Goal: Task Accomplishment & Management: Complete application form

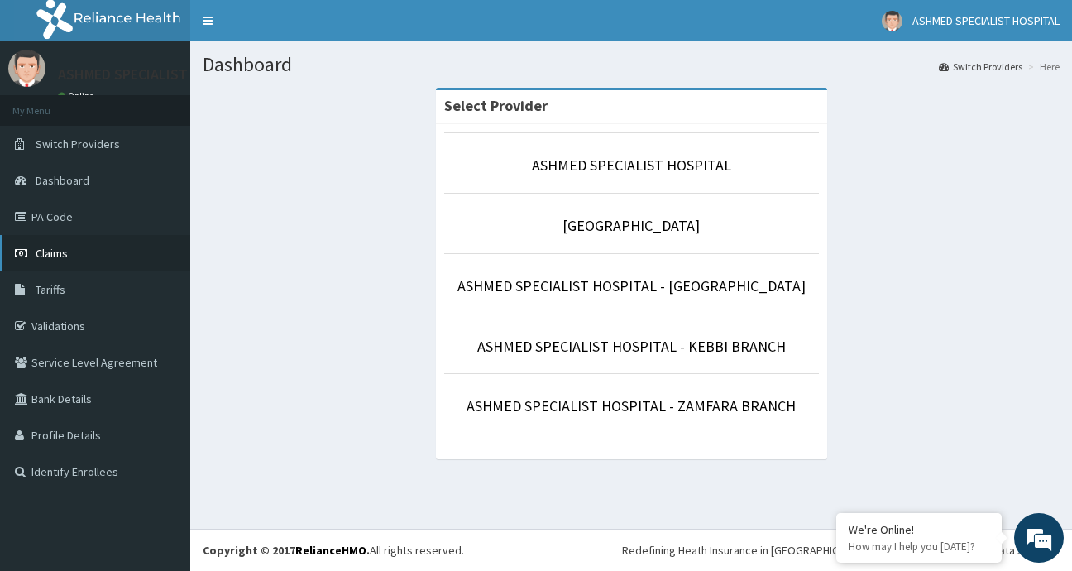
click at [55, 252] on span "Claims" at bounding box center [52, 253] width 32 height 15
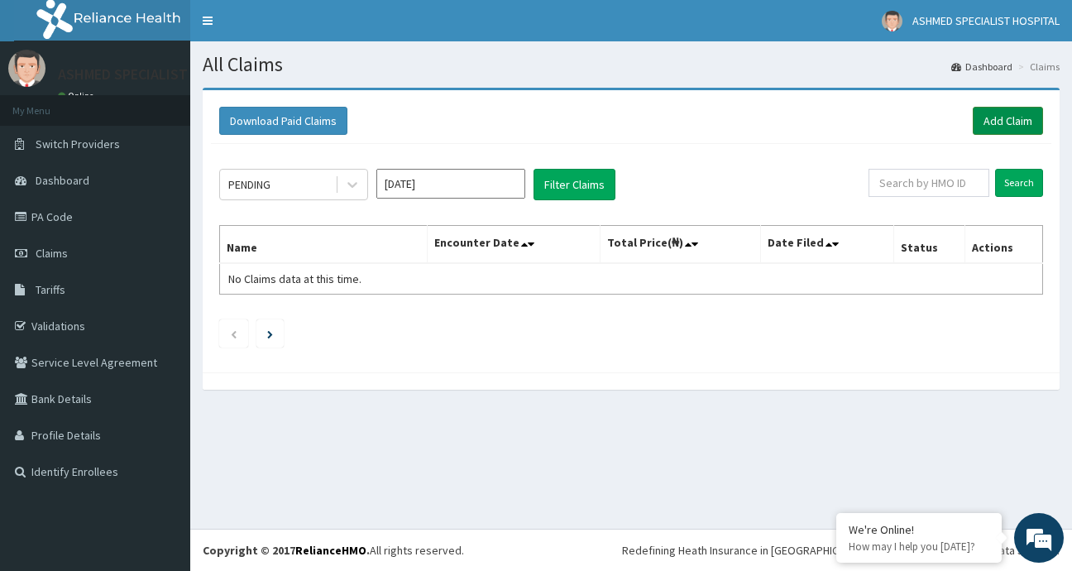
click at [991, 123] on link "Add Claim" at bounding box center [1008, 121] width 70 height 28
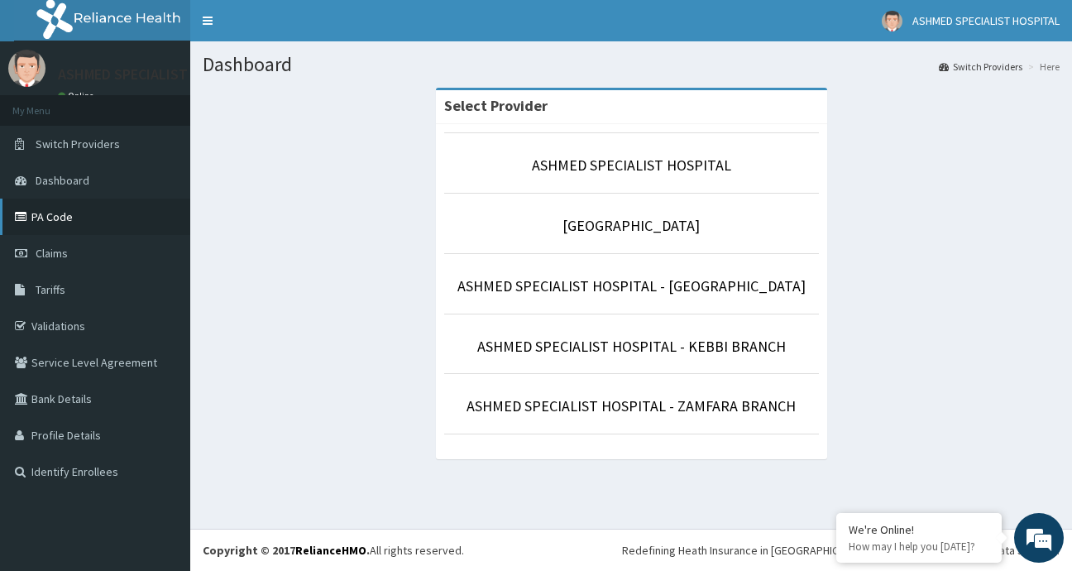
click at [34, 221] on link "PA Code" at bounding box center [95, 217] width 190 height 36
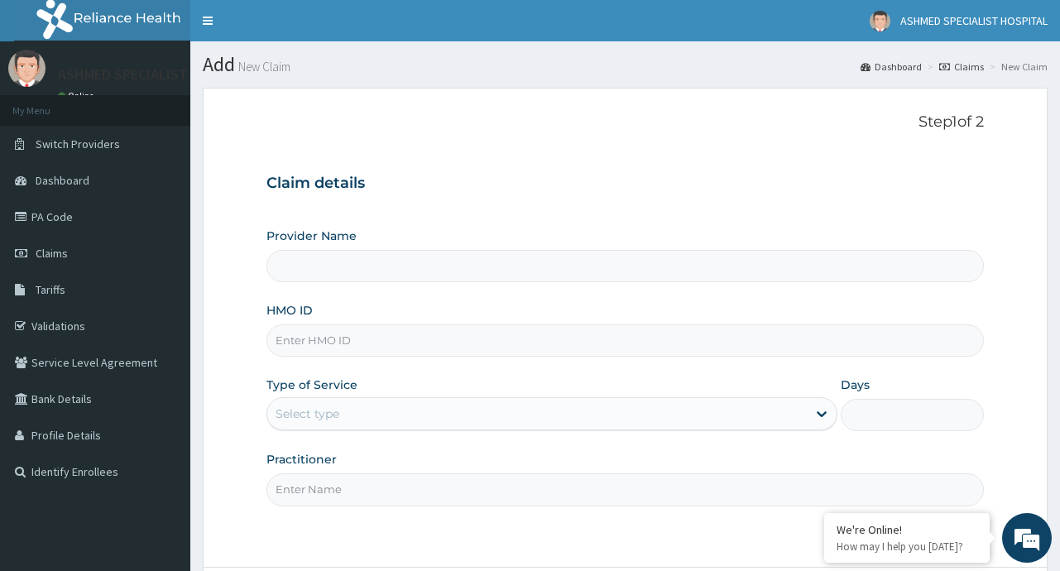
type input "ASHMED SPECIALIST HOSPITAL"
click at [326, 343] on input "HMO ID" at bounding box center [624, 340] width 716 height 32
type input "TLO/10040/E"
click at [818, 420] on icon at bounding box center [821, 413] width 17 height 17
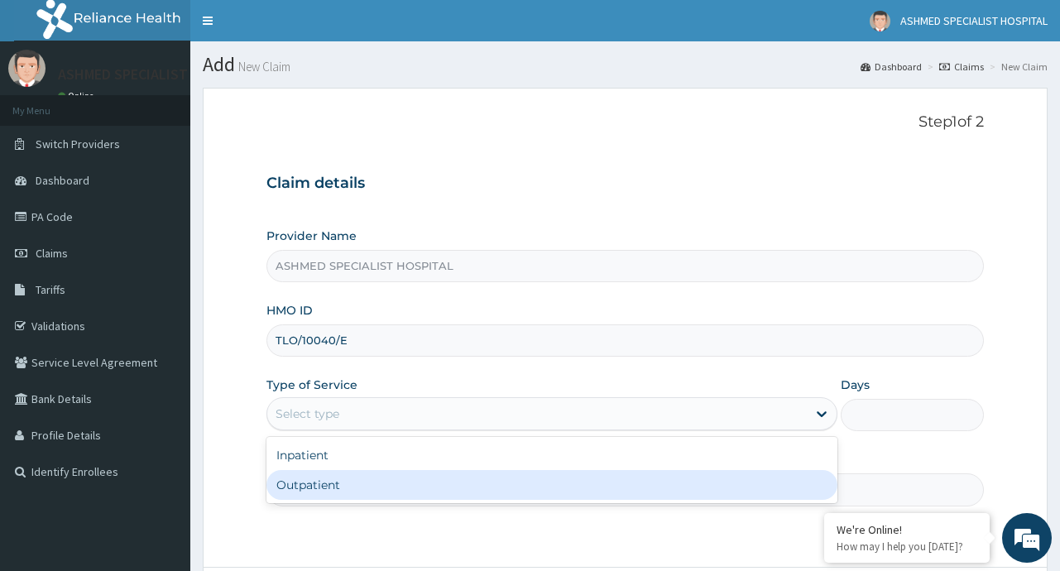
click at [461, 488] on div "Outpatient" at bounding box center [551, 485] width 571 height 30
type input "1"
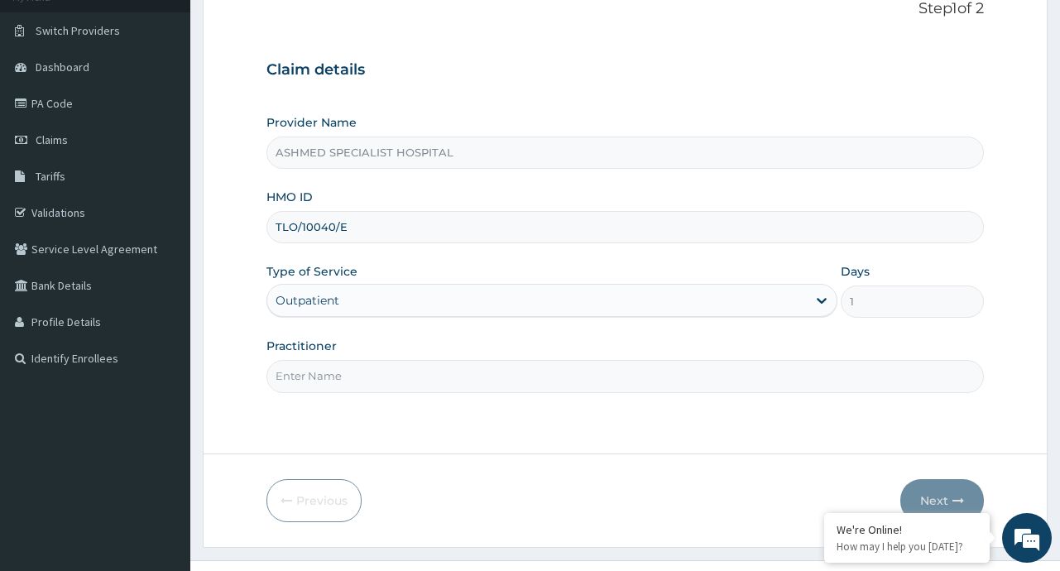
scroll to position [123, 0]
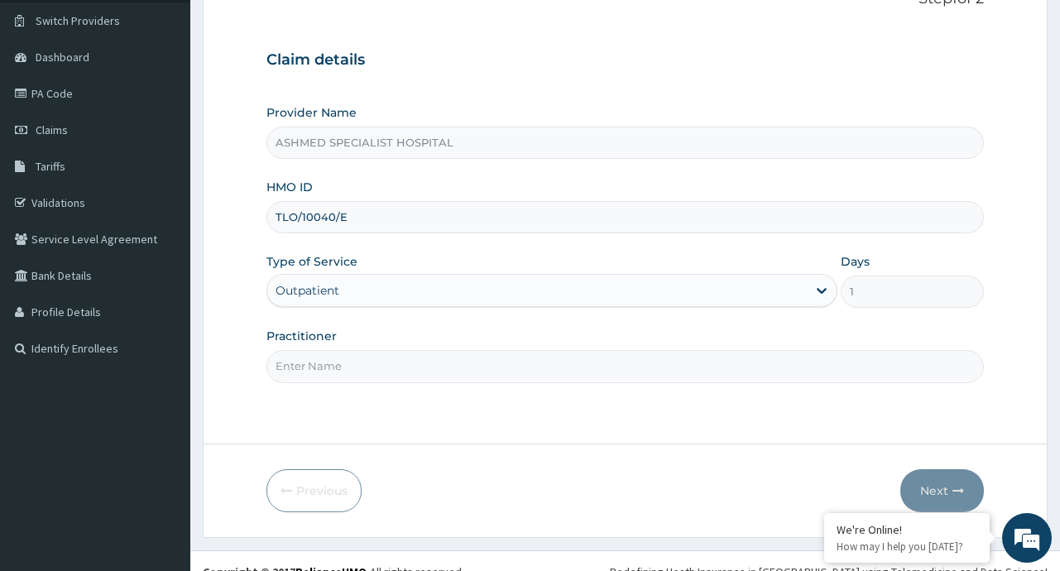
click at [355, 367] on input "Practitioner" at bounding box center [624, 366] width 716 height 32
type input "DR. MUBARAK ZARUMAI"
click at [929, 508] on button "Next" at bounding box center [942, 490] width 84 height 43
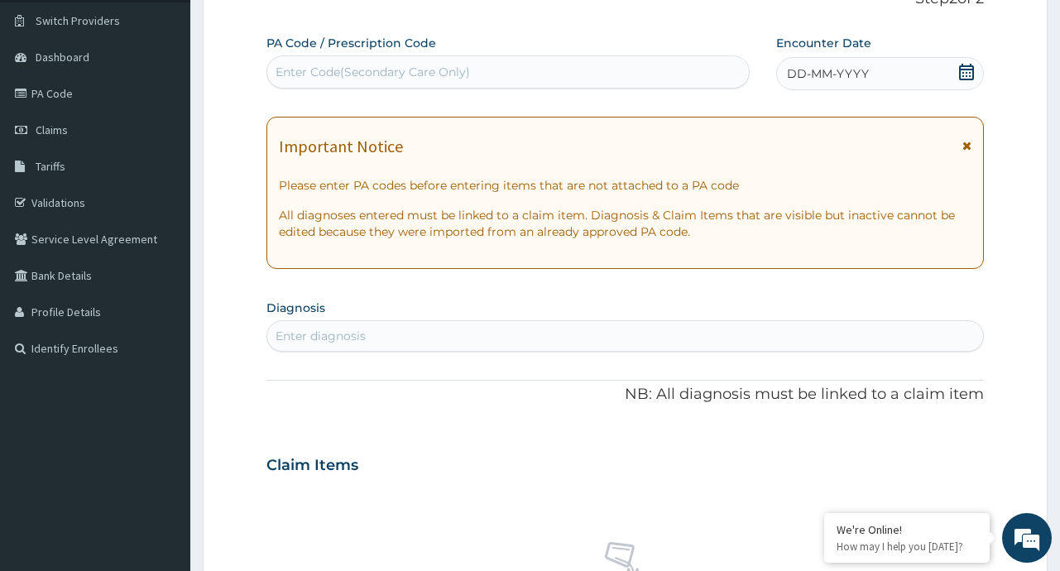
click at [960, 74] on icon at bounding box center [966, 72] width 15 height 17
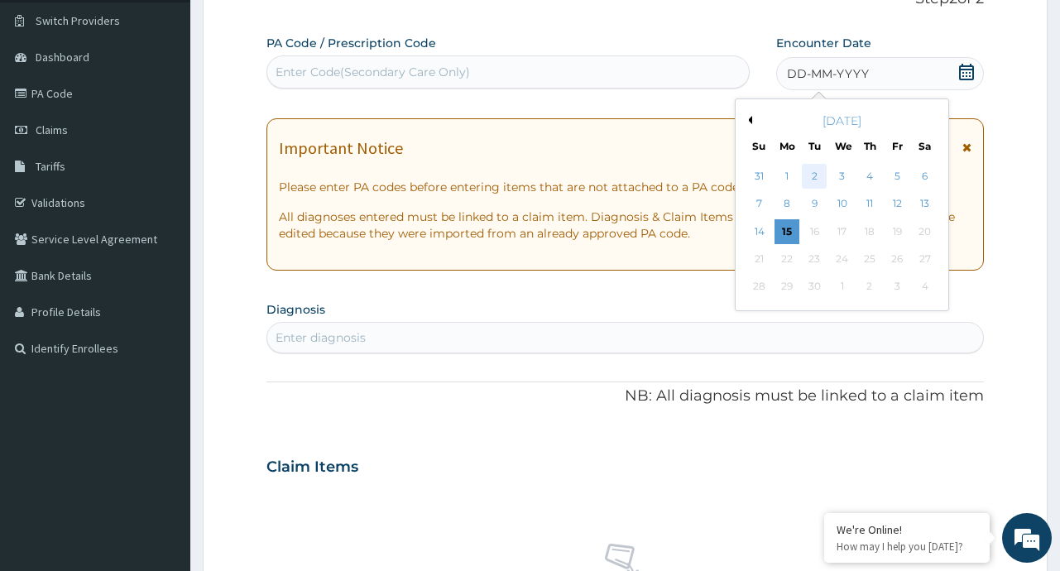
click at [812, 173] on div "2" at bounding box center [814, 176] width 25 height 25
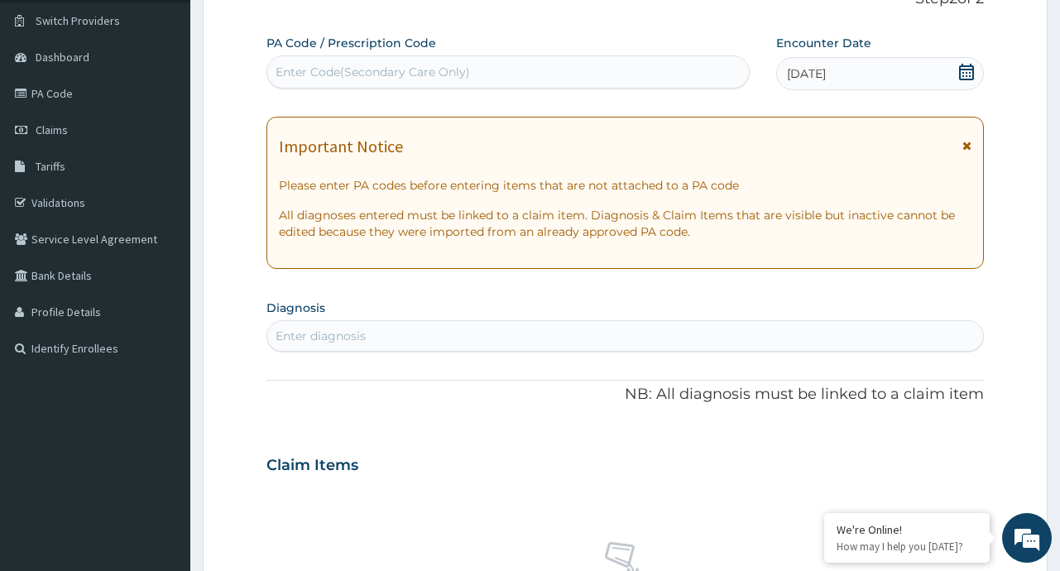
click at [964, 74] on icon at bounding box center [966, 72] width 17 height 17
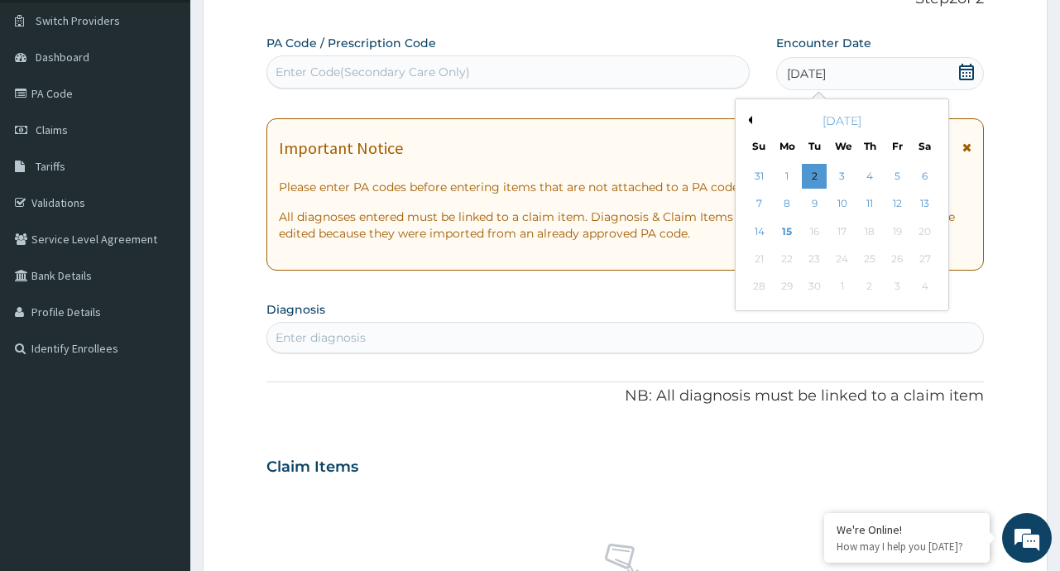
click at [751, 119] on button "Previous Month" at bounding box center [748, 120] width 8 height 8
click at [923, 179] on div "2" at bounding box center [925, 176] width 25 height 25
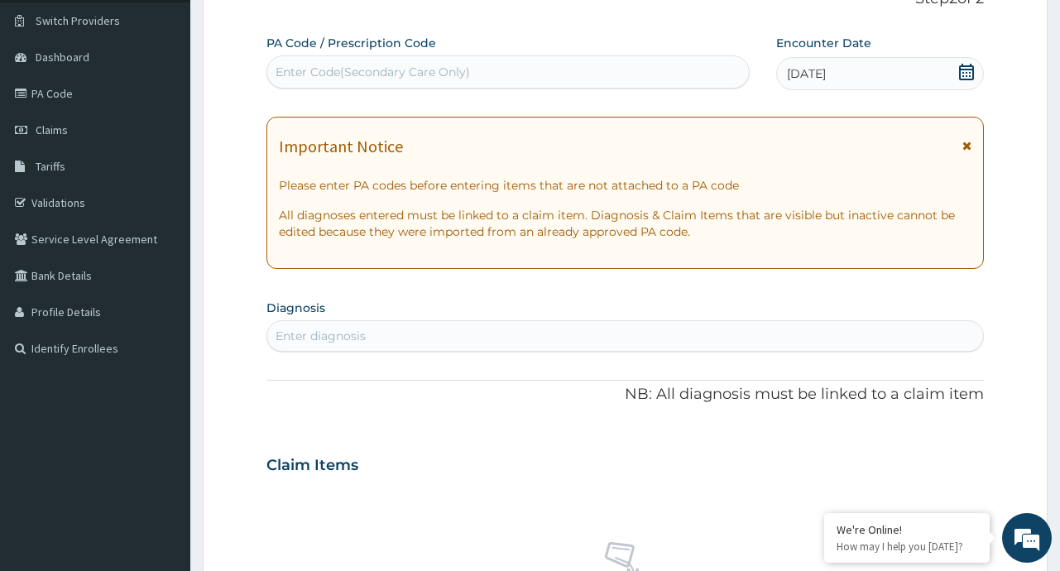
click at [514, 67] on div "Enter Code(Secondary Care Only)" at bounding box center [507, 72] width 481 height 26
paste input "PA/53224D"
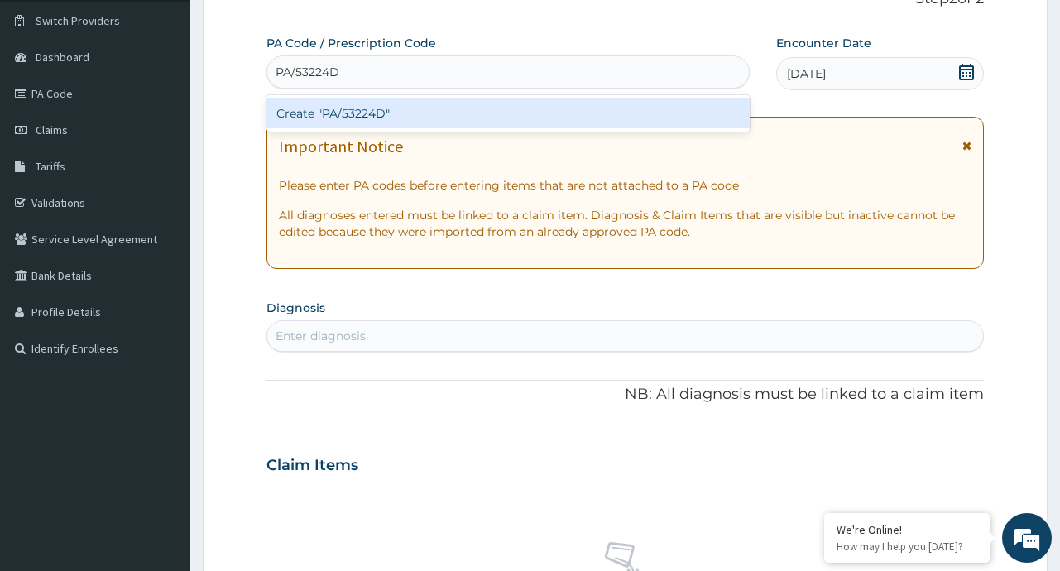
type input "PA/53224D"
click at [458, 109] on div "Create "PA/53224D"" at bounding box center [507, 113] width 483 height 30
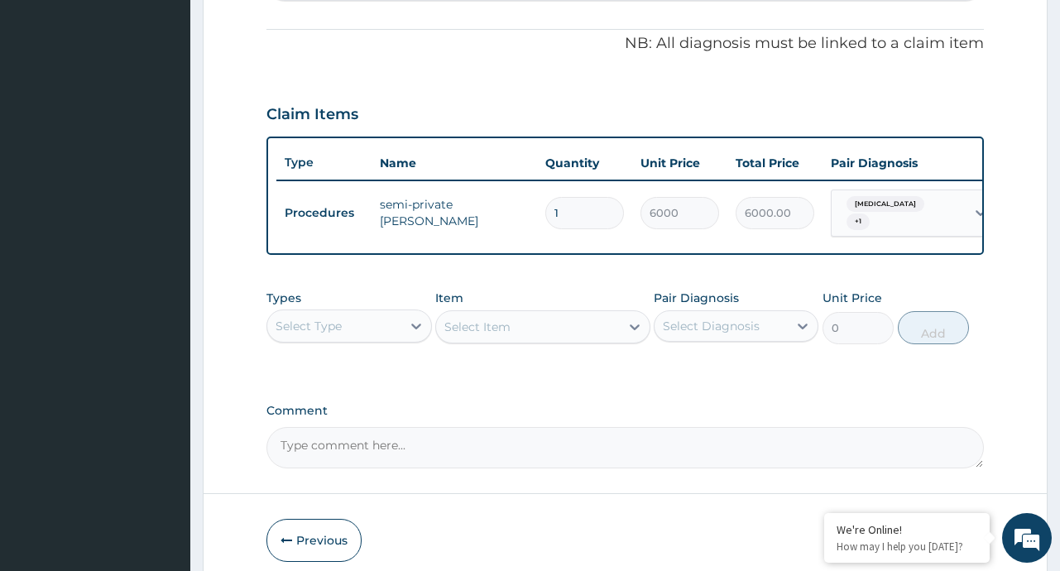
scroll to position [491, 0]
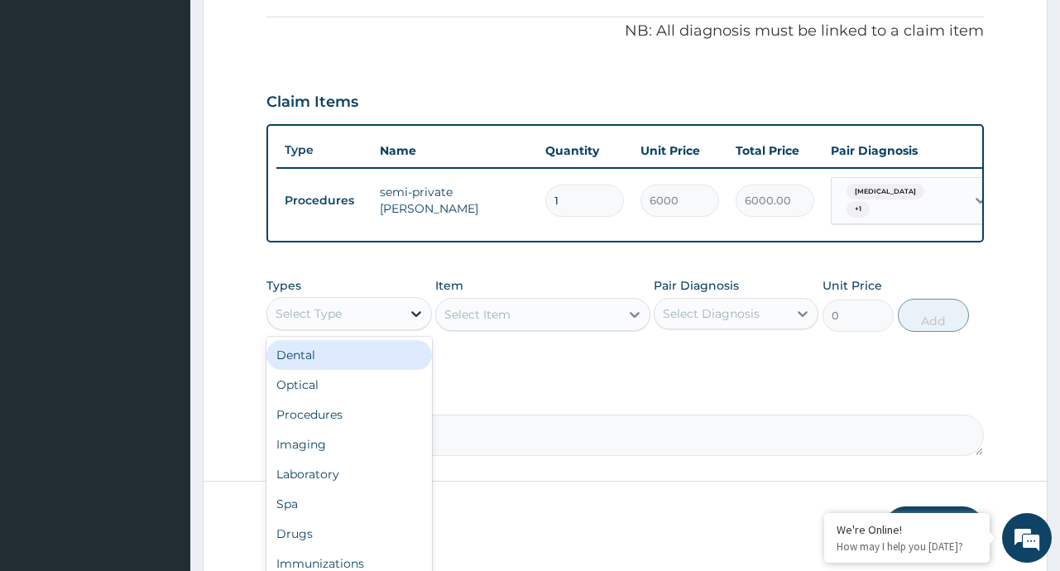
click at [418, 321] on icon at bounding box center [416, 313] width 17 height 17
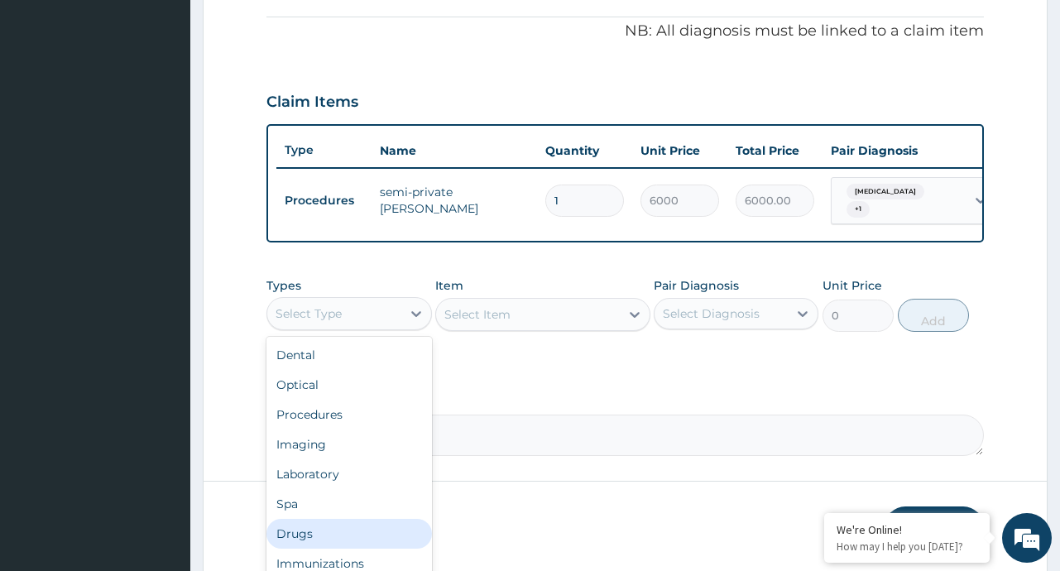
click at [303, 546] on div "Drugs" at bounding box center [348, 534] width 165 height 30
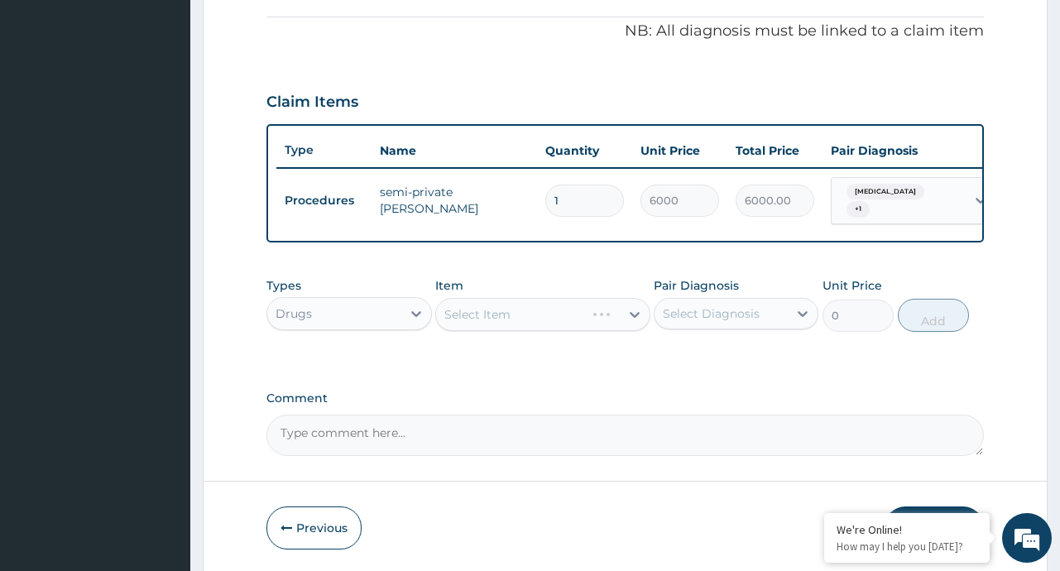
click at [637, 320] on div "Select Item" at bounding box center [542, 314] width 215 height 33
click at [633, 320] on div "Select Item" at bounding box center [542, 314] width 215 height 33
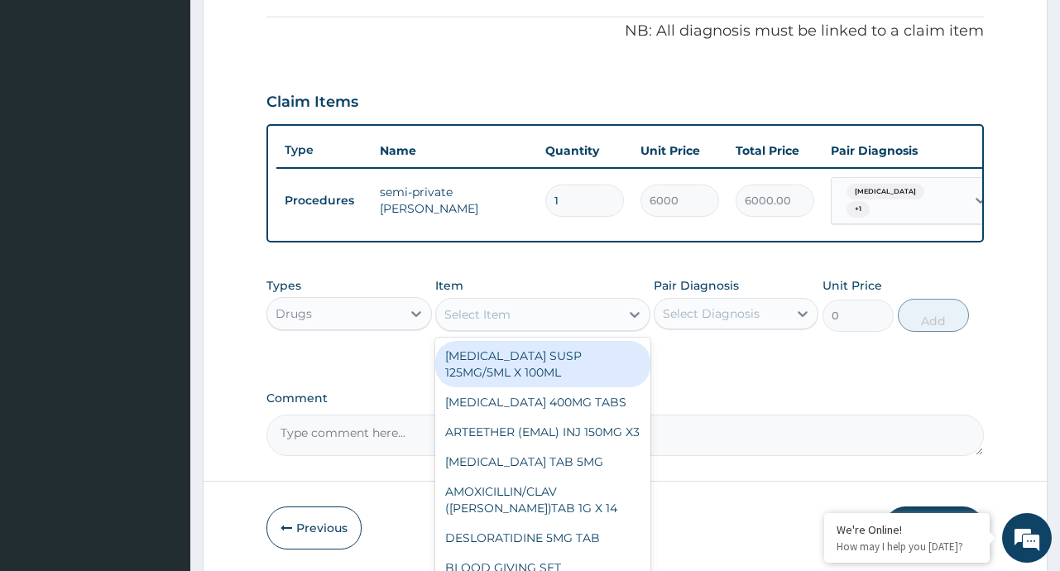
click at [633, 318] on icon at bounding box center [635, 315] width 10 height 6
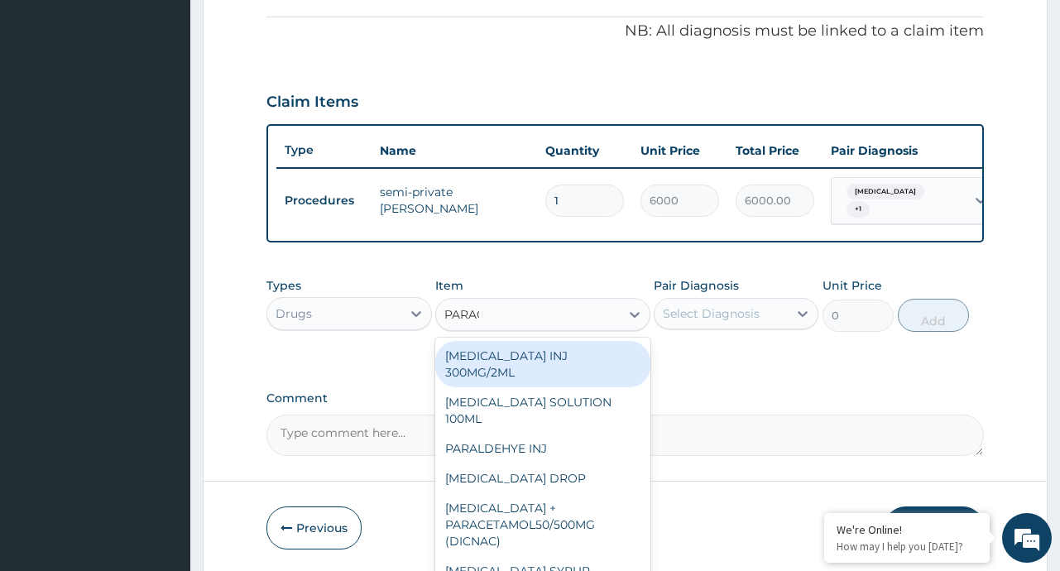
type input "PARACE"
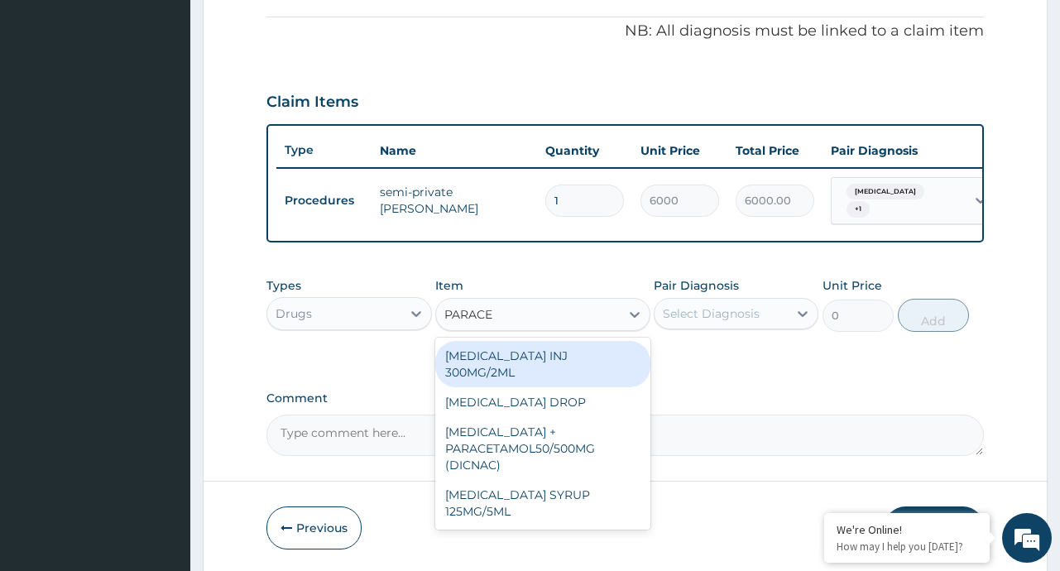
click at [596, 358] on div "[MEDICAL_DATA] INJ 300MG/2ML" at bounding box center [542, 364] width 215 height 46
type input "200"
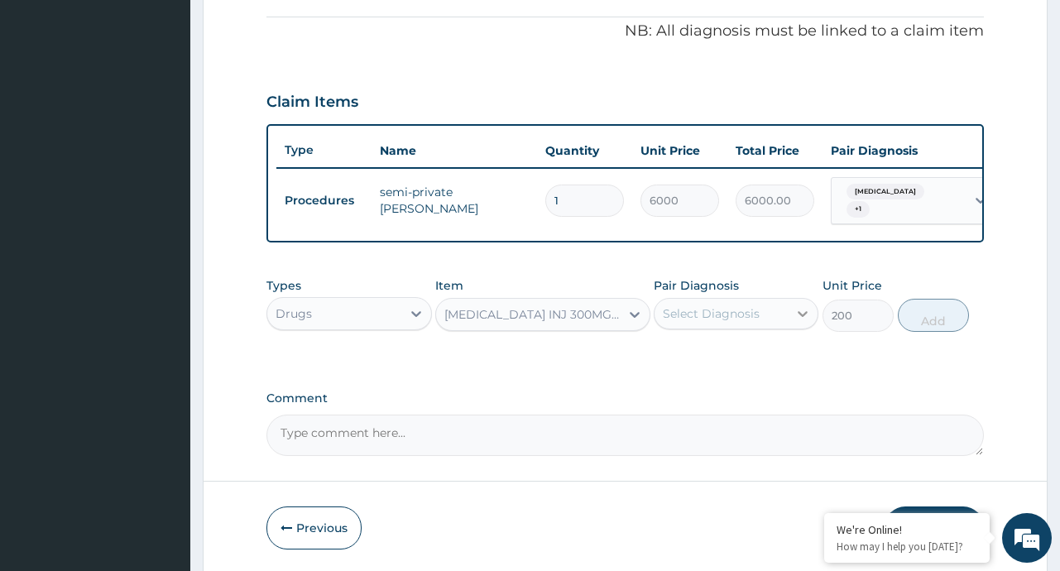
click at [799, 316] on icon at bounding box center [802, 313] width 17 height 17
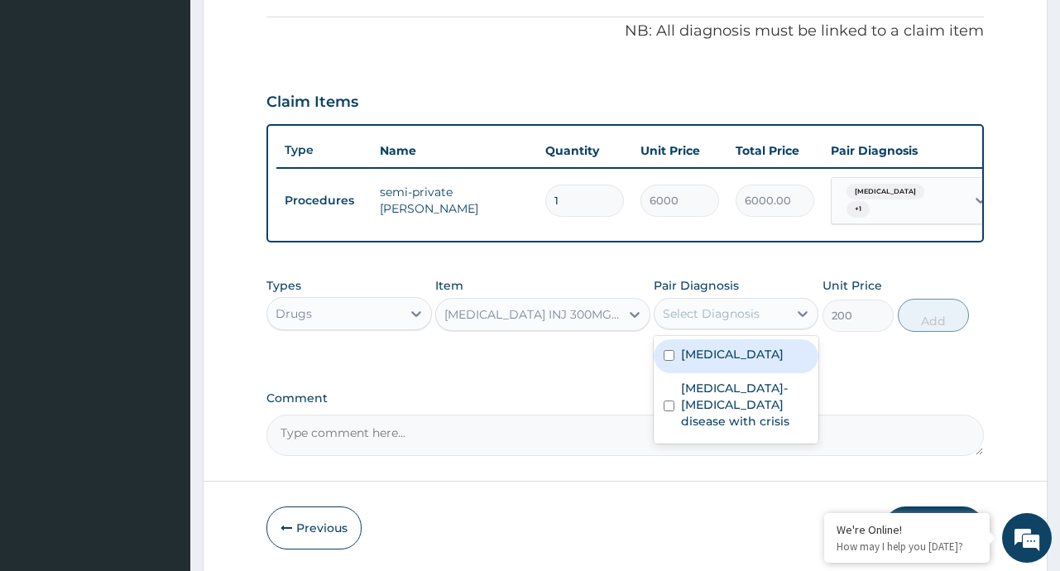
drag, startPoint x: 711, startPoint y: 366, endPoint x: 711, endPoint y: 392, distance: 26.5
click at [711, 368] on div "[MEDICAL_DATA]" at bounding box center [736, 356] width 165 height 34
checkbox input "true"
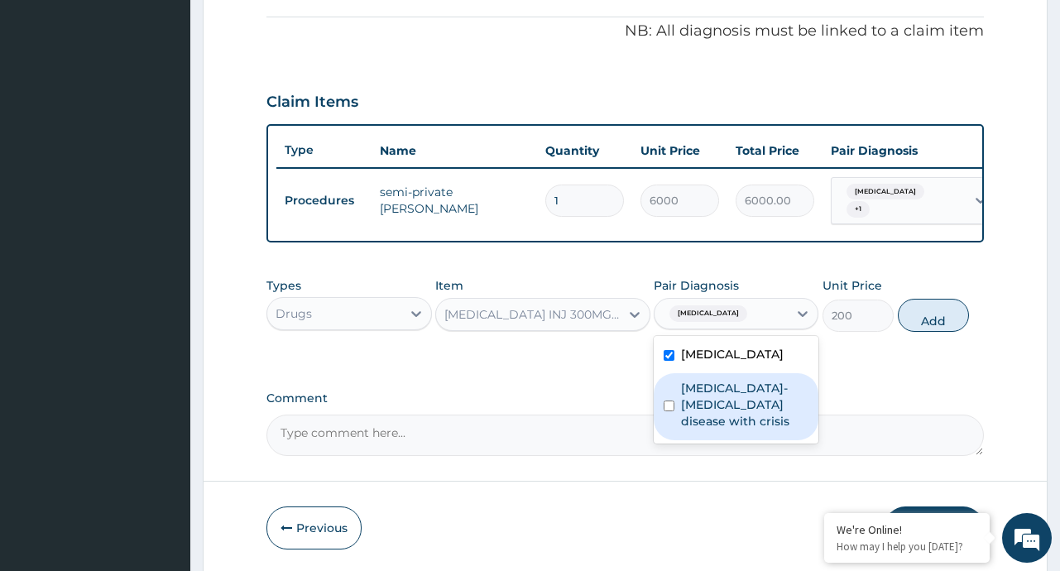
click at [702, 418] on label "Sickle cell-haemoglobin E disease with crisis" at bounding box center [744, 405] width 127 height 50
checkbox input "true"
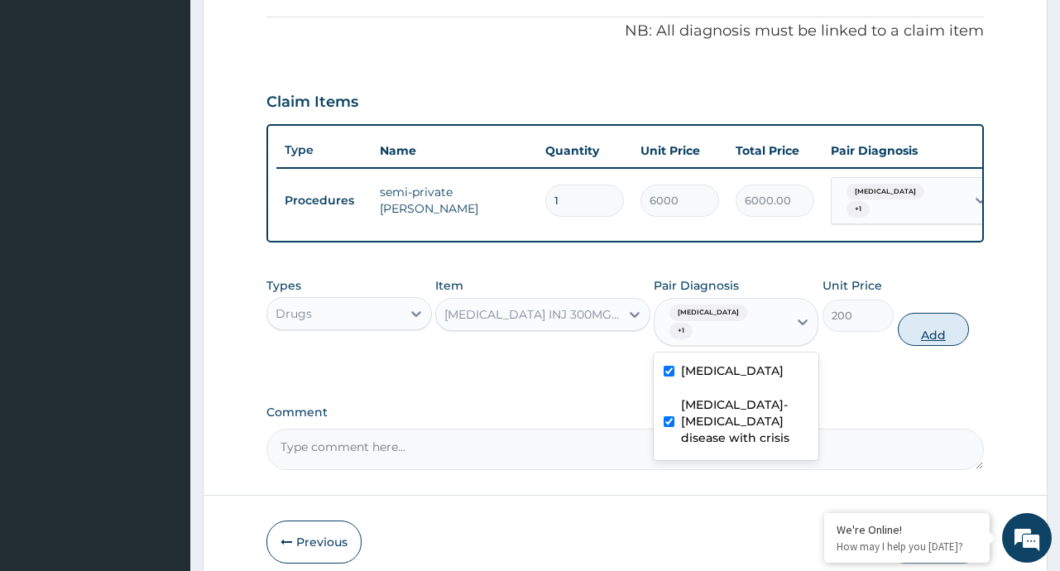
click at [911, 319] on button "Add" at bounding box center [934, 329] width 72 height 33
type input "0"
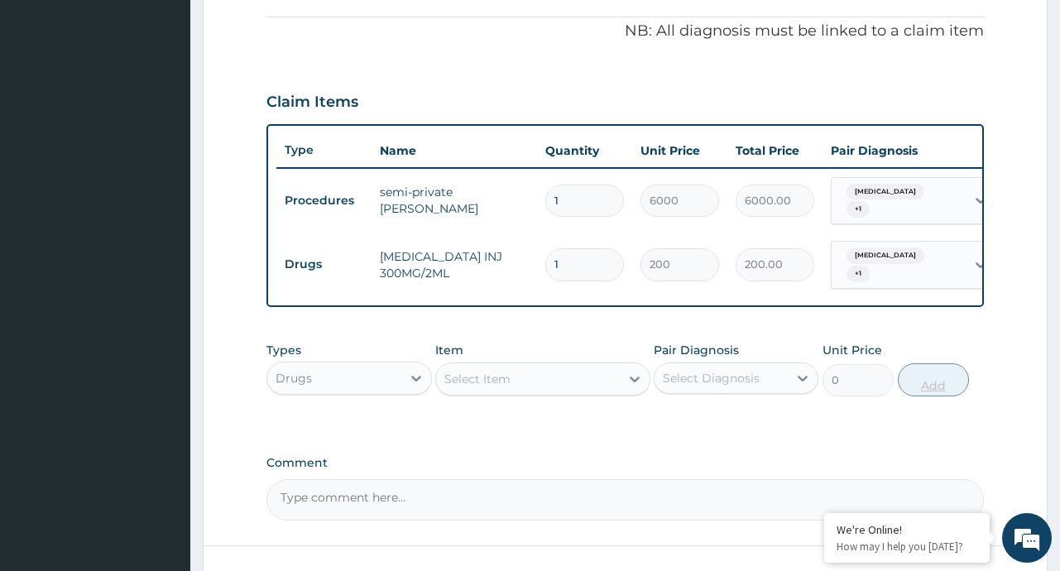
type input "12"
type input "2400.00"
type input "12"
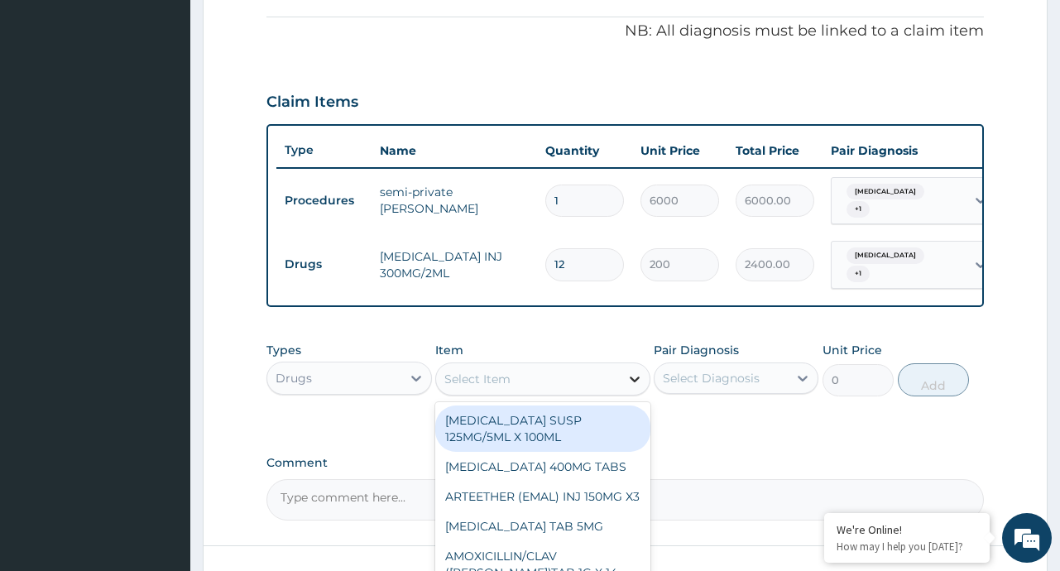
click at [641, 377] on icon at bounding box center [634, 379] width 17 height 17
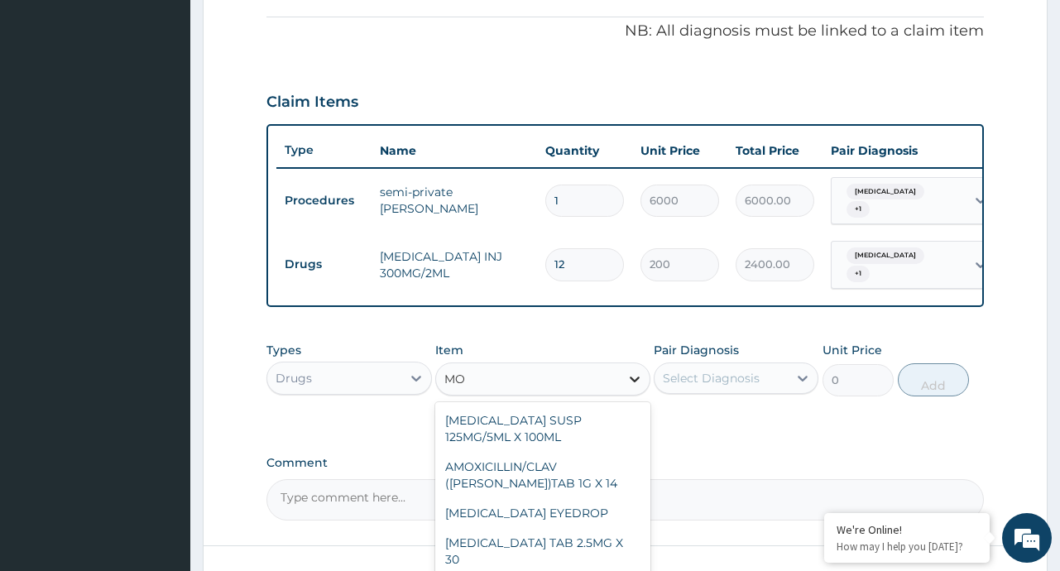
type input "M"
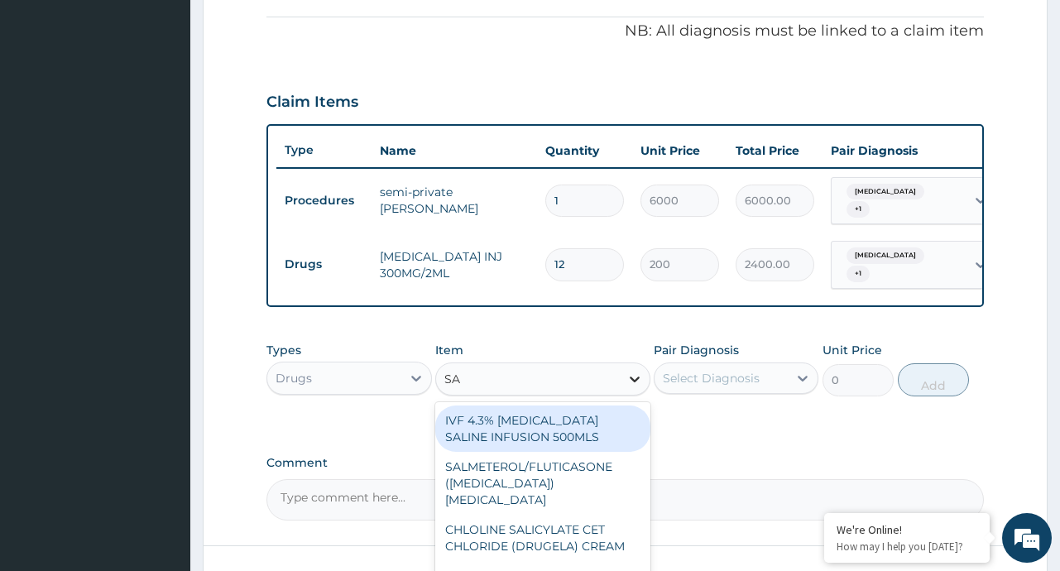
type input "SAL"
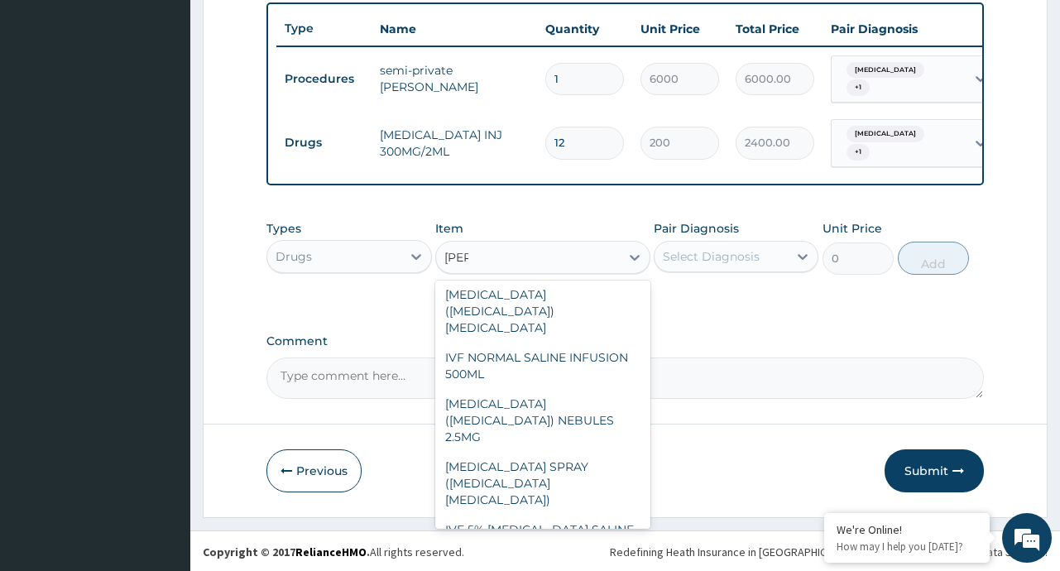
scroll to position [390, 0]
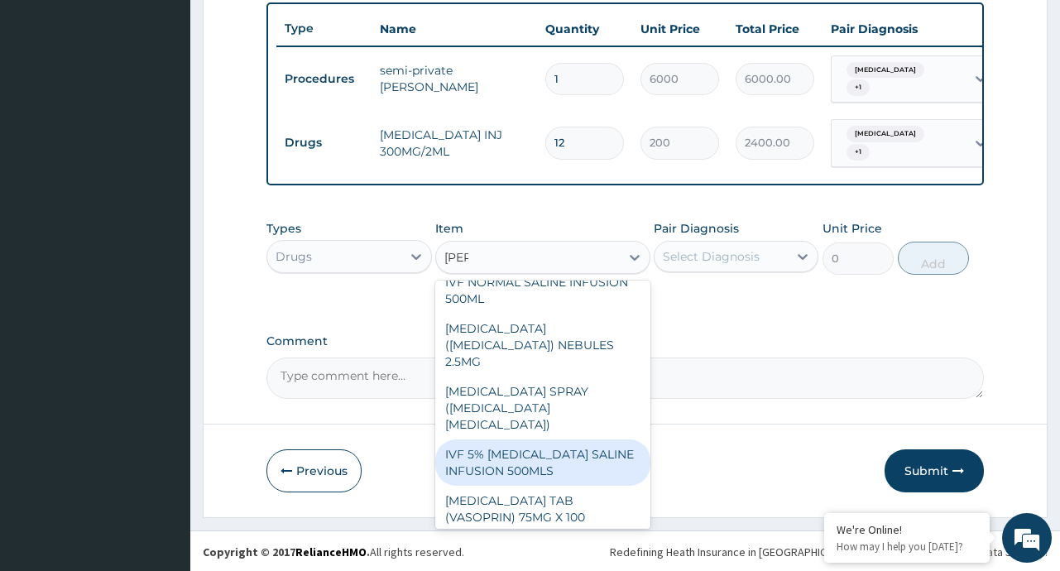
click at [552, 439] on div "IVF 5% DEXTROSE SALINE INFUSION 500MLS" at bounding box center [542, 462] width 215 height 46
type input "1000"
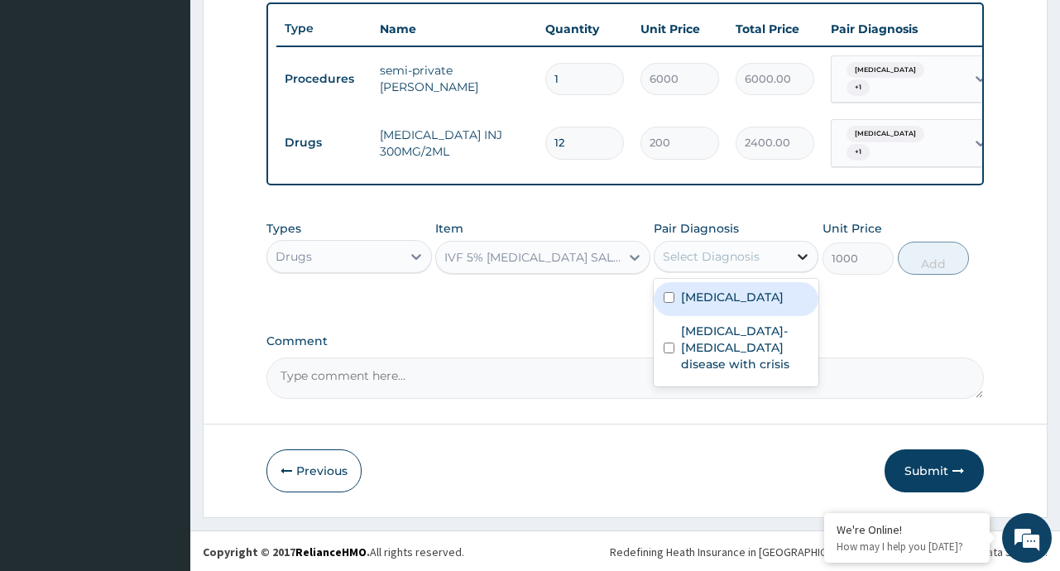
click at [800, 256] on icon at bounding box center [802, 256] width 17 height 17
click at [754, 285] on div "[MEDICAL_DATA]" at bounding box center [736, 299] width 165 height 34
checkbox input "true"
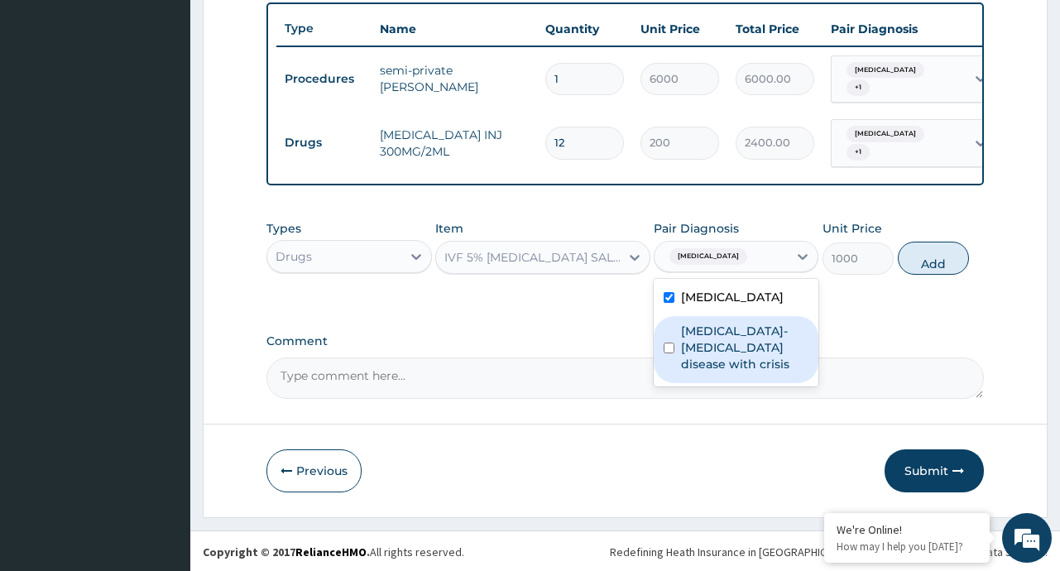
click at [721, 358] on label "Sickle cell-haemoglobin E disease with crisis" at bounding box center [744, 348] width 127 height 50
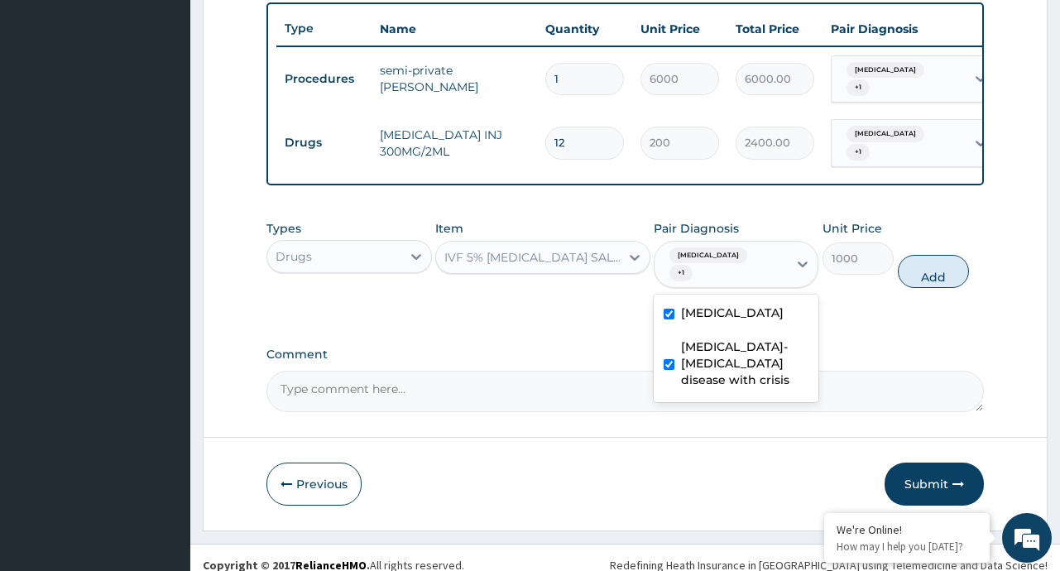
checkbox input "true"
click at [927, 267] on button "Add" at bounding box center [934, 271] width 72 height 33
type input "0"
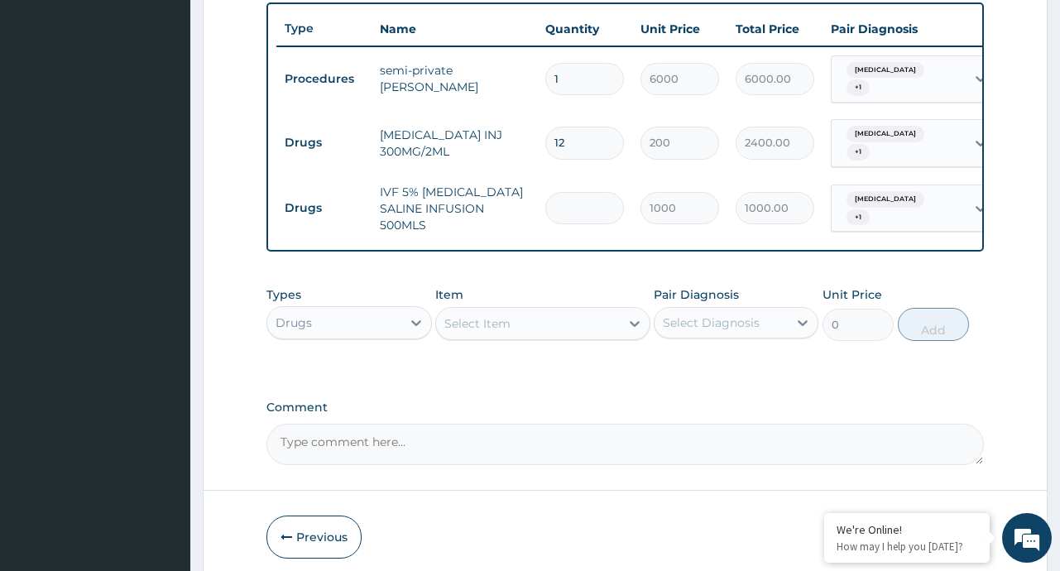
type input "0.00"
type input "2"
type input "2000.00"
type input "2"
click at [634, 319] on icon at bounding box center [634, 323] width 17 height 17
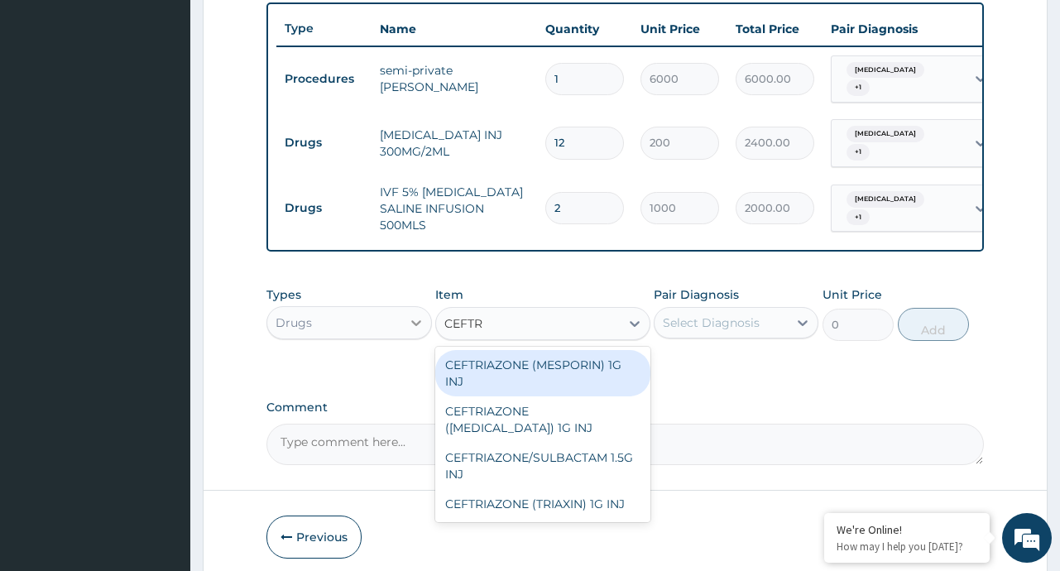
type input "CEFTRI"
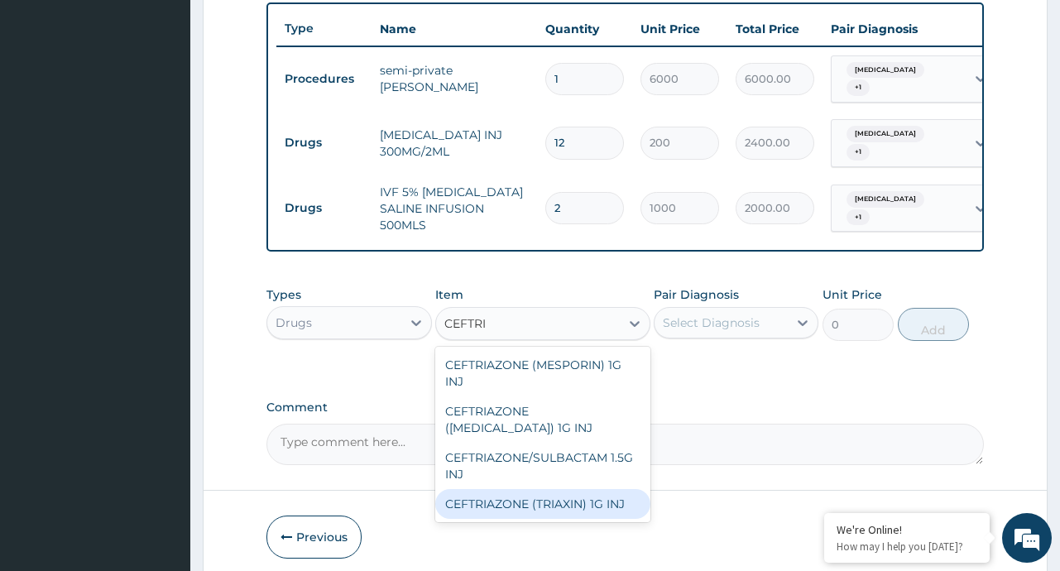
click at [535, 510] on div "CEFTRIAZONE (TRIAXIN) 1G INJ" at bounding box center [542, 504] width 215 height 30
type input "1000"
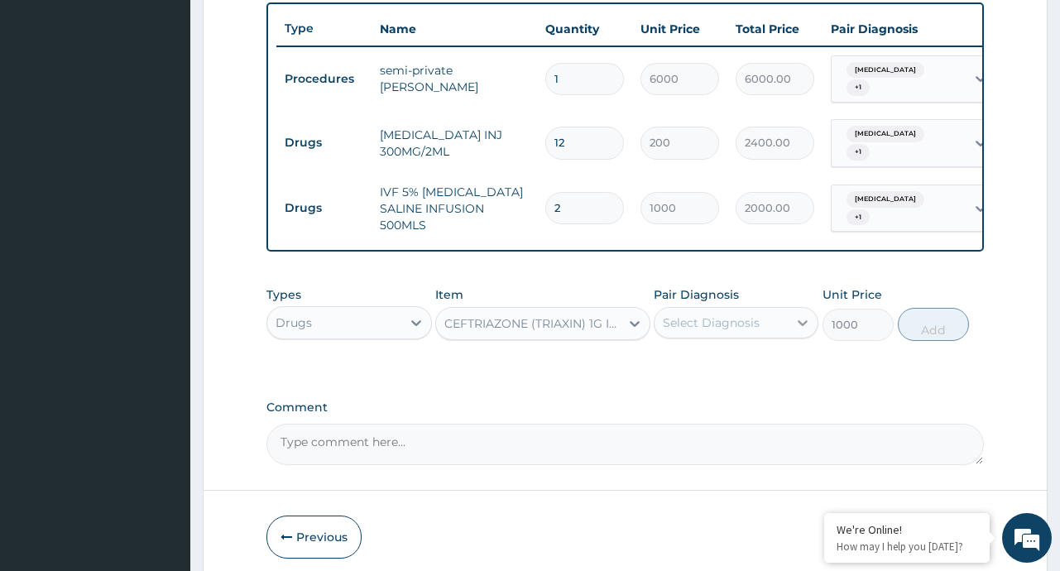
click at [802, 323] on icon at bounding box center [803, 323] width 10 height 6
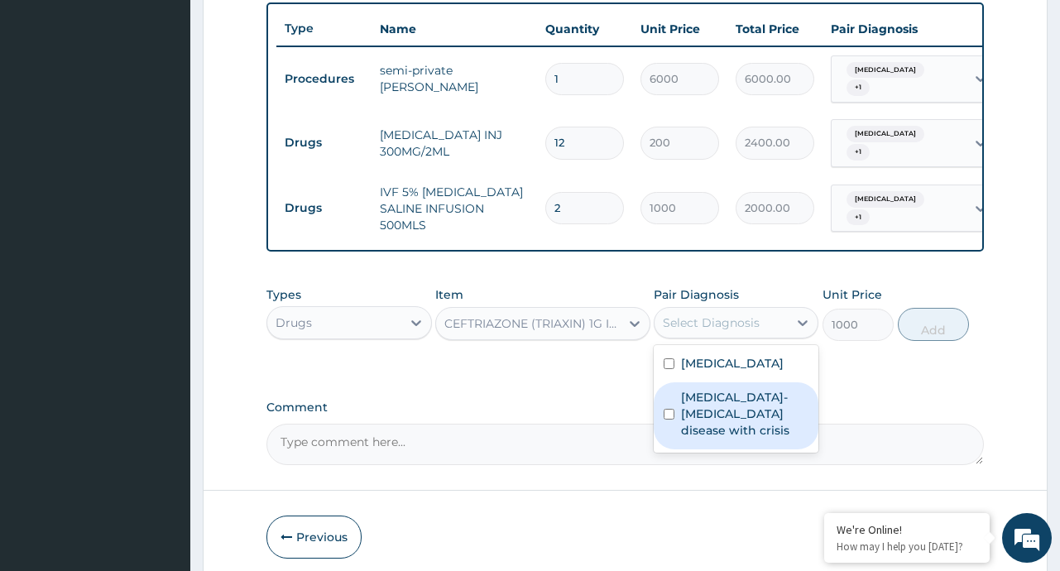
click at [739, 403] on label "Sickle cell-haemoglobin E disease with crisis" at bounding box center [744, 414] width 127 height 50
checkbox input "true"
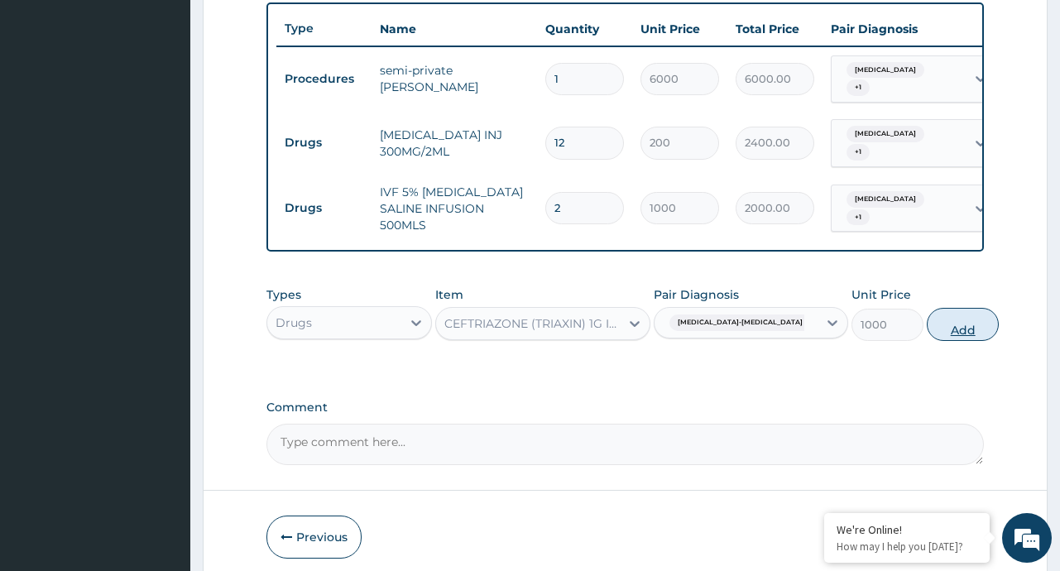
click at [945, 323] on button "Add" at bounding box center [963, 324] width 72 height 33
type input "0"
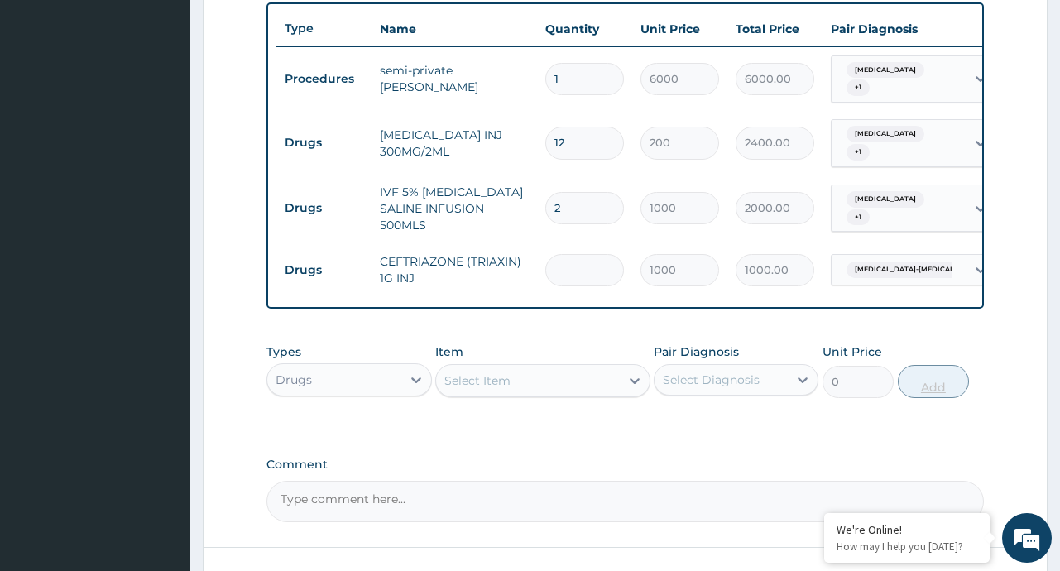
type input "0.00"
type input "3"
type input "3000.00"
type input "3"
click at [563, 194] on input "2" at bounding box center [584, 208] width 79 height 32
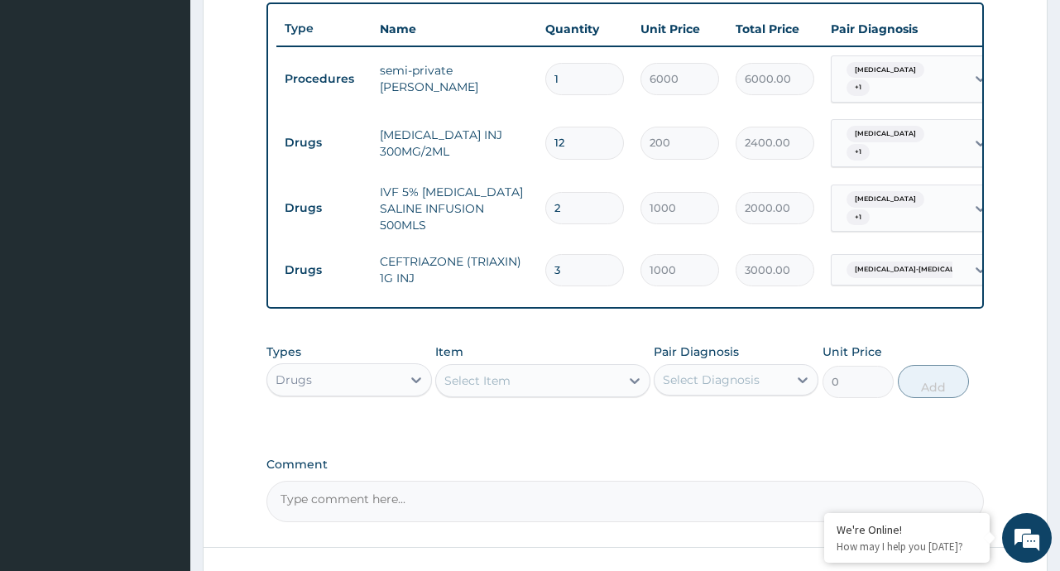
type input "0.00"
type input "3"
type input "3000.00"
type input "3"
click at [643, 377] on div at bounding box center [635, 381] width 30 height 30
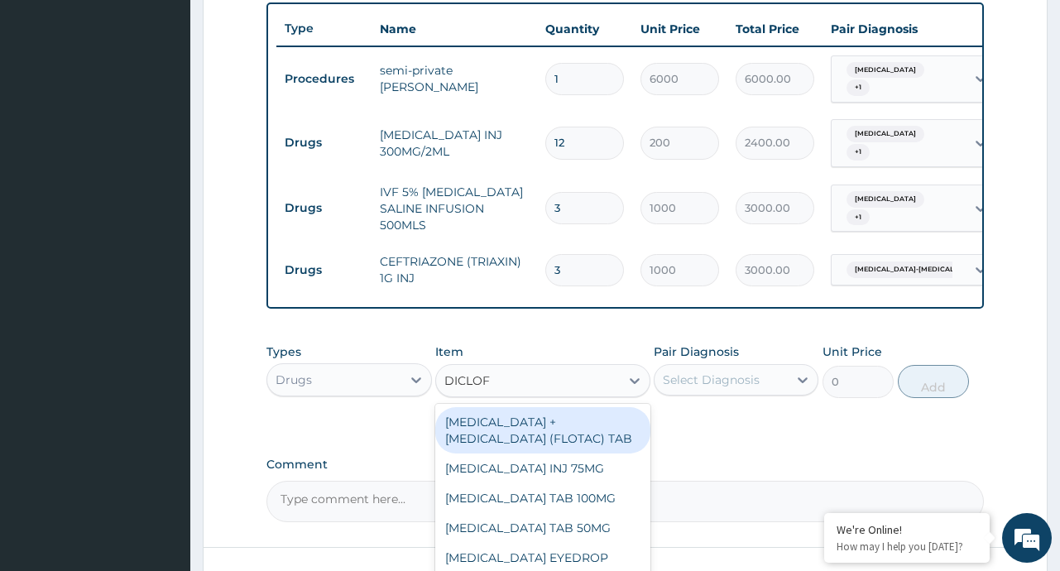
type input "DICLOFE"
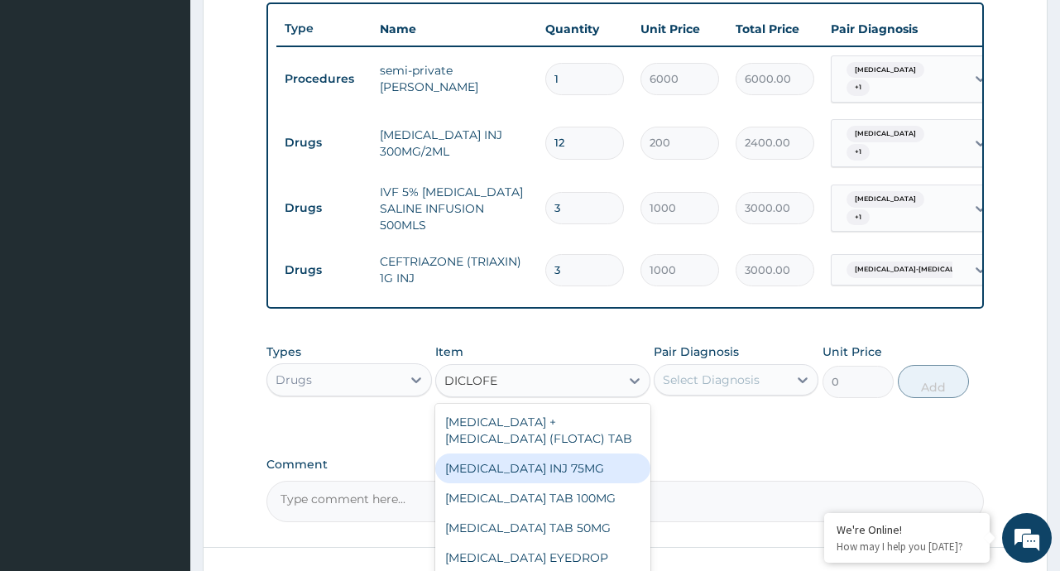
click at [551, 483] on div "[MEDICAL_DATA] INJ 75MG" at bounding box center [542, 468] width 215 height 30
type input "200"
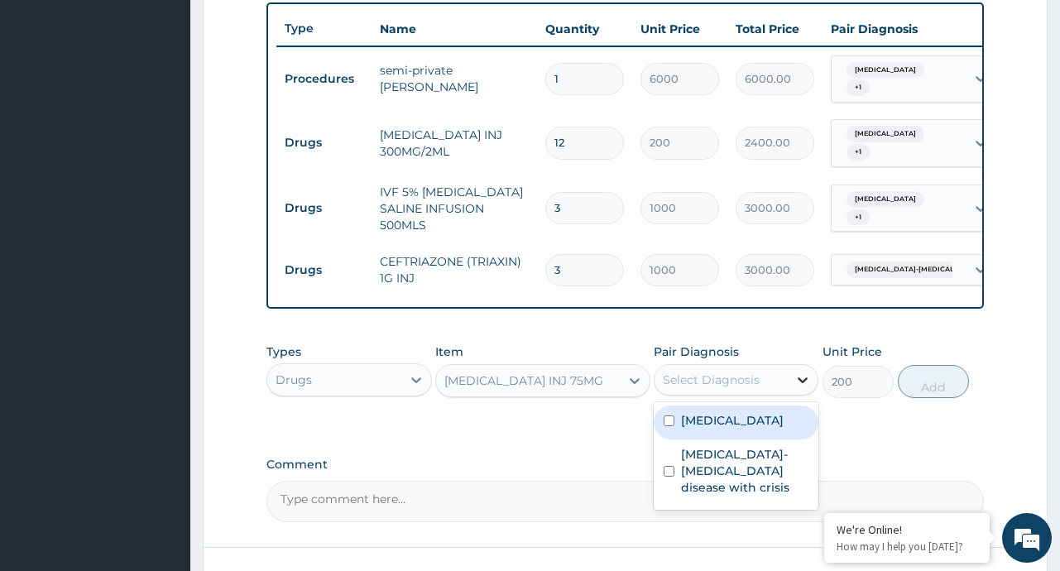
click at [798, 389] on div at bounding box center [803, 380] width 30 height 30
click at [727, 424] on div "Malaria" at bounding box center [736, 422] width 165 height 34
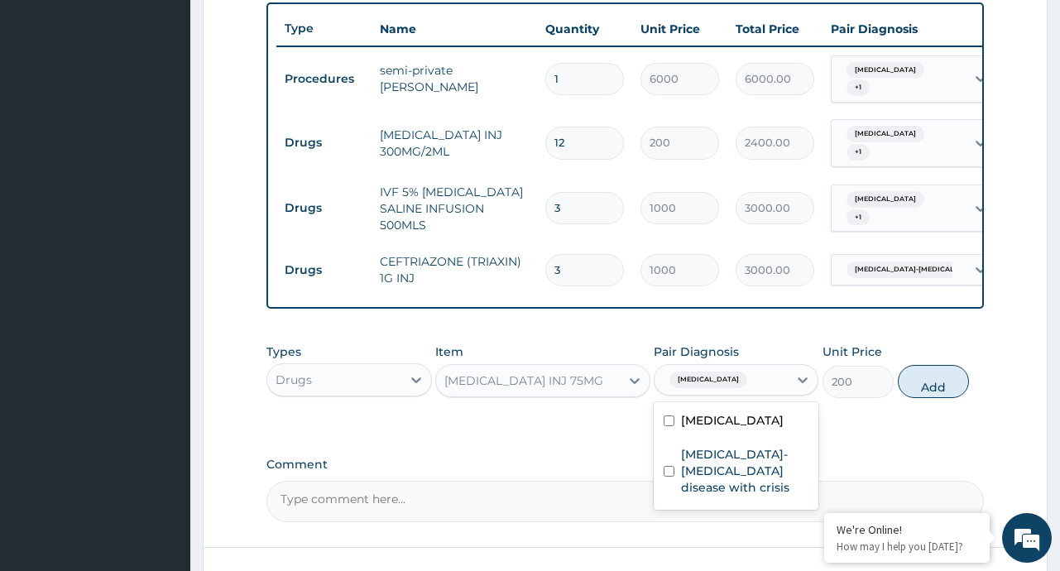
checkbox input "false"
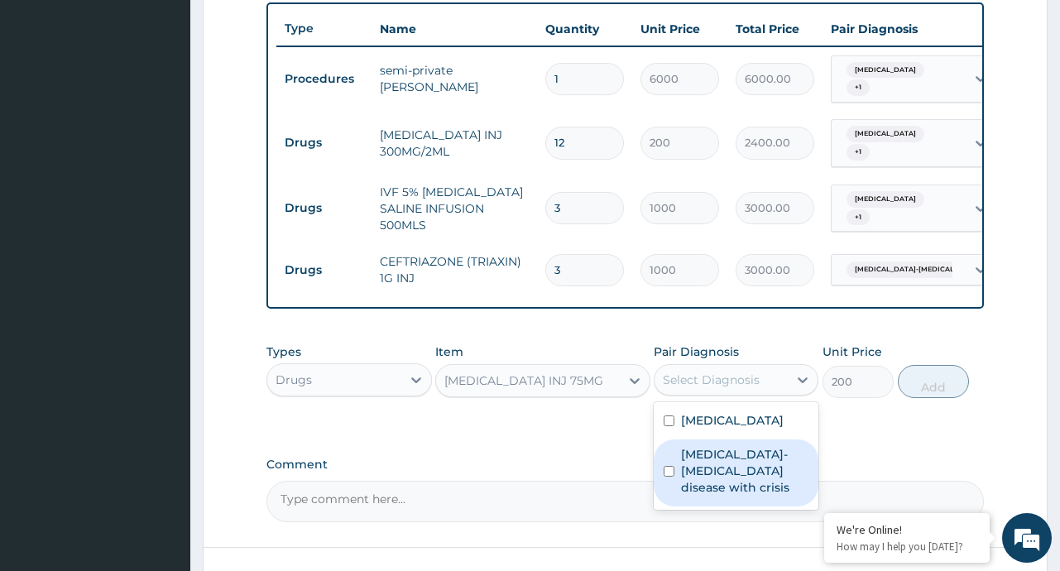
click at [728, 467] on label "Sickle cell-haemoglobin E disease with crisis" at bounding box center [744, 471] width 127 height 50
checkbox input "true"
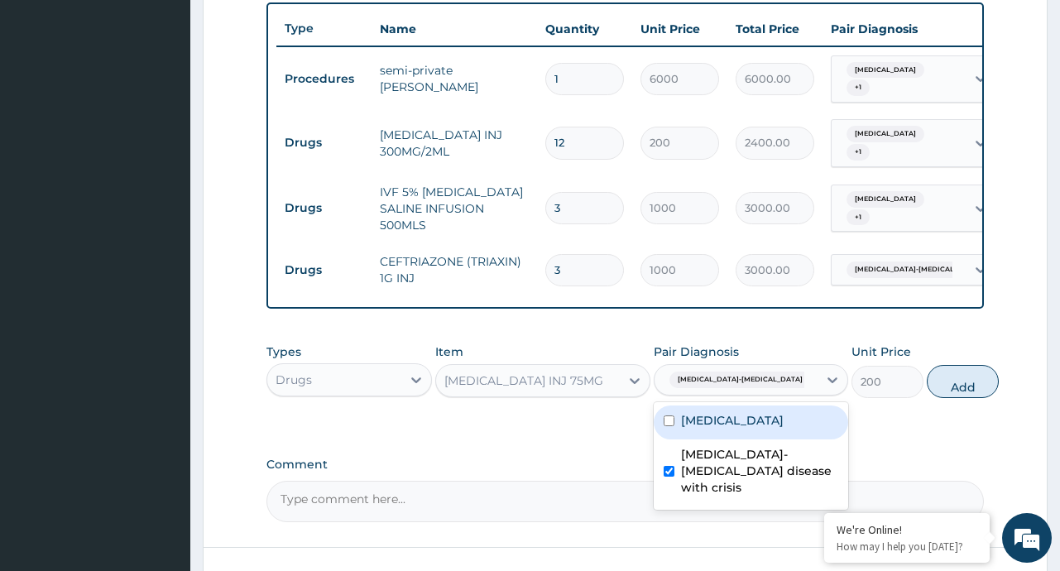
click at [711, 420] on label "Malaria" at bounding box center [732, 420] width 103 height 17
checkbox input "true"
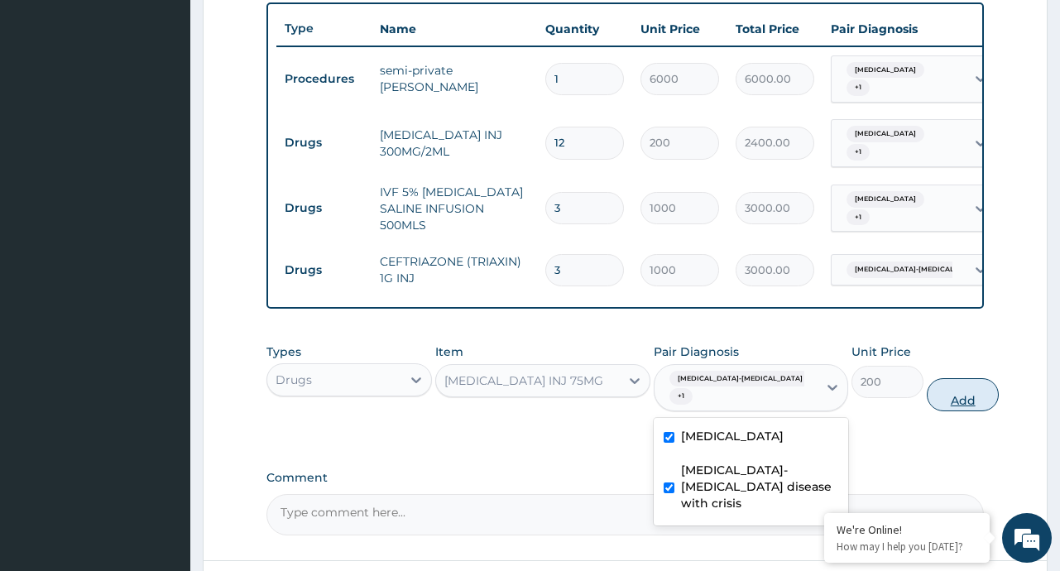
click at [945, 391] on button "Add" at bounding box center [963, 394] width 72 height 33
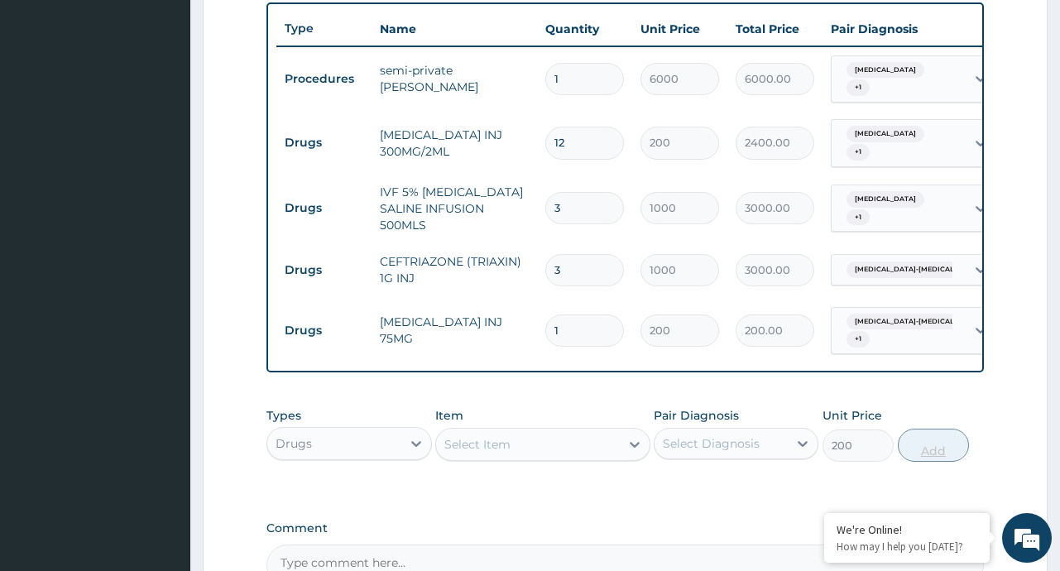
type input "0"
click at [630, 440] on icon at bounding box center [634, 444] width 17 height 17
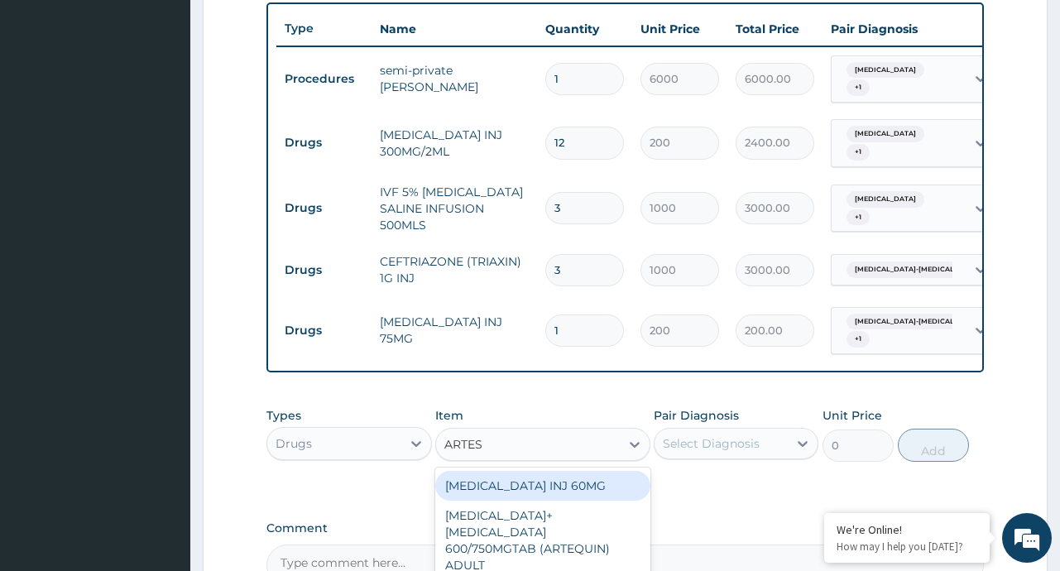
type input "ARTESU"
click at [553, 484] on div "ARTESUNATE INJ 60MG" at bounding box center [542, 486] width 215 height 30
type input "1200"
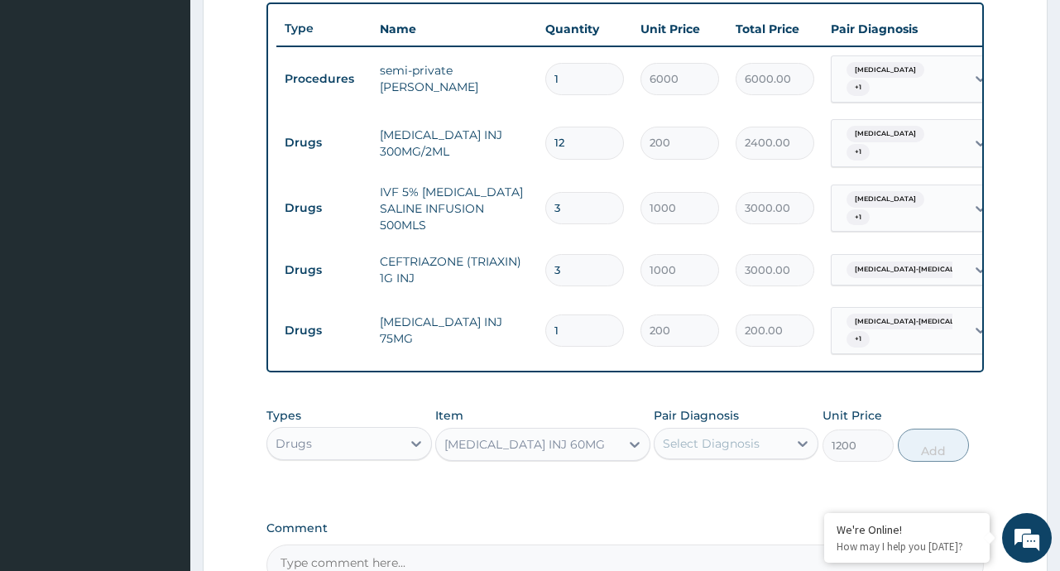
click at [769, 441] on div "Select Diagnosis" at bounding box center [720, 443] width 133 height 26
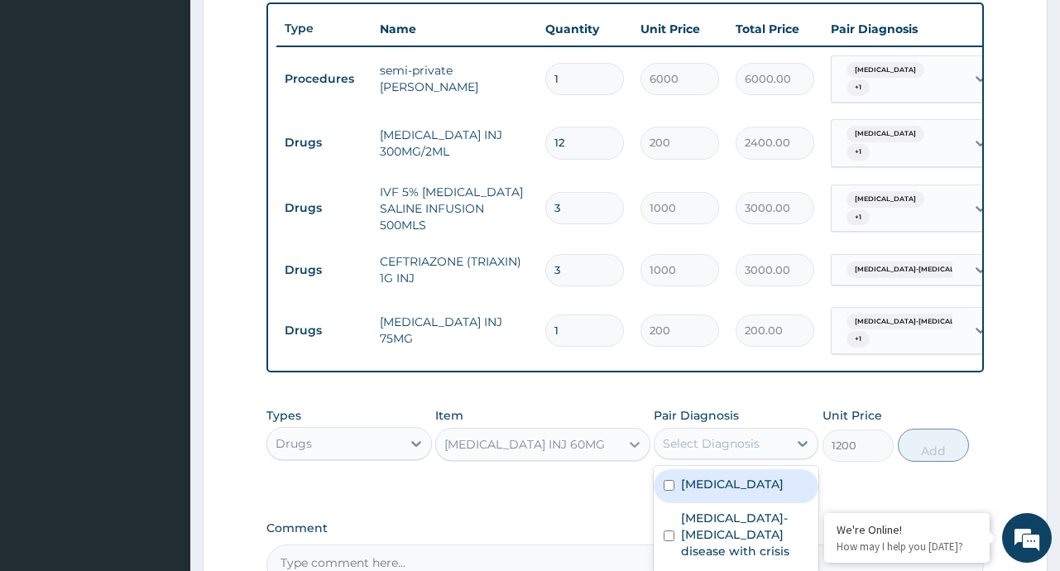
click at [633, 444] on icon at bounding box center [635, 445] width 10 height 6
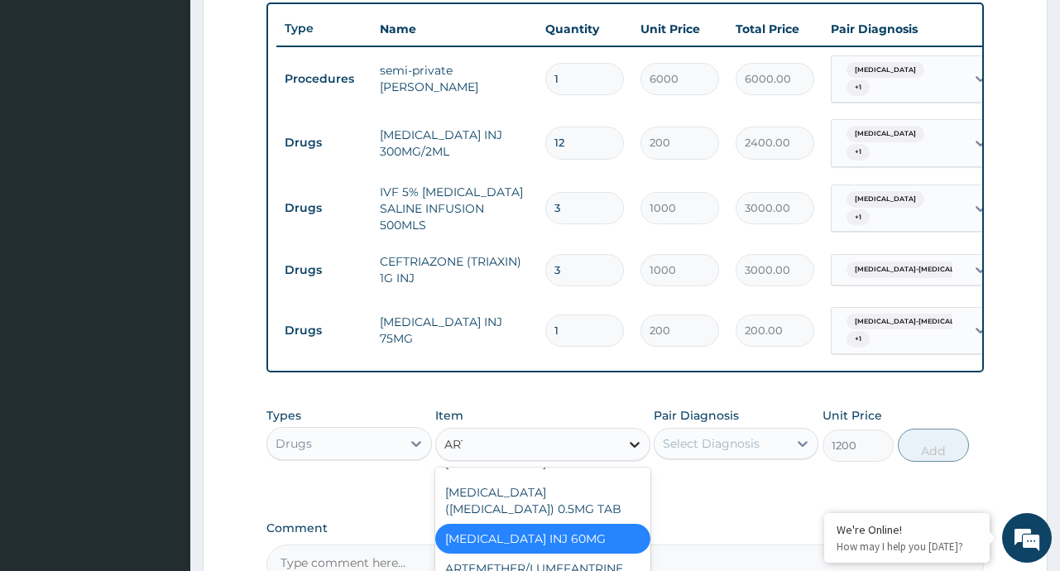
scroll to position [53, 0]
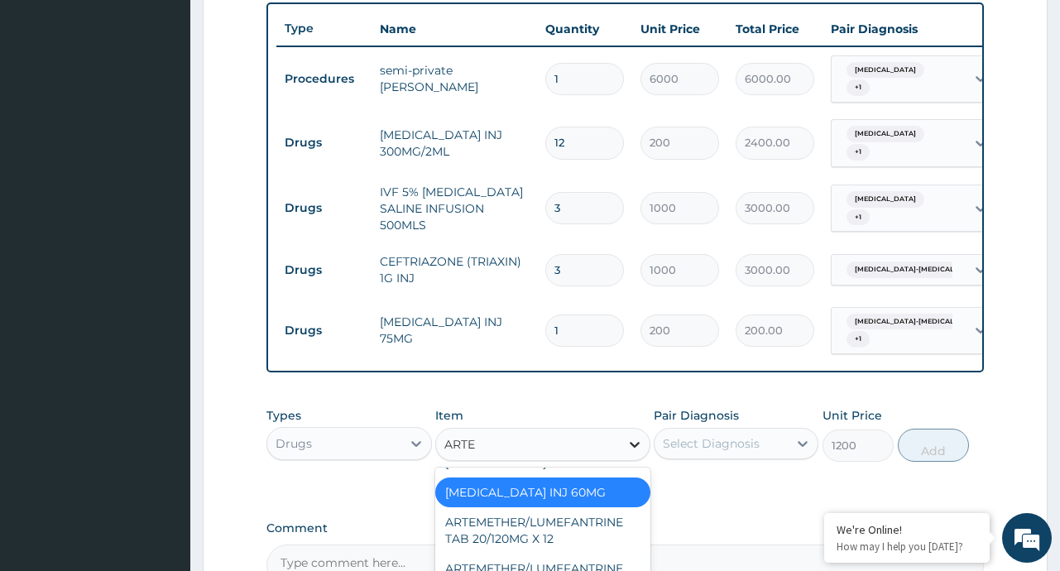
type input "ARTES"
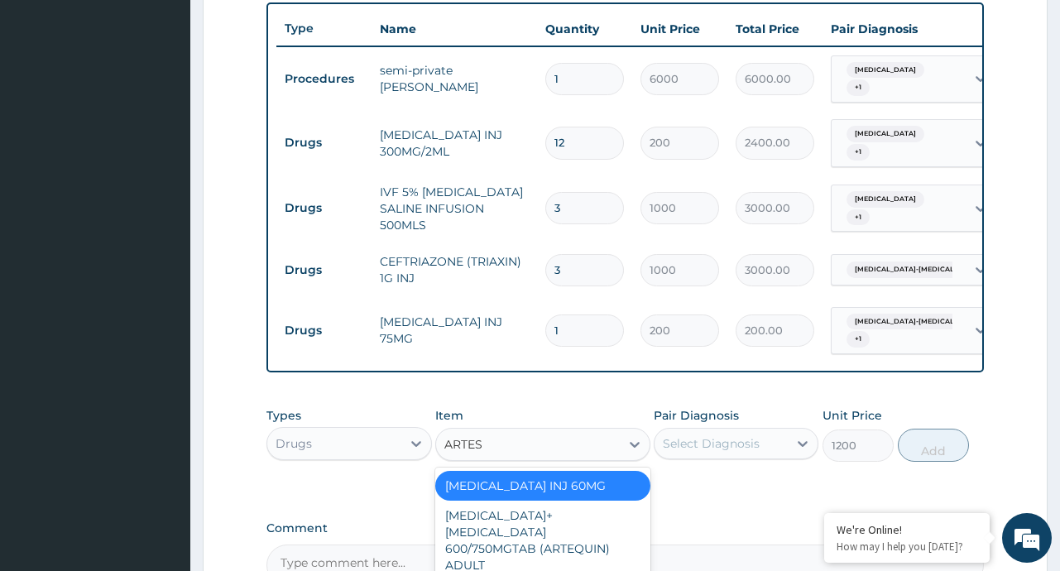
scroll to position [800, 0]
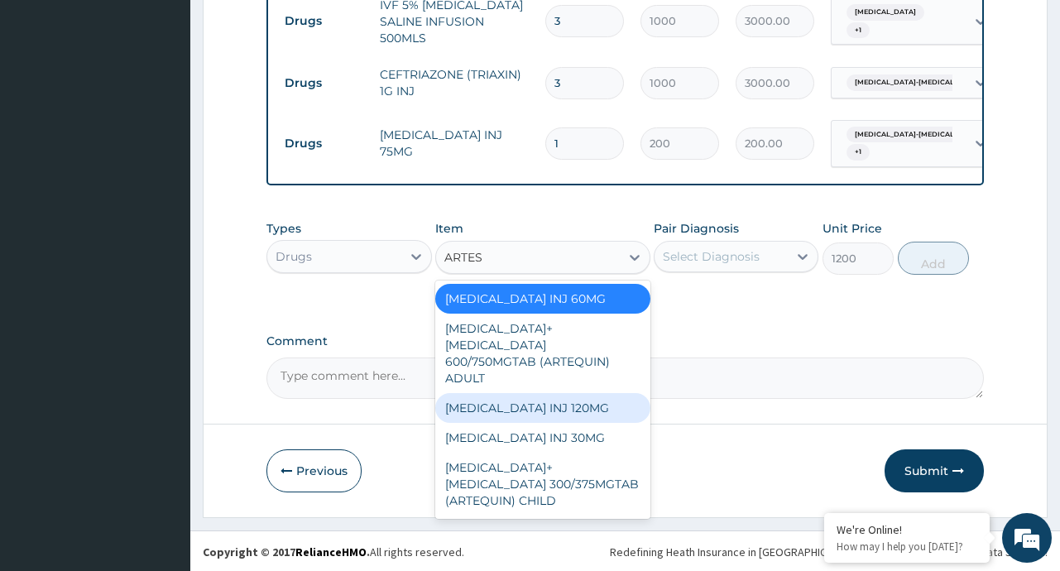
click at [575, 393] on div "ARTESUNATE INJ 120MG" at bounding box center [542, 408] width 215 height 30
type input "2000"
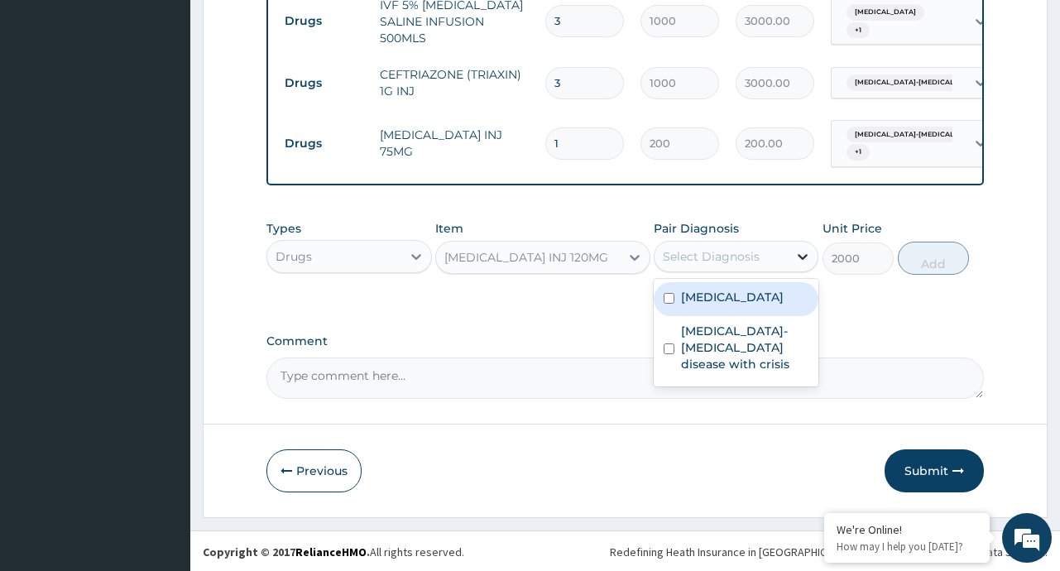
click at [802, 249] on icon at bounding box center [802, 256] width 17 height 17
click at [745, 297] on div "Malaria" at bounding box center [736, 299] width 165 height 34
checkbox input "true"
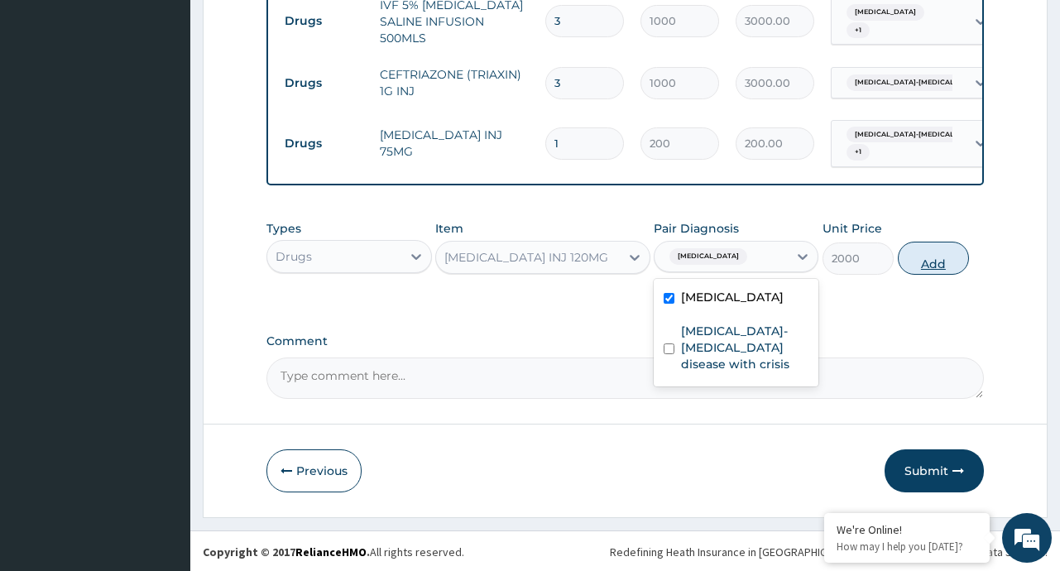
click at [921, 266] on button "Add" at bounding box center [934, 258] width 72 height 33
type input "0"
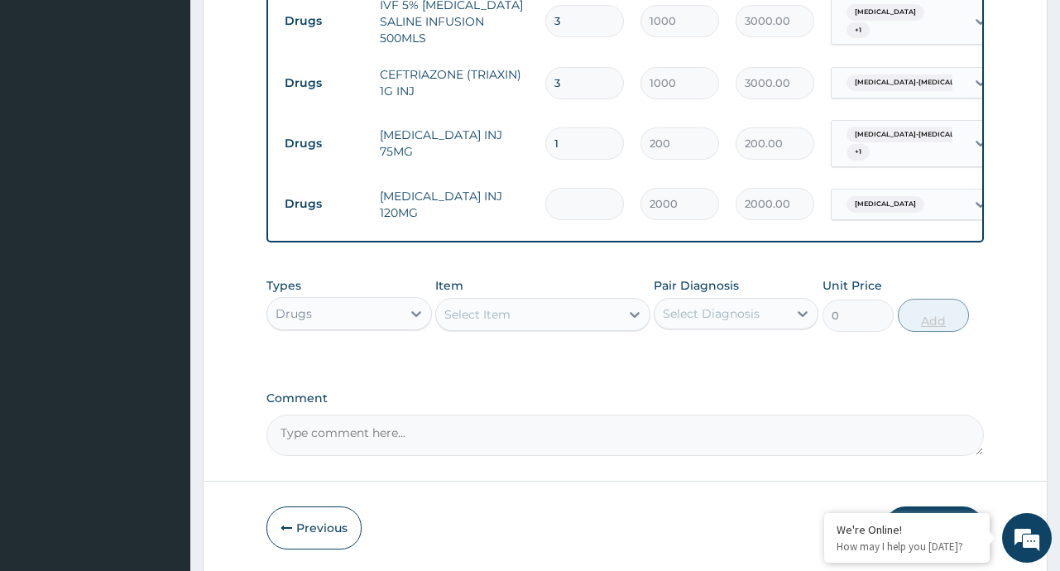
type input "0.00"
type input "3"
type input "6000.00"
type input "3"
click at [635, 306] on icon at bounding box center [634, 314] width 17 height 17
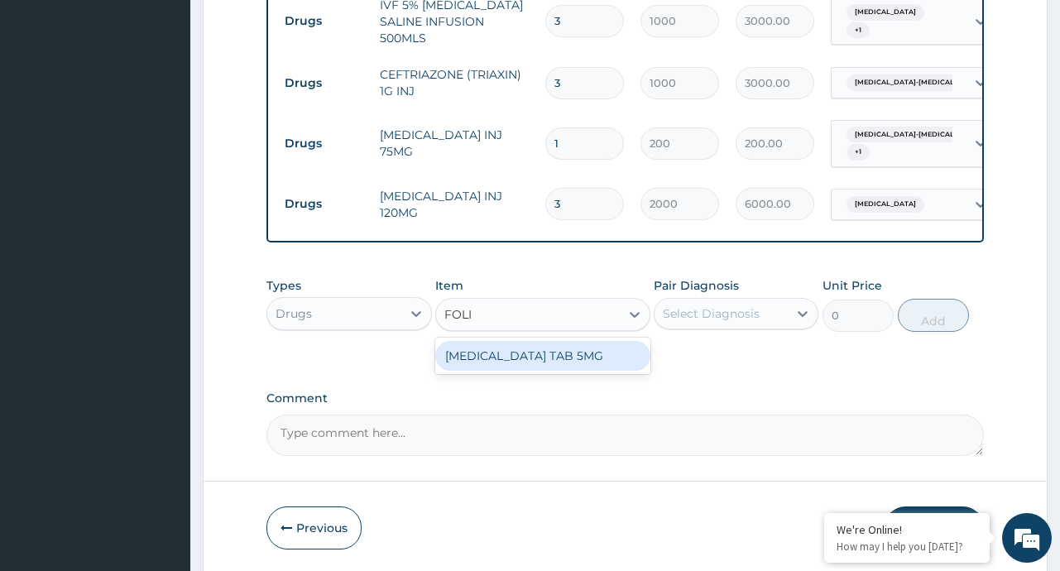
type input "FOLIC"
click at [545, 348] on div "FOLIC ACID TAB 5MG" at bounding box center [542, 356] width 215 height 30
type input "10"
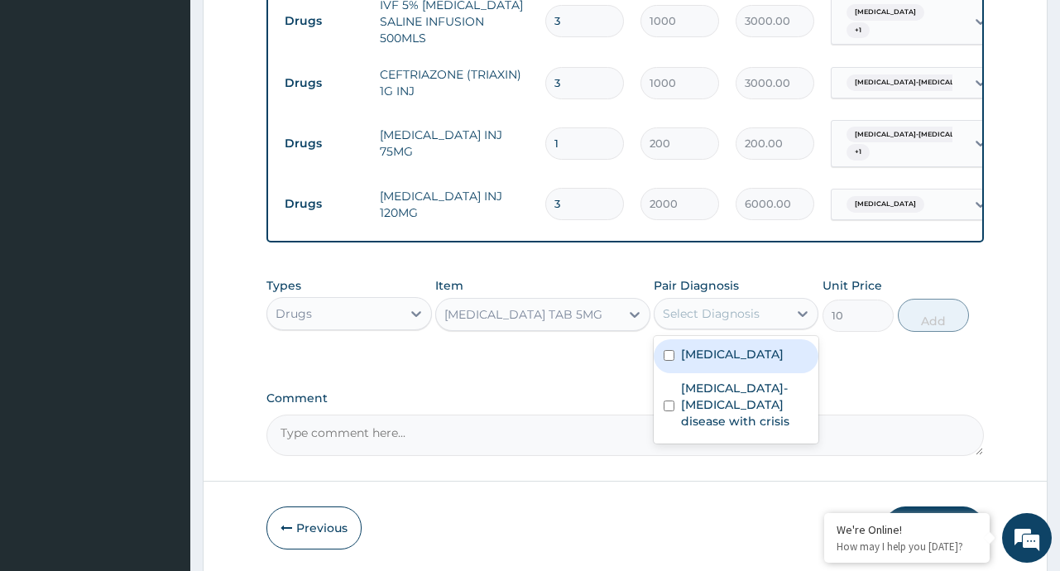
click at [741, 313] on div "Select Diagnosis" at bounding box center [711, 313] width 97 height 17
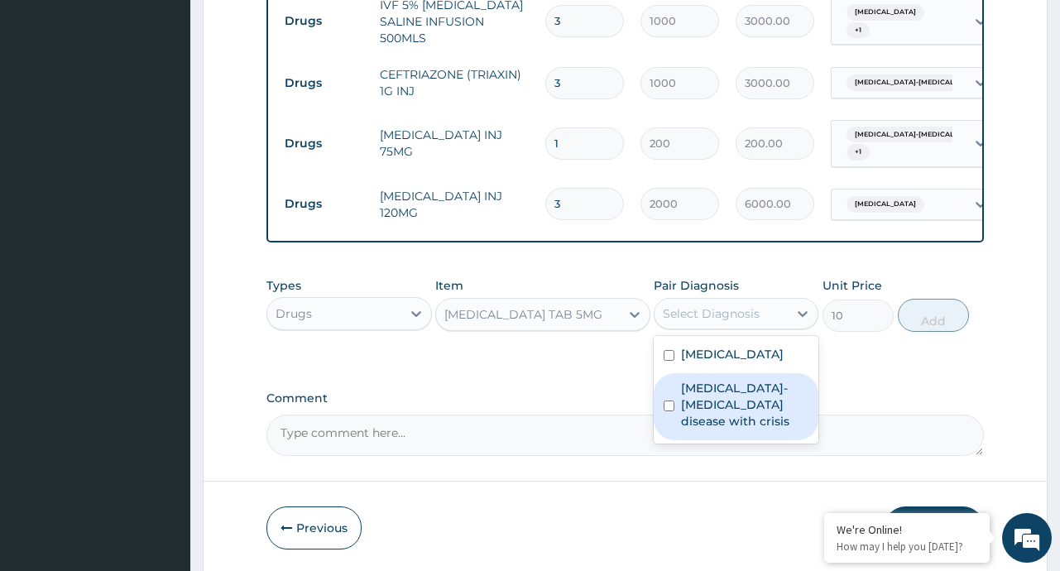
click at [738, 400] on label "Sickle cell-haemoglobin E disease with crisis" at bounding box center [744, 405] width 127 height 50
checkbox input "true"
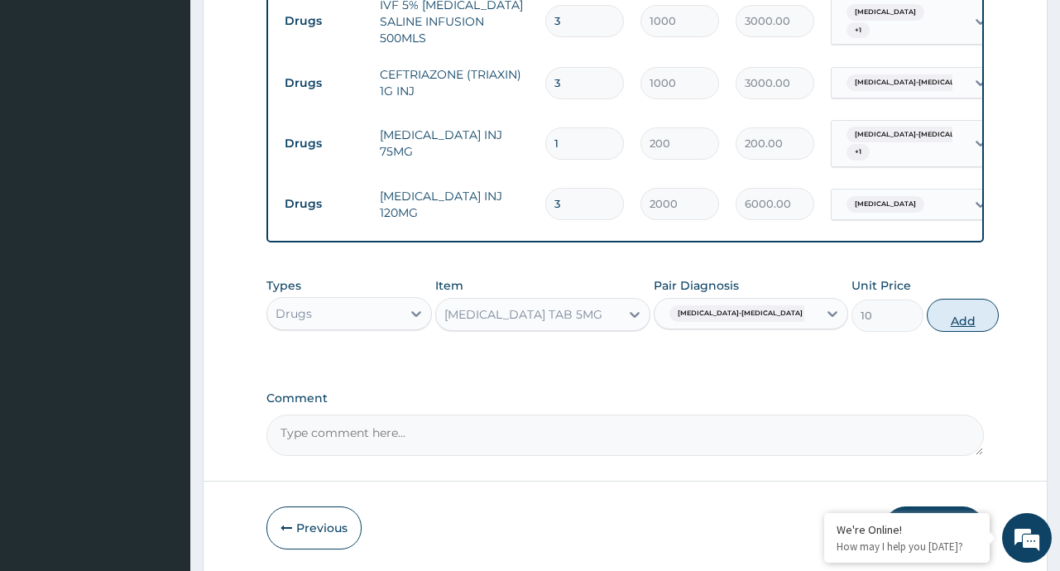
click at [932, 317] on button "Add" at bounding box center [963, 315] width 72 height 33
type input "0"
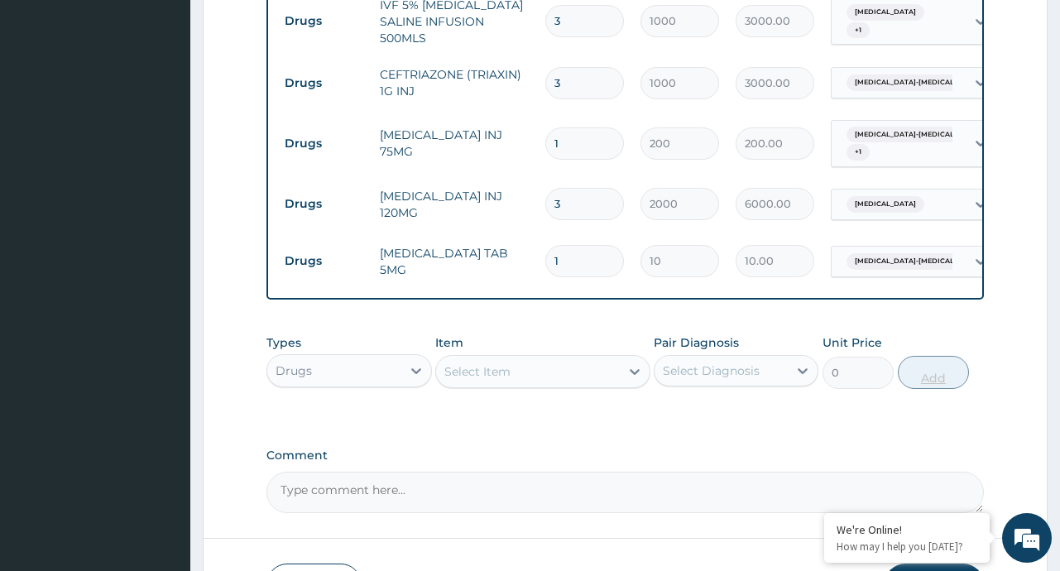
type input "14"
type input "140.00"
type input "14"
click at [621, 366] on div at bounding box center [635, 372] width 30 height 30
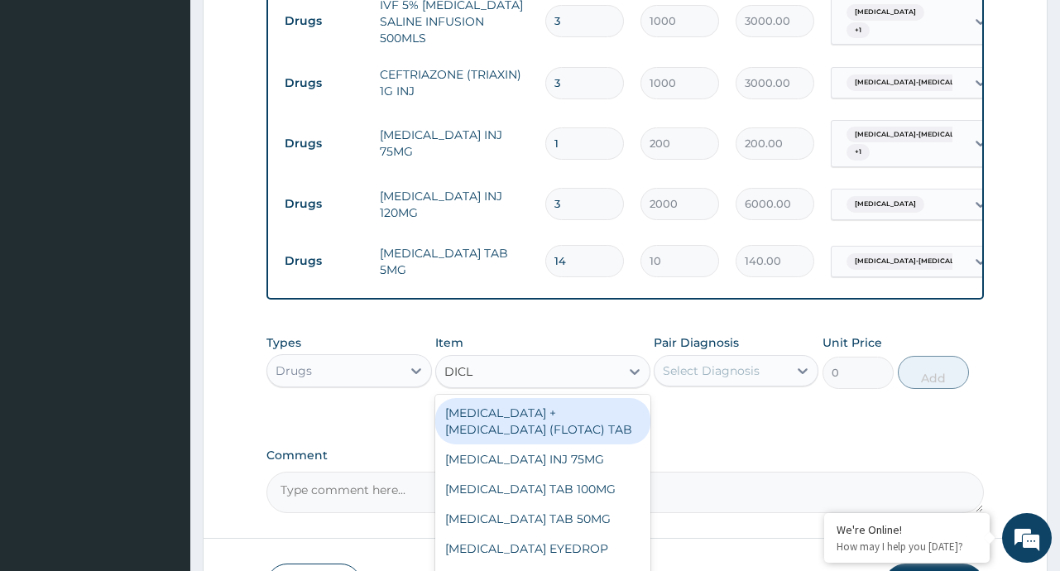
type input "DICLO"
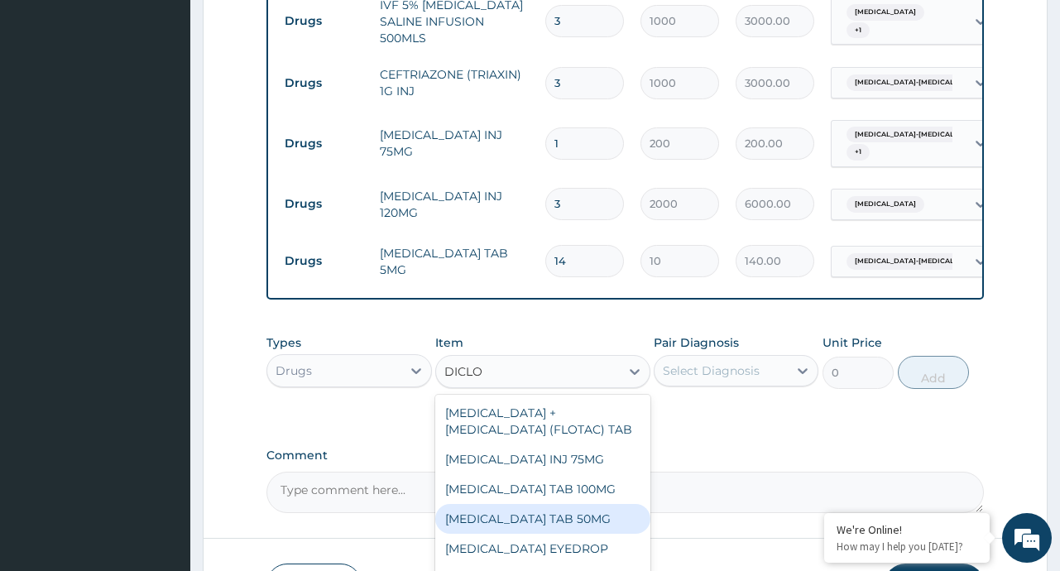
click at [512, 534] on div "[MEDICAL_DATA] TAB 50MG" at bounding box center [542, 519] width 215 height 30
type input "30"
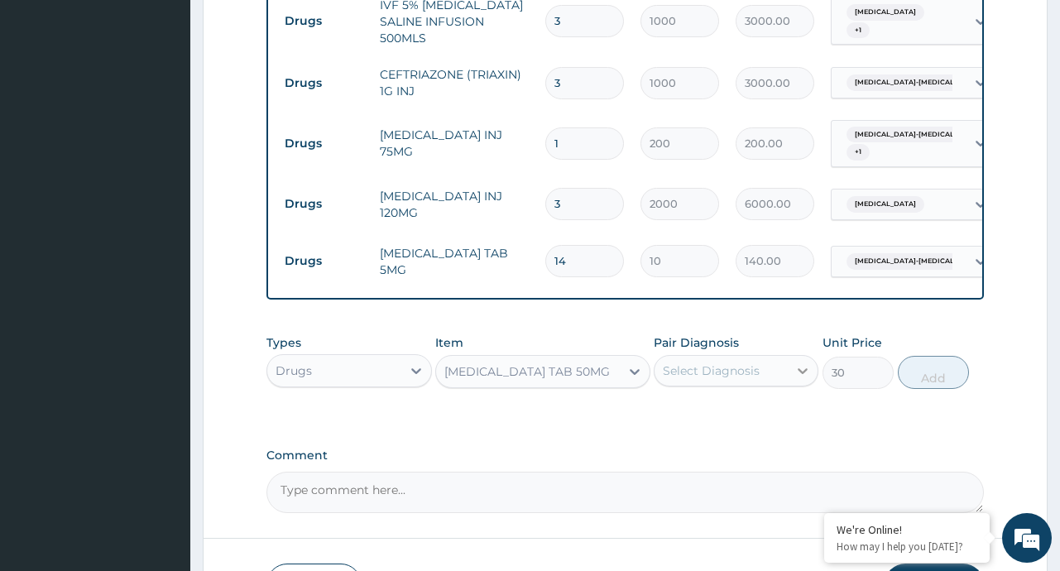
click at [802, 367] on icon at bounding box center [802, 370] width 17 height 17
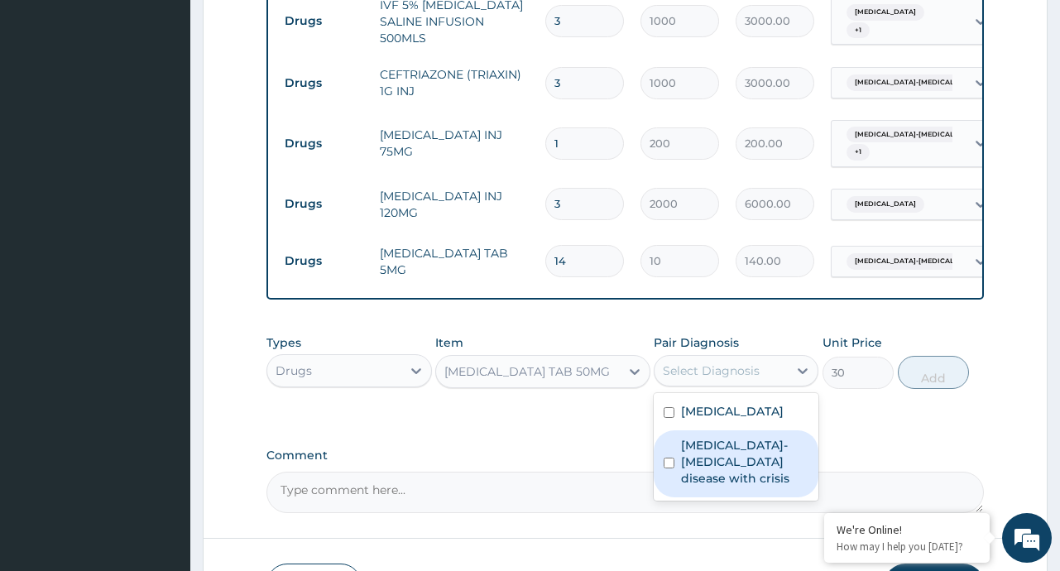
click at [723, 430] on div "Sickle cell-haemoglobin E disease with crisis" at bounding box center [736, 463] width 165 height 67
checkbox input "true"
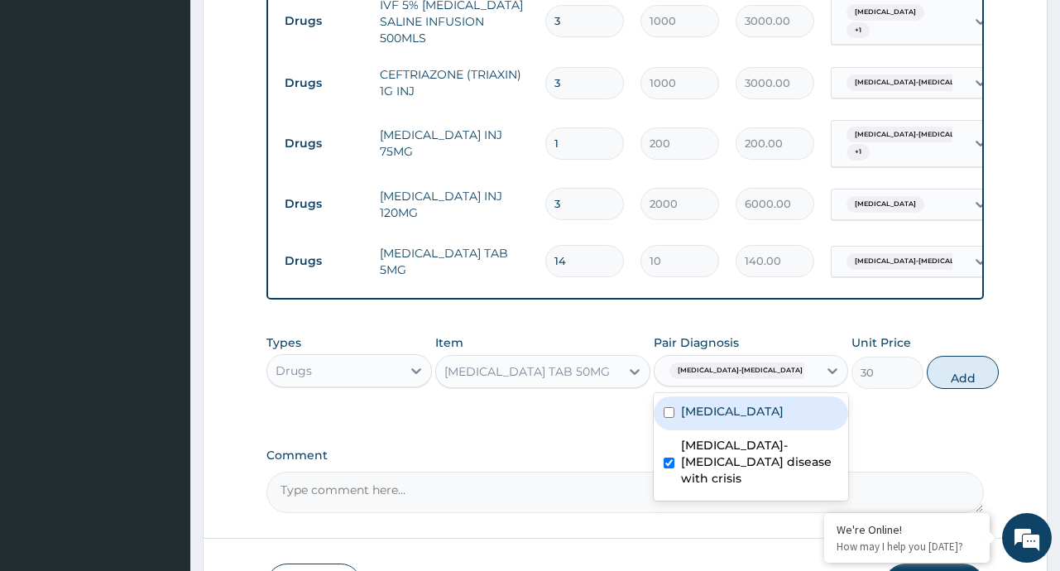
click at [721, 413] on label "Malaria" at bounding box center [732, 411] width 103 height 17
checkbox input "true"
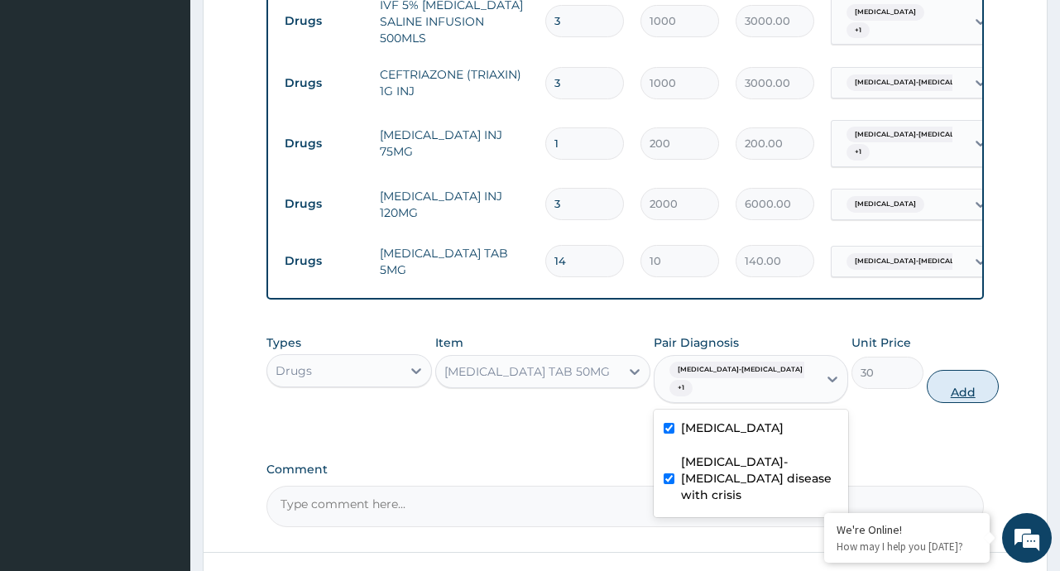
click at [940, 381] on button "Add" at bounding box center [963, 386] width 72 height 33
type input "0"
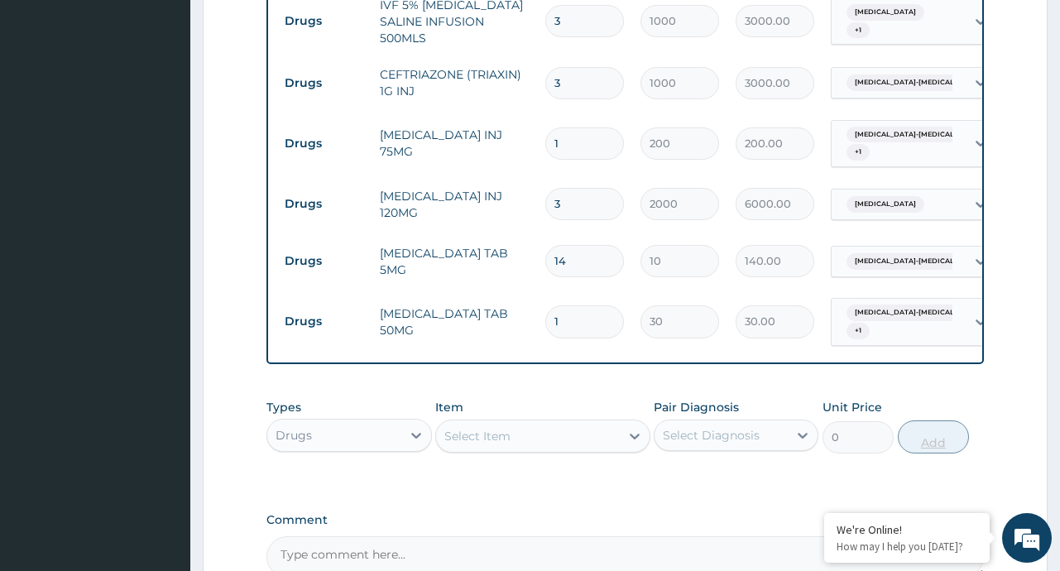
type input "10"
type input "300.00"
type input "10"
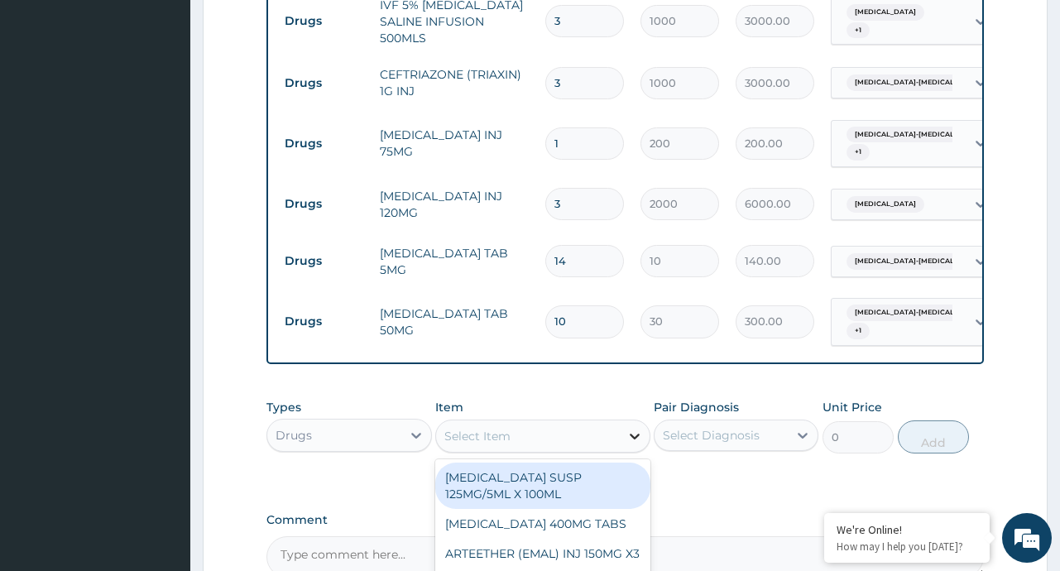
click at [632, 434] on icon at bounding box center [635, 437] width 10 height 6
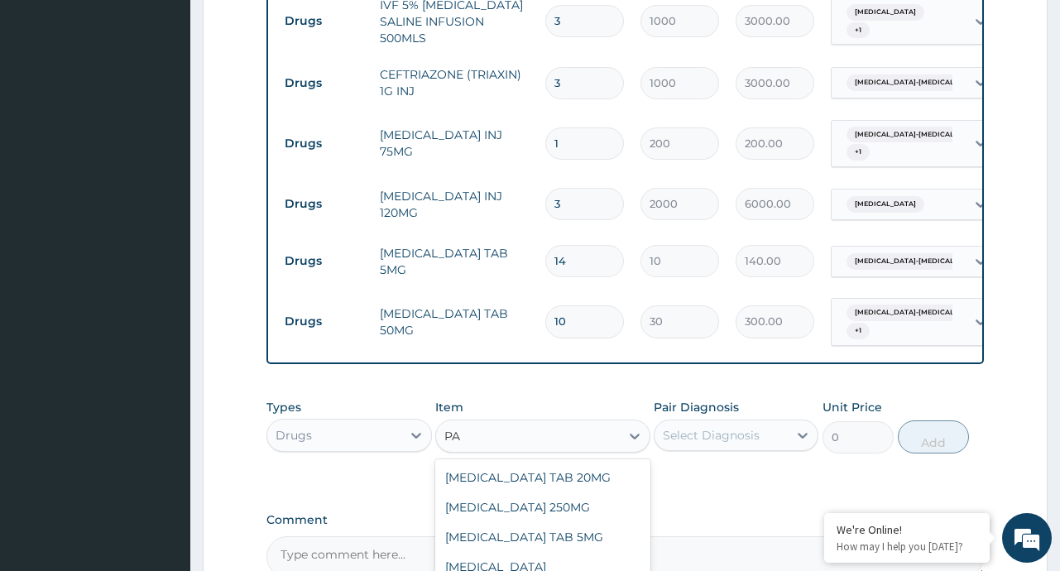
type input "P"
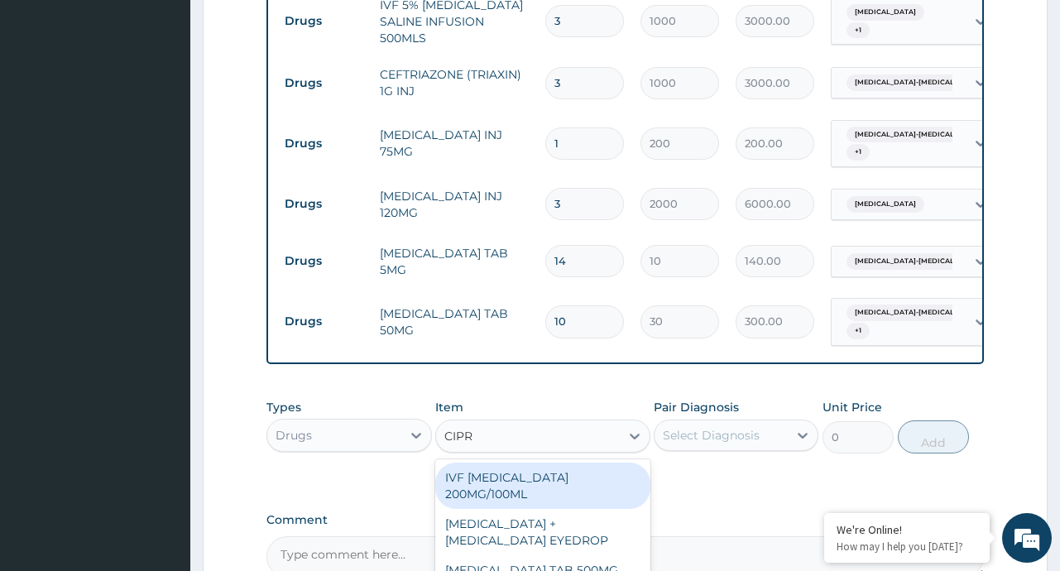
type input "CIPRO"
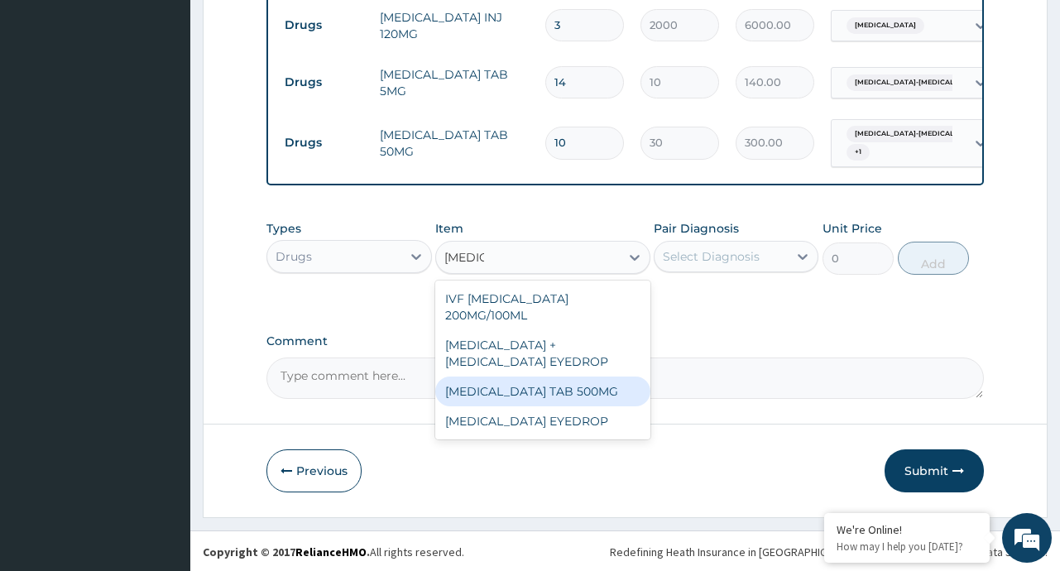
click at [527, 386] on div "[MEDICAL_DATA] TAB 500MG" at bounding box center [542, 391] width 215 height 30
type input "50"
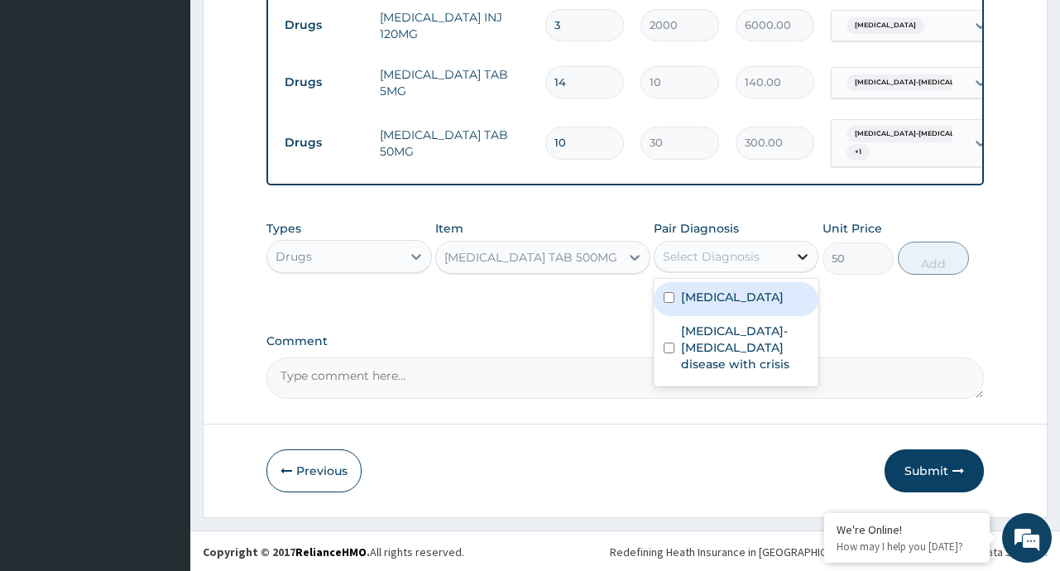
click at [790, 261] on div at bounding box center [803, 257] width 30 height 30
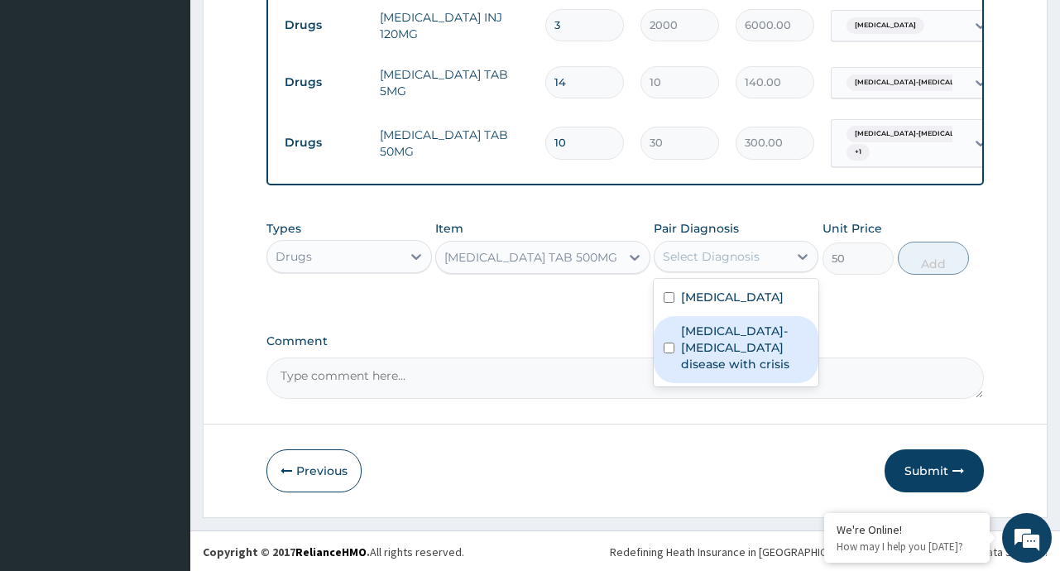
click at [726, 337] on label "Sickle cell-haemoglobin E disease with crisis" at bounding box center [744, 348] width 127 height 50
checkbox input "true"
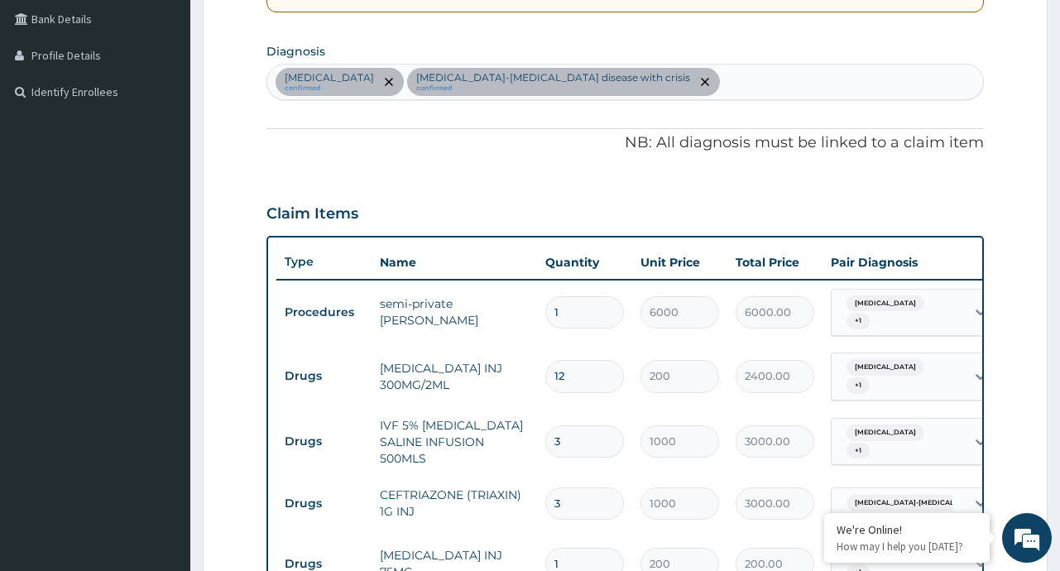
scroll to position [377, 0]
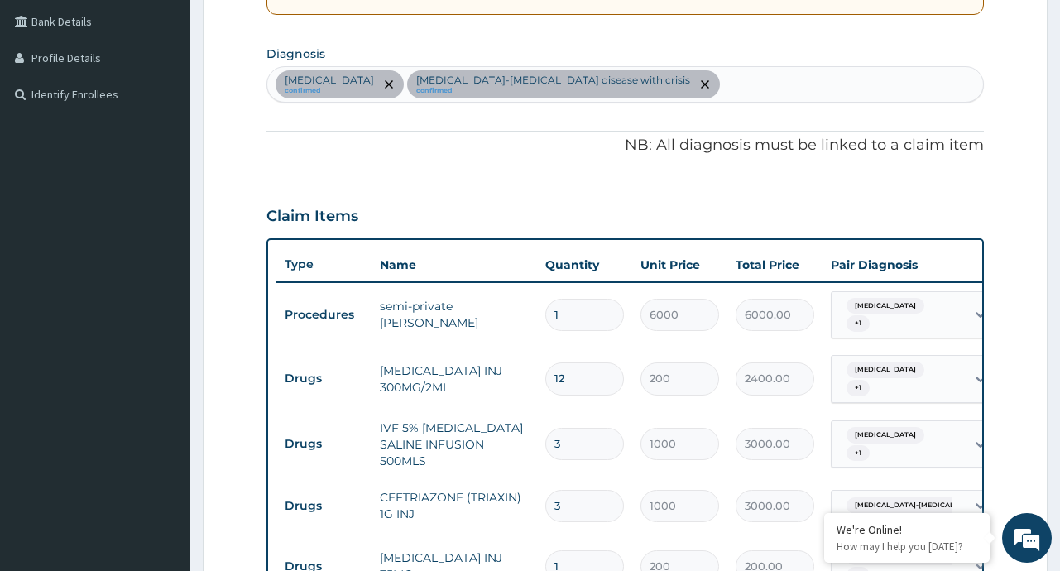
click at [696, 80] on div "Malaria confirmed Sickle cell-haemoglobin E disease with crisis confirmed" at bounding box center [624, 84] width 715 height 35
type input "SALMONE"
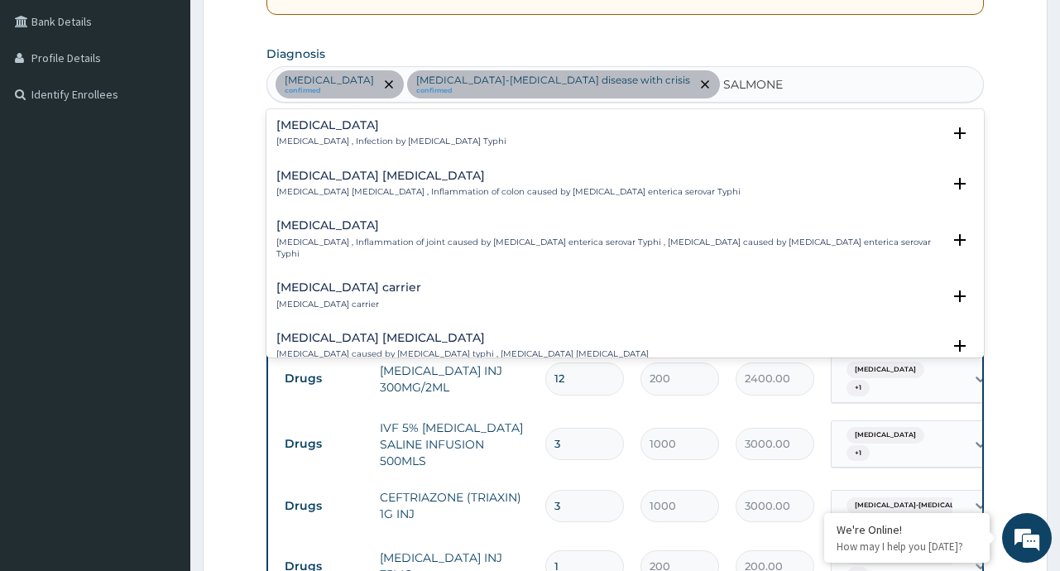
click at [410, 122] on h4 "Typhoid fever" at bounding box center [391, 125] width 230 height 12
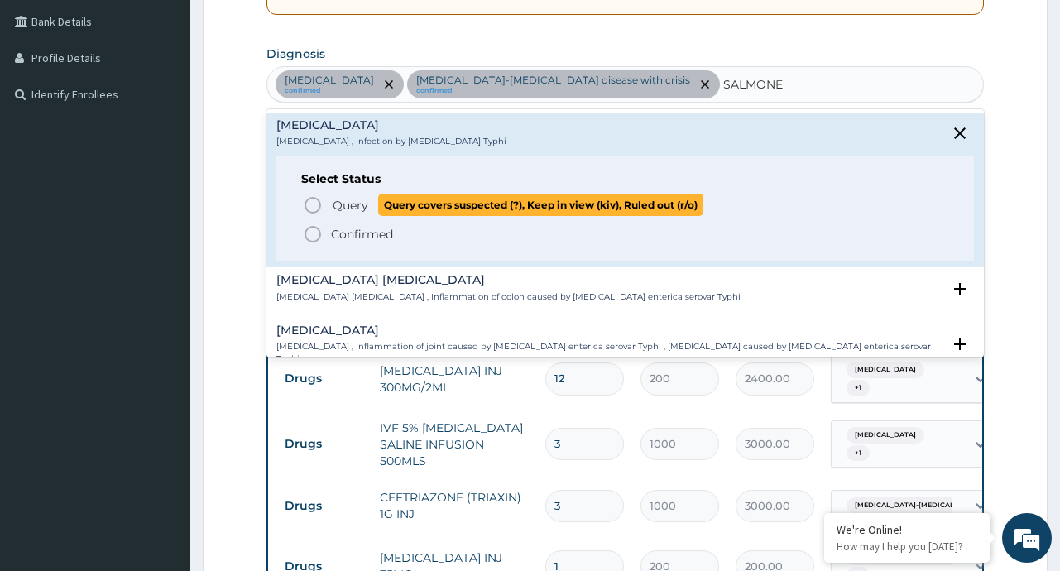
click at [349, 210] on span "Query" at bounding box center [351, 205] width 36 height 17
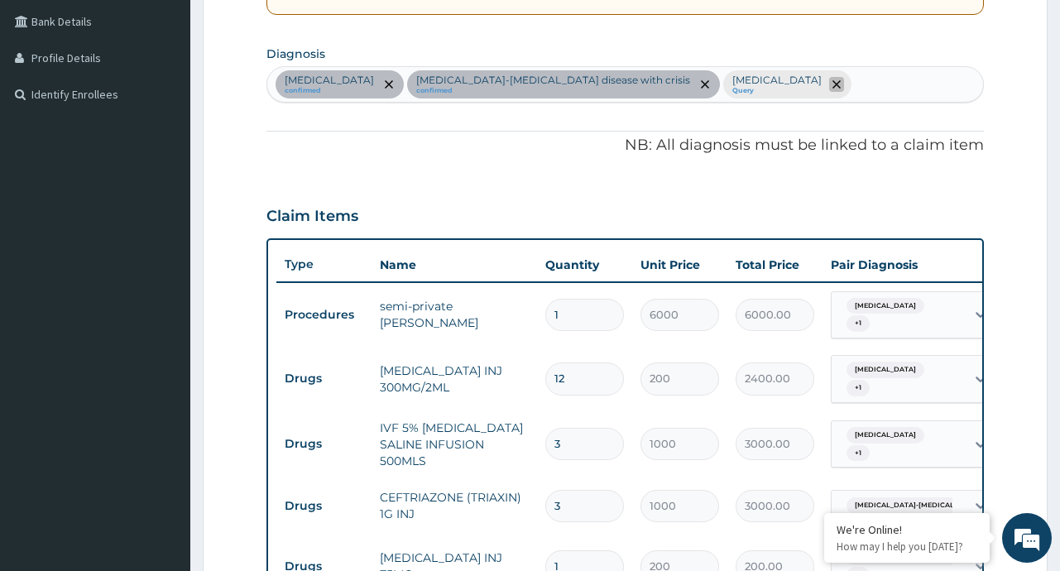
click at [832, 86] on icon "remove selection option" at bounding box center [836, 84] width 8 height 8
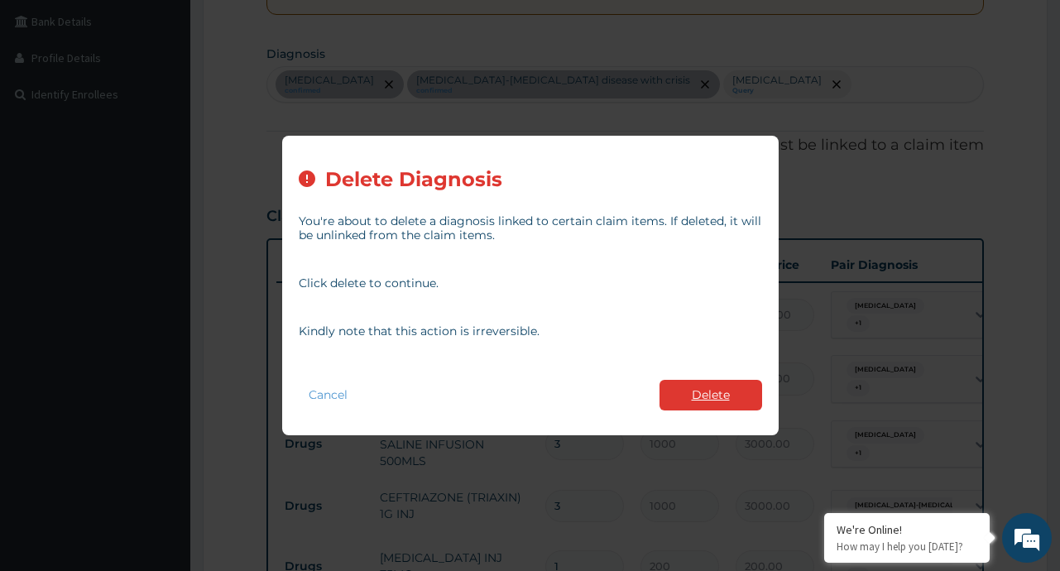
click at [729, 398] on button "Delete" at bounding box center [710, 395] width 103 height 31
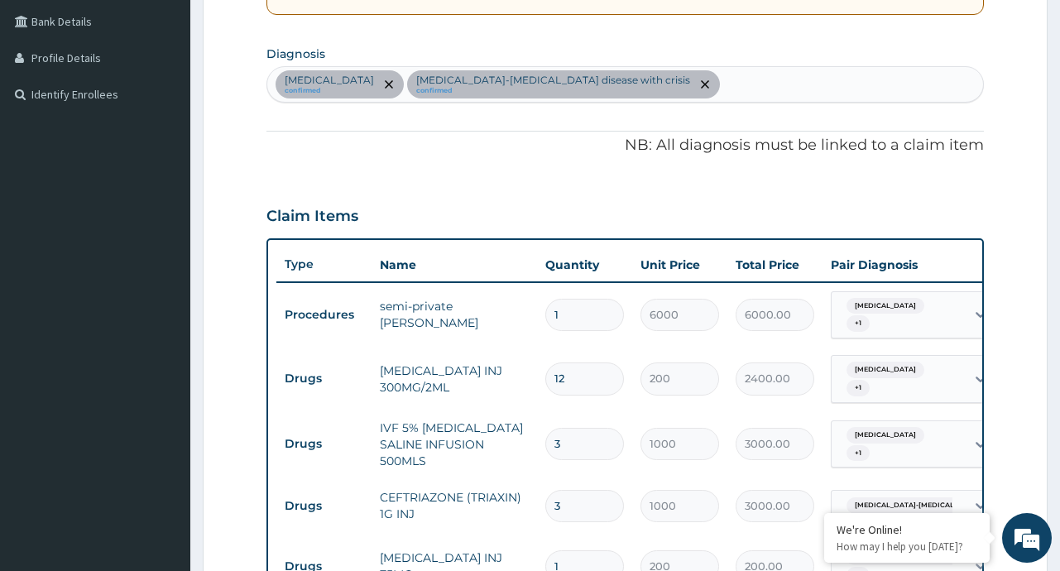
click at [639, 93] on div "Malaria confirmed Sickle cell-haemoglobin E disease with crisis confirmed" at bounding box center [624, 84] width 715 height 35
type input "A"
type input "SALMONE"
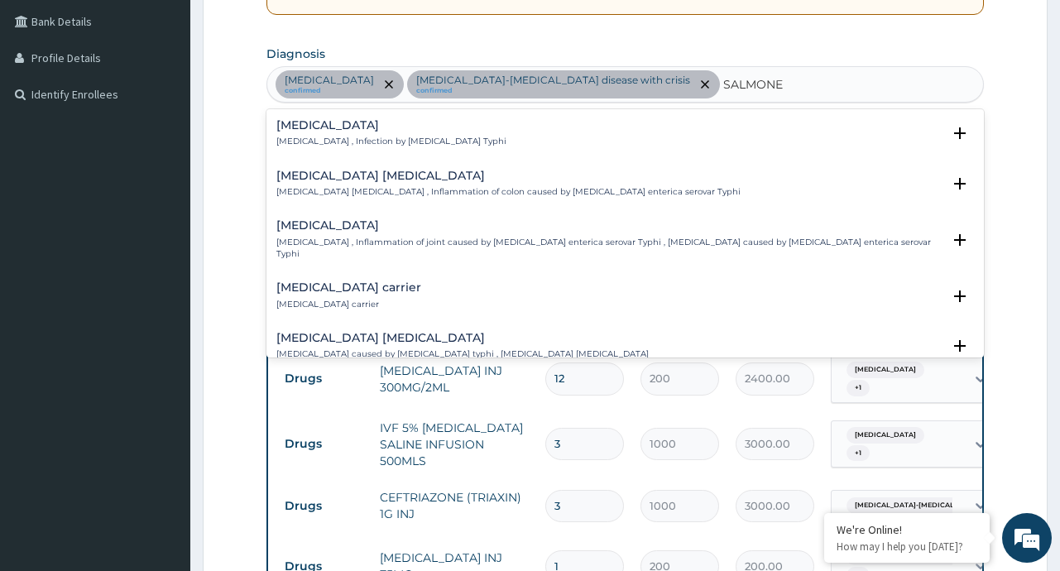
click at [509, 142] on div "Typhoid fever Typhoid fever , Infection by Salmonella Typhi" at bounding box center [624, 133] width 697 height 29
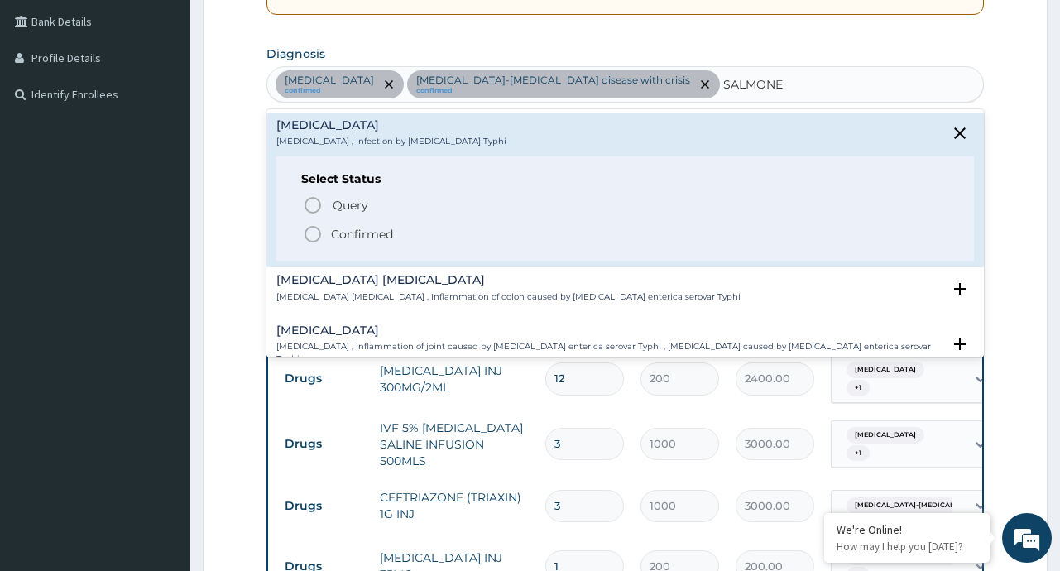
click at [386, 234] on p "Confirmed" at bounding box center [362, 234] width 62 height 17
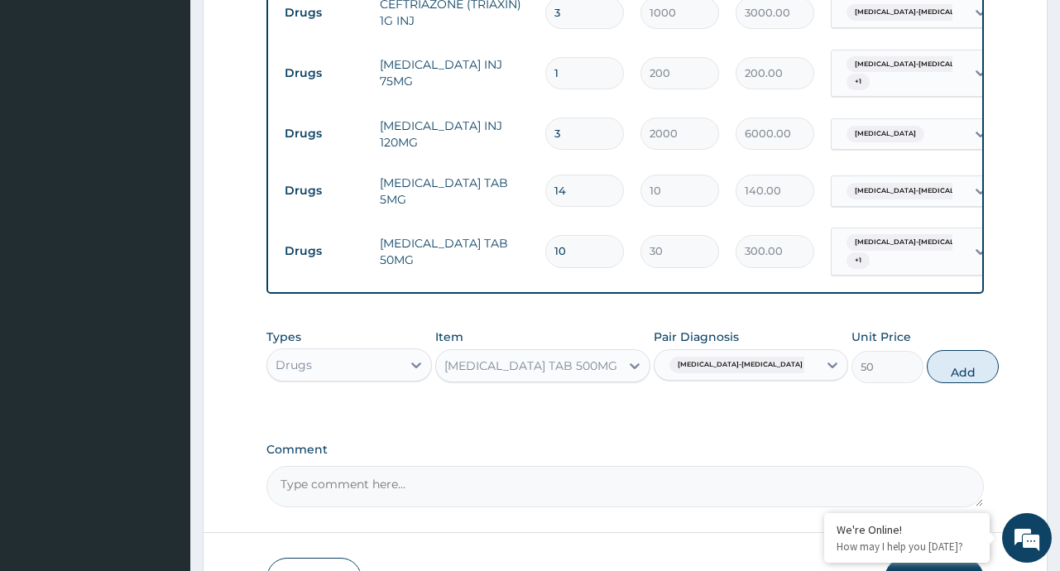
scroll to position [873, 0]
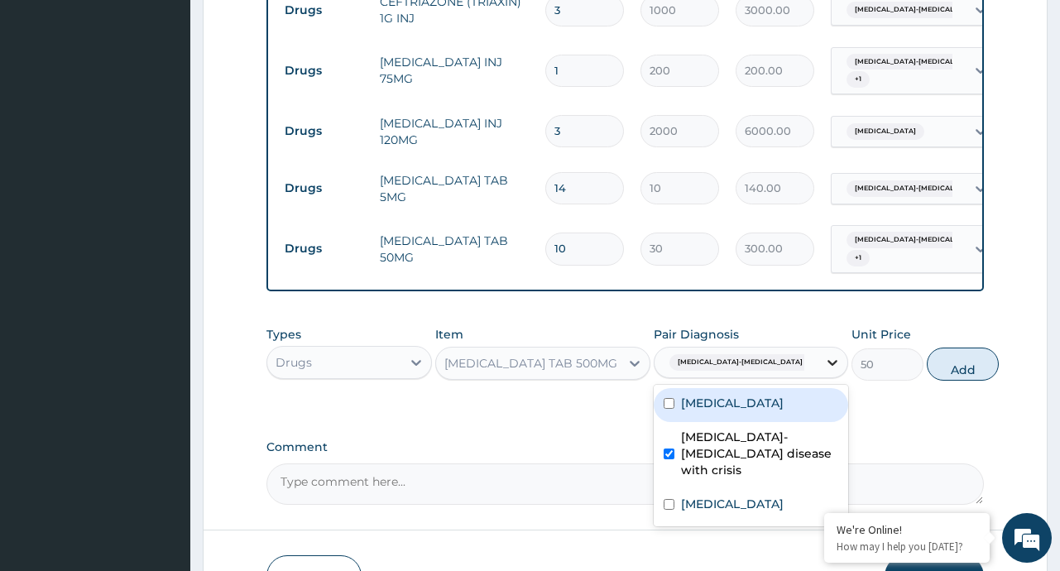
click at [824, 358] on icon at bounding box center [832, 362] width 17 height 17
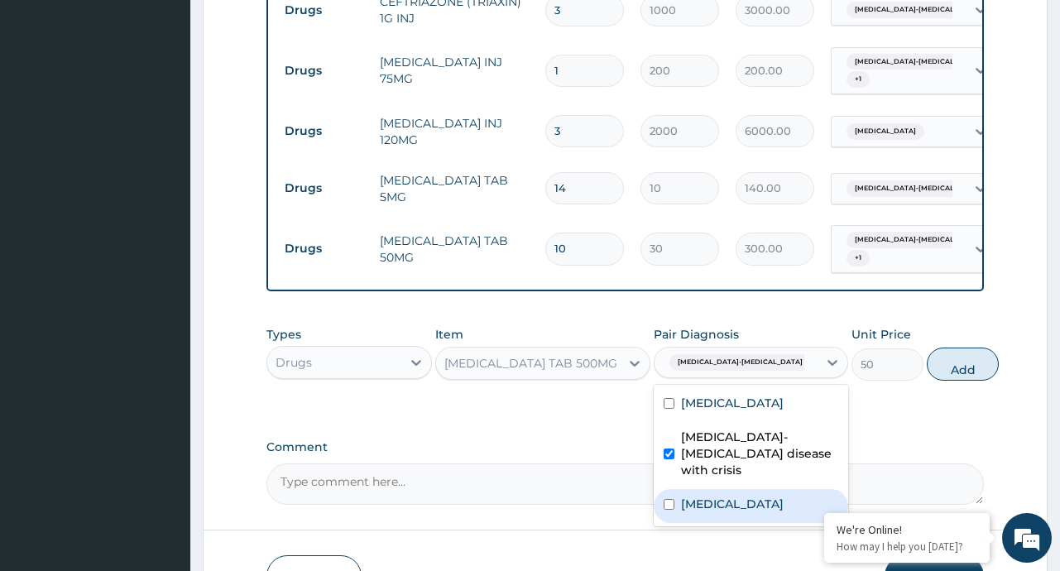
click at [693, 508] on label "Typhoid fever" at bounding box center [732, 504] width 103 height 17
checkbox input "true"
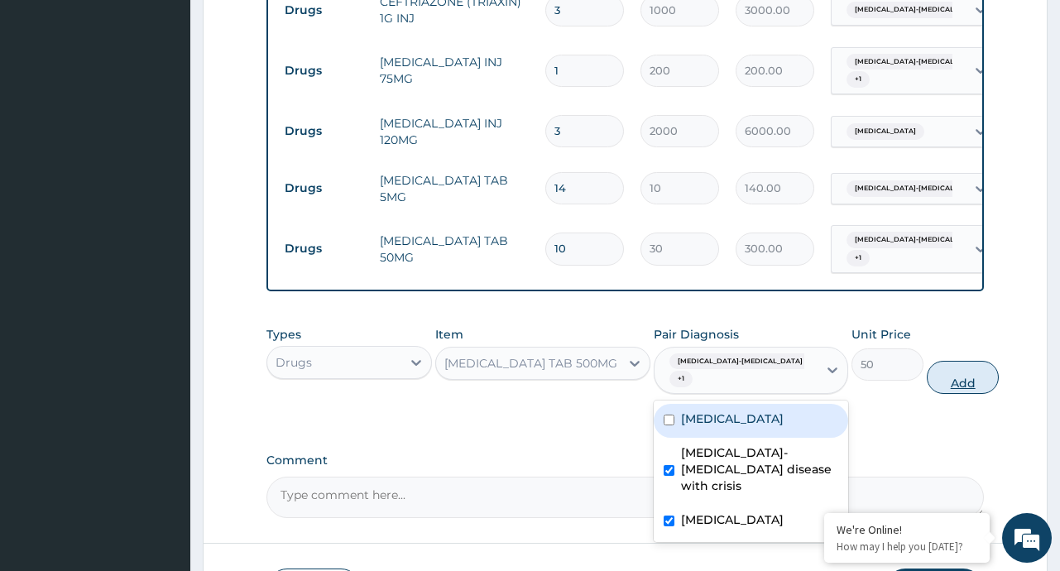
click at [931, 367] on button "Add" at bounding box center [963, 377] width 72 height 33
type input "0"
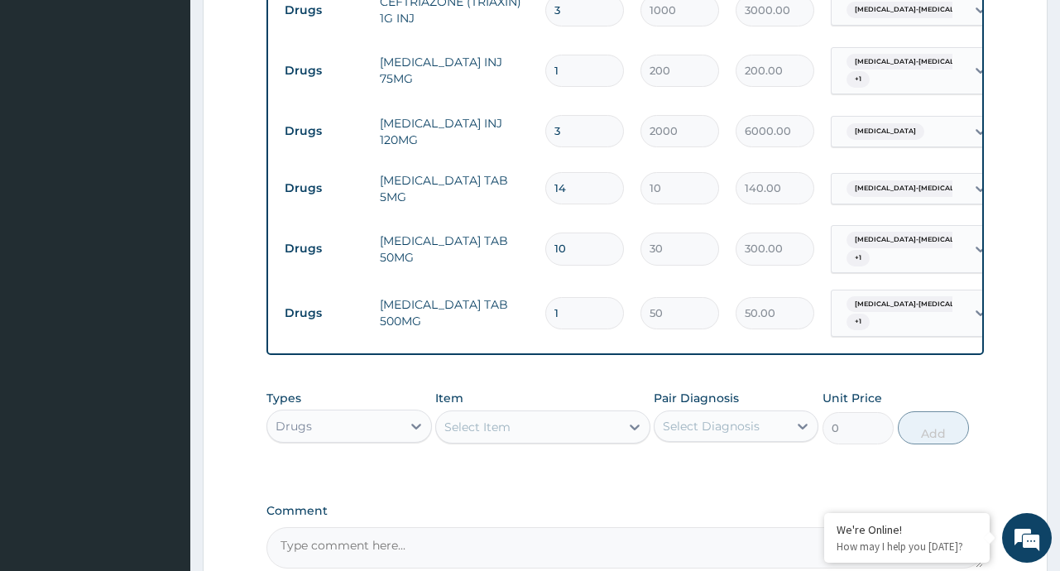
type input "10"
type input "500.00"
type input "10"
click at [635, 427] on icon at bounding box center [635, 427] width 10 height 6
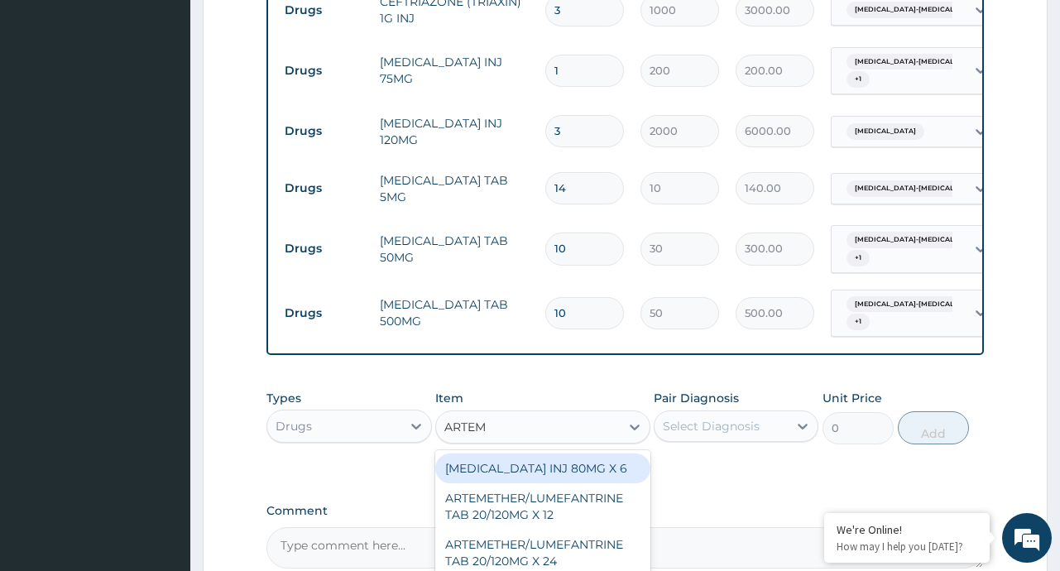
type input "ARTEME"
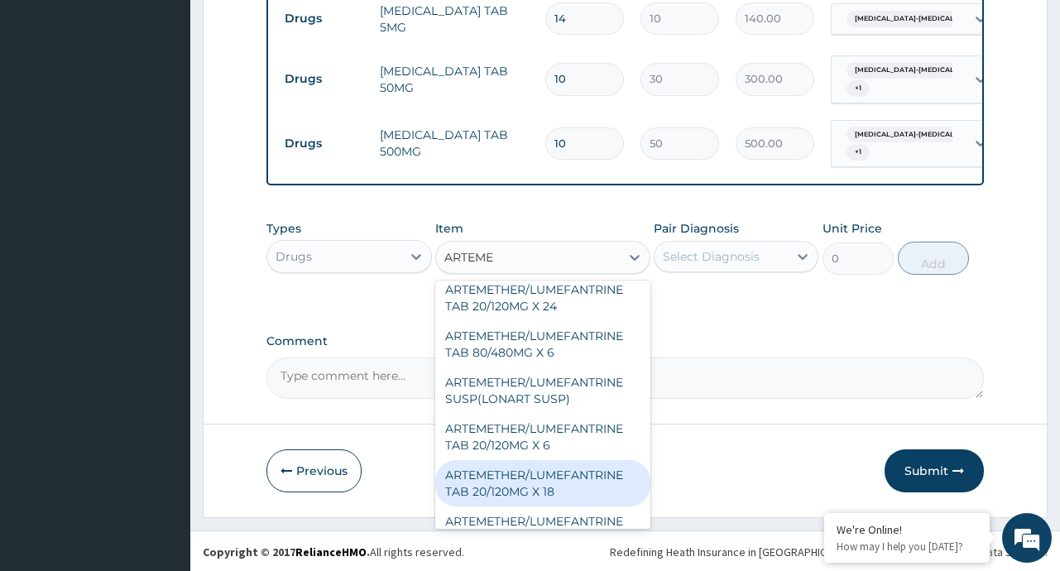
scroll to position [113, 0]
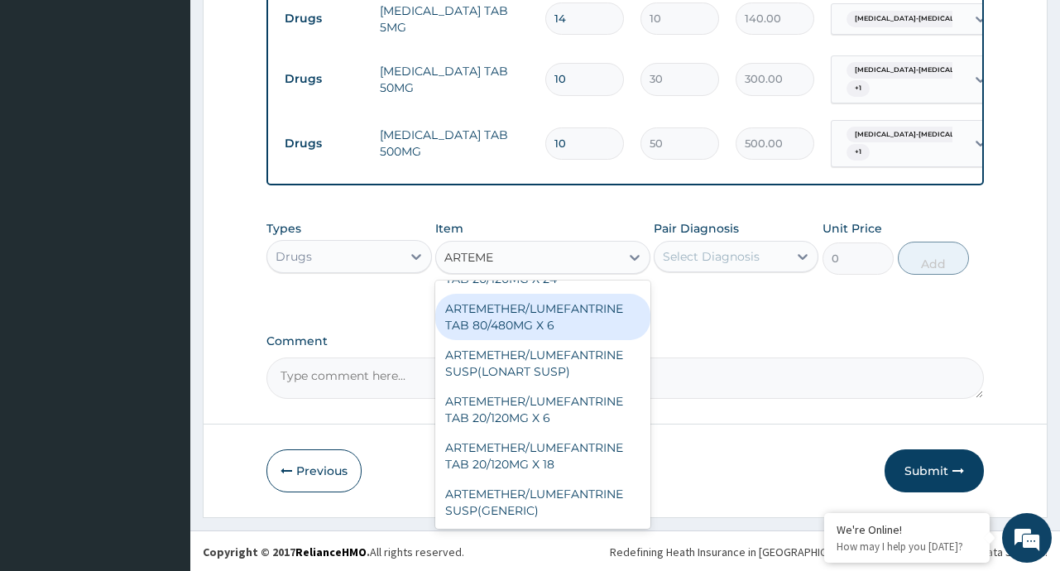
click at [574, 316] on div "ARTEMETHER/LUMEFANTRINE TAB 80/480MG X 6" at bounding box center [542, 317] width 215 height 46
type input "700"
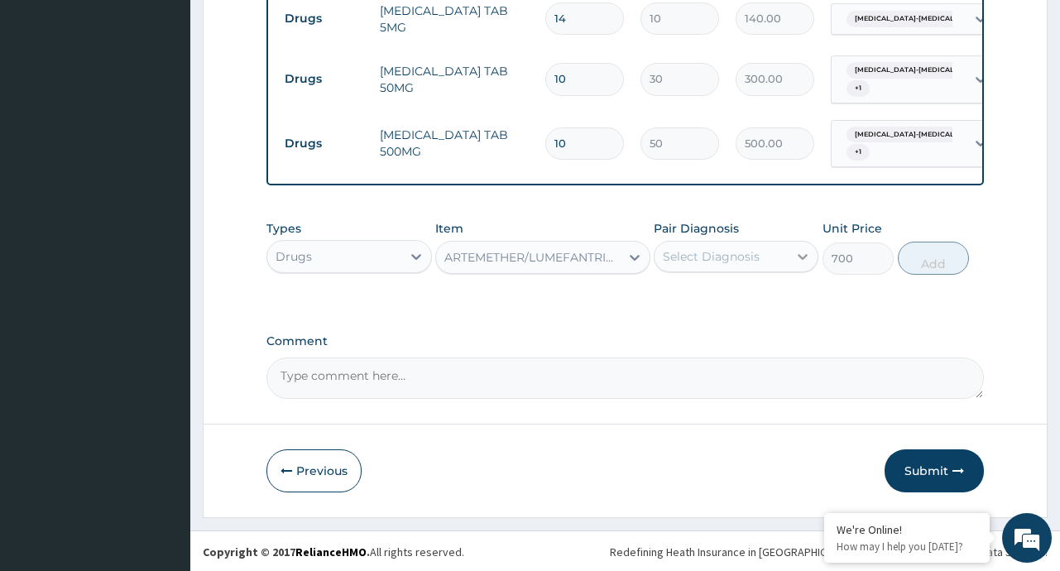
click at [795, 262] on icon at bounding box center [802, 256] width 17 height 17
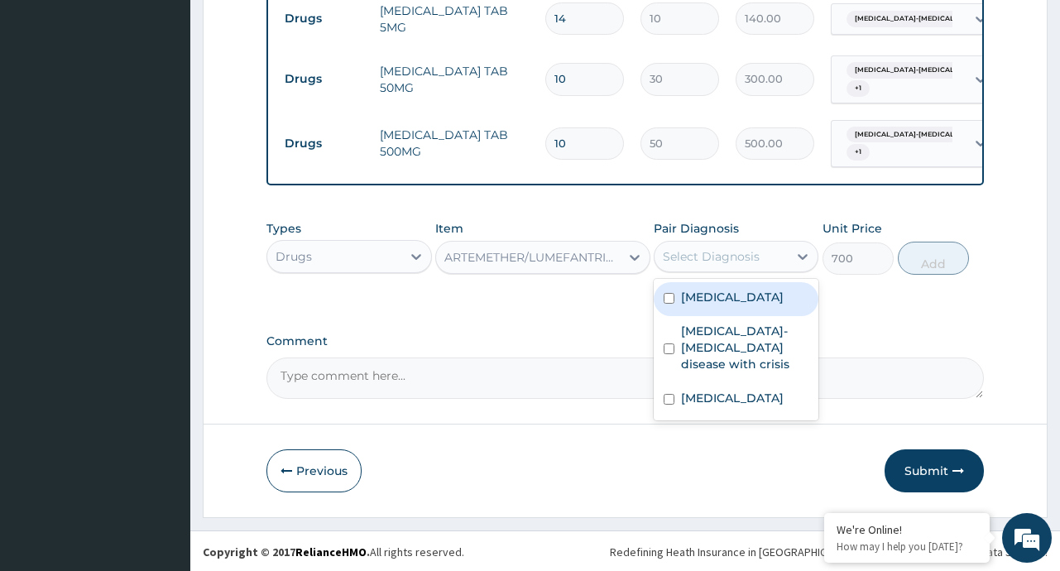
click at [731, 300] on div "Malaria" at bounding box center [736, 299] width 165 height 34
checkbox input "true"
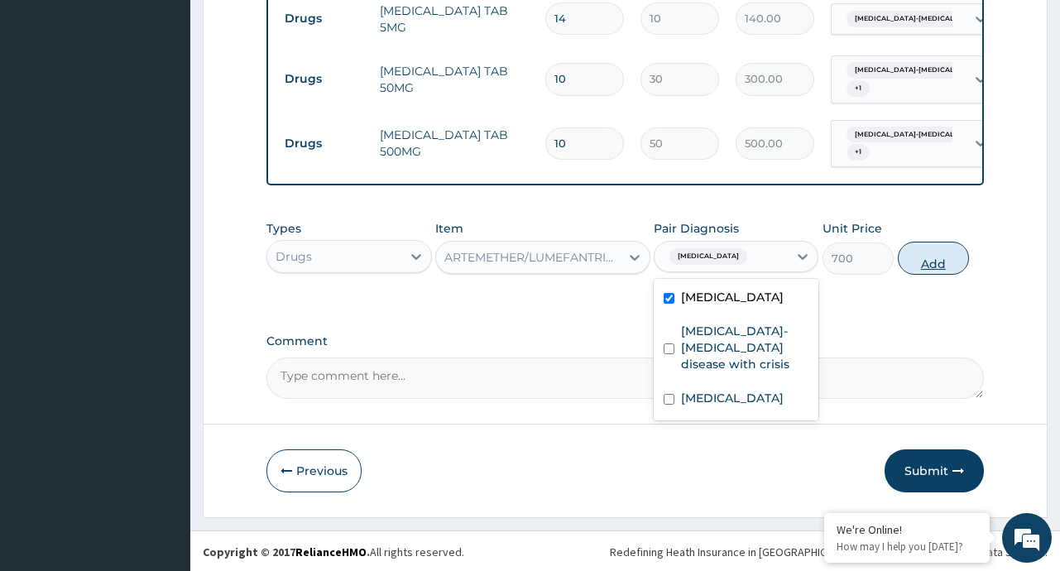
click at [941, 261] on button "Add" at bounding box center [934, 258] width 72 height 33
type input "0"
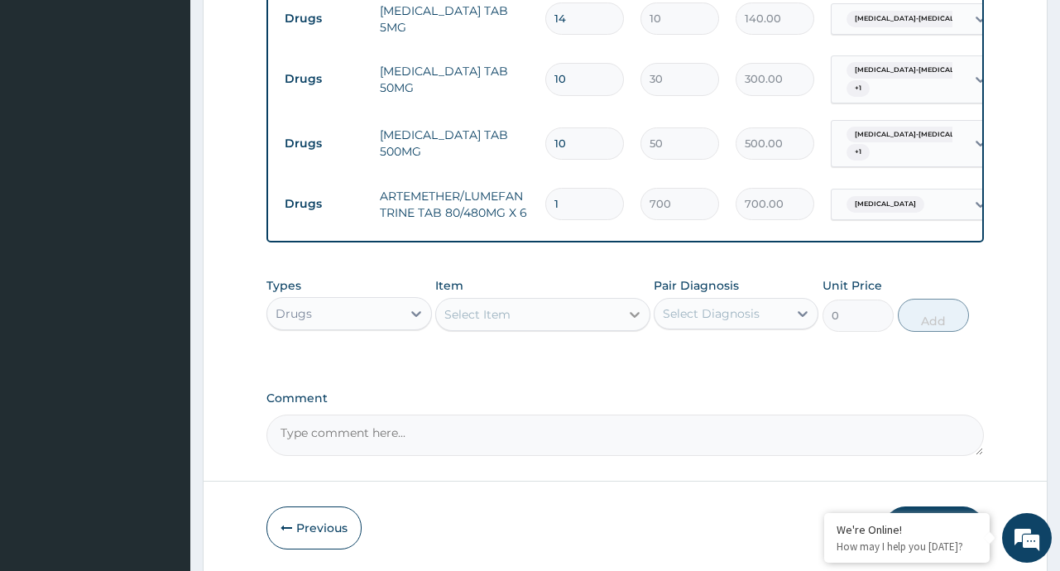
click at [634, 312] on icon at bounding box center [634, 314] width 17 height 17
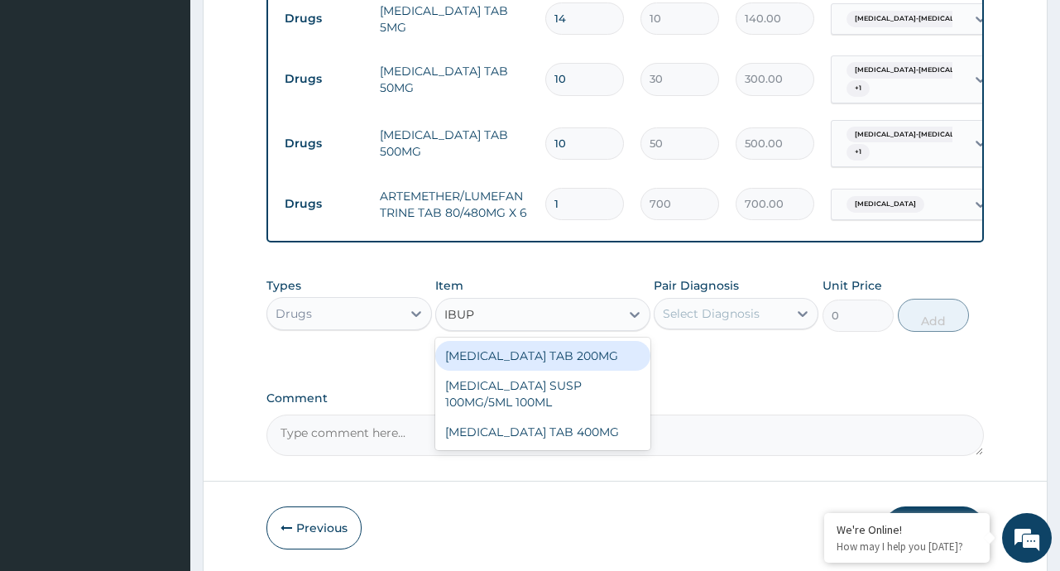
type input "IBUPR"
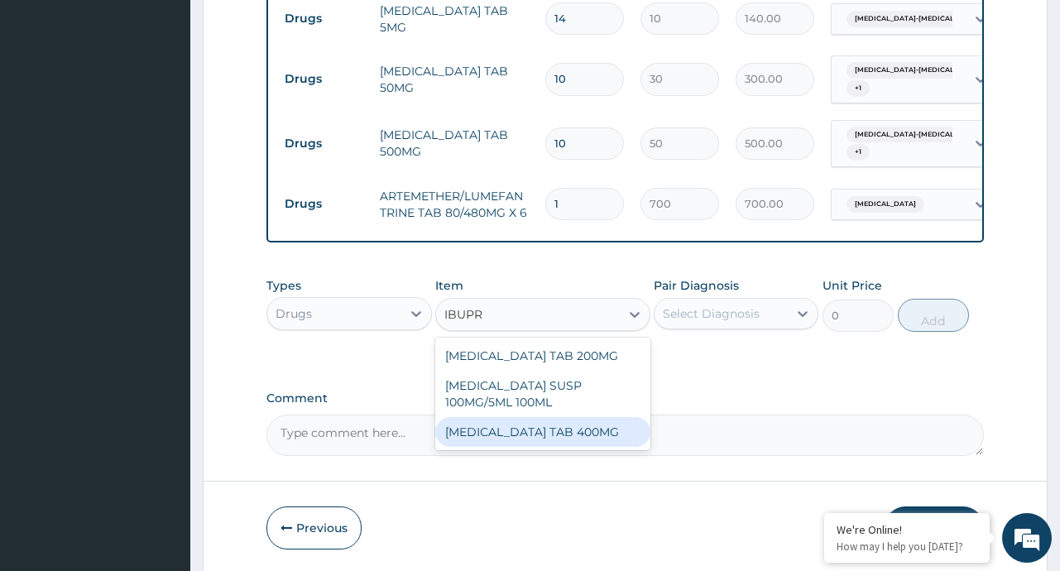
click at [565, 440] on div "IBUPROFEN TAB 400MG" at bounding box center [542, 432] width 215 height 30
type input "20"
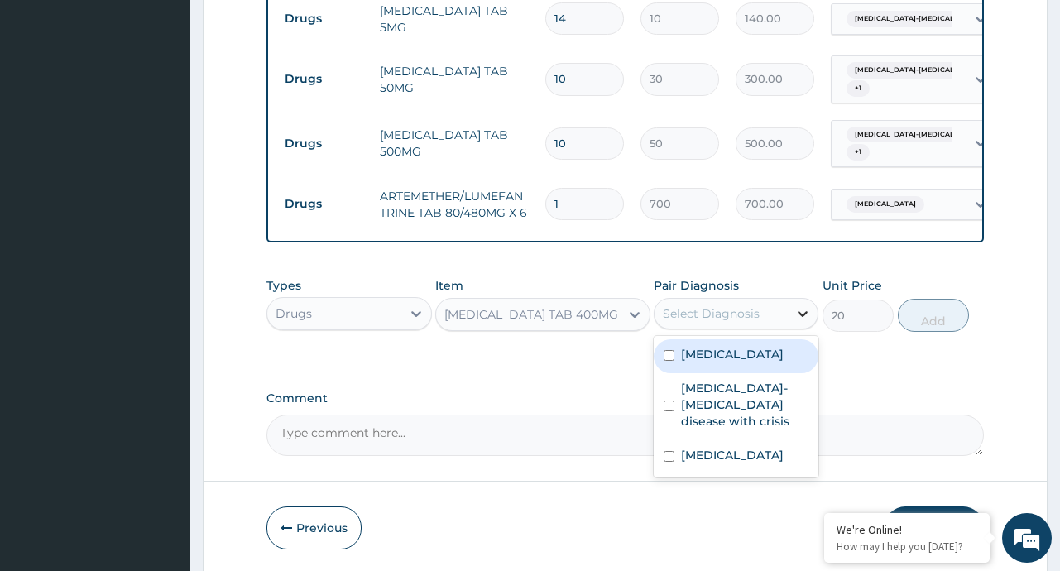
click at [803, 319] on icon at bounding box center [802, 313] width 17 height 17
click at [756, 364] on div "Malaria" at bounding box center [736, 356] width 165 height 34
checkbox input "true"
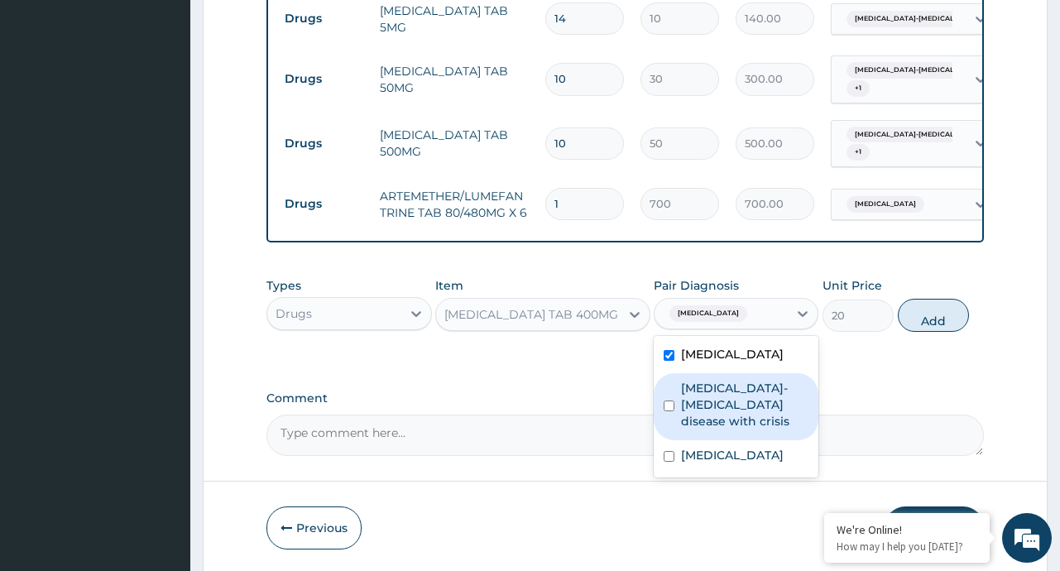
click at [743, 395] on label "Sickle cell-haemoglobin E disease with crisis" at bounding box center [744, 405] width 127 height 50
checkbox input "true"
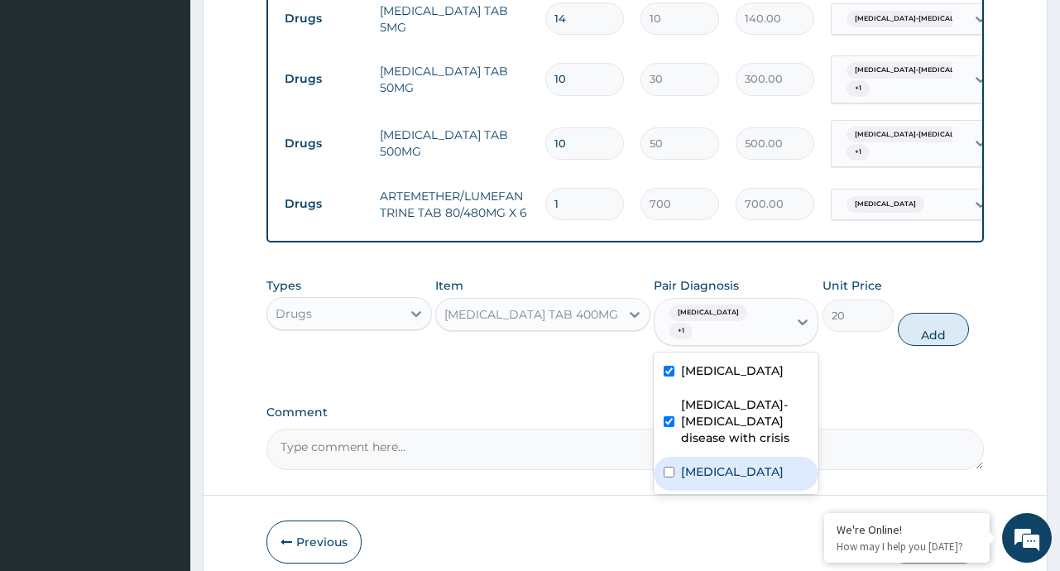
click at [728, 472] on div "Typhoid fever" at bounding box center [736, 474] width 165 height 34
checkbox input "true"
click at [922, 313] on button "Add" at bounding box center [934, 329] width 72 height 33
type input "0"
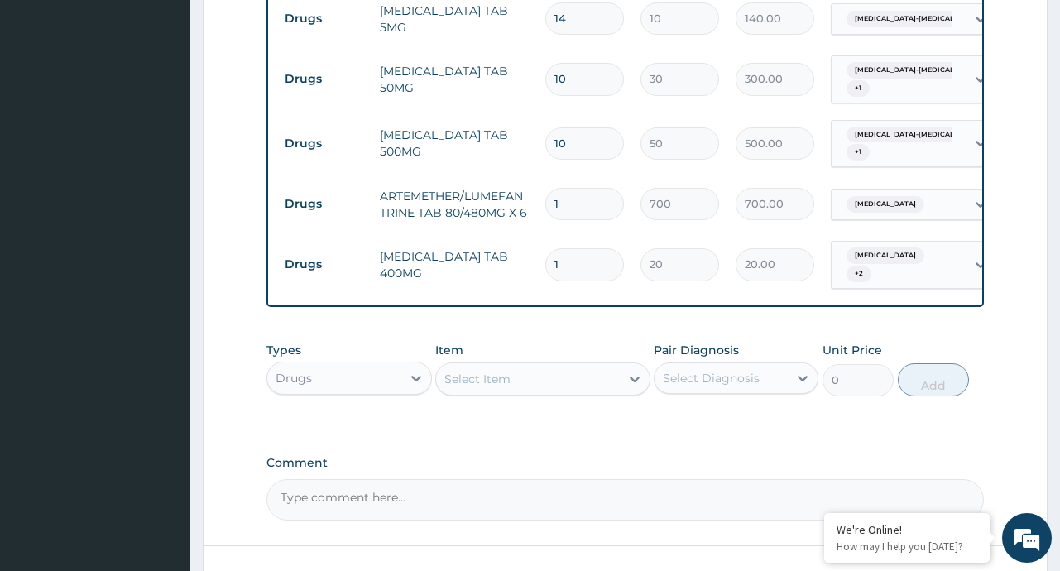
type input "0.00"
type input "6"
type input "120.00"
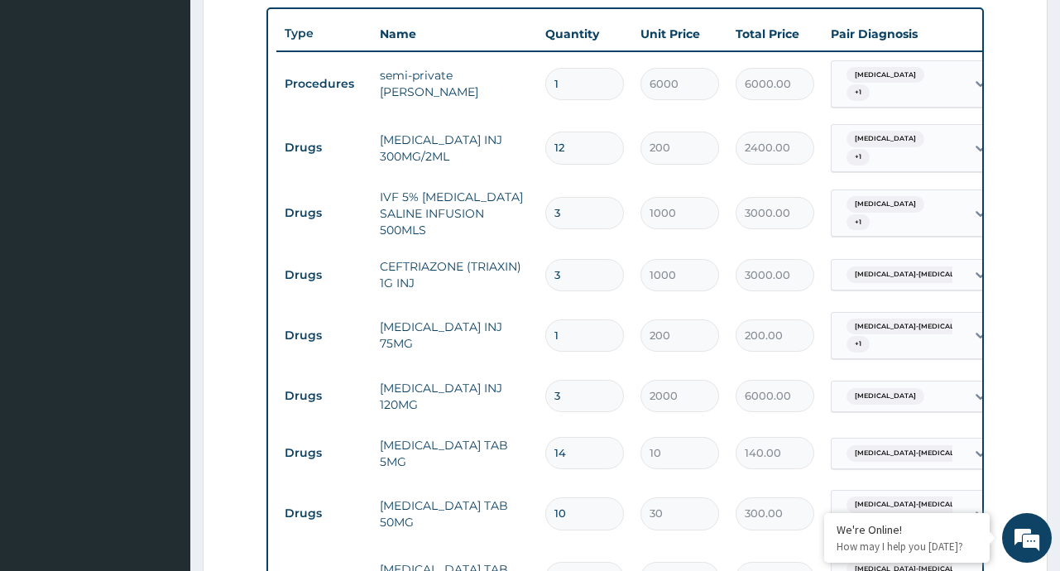
scroll to position [570, 0]
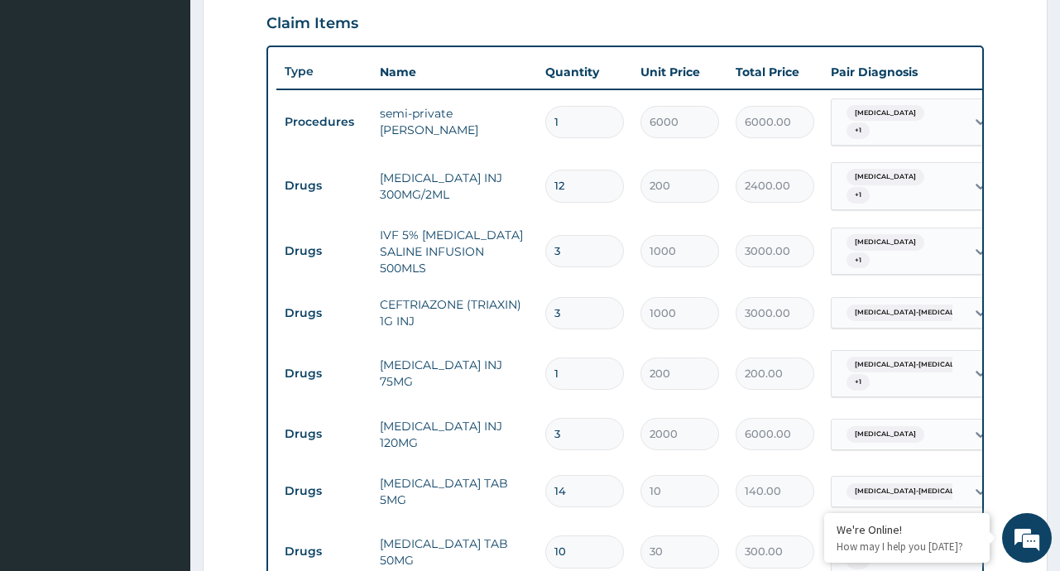
type input "6"
click at [560, 117] on input "1" at bounding box center [584, 122] width 79 height 32
type input "0.00"
type input "2"
type input "12000.00"
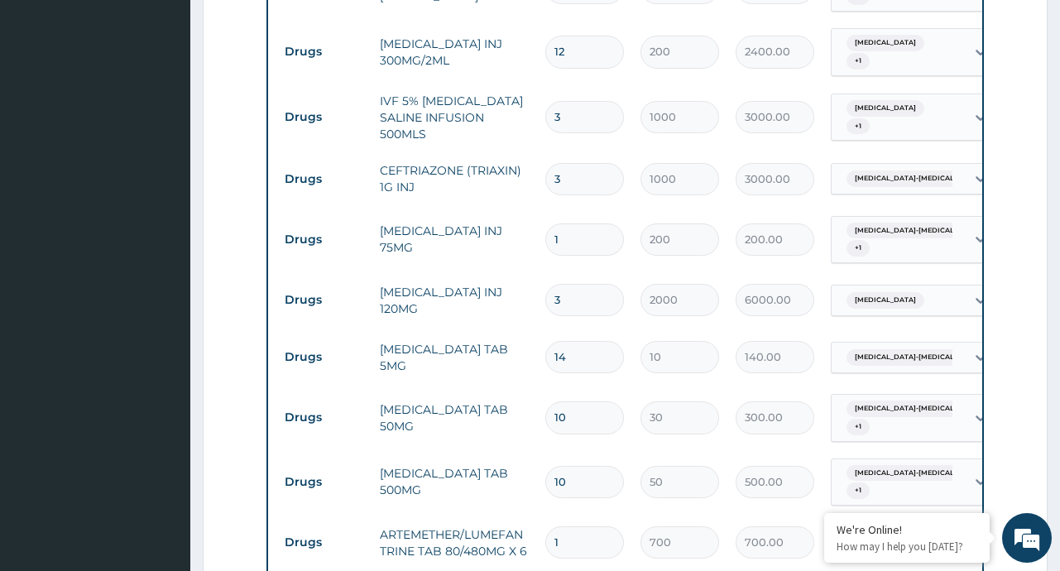
scroll to position [1157, 0]
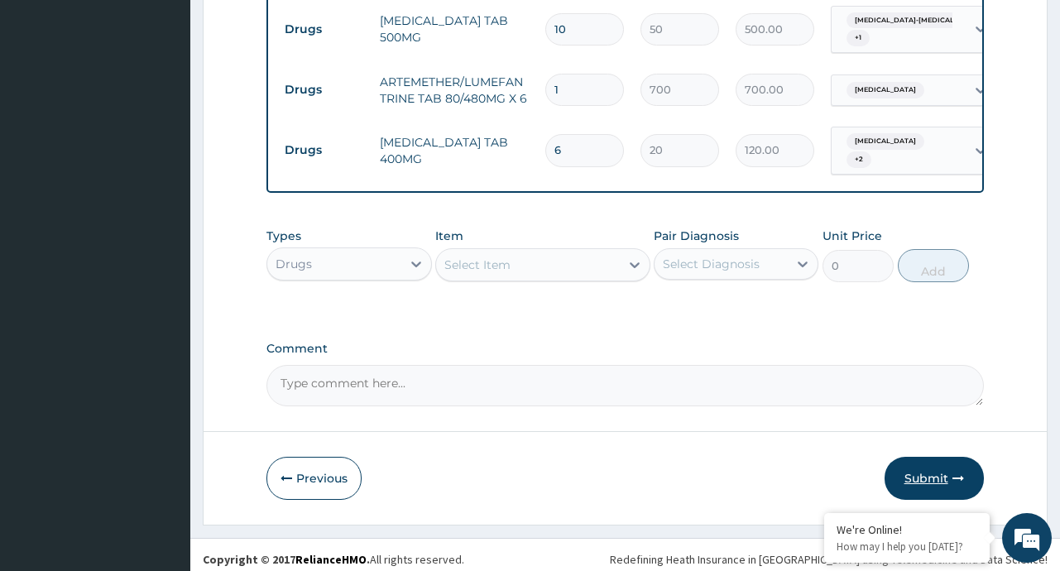
type input "2"
click at [919, 478] on button "Submit" at bounding box center [933, 478] width 99 height 43
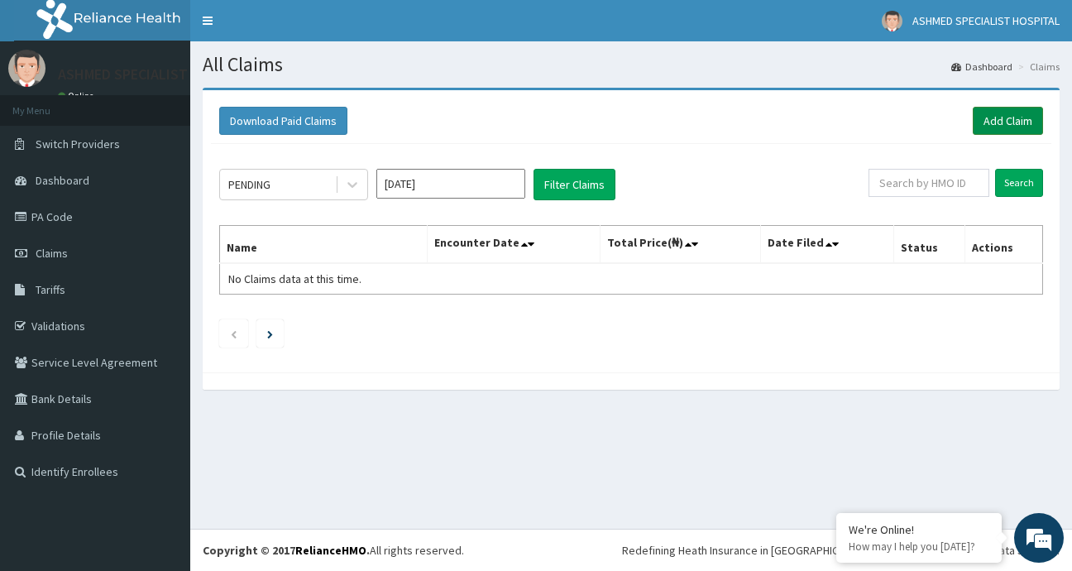
click at [1004, 117] on link "Add Claim" at bounding box center [1008, 121] width 70 height 28
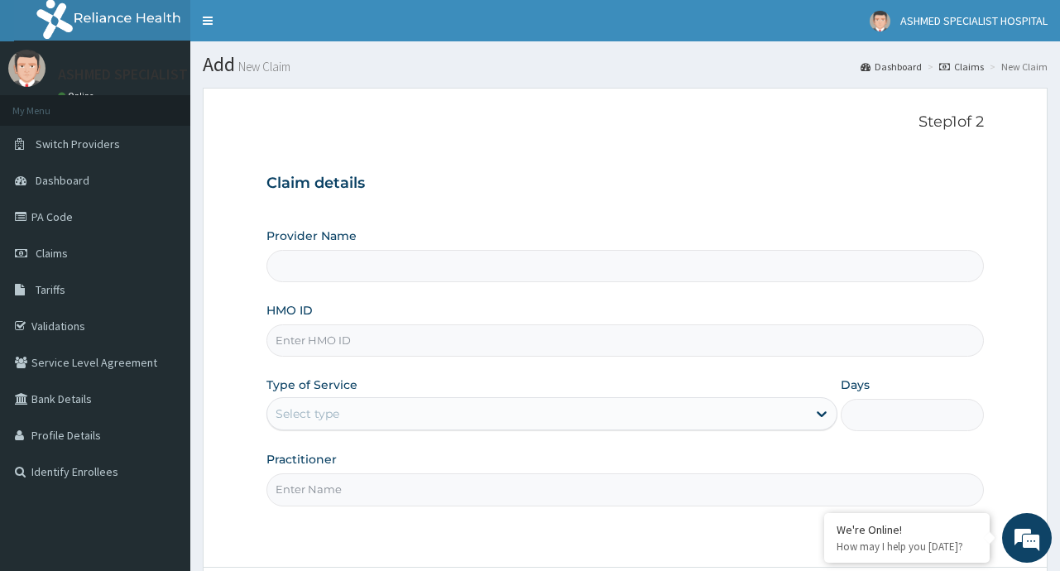
type input "ASHMED SPECIALIST HOSPITAL"
click at [322, 345] on input "HMO ID" at bounding box center [624, 340] width 716 height 32
type input "EWS/10026/A"
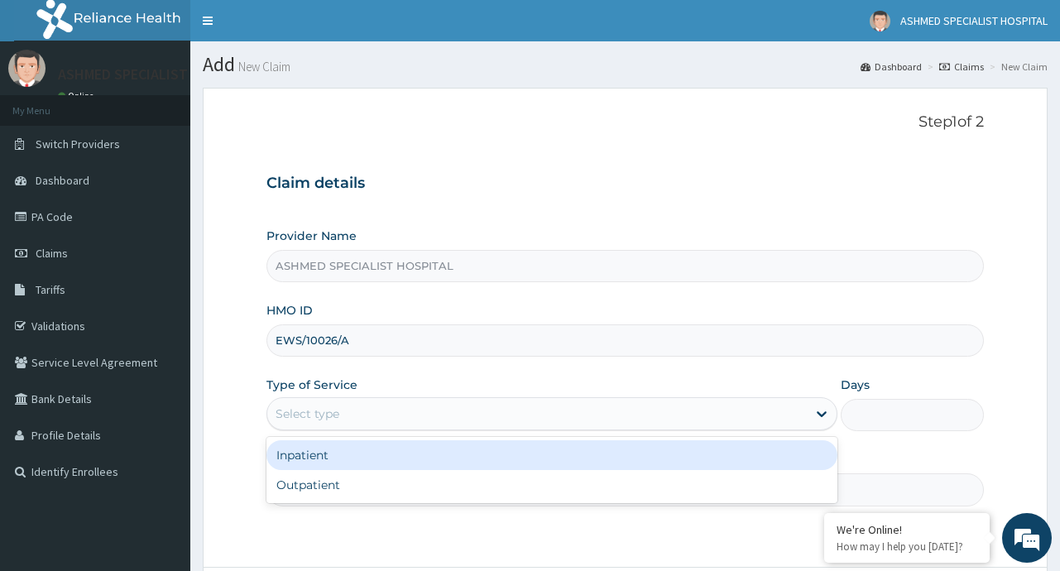
click at [792, 417] on div "Select type" at bounding box center [536, 413] width 539 height 26
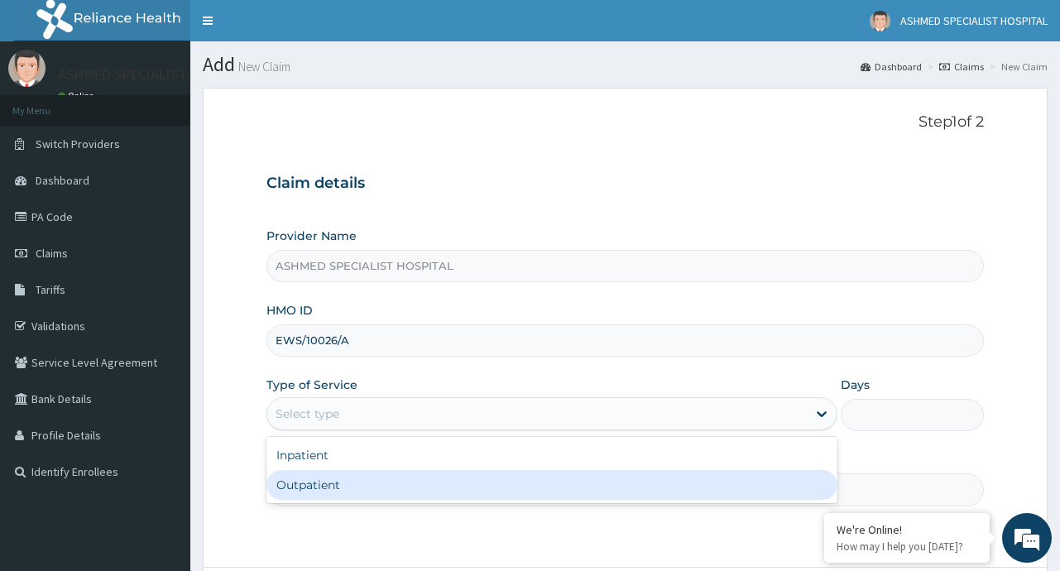
click at [338, 480] on div "Outpatient" at bounding box center [551, 485] width 571 height 30
type input "1"
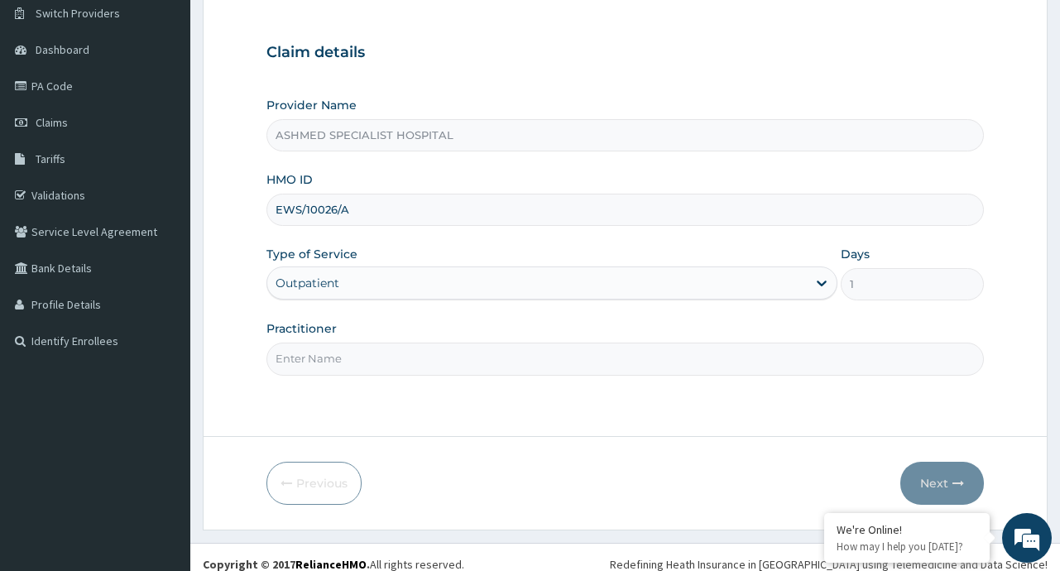
scroll to position [139, 0]
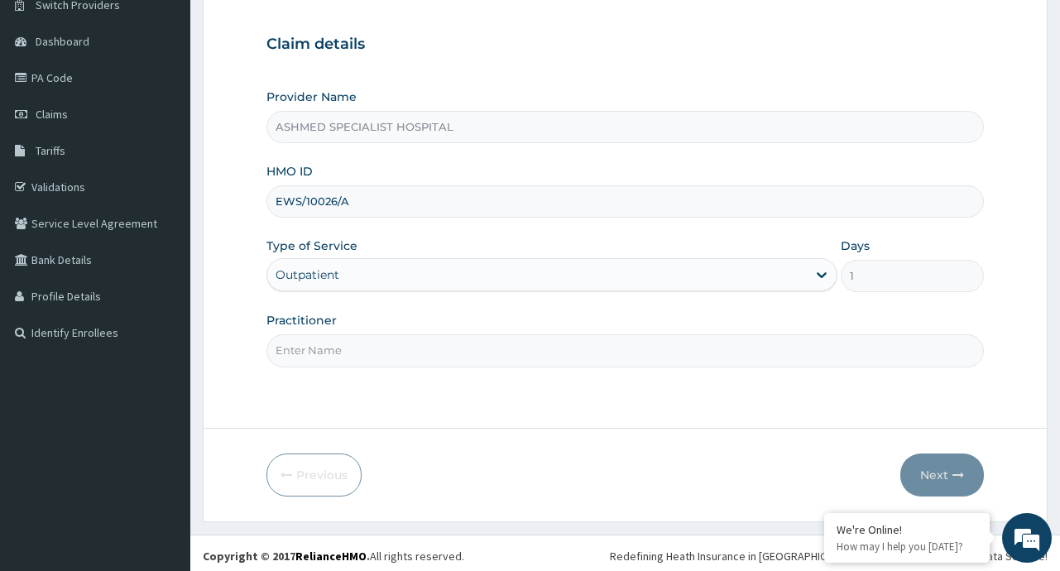
click at [338, 338] on input "Practitioner" at bounding box center [624, 350] width 716 height 32
type input "DR. ABUSUFYAN MAHMUD DABO"
click at [936, 473] on button "Next" at bounding box center [942, 474] width 84 height 43
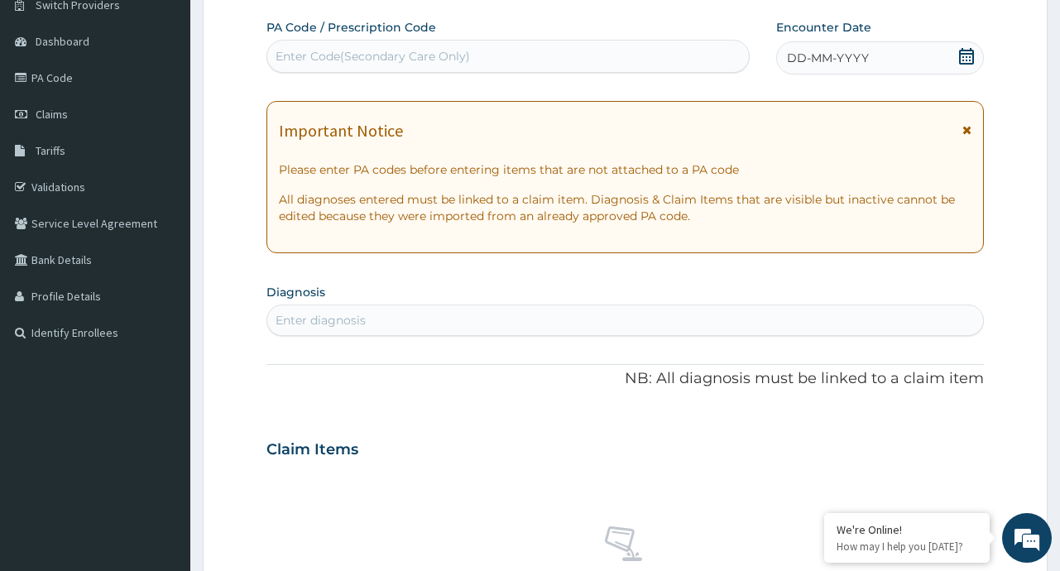
click at [962, 57] on icon at bounding box center [966, 56] width 15 height 17
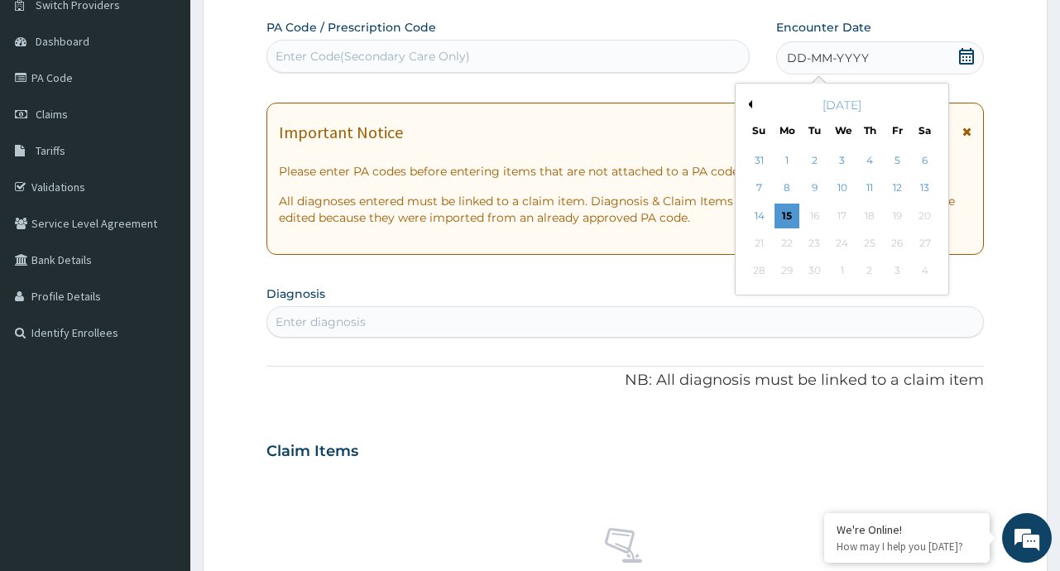
click at [752, 103] on div "September 2025" at bounding box center [841, 105] width 199 height 17
click at [841, 163] on div "3" at bounding box center [842, 160] width 25 height 25
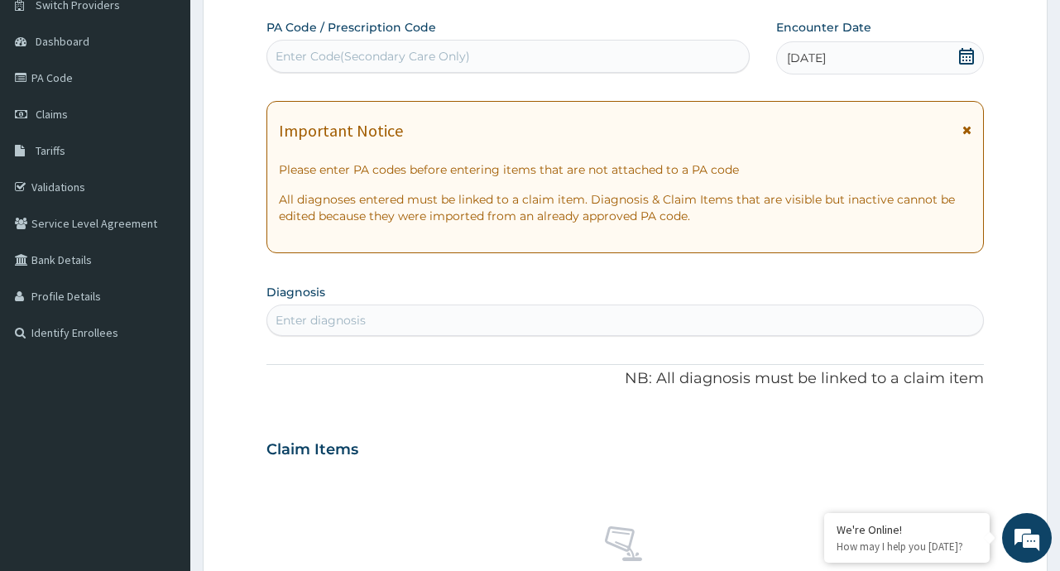
click at [970, 51] on icon at bounding box center [966, 56] width 17 height 17
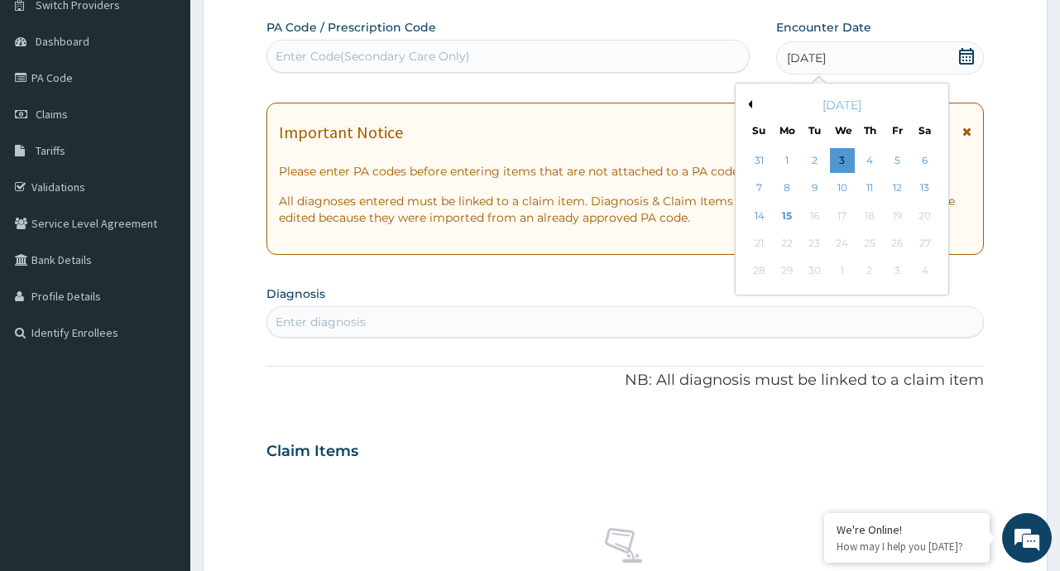
click at [749, 106] on button "Previous Month" at bounding box center [748, 104] width 8 height 8
click at [760, 193] on div "3" at bounding box center [759, 188] width 25 height 25
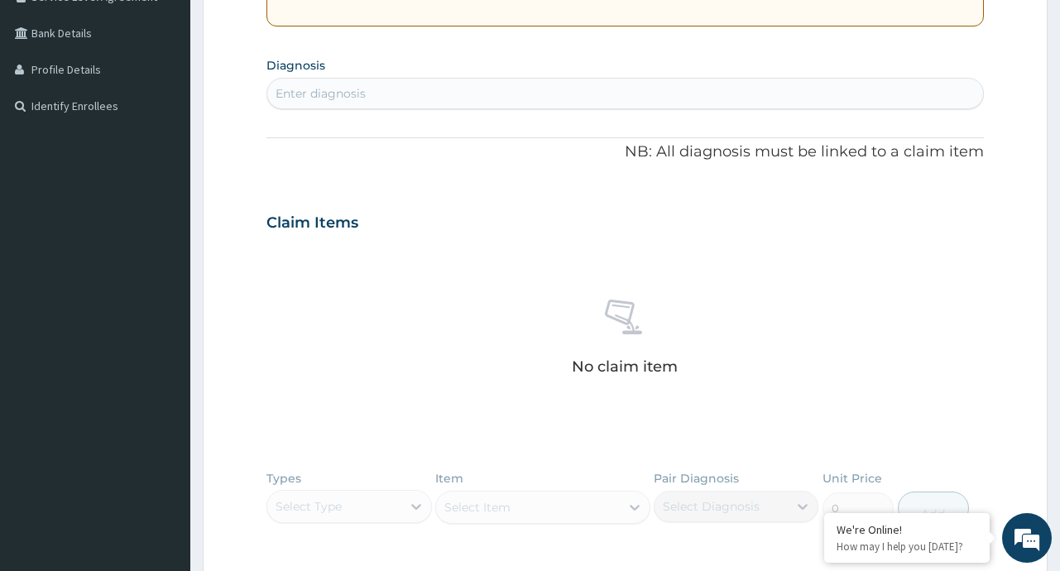
scroll to position [364, 0]
click at [494, 94] on div "Enter diagnosis" at bounding box center [624, 95] width 715 height 26
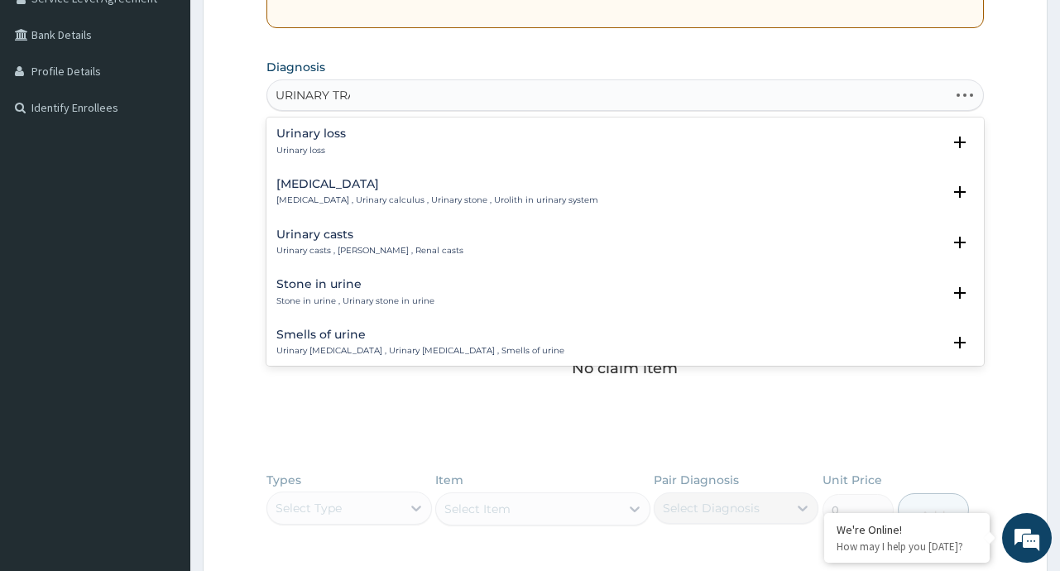
type input "URINARY TRAC"
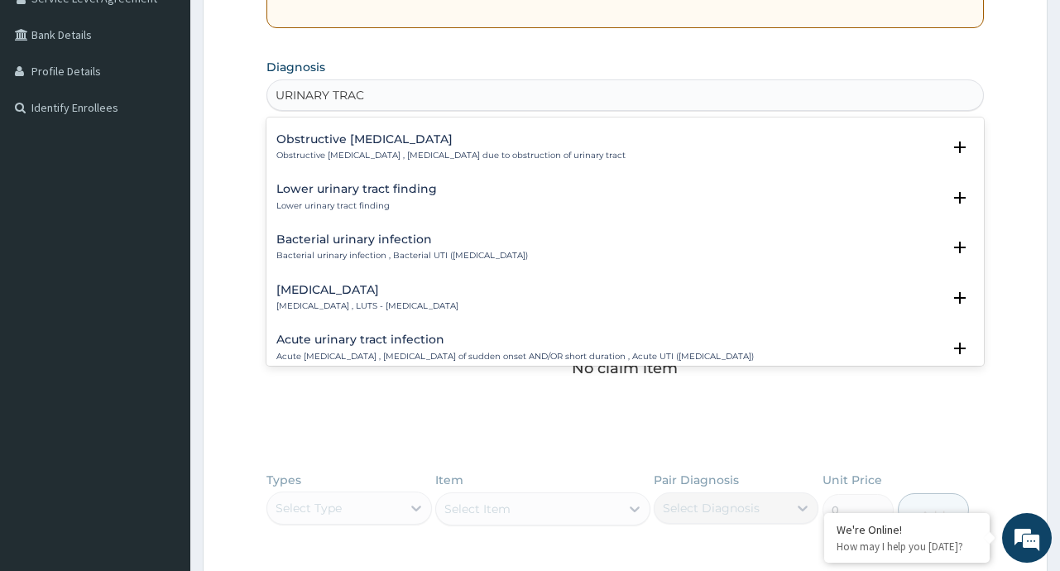
scroll to position [436, 0]
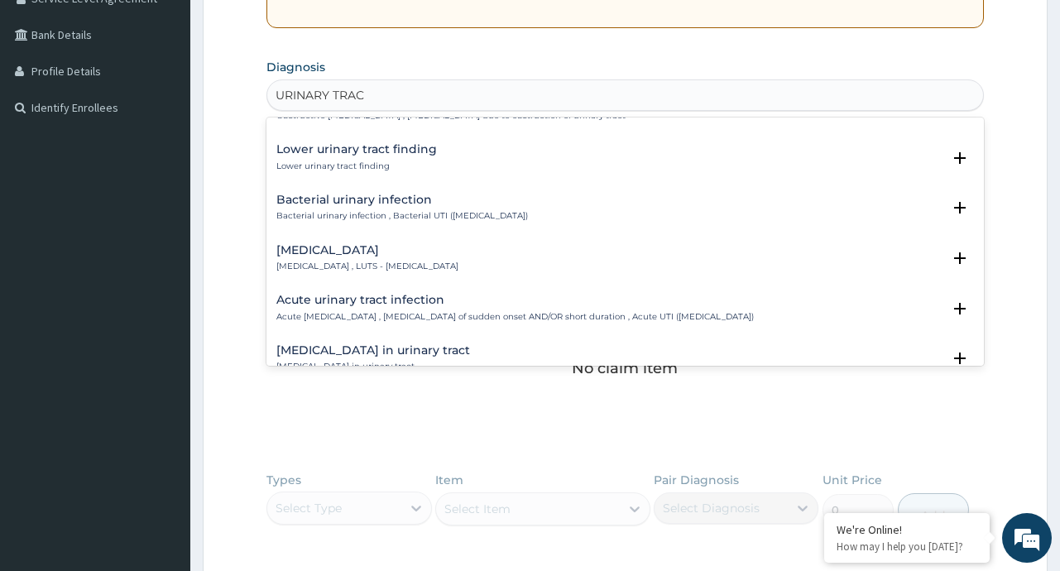
click at [381, 203] on h4 "Bacterial urinary infection" at bounding box center [402, 200] width 252 height 12
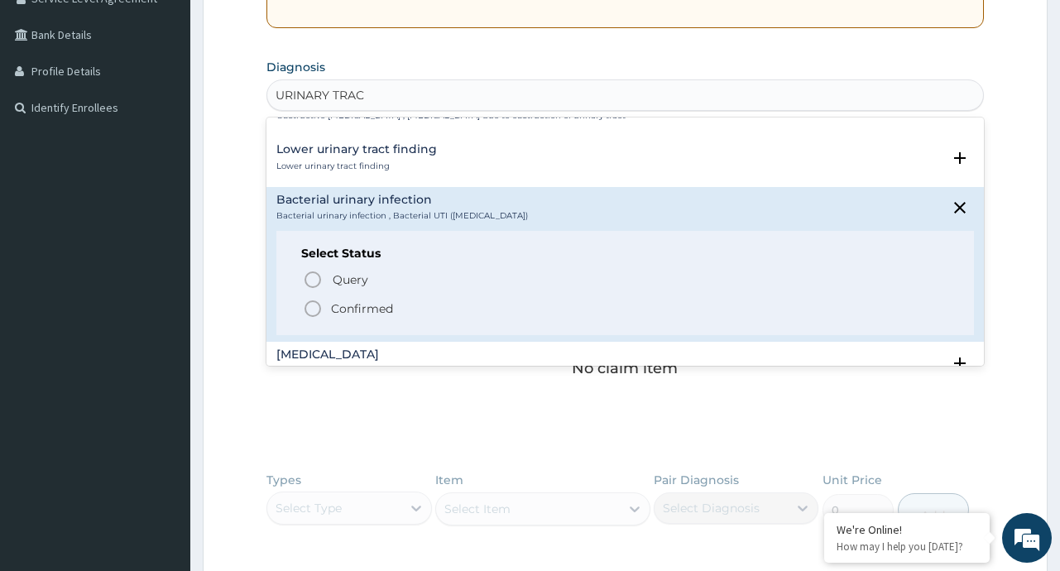
click at [347, 309] on p "Confirmed" at bounding box center [362, 308] width 62 height 17
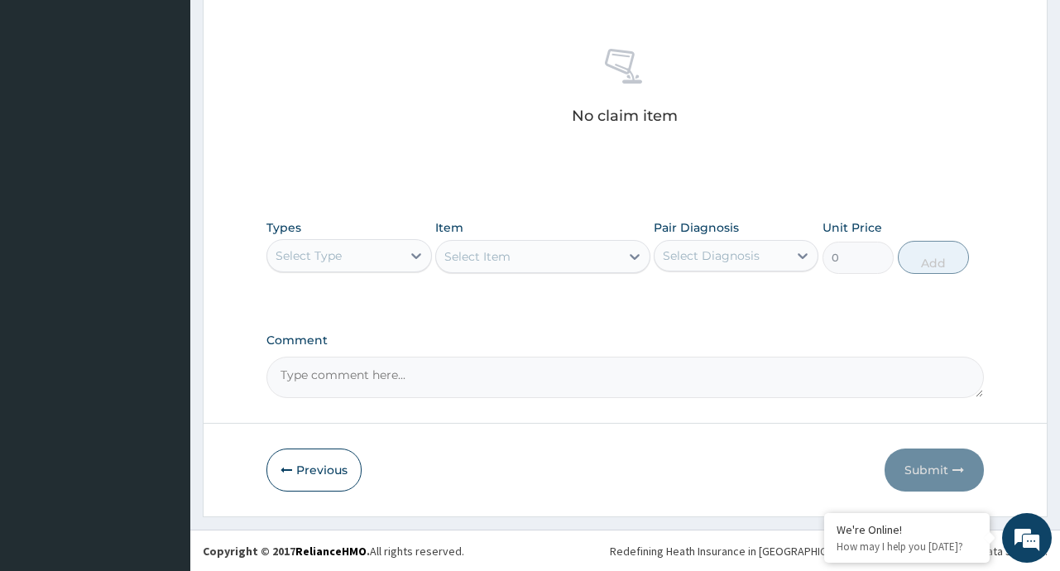
scroll to position [622, 0]
click at [405, 251] on div at bounding box center [416, 255] width 30 height 30
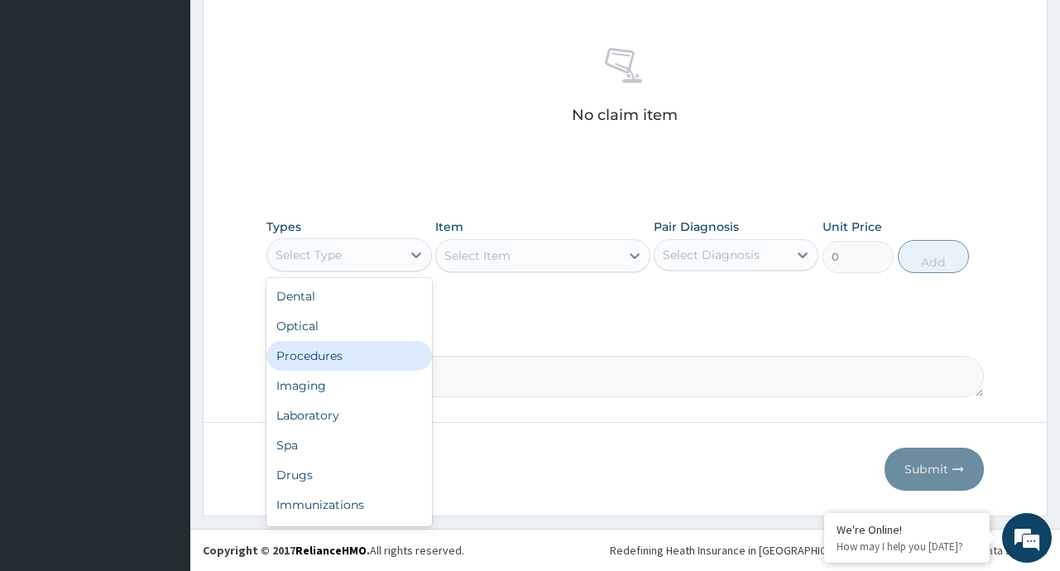
click at [351, 352] on div "Procedures" at bounding box center [348, 356] width 165 height 30
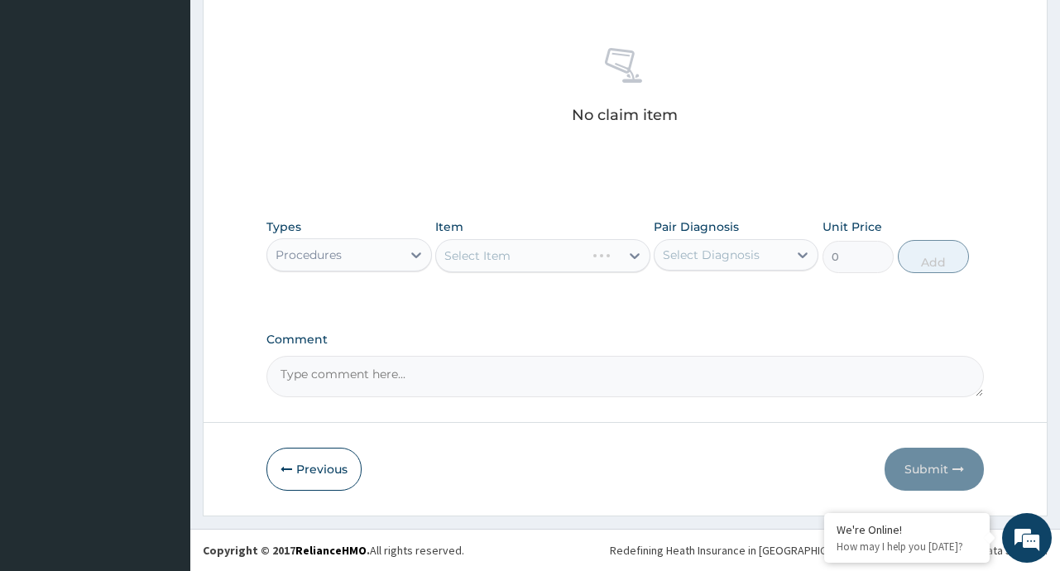
click at [632, 255] on div "Select Item" at bounding box center [542, 255] width 215 height 33
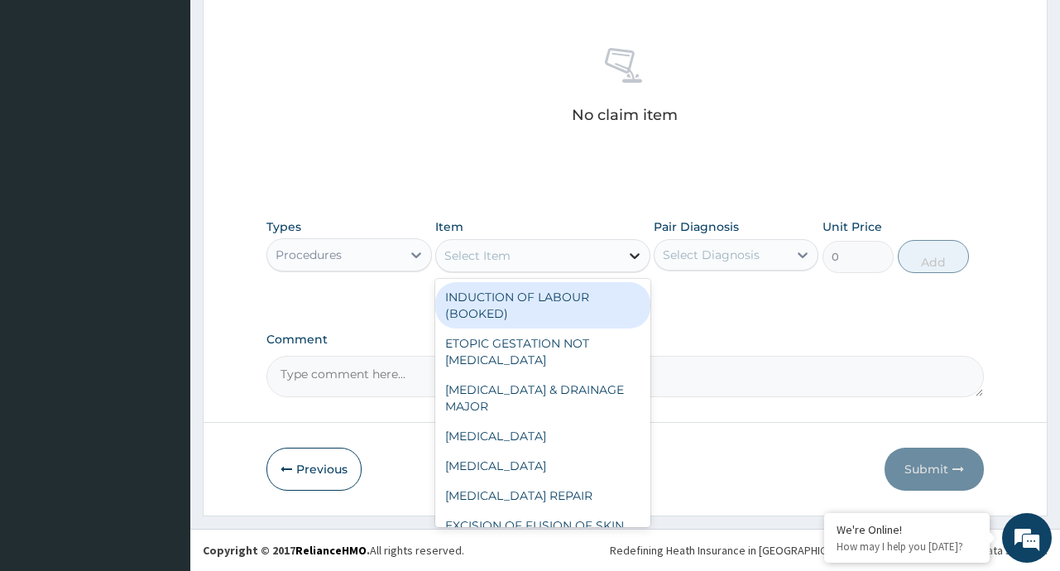
click at [631, 257] on icon at bounding box center [634, 255] width 17 height 17
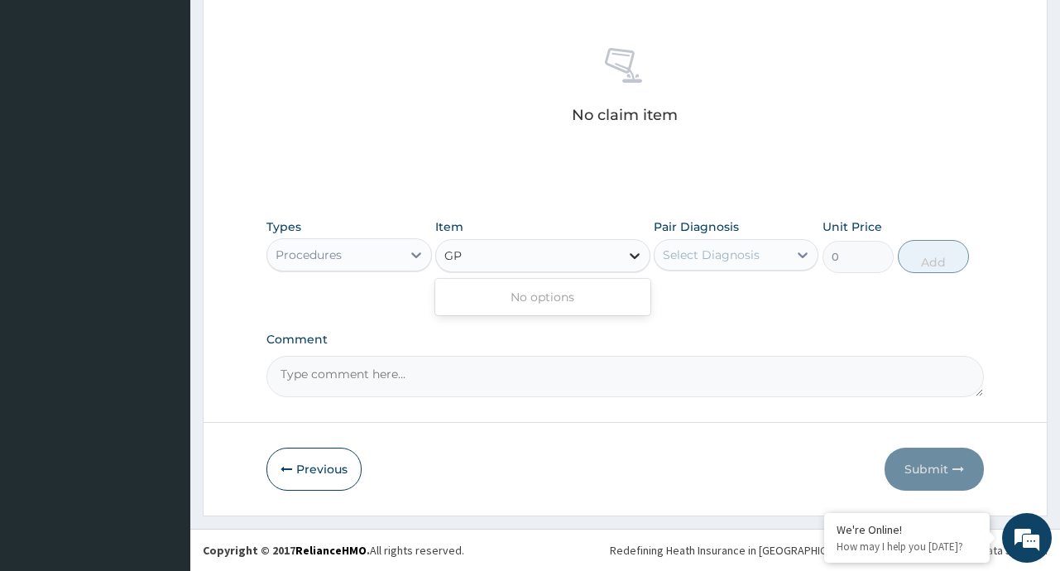
type input "G"
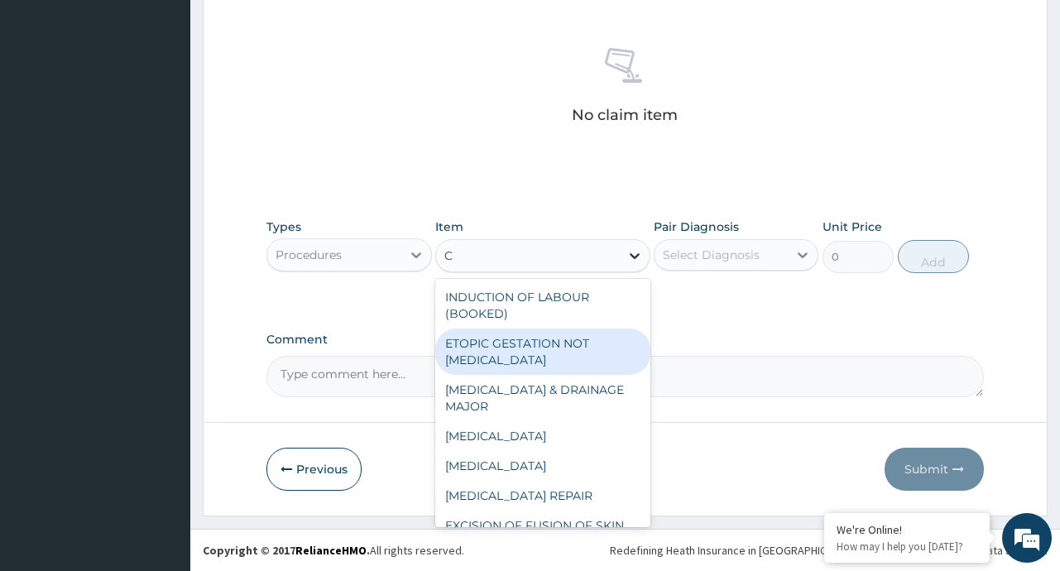
type input "CO"
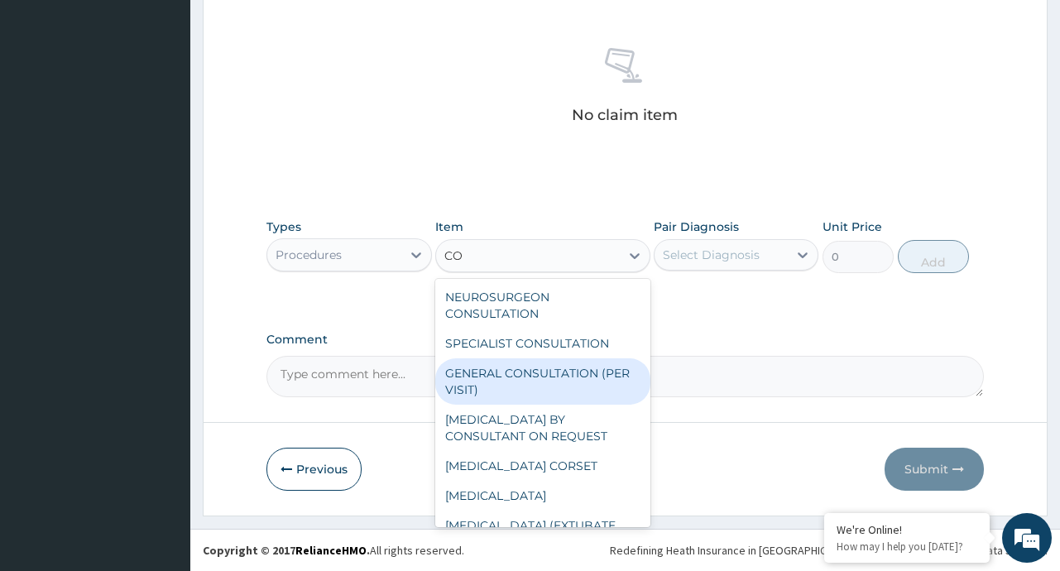
click at [513, 381] on div "GENERAL CONSULTATION (PER VISIT)" at bounding box center [542, 381] width 215 height 46
type input "2000"
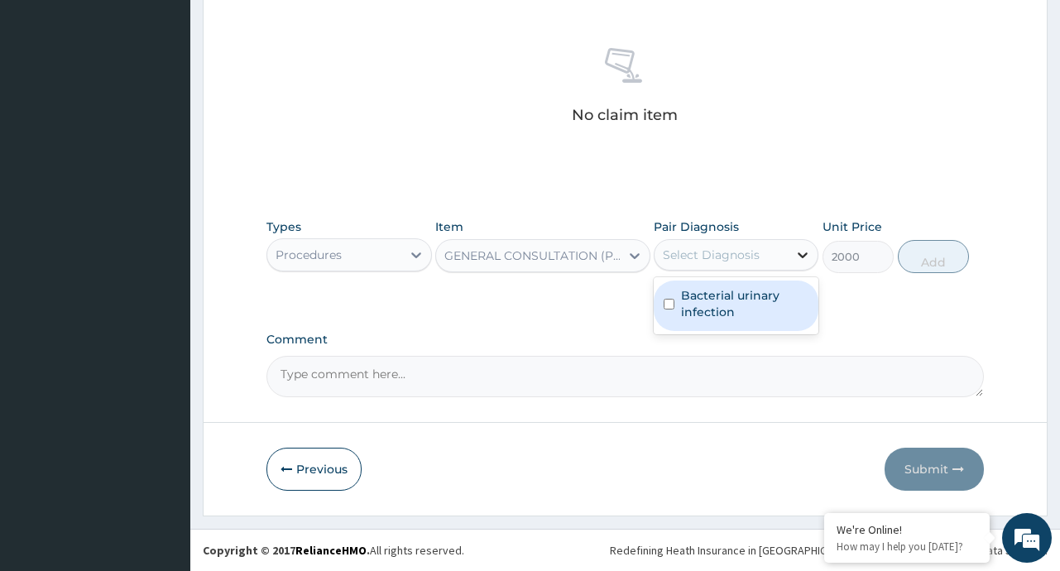
click at [791, 262] on div at bounding box center [803, 255] width 30 height 30
click at [722, 285] on div "Bacterial urinary infection" at bounding box center [736, 305] width 165 height 50
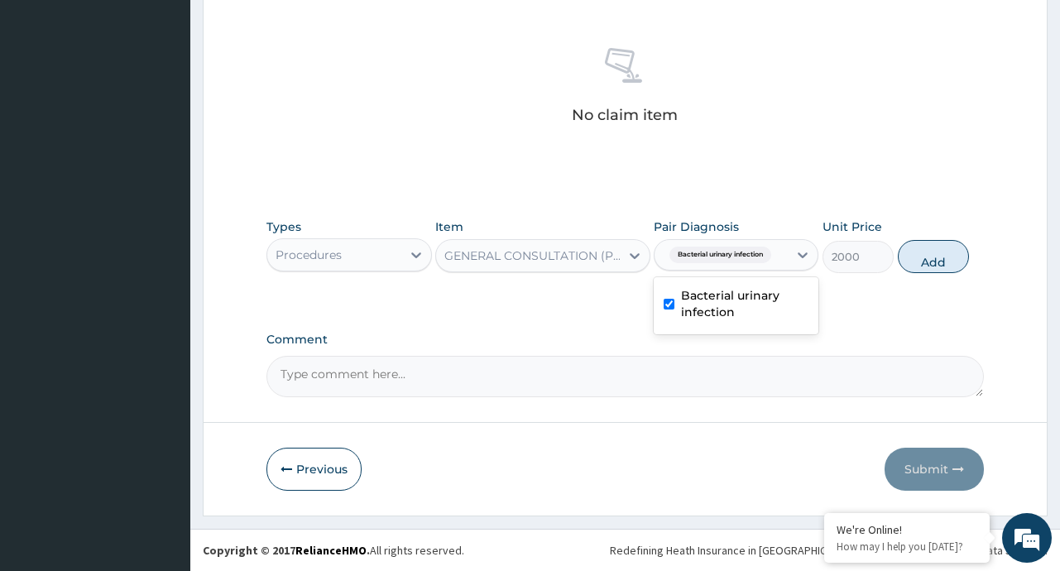
click at [722, 285] on div "Bacterial urinary infection" at bounding box center [736, 305] width 165 height 50
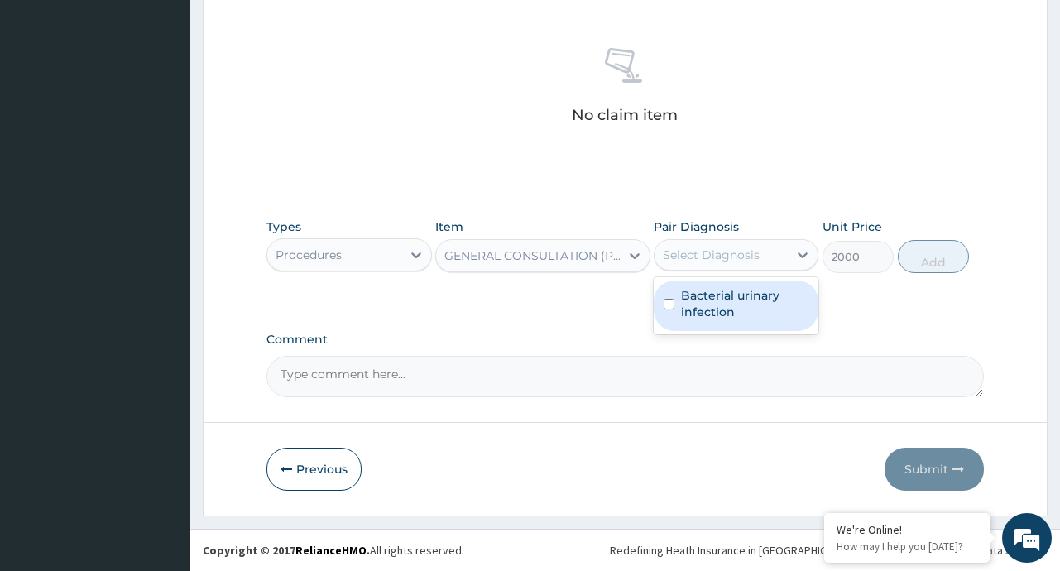
drag, startPoint x: 722, startPoint y: 285, endPoint x: 745, endPoint y: 289, distance: 22.7
click at [736, 286] on div "Bacterial urinary infection" at bounding box center [736, 305] width 165 height 50
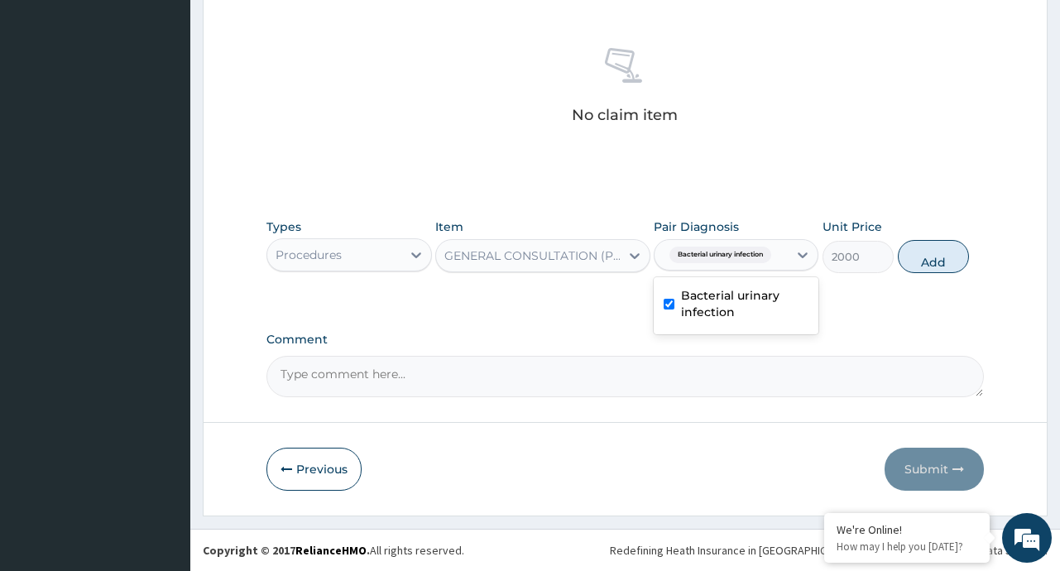
drag, startPoint x: 745, startPoint y: 289, endPoint x: 761, endPoint y: 291, distance: 16.7
click at [754, 290] on label "Bacterial urinary infection" at bounding box center [744, 303] width 127 height 33
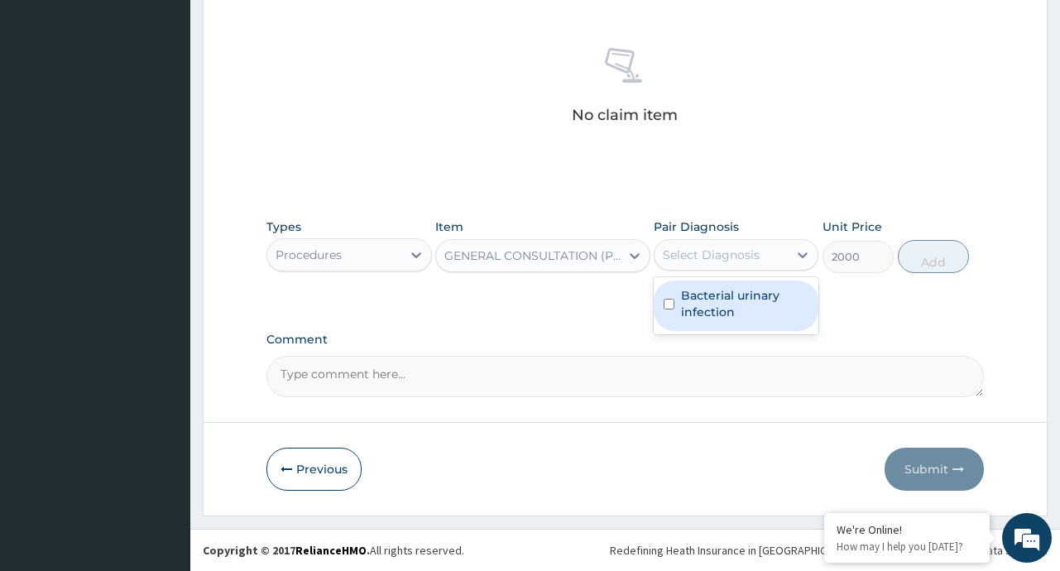
click at [696, 318] on label "Bacterial urinary infection" at bounding box center [744, 303] width 127 height 33
checkbox input "true"
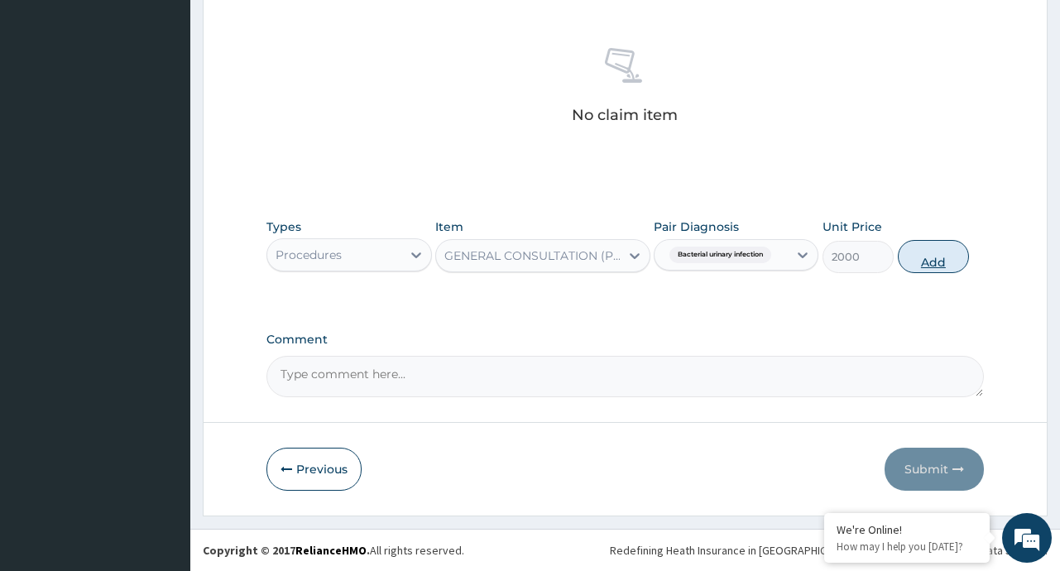
click at [951, 255] on button "Add" at bounding box center [934, 256] width 72 height 33
type input "0"
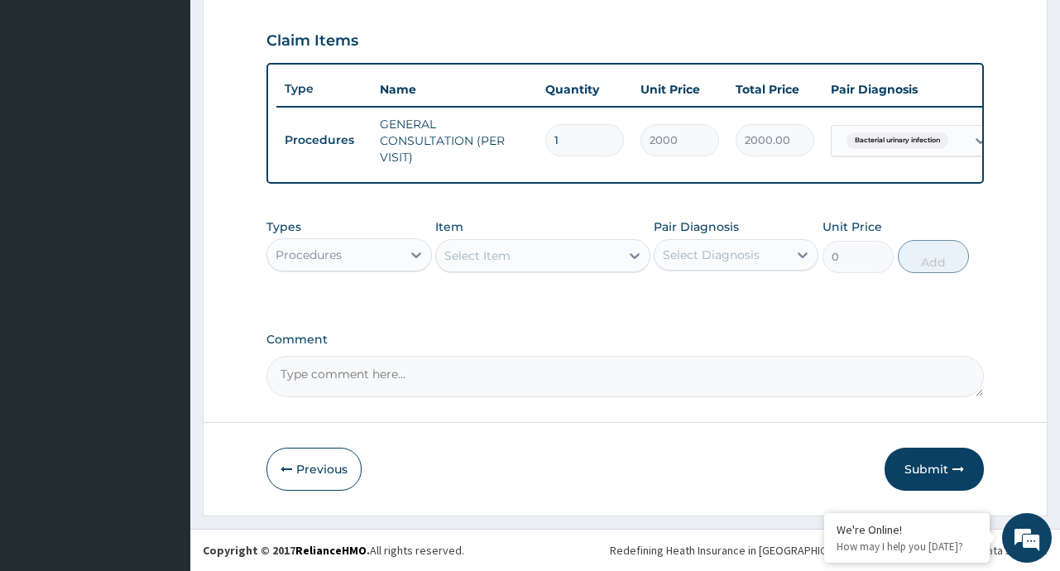
scroll to position [565, 0]
click at [412, 253] on icon at bounding box center [416, 255] width 10 height 6
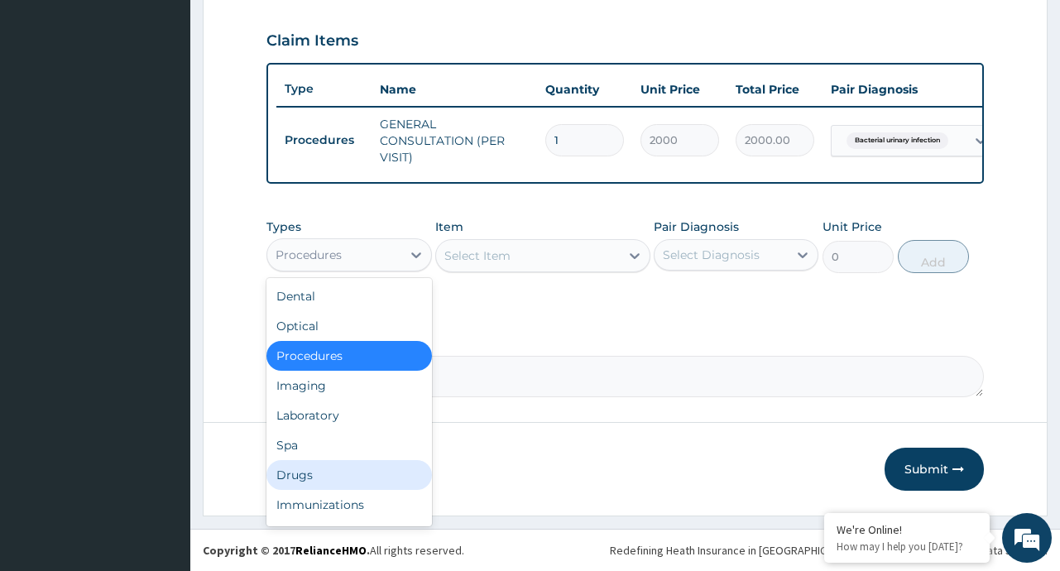
click at [302, 472] on div "Drugs" at bounding box center [348, 475] width 165 height 30
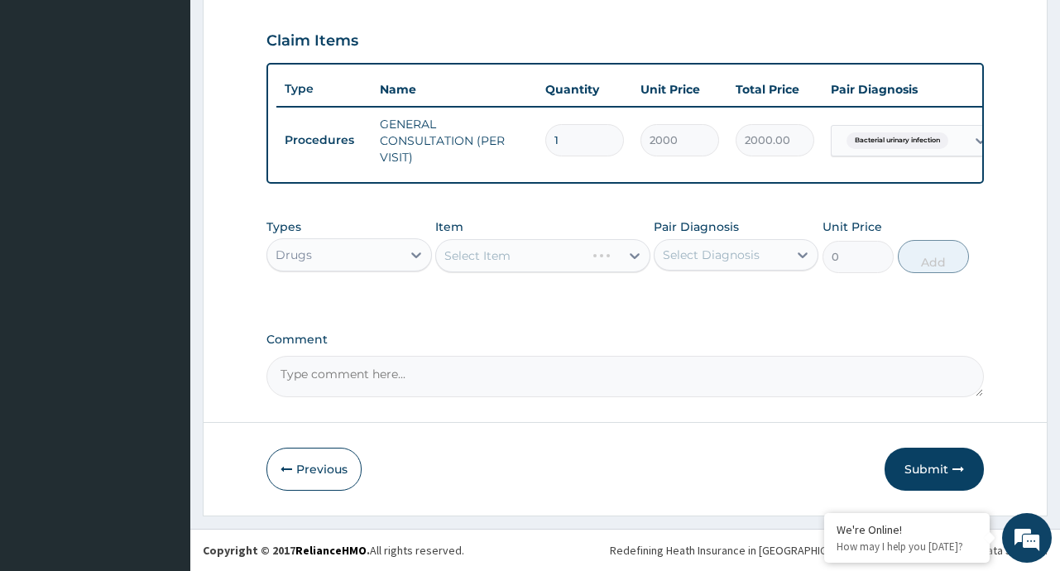
click at [635, 253] on div "Select Item" at bounding box center [542, 255] width 215 height 33
click at [626, 257] on div "Select Item" at bounding box center [542, 255] width 215 height 33
click at [633, 252] on div "Select Item" at bounding box center [542, 255] width 215 height 33
click at [635, 261] on icon at bounding box center [634, 255] width 17 height 17
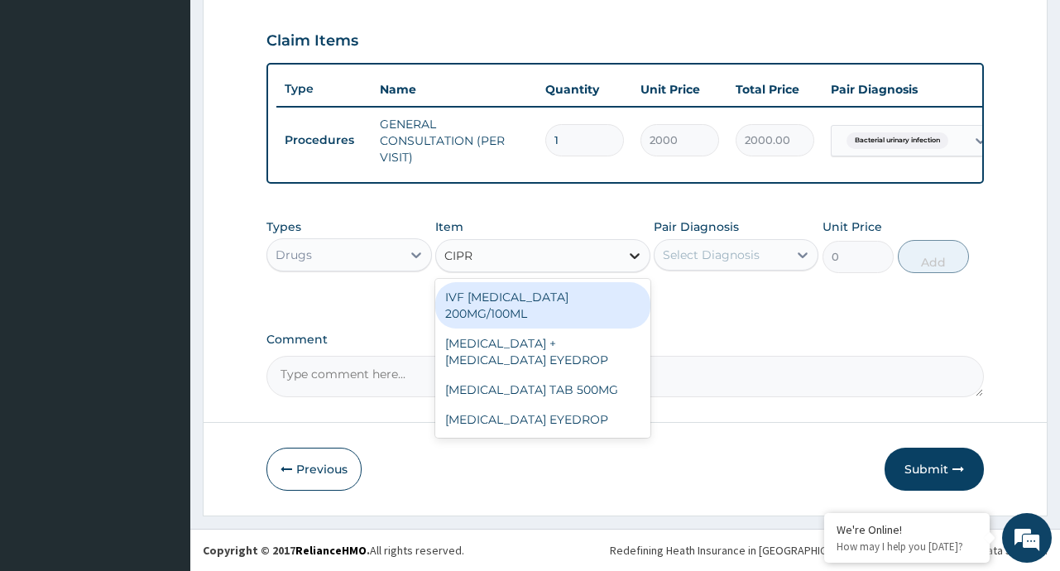
type input "CIPRO"
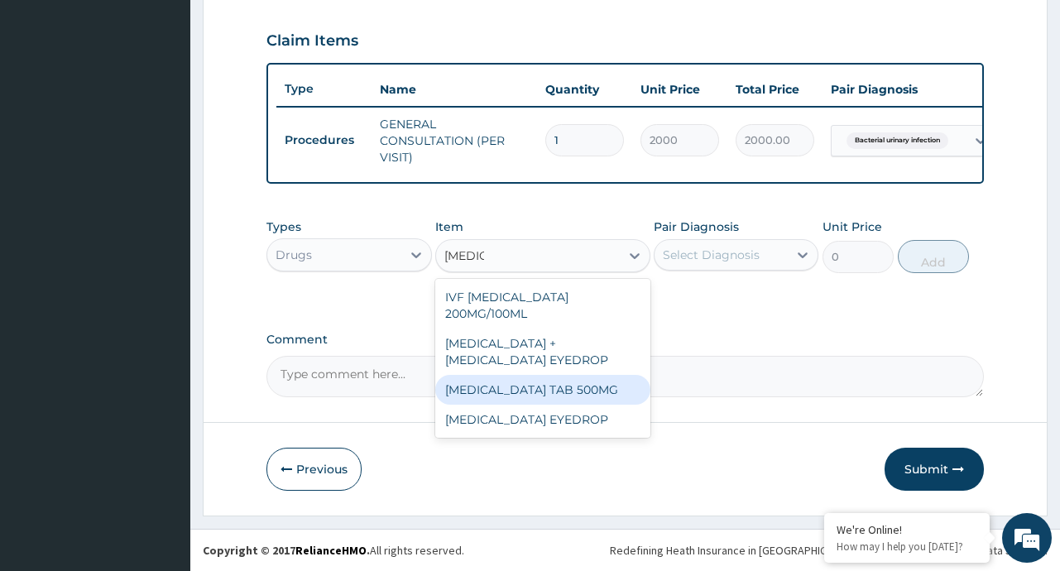
click at [561, 391] on div "[MEDICAL_DATA] TAB 500MG" at bounding box center [542, 390] width 215 height 30
type input "50"
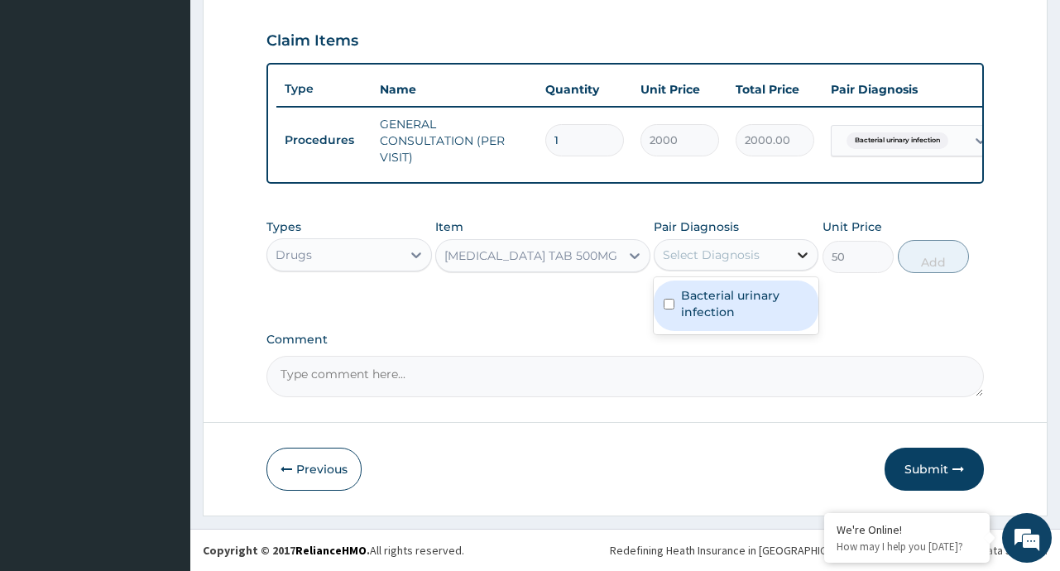
click at [789, 251] on div at bounding box center [803, 255] width 30 height 30
click at [735, 293] on label "Bacterial urinary infection" at bounding box center [744, 303] width 127 height 33
checkbox input "true"
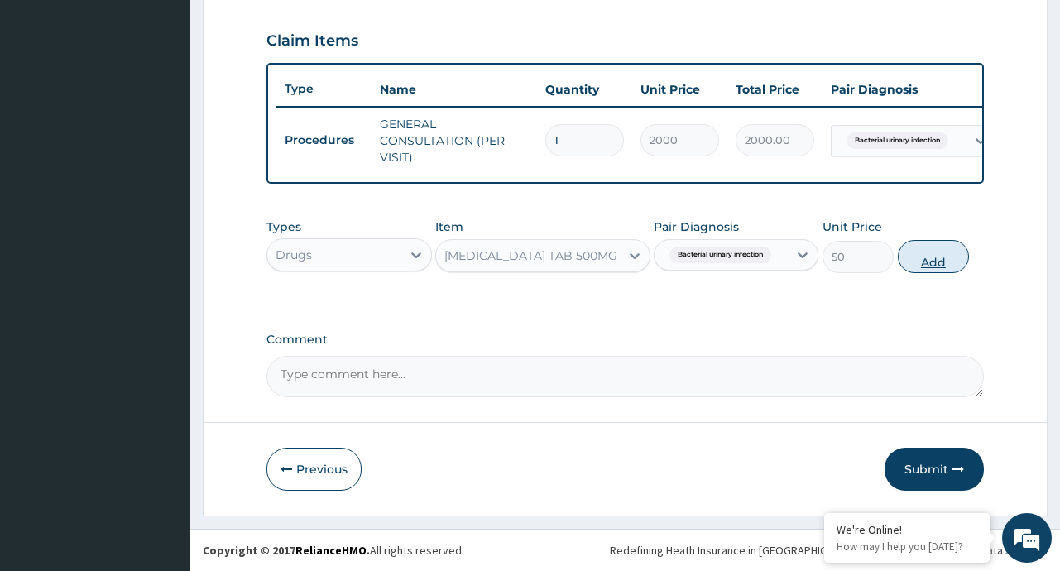
click at [927, 265] on button "Add" at bounding box center [934, 256] width 72 height 33
type input "0"
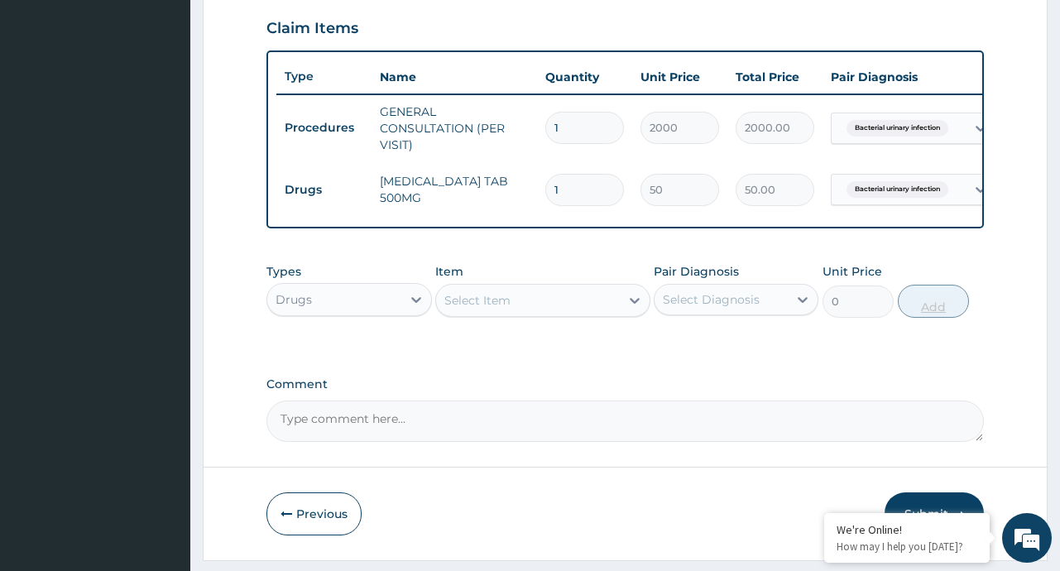
type input "14"
type input "700.00"
type input "14"
click at [622, 315] on div at bounding box center [635, 300] width 30 height 30
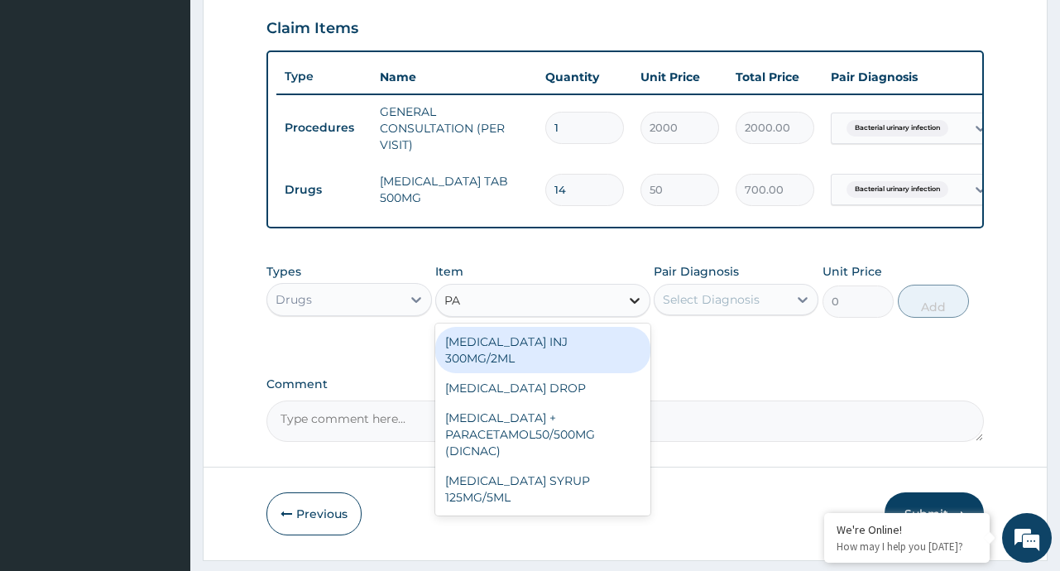
type input "P"
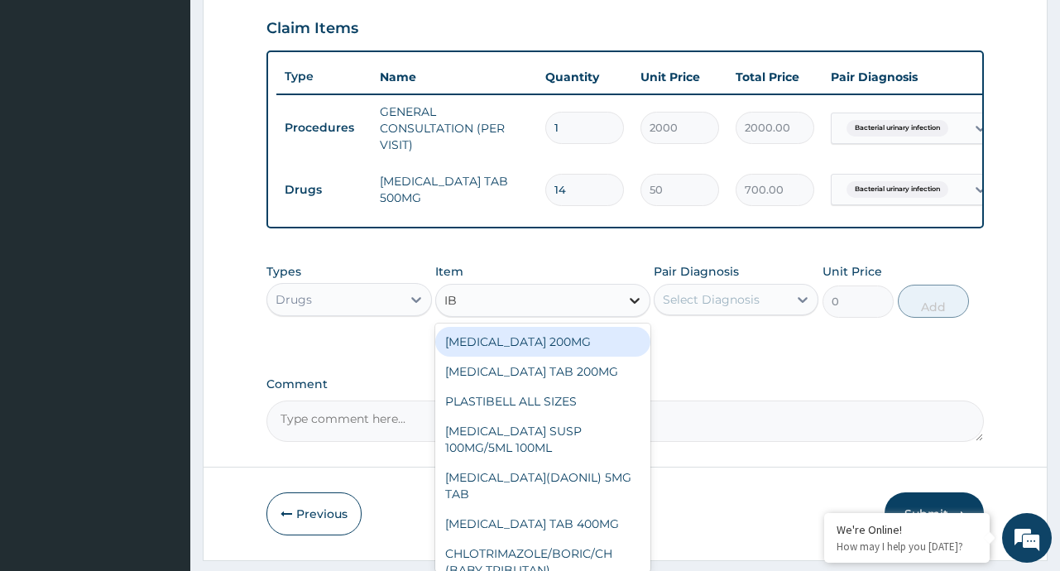
type input "IBU"
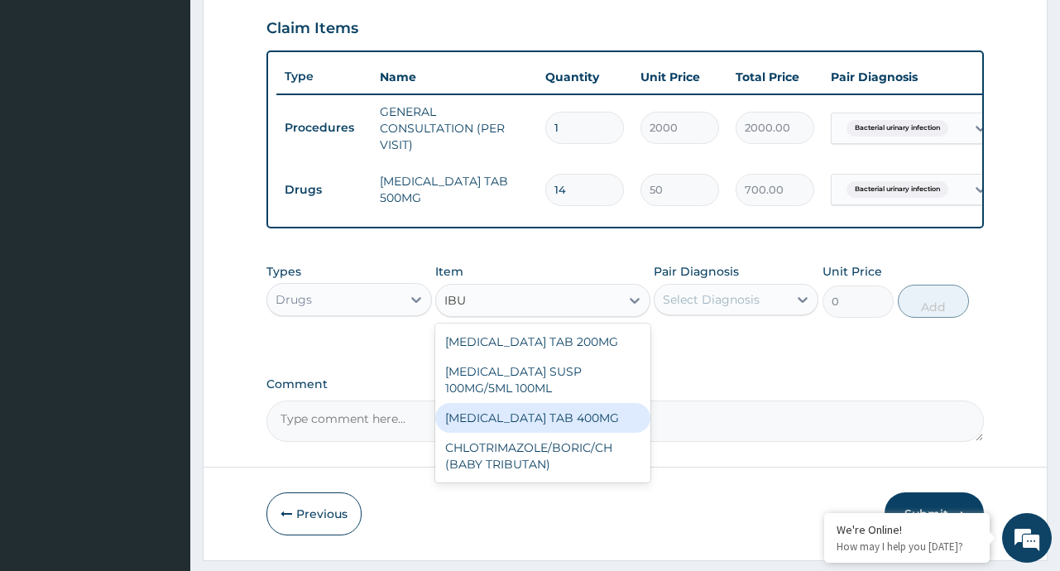
click at [577, 426] on div "[MEDICAL_DATA] TAB 400MG" at bounding box center [542, 418] width 215 height 30
type input "20"
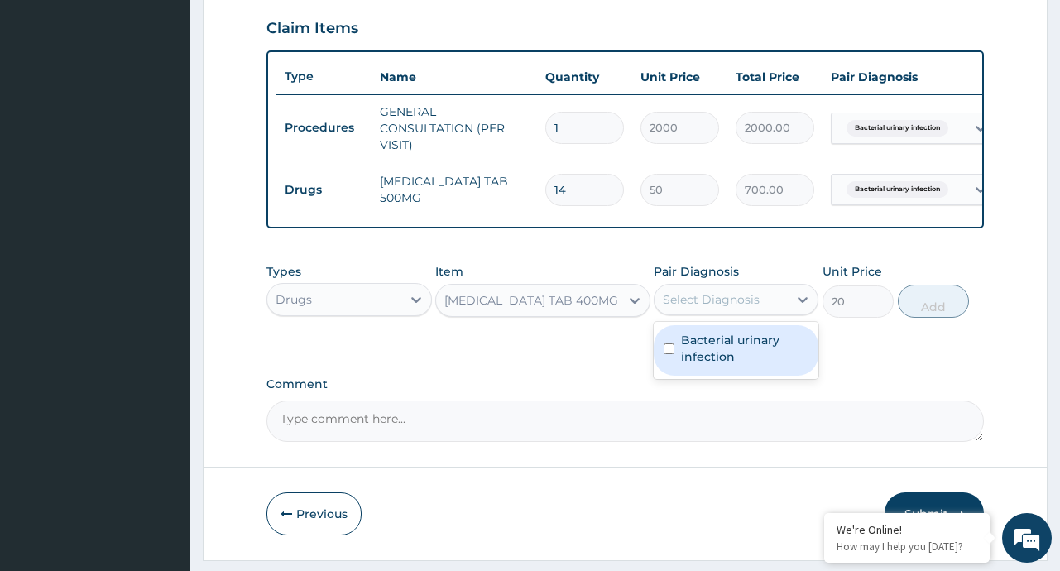
click at [757, 306] on div "Select Diagnosis" at bounding box center [711, 299] width 97 height 17
click at [712, 351] on label "Bacterial urinary infection" at bounding box center [744, 348] width 127 height 33
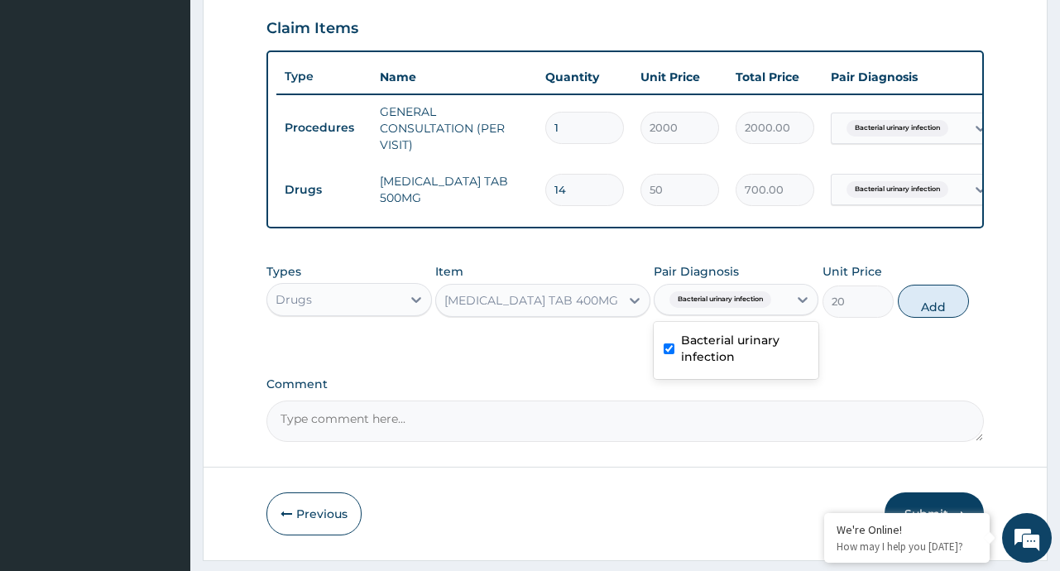
click at [712, 351] on label "Bacterial urinary infection" at bounding box center [744, 348] width 127 height 33
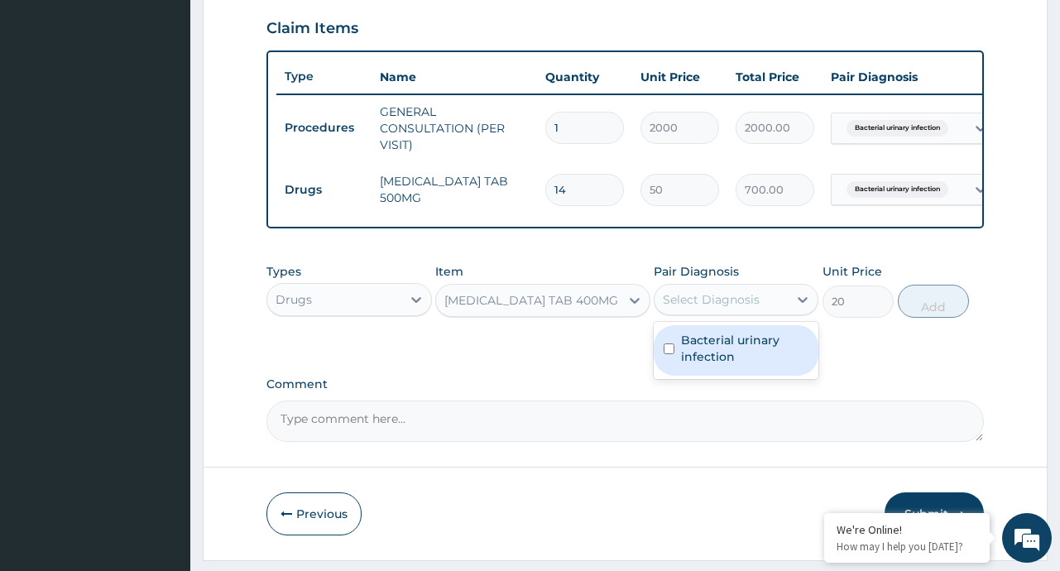
click at [712, 351] on label "Bacterial urinary infection" at bounding box center [744, 348] width 127 height 33
checkbox input "true"
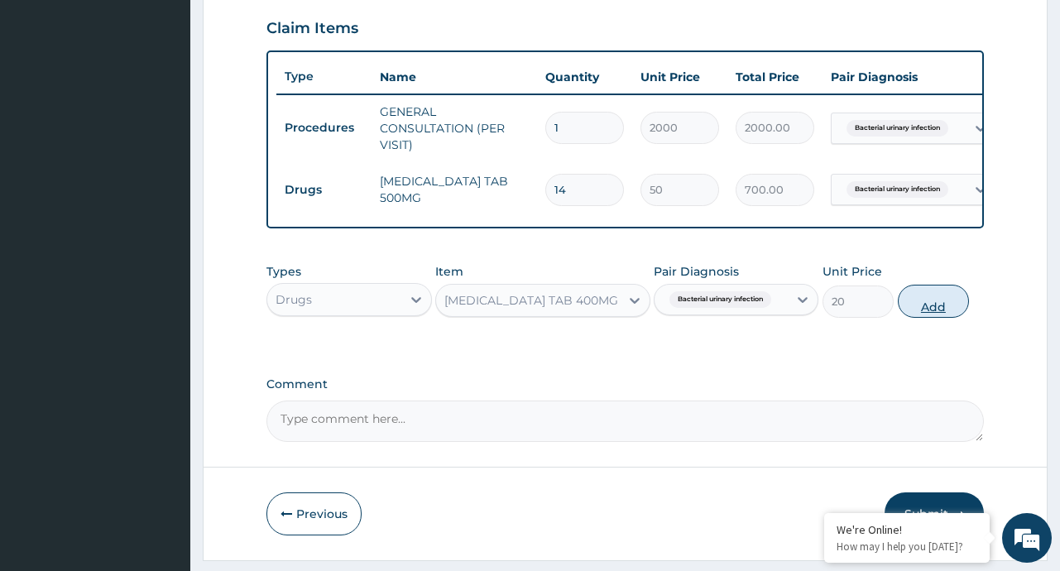
click at [941, 318] on button "Add" at bounding box center [934, 301] width 72 height 33
type input "0"
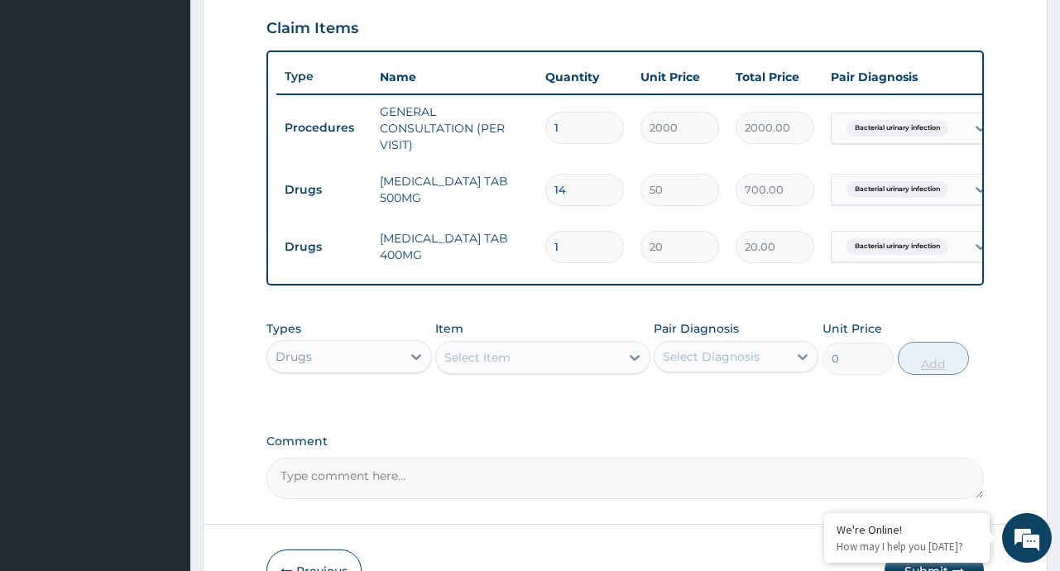
type input "0.00"
type input "6"
type input "120.00"
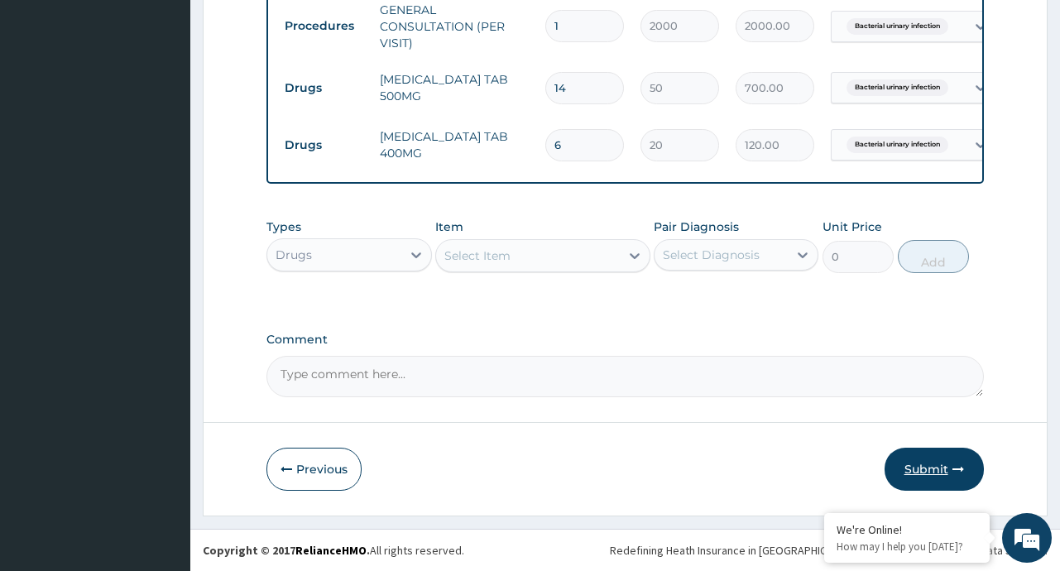
type input "6"
click at [898, 471] on button "Submit" at bounding box center [933, 469] width 99 height 43
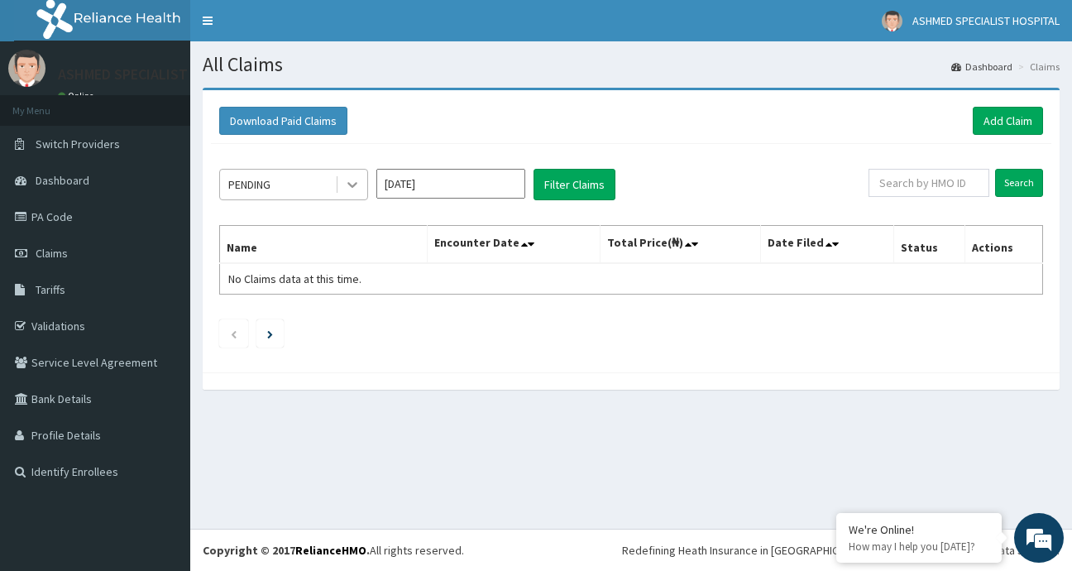
click at [350, 182] on icon at bounding box center [352, 184] width 17 height 17
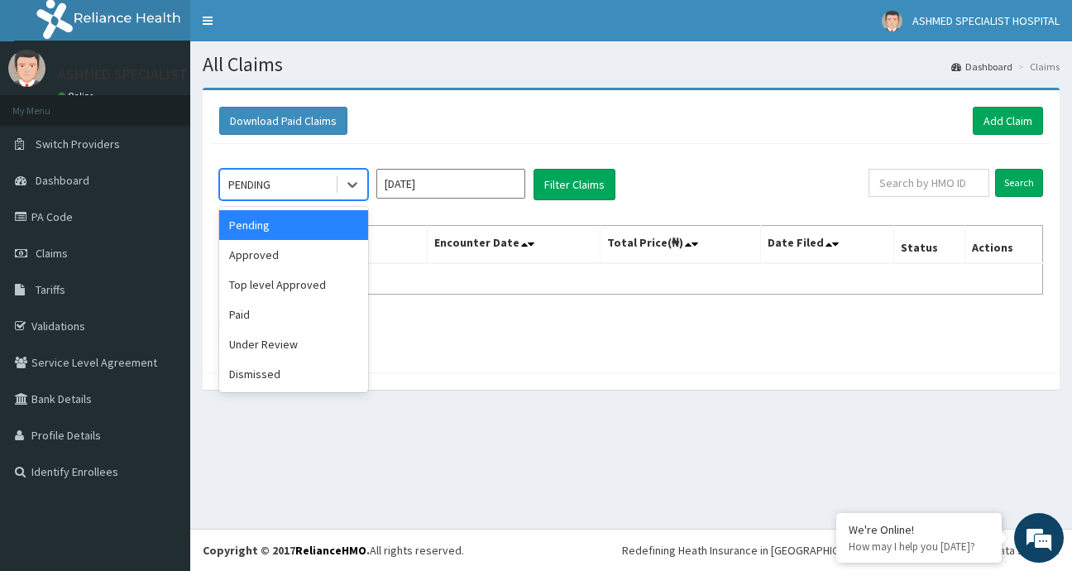
click at [295, 225] on div "Pending" at bounding box center [293, 225] width 149 height 30
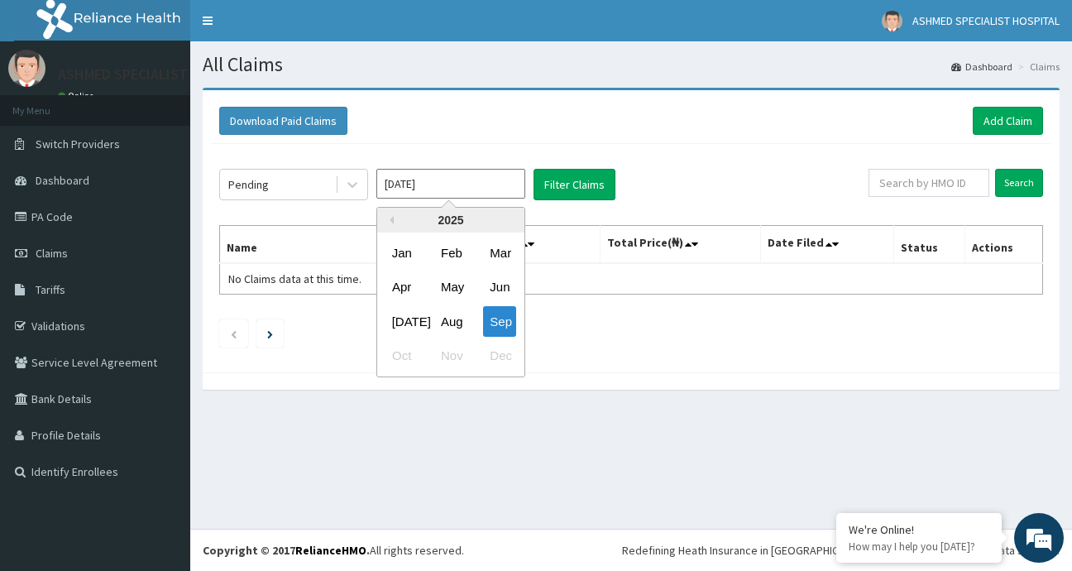
click at [513, 178] on input "[DATE]" at bounding box center [450, 184] width 149 height 30
click at [456, 312] on div "Aug" at bounding box center [450, 321] width 33 height 31
type input "[DATE]"
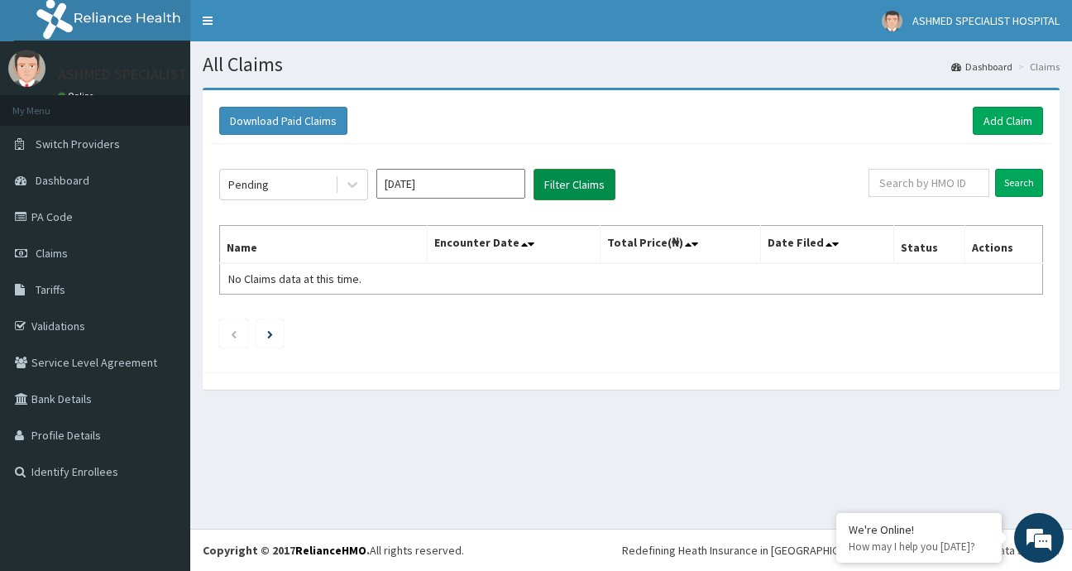
click at [578, 170] on button "Filter Claims" at bounding box center [575, 184] width 82 height 31
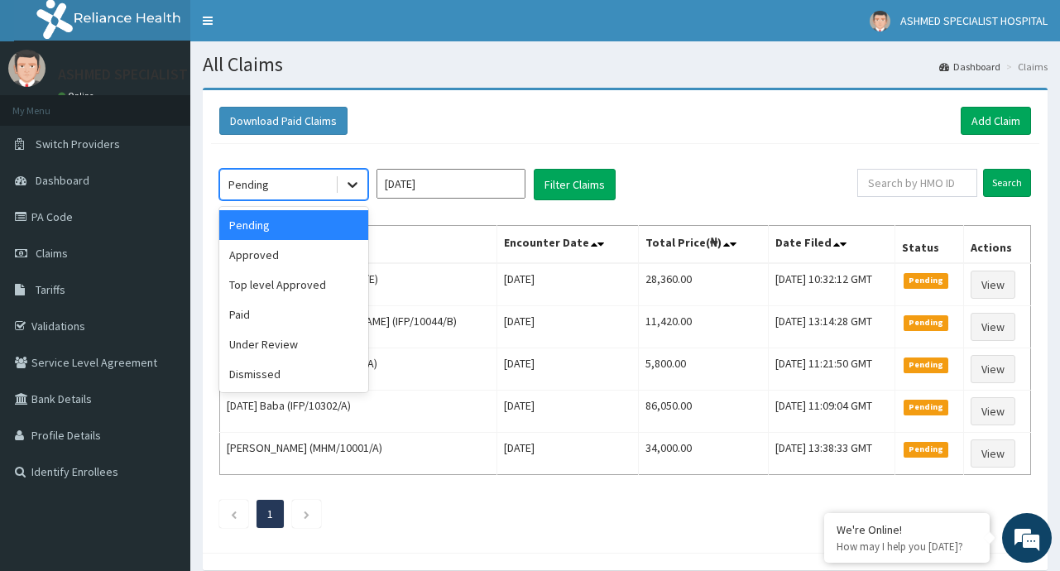
click at [352, 184] on icon at bounding box center [352, 184] width 17 height 17
click at [267, 256] on div "Approved" at bounding box center [293, 255] width 149 height 30
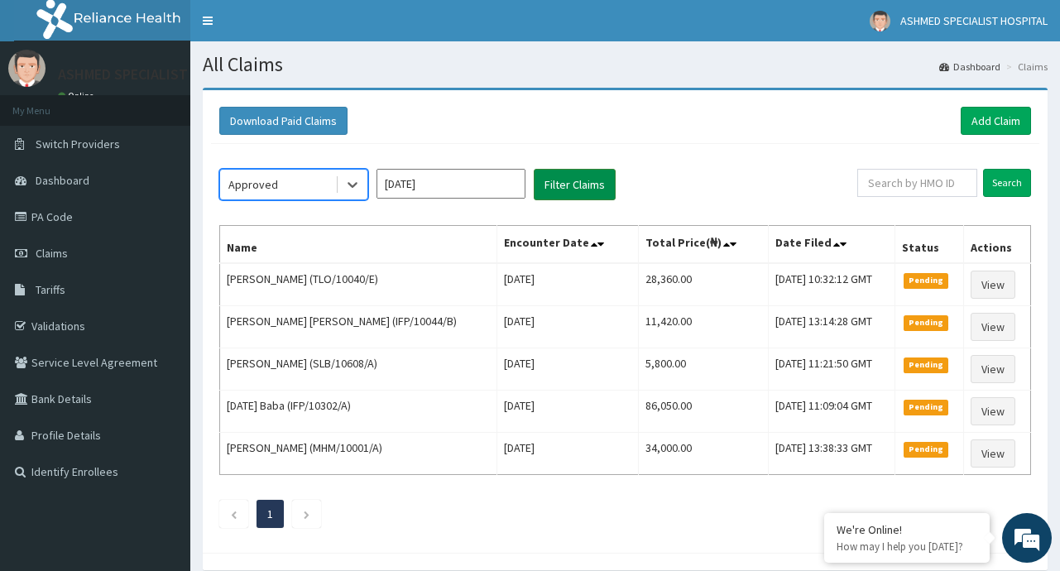
click at [577, 186] on button "Filter Claims" at bounding box center [575, 184] width 82 height 31
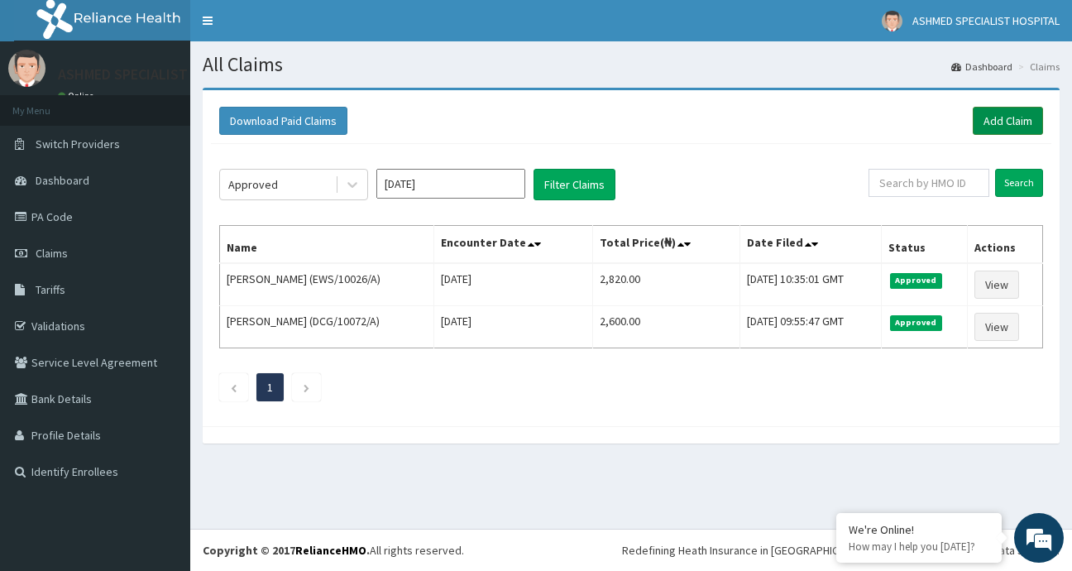
click at [1010, 117] on link "Add Claim" at bounding box center [1008, 121] width 70 height 28
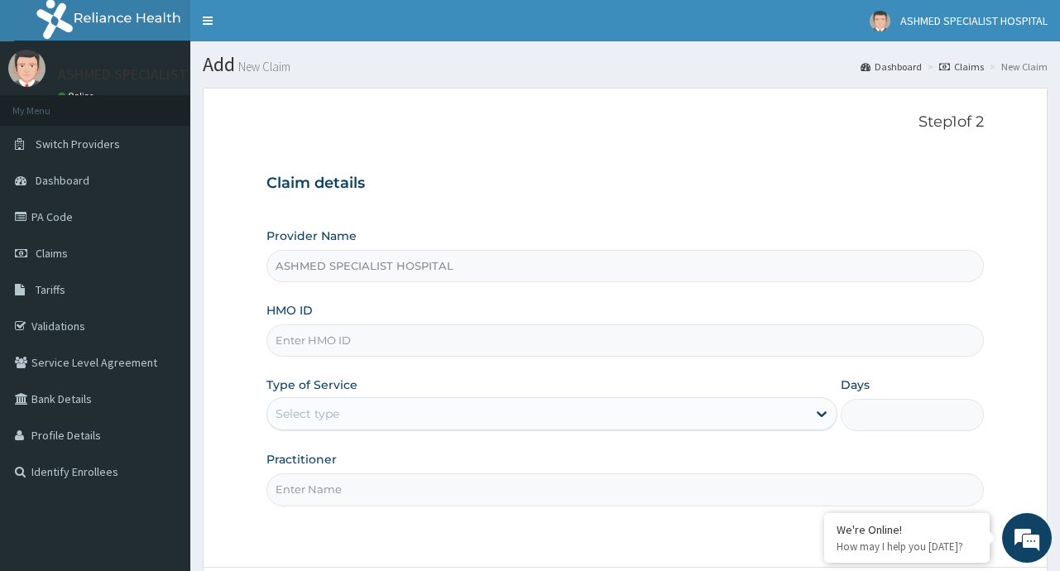
click at [368, 338] on input "HMO ID" at bounding box center [624, 340] width 716 height 32
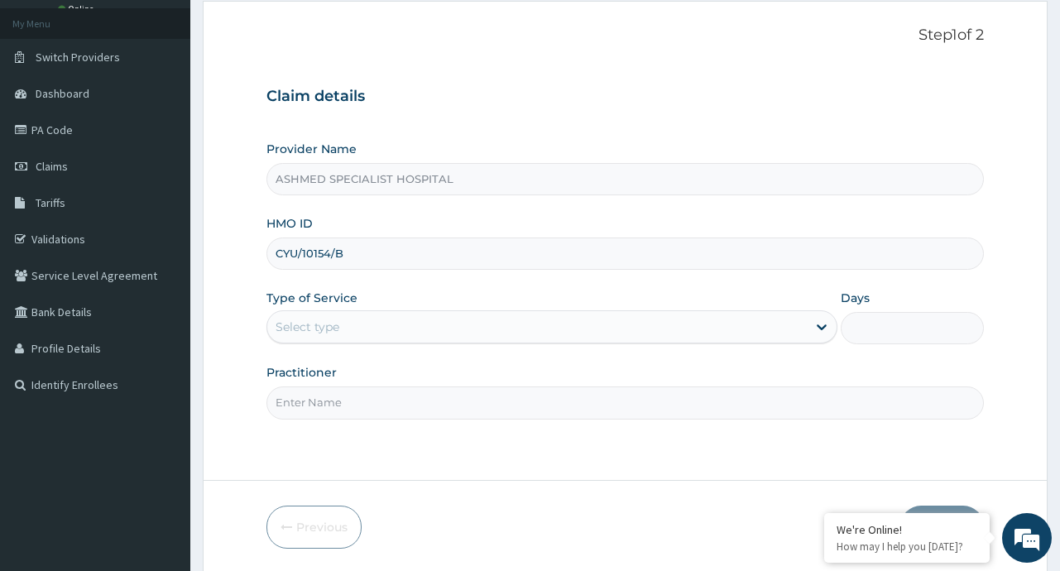
scroll to position [89, 0]
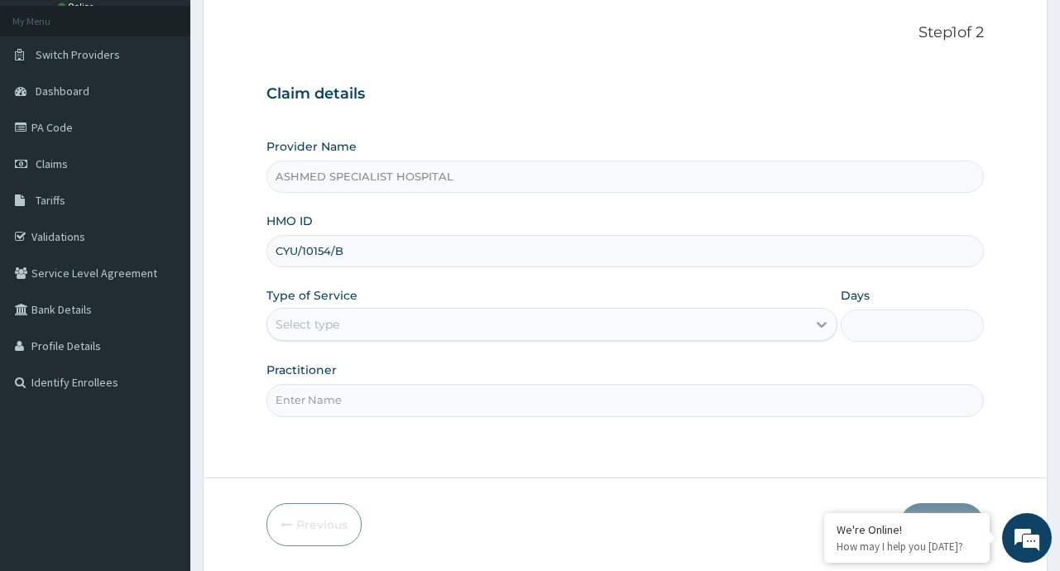
type input "CYU/10154/B"
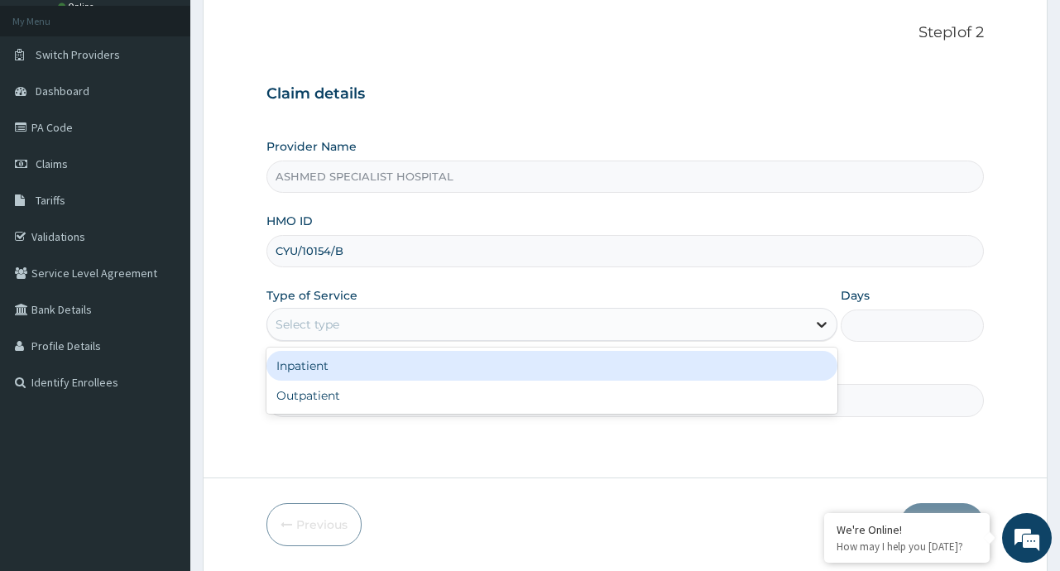
click at [813, 332] on icon at bounding box center [821, 324] width 17 height 17
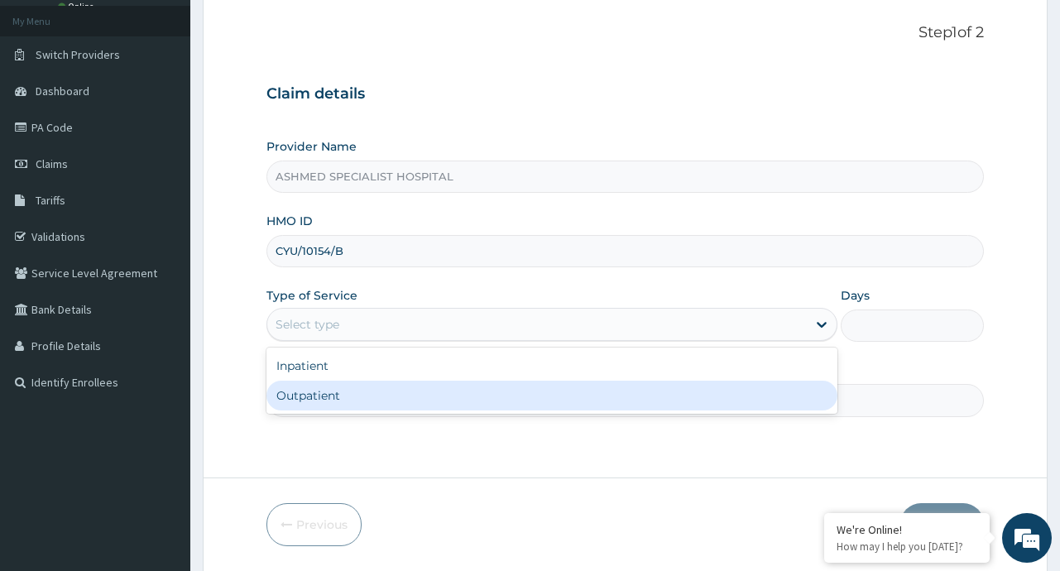
click at [504, 398] on div "Outpatient" at bounding box center [551, 396] width 571 height 30
type input "1"
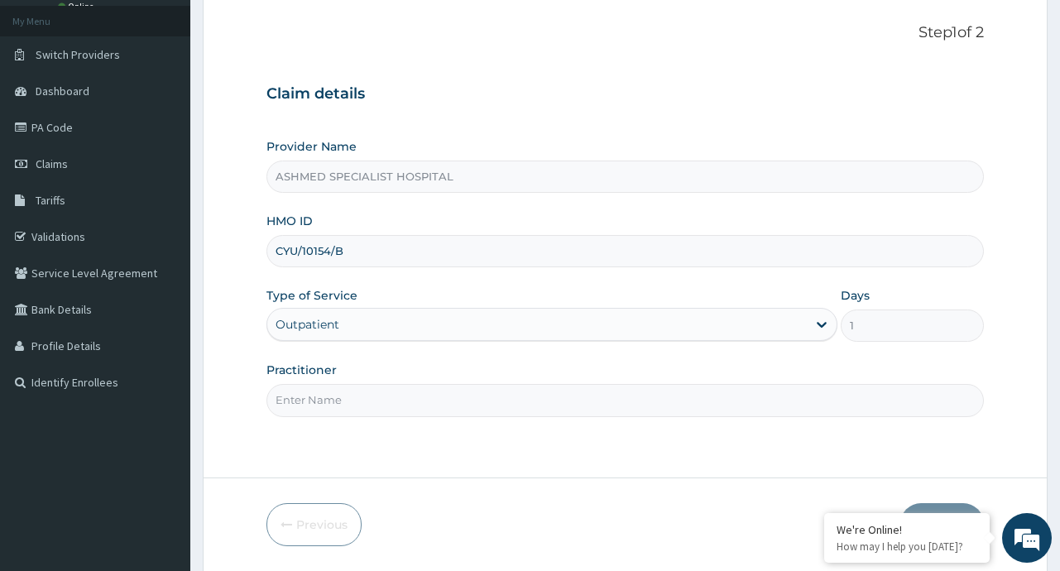
click at [448, 405] on input "Practitioner" at bounding box center [624, 400] width 716 height 32
type input "DR. ABUSUFYAN MAHMUD DABO"
click at [937, 505] on button "Next" at bounding box center [942, 524] width 84 height 43
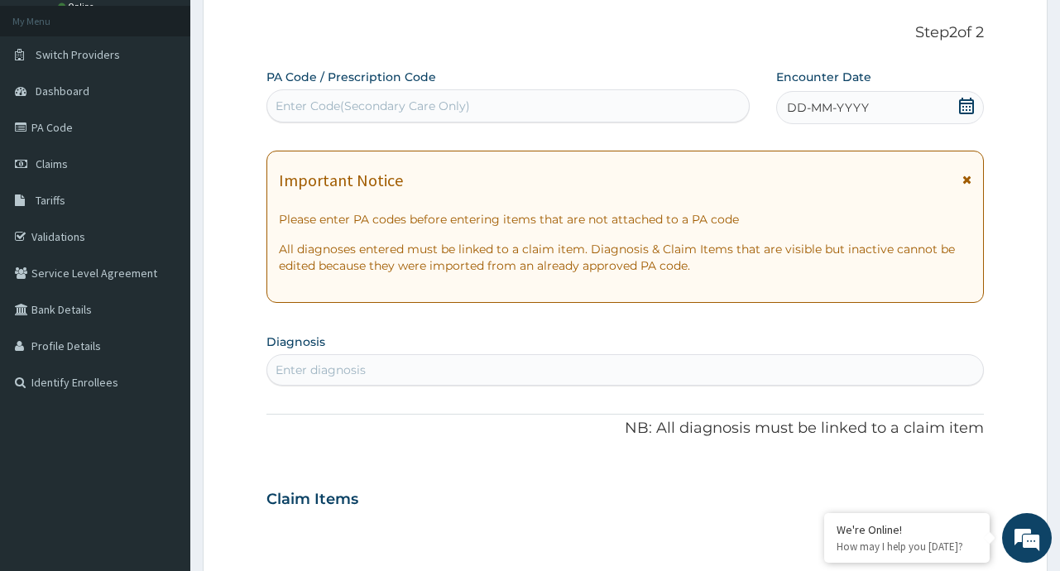
click at [963, 111] on icon at bounding box center [966, 106] width 17 height 17
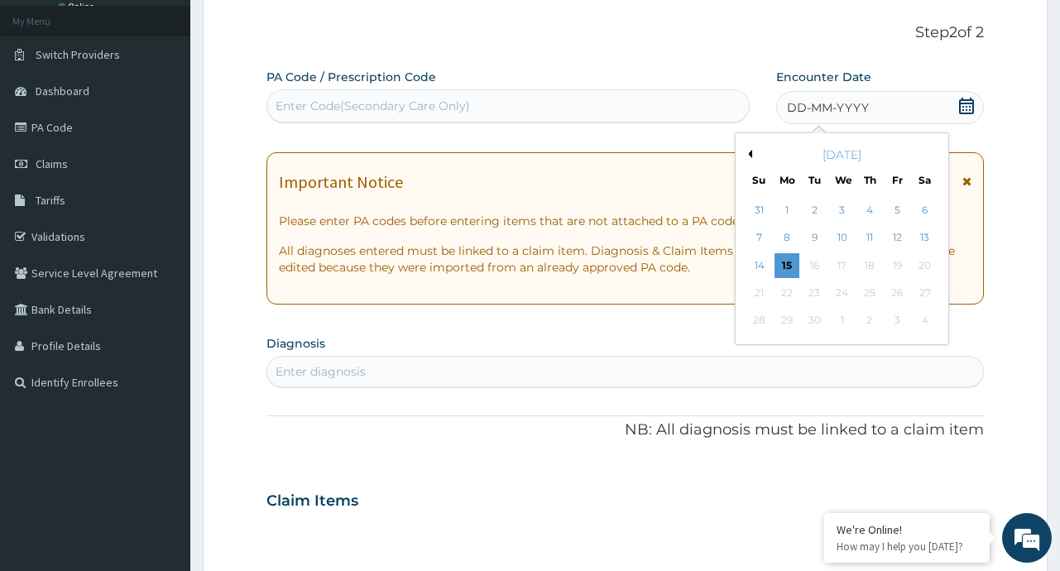
click at [749, 151] on button "Previous Month" at bounding box center [748, 154] width 8 height 8
click at [782, 228] on div "4" at bounding box center [786, 238] width 25 height 25
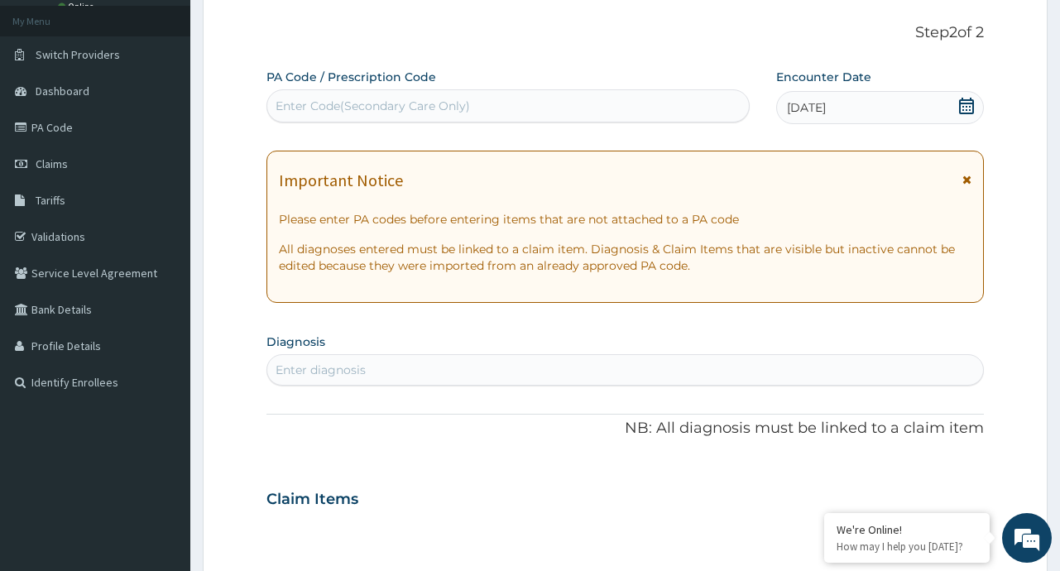
click at [352, 367] on div "Enter diagnosis" at bounding box center [320, 370] width 90 height 17
type input "MALARIA"
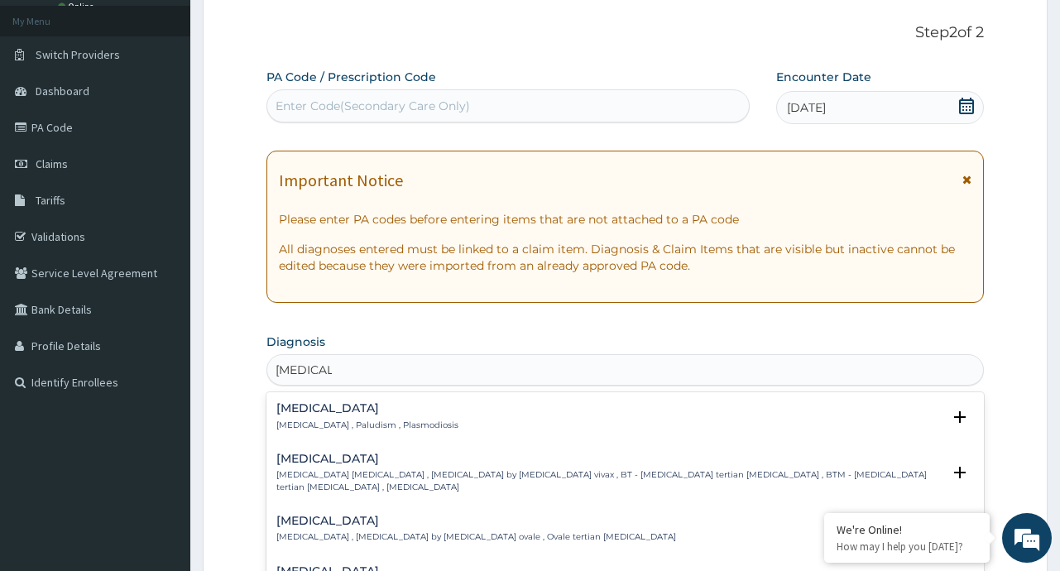
click at [304, 407] on h4 "Malaria" at bounding box center [367, 408] width 182 height 12
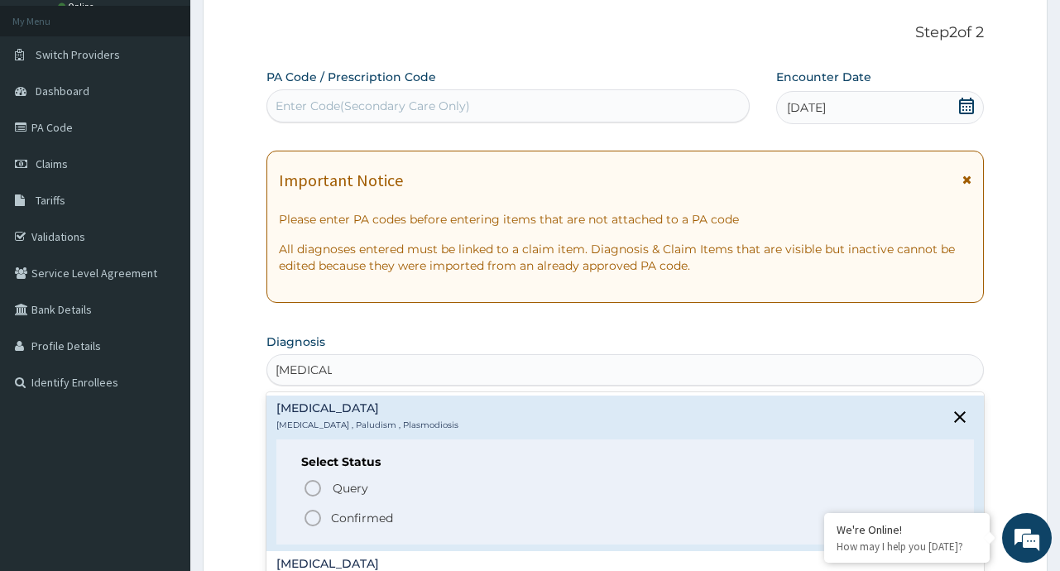
click at [346, 515] on p "Confirmed" at bounding box center [362, 518] width 62 height 17
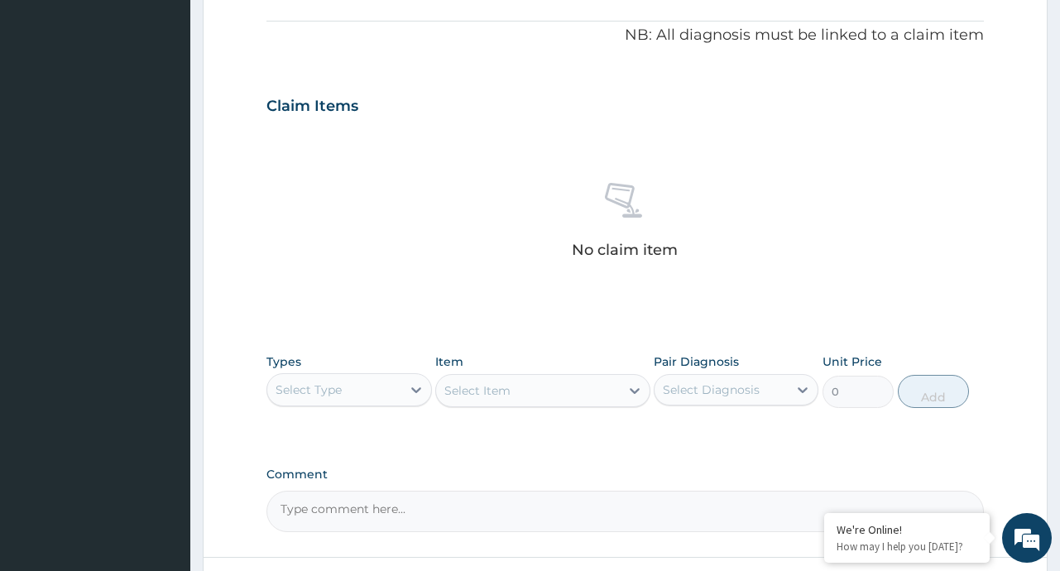
scroll to position [489, 0]
click at [423, 389] on icon at bounding box center [416, 388] width 17 height 17
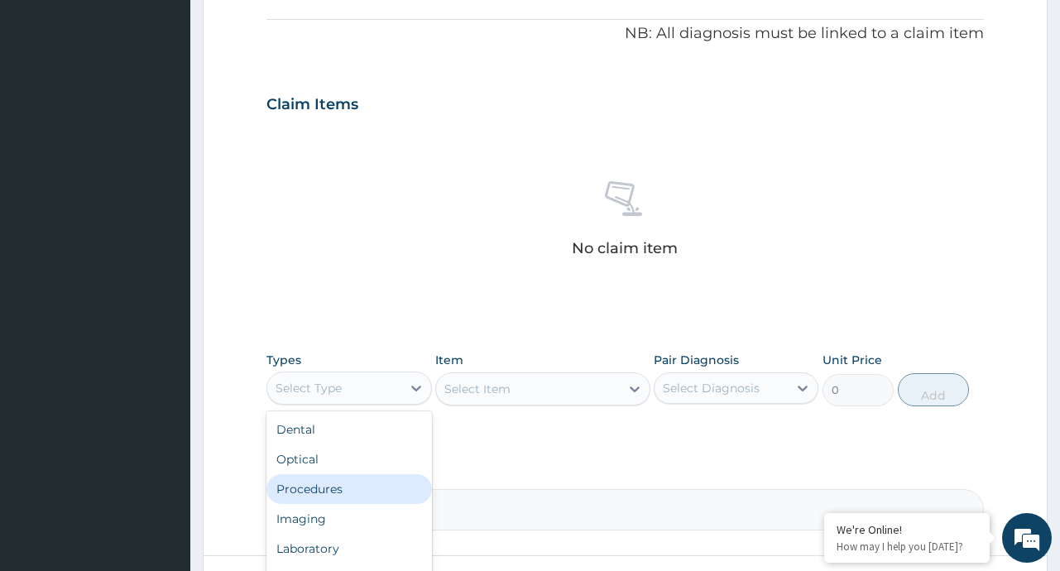
click at [318, 493] on div "Procedures" at bounding box center [348, 489] width 165 height 30
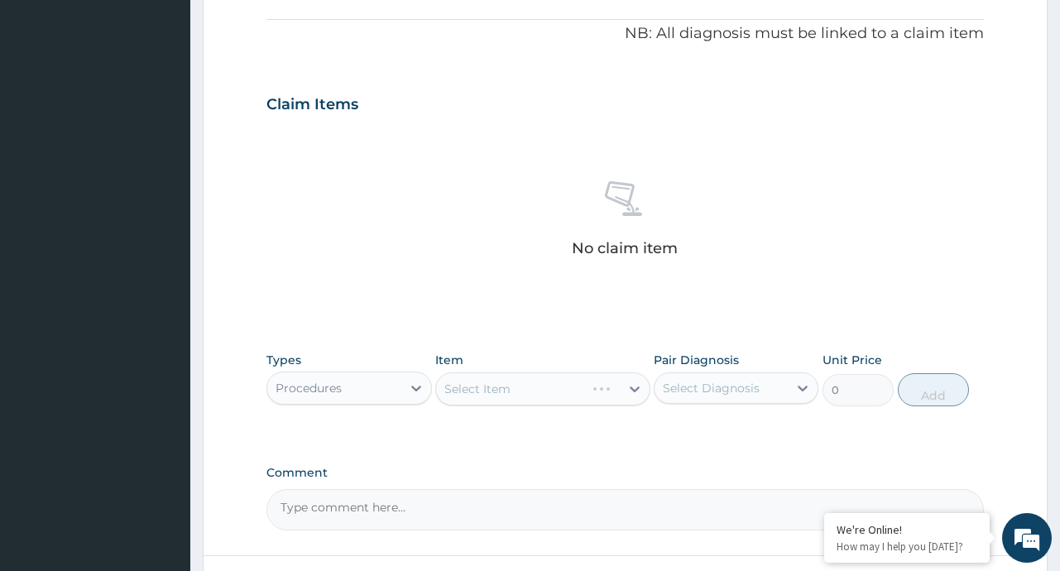
click at [635, 389] on div "Select Item" at bounding box center [542, 388] width 215 height 33
click at [636, 385] on div "Select Item" at bounding box center [542, 388] width 215 height 33
click at [630, 390] on div "Select Item" at bounding box center [542, 388] width 215 height 33
click at [630, 391] on icon at bounding box center [634, 389] width 17 height 17
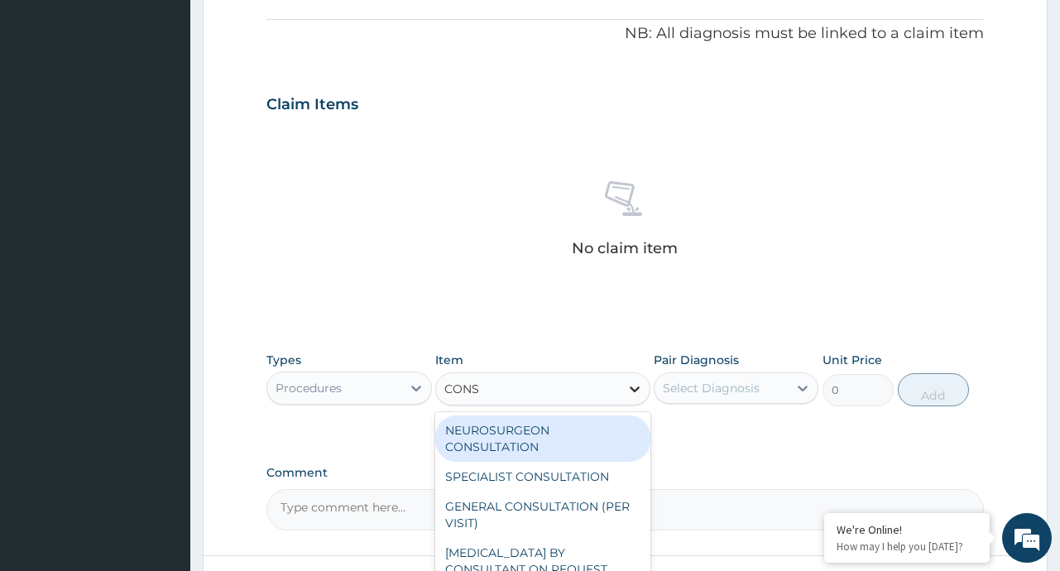
type input "CONSU"
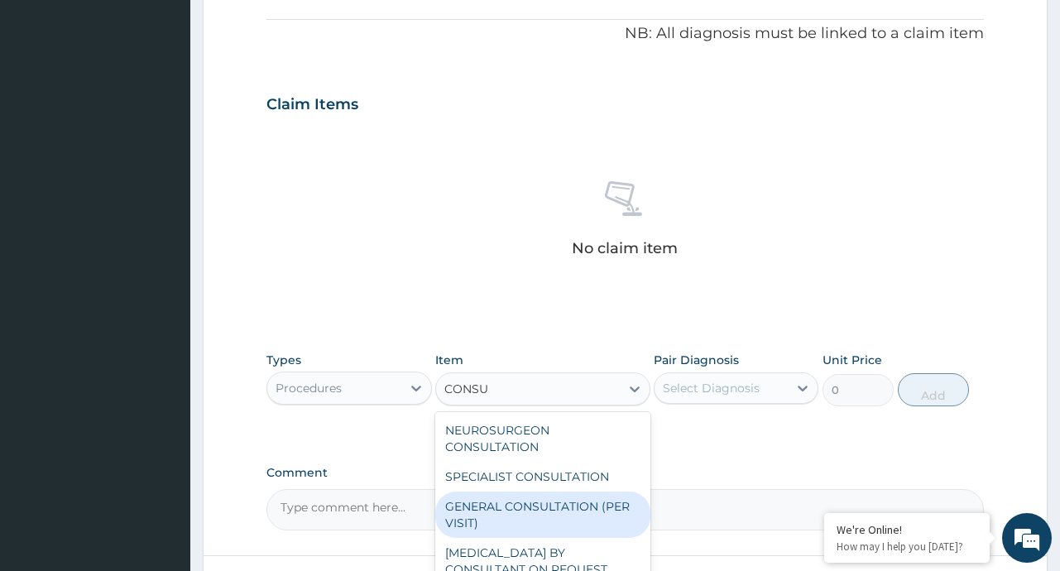
click at [568, 508] on div "GENERAL CONSULTATION (PER VISIT)" at bounding box center [542, 514] width 215 height 46
type input "2000"
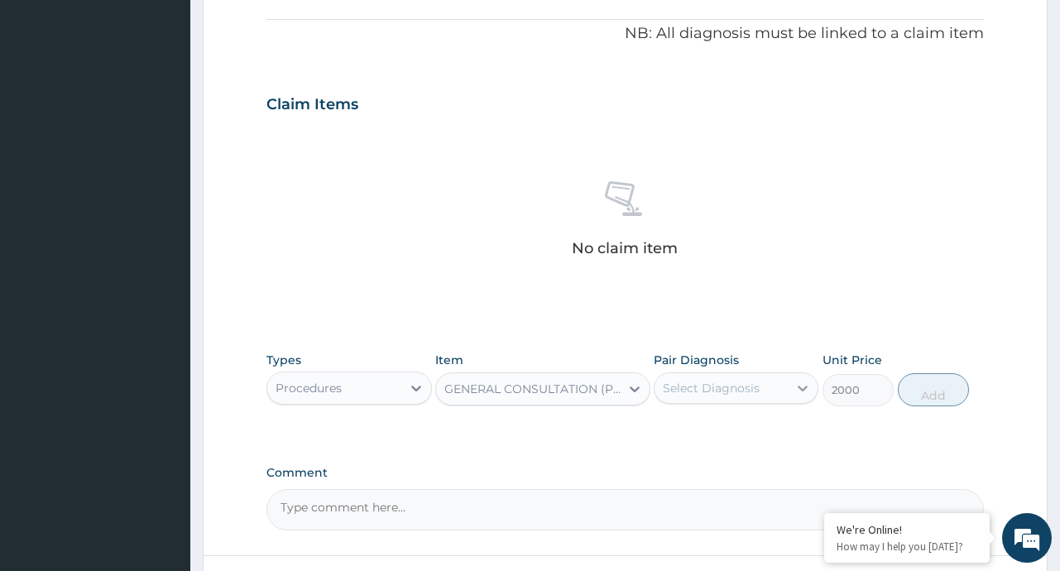
click at [794, 395] on icon at bounding box center [802, 388] width 17 height 17
click at [735, 436] on div "Malaria" at bounding box center [736, 431] width 165 height 34
checkbox input "true"
click at [947, 384] on button "Add" at bounding box center [934, 389] width 72 height 33
type input "0"
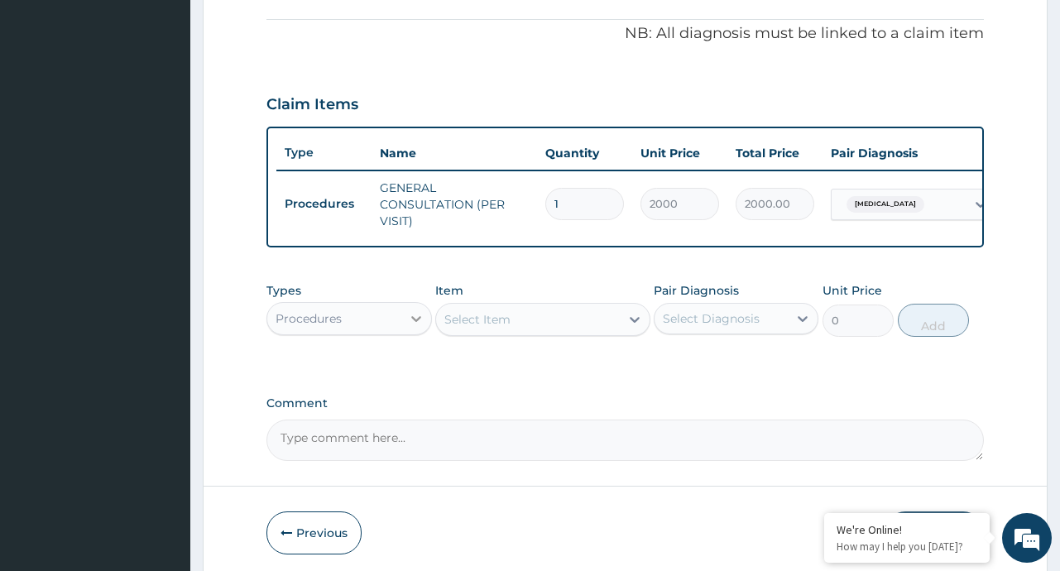
click at [412, 327] on icon at bounding box center [416, 318] width 17 height 17
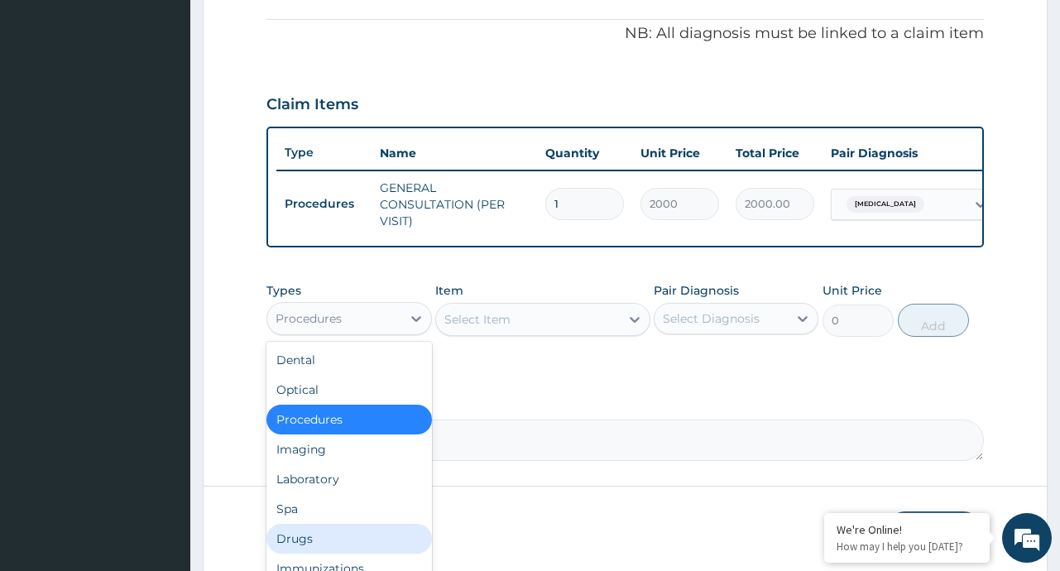
click at [308, 547] on div "Drugs" at bounding box center [348, 539] width 165 height 30
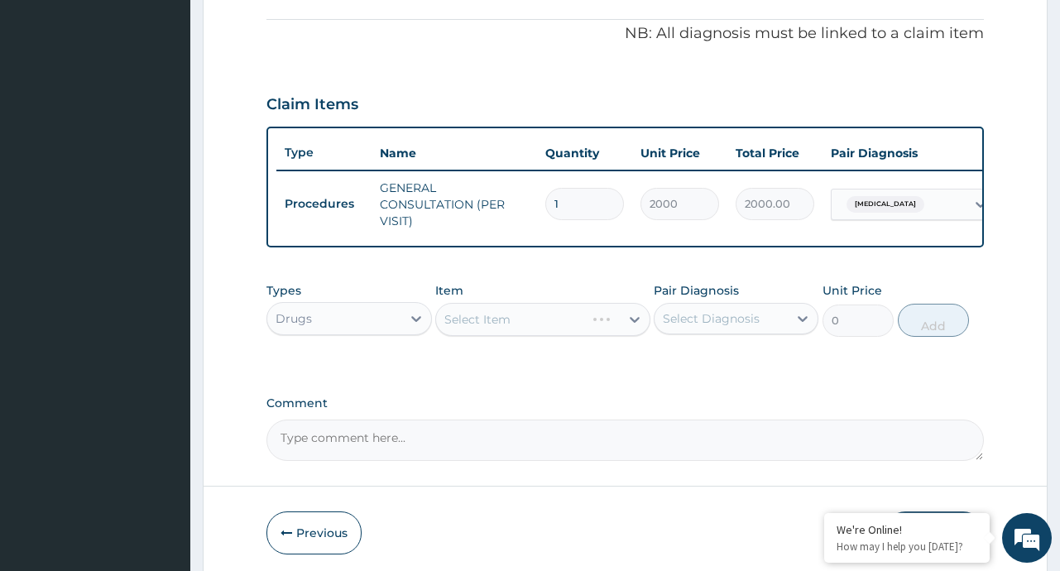
click at [635, 333] on div "Select Item" at bounding box center [542, 319] width 215 height 33
click at [631, 331] on div "Select Item" at bounding box center [542, 319] width 215 height 33
click at [630, 332] on div "Select Item" at bounding box center [542, 319] width 215 height 33
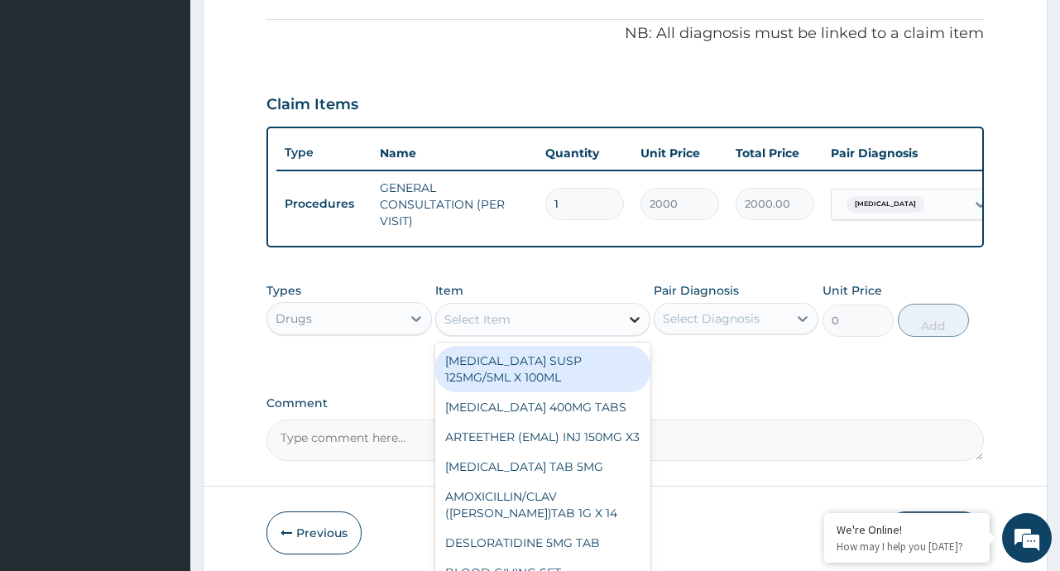
click at [631, 323] on icon at bounding box center [635, 320] width 10 height 6
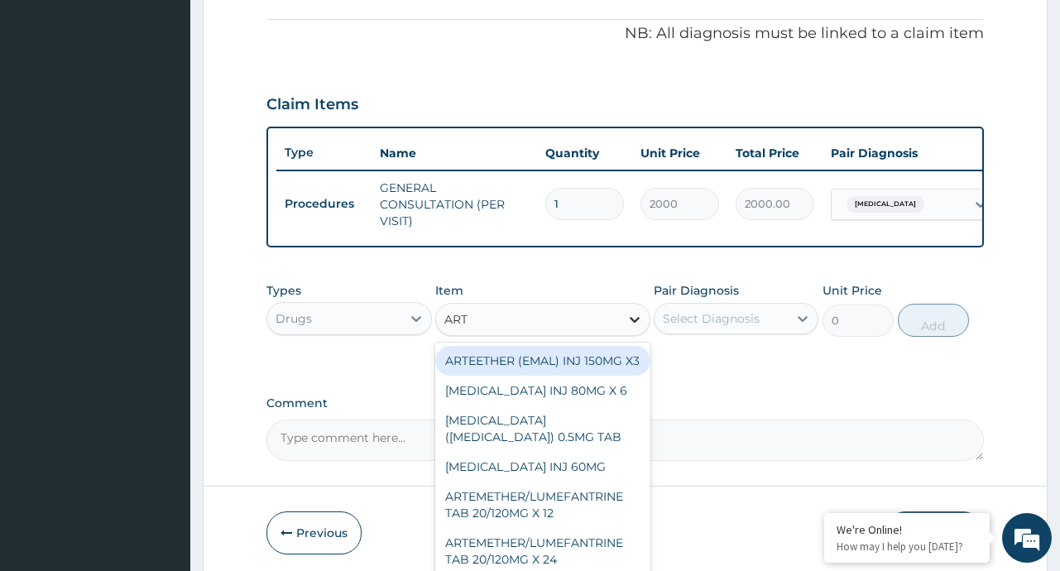
type input "ARTE"
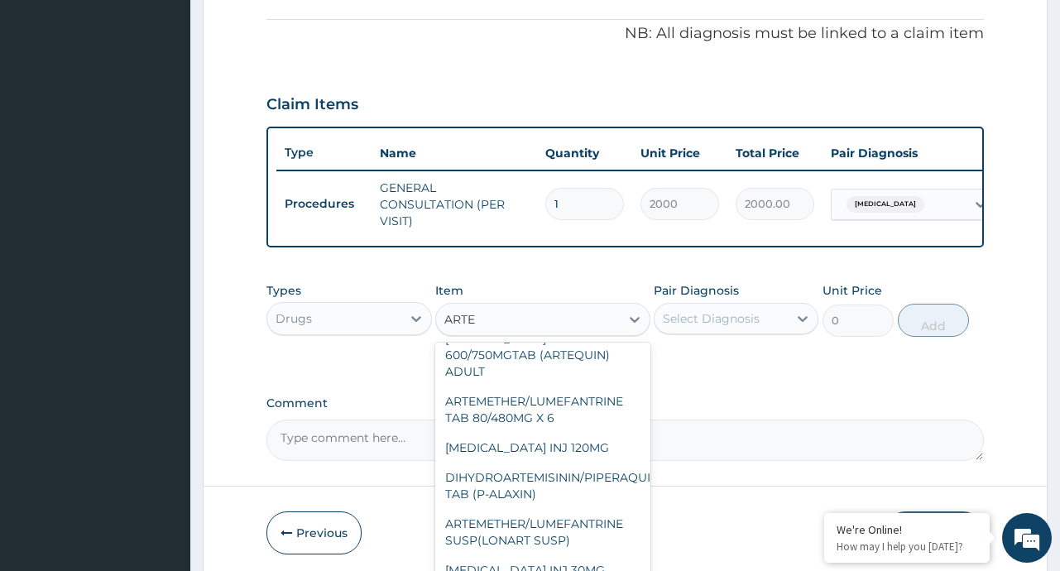
scroll to position [264, 0]
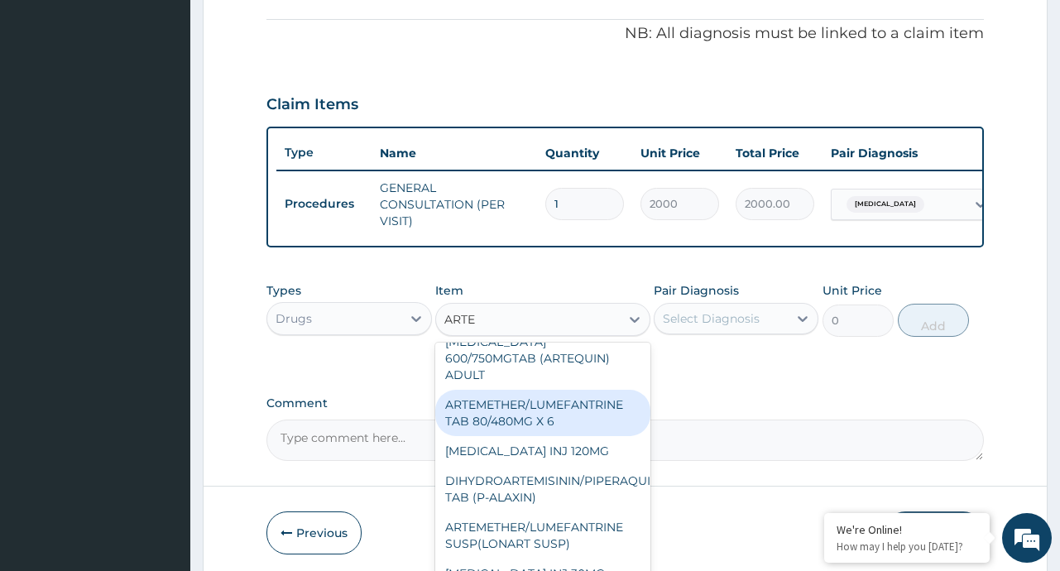
click at [588, 434] on div "ARTEMETHER/LUMEFANTRINE TAB 80/480MG X 6" at bounding box center [542, 413] width 215 height 46
type input "700"
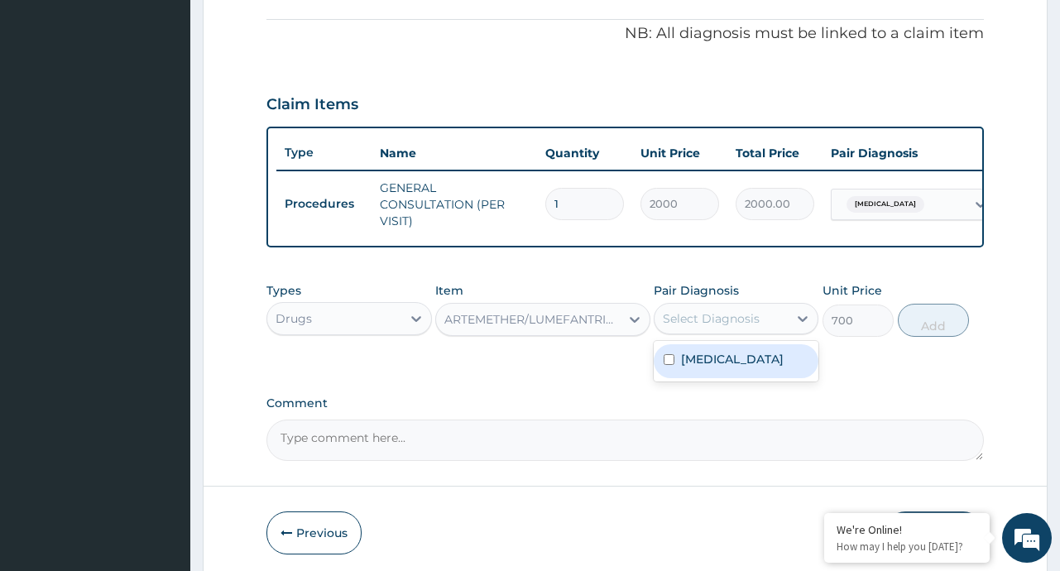
click at [766, 332] on div "Select Diagnosis" at bounding box center [720, 318] width 133 height 26
click at [735, 366] on div "Malaria" at bounding box center [736, 361] width 165 height 34
checkbox input "true"
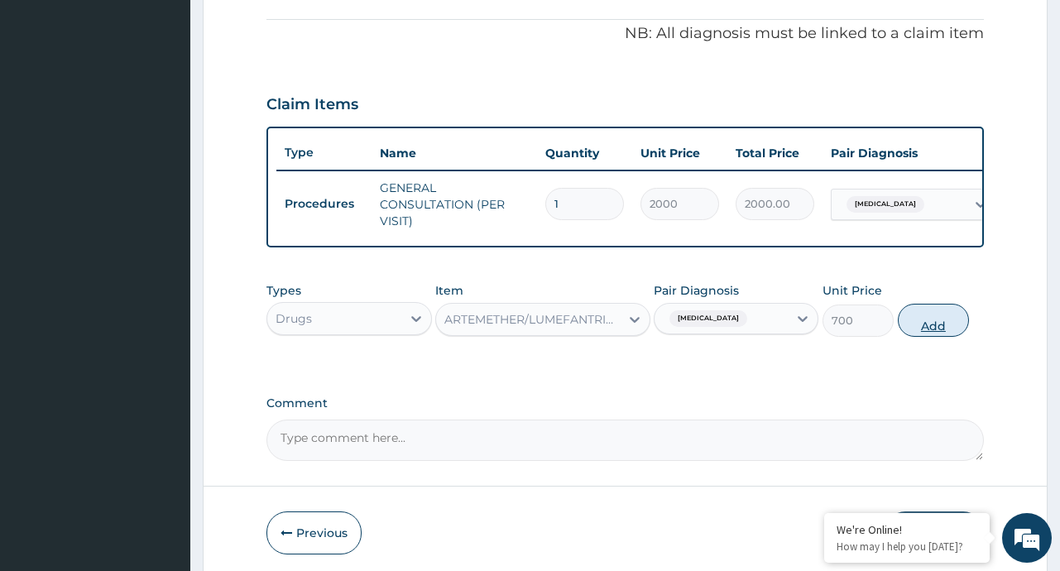
click at [931, 329] on button "Add" at bounding box center [934, 320] width 72 height 33
type input "0"
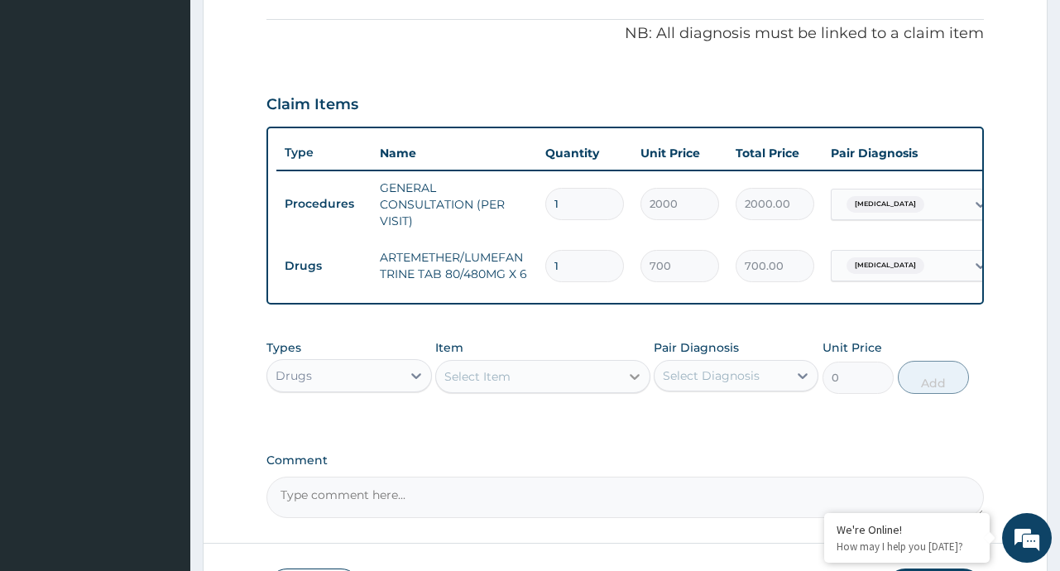
click at [627, 385] on icon at bounding box center [634, 376] width 17 height 17
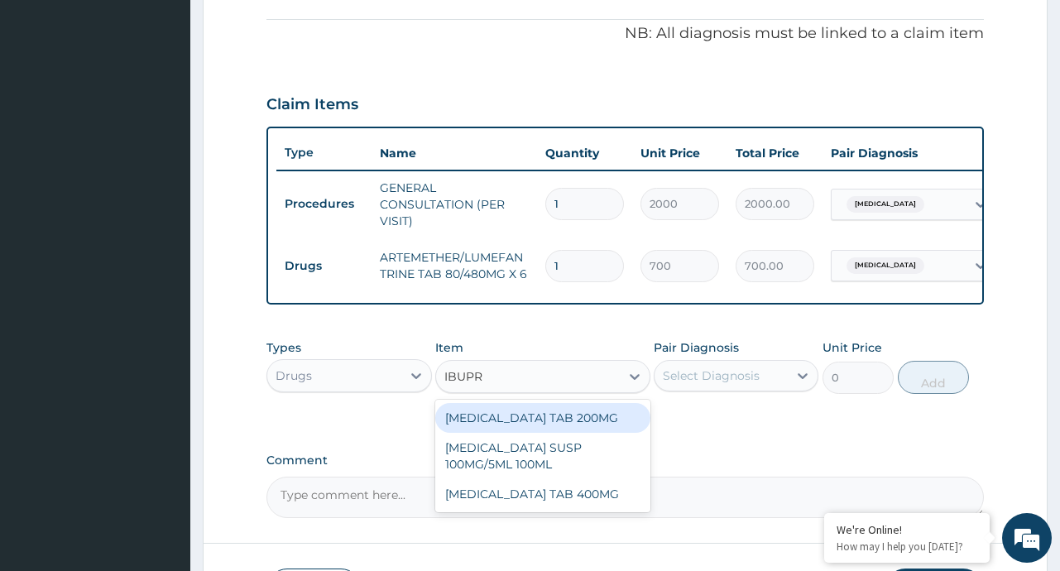
type input "IBUPRO"
click at [549, 429] on div "IBUPROFEN TAB 200MG" at bounding box center [542, 418] width 215 height 30
type input "10"
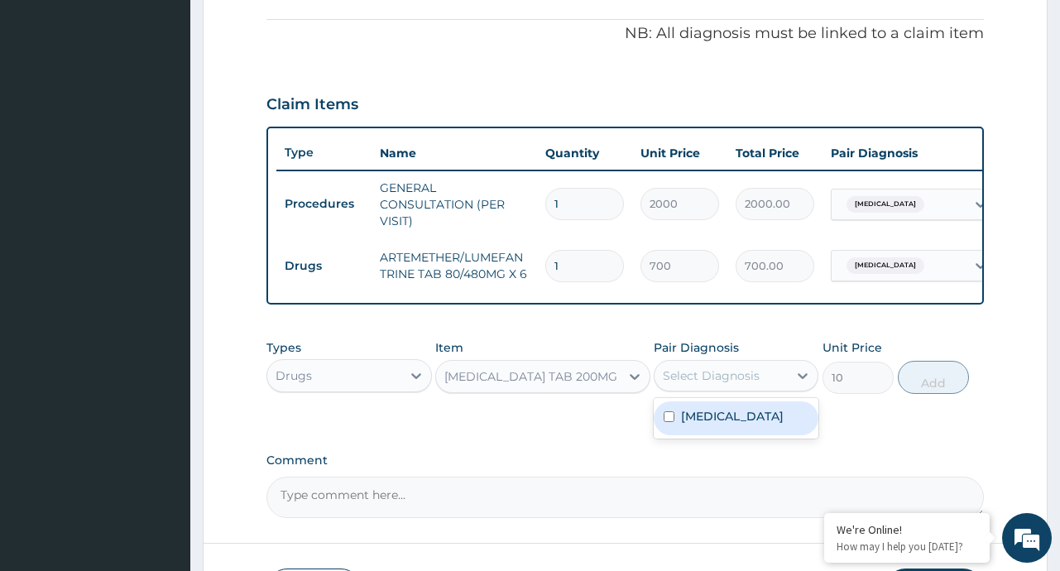
click at [787, 389] on div "Select Diagnosis" at bounding box center [720, 375] width 133 height 26
click at [733, 424] on div "Malaria" at bounding box center [736, 418] width 165 height 34
checkbox input "true"
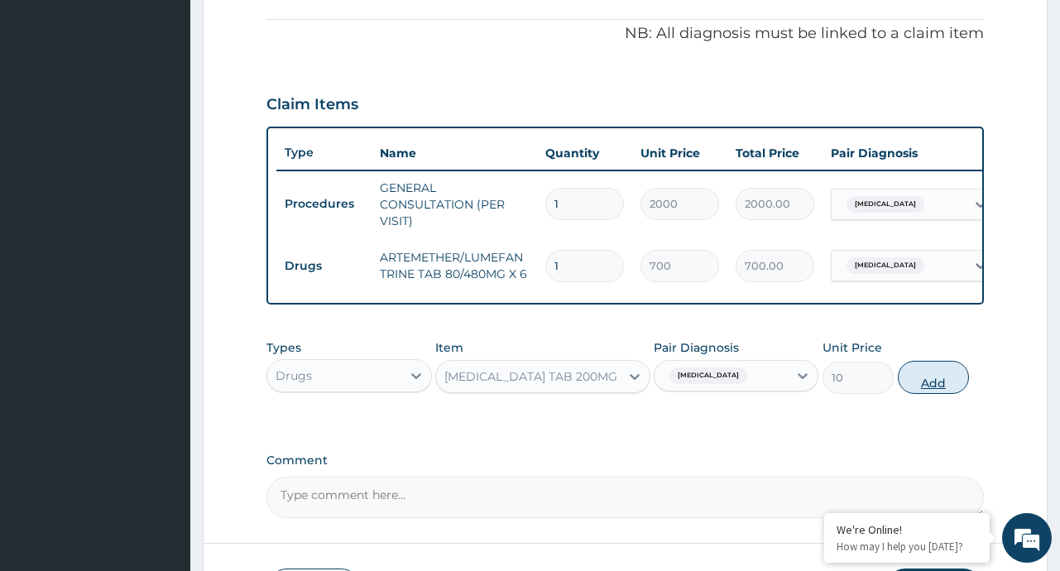
click at [923, 394] on button "Add" at bounding box center [934, 377] width 72 height 33
type input "0"
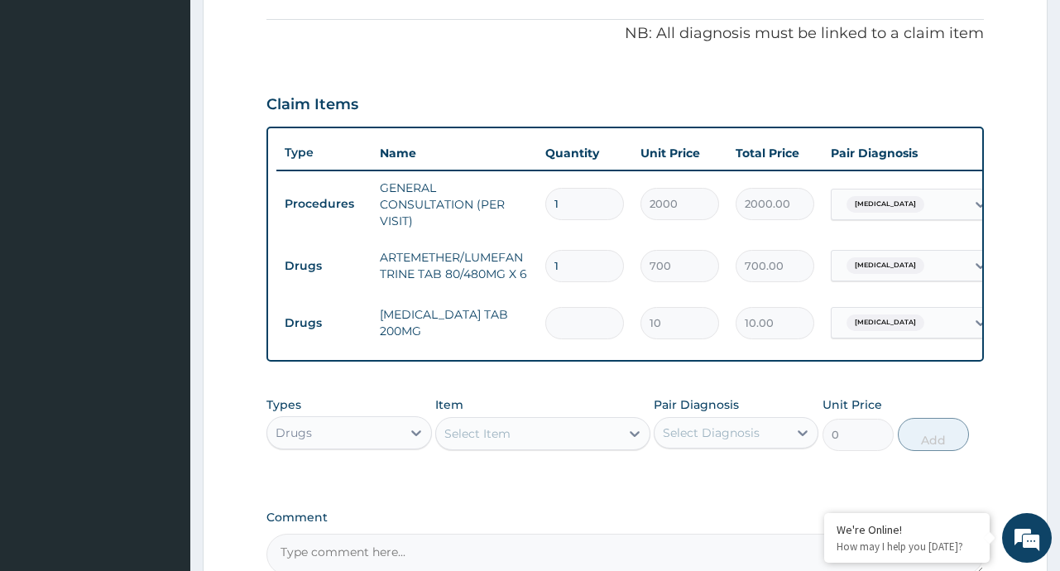
type input "0.00"
type input "6"
type input "60.00"
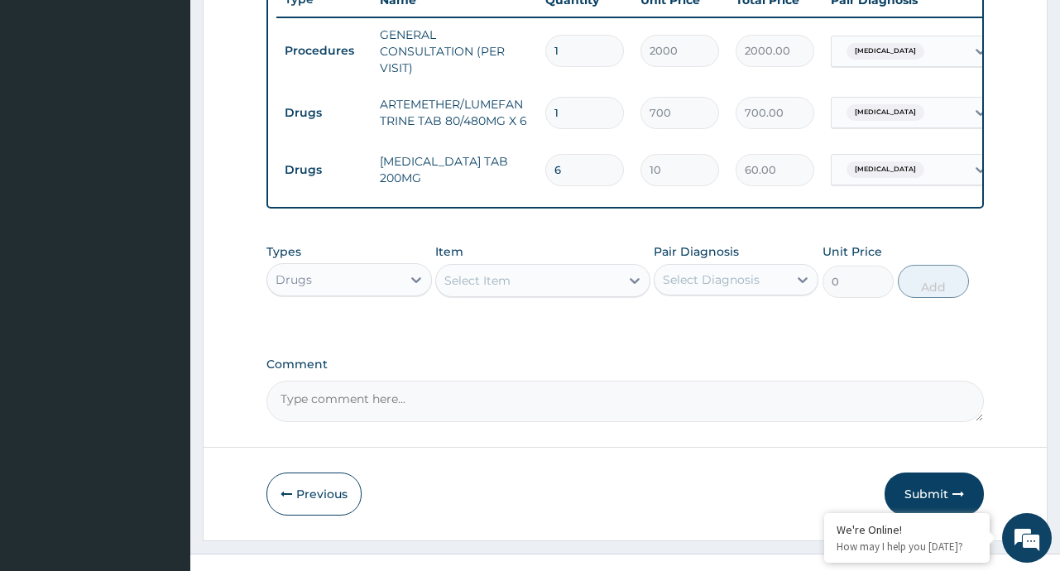
scroll to position [679, 0]
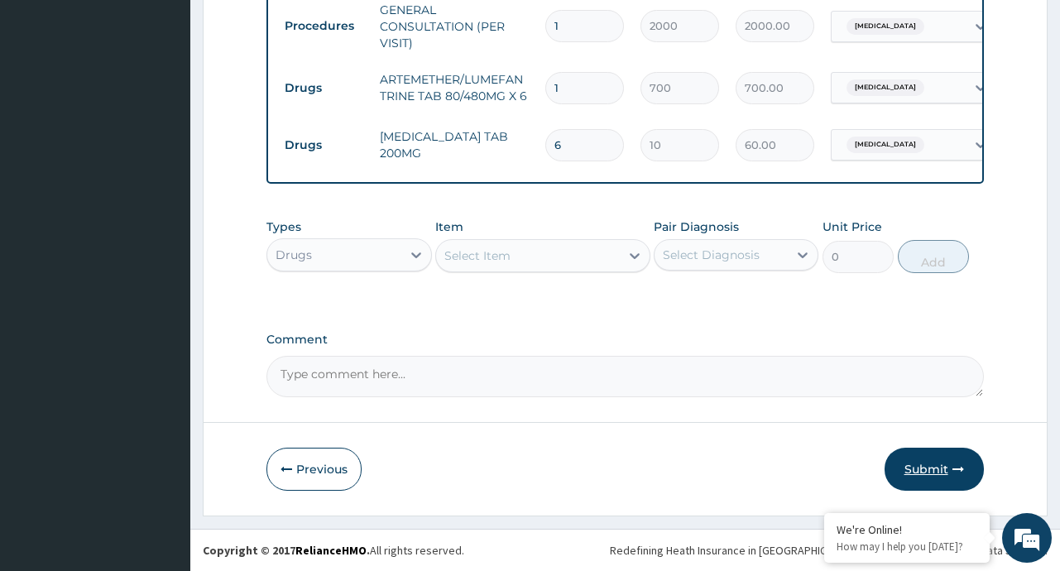
type input "6"
click at [920, 461] on button "Submit" at bounding box center [933, 469] width 99 height 43
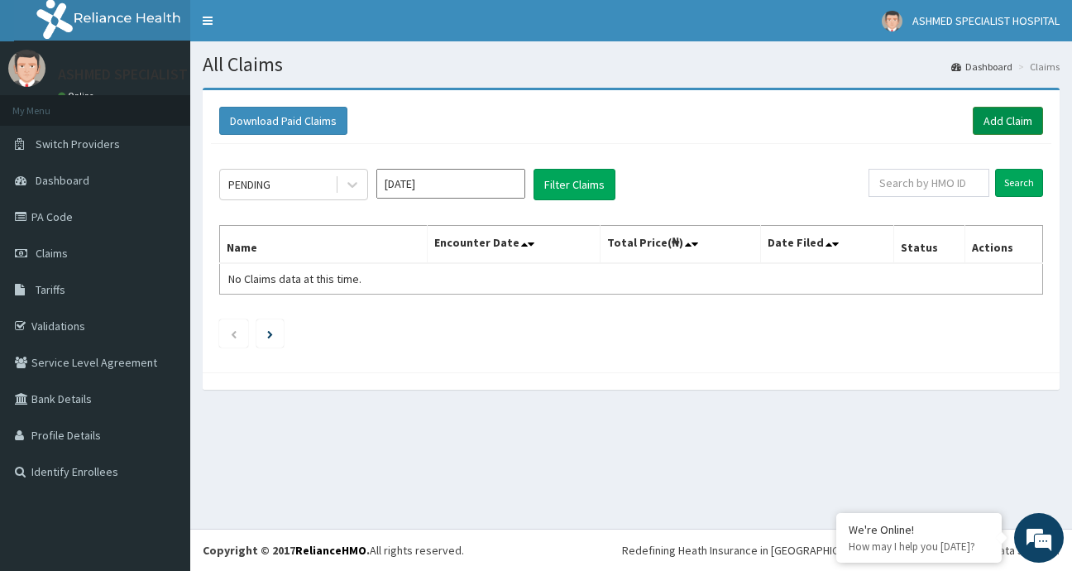
click at [1015, 124] on link "Add Claim" at bounding box center [1008, 121] width 70 height 28
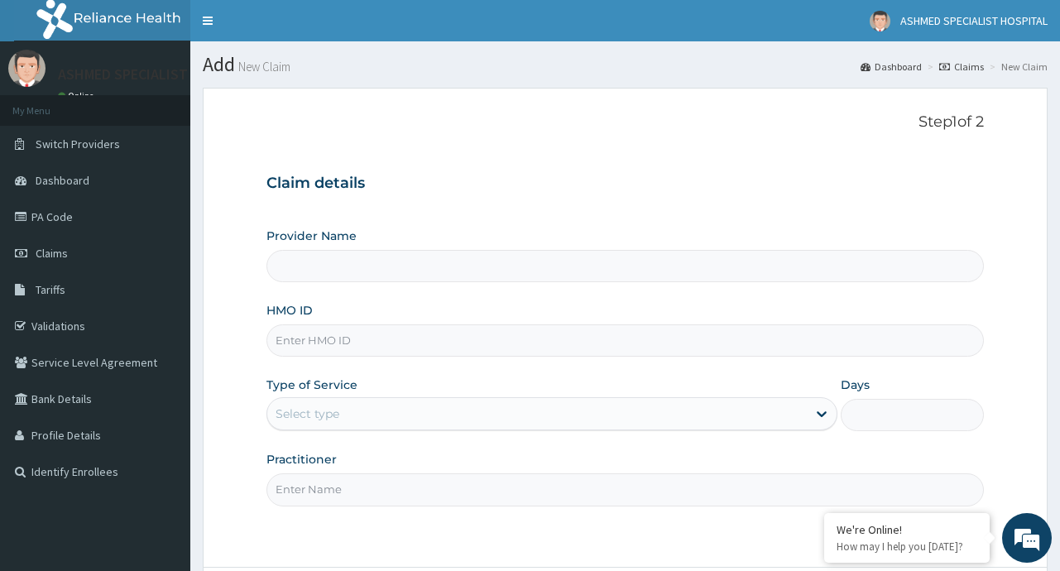
click at [378, 272] on input "Provider Name" at bounding box center [624, 266] width 716 height 32
type input "ASHMED SPECIALIST HOSPITAL"
click at [333, 330] on input "HMO ID" at bounding box center [624, 340] width 716 height 32
type input "SCP/10058/C"
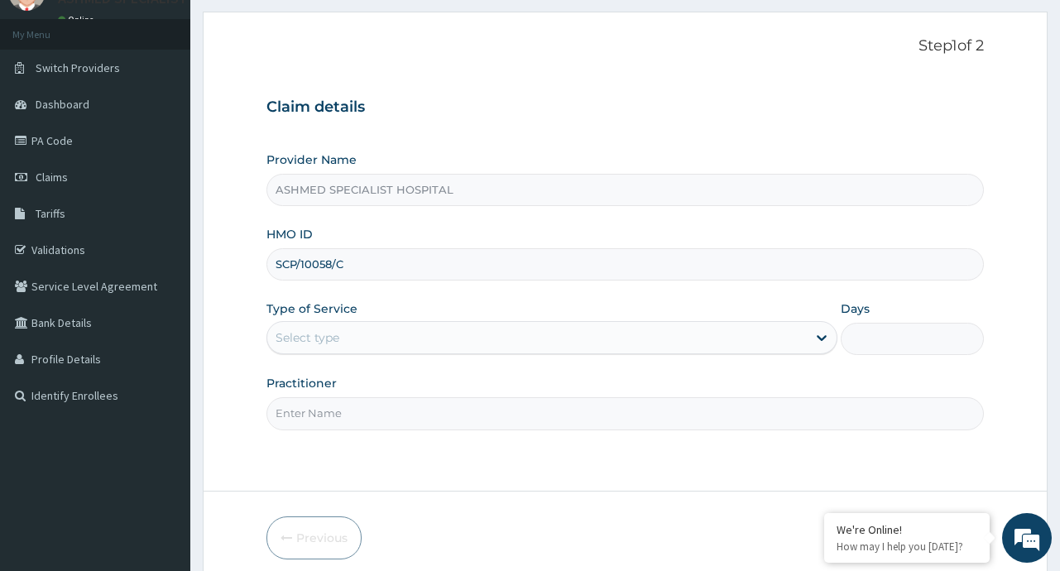
scroll to position [83, 0]
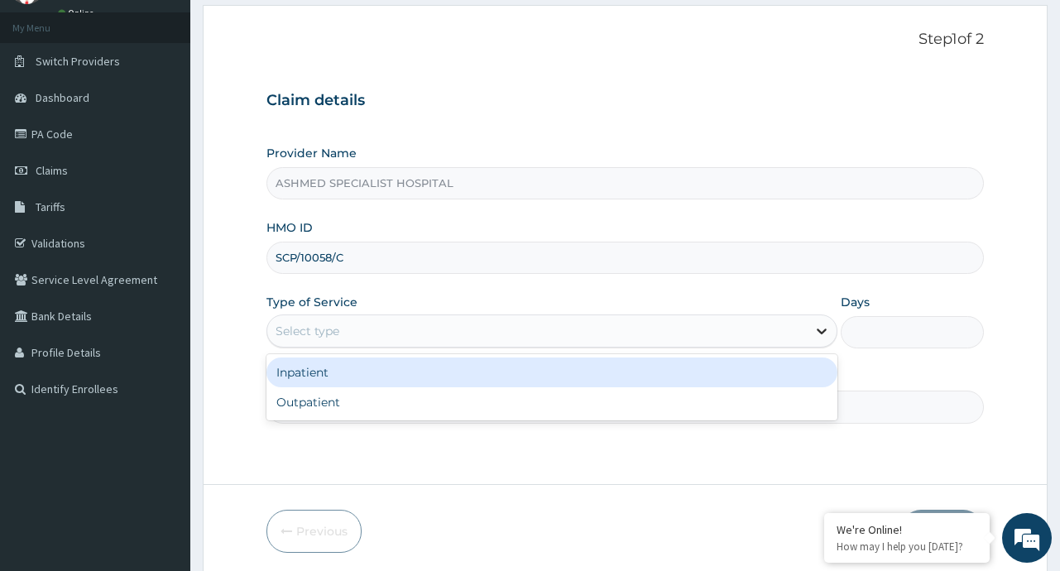
click at [820, 337] on icon at bounding box center [821, 331] width 17 height 17
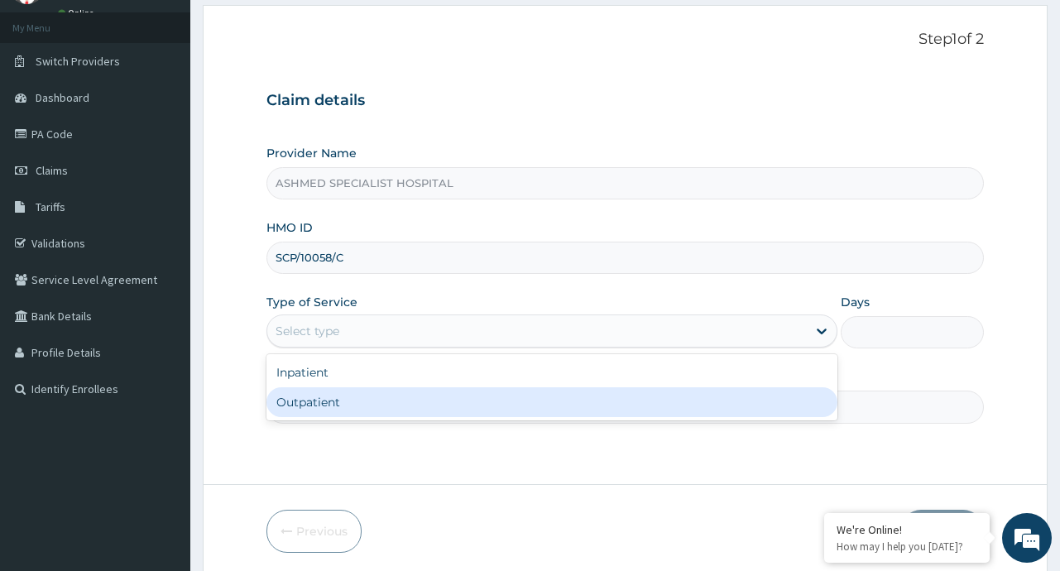
click at [514, 405] on div "Outpatient" at bounding box center [551, 402] width 571 height 30
type input "1"
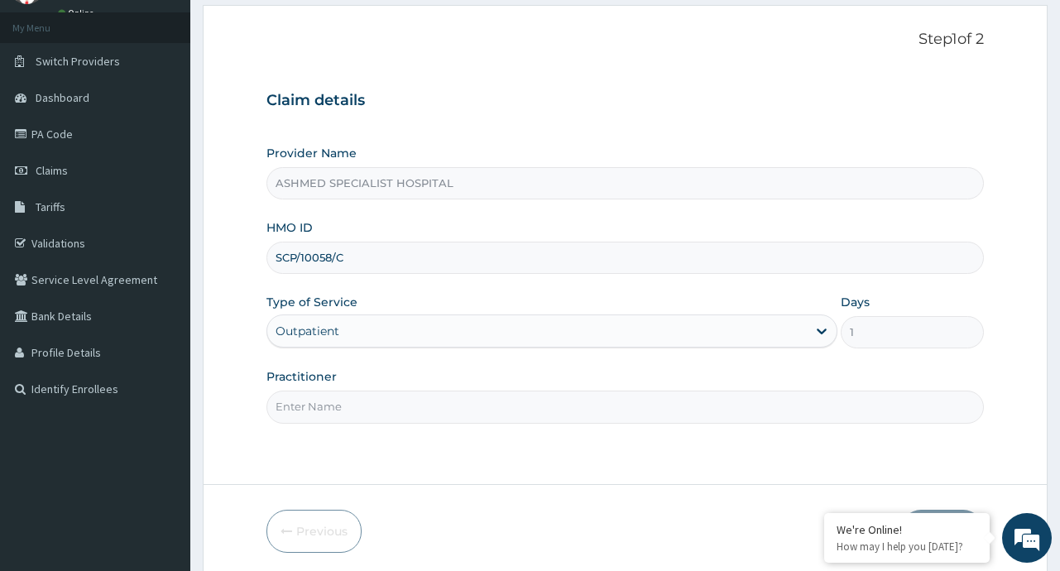
scroll to position [145, 0]
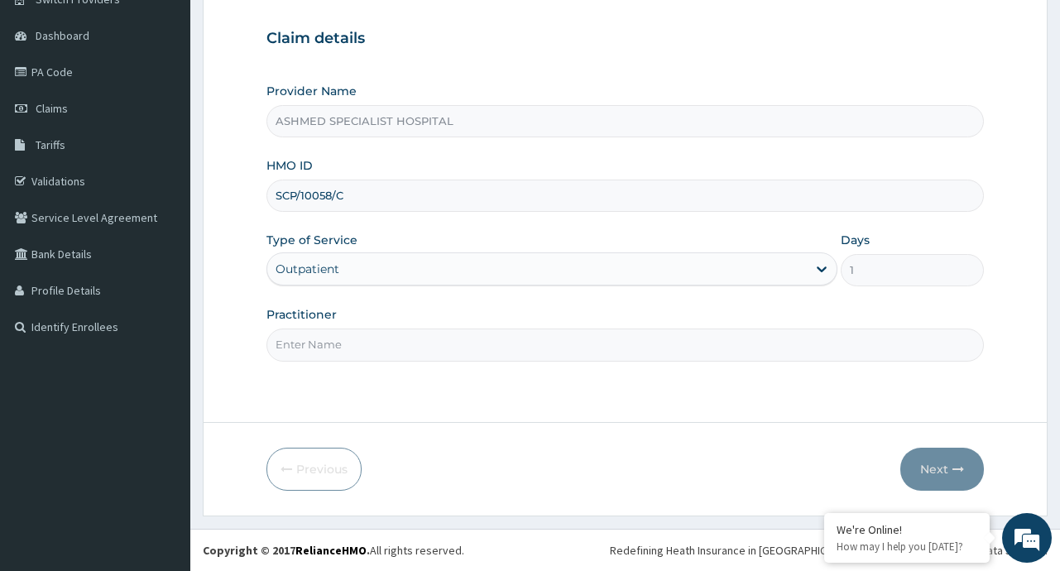
click at [502, 354] on input "Practitioner" at bounding box center [624, 344] width 716 height 32
type input "DR. ABUSUFYAN MAHMUD DABO"
click at [937, 473] on button "Next" at bounding box center [942, 469] width 84 height 43
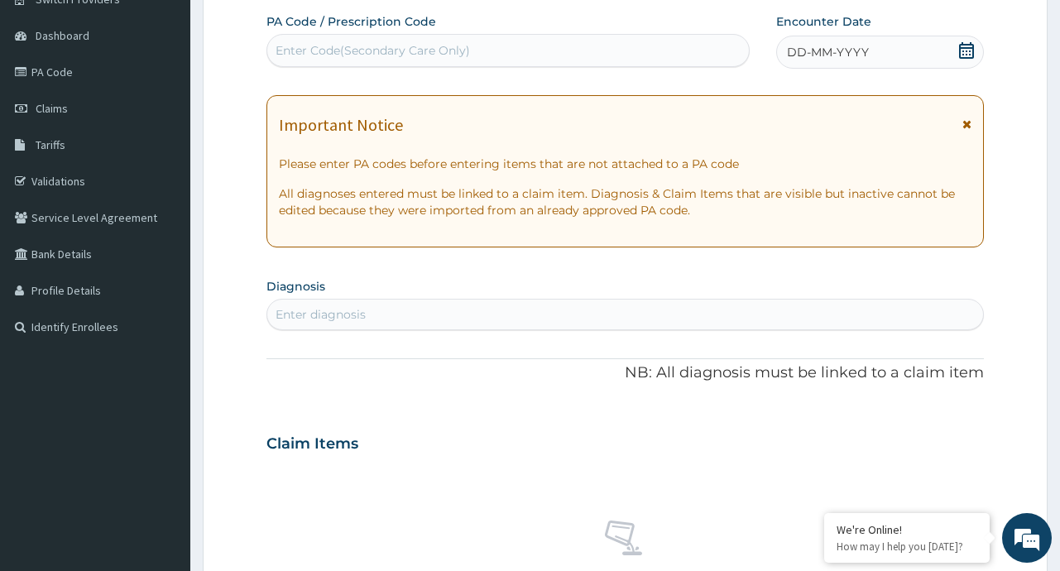
click at [965, 60] on span at bounding box center [966, 52] width 17 height 21
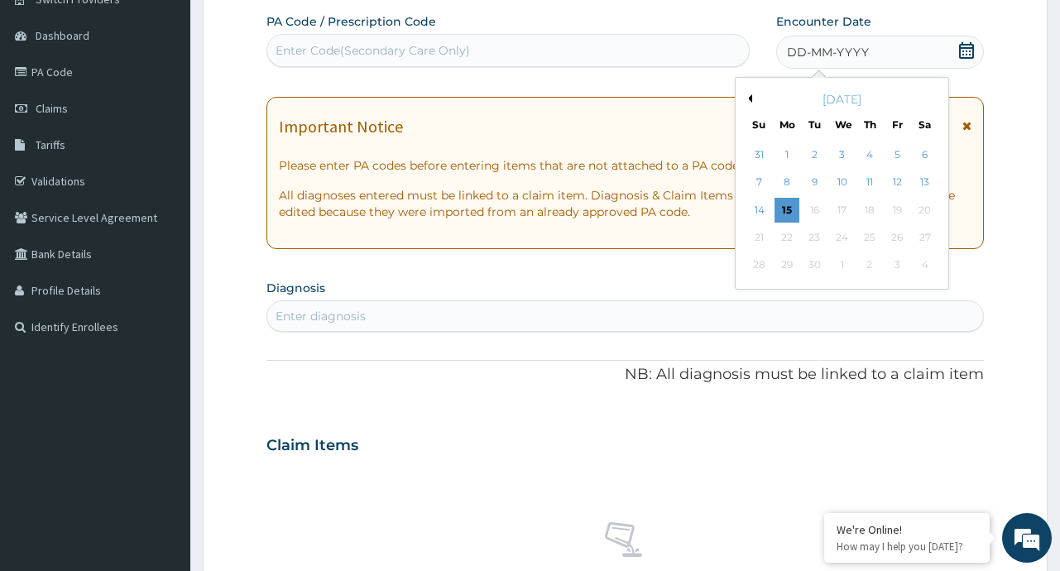
click at [748, 97] on button "Previous Month" at bounding box center [748, 98] width 8 height 8
click at [785, 180] on div "4" at bounding box center [786, 182] width 25 height 25
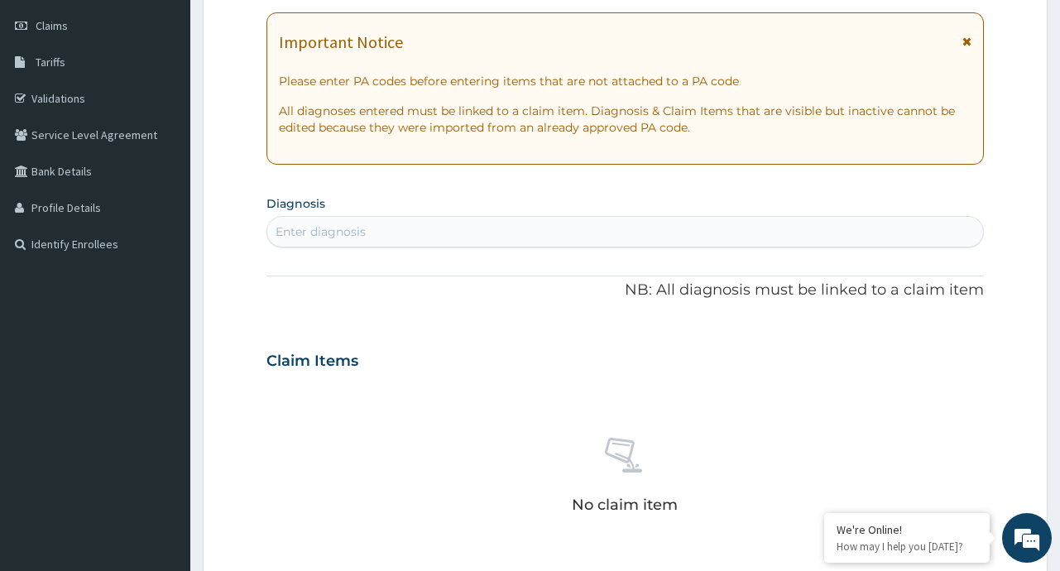
scroll to position [233, 0]
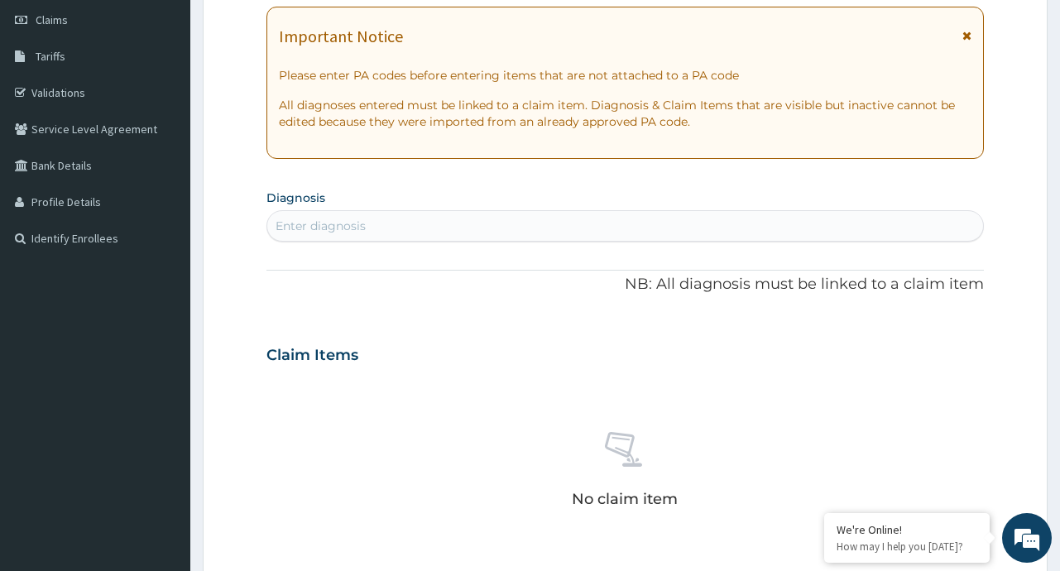
click at [377, 222] on div "Enter diagnosis" at bounding box center [624, 226] width 715 height 26
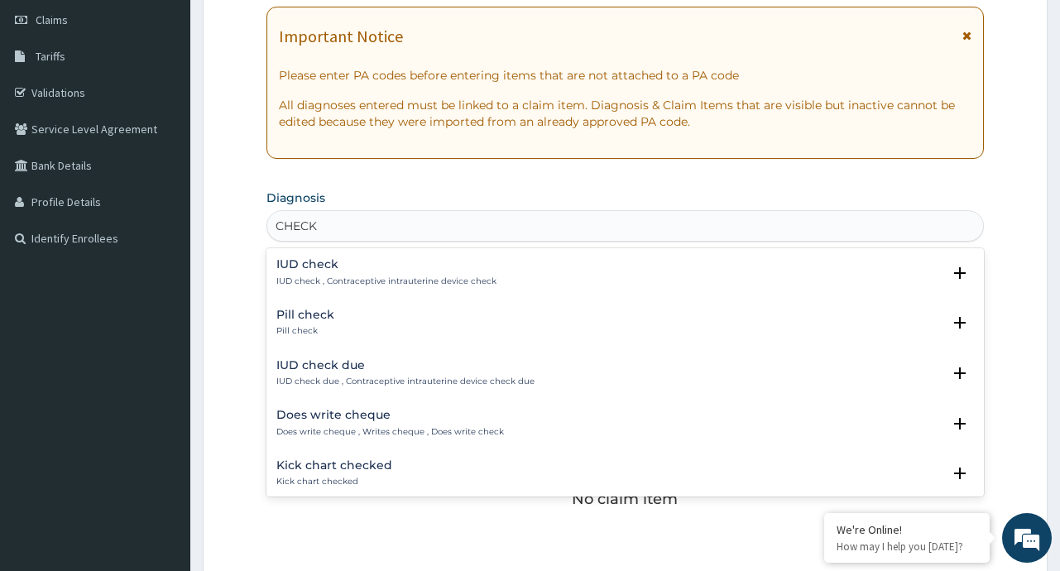
type input "CHECK"
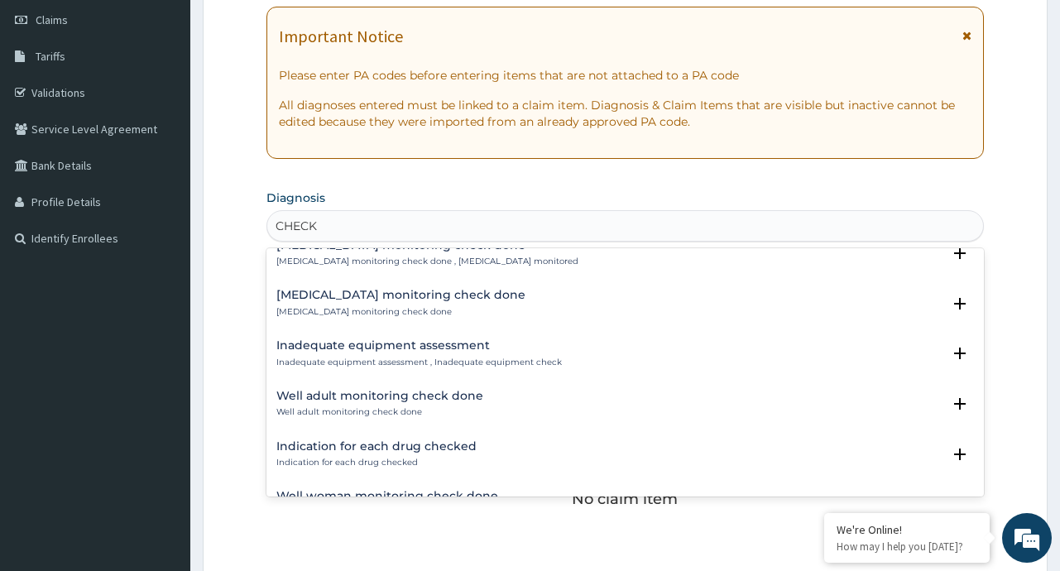
scroll to position [1493, 0]
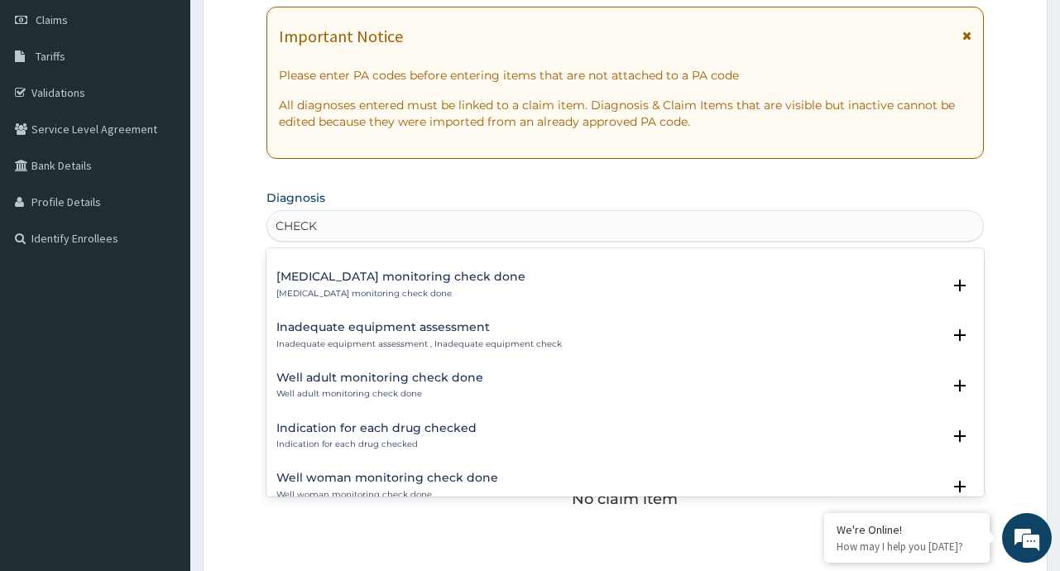
click at [414, 374] on h4 "Well adult monitoring check done" at bounding box center [379, 377] width 207 height 12
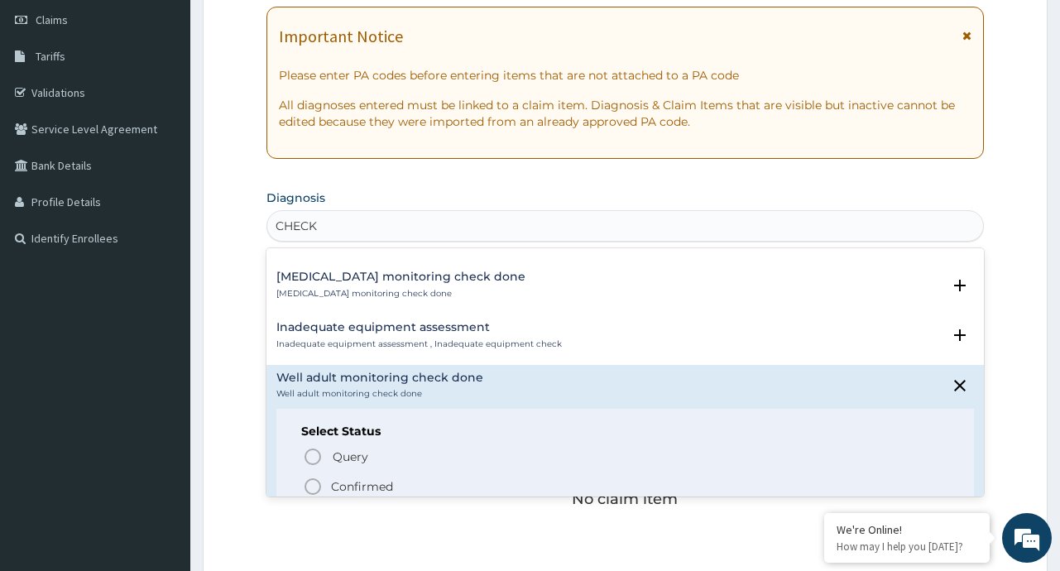
click at [331, 484] on p "Confirmed" at bounding box center [362, 486] width 62 height 17
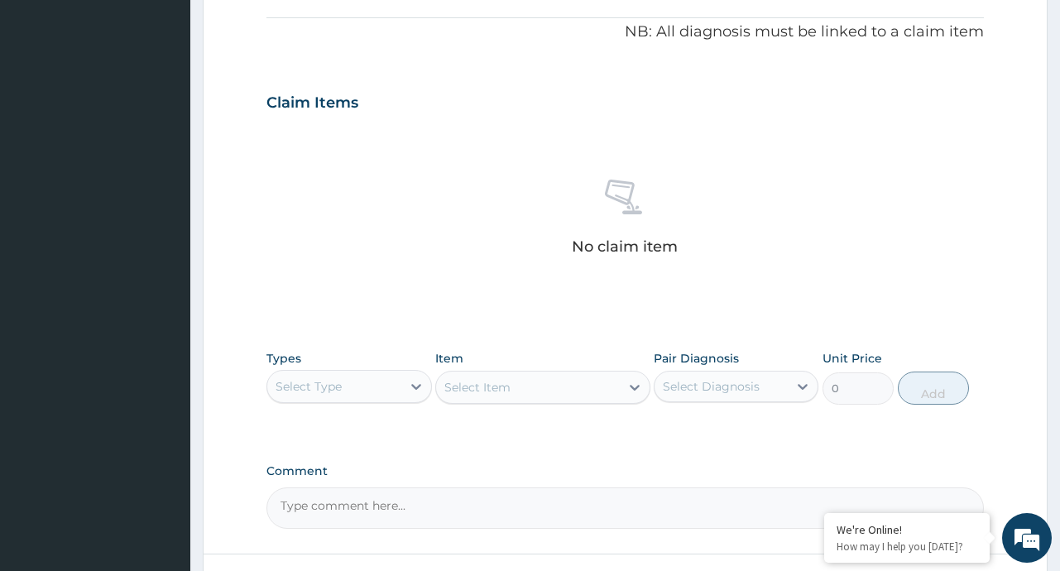
scroll to position [576, 0]
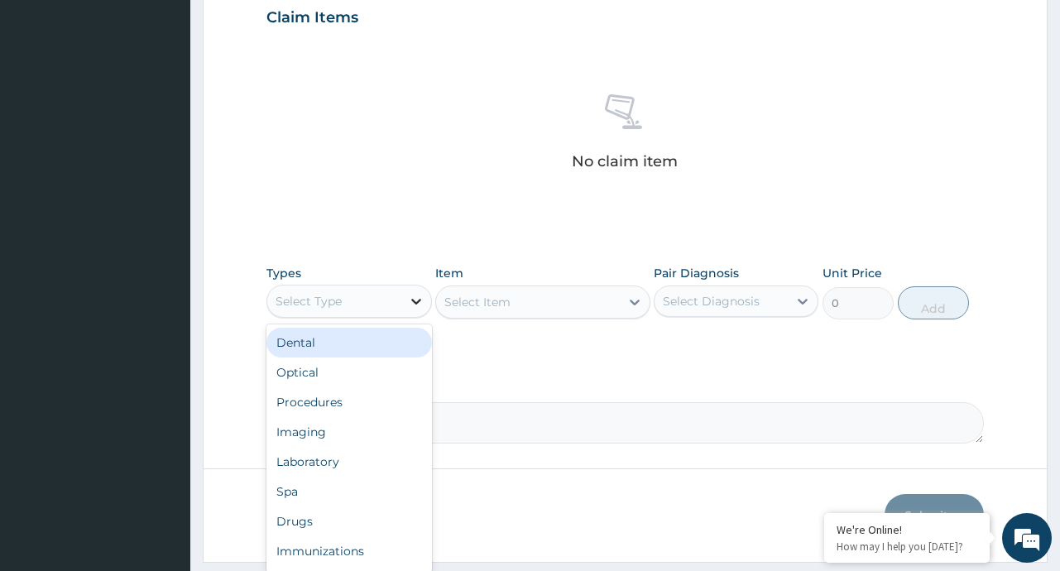
click at [403, 299] on div at bounding box center [416, 301] width 30 height 30
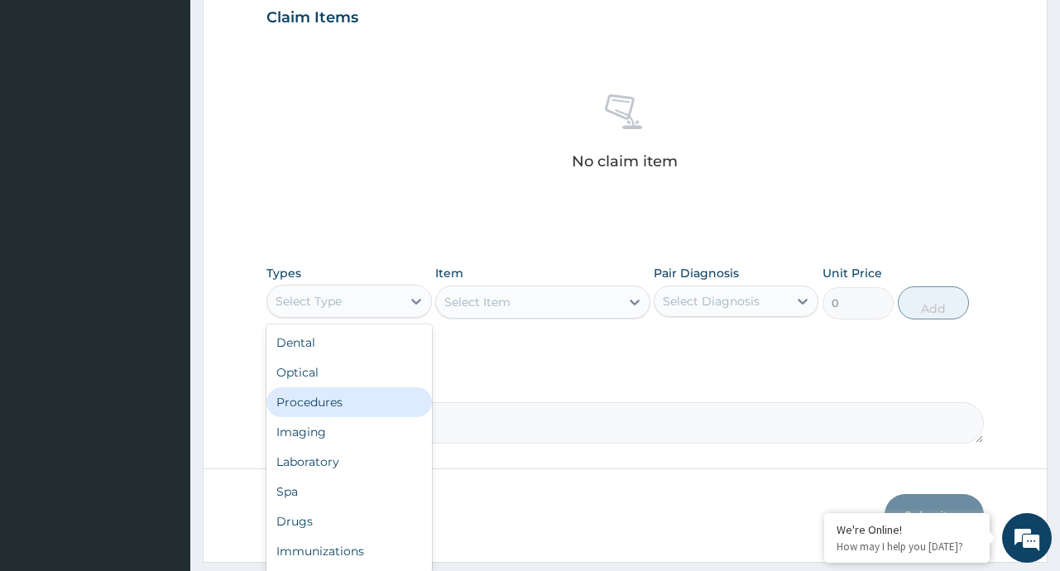
click at [328, 403] on div "Procedures" at bounding box center [348, 402] width 165 height 30
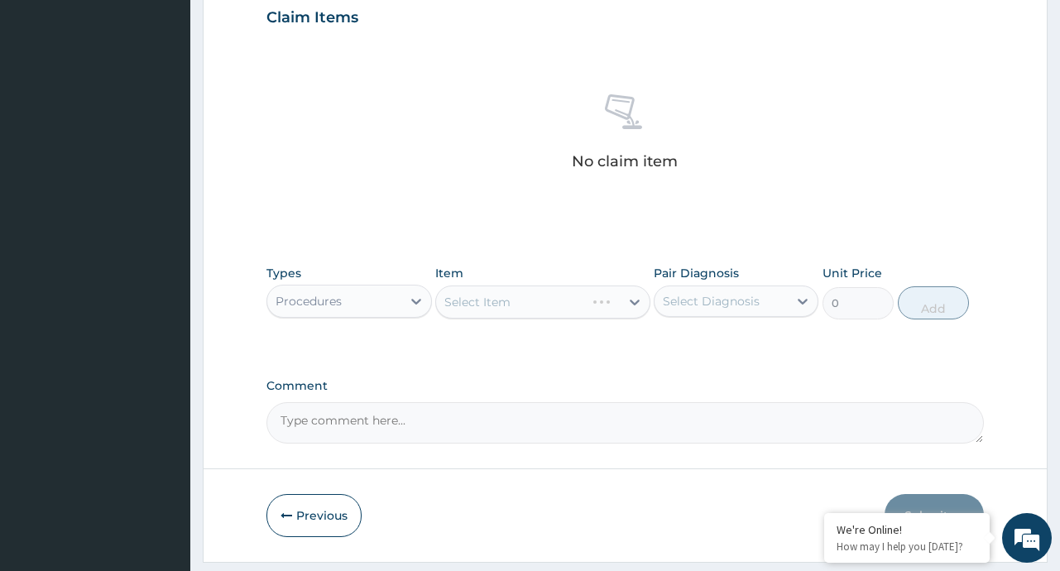
click at [630, 304] on div "Select Item" at bounding box center [542, 301] width 215 height 33
click at [635, 301] on div "Select Item" at bounding box center [542, 301] width 215 height 33
click at [616, 299] on div "Select Item" at bounding box center [528, 302] width 184 height 26
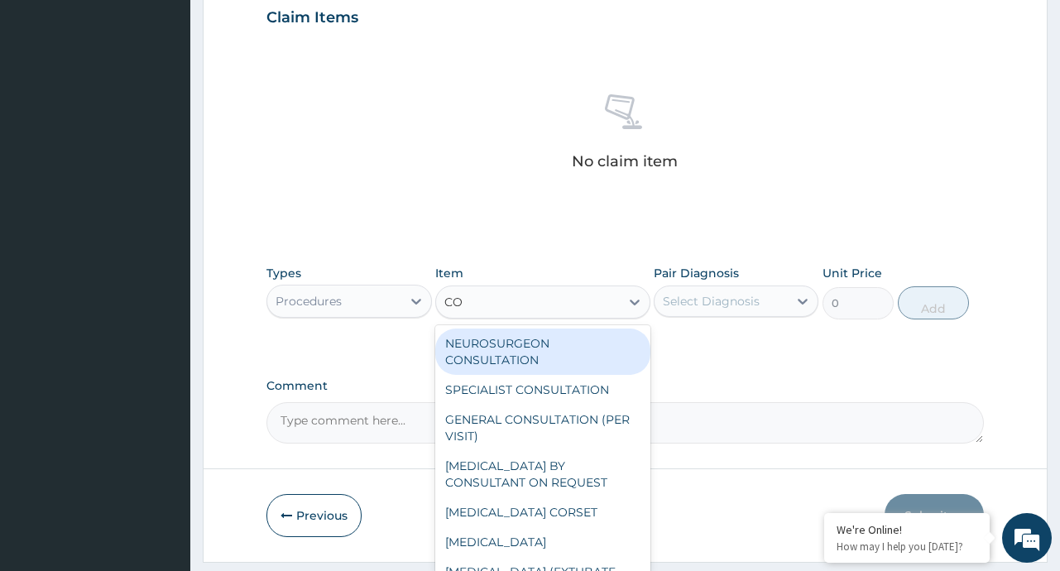
type input "CON"
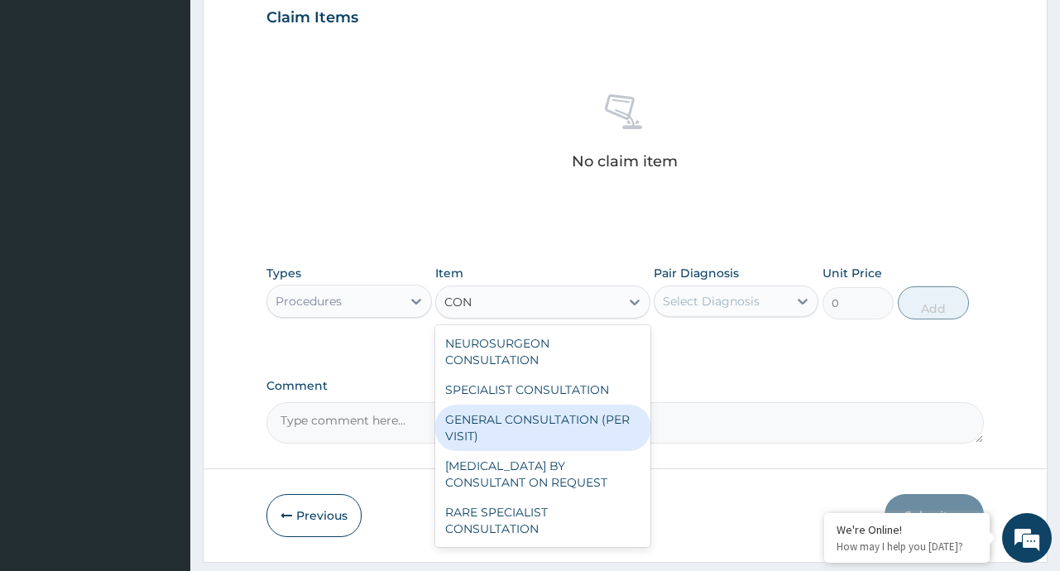
click at [547, 421] on div "GENERAL CONSULTATION (PER VISIT)" at bounding box center [542, 428] width 215 height 46
type input "2000"
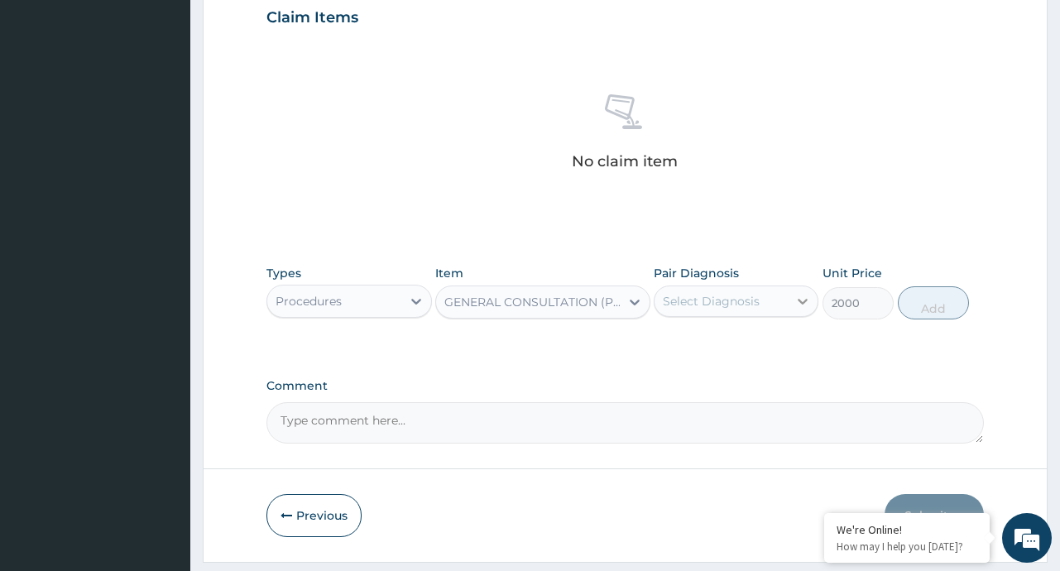
click at [788, 306] on div at bounding box center [803, 301] width 30 height 30
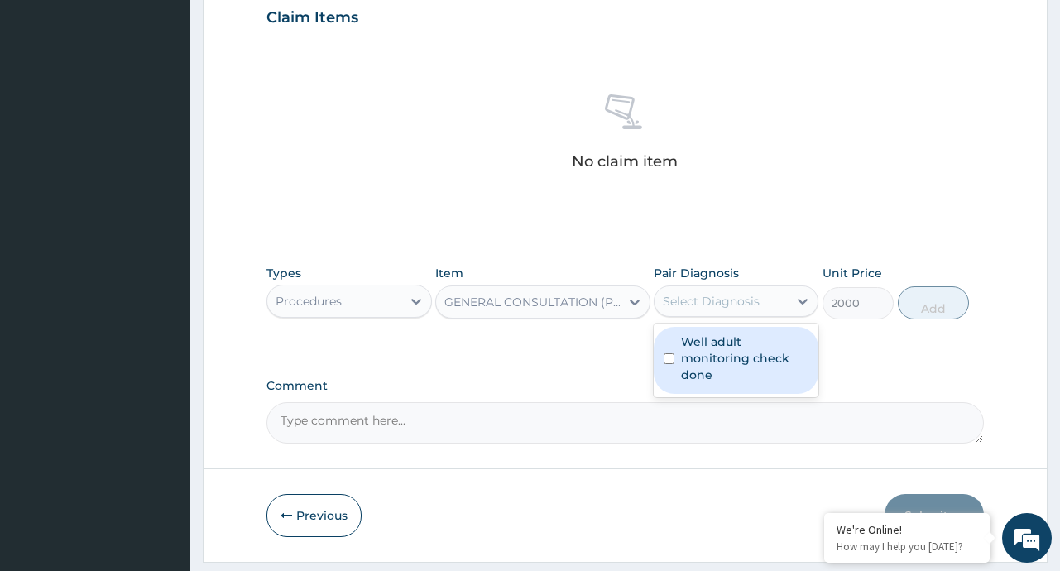
click at [749, 357] on label "Well adult monitoring check done" at bounding box center [744, 358] width 127 height 50
checkbox input "true"
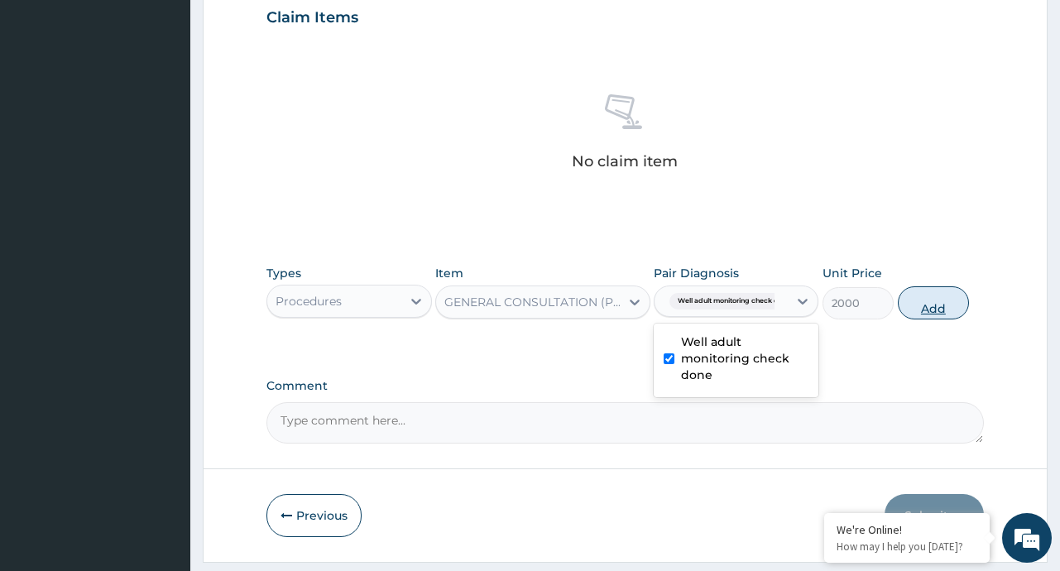
click at [960, 294] on button "Add" at bounding box center [934, 302] width 72 height 33
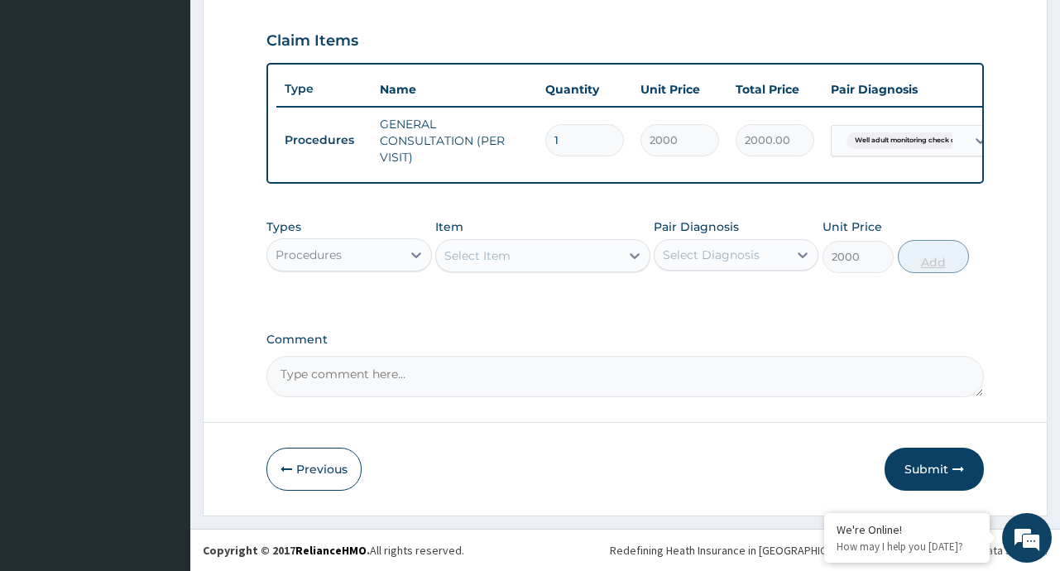
type input "0"
click at [920, 465] on button "Submit" at bounding box center [933, 469] width 99 height 43
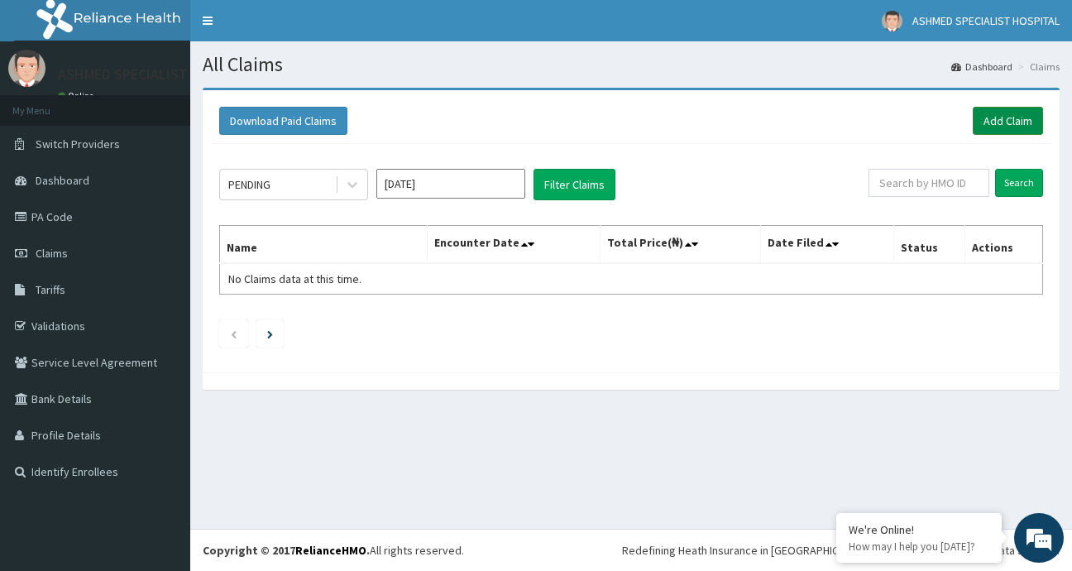
click at [998, 123] on link "Add Claim" at bounding box center [1008, 121] width 70 height 28
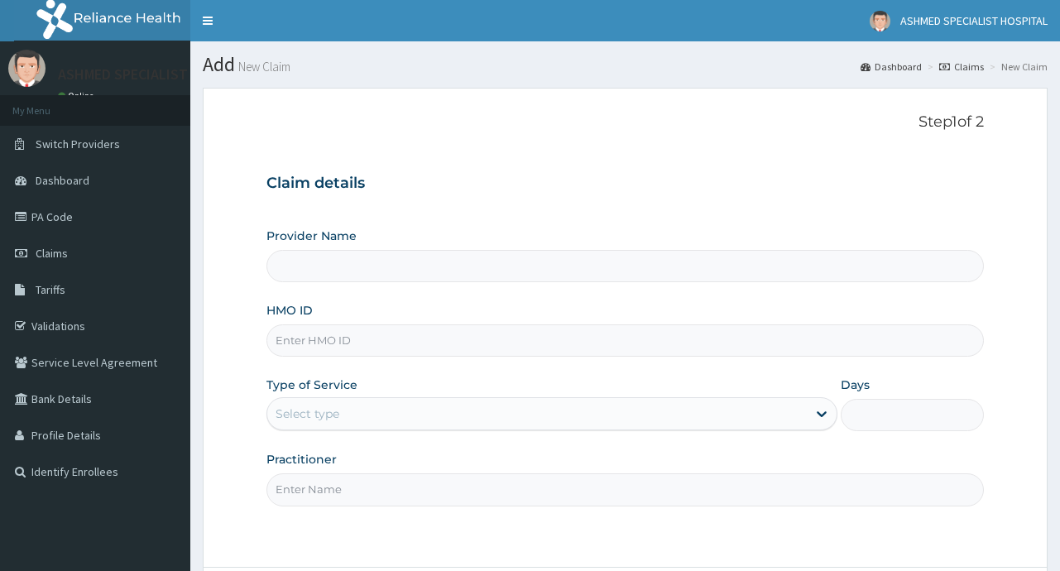
click at [319, 268] on input "Provider Name" at bounding box center [624, 266] width 716 height 32
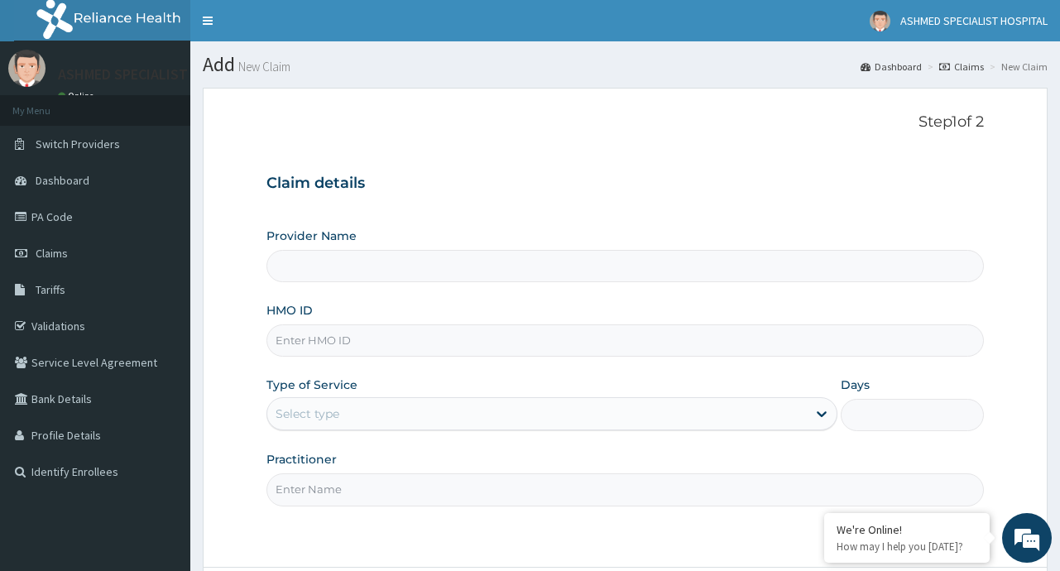
type input "ASHMED SPECIALIST HOSPITAL"
click at [353, 342] on input "HMO ID" at bounding box center [624, 340] width 716 height 32
type input "SCP/10058/B"
click at [816, 410] on icon at bounding box center [821, 413] width 17 height 17
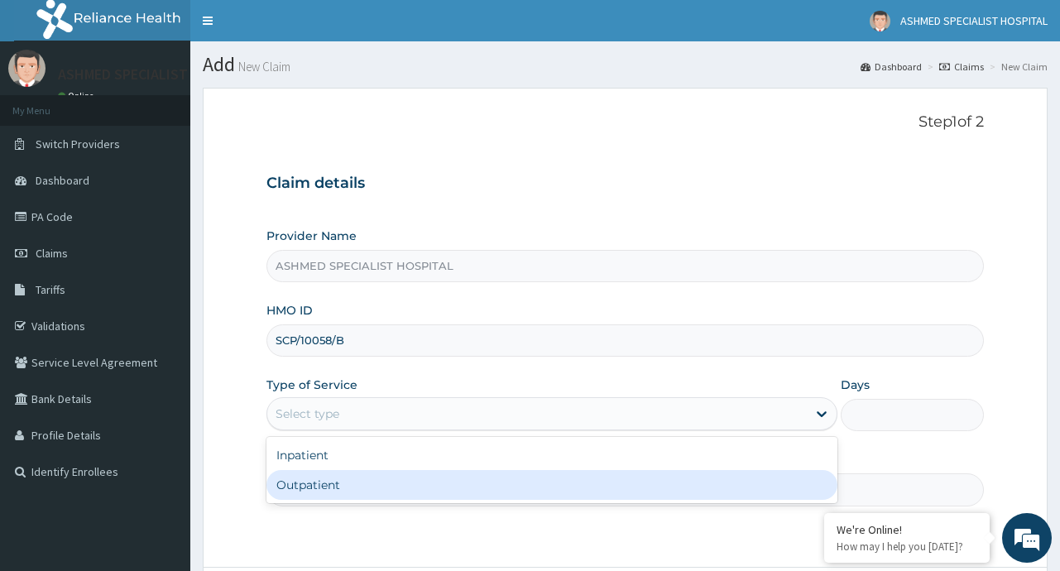
click at [352, 483] on div "Outpatient" at bounding box center [551, 485] width 571 height 30
type input "1"
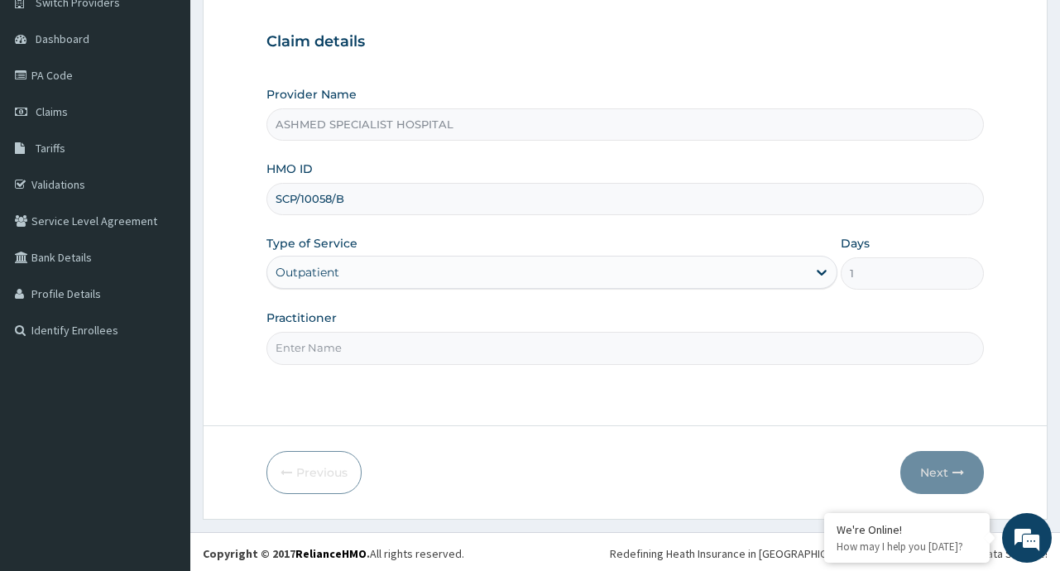
scroll to position [145, 0]
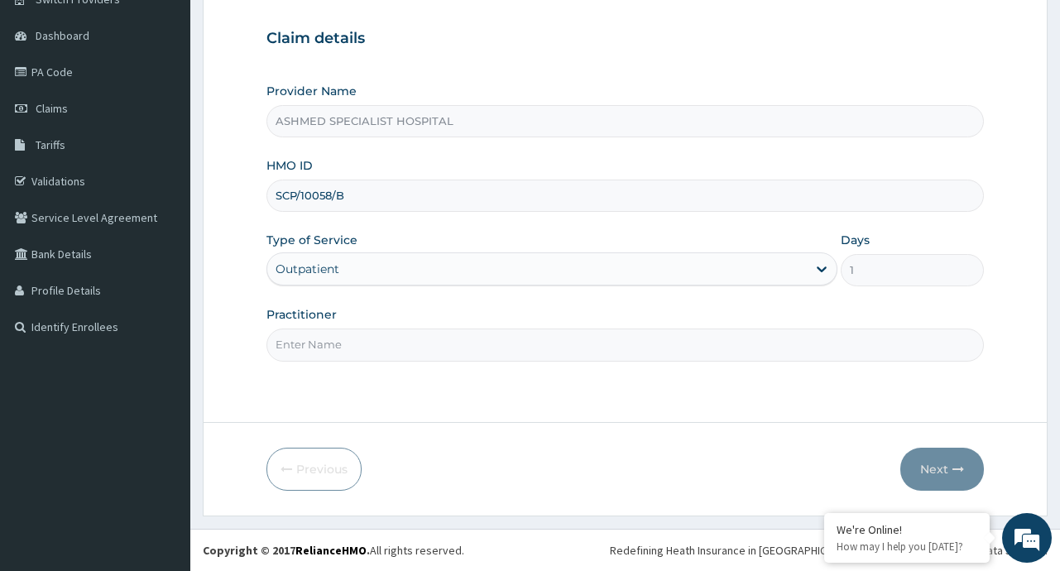
click at [415, 344] on input "Practitioner" at bounding box center [624, 344] width 716 height 32
type input "[PERSON_NAME]"
click at [942, 471] on button "Next" at bounding box center [942, 469] width 84 height 43
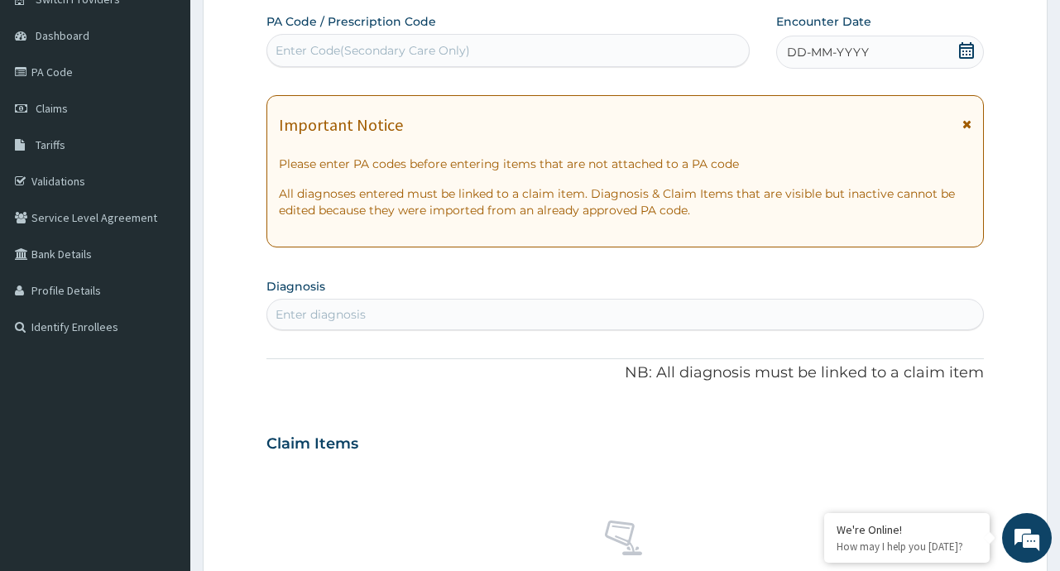
click at [965, 50] on icon at bounding box center [966, 50] width 17 height 17
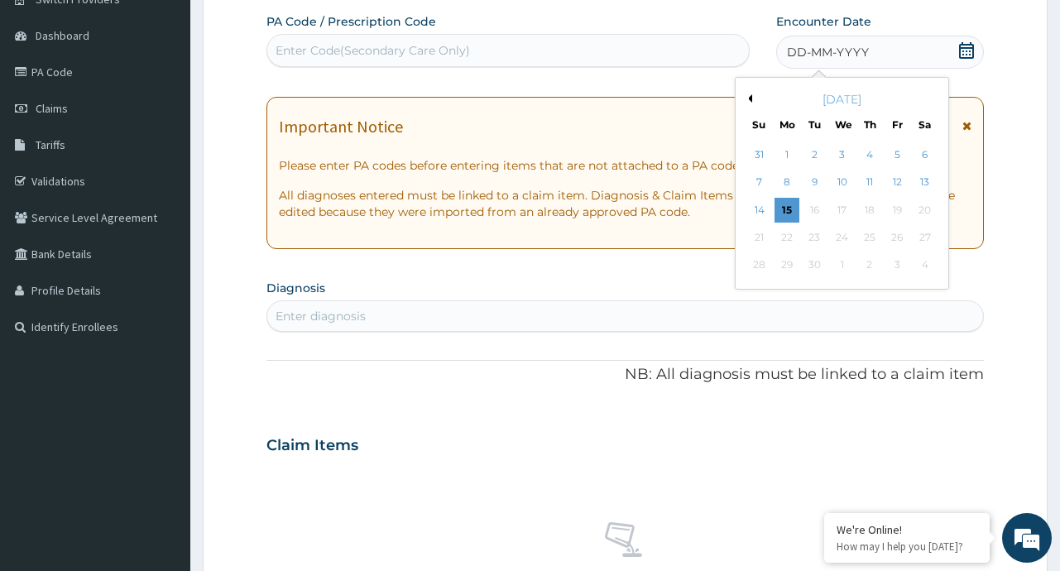
click at [748, 98] on button "Previous Month" at bounding box center [748, 98] width 8 height 8
click at [840, 183] on div "6" at bounding box center [842, 182] width 25 height 25
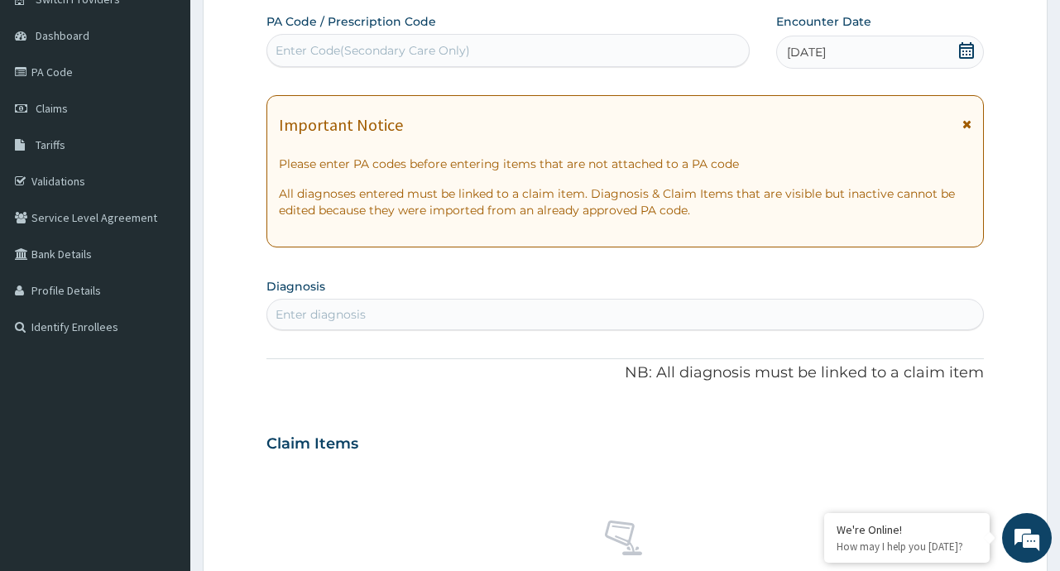
click at [411, 311] on div "Enter diagnosis" at bounding box center [624, 314] width 715 height 26
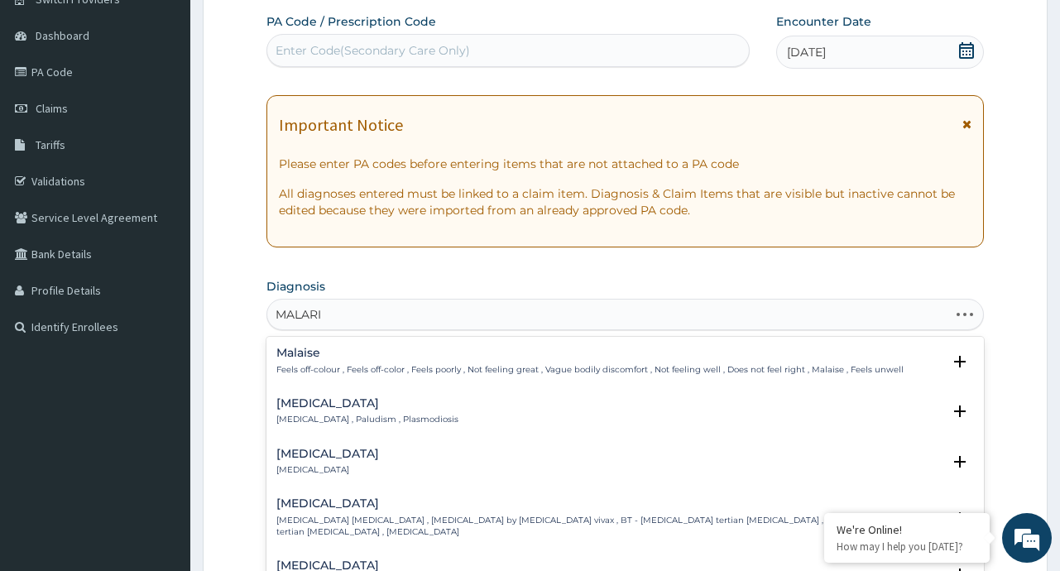
type input "[MEDICAL_DATA]"
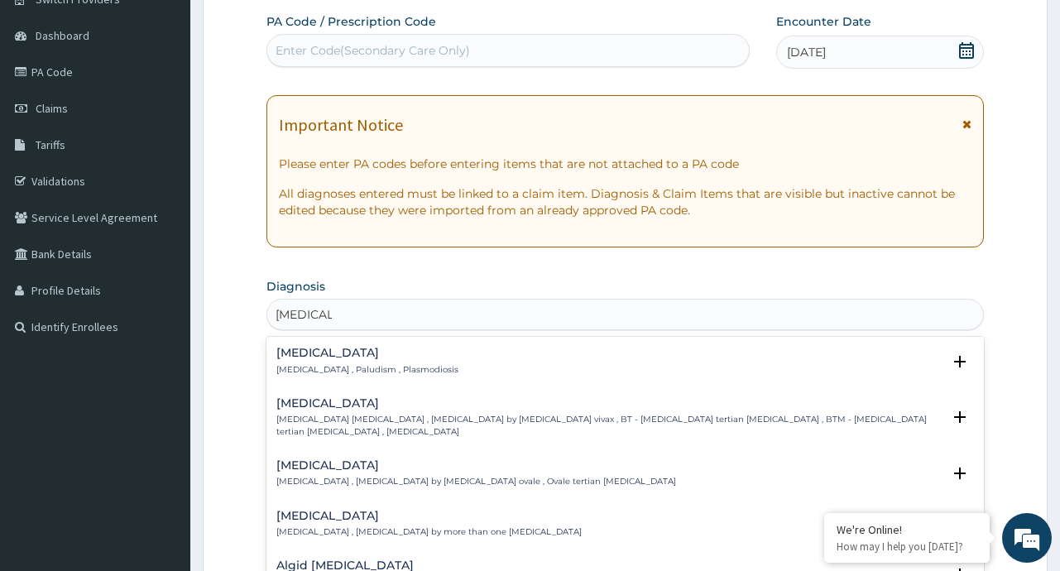
click at [321, 355] on h4 "[MEDICAL_DATA]" at bounding box center [367, 353] width 182 height 12
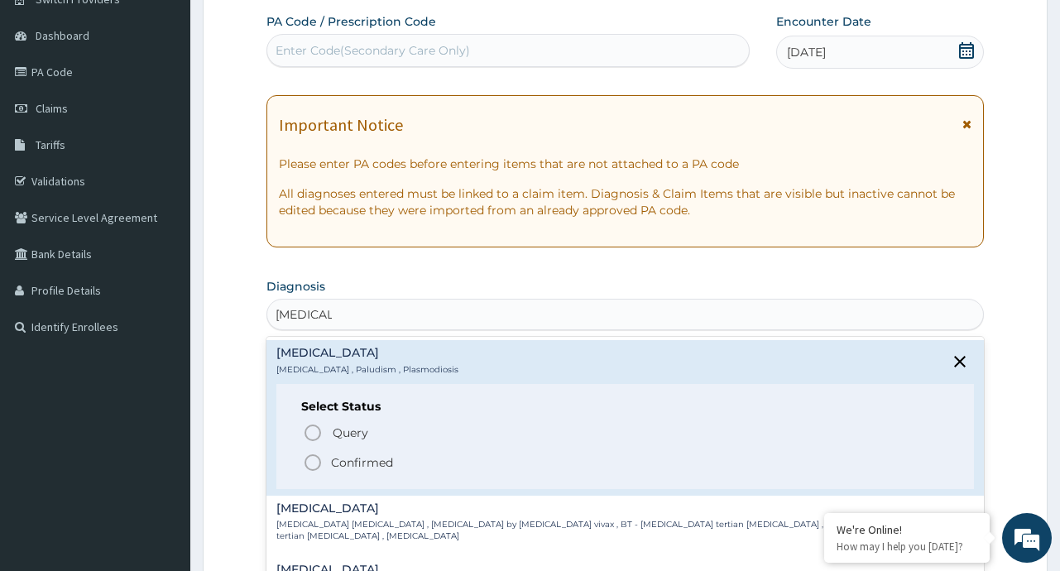
click at [356, 467] on p "Confirmed" at bounding box center [362, 462] width 62 height 17
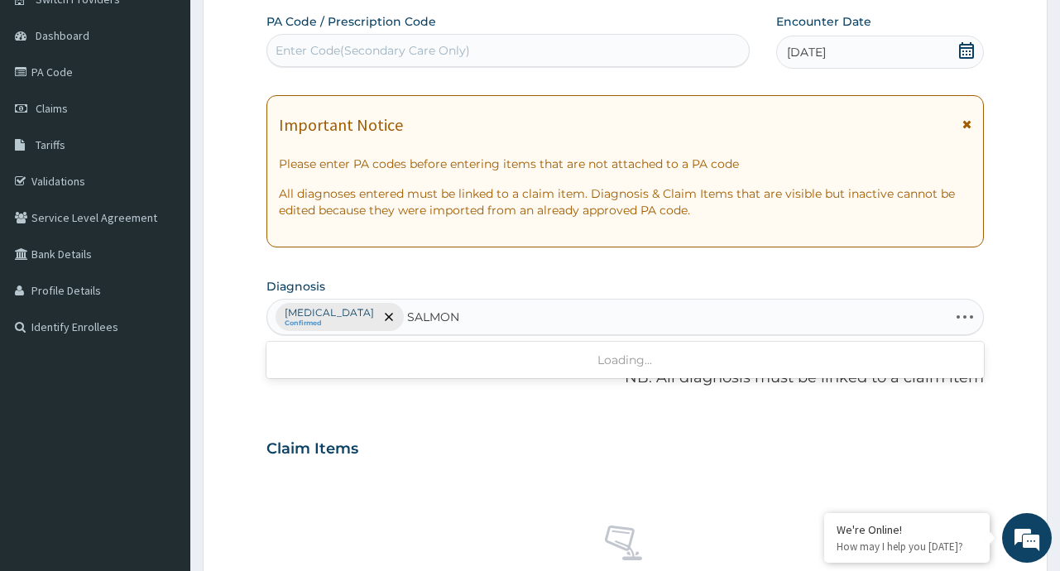
type input "SALMONE"
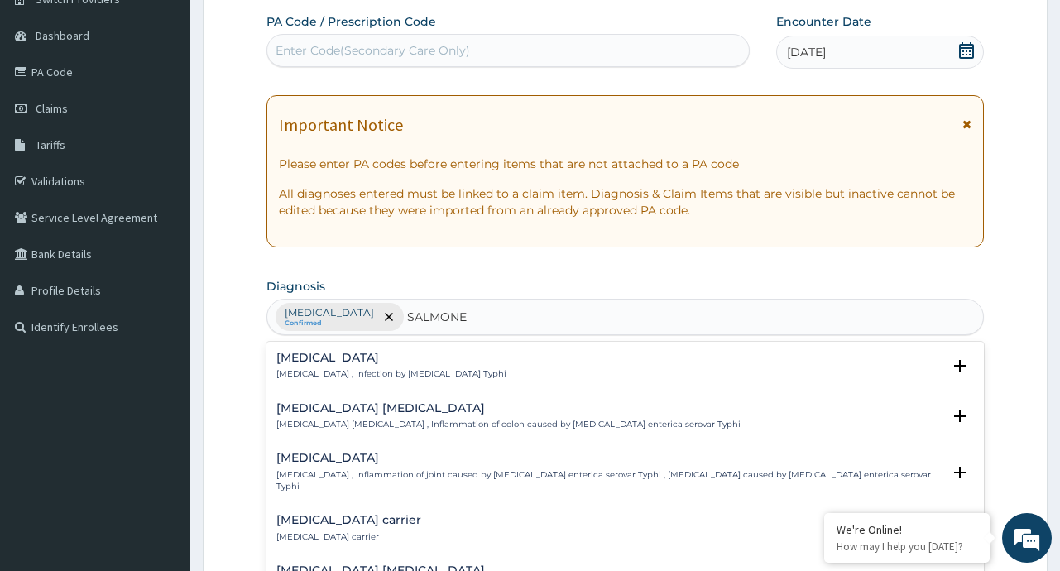
click at [375, 366] on div "[MEDICAL_DATA] [MEDICAL_DATA] , Infection by [MEDICAL_DATA] Typhi" at bounding box center [391, 366] width 230 height 29
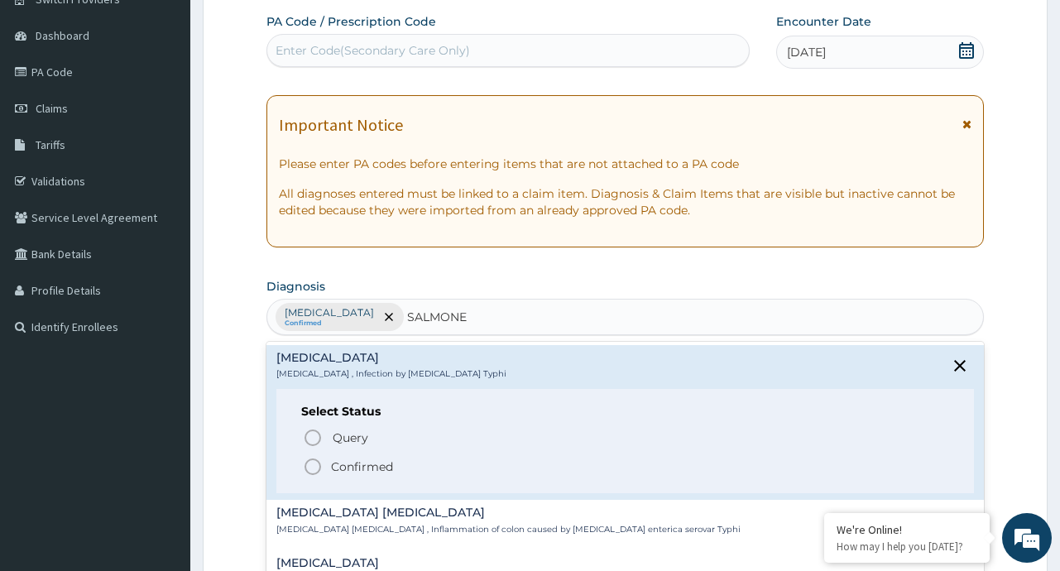
click at [362, 468] on p "Confirmed" at bounding box center [362, 466] width 62 height 17
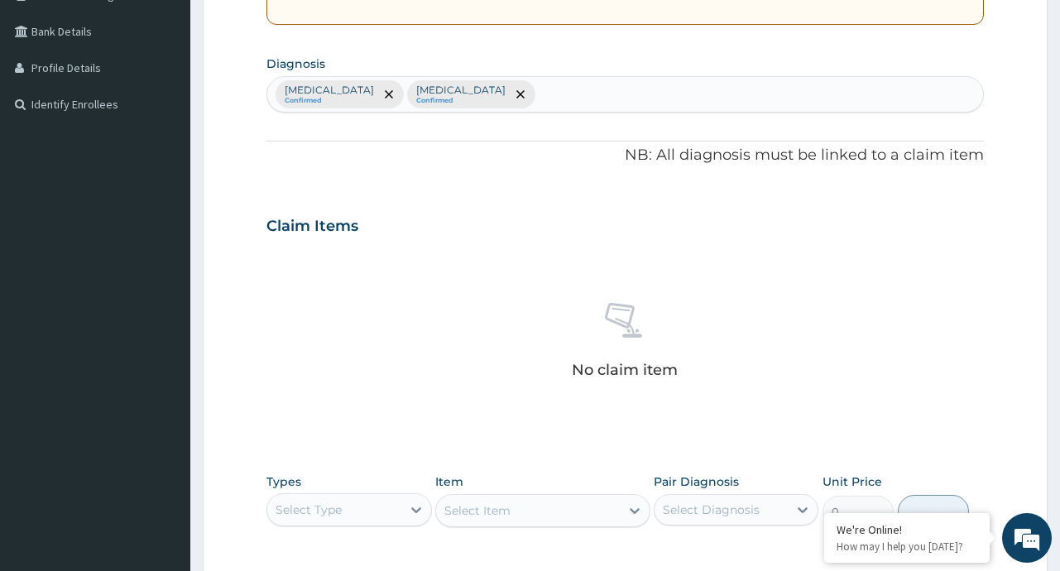
scroll to position [228, 0]
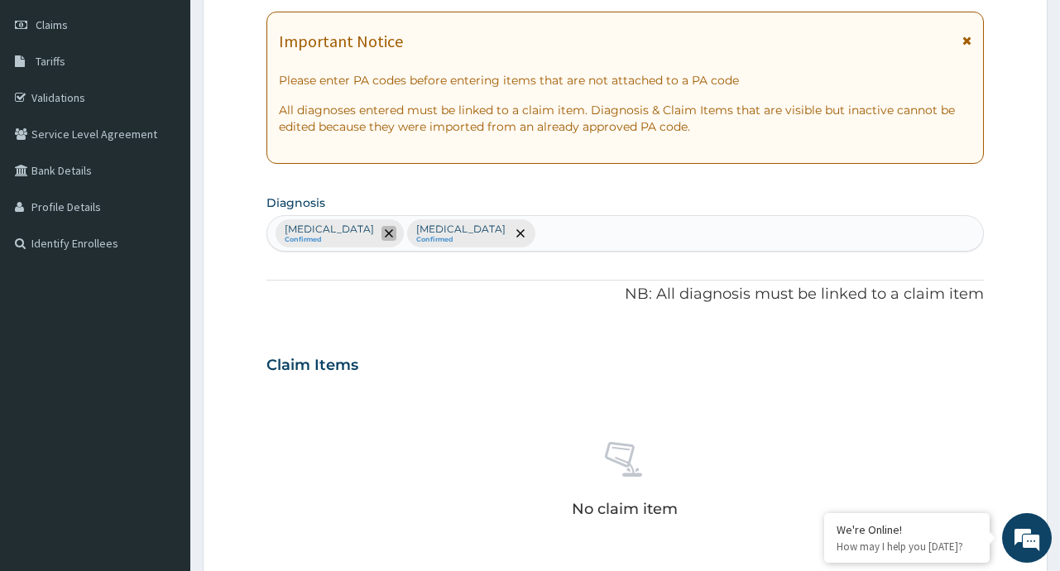
click at [385, 229] on icon "remove selection option" at bounding box center [389, 233] width 8 height 8
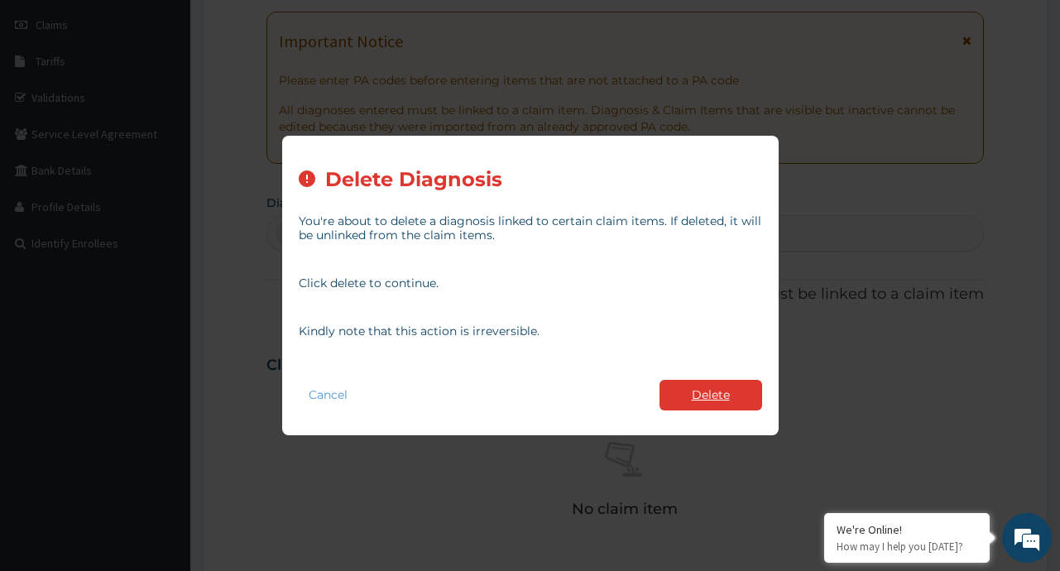
click at [681, 387] on button "Delete" at bounding box center [710, 395] width 103 height 31
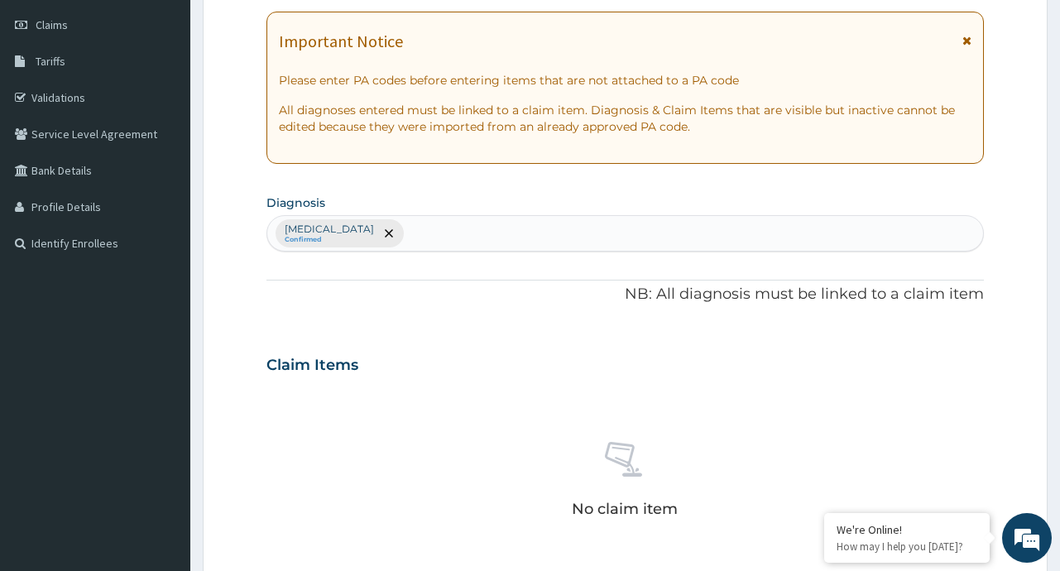
click at [402, 233] on div "[MEDICAL_DATA] Confirmed" at bounding box center [624, 233] width 715 height 35
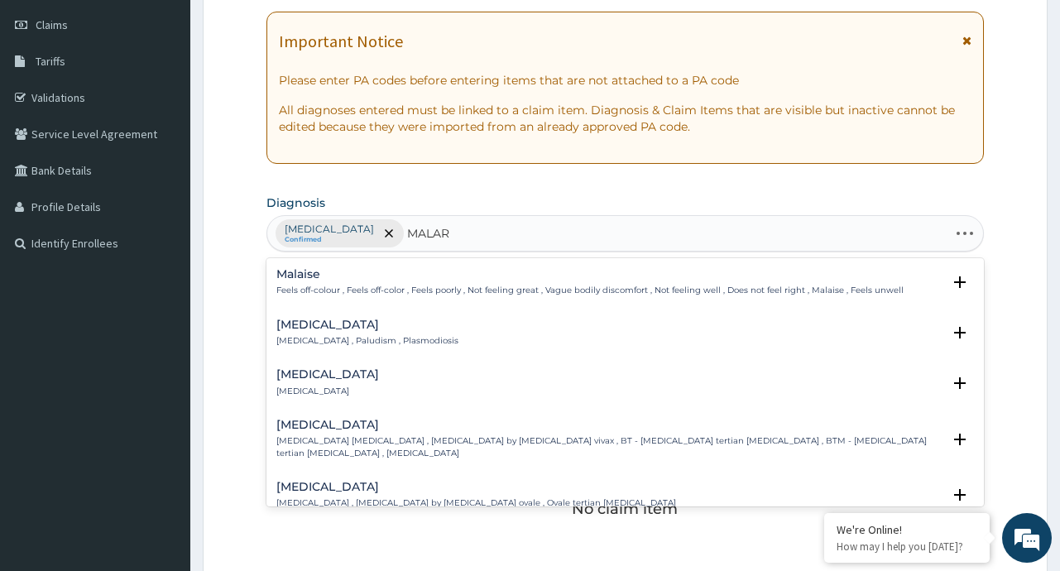
type input "MALARI"
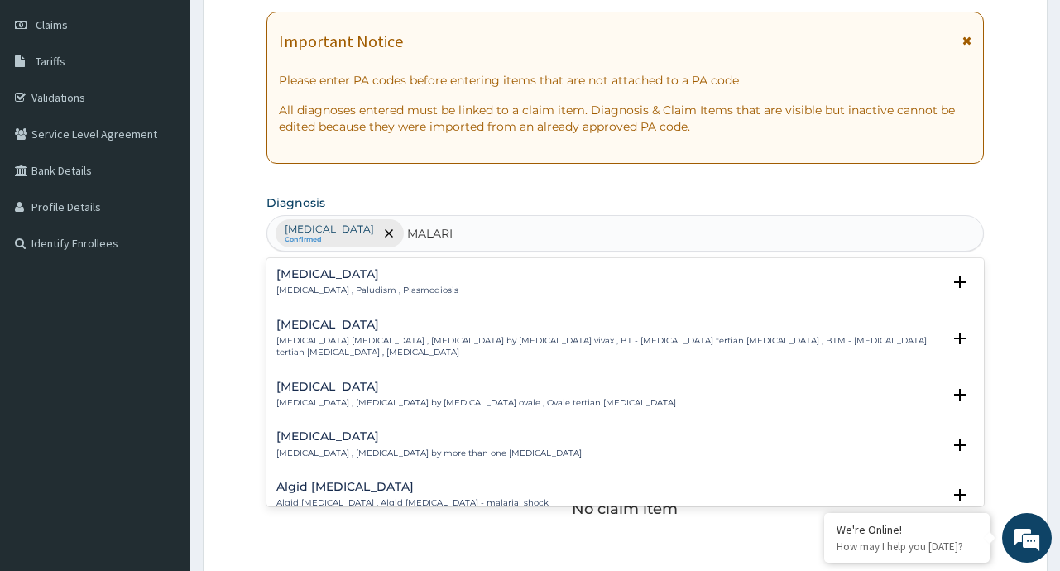
click at [296, 274] on h4 "[MEDICAL_DATA]" at bounding box center [367, 274] width 182 height 12
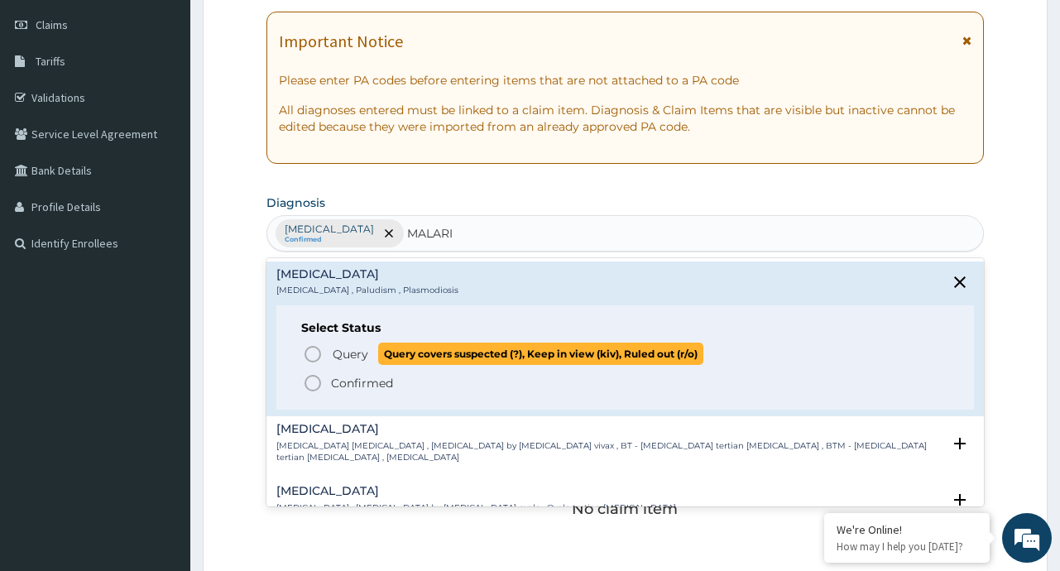
click at [352, 355] on span "Query" at bounding box center [351, 354] width 36 height 17
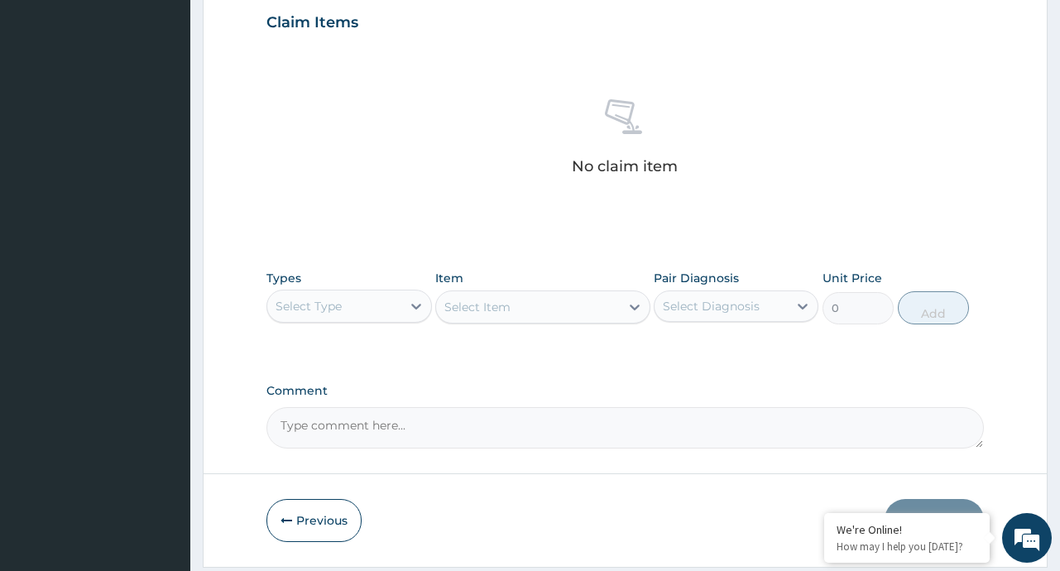
scroll to position [589, 0]
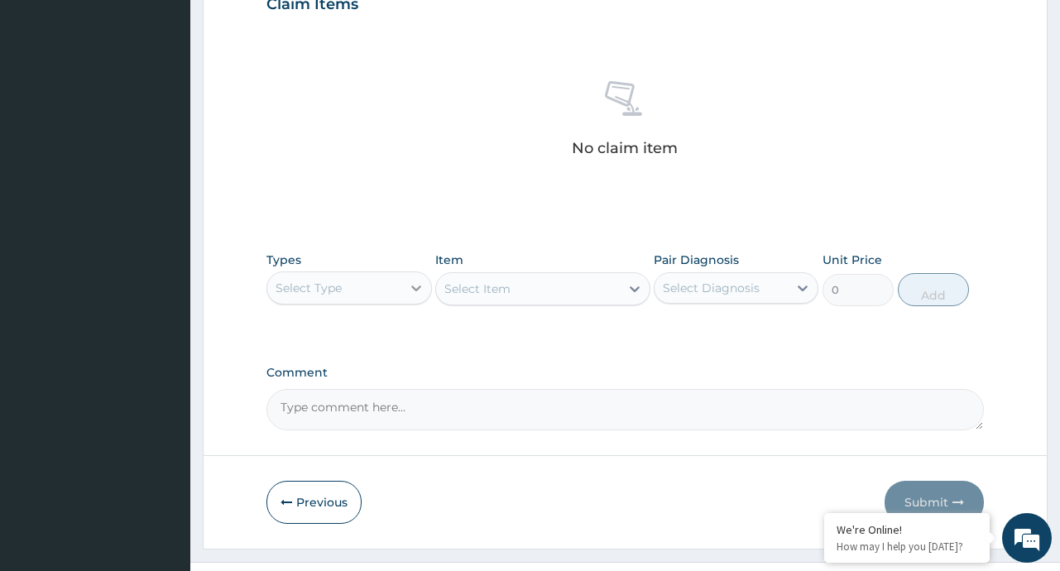
click at [414, 280] on icon at bounding box center [416, 288] width 17 height 17
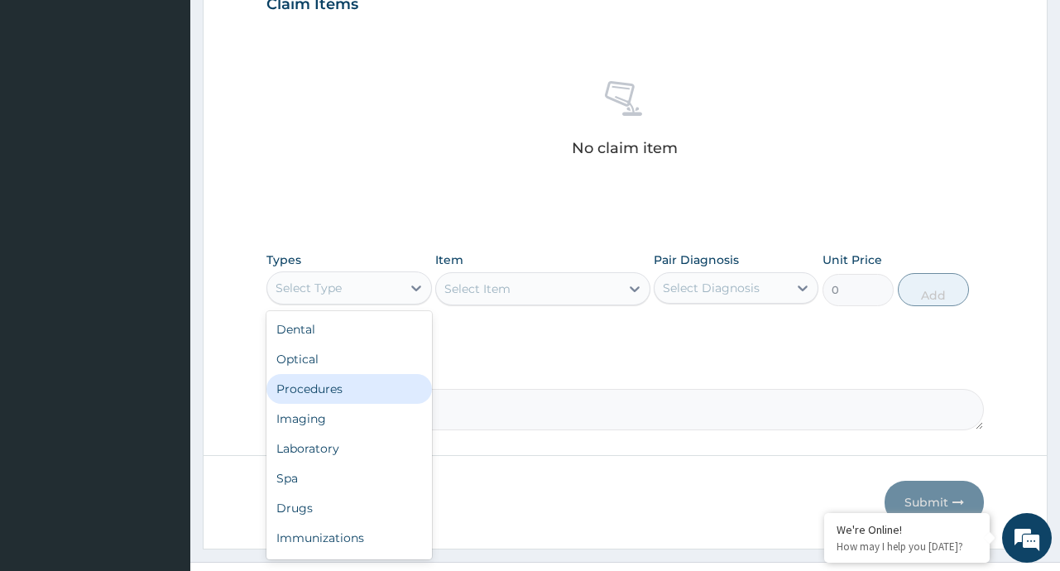
click at [321, 398] on div "Procedures" at bounding box center [348, 389] width 165 height 30
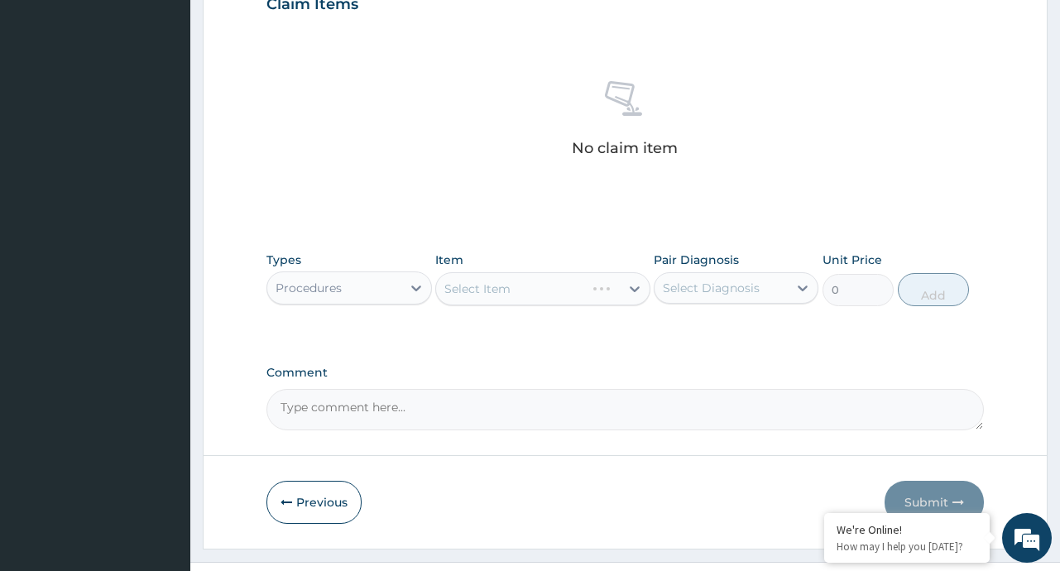
click at [636, 289] on icon at bounding box center [635, 289] width 10 height 6
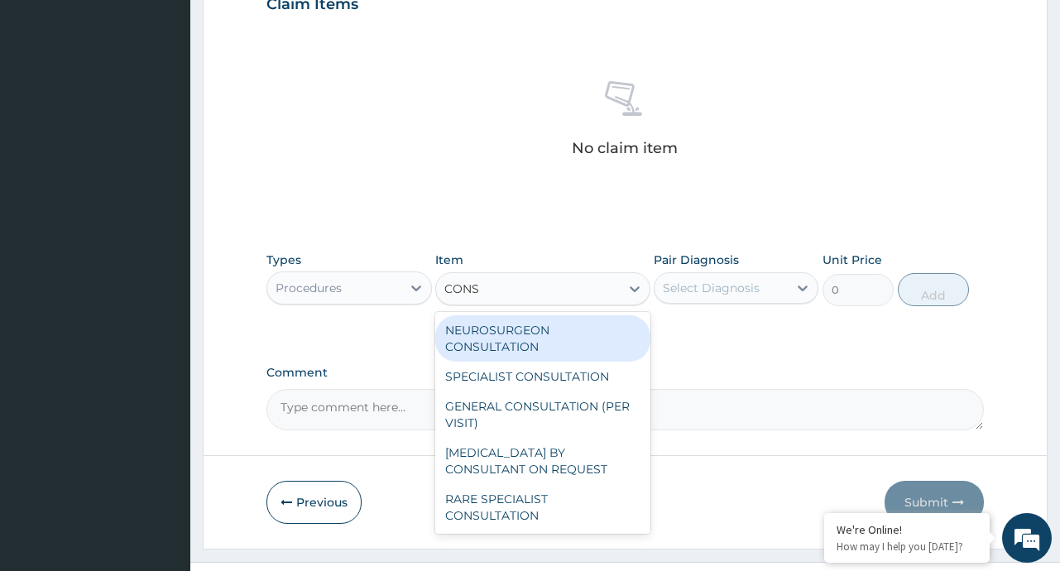
type input "CONSU"
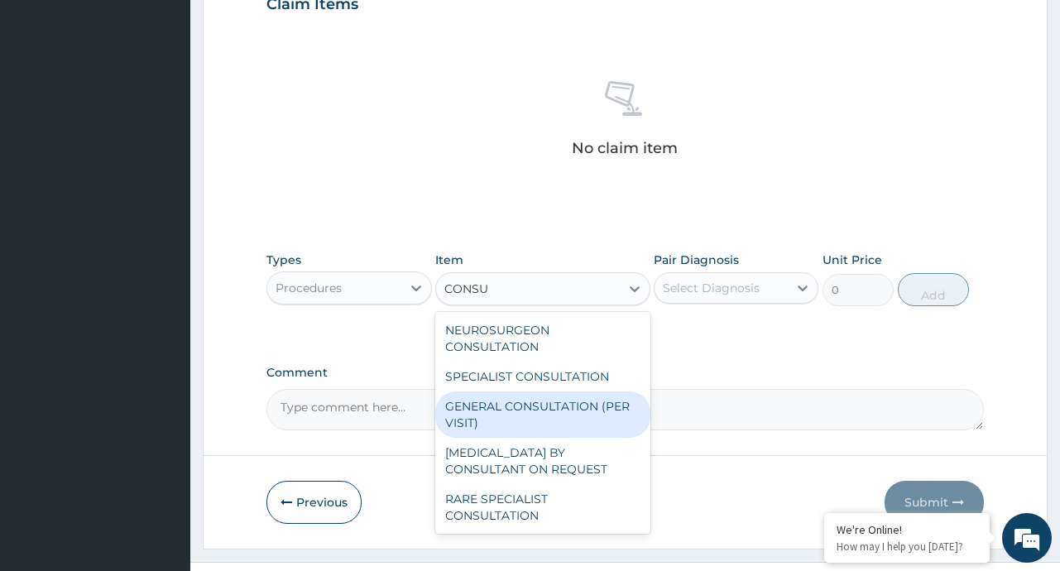
click at [496, 416] on div "GENERAL CONSULTATION (PER VISIT)" at bounding box center [542, 414] width 215 height 46
type input "2000"
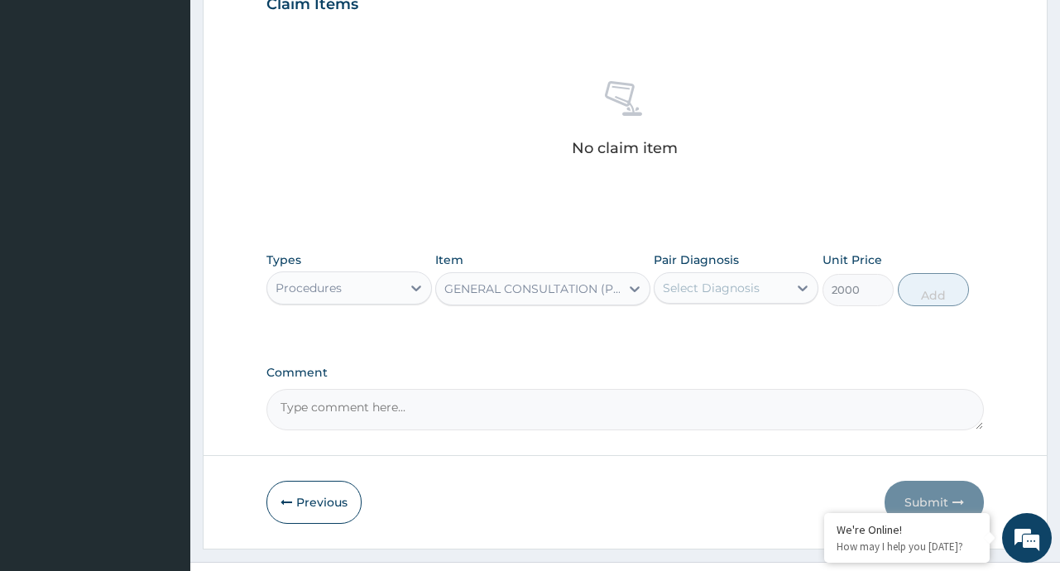
click at [788, 295] on div "Select Diagnosis" at bounding box center [720, 288] width 133 height 26
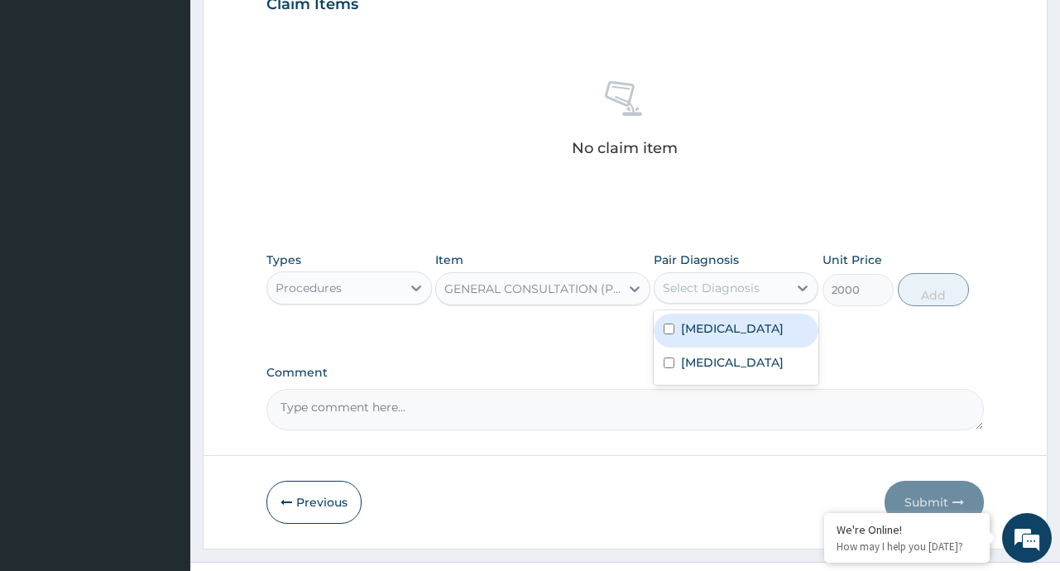
click at [725, 332] on label "[MEDICAL_DATA]" at bounding box center [732, 328] width 103 height 17
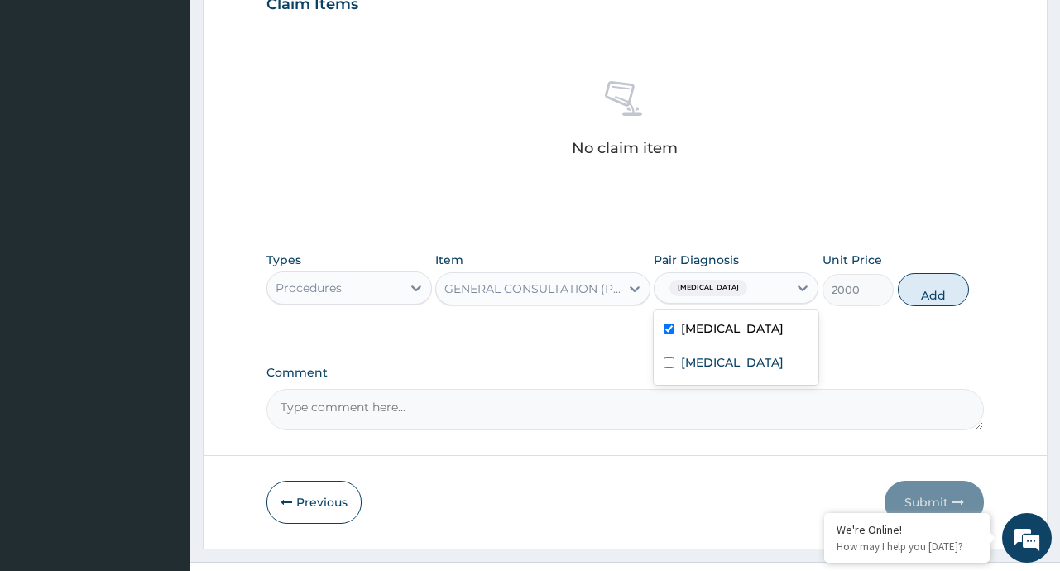
checkbox input "true"
click at [706, 370] on label "[MEDICAL_DATA]" at bounding box center [732, 362] width 103 height 17
checkbox input "true"
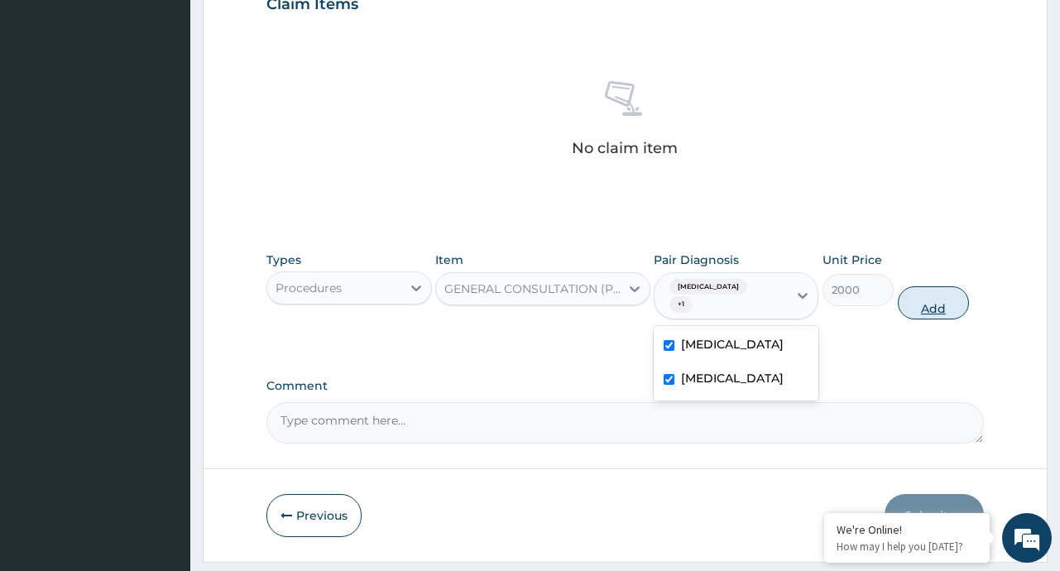
click at [940, 290] on button "Add" at bounding box center [934, 302] width 72 height 33
type input "0"
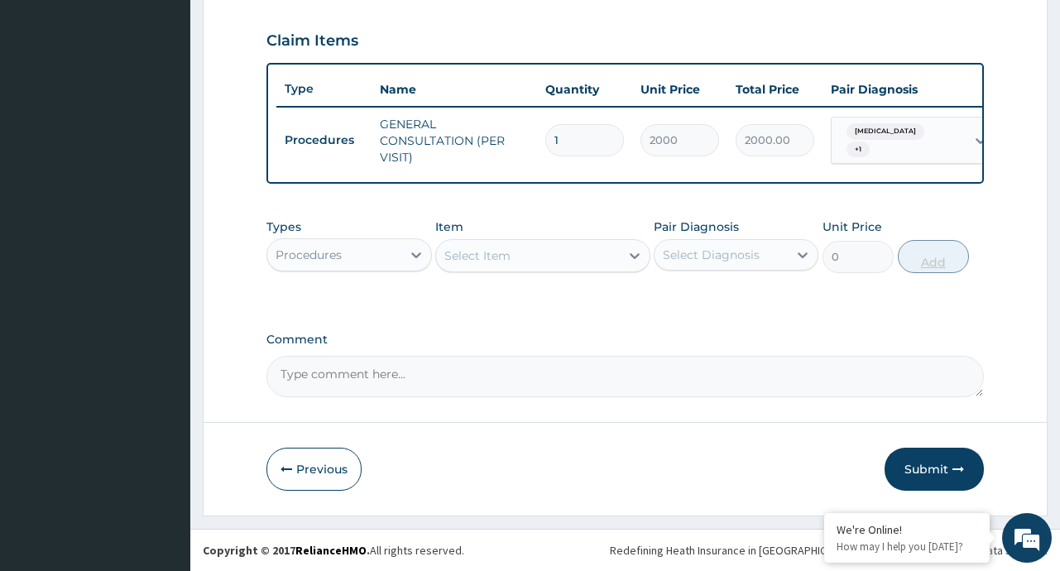
scroll to position [565, 0]
click at [415, 252] on icon at bounding box center [416, 255] width 17 height 17
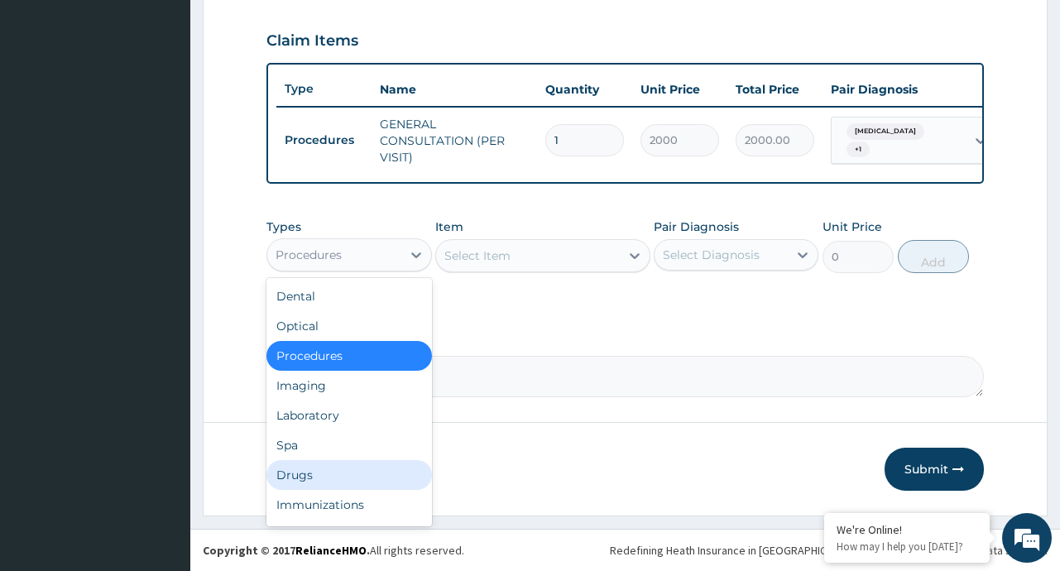
click at [312, 476] on div "Drugs" at bounding box center [348, 475] width 165 height 30
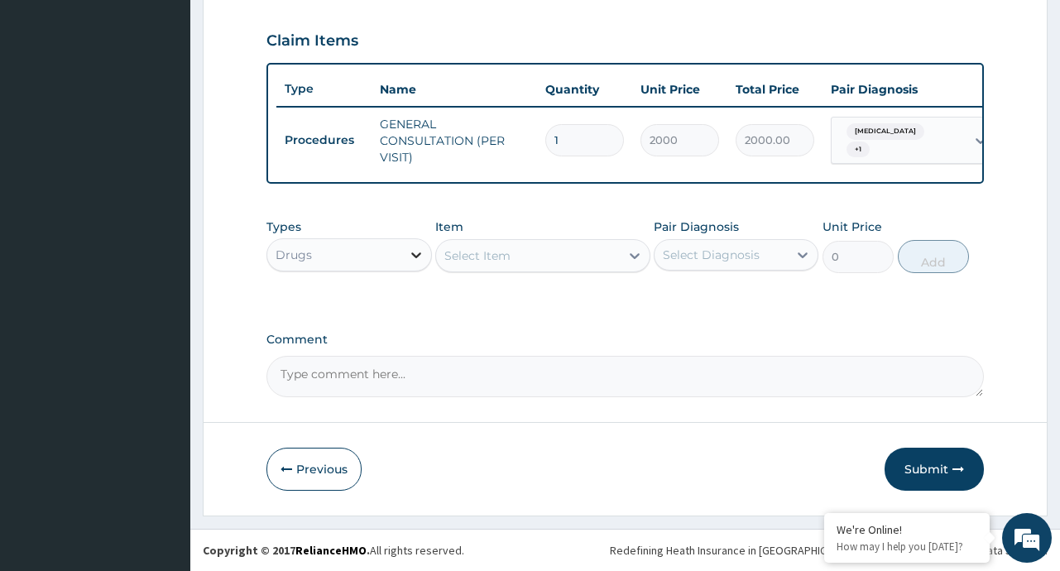
click at [426, 260] on div at bounding box center [416, 255] width 30 height 30
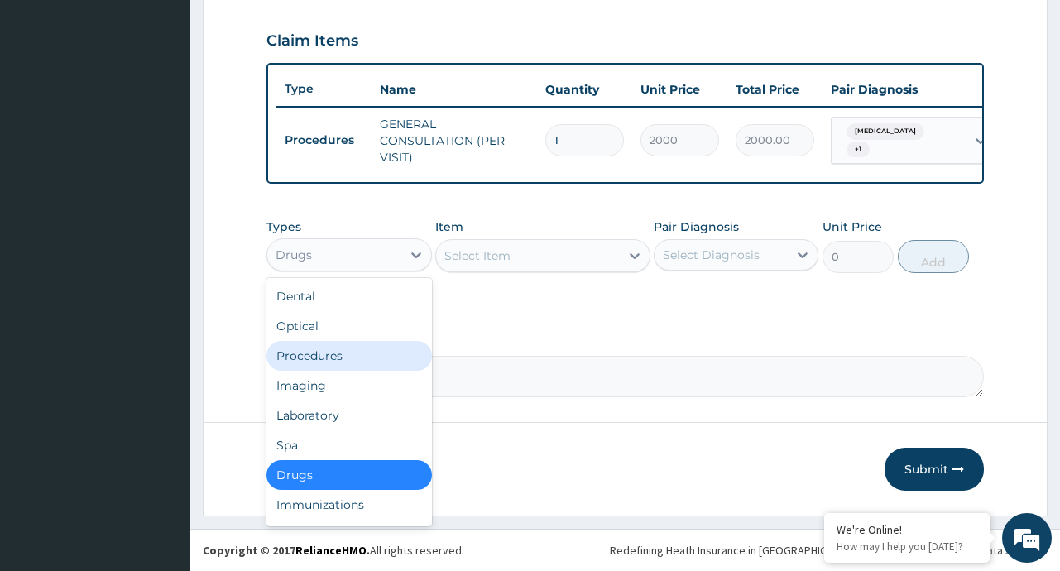
click at [325, 359] on div "Procedures" at bounding box center [348, 356] width 165 height 30
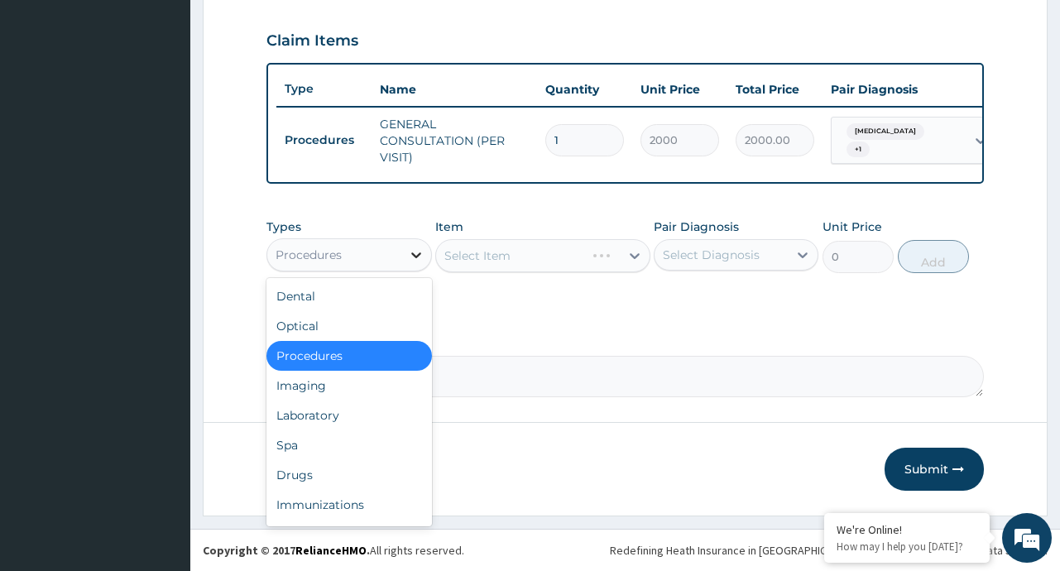
click at [421, 256] on icon at bounding box center [416, 255] width 17 height 17
click at [299, 419] on div "Laboratory" at bounding box center [348, 415] width 165 height 30
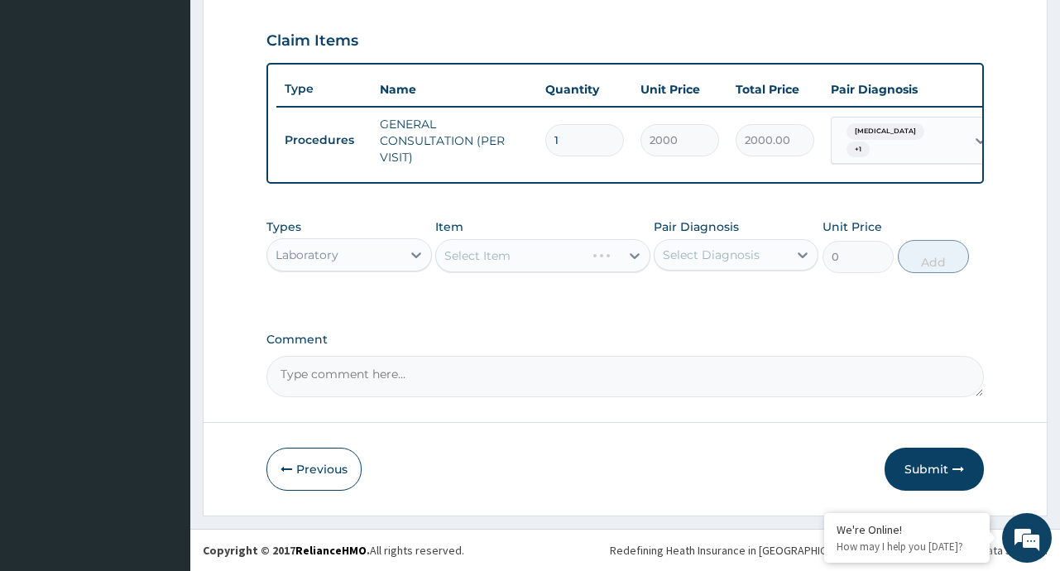
click at [630, 260] on div "Select Item" at bounding box center [542, 255] width 215 height 33
click at [635, 258] on div "Select Item" at bounding box center [542, 255] width 215 height 33
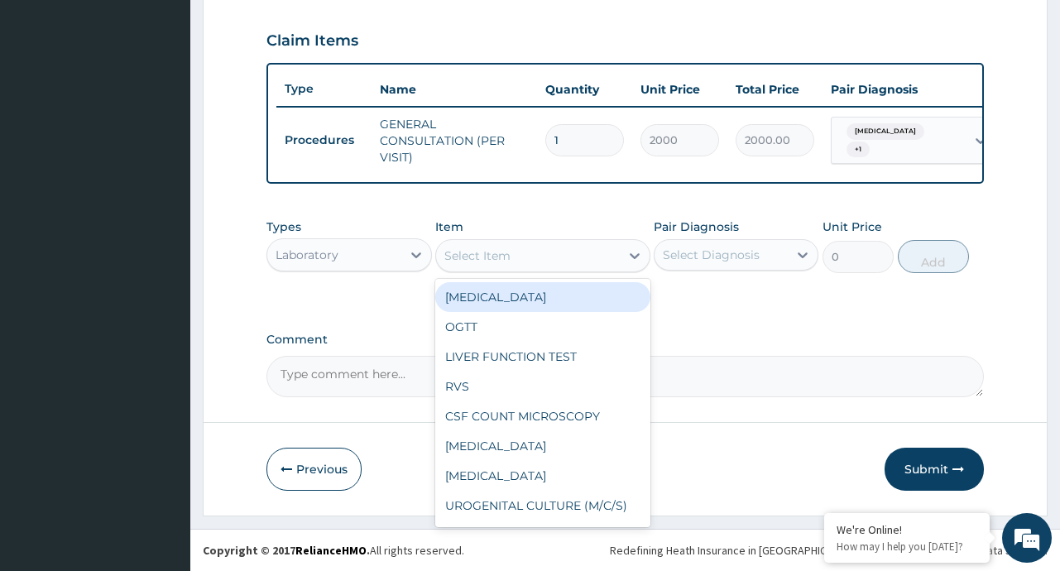
click at [635, 258] on icon at bounding box center [634, 255] width 17 height 17
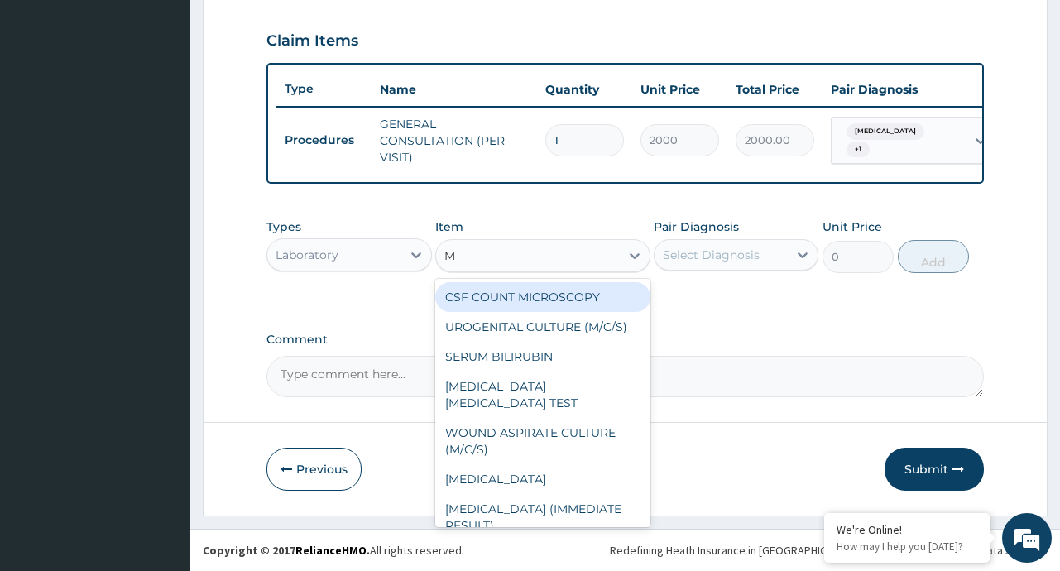
type input "MA"
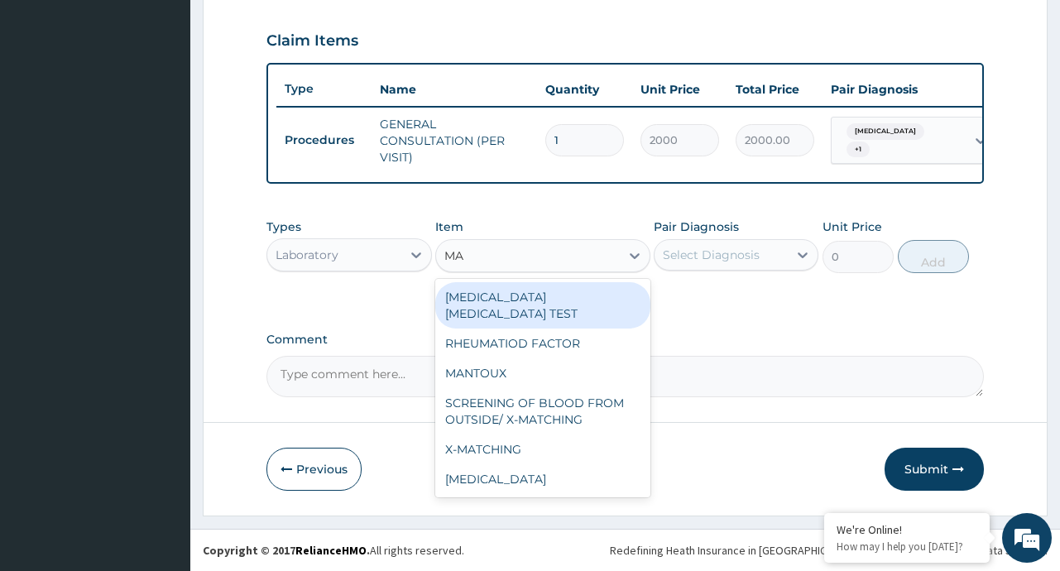
click at [601, 293] on div "MALARIA PARASITE TEST" at bounding box center [542, 305] width 215 height 46
type input "1000"
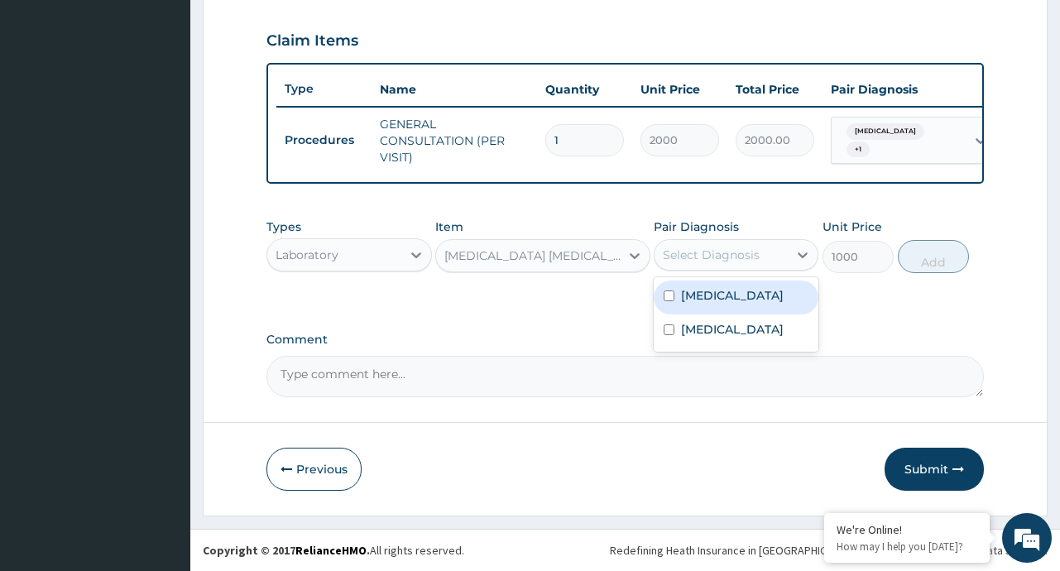
click at [735, 256] on div "Select Diagnosis" at bounding box center [711, 255] width 97 height 17
click at [722, 290] on label "Typhoid fever" at bounding box center [732, 295] width 103 height 17
checkbox input "true"
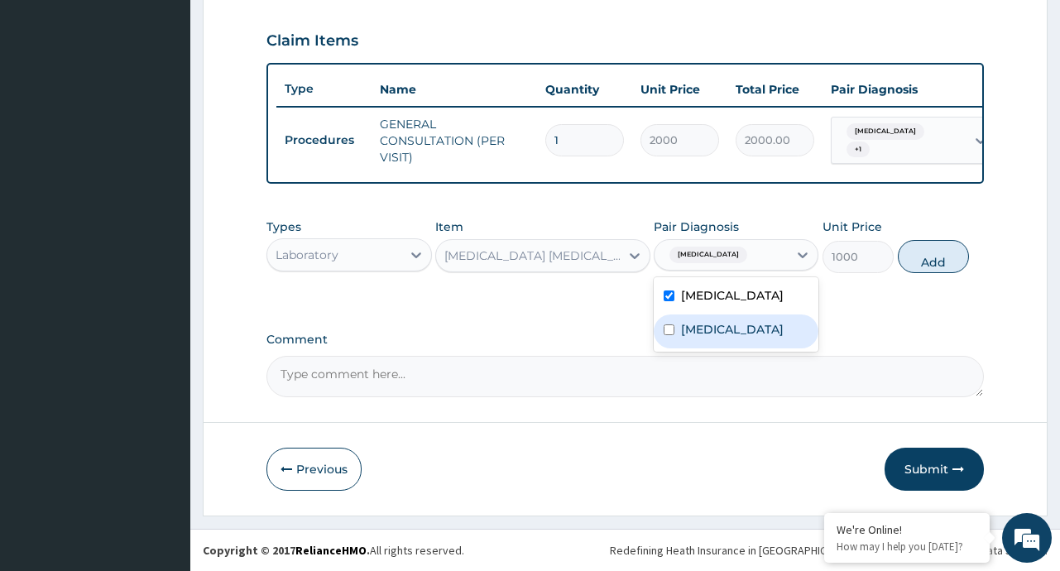
click at [700, 340] on div "Malaria" at bounding box center [736, 331] width 165 height 34
checkbox input "true"
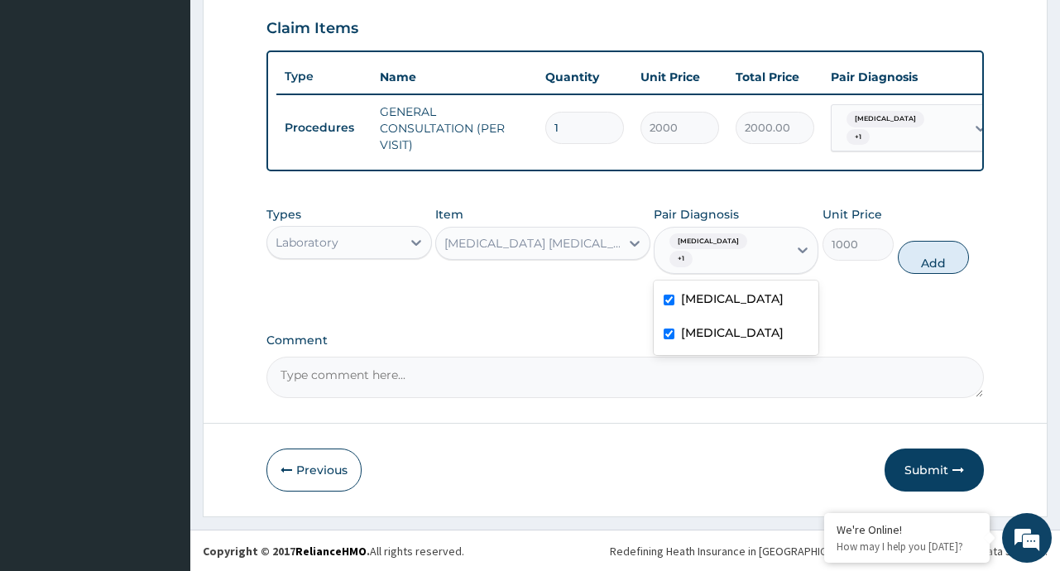
click at [726, 291] on label "Typhoid fever" at bounding box center [732, 298] width 103 height 17
checkbox input "false"
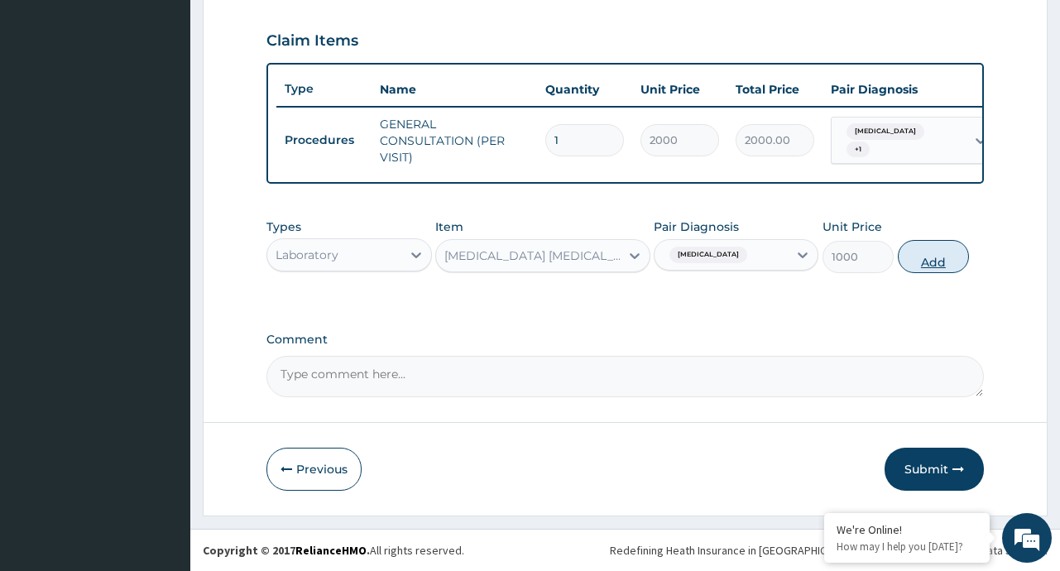
click at [932, 259] on button "Add" at bounding box center [934, 256] width 72 height 33
type input "0"
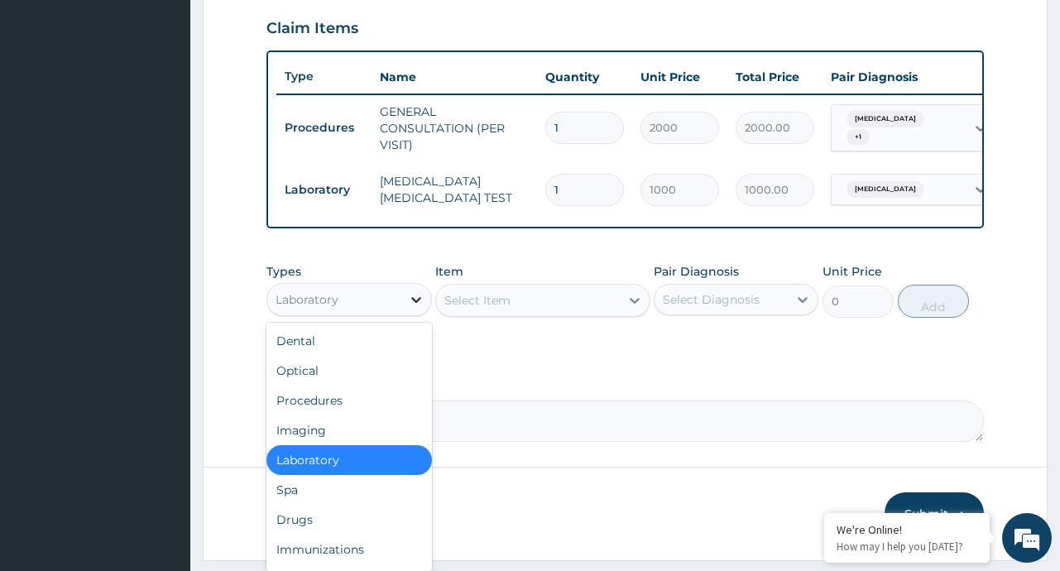
click at [416, 308] on icon at bounding box center [416, 299] width 17 height 17
drag, startPoint x: 290, startPoint y: 534, endPoint x: 276, endPoint y: 525, distance: 15.6
click at [276, 525] on div "Drugs" at bounding box center [348, 520] width 165 height 30
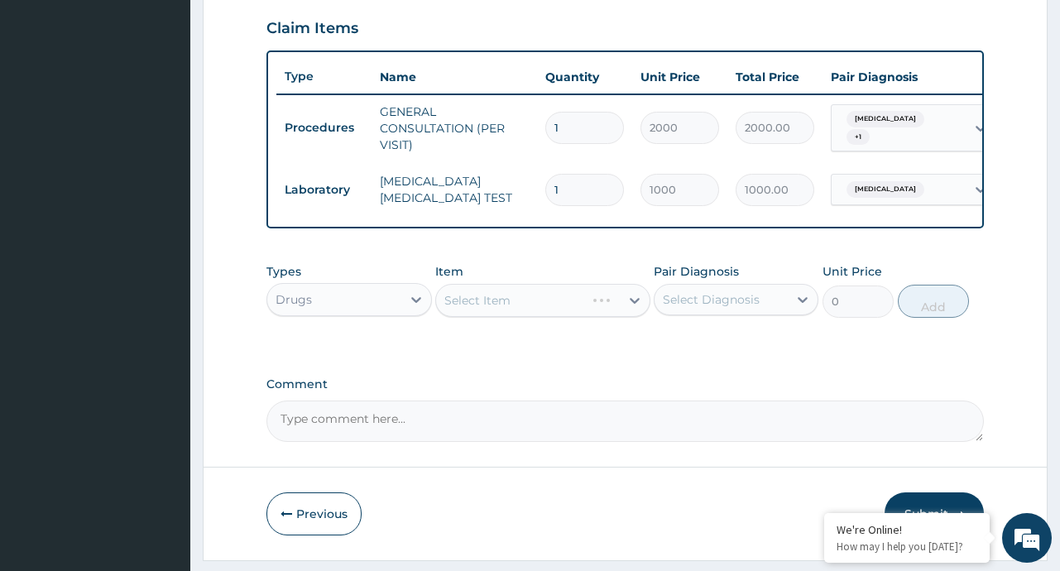
click at [628, 314] on div "Select Item" at bounding box center [542, 300] width 215 height 33
click at [635, 313] on div "Select Item" at bounding box center [542, 300] width 215 height 33
click at [633, 309] on icon at bounding box center [634, 300] width 17 height 17
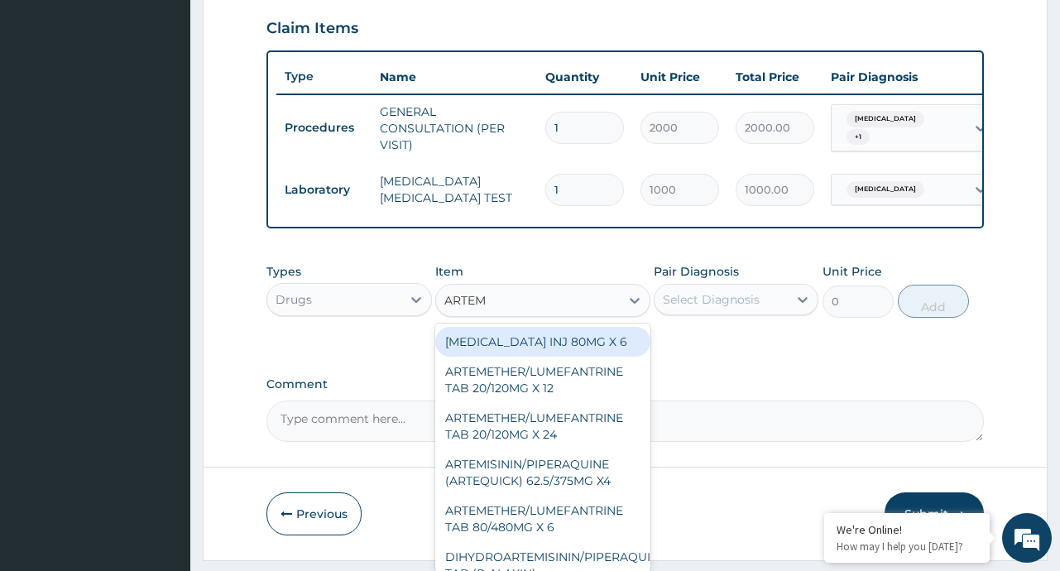
type input "ARTEME"
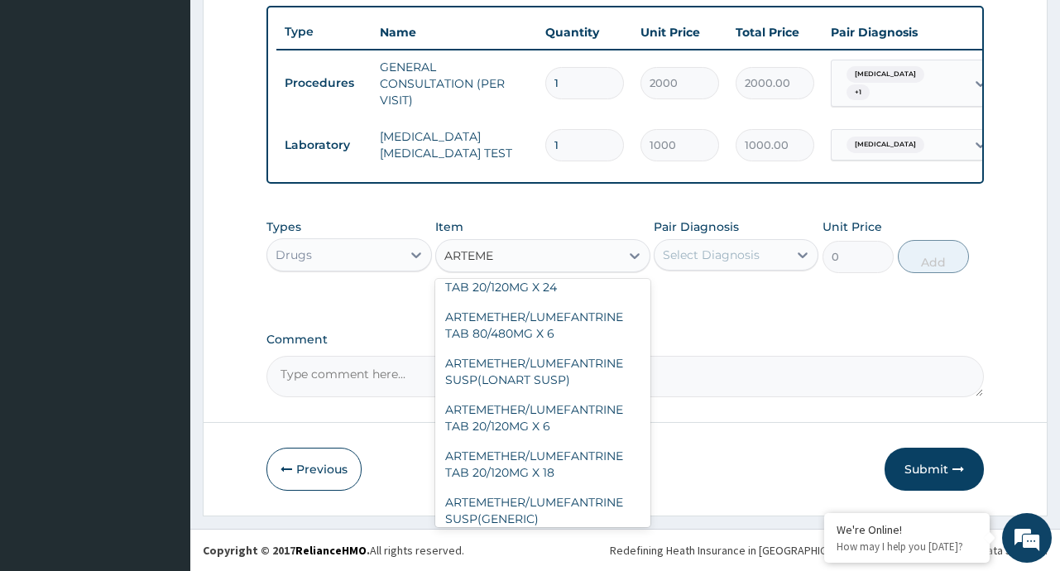
scroll to position [113, 0]
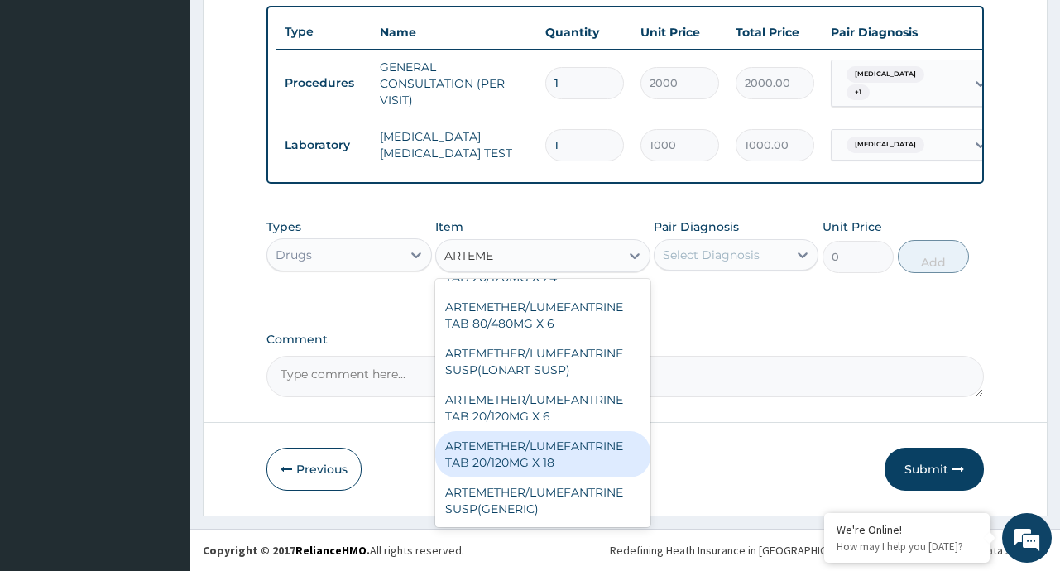
click at [544, 468] on div "ARTEMETHER/LUMEFANTRINE TAB 20/120MG X 18" at bounding box center [542, 454] width 215 height 46
type input "500"
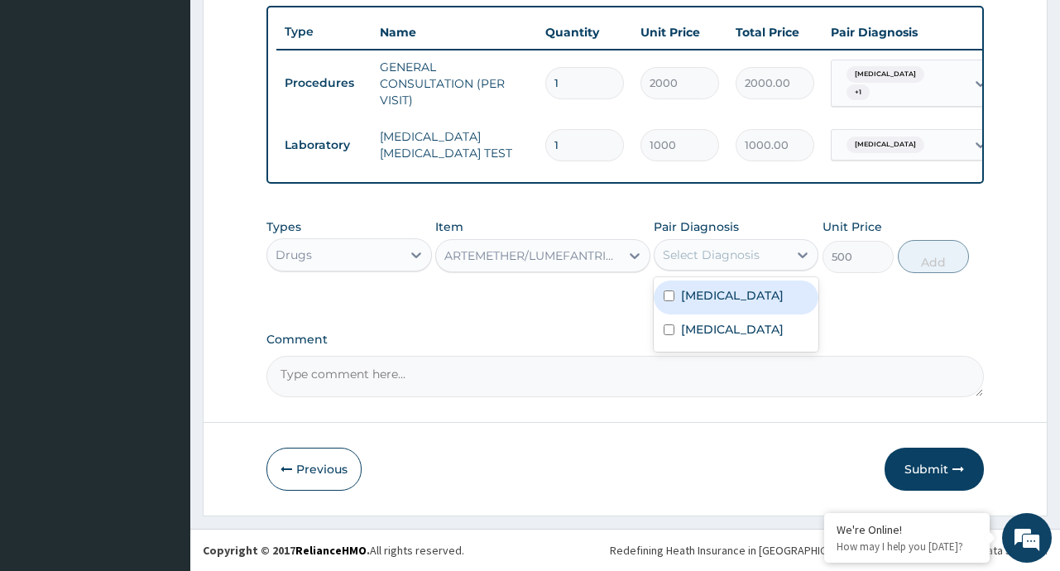
click at [753, 256] on div "Select Diagnosis" at bounding box center [711, 255] width 97 height 17
click at [714, 303] on label "Typhoid fever" at bounding box center [732, 295] width 103 height 17
checkbox input "true"
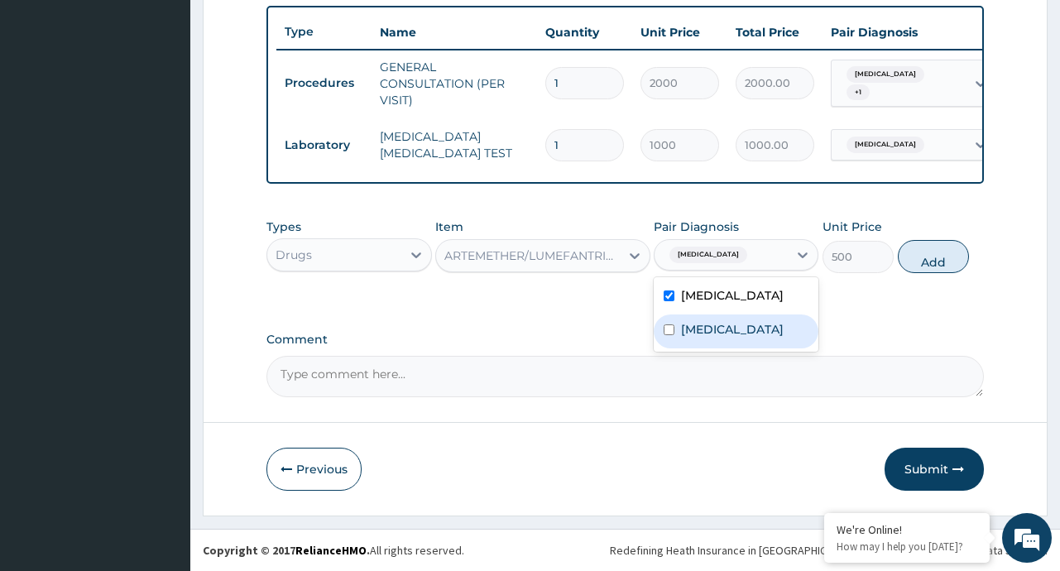
click at [701, 334] on label "Malaria" at bounding box center [732, 329] width 103 height 17
checkbox input "true"
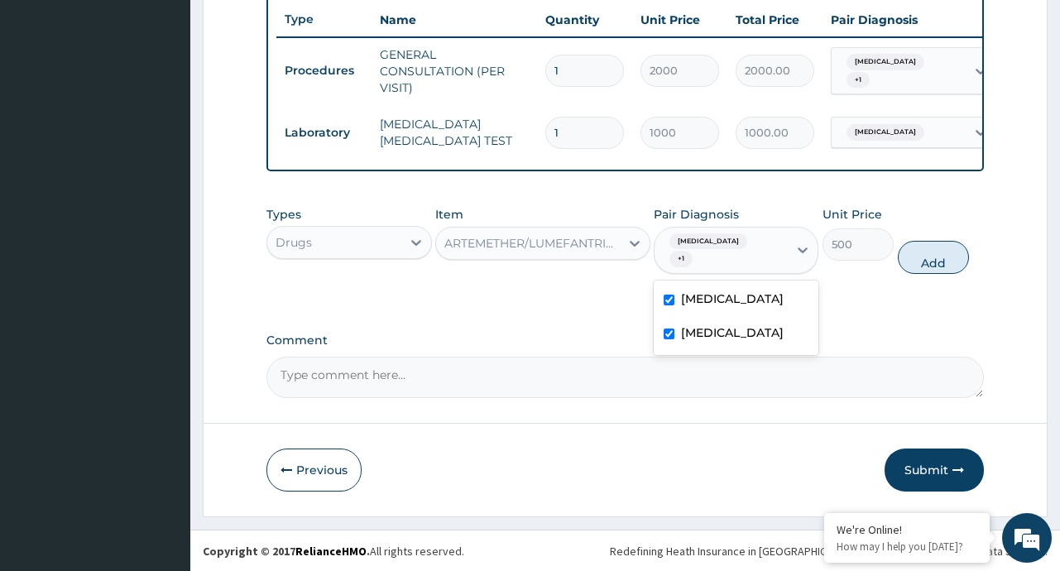
click at [715, 299] on label "Typhoid fever" at bounding box center [732, 298] width 103 height 17
checkbox input "false"
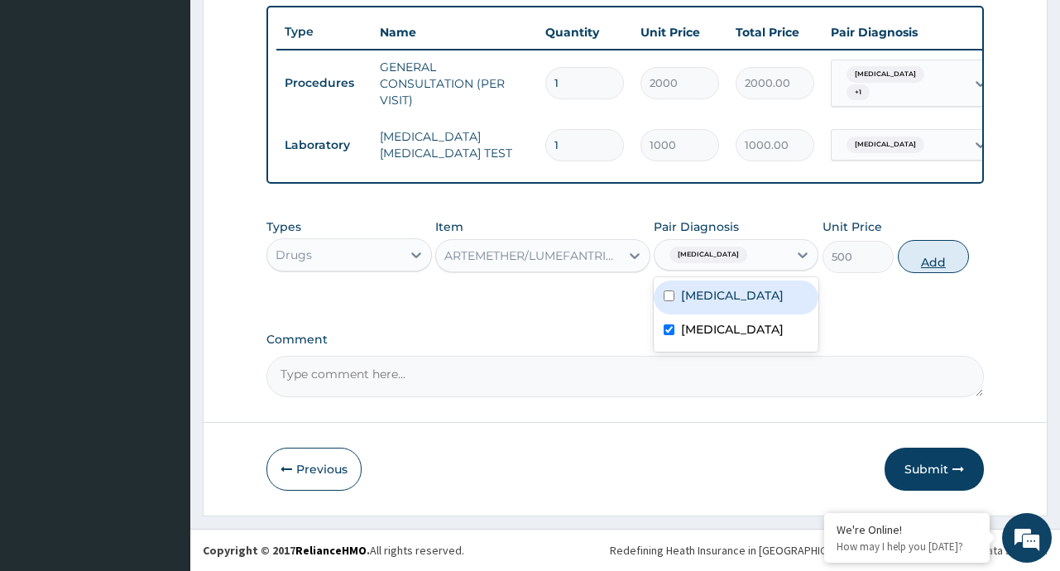
click at [931, 267] on button "Add" at bounding box center [934, 256] width 72 height 33
type input "0"
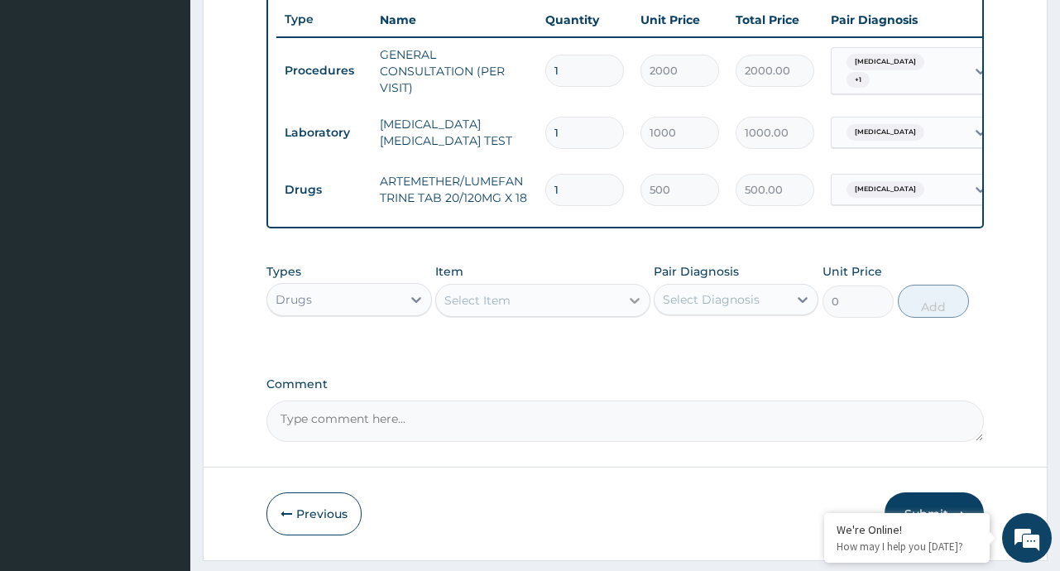
click at [629, 307] on icon at bounding box center [634, 300] width 17 height 17
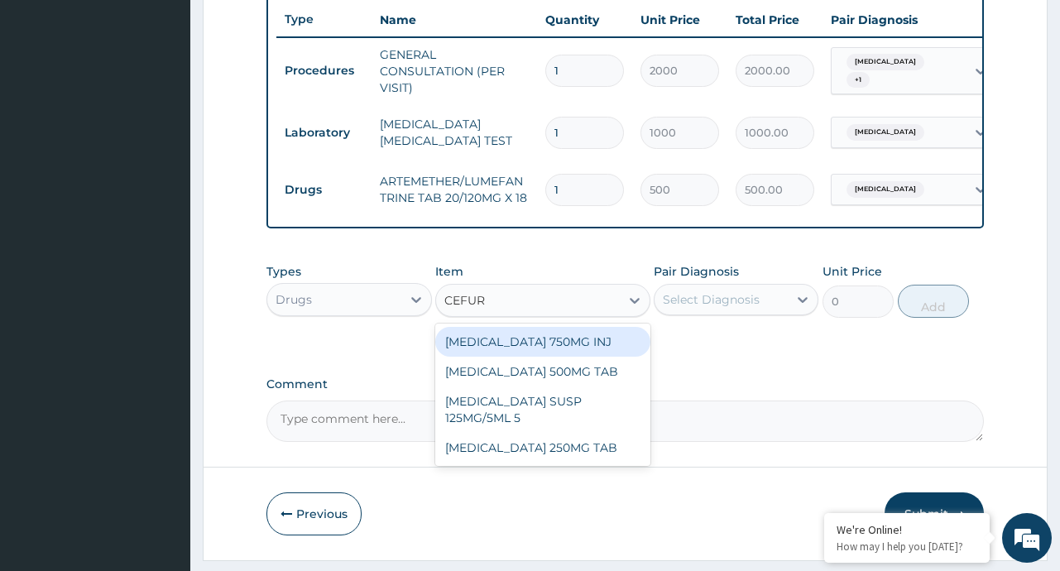
type input "CEFURO"
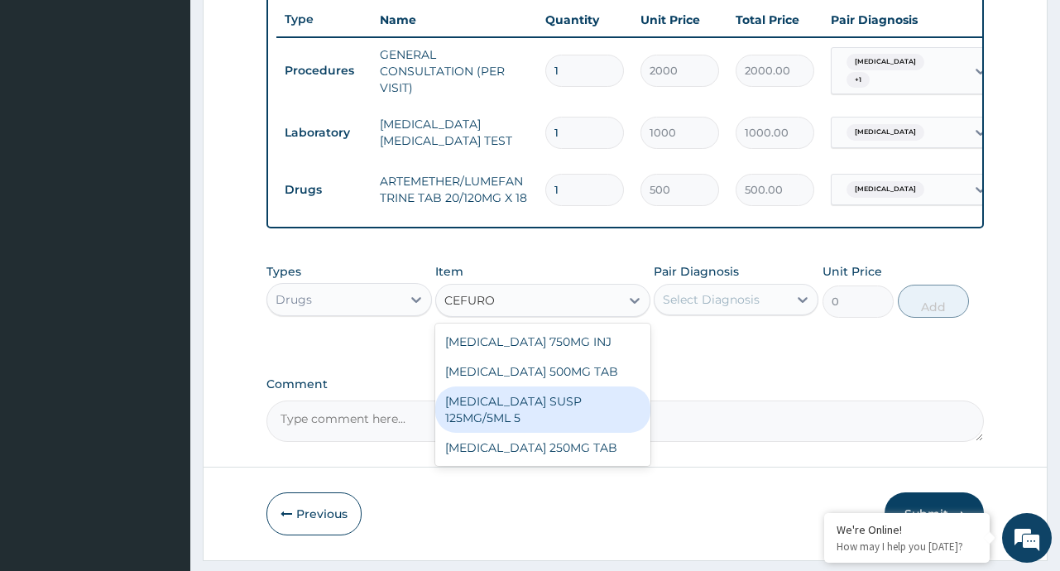
click at [617, 424] on div "CEFUROXIME SUSP 125MG/5ML 5" at bounding box center [542, 409] width 215 height 46
type input "2000"
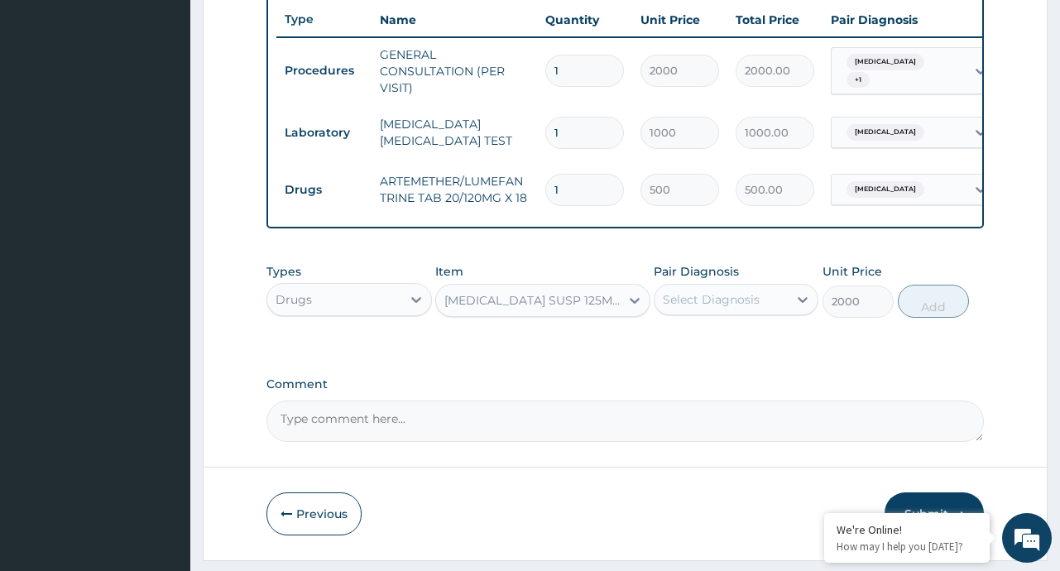
click at [751, 308] on div "Select Diagnosis" at bounding box center [711, 299] width 97 height 17
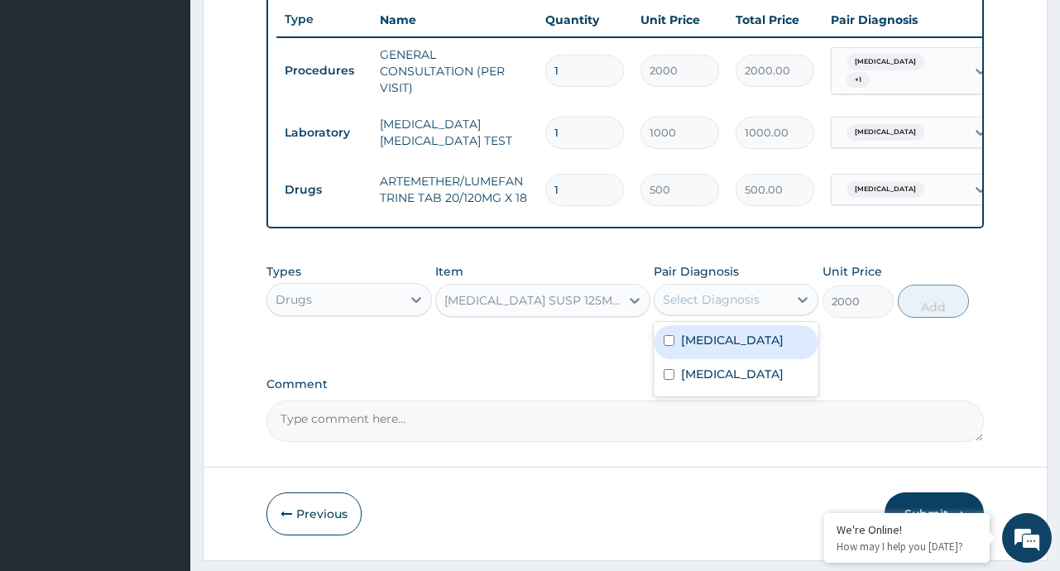
click at [721, 348] on label "Typhoid fever" at bounding box center [732, 340] width 103 height 17
checkbox input "true"
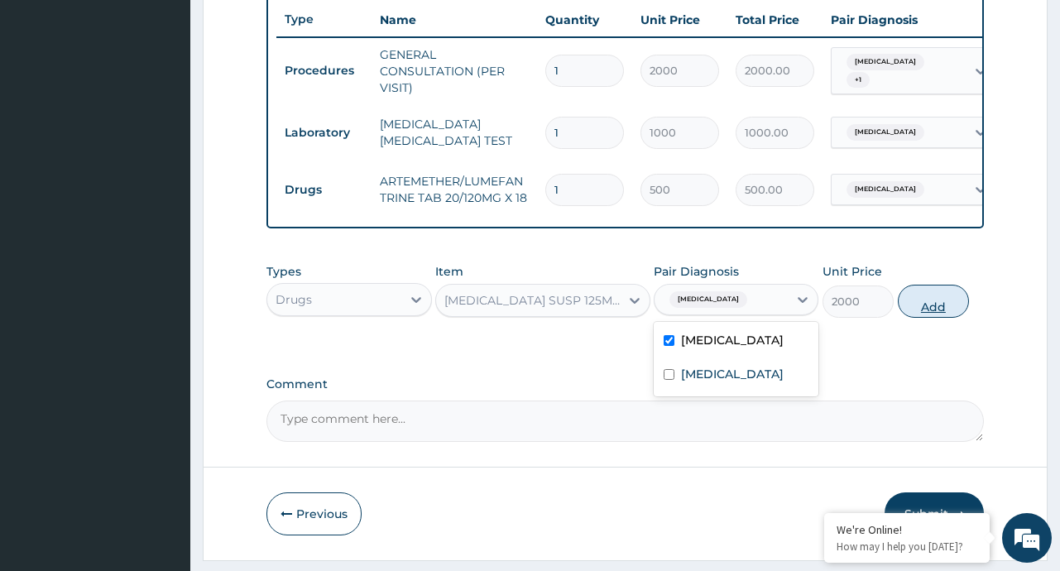
click at [932, 309] on button "Add" at bounding box center [934, 301] width 72 height 33
type input "0"
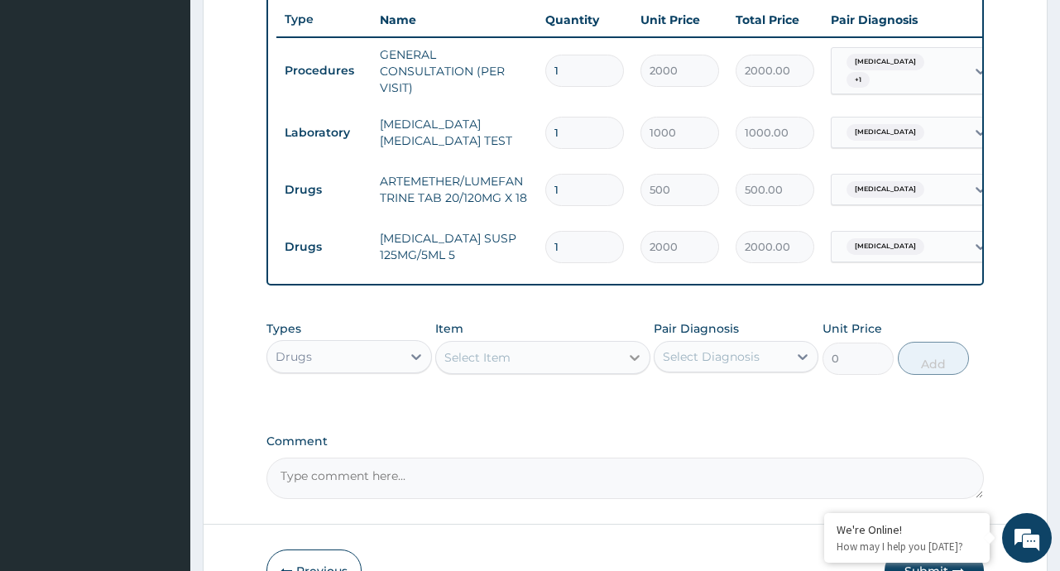
click at [628, 366] on icon at bounding box center [634, 357] width 17 height 17
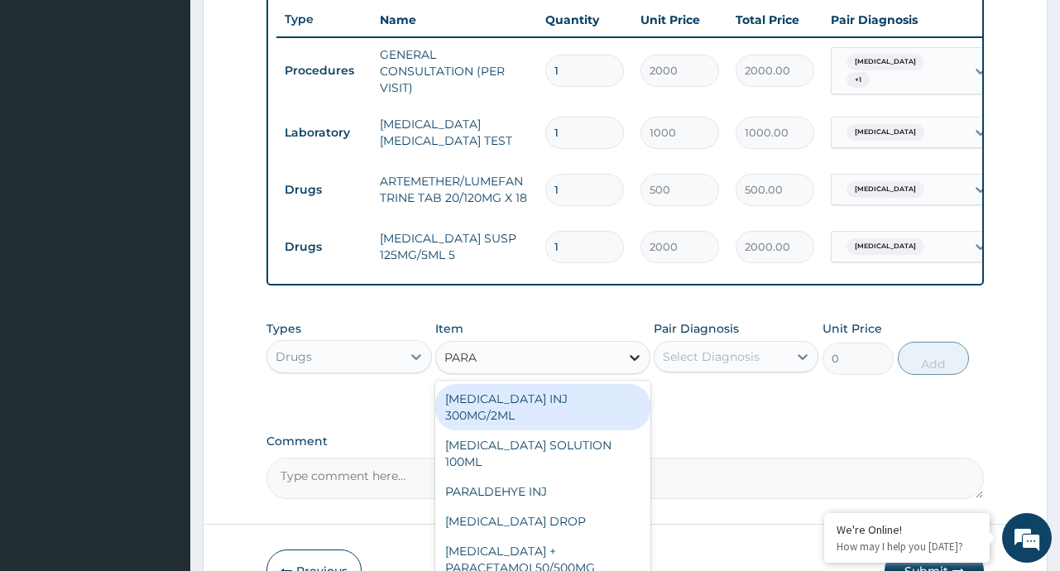
type input "PARAC"
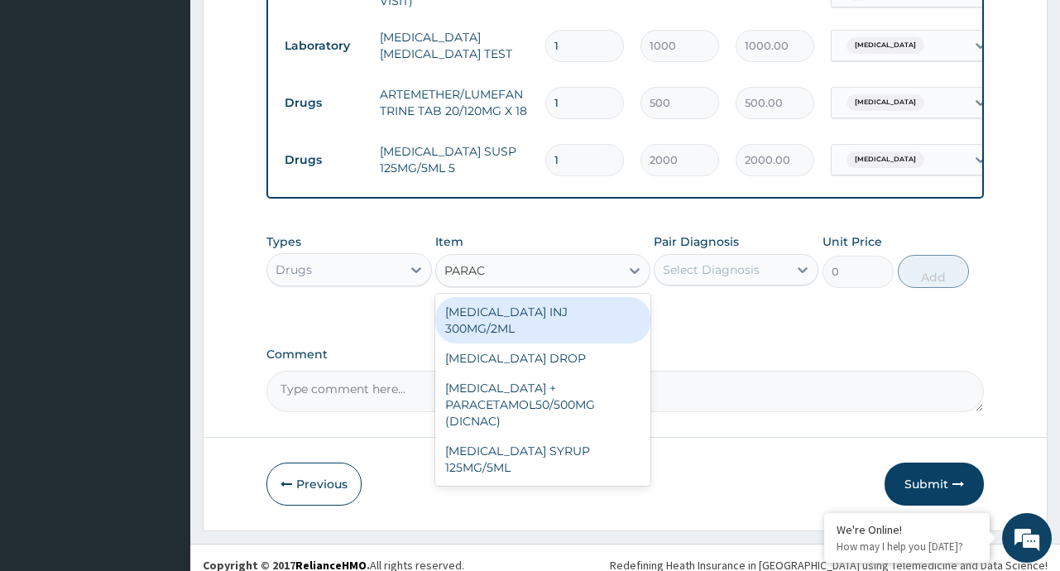
scroll to position [716, 0]
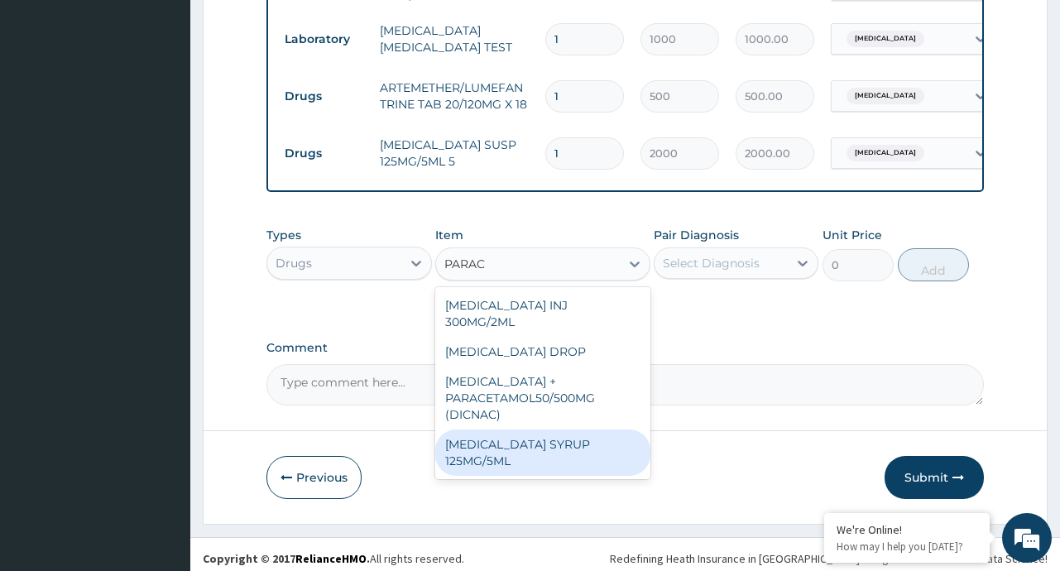
click at [526, 450] on div "[MEDICAL_DATA] SYRUP 125MG/5ML" at bounding box center [542, 452] width 215 height 46
type input "300"
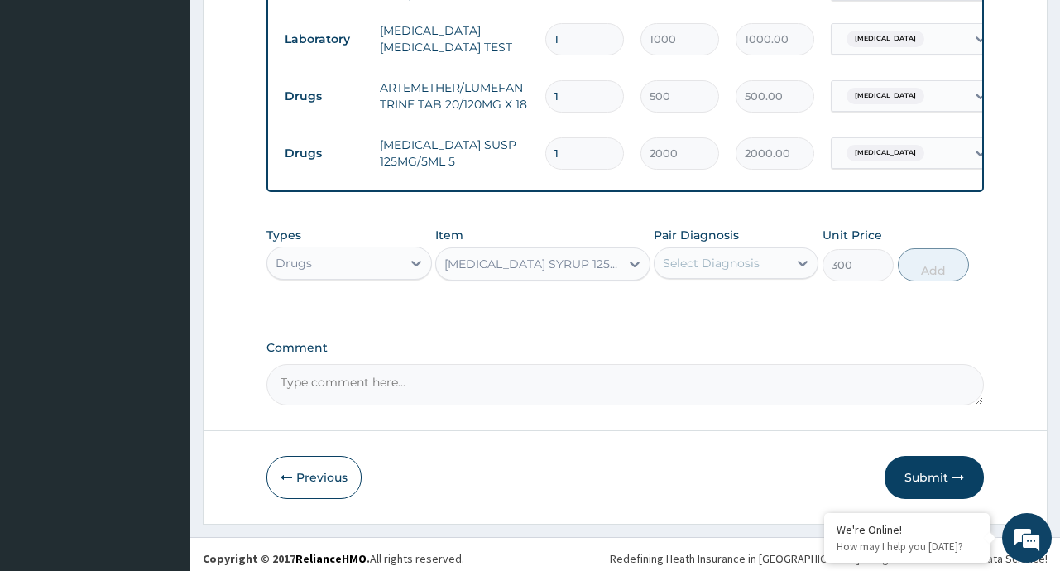
click at [787, 266] on div "Select Diagnosis" at bounding box center [720, 263] width 133 height 26
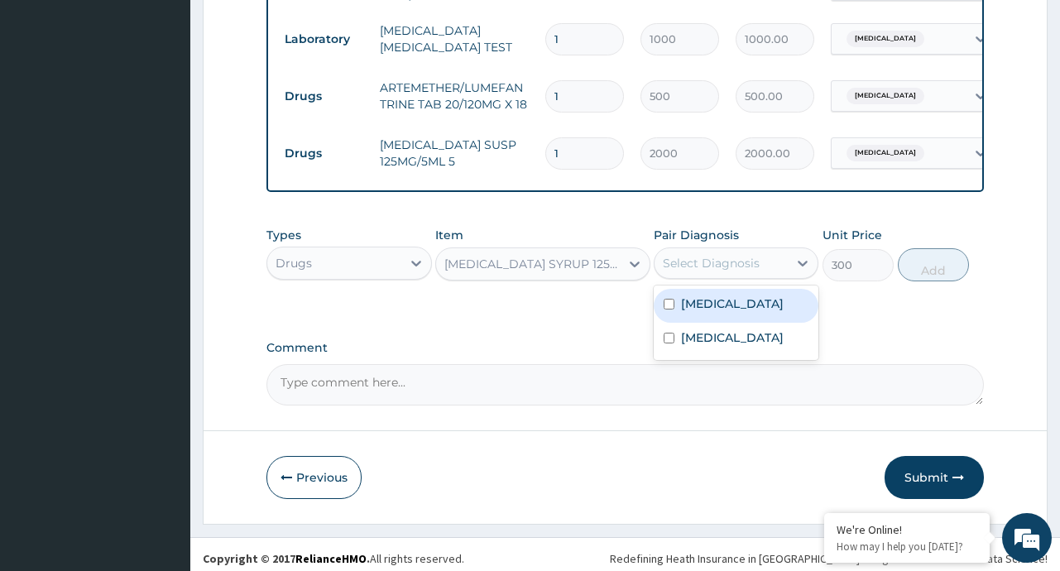
click at [711, 323] on div "[MEDICAL_DATA]" at bounding box center [736, 306] width 165 height 34
checkbox input "true"
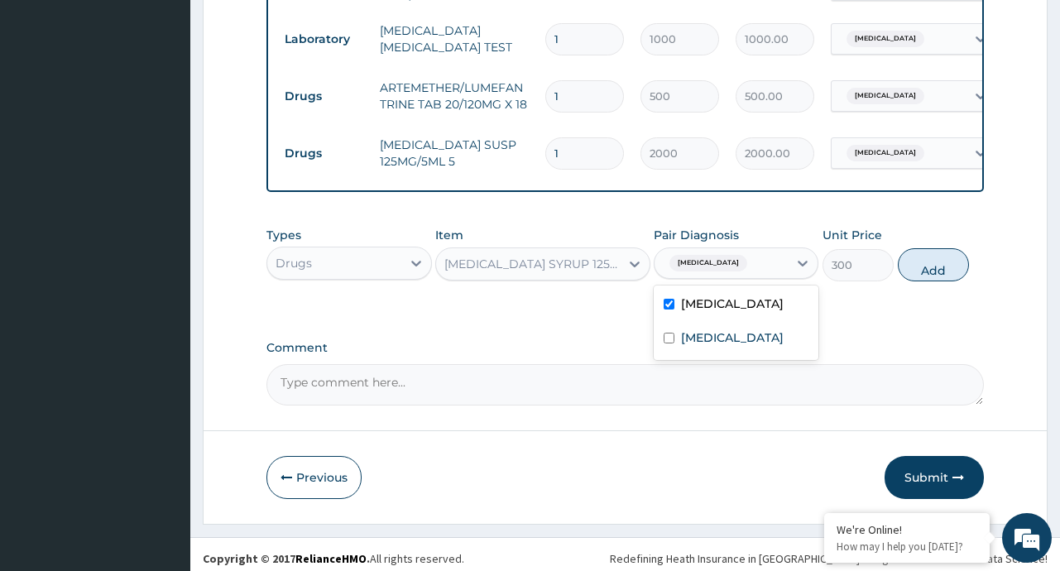
drag, startPoint x: 711, startPoint y: 324, endPoint x: 703, endPoint y: 339, distance: 17.0
click at [703, 339] on div "Typhoid fever Malaria" at bounding box center [736, 322] width 165 height 74
click at [703, 339] on div "[MEDICAL_DATA]" at bounding box center [736, 340] width 165 height 34
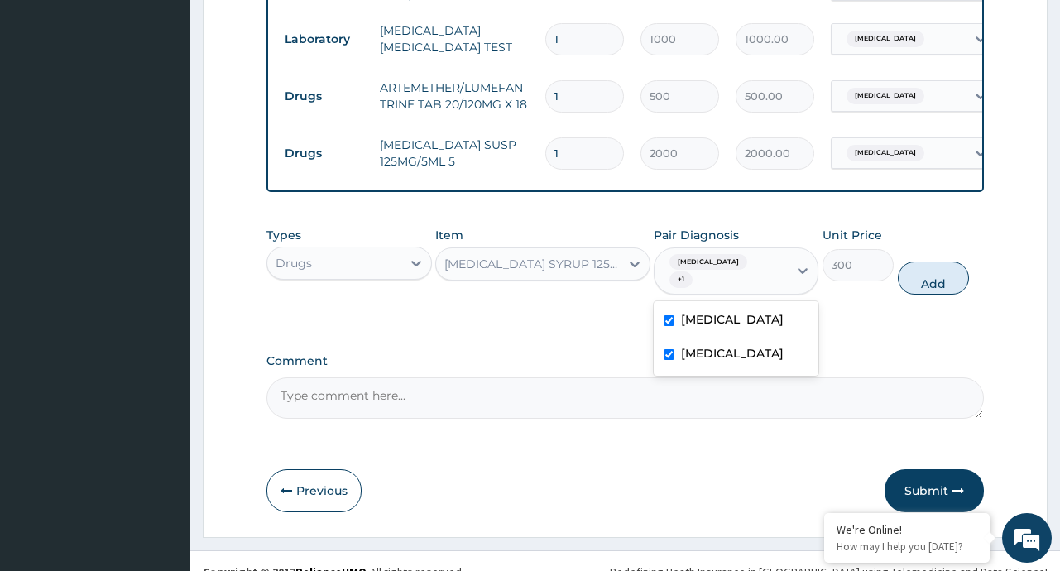
checkbox input "true"
click at [937, 277] on button "Add" at bounding box center [934, 277] width 72 height 33
type input "0"
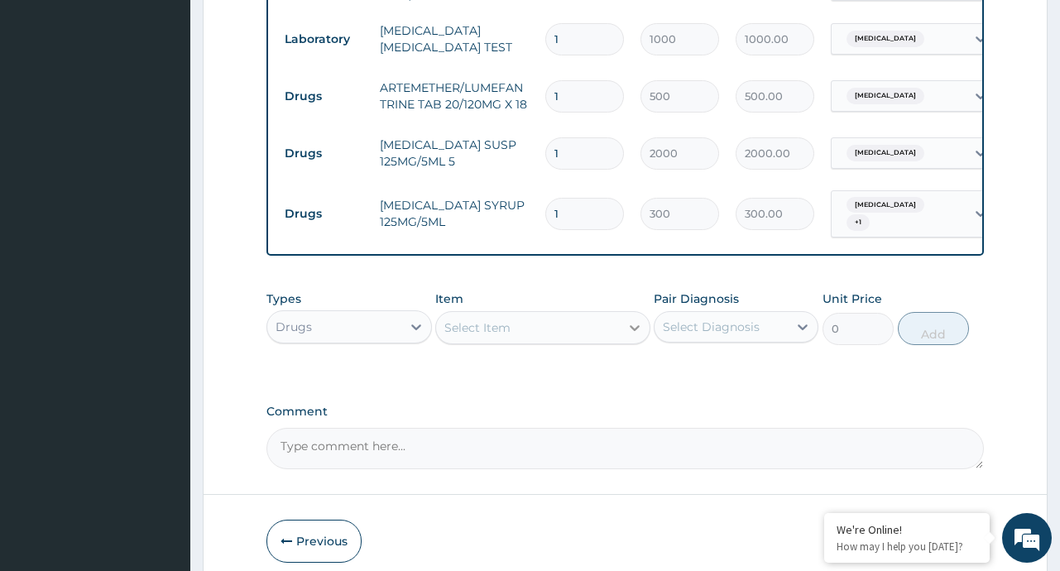
click at [630, 329] on icon at bounding box center [634, 327] width 17 height 17
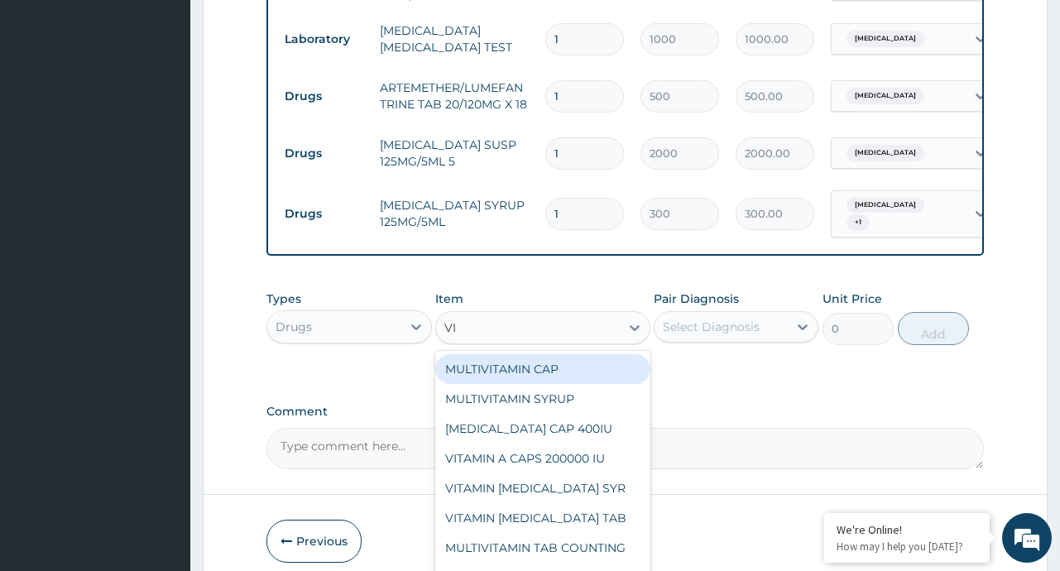
type input "V"
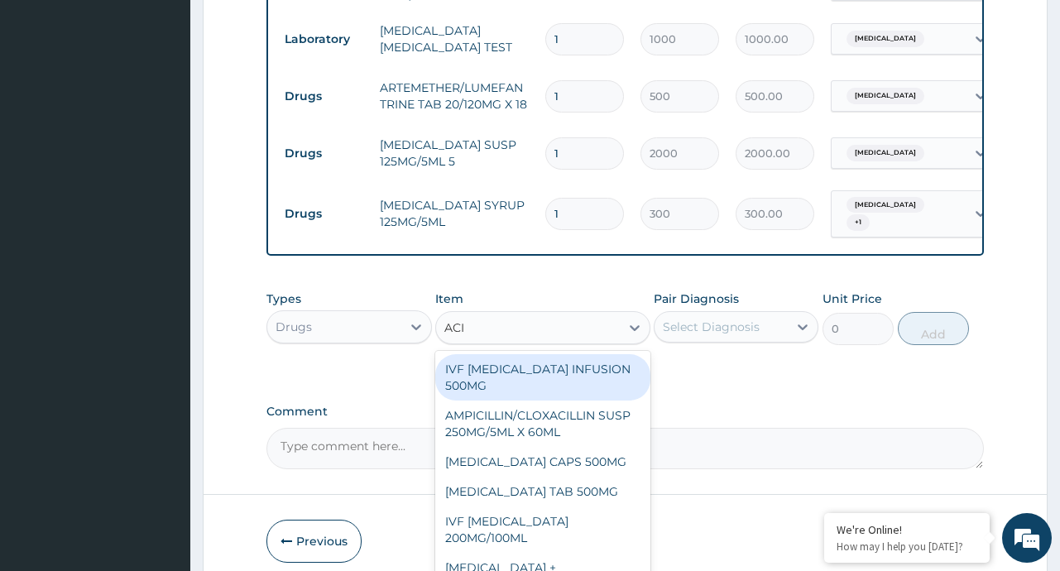
type input "ACID"
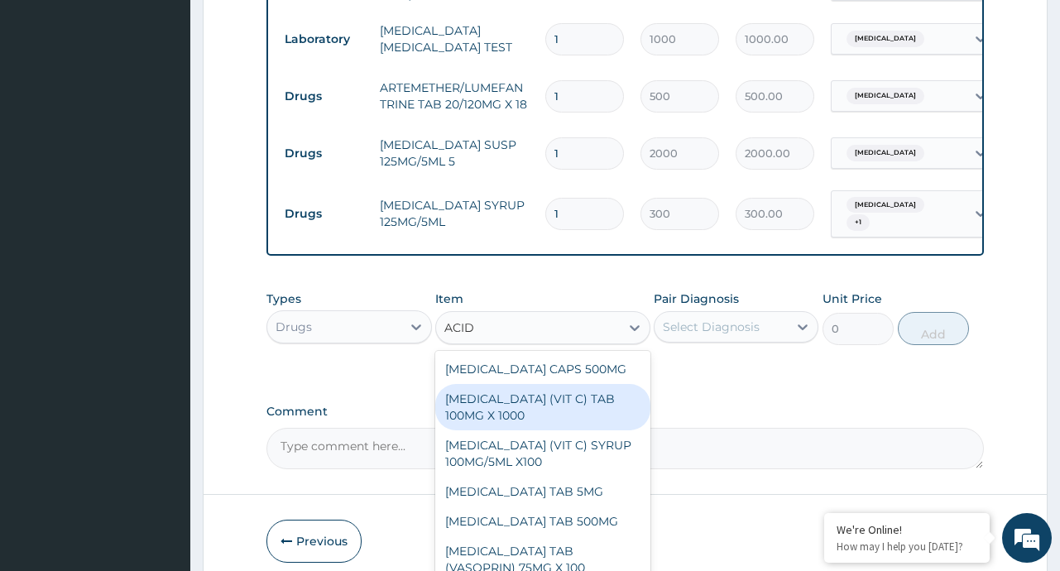
click at [619, 430] on div "[MEDICAL_DATA] (VIT C) TAB 100MG X 1000" at bounding box center [542, 407] width 215 height 46
type input "10"
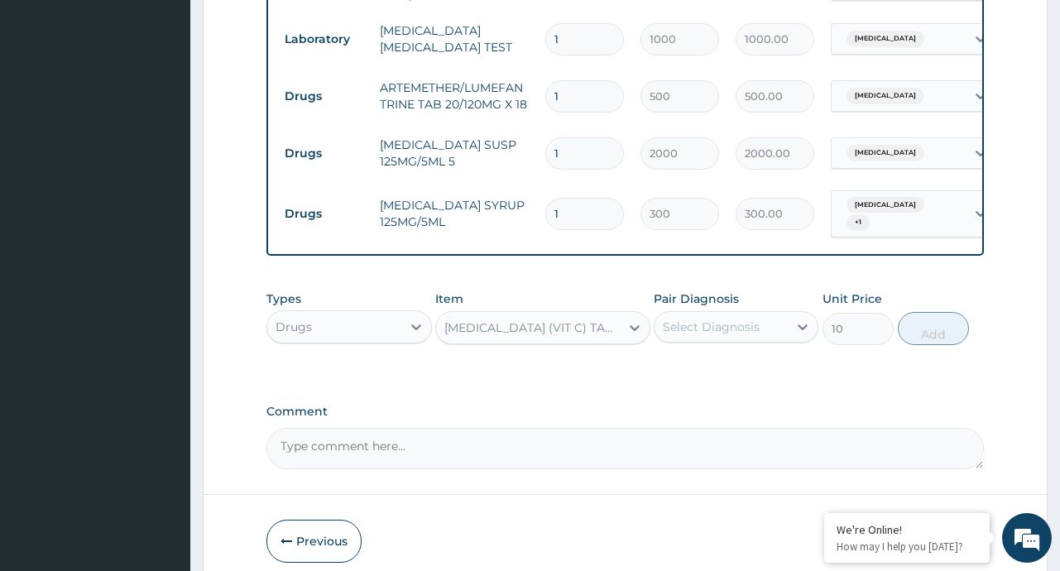
click at [786, 334] on div "Select Diagnosis" at bounding box center [720, 327] width 133 height 26
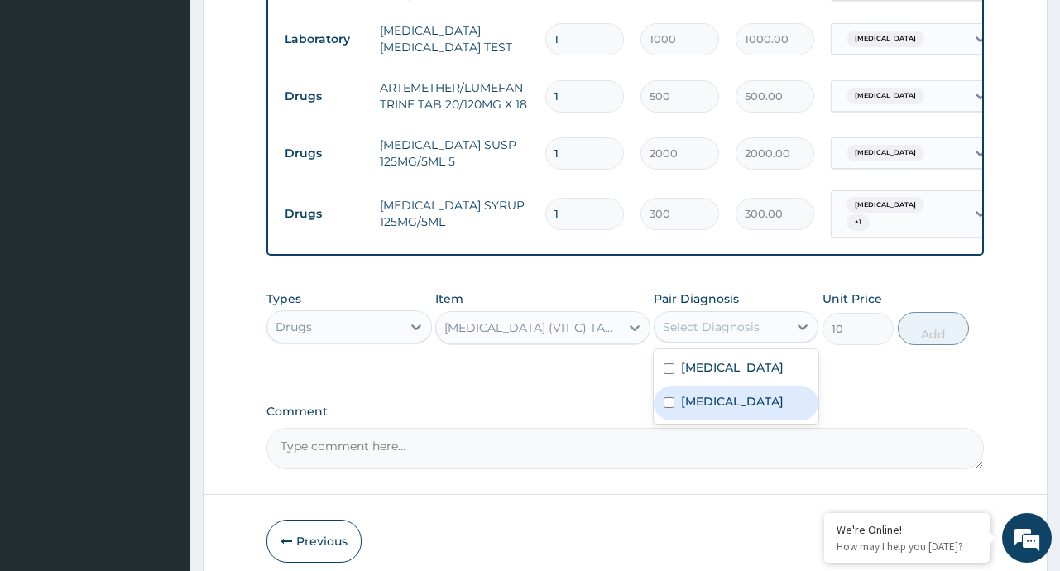
click at [702, 410] on label "[MEDICAL_DATA]" at bounding box center [732, 401] width 103 height 17
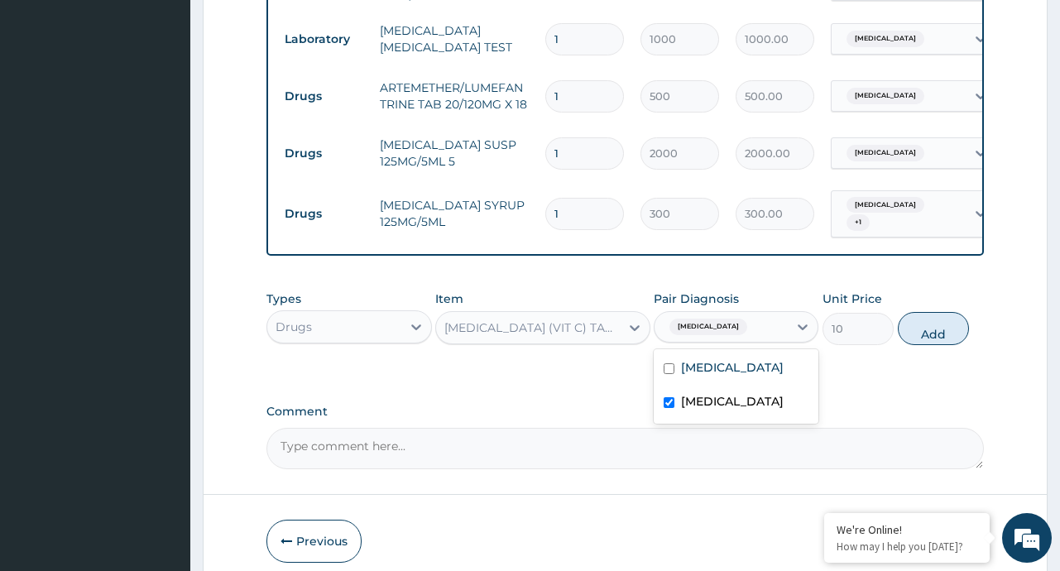
click at [699, 400] on label "[MEDICAL_DATA]" at bounding box center [732, 401] width 103 height 17
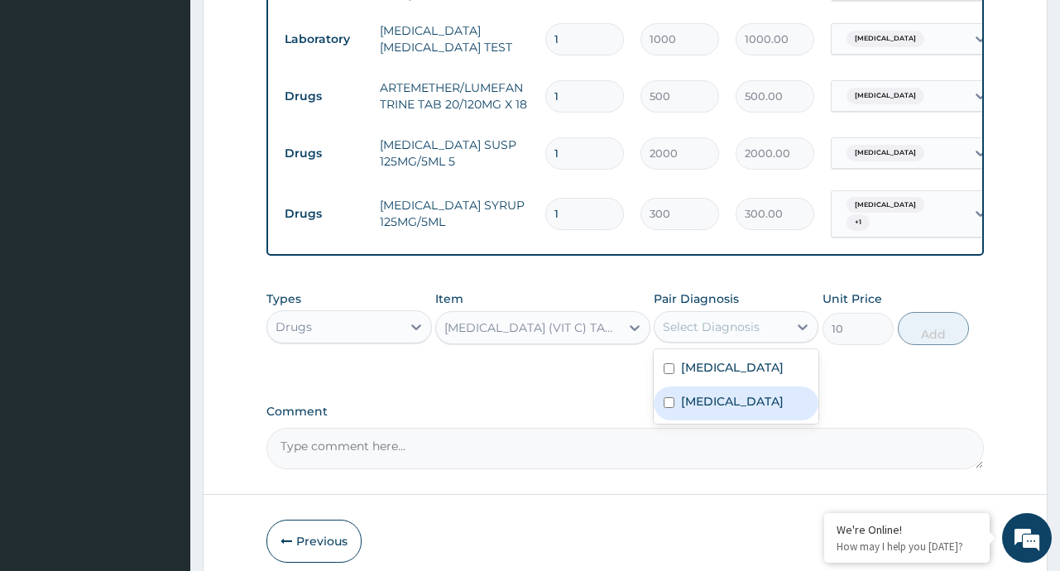
checkbox input "false"
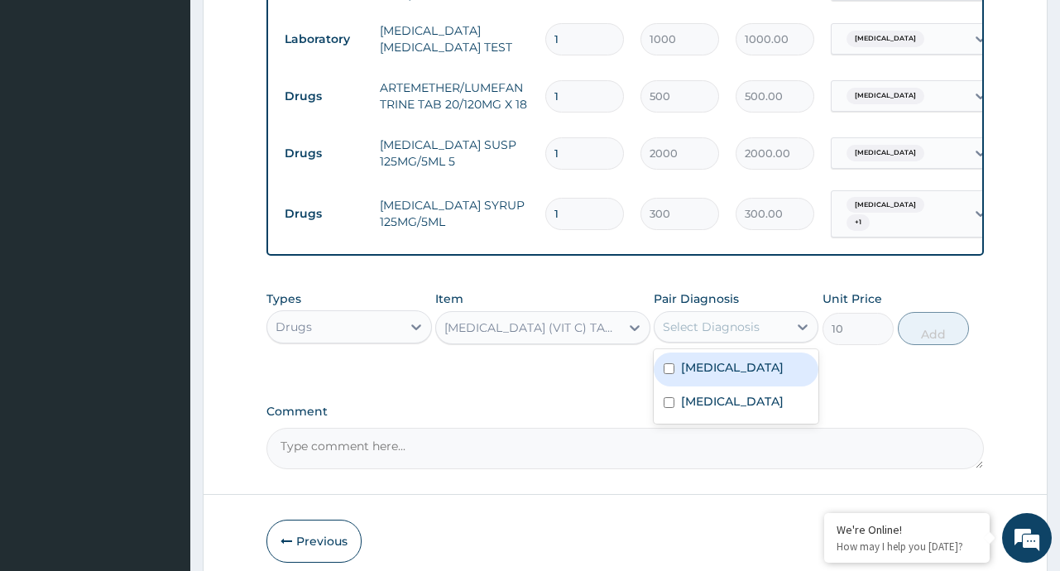
click at [707, 376] on label "[MEDICAL_DATA]" at bounding box center [732, 367] width 103 height 17
checkbox input "true"
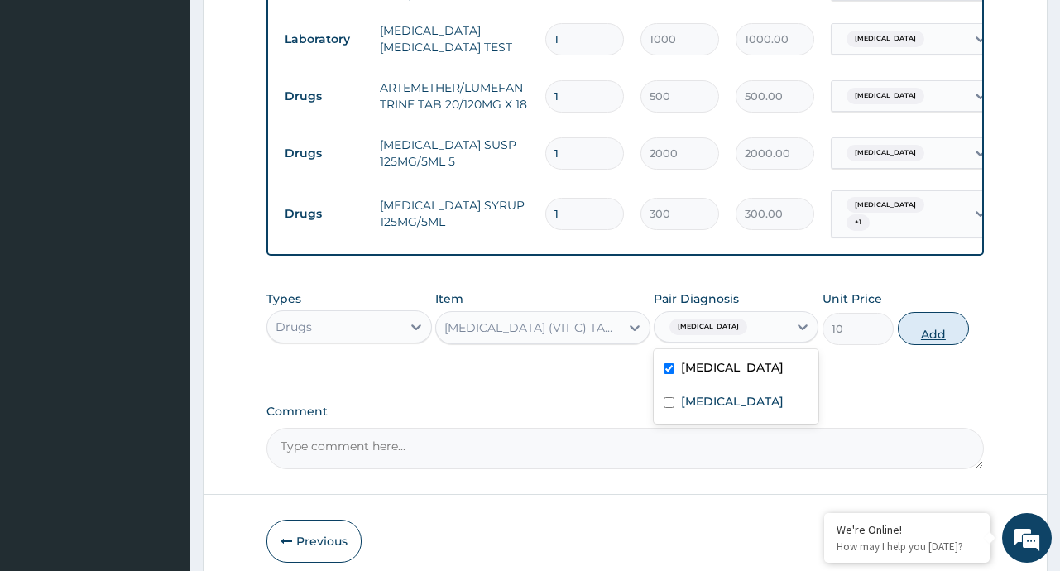
click at [932, 338] on button "Add" at bounding box center [934, 328] width 72 height 33
type input "0"
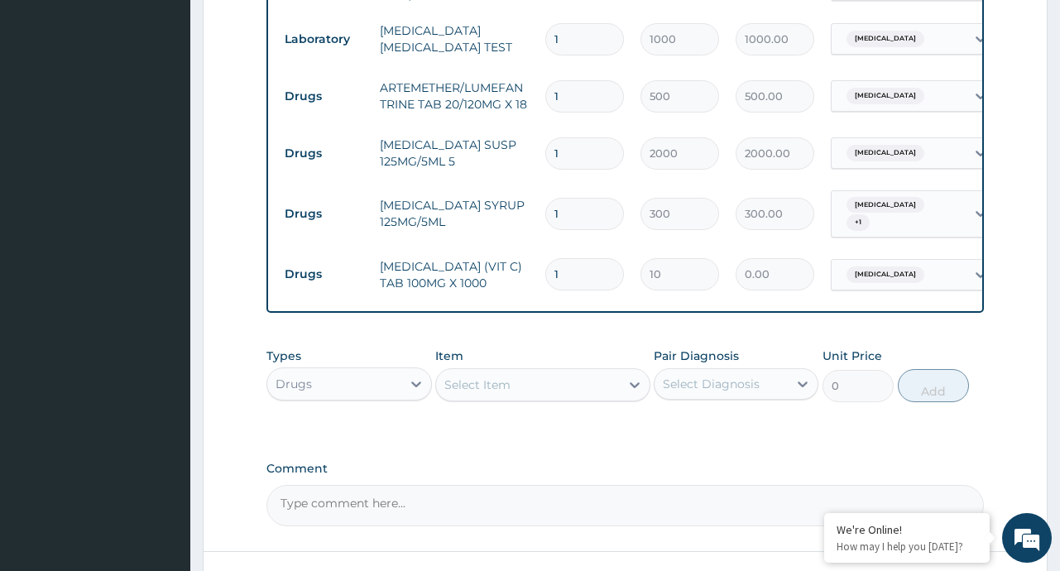
type input "0.00"
type input "4"
type input "40.00"
type input "42"
type input "420.00"
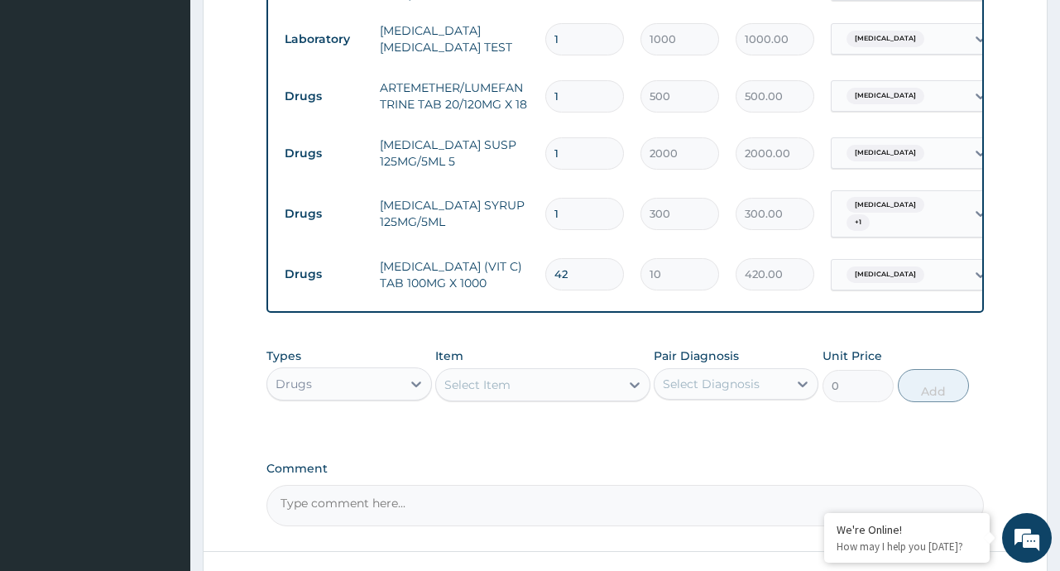
scroll to position [850, 0]
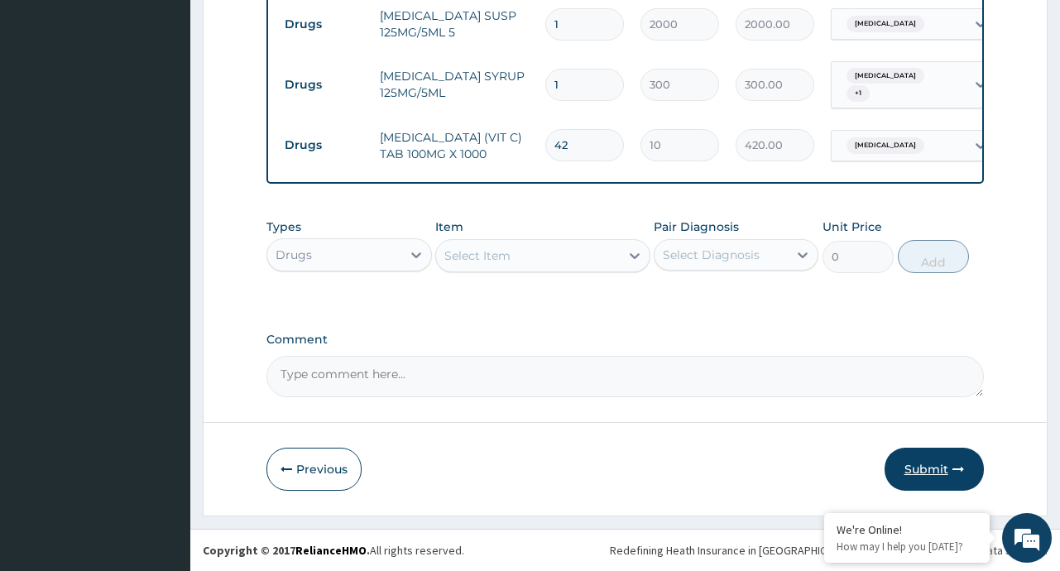
type input "42"
click at [903, 460] on button "Submit" at bounding box center [933, 469] width 99 height 43
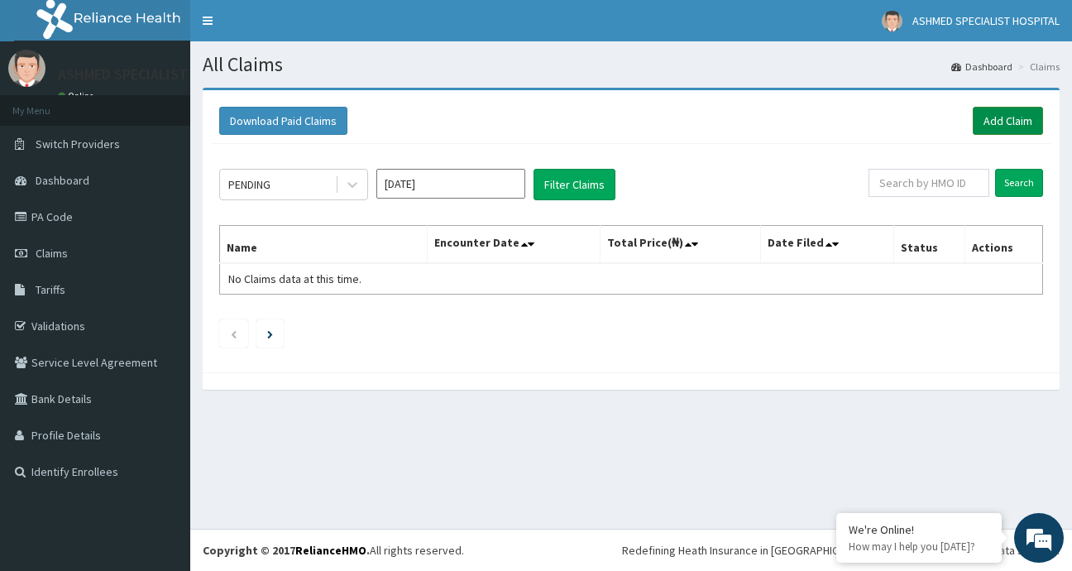
click at [1013, 125] on link "Add Claim" at bounding box center [1008, 121] width 70 height 28
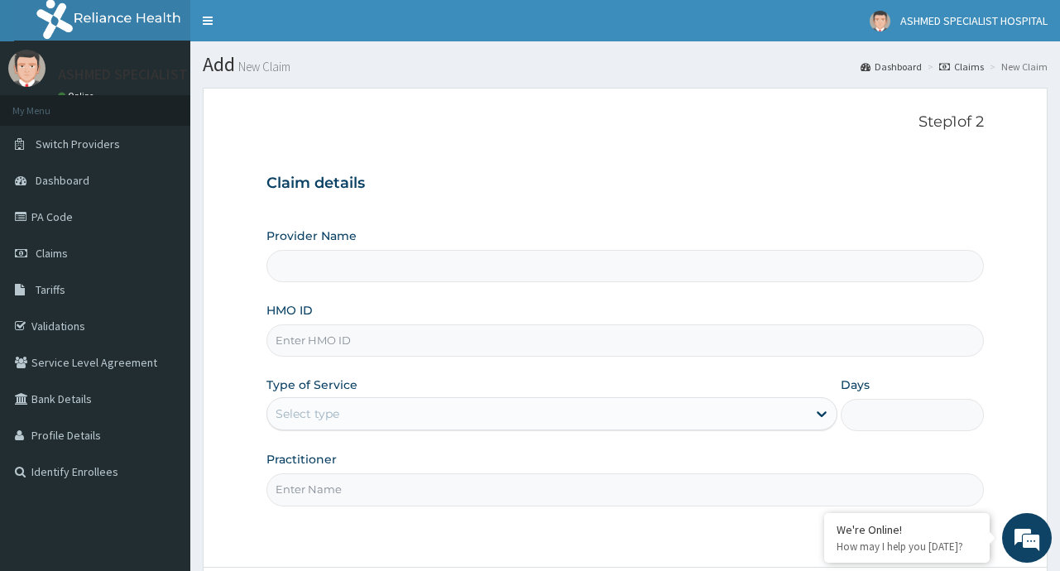
type input "ASHMED SPECIALIST HOSPITAL"
click at [327, 348] on input "HMO ID" at bounding box center [624, 340] width 716 height 32
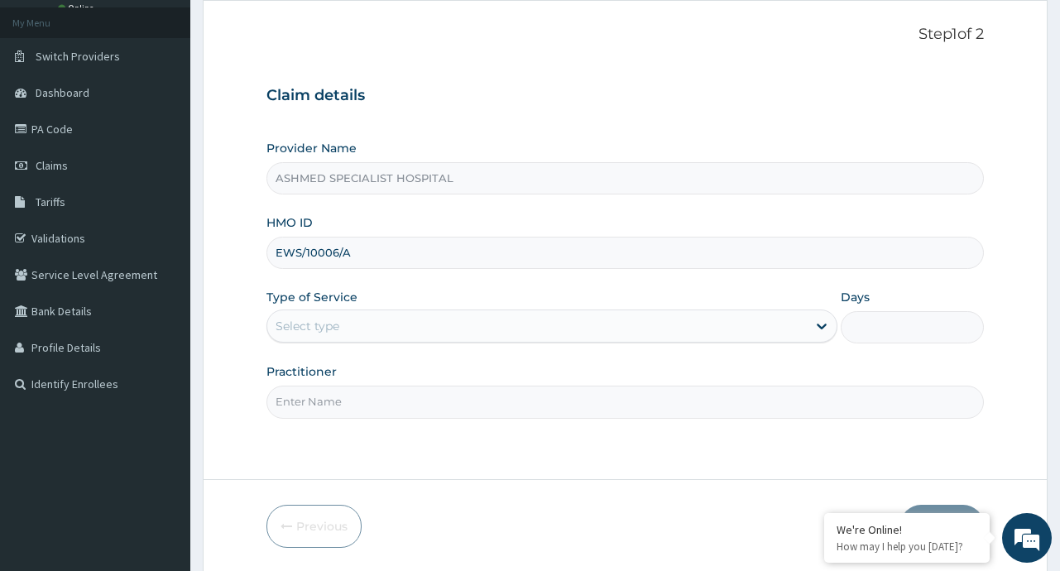
scroll to position [145, 0]
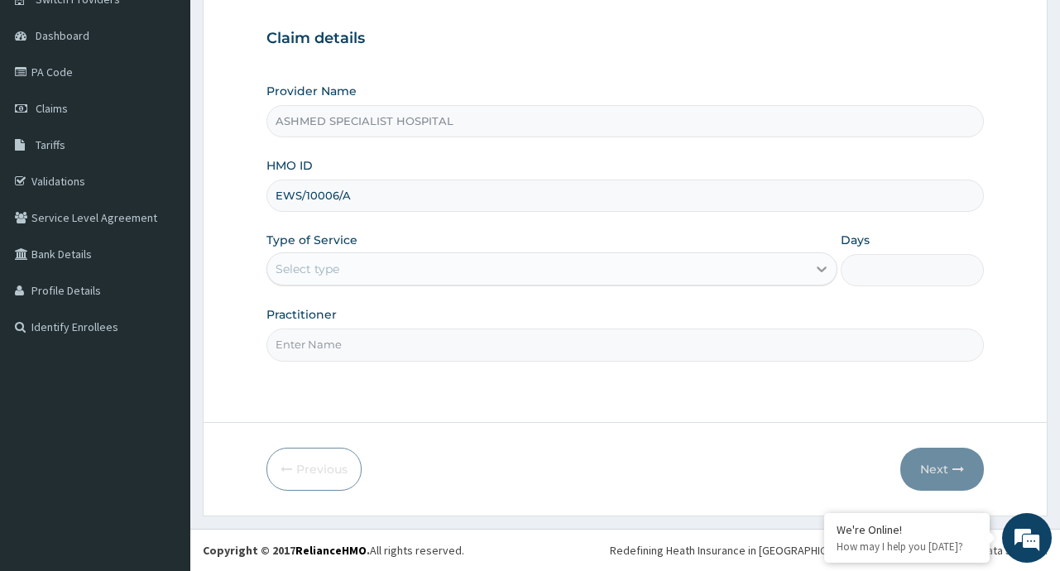
type input "EWS/10006/A"
click at [819, 271] on icon at bounding box center [821, 269] width 17 height 17
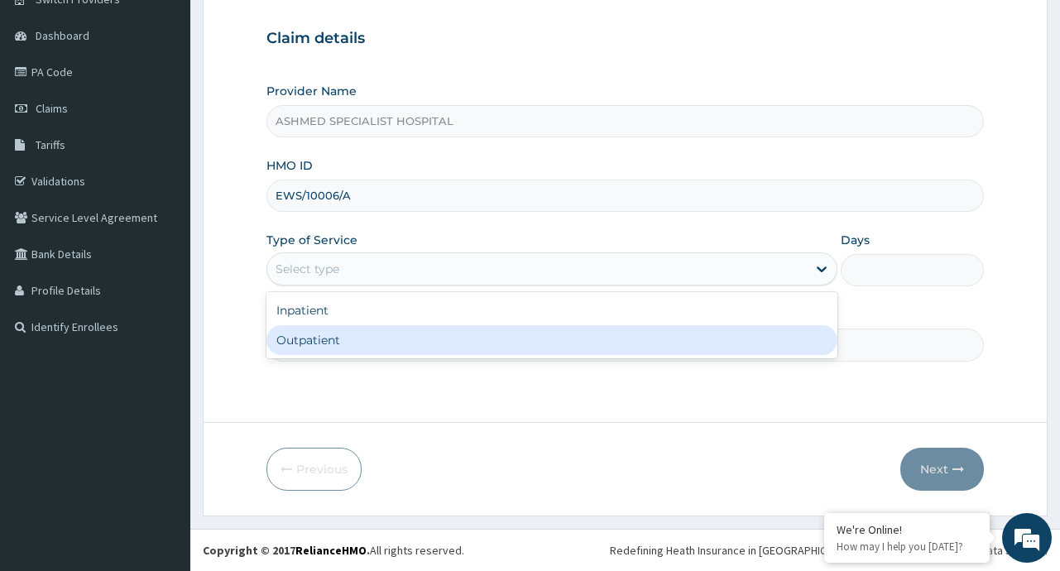
click at [442, 343] on div "Outpatient" at bounding box center [551, 340] width 571 height 30
type input "1"
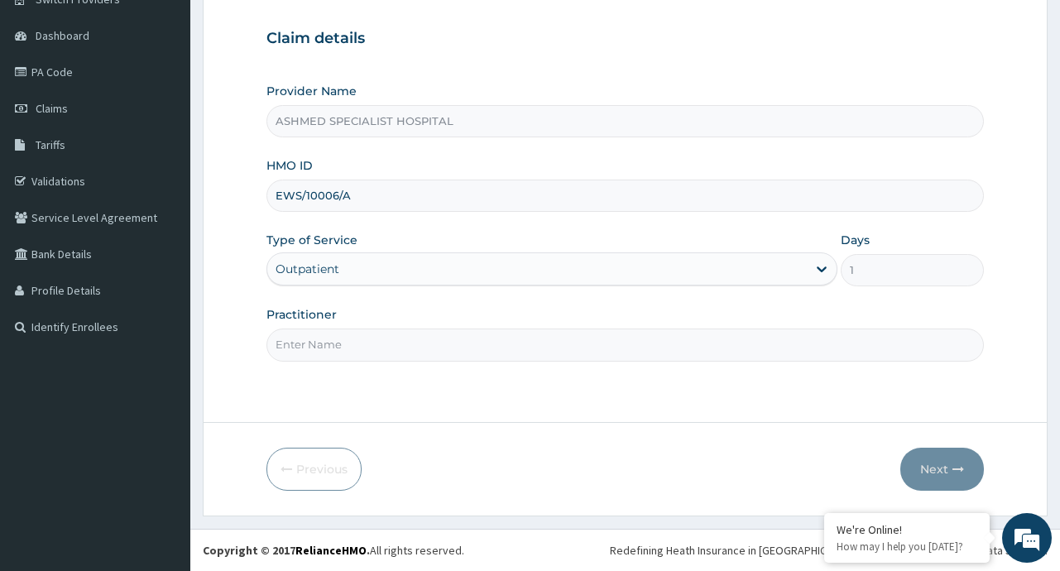
click at [367, 349] on input "Practitioner" at bounding box center [624, 344] width 716 height 32
type input "[PERSON_NAME]"
click at [930, 472] on button "Next" at bounding box center [942, 469] width 84 height 43
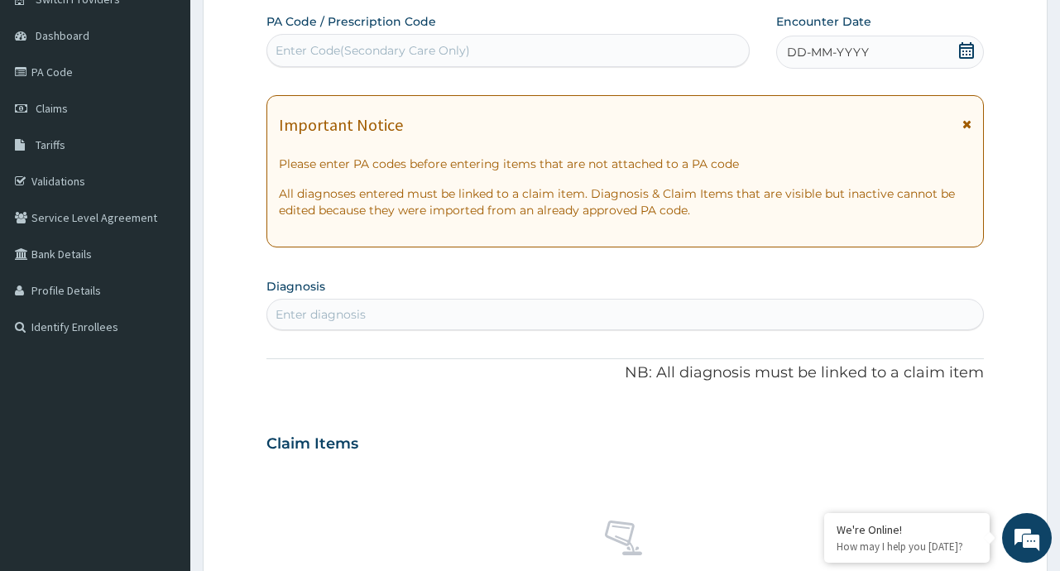
click at [968, 50] on icon at bounding box center [966, 50] width 17 height 17
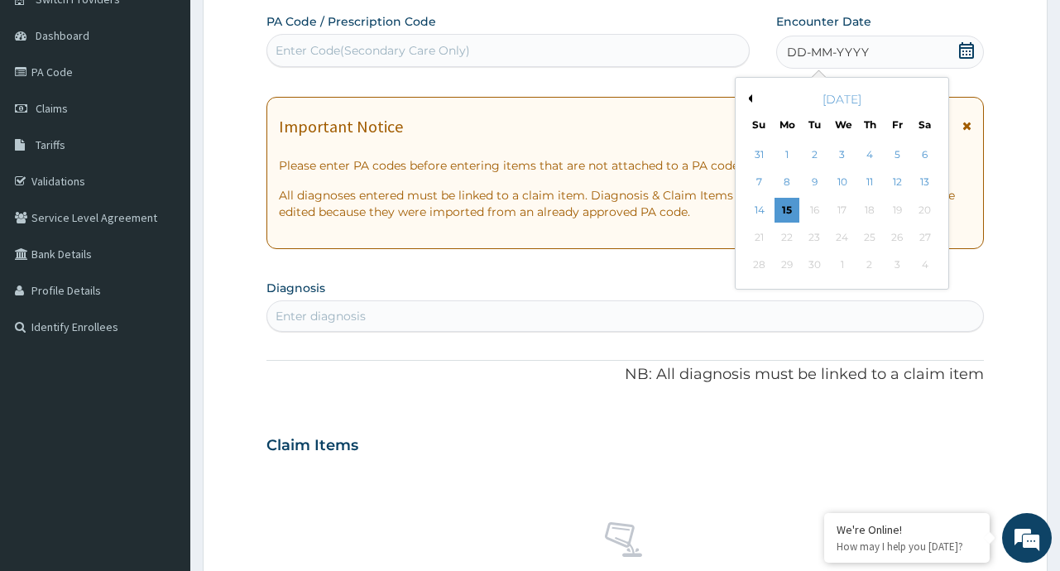
click at [748, 97] on button "Previous Month" at bounding box center [748, 98] width 8 height 8
click at [845, 185] on div "6" at bounding box center [842, 182] width 25 height 25
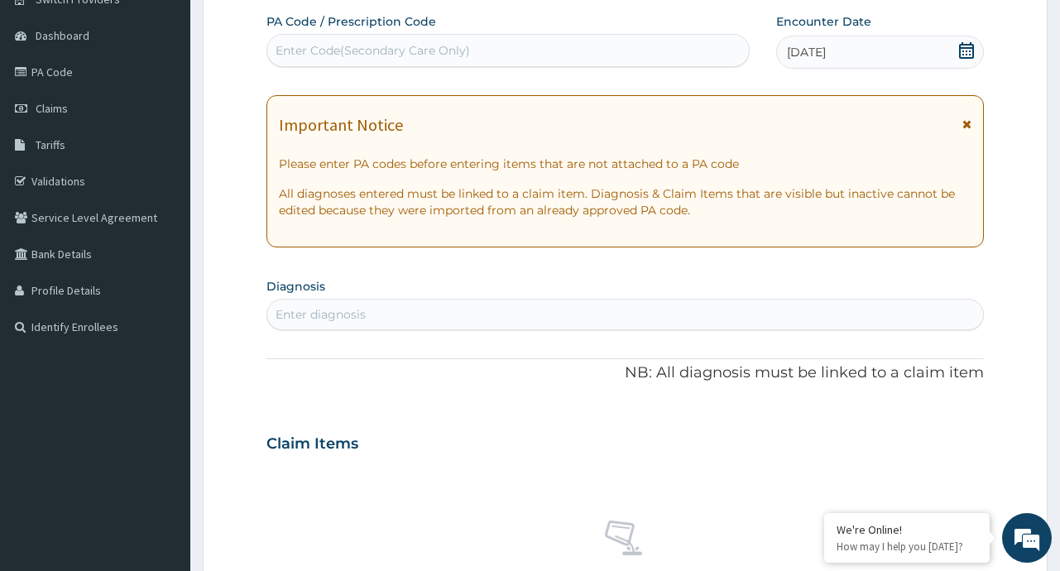
click at [359, 309] on div "Enter diagnosis" at bounding box center [320, 314] width 90 height 17
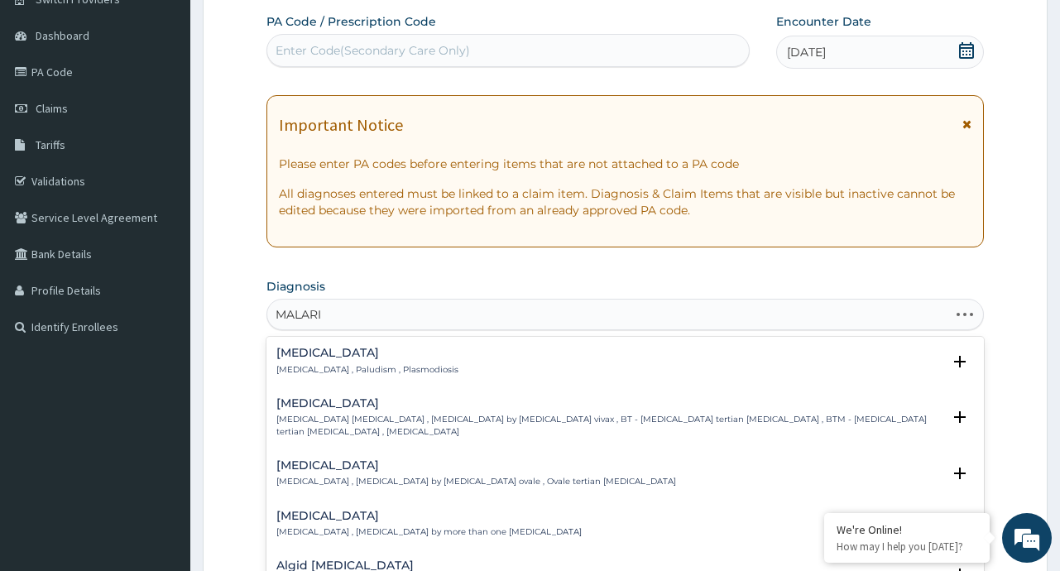
type input "[MEDICAL_DATA]"
click at [329, 364] on p "[MEDICAL_DATA] , Paludism , Plasmodiosis" at bounding box center [367, 370] width 182 height 12
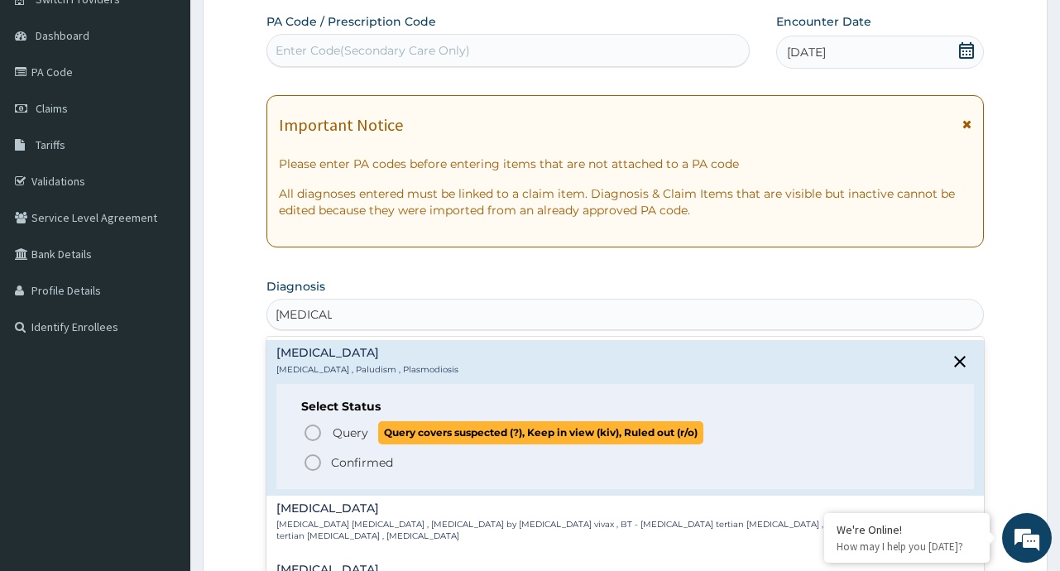
click at [351, 437] on span "Query" at bounding box center [351, 432] width 36 height 17
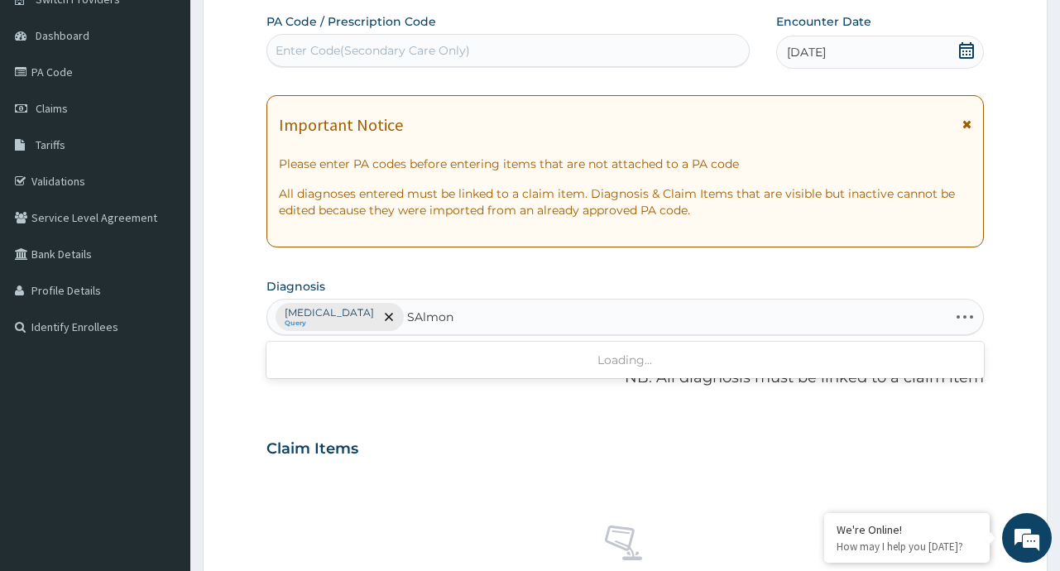
type input "SAlmone"
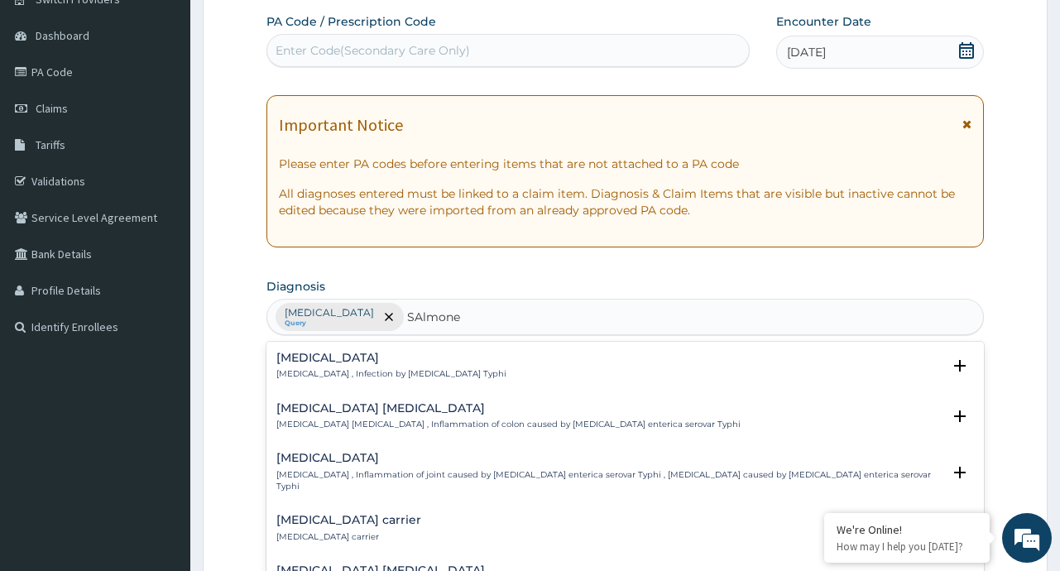
click at [378, 358] on h4 "[MEDICAL_DATA]" at bounding box center [391, 358] width 230 height 12
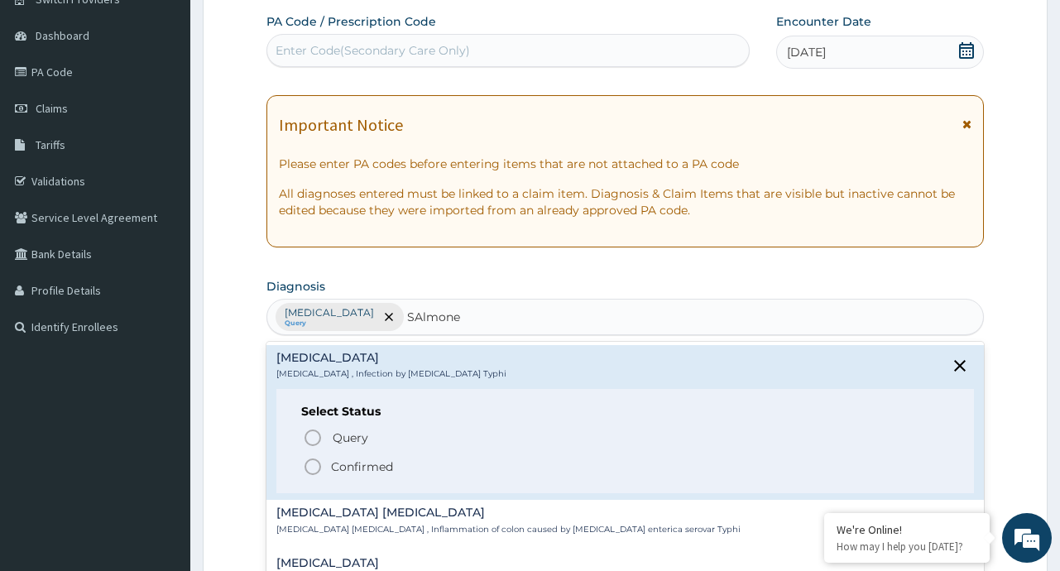
click at [352, 464] on p "Confirmed" at bounding box center [362, 466] width 62 height 17
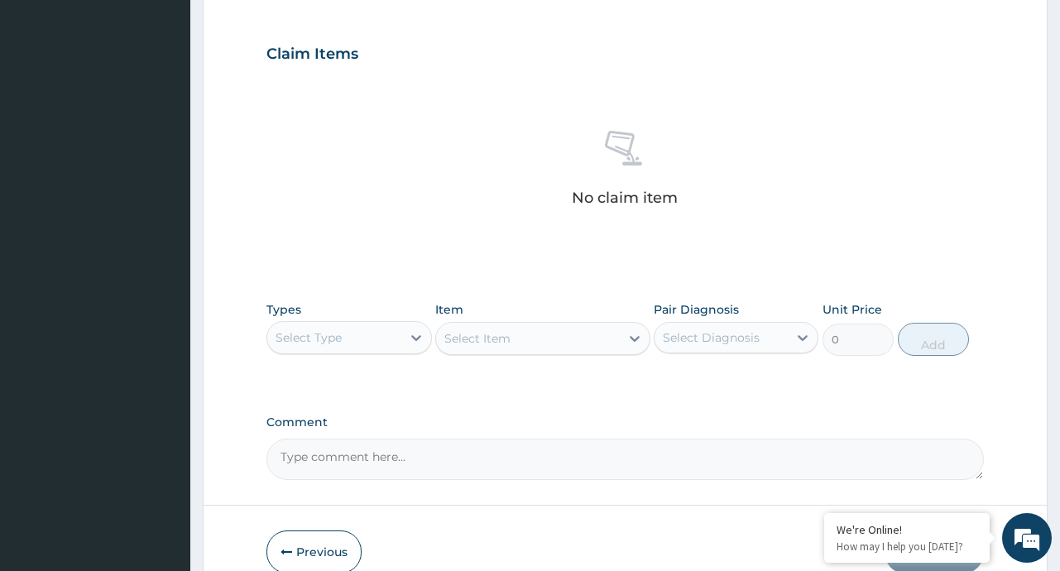
scroll to position [543, 0]
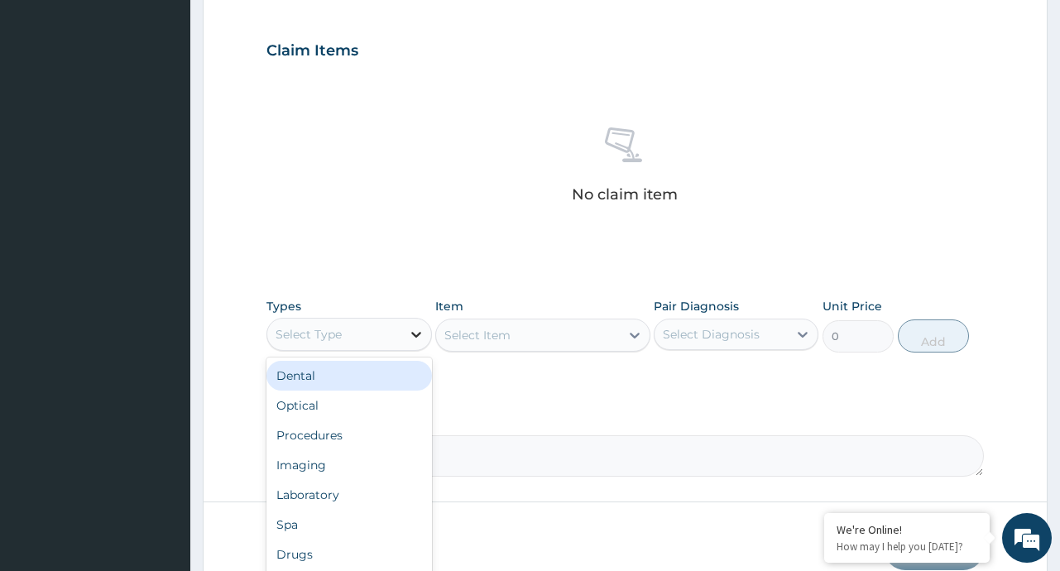
click at [412, 329] on icon at bounding box center [416, 334] width 17 height 17
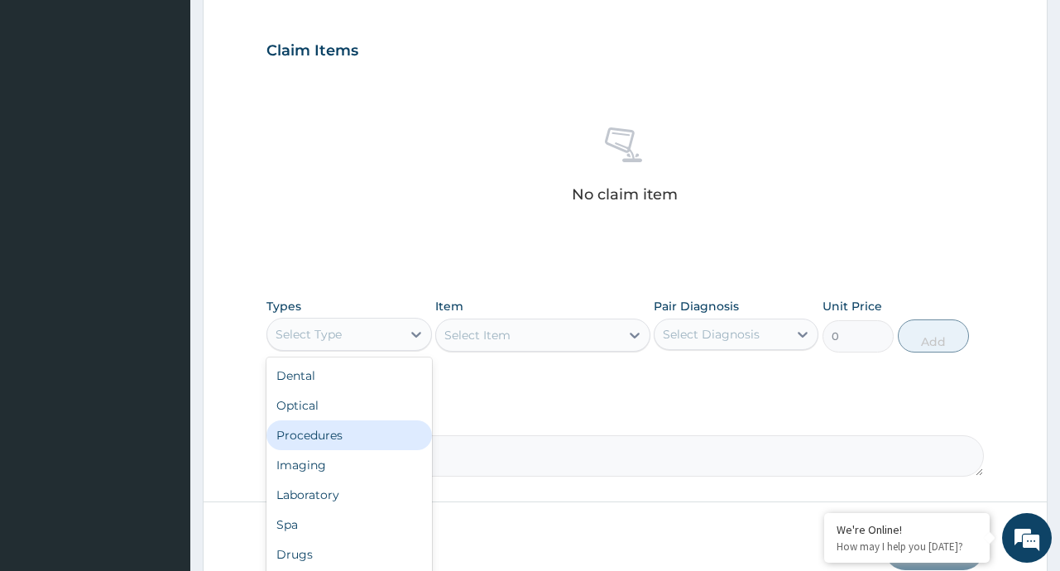
click at [339, 442] on div "Procedures" at bounding box center [348, 435] width 165 height 30
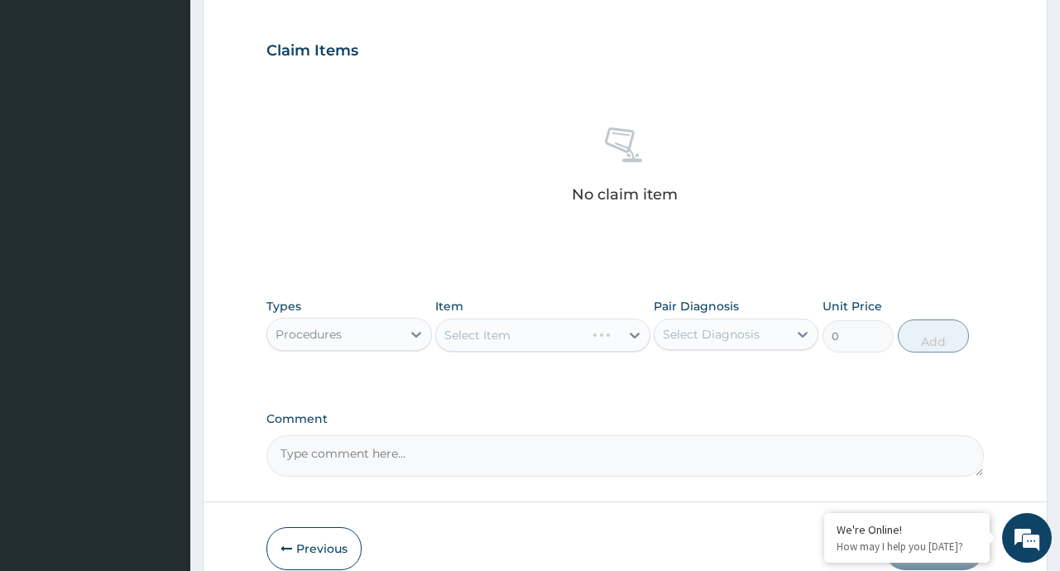
click at [635, 331] on div "Select Item" at bounding box center [542, 335] width 215 height 33
click at [632, 332] on div "Select Item" at bounding box center [542, 335] width 215 height 33
click at [635, 339] on icon at bounding box center [634, 335] width 17 height 17
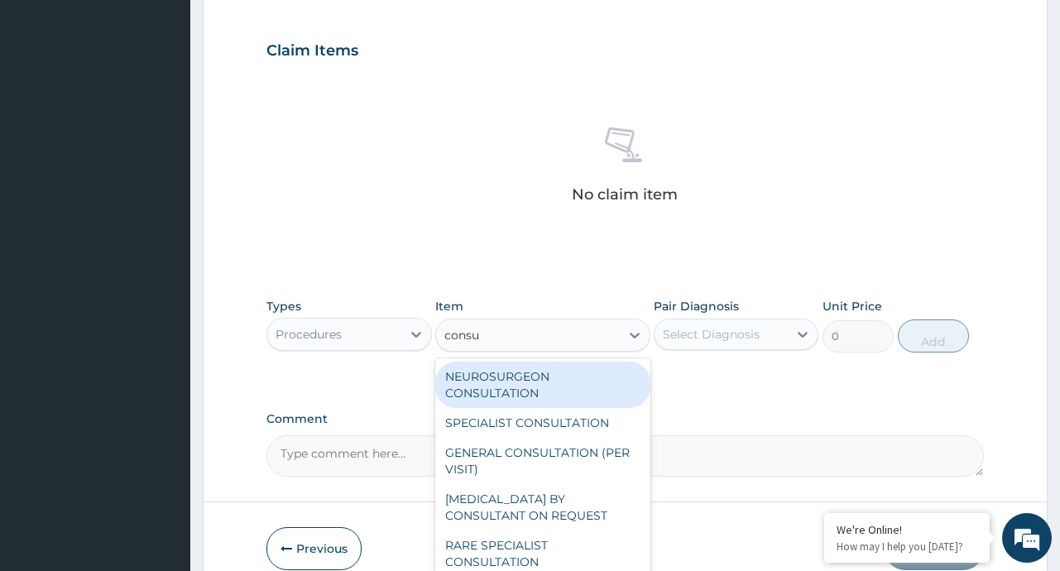
type input "consul"
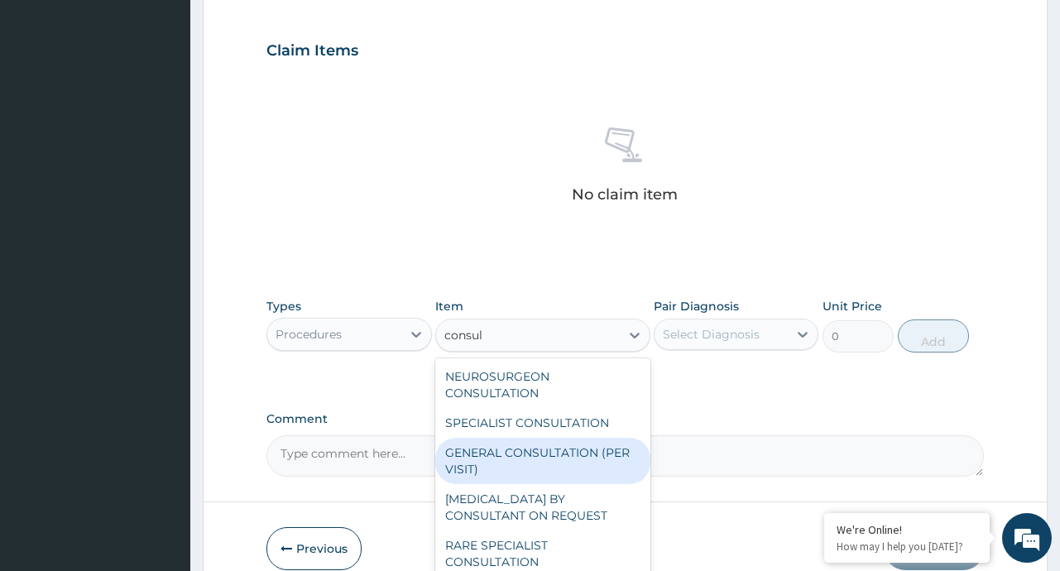
click at [560, 453] on div "GENERAL CONSULTATION (PER VISIT)" at bounding box center [542, 461] width 215 height 46
type input "2000"
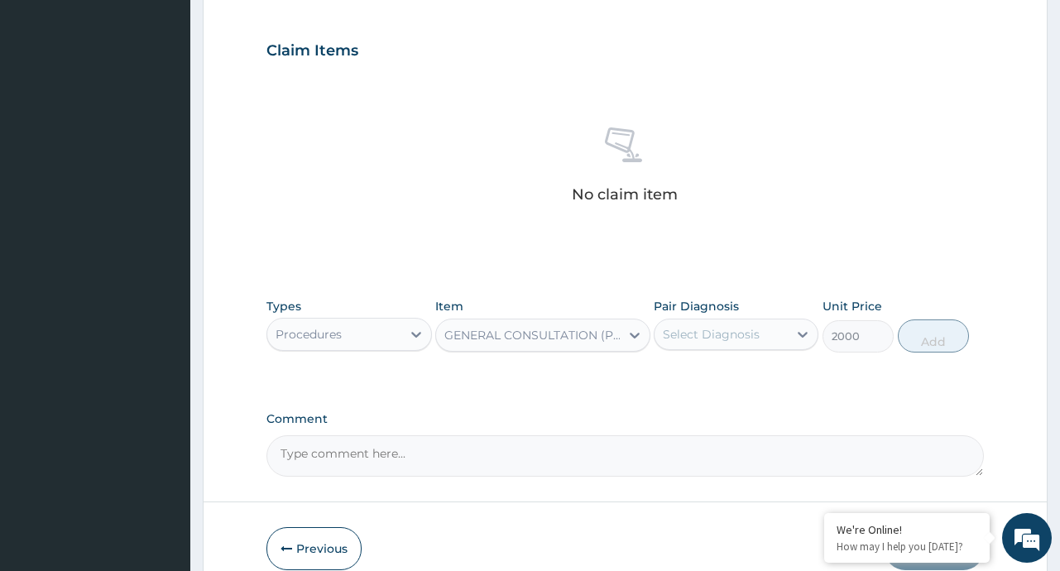
click at [770, 335] on div "Select Diagnosis" at bounding box center [720, 334] width 133 height 26
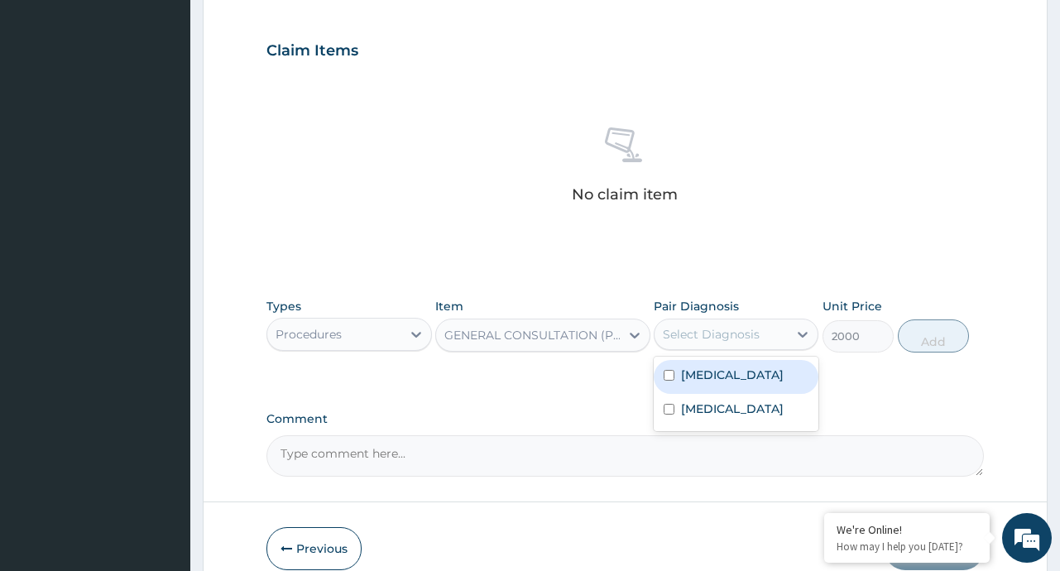
click at [717, 379] on label "Malaria" at bounding box center [732, 375] width 103 height 17
checkbox input "true"
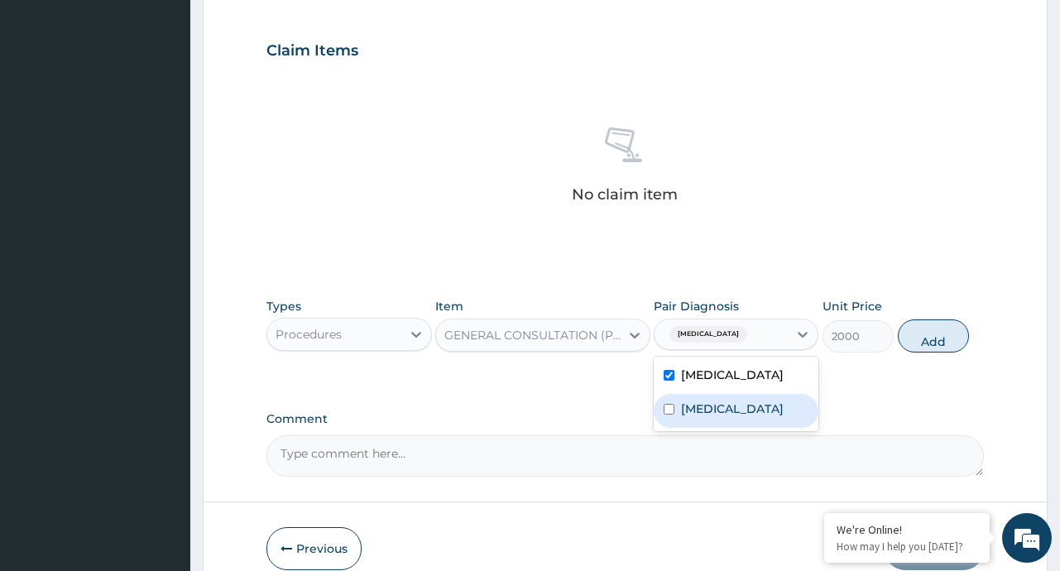
click at [709, 410] on label "Typhoid fever" at bounding box center [732, 408] width 103 height 17
checkbox input "true"
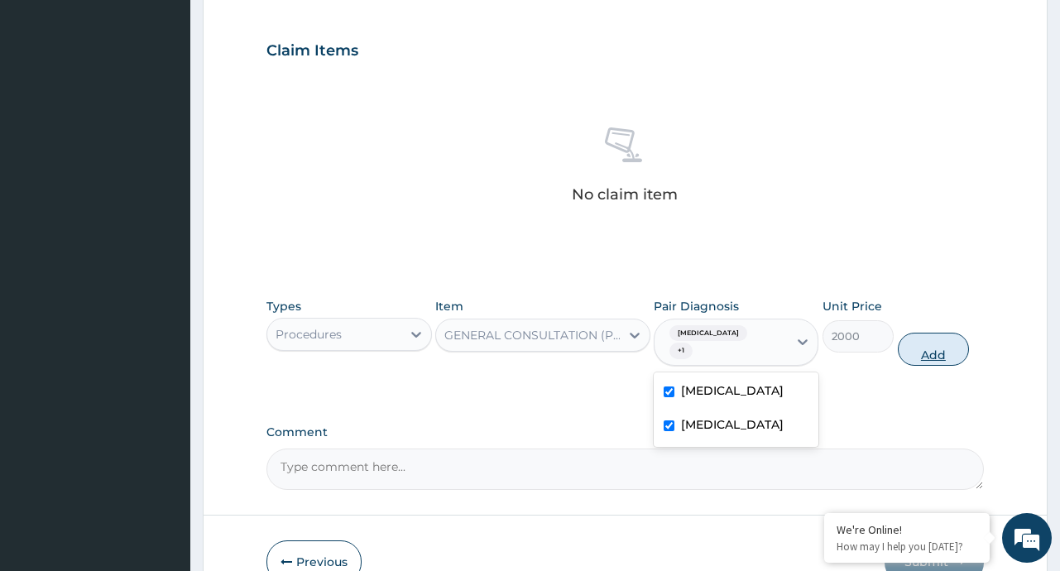
click at [926, 334] on button "Add" at bounding box center [934, 349] width 72 height 33
type input "0"
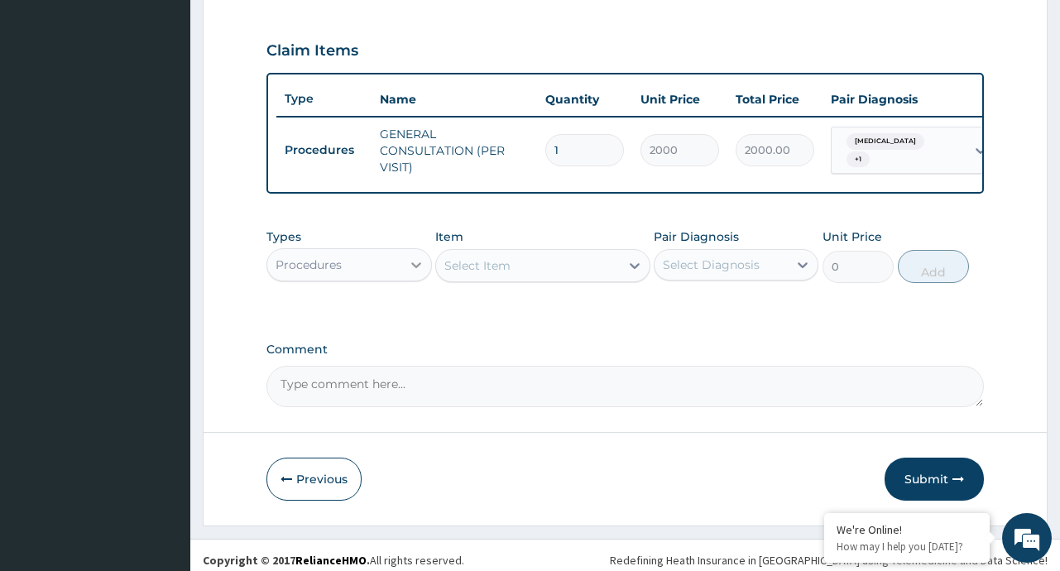
click at [411, 273] on icon at bounding box center [416, 264] width 17 height 17
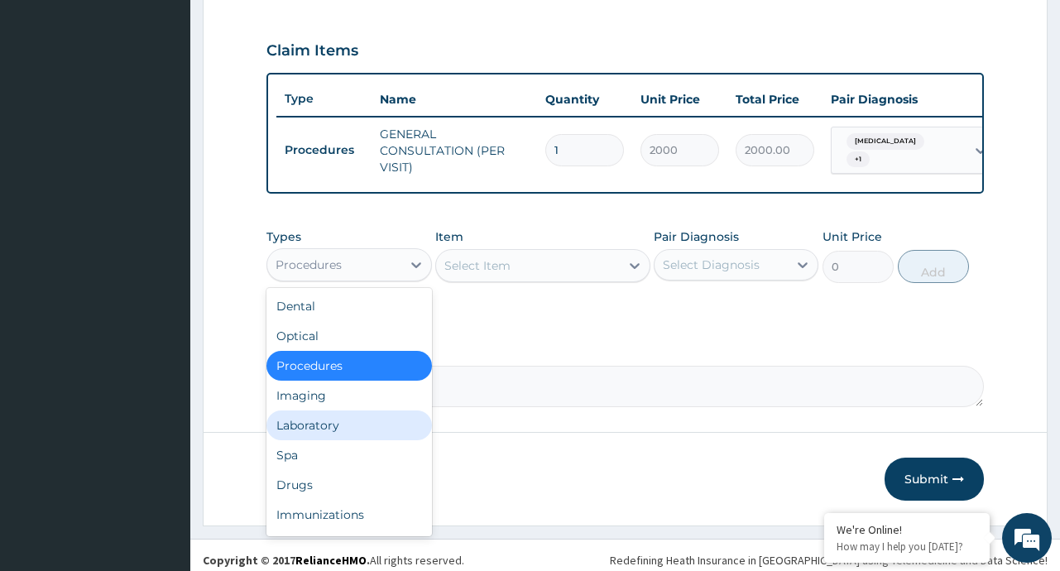
click at [318, 440] on div "Laboratory" at bounding box center [348, 425] width 165 height 30
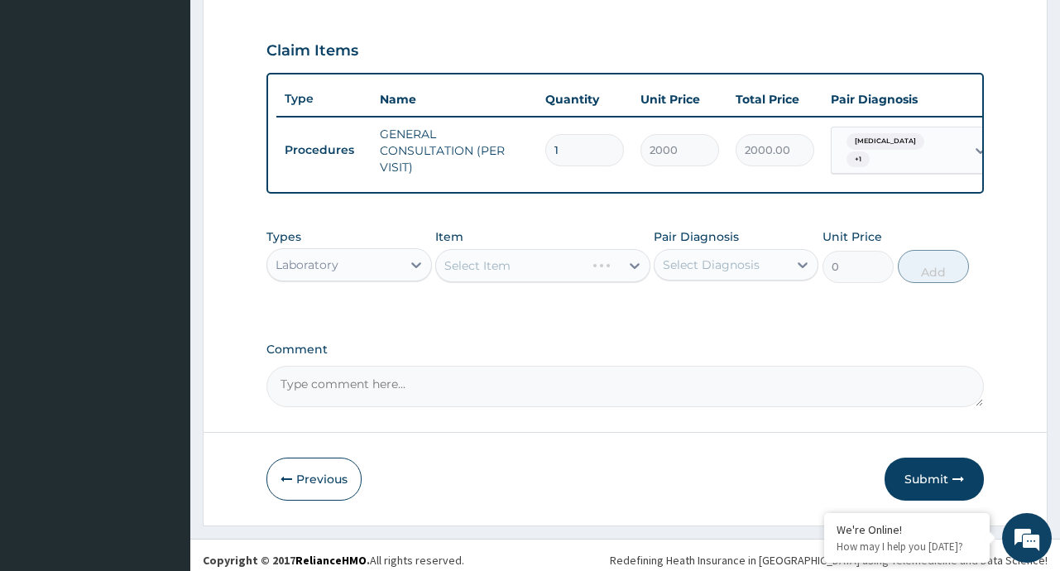
click at [635, 275] on div "Select Item" at bounding box center [542, 265] width 215 height 33
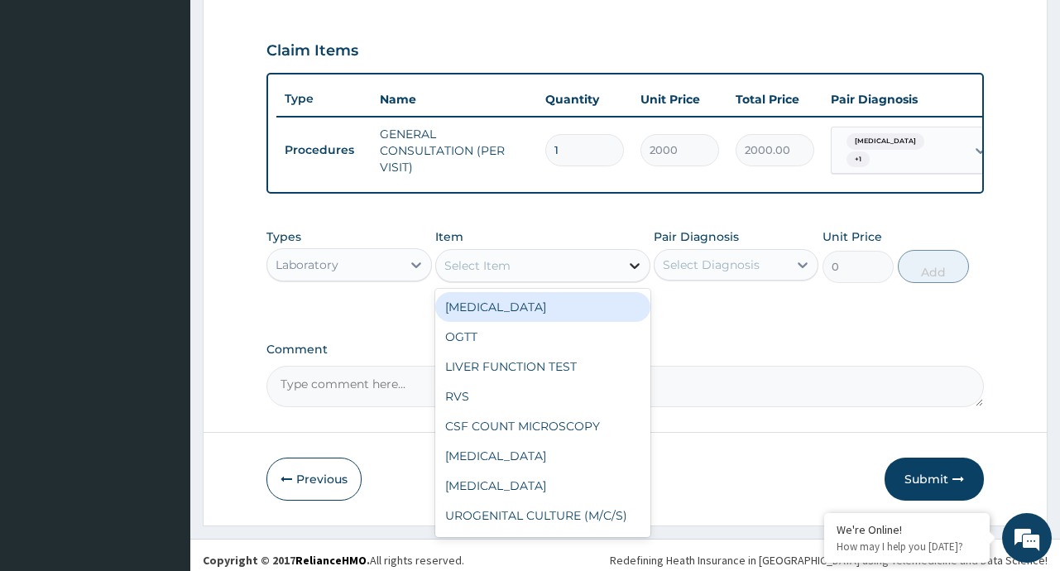
click at [640, 274] on icon at bounding box center [634, 265] width 17 height 17
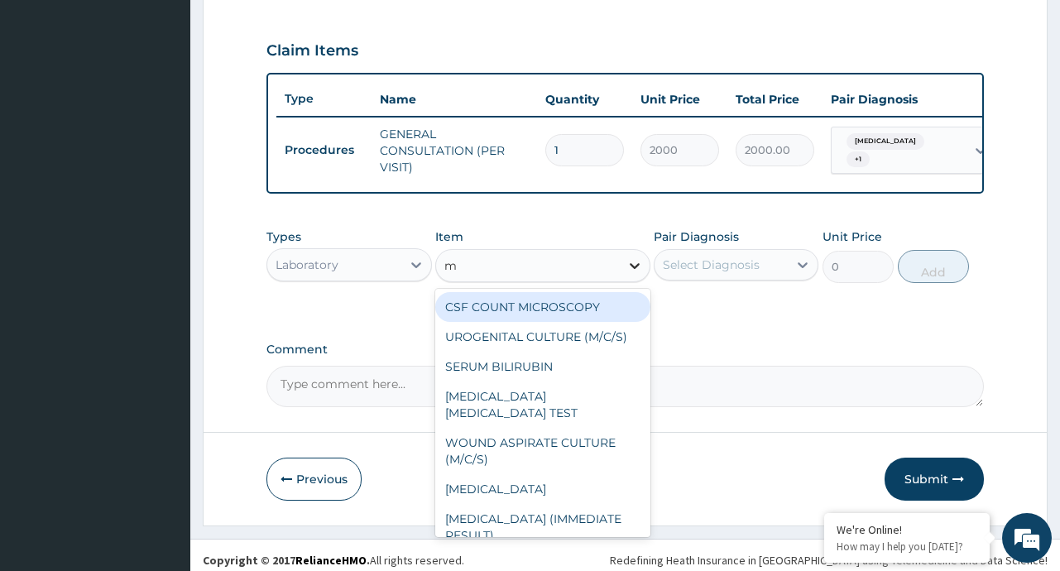
type input "ma"
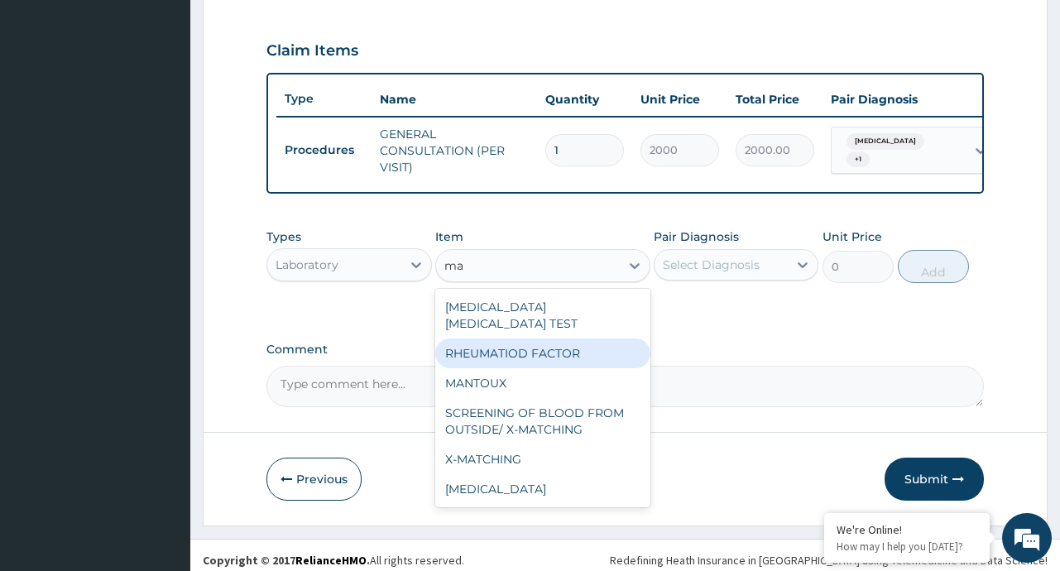
click at [577, 338] on div "RHEUMATIOD FACTOR" at bounding box center [542, 353] width 215 height 30
type input "2000"
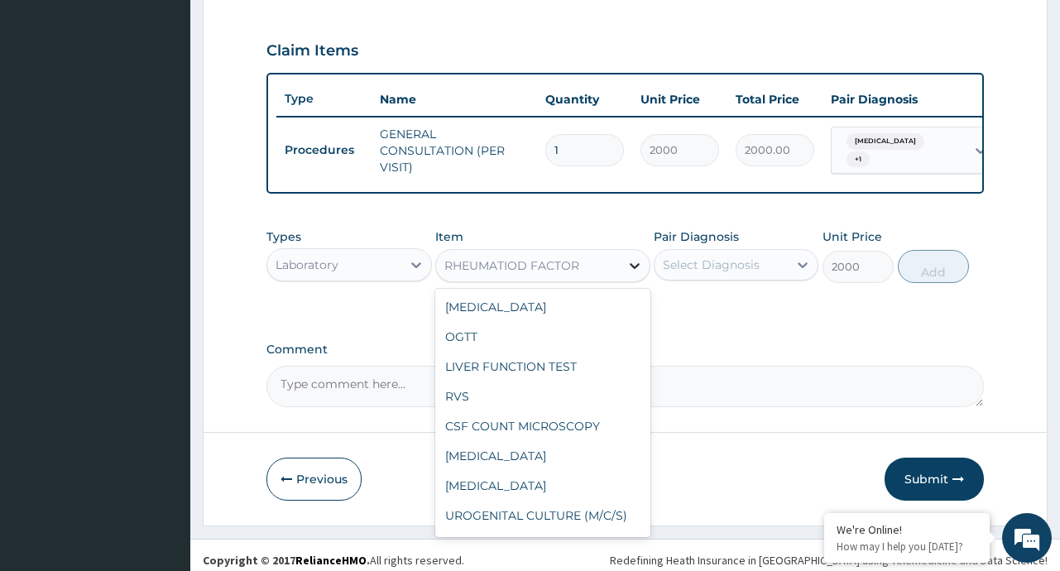
click at [640, 274] on icon at bounding box center [634, 265] width 17 height 17
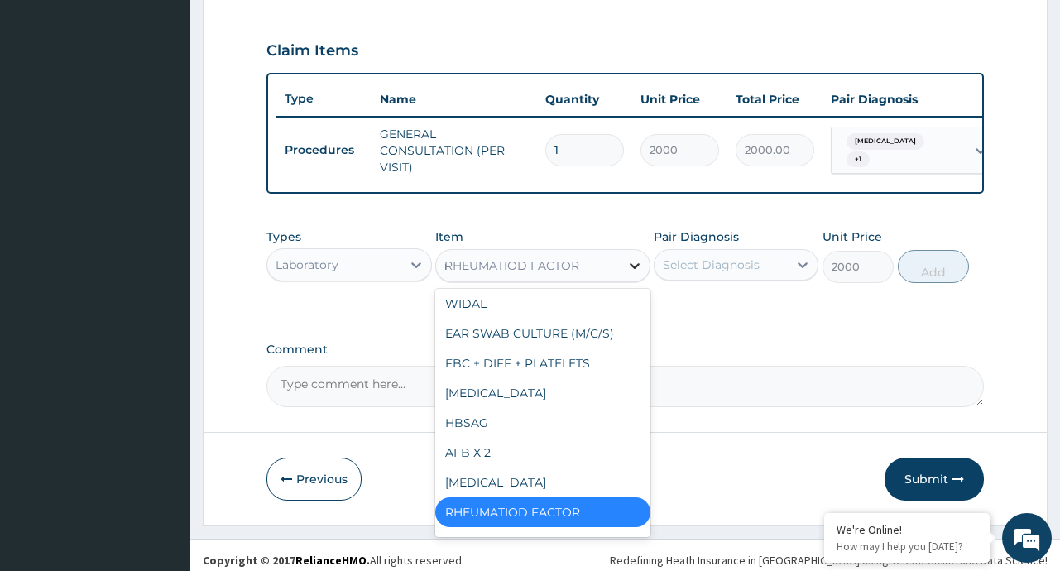
scroll to position [215, 0]
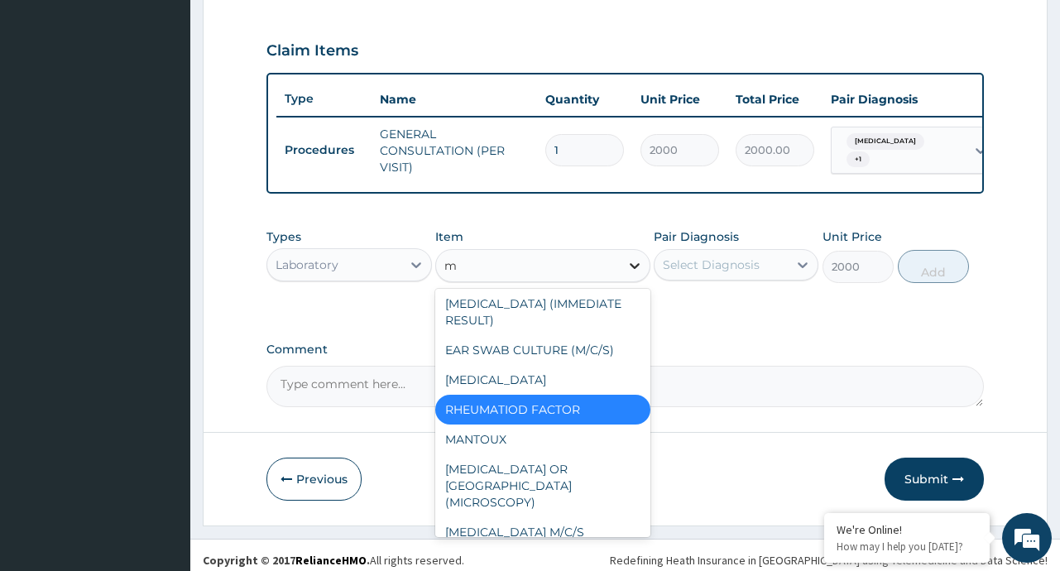
type input "ma"
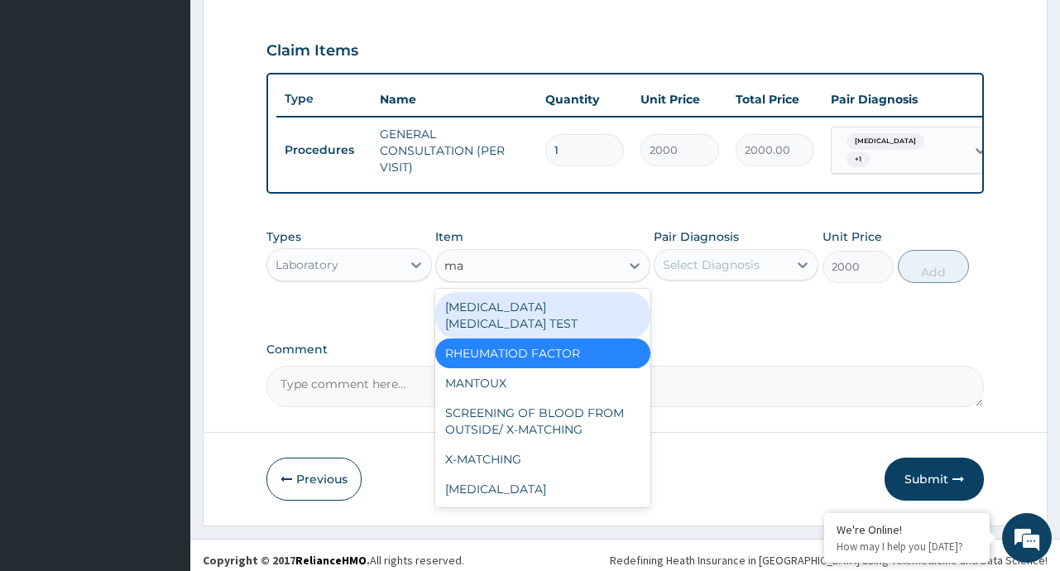
click at [520, 322] on div "MALARIA PARASITE TEST" at bounding box center [542, 315] width 215 height 46
type input "1000"
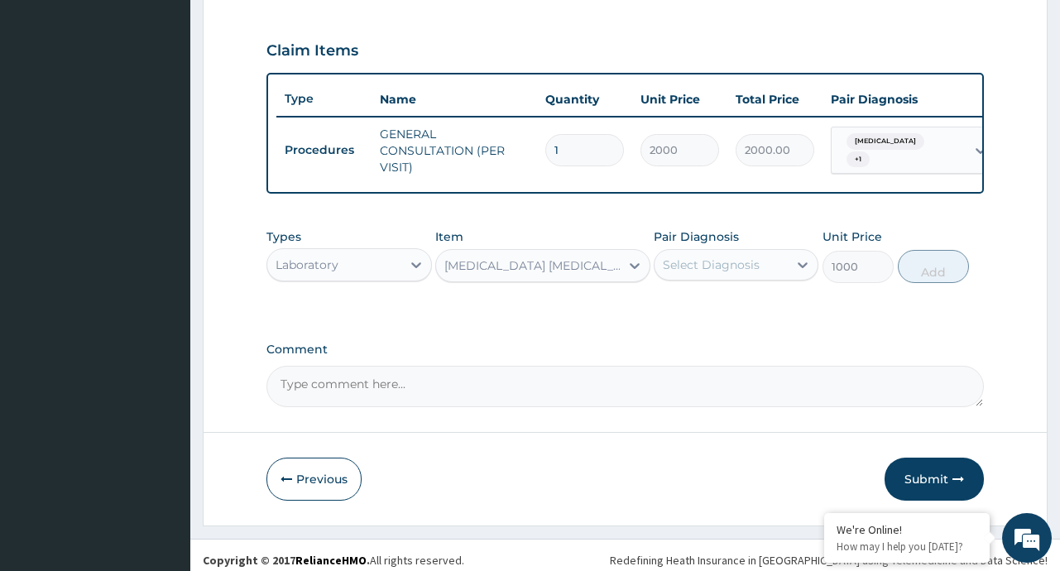
click at [779, 270] on div "Select Diagnosis" at bounding box center [720, 265] width 133 height 26
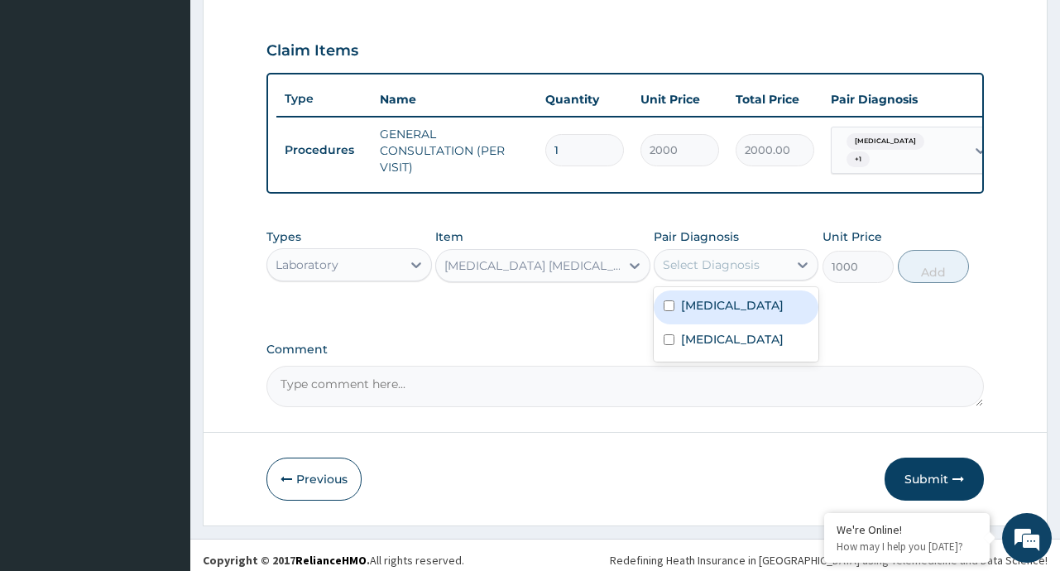
click at [708, 314] on label "Malaria" at bounding box center [732, 305] width 103 height 17
checkbox input "true"
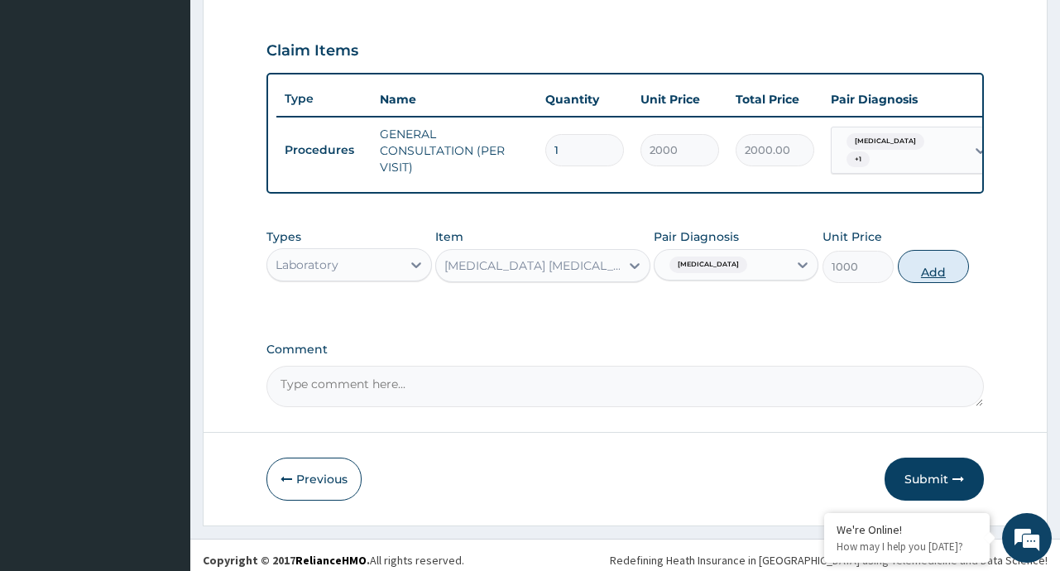
click at [947, 283] on button "Add" at bounding box center [934, 266] width 72 height 33
type input "0"
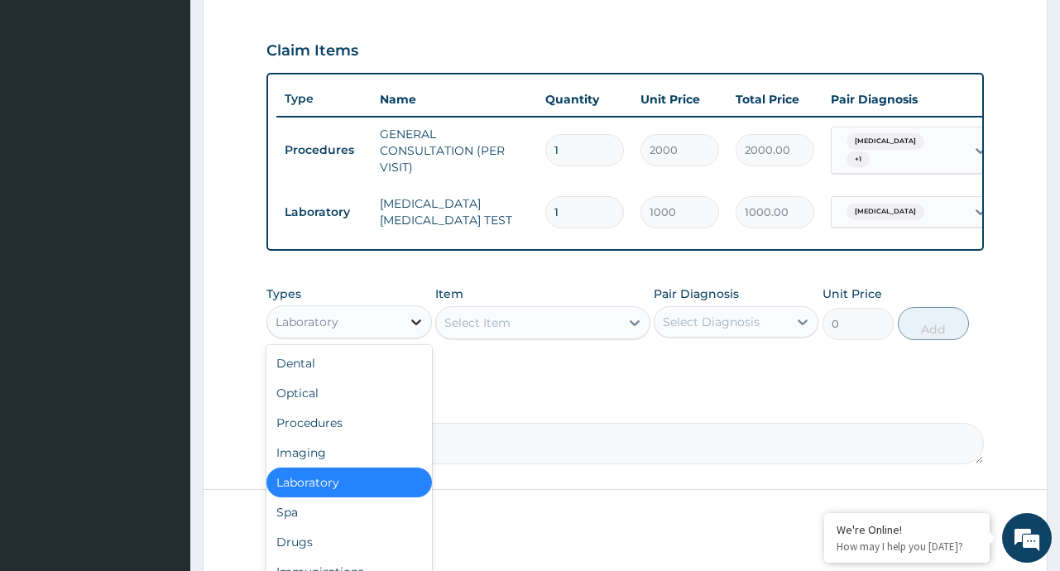
click at [409, 330] on icon at bounding box center [416, 322] width 17 height 17
click at [295, 552] on div "Drugs" at bounding box center [348, 542] width 165 height 30
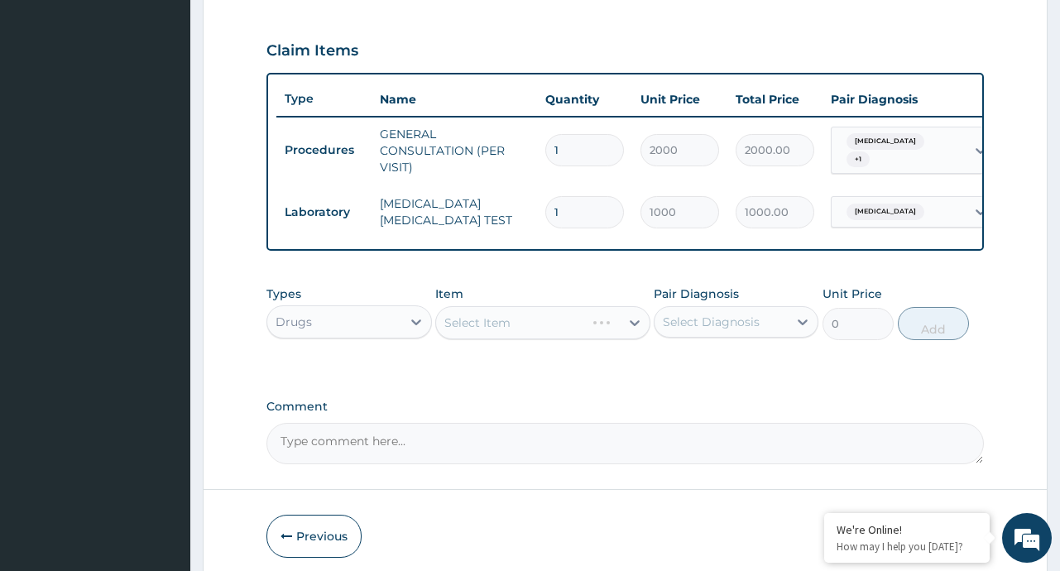
click at [640, 335] on div "Select Item" at bounding box center [542, 322] width 215 height 33
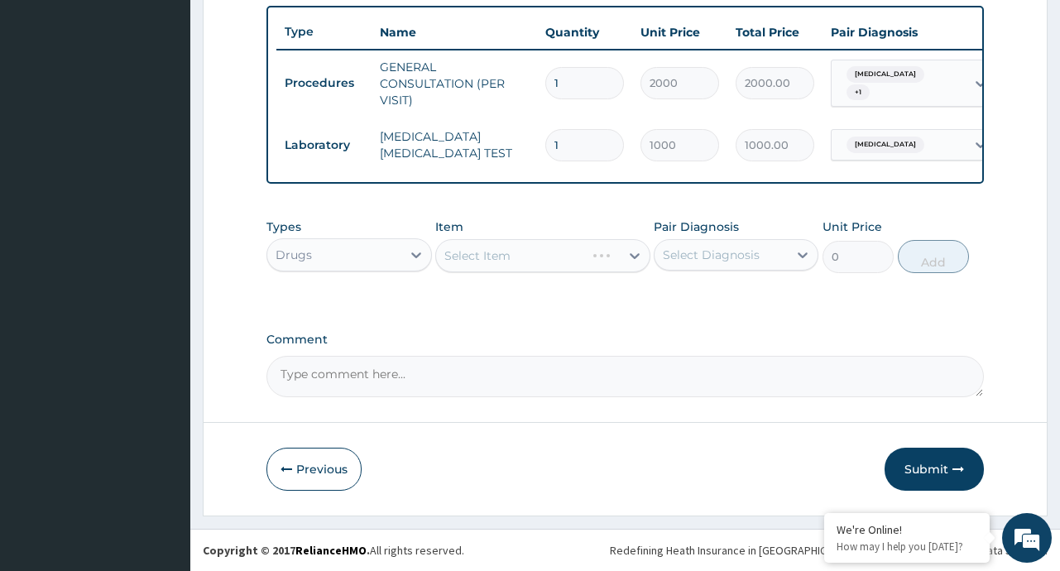
click at [635, 252] on div "Select Item" at bounding box center [542, 255] width 215 height 33
click at [631, 256] on div "Select Item" at bounding box center [542, 255] width 215 height 33
click at [635, 256] on icon at bounding box center [634, 255] width 17 height 17
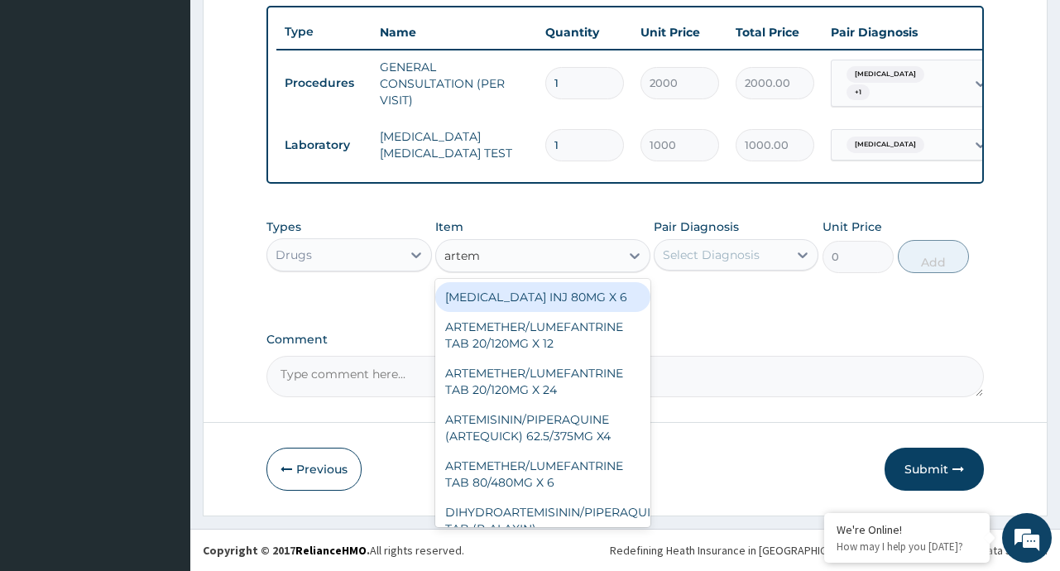
type input "arteme"
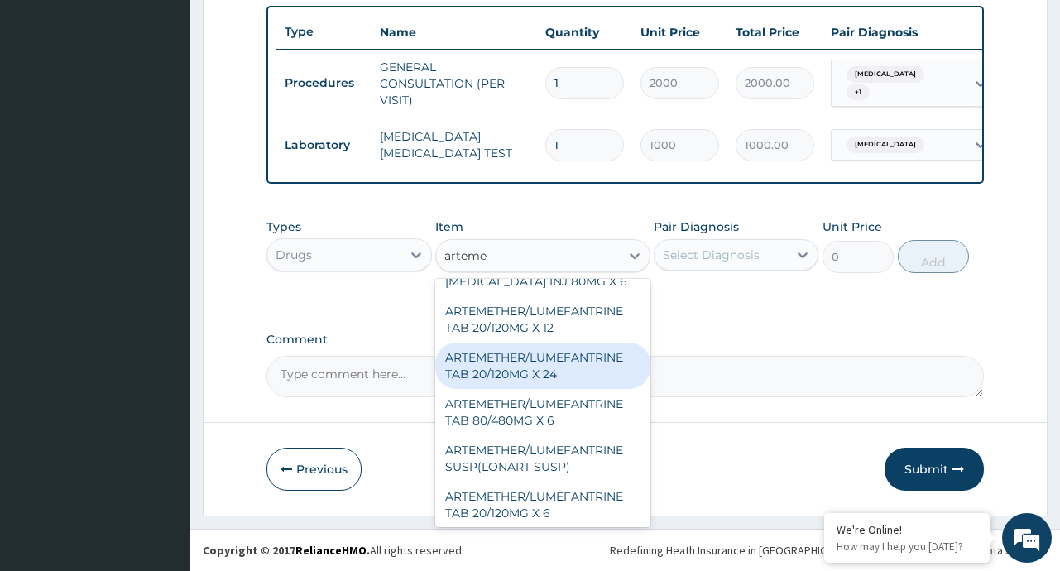
scroll to position [0, 0]
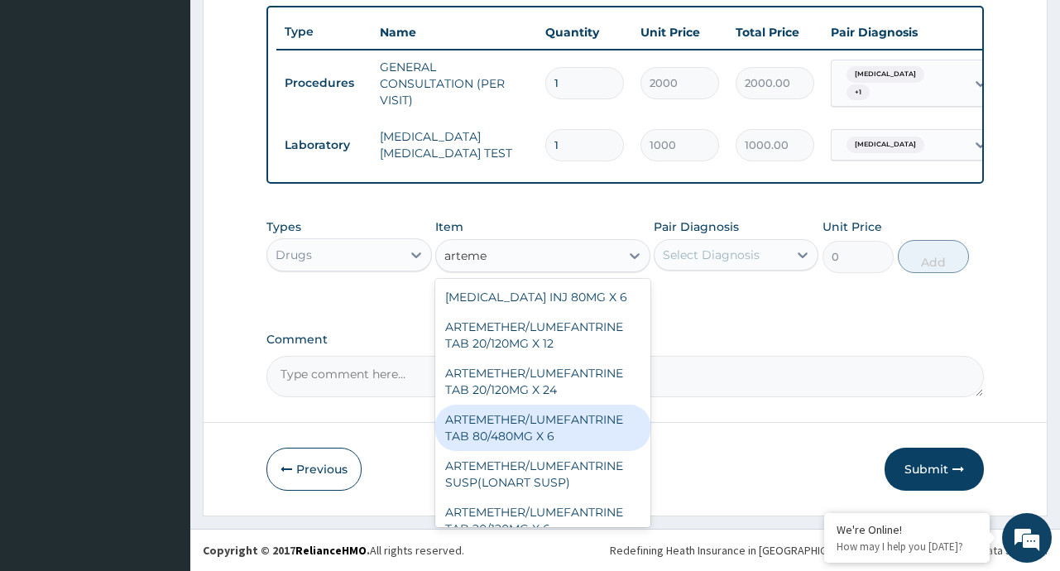
click at [579, 438] on div "ARTEMETHER/LUMEFANTRINE TAB 80/480MG X 6" at bounding box center [542, 428] width 215 height 46
type input "700"
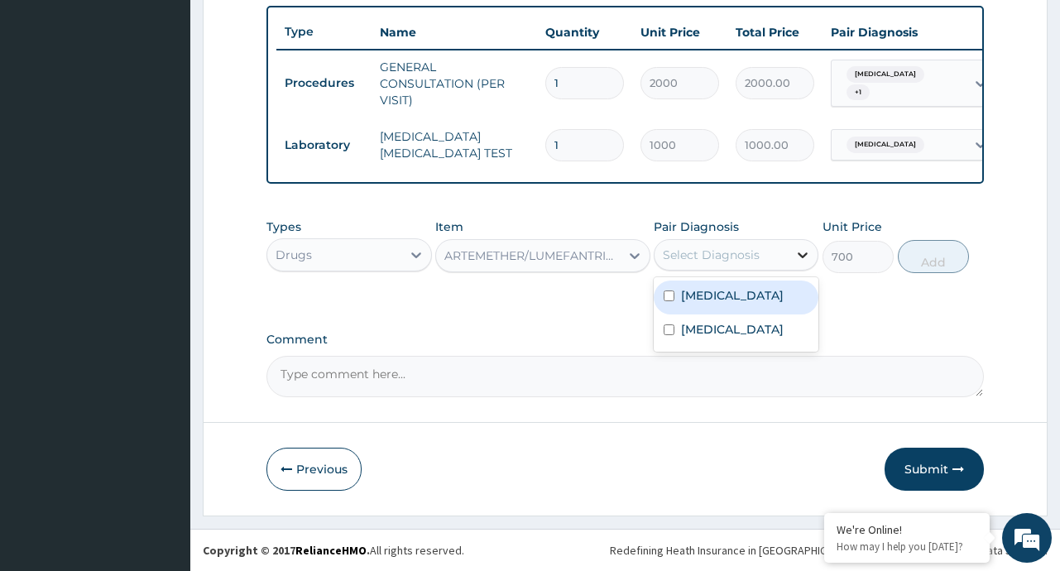
click at [791, 252] on div at bounding box center [803, 255] width 30 height 30
click at [729, 293] on div "Malaria" at bounding box center [736, 297] width 165 height 34
checkbox input "true"
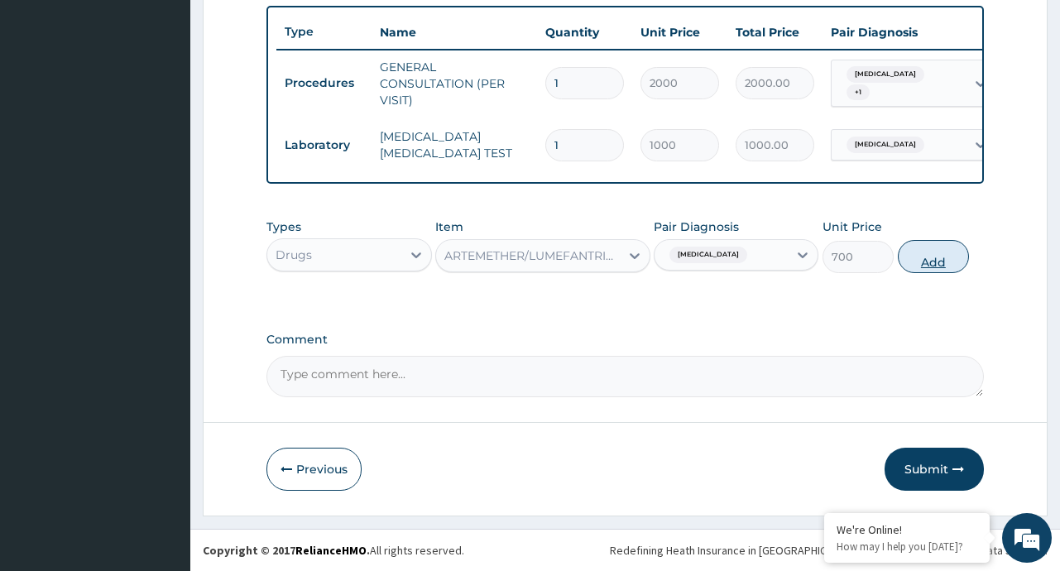
click at [928, 256] on button "Add" at bounding box center [934, 256] width 72 height 33
type input "0"
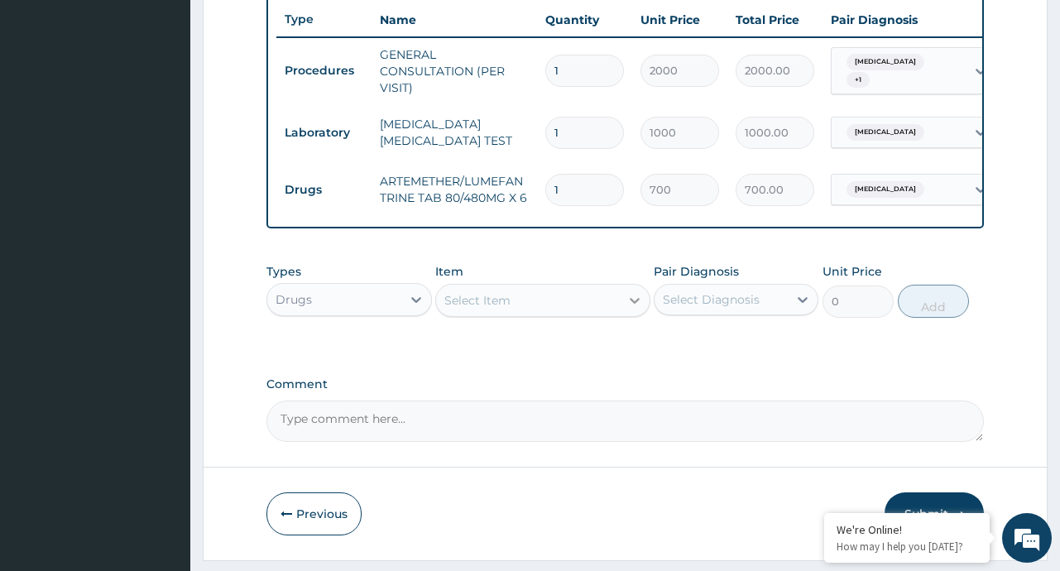
click at [636, 304] on icon at bounding box center [635, 301] width 10 height 6
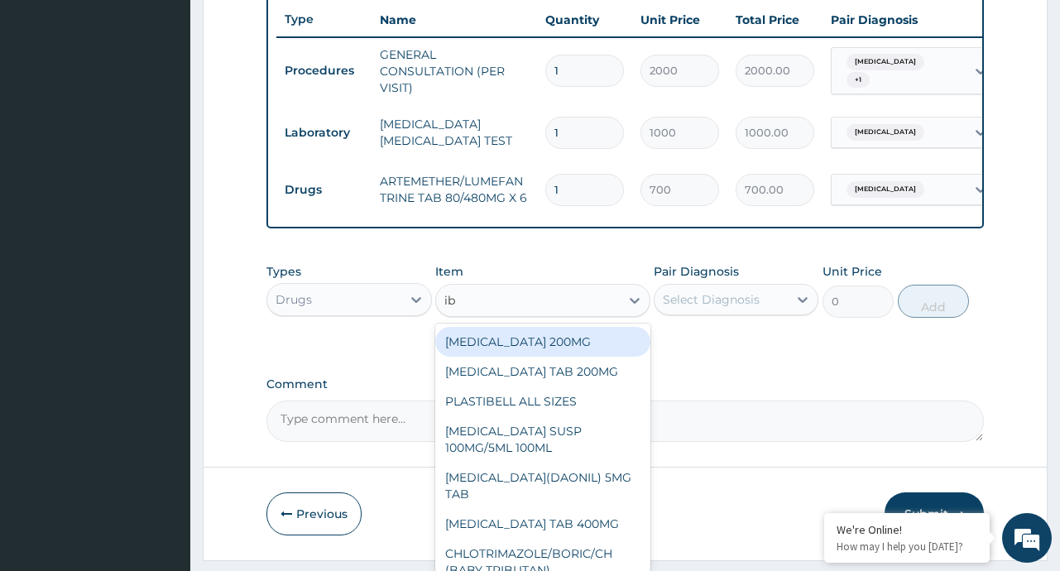
type input "ibu"
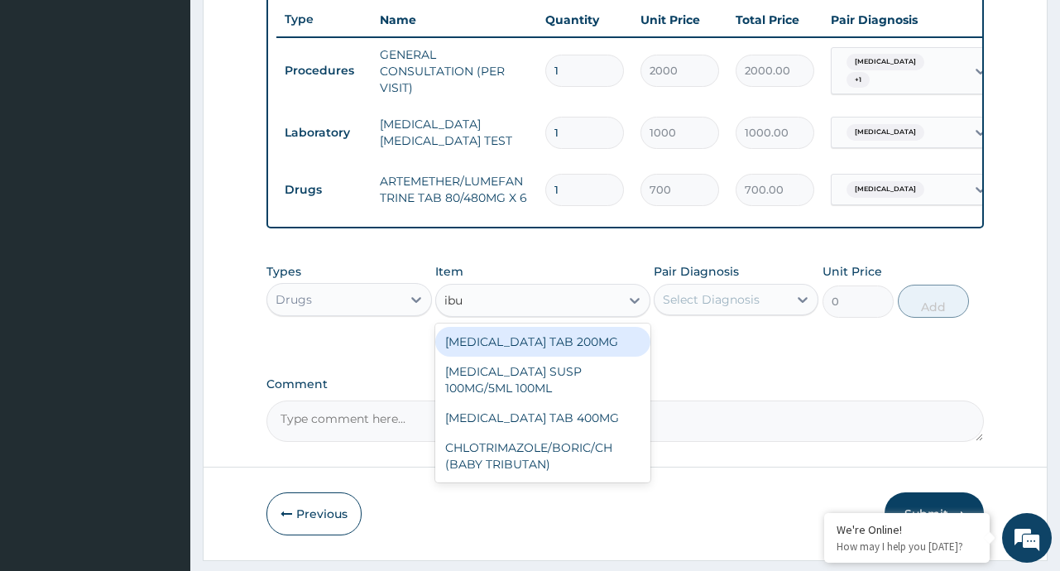
click at [543, 357] on div "IBUPROFEN TAB 200MG" at bounding box center [542, 342] width 215 height 30
type input "10"
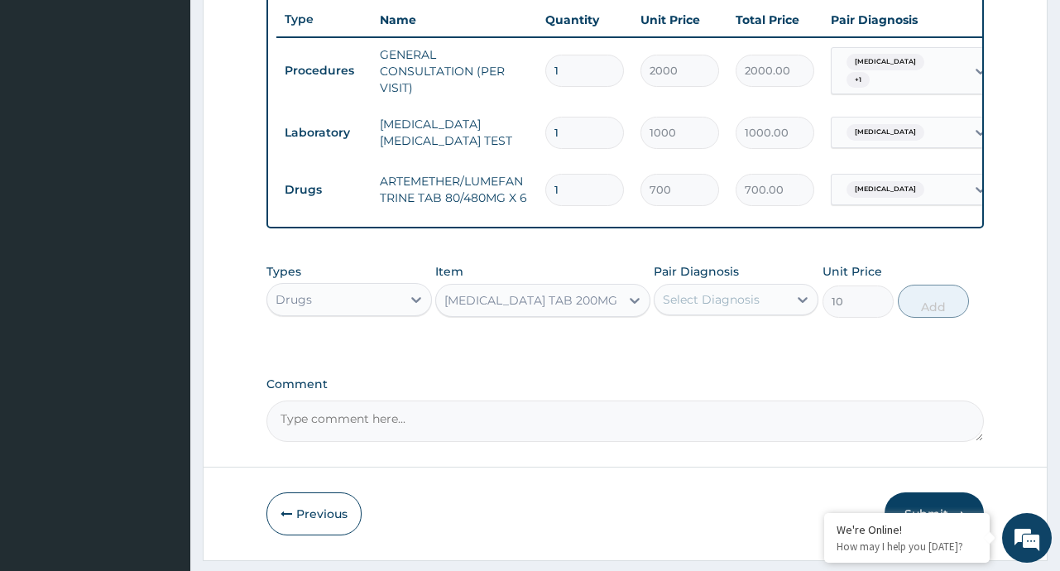
click at [760, 308] on div "Select Diagnosis" at bounding box center [720, 299] width 133 height 26
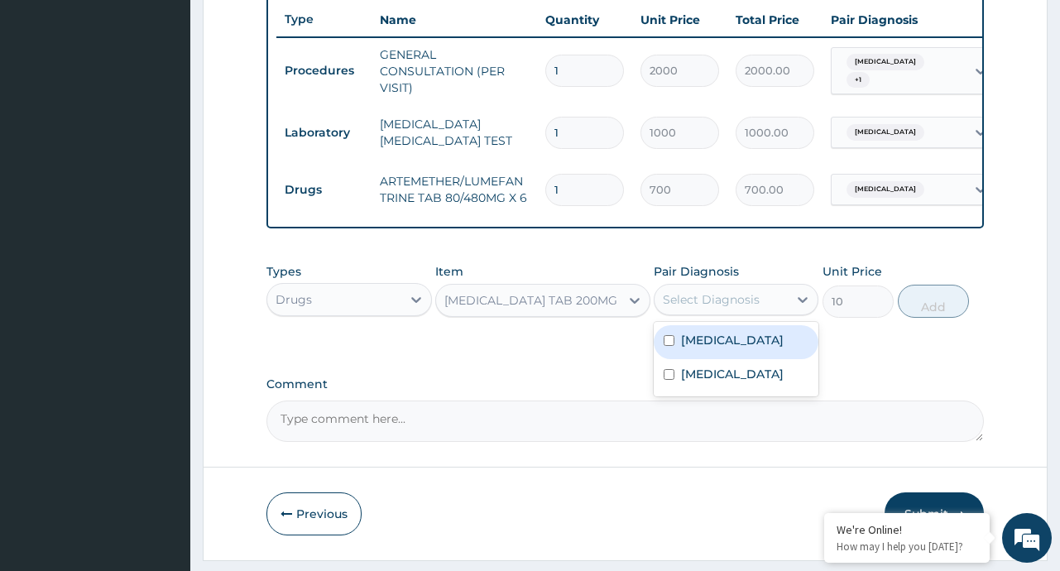
click at [743, 359] on div "Malaria" at bounding box center [736, 342] width 165 height 34
checkbox input "true"
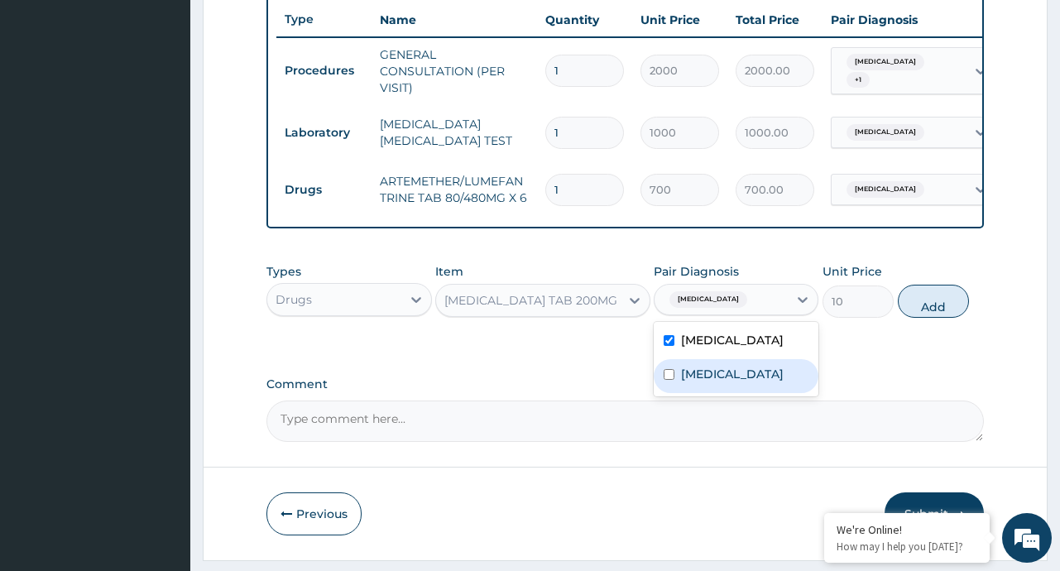
click at [726, 382] on label "Typhoid fever" at bounding box center [732, 374] width 103 height 17
checkbox input "true"
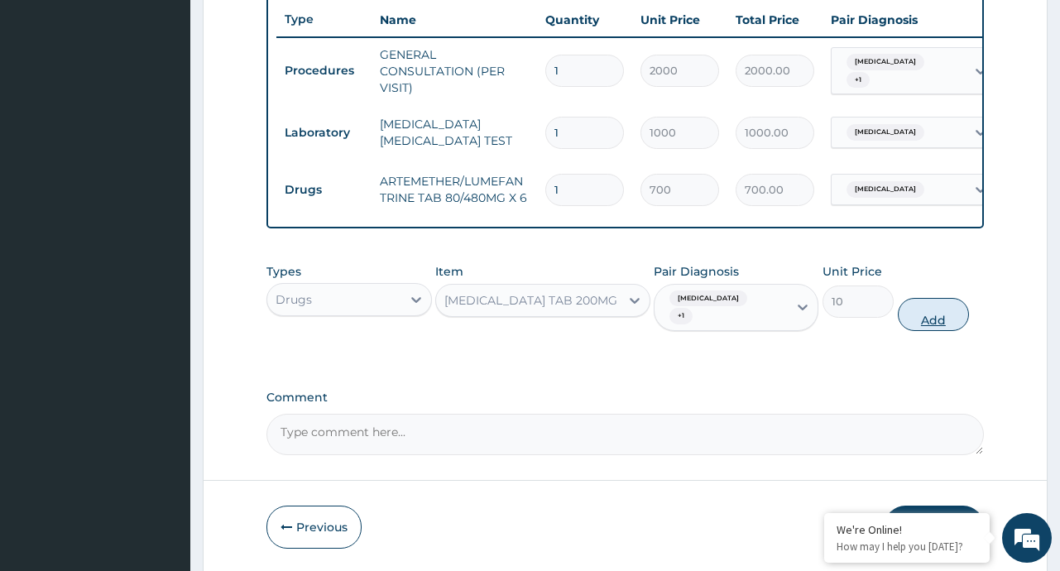
click at [938, 309] on button "Add" at bounding box center [934, 314] width 72 height 33
type input "0"
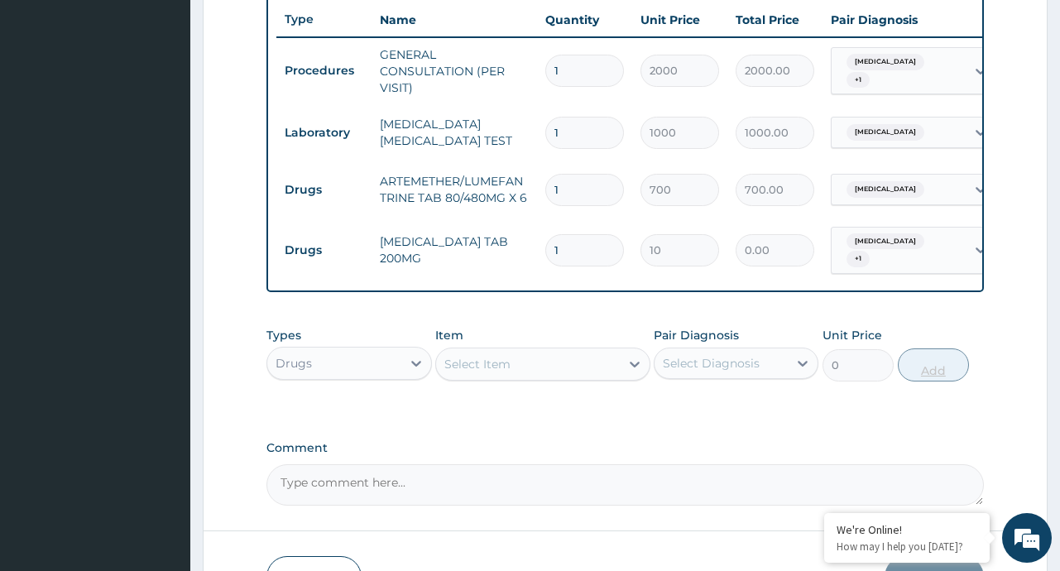
type input "0.00"
type input "5"
type input "50.00"
type input "0.00"
type input "6"
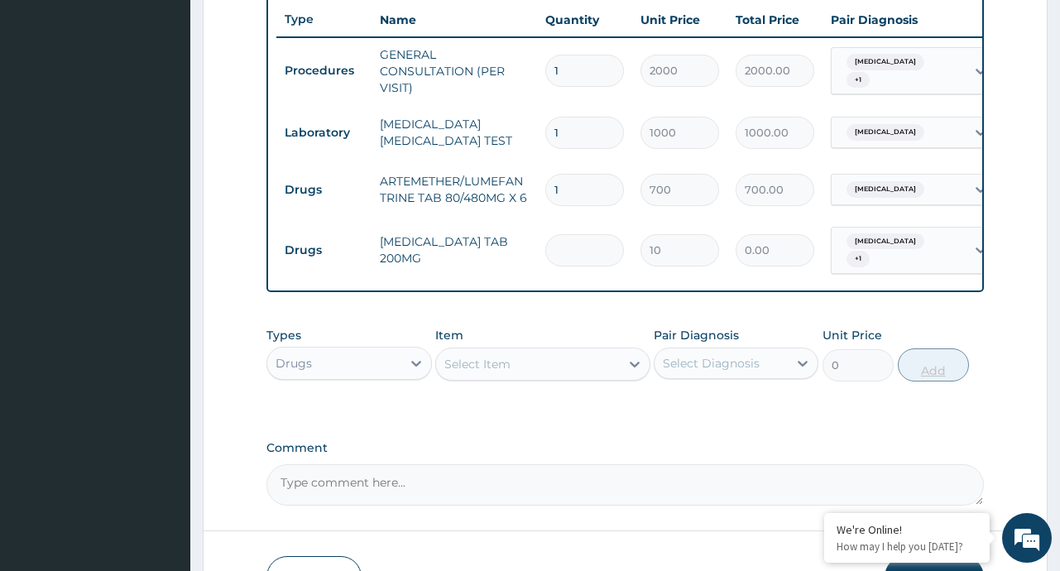
type input "60.00"
type input "6"
click at [619, 376] on div "Select Item" at bounding box center [528, 364] width 184 height 26
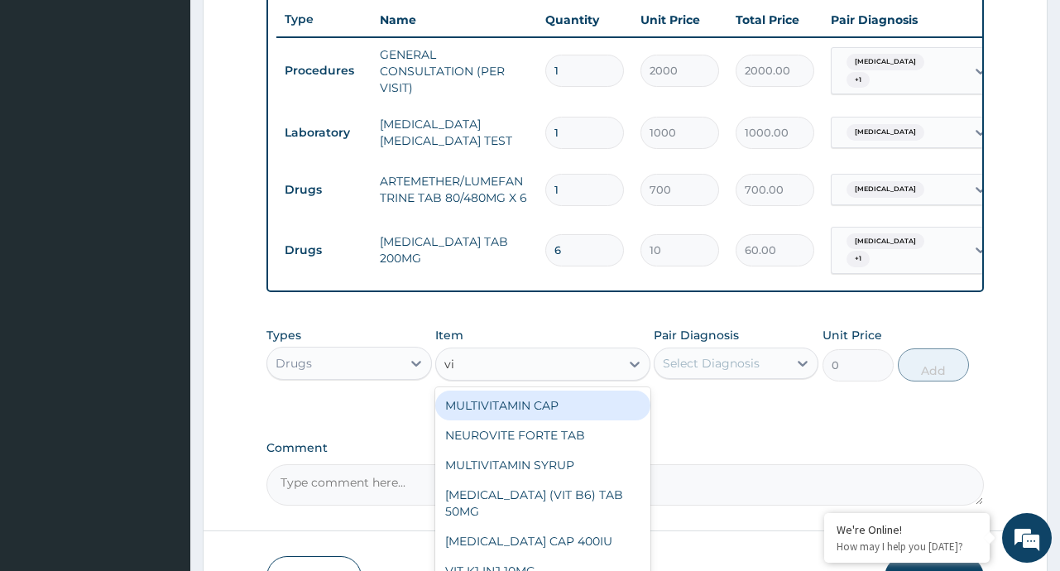
type input "v"
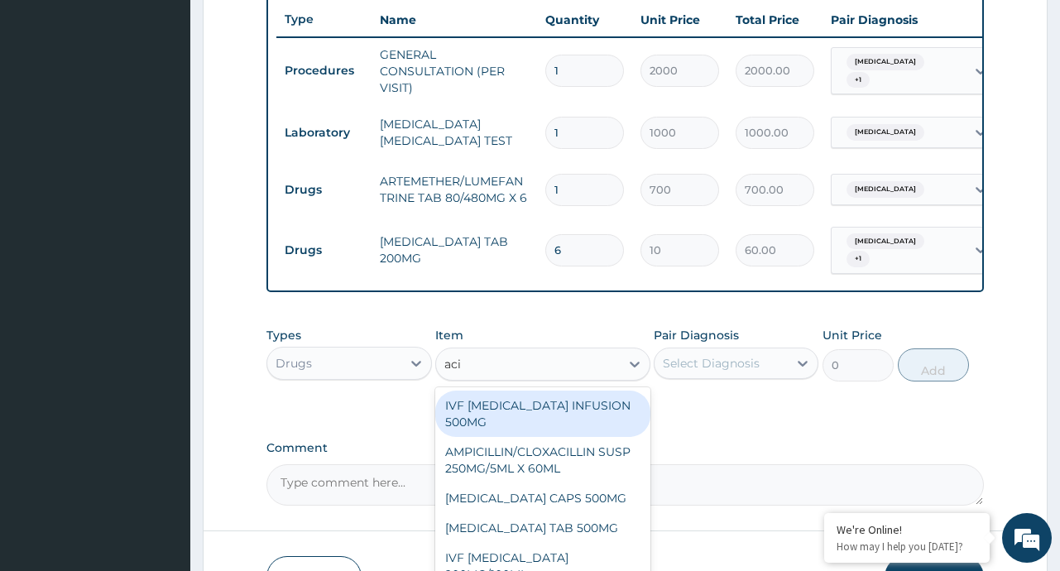
type input "acid"
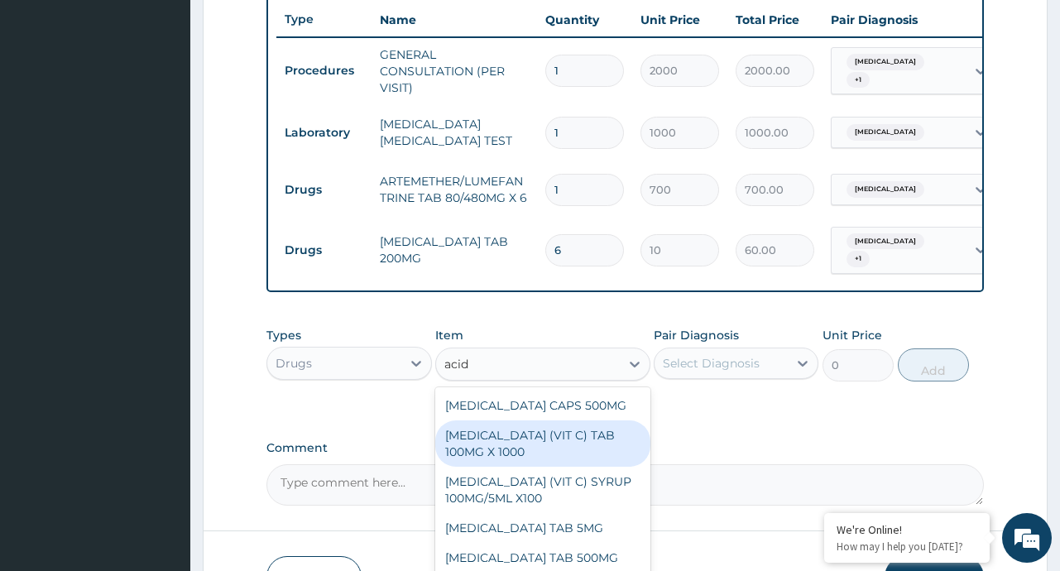
click at [560, 467] on div "[MEDICAL_DATA] (VIT C) TAB 100MG X 1000" at bounding box center [542, 443] width 215 height 46
type input "10"
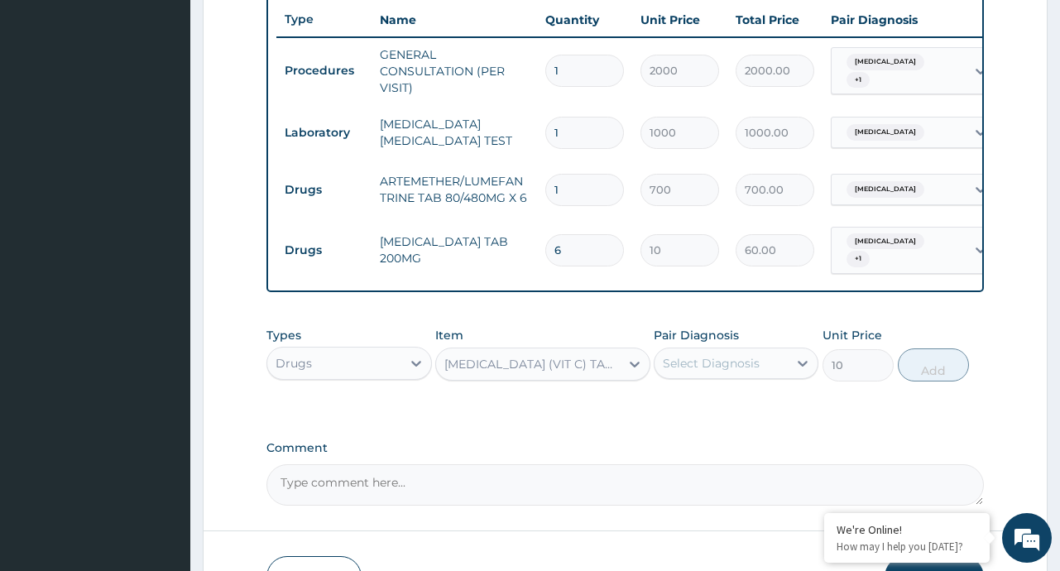
click at [761, 370] on div "Select Diagnosis" at bounding box center [720, 363] width 133 height 26
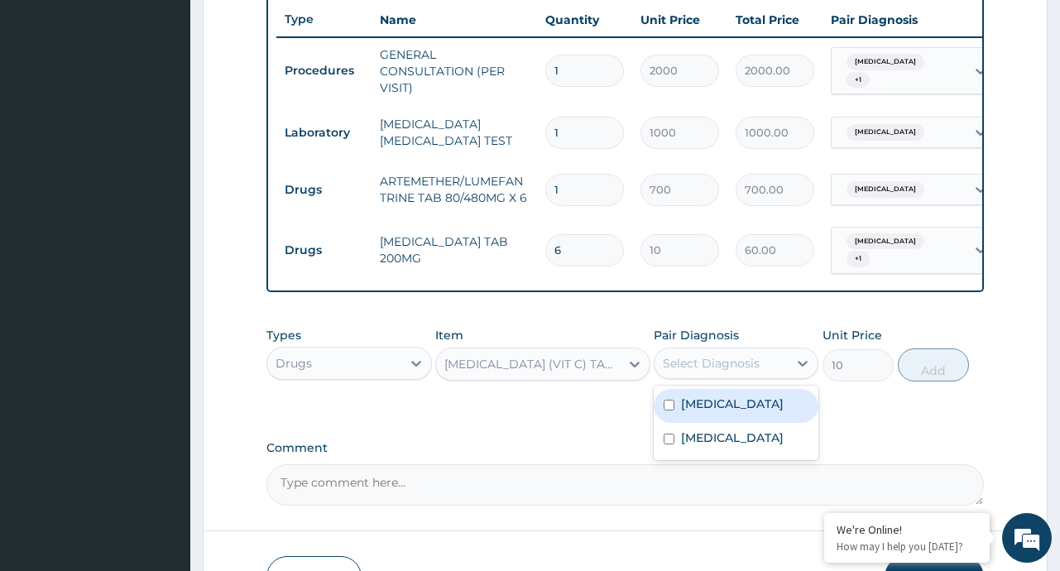
click at [723, 410] on label "Malaria" at bounding box center [732, 403] width 103 height 17
checkbox input "true"
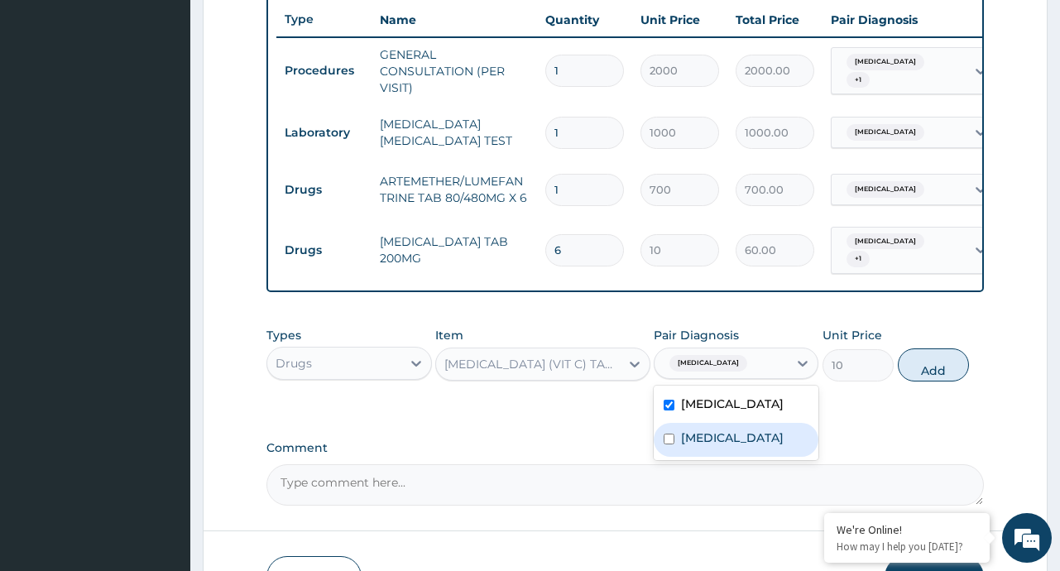
click at [720, 446] on label "[MEDICAL_DATA]" at bounding box center [732, 437] width 103 height 17
checkbox input "true"
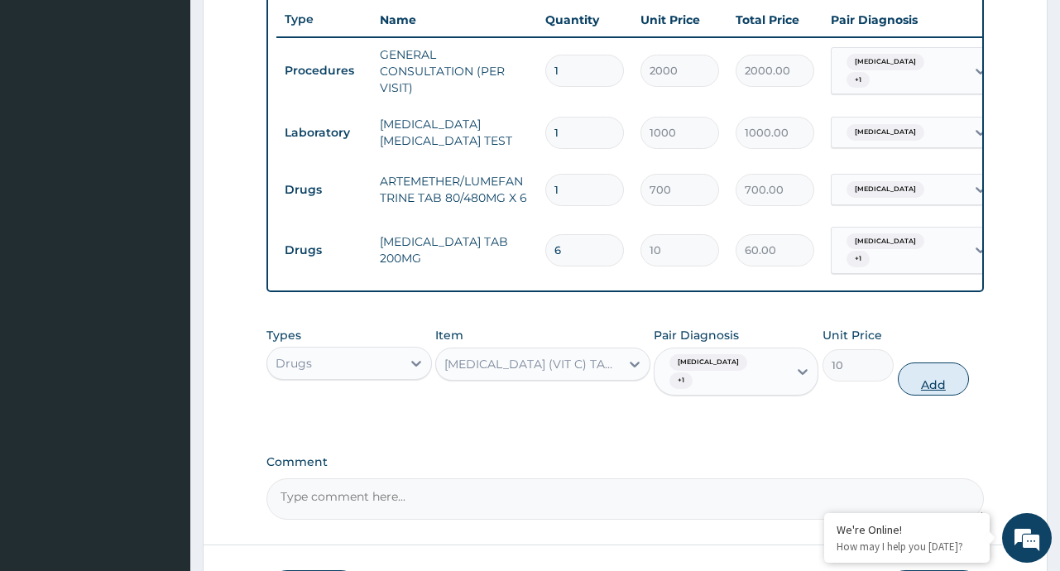
click at [937, 370] on button "Add" at bounding box center [934, 378] width 72 height 33
type input "0"
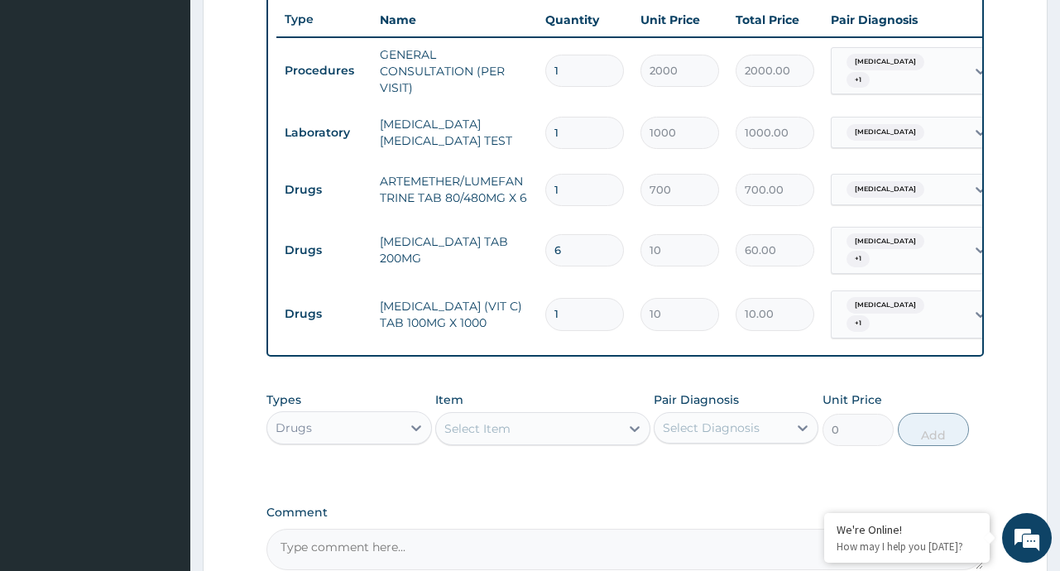
type input "0.00"
type input "4"
type input "40.00"
type input "42"
type input "420.00"
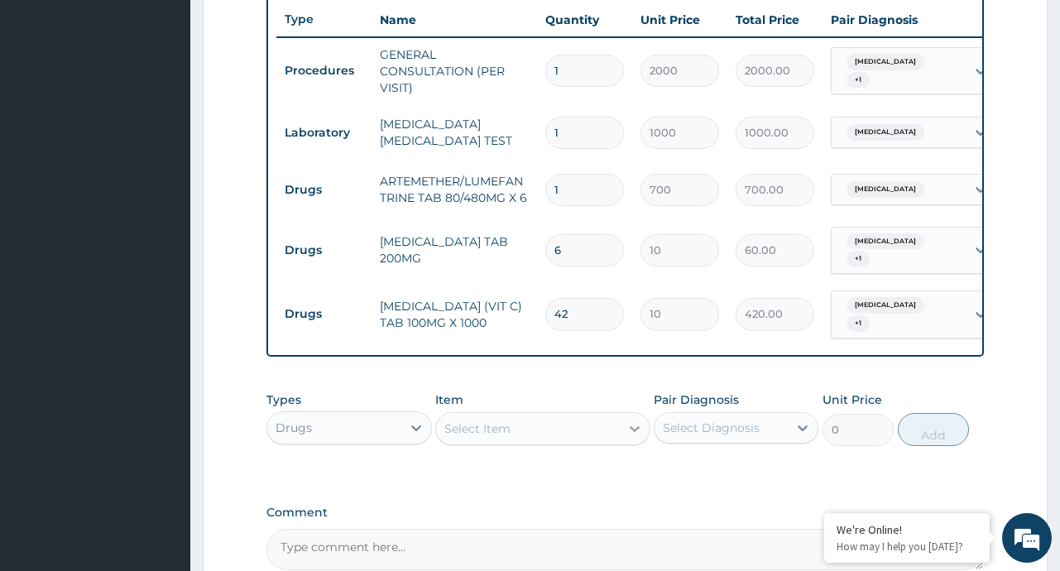
type input "42"
click at [641, 435] on div at bounding box center [635, 429] width 30 height 30
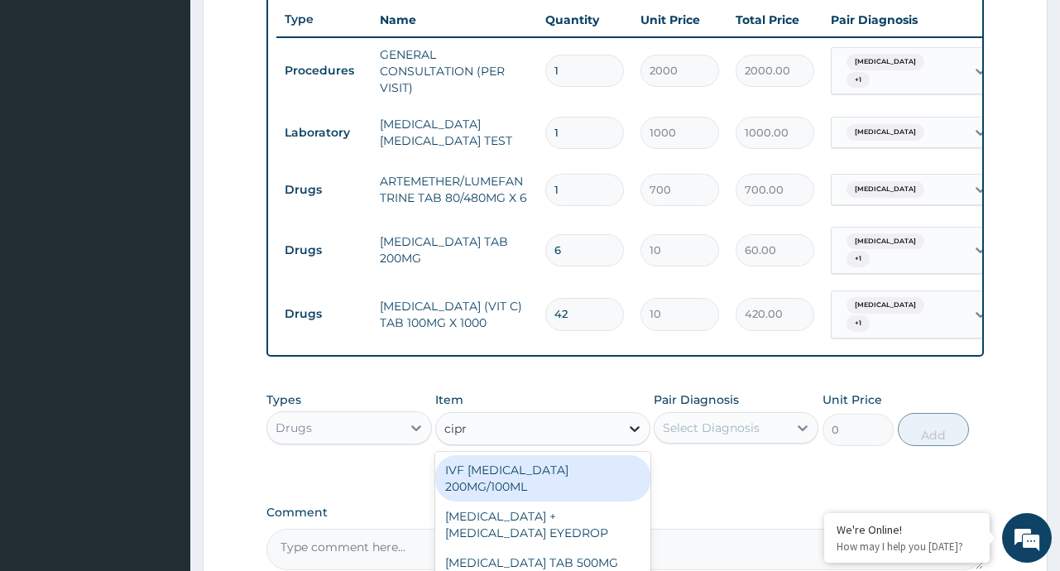
type input "cipro"
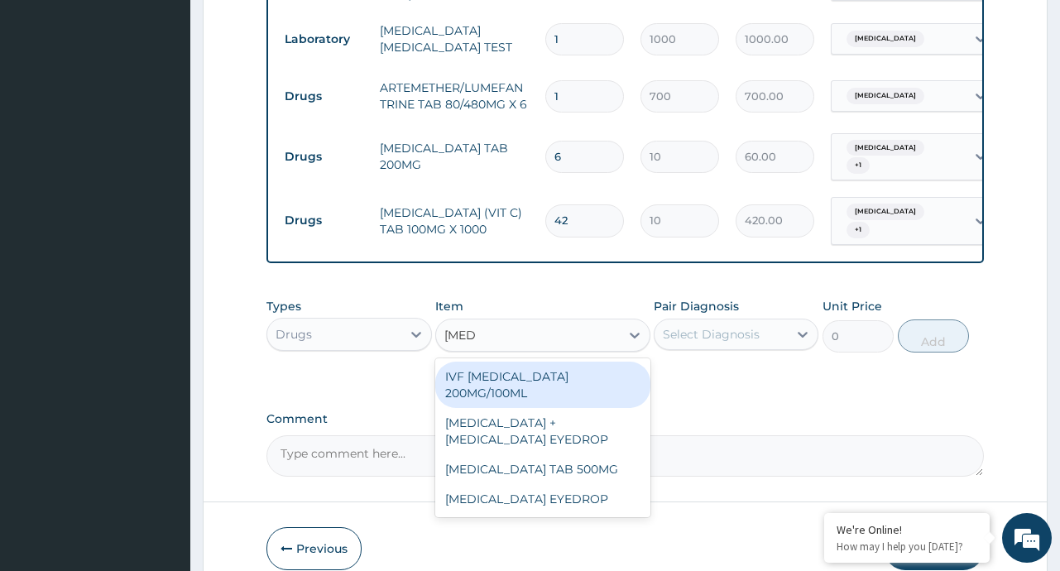
scroll to position [793, 0]
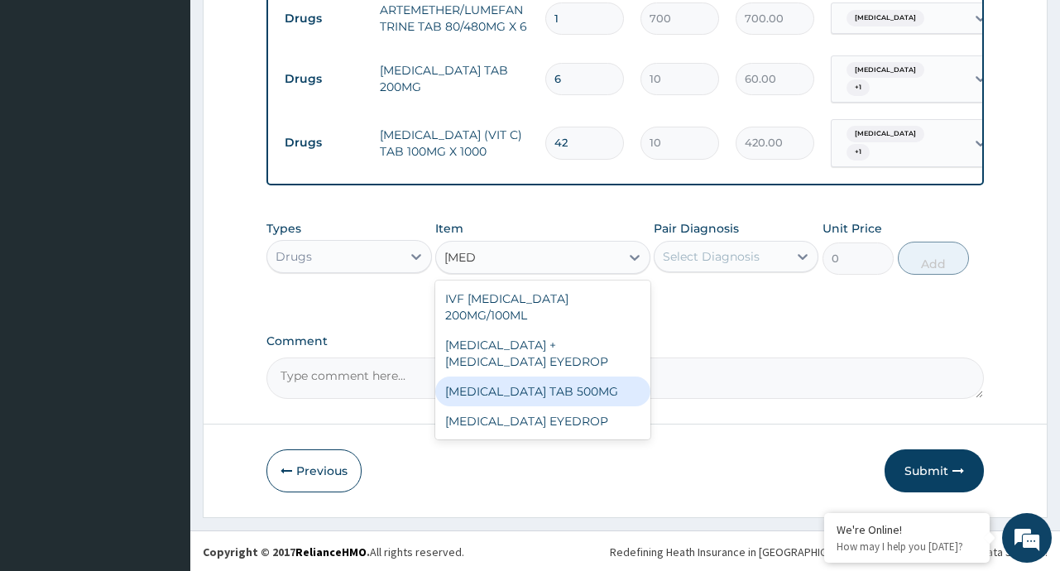
click at [567, 394] on div "[MEDICAL_DATA] TAB 500MG" at bounding box center [542, 391] width 215 height 30
type input "50"
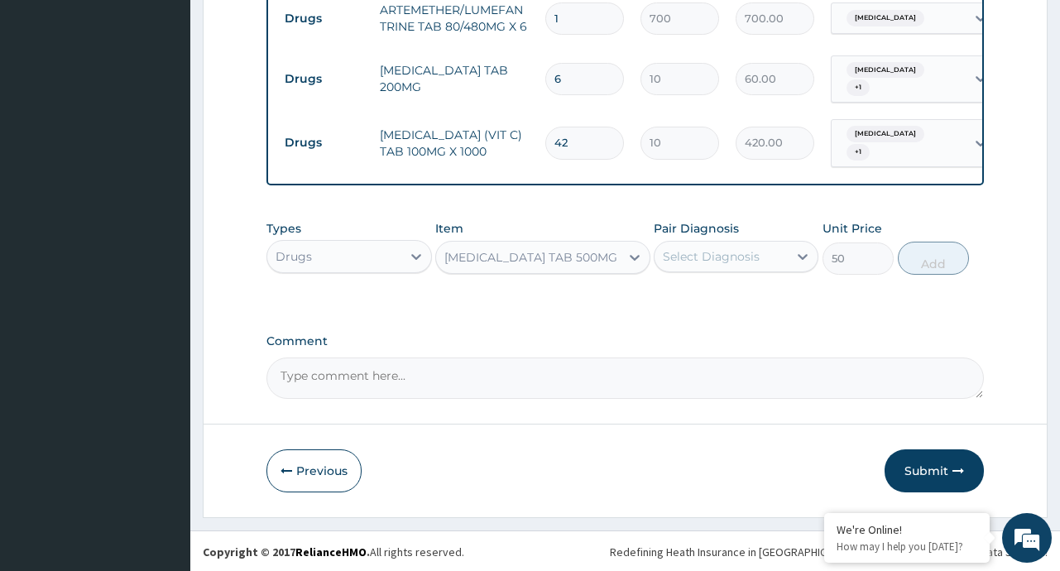
click at [782, 248] on div "Select Diagnosis" at bounding box center [720, 256] width 133 height 26
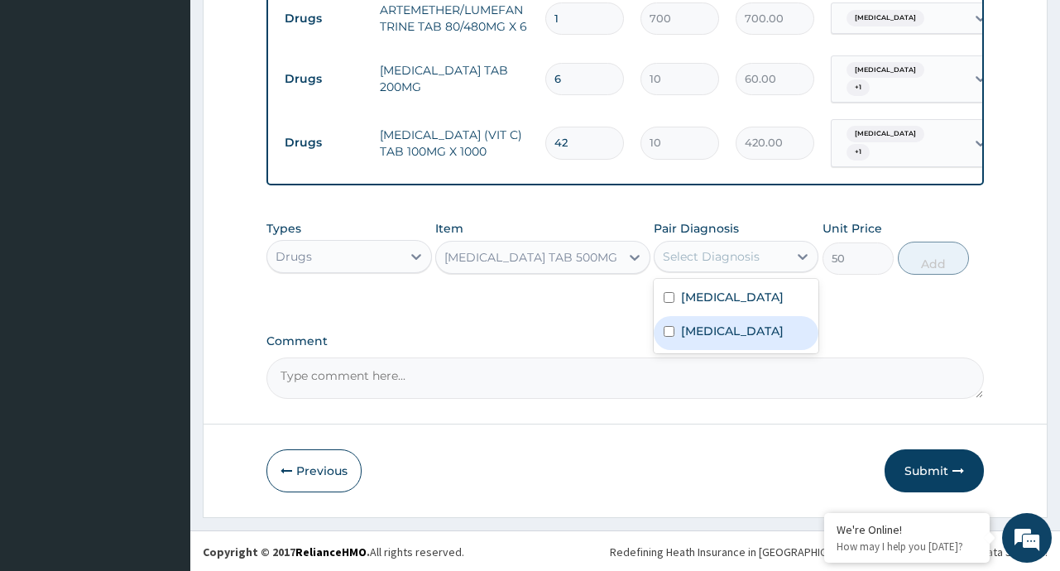
click at [705, 326] on label "[MEDICAL_DATA]" at bounding box center [732, 331] width 103 height 17
checkbox input "true"
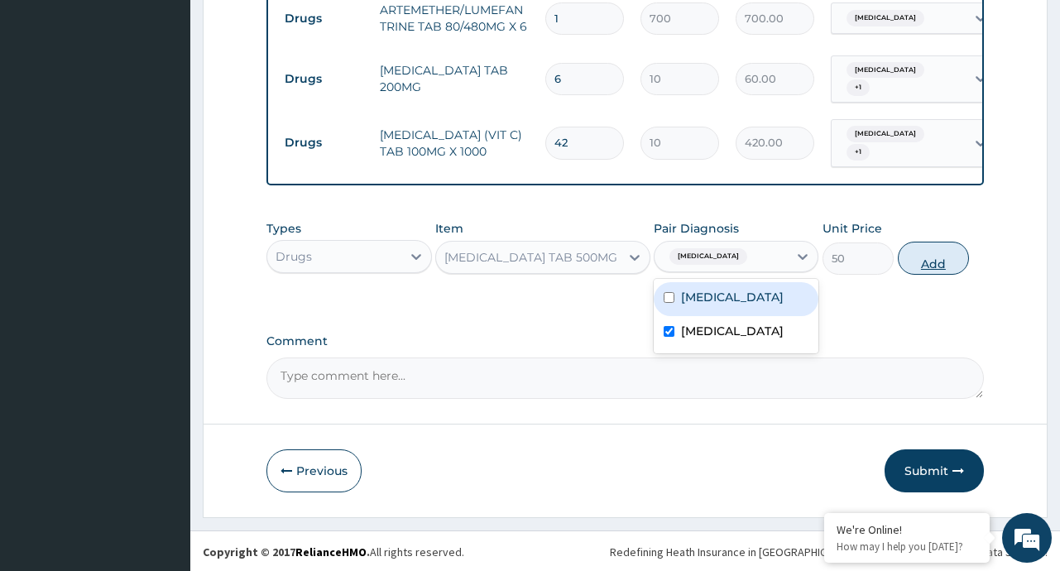
click at [935, 255] on button "Add" at bounding box center [934, 258] width 72 height 33
type input "0"
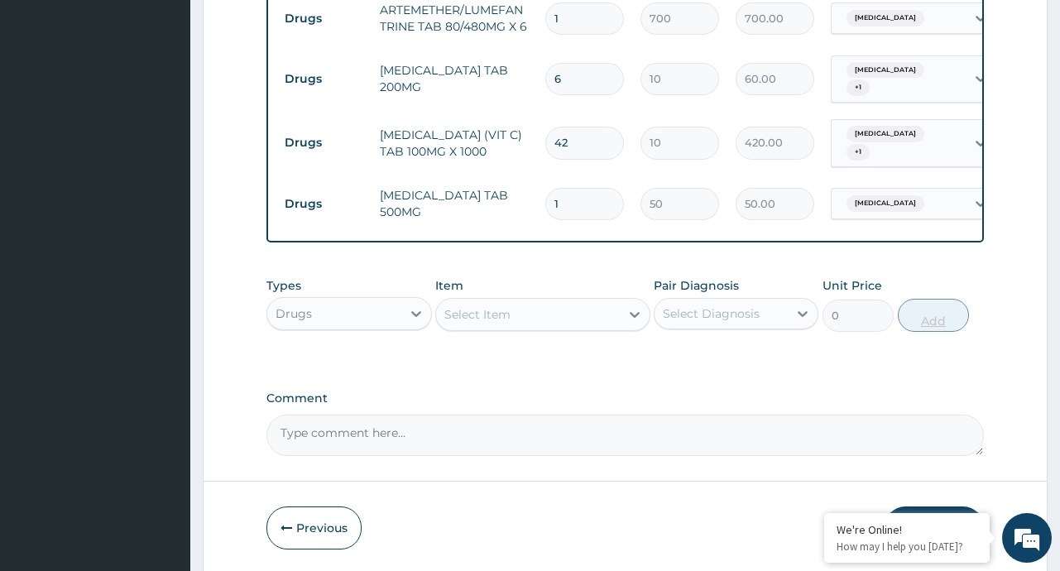
type input "14"
type input "700.00"
type input "14"
click at [630, 312] on icon at bounding box center [634, 314] width 17 height 17
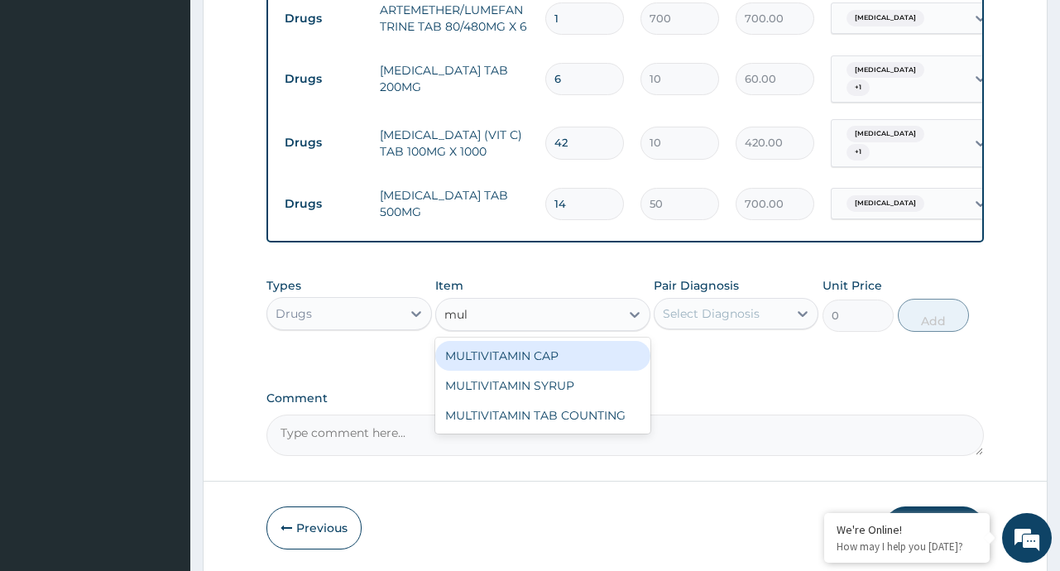
type input "mult"
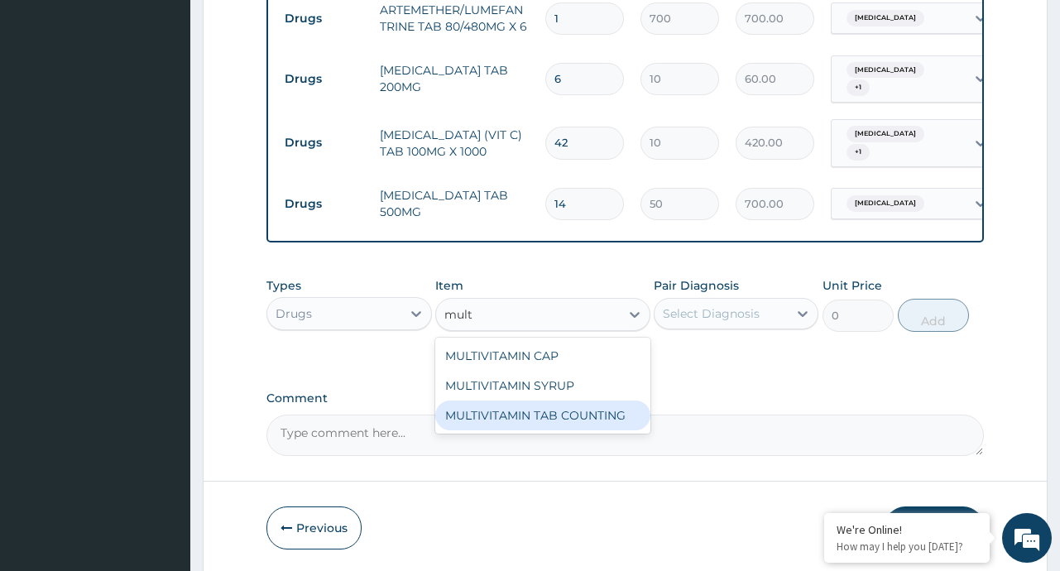
click at [547, 410] on div "MULTIVITAMIN TAB COUNTING" at bounding box center [542, 415] width 215 height 30
type input "10"
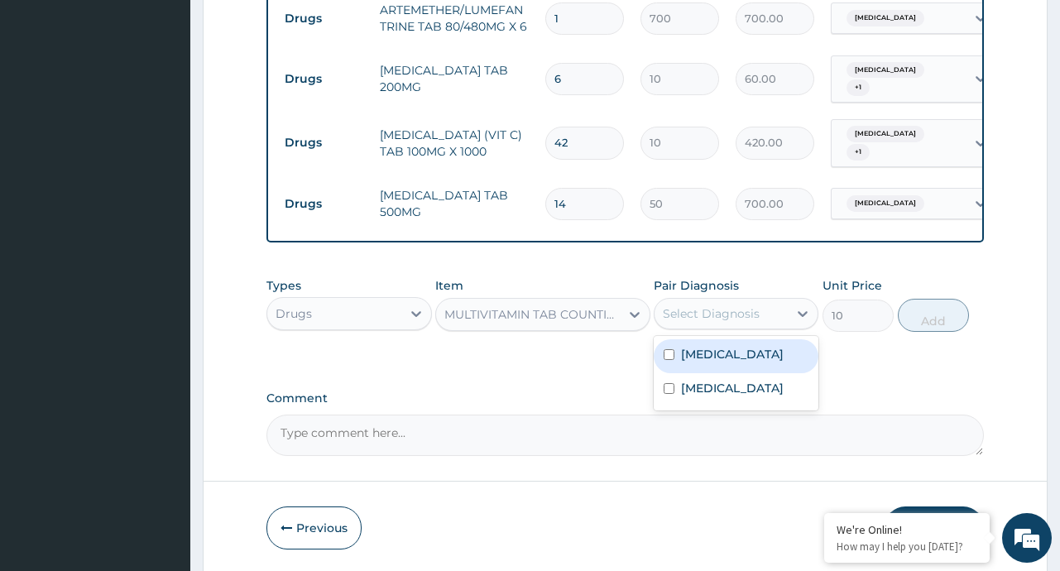
click at [784, 314] on div "Select Diagnosis" at bounding box center [720, 313] width 133 height 26
click at [726, 362] on div "Malaria" at bounding box center [736, 356] width 165 height 34
checkbox input "true"
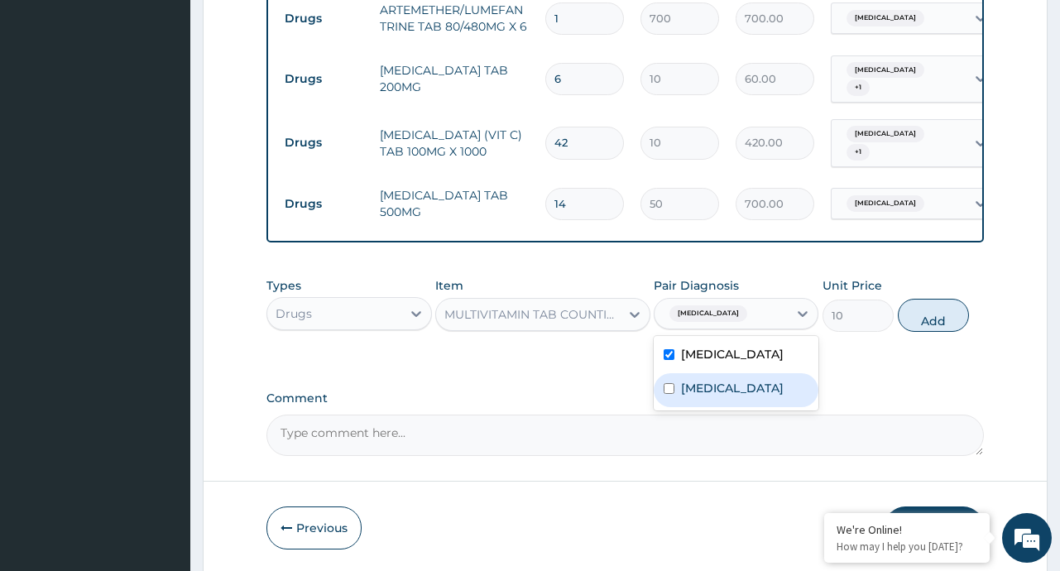
click at [727, 393] on label "[MEDICAL_DATA]" at bounding box center [732, 388] width 103 height 17
checkbox input "true"
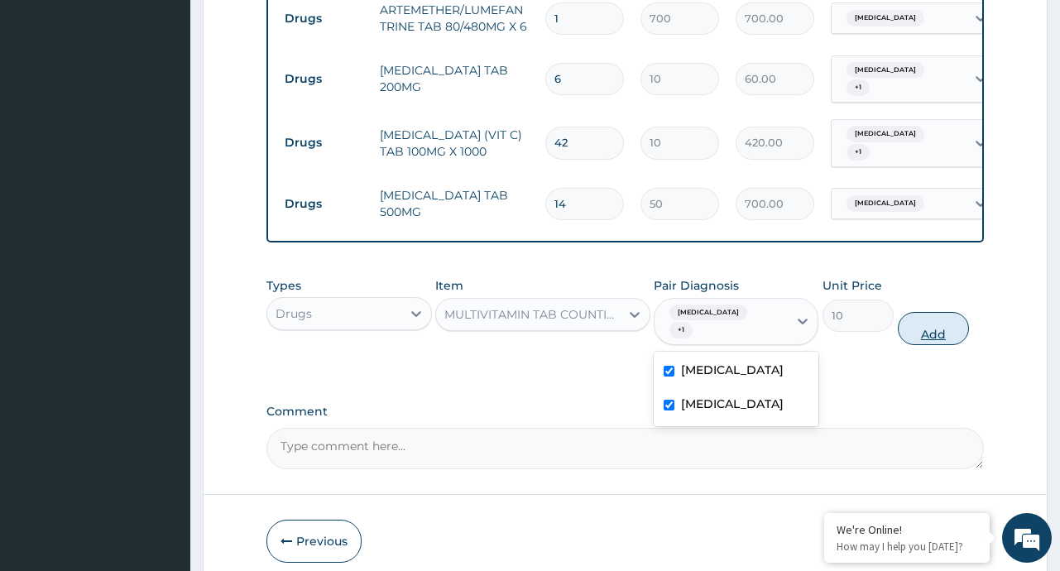
click at [934, 320] on button "Add" at bounding box center [934, 328] width 72 height 33
type input "0"
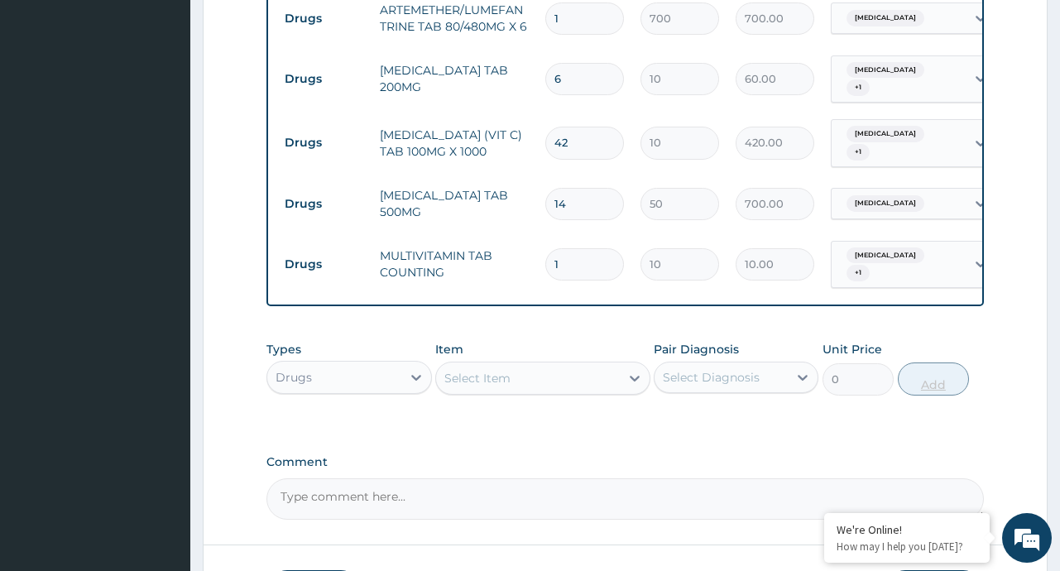
type input "0.00"
type input "2"
type input "20.00"
type input "28"
type input "280.00"
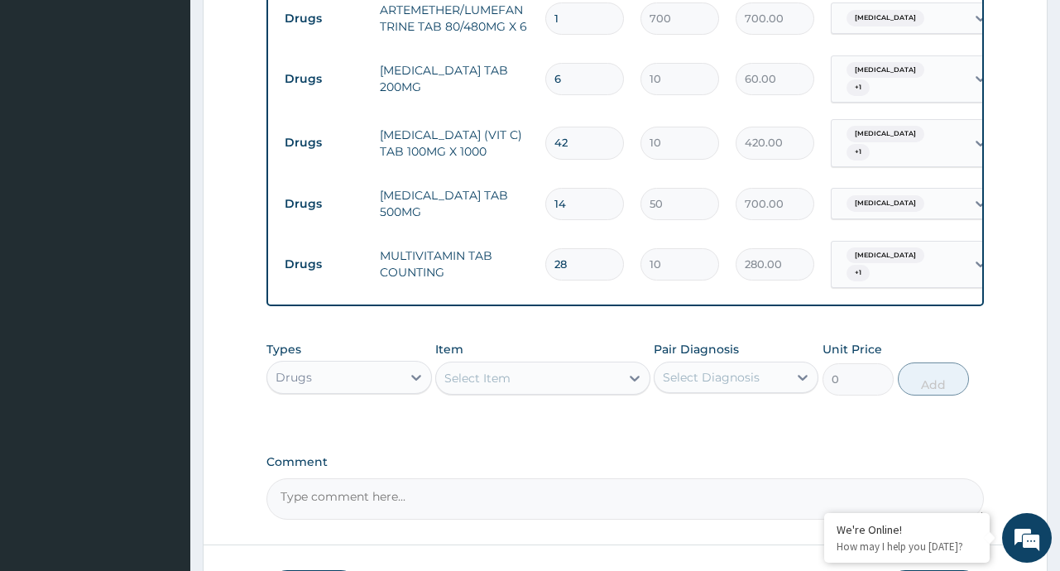
scroll to position [908, 0]
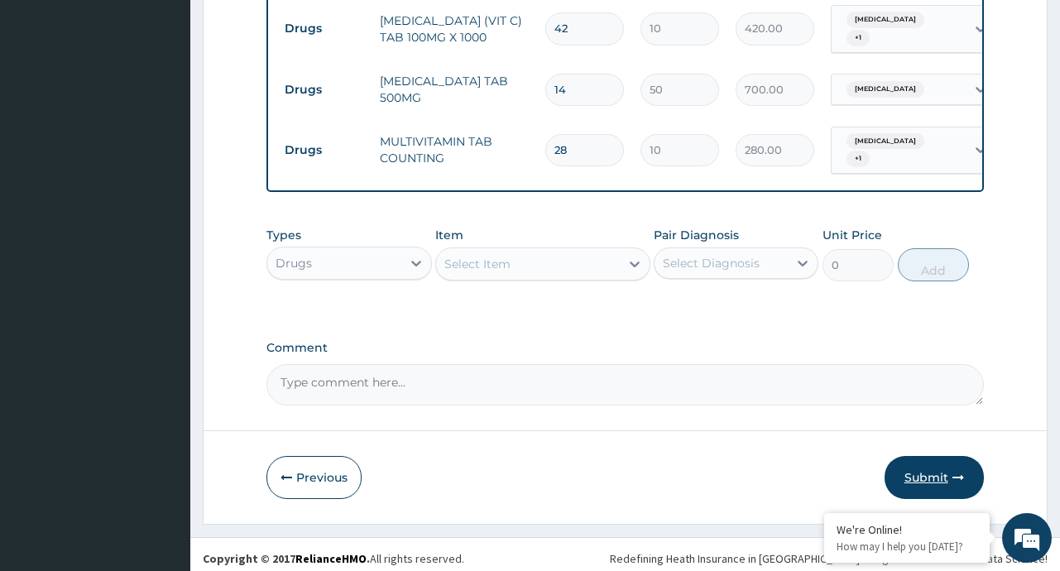
type input "28"
click at [926, 476] on button "Submit" at bounding box center [933, 477] width 99 height 43
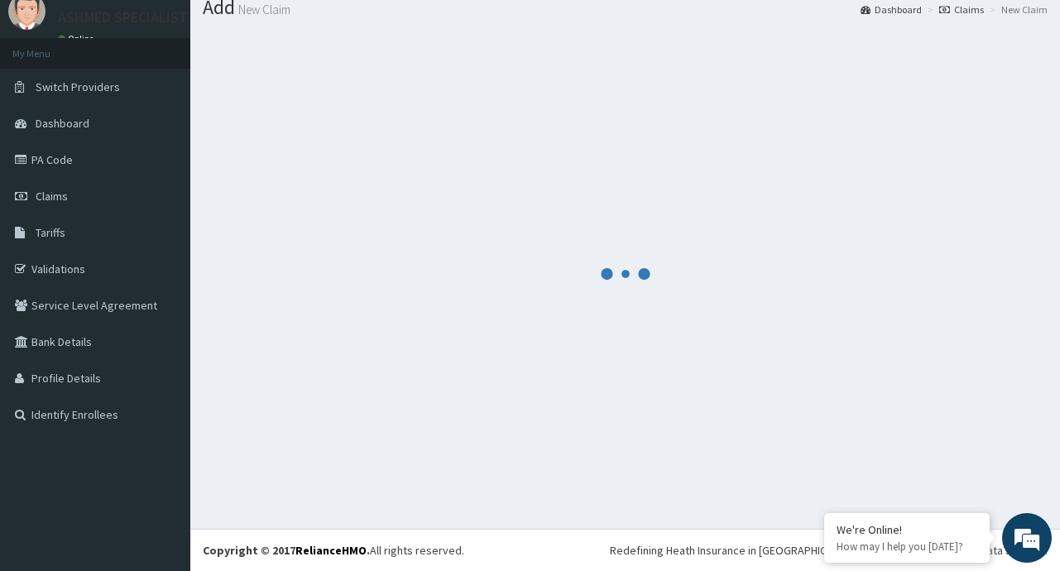
scroll to position [57, 0]
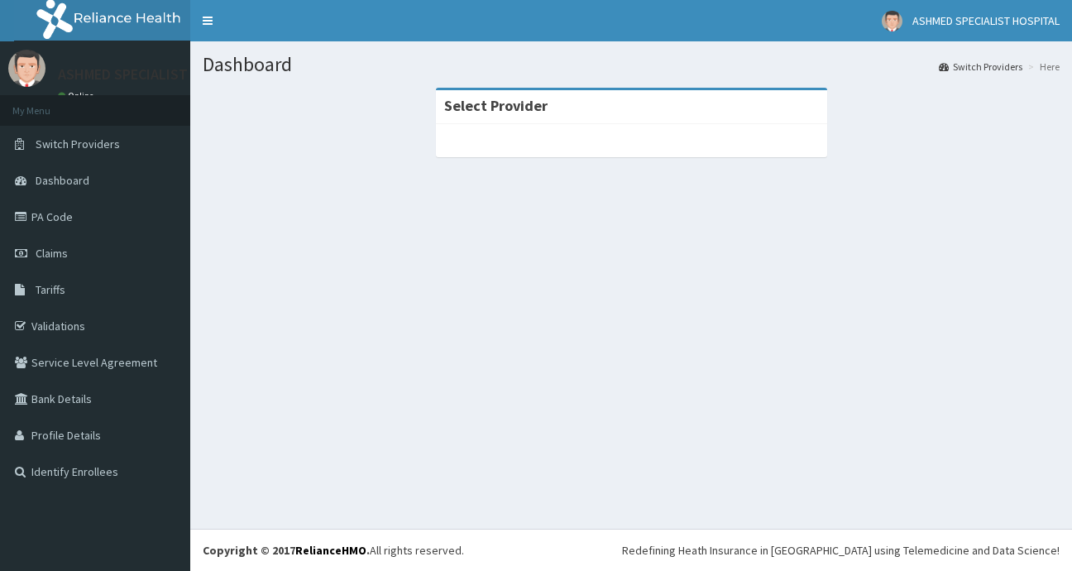
click at [46, 256] on span "Claims" at bounding box center [52, 253] width 32 height 15
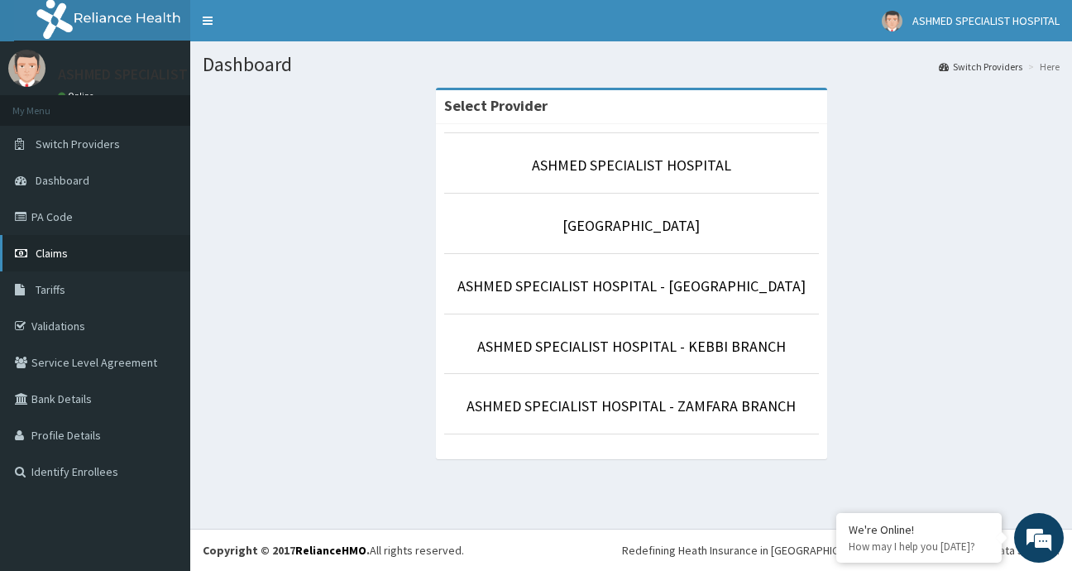
click at [55, 256] on span "Claims" at bounding box center [52, 253] width 32 height 15
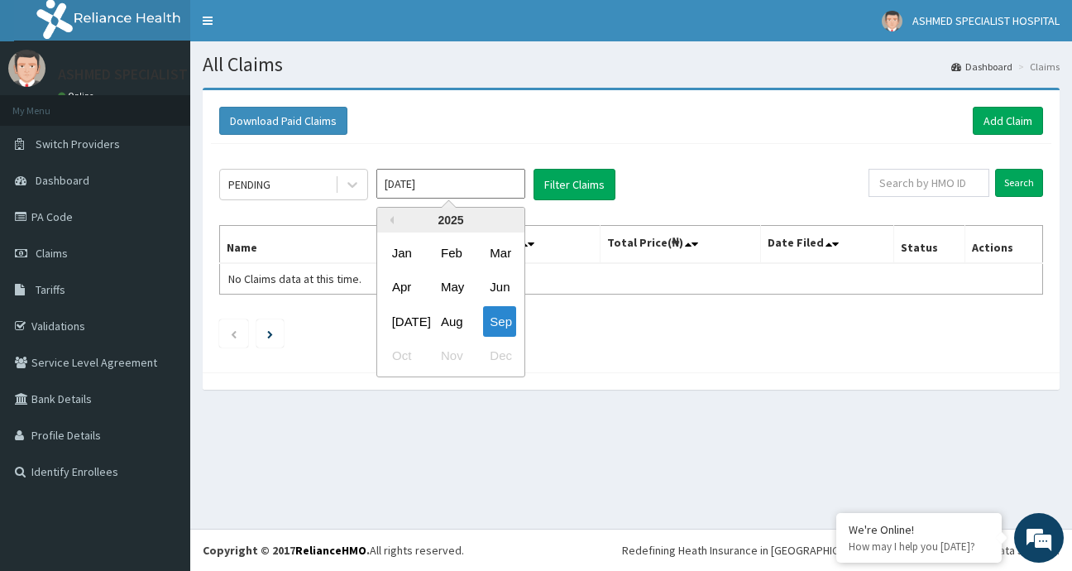
click at [500, 187] on input "[DATE]" at bounding box center [450, 184] width 149 height 30
click at [460, 317] on div "Aug" at bounding box center [450, 321] width 33 height 31
type input "[DATE]"
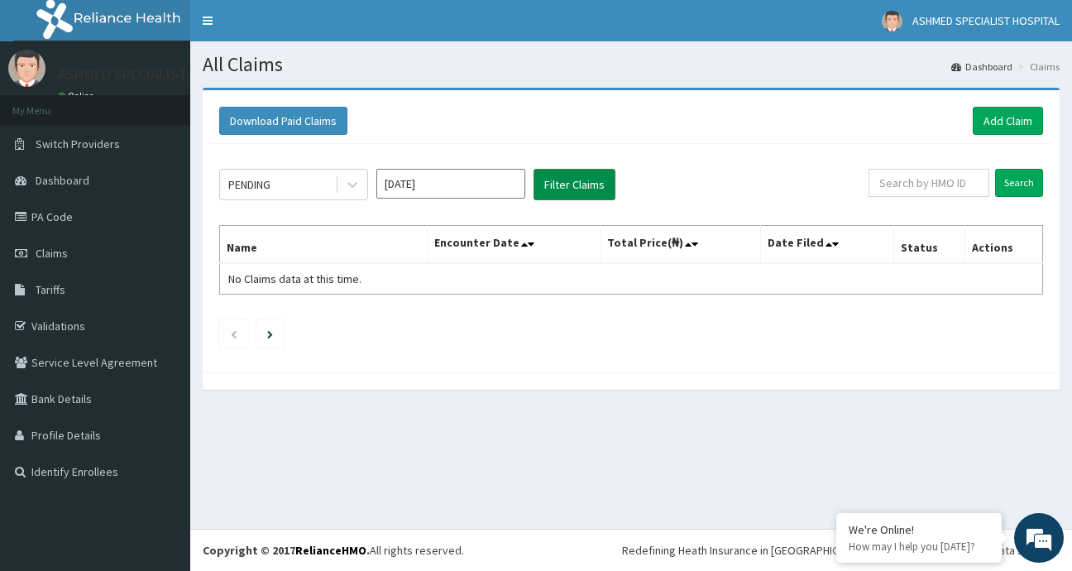
click at [578, 172] on button "Filter Claims" at bounding box center [575, 184] width 82 height 31
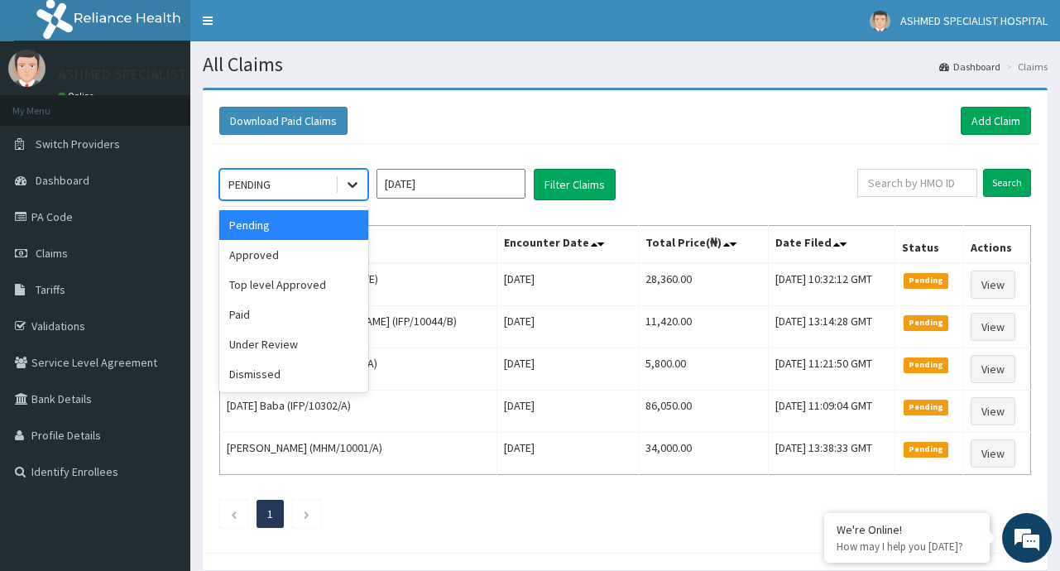
click at [360, 182] on icon at bounding box center [352, 184] width 17 height 17
click at [285, 256] on div "Approved" at bounding box center [293, 255] width 149 height 30
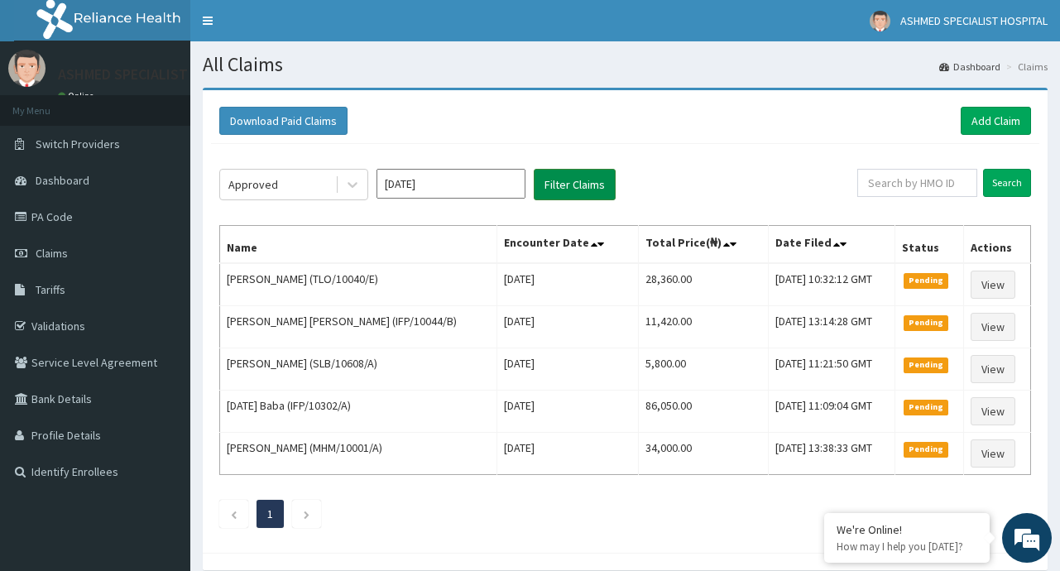
click at [578, 179] on button "Filter Claims" at bounding box center [575, 184] width 82 height 31
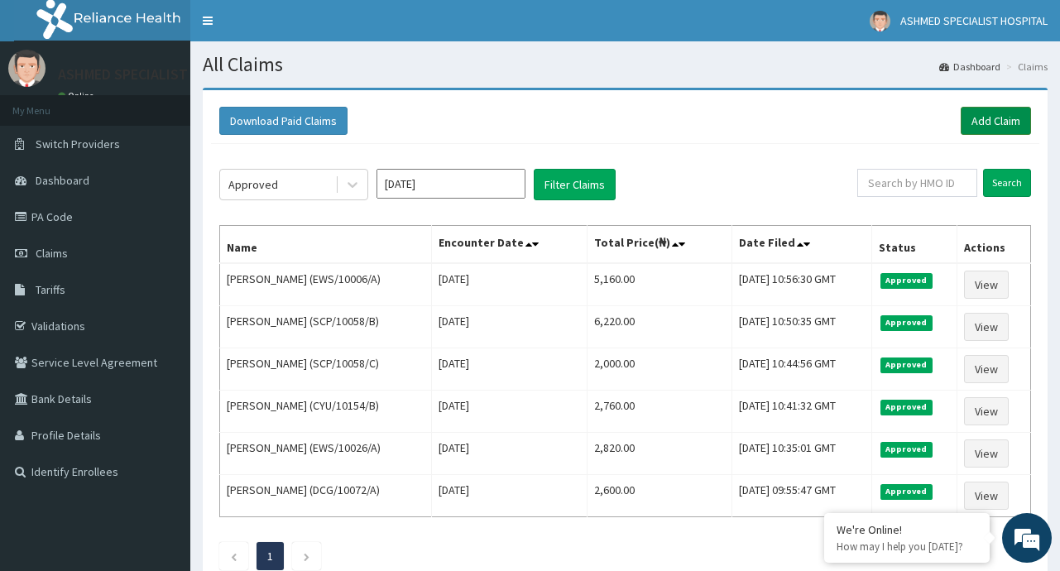
click at [992, 116] on link "Add Claim" at bounding box center [996, 121] width 70 height 28
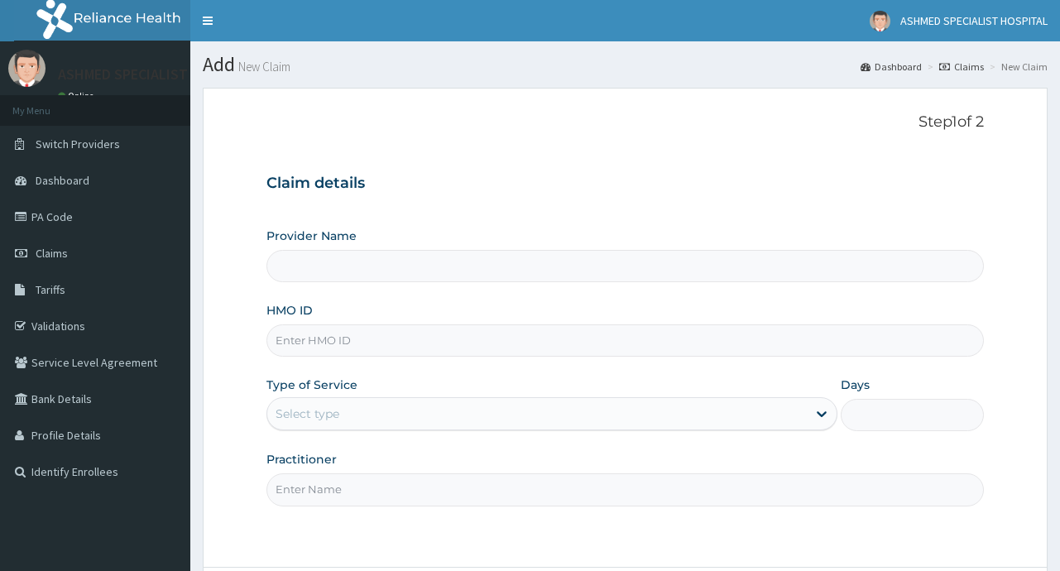
type input "ASHMED SPECIALIST HOSPITAL"
click at [333, 257] on input "ASHMED SPECIALIST HOSPITAL" at bounding box center [624, 266] width 716 height 32
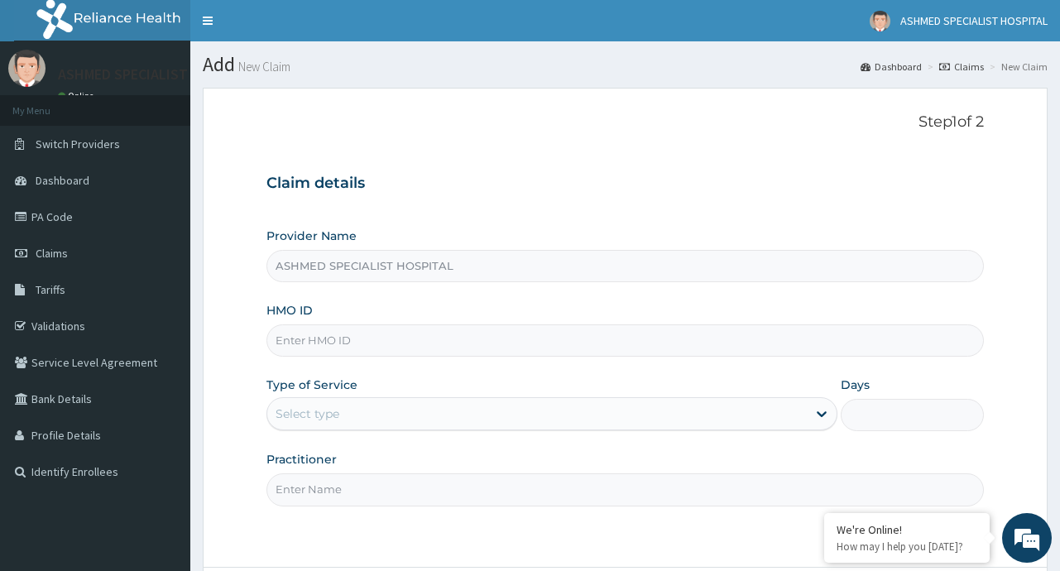
click at [314, 334] on input "HMO ID" at bounding box center [624, 340] width 716 height 32
type input "s"
type input "SLB/10208/A"
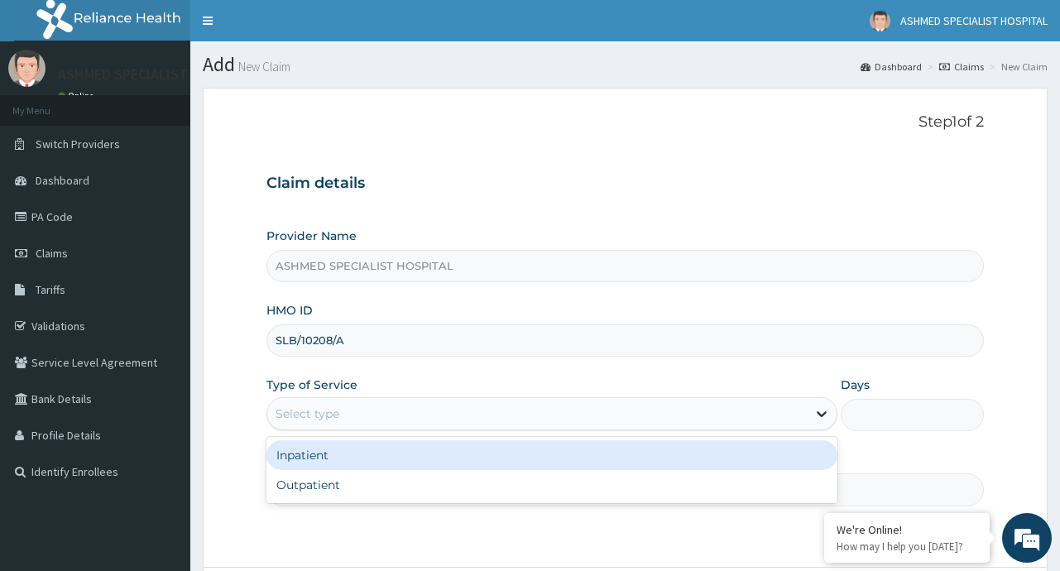
click at [813, 419] on icon at bounding box center [821, 413] width 17 height 17
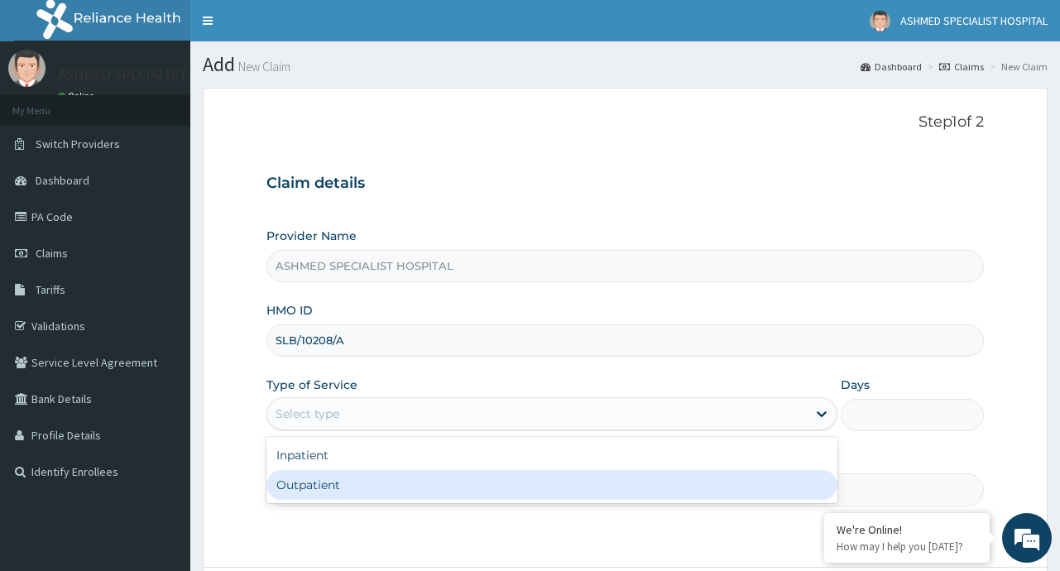
click at [465, 498] on div "Outpatient" at bounding box center [551, 485] width 571 height 30
type input "1"
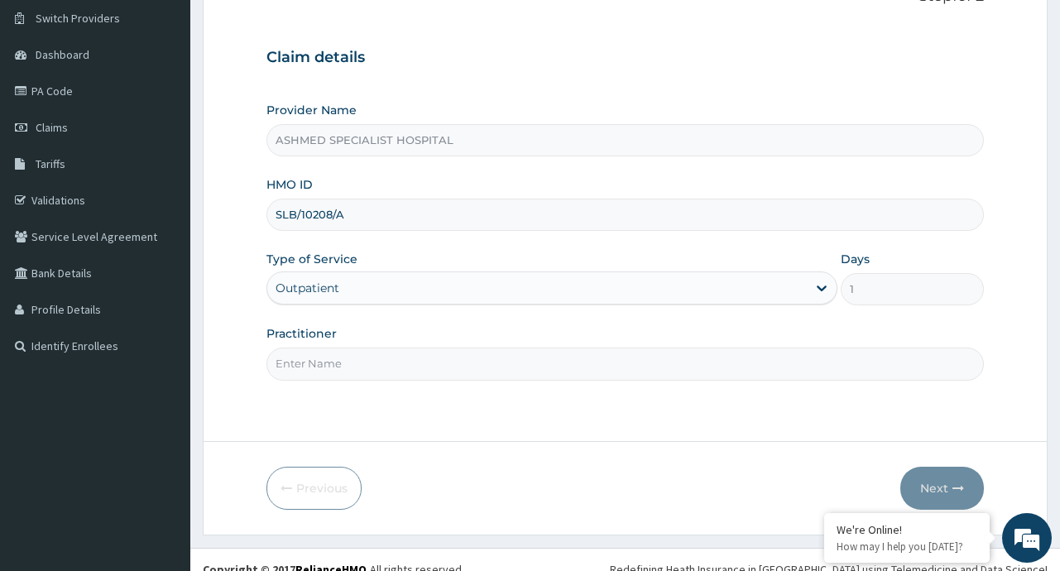
scroll to position [145, 0]
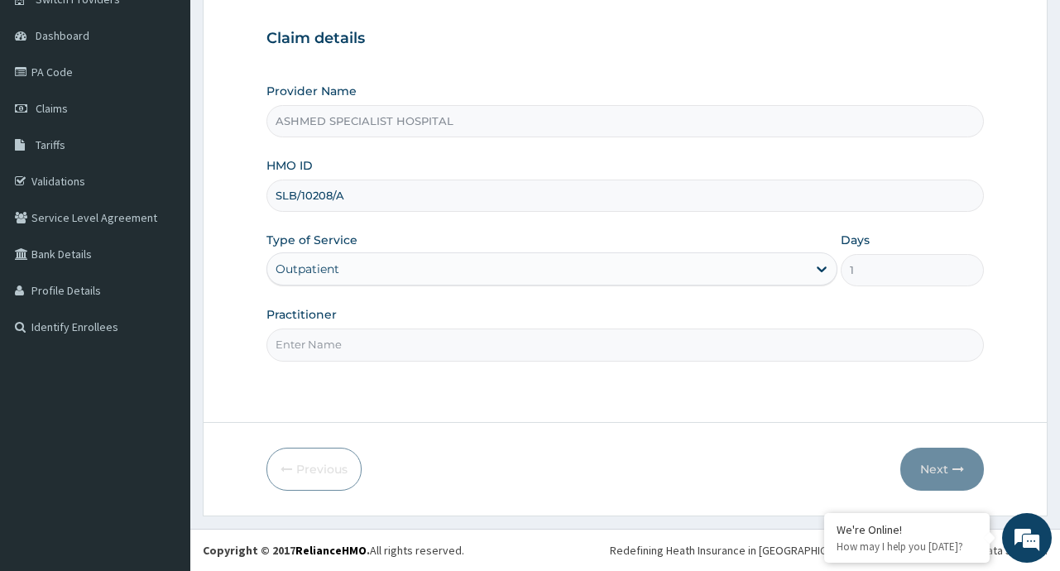
click at [347, 352] on input "Practitioner" at bounding box center [624, 344] width 716 height 32
type input "[PERSON_NAME] [PERSON_NAME]"
click at [932, 470] on button "Next" at bounding box center [942, 469] width 84 height 43
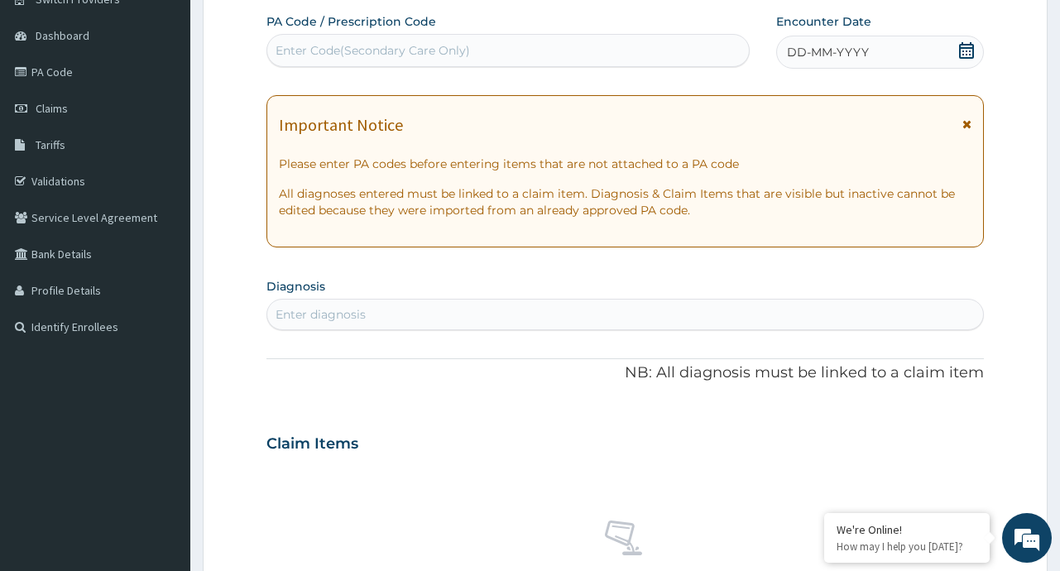
click at [965, 48] on icon at bounding box center [966, 50] width 15 height 17
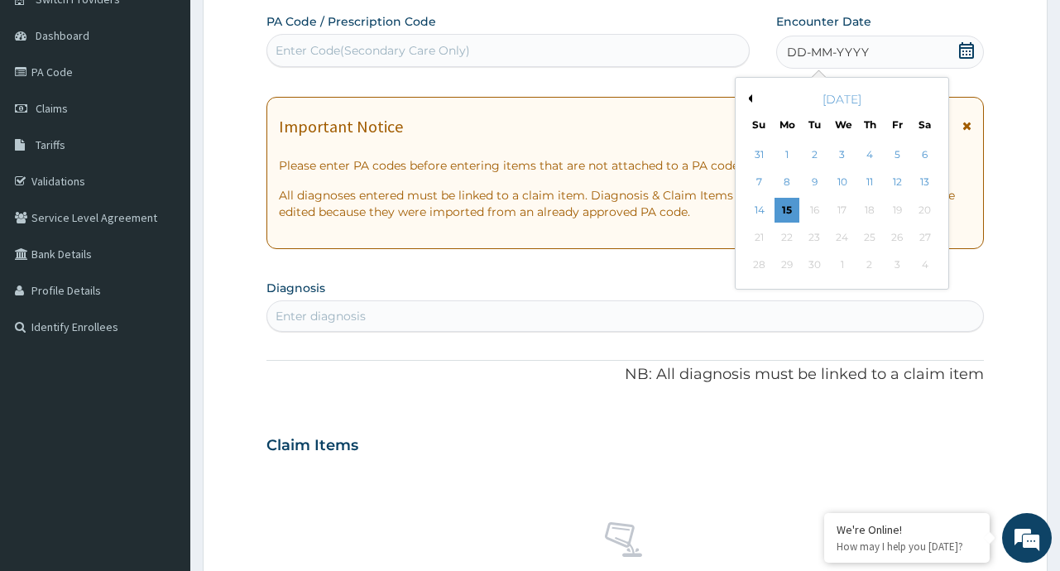
click at [750, 98] on button "Previous Month" at bounding box center [748, 98] width 8 height 8
click at [838, 179] on div "6" at bounding box center [842, 182] width 25 height 25
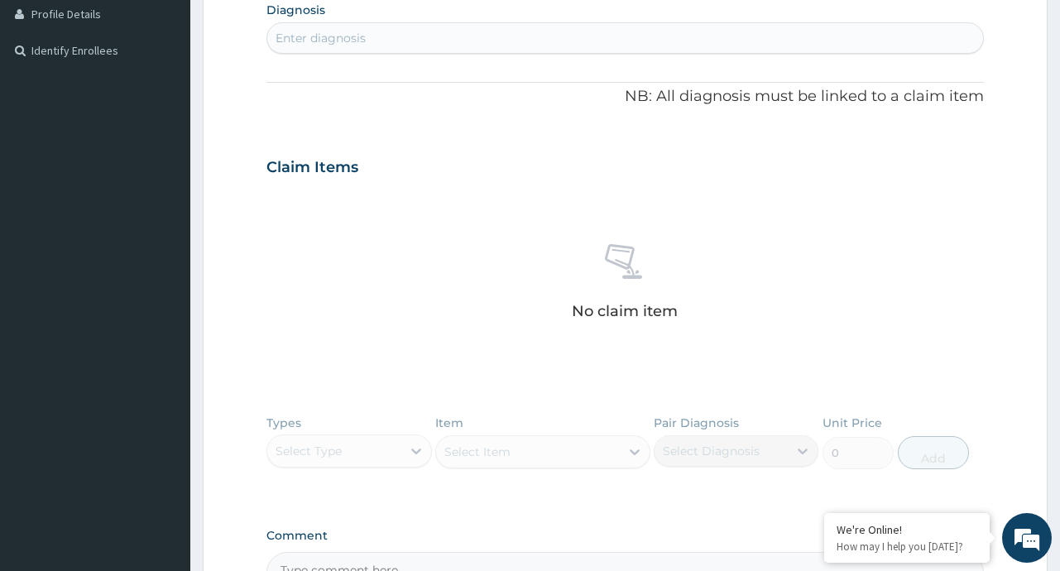
scroll to position [419, 0]
click at [308, 37] on div "Enter diagnosis" at bounding box center [320, 39] width 90 height 17
type input "A"
type input "GASTR"
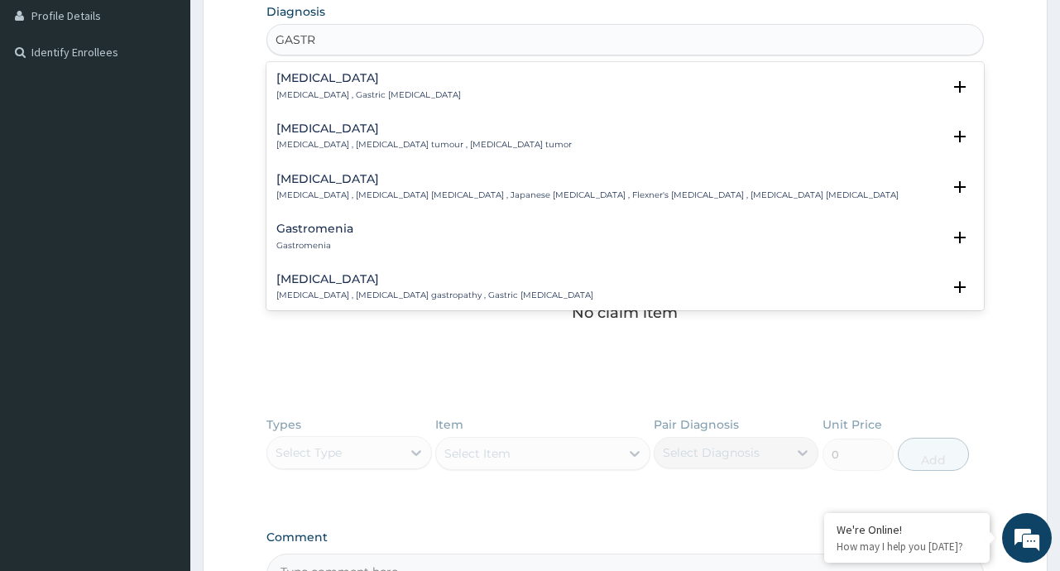
click at [307, 84] on h4 "[MEDICAL_DATA]" at bounding box center [368, 78] width 184 height 12
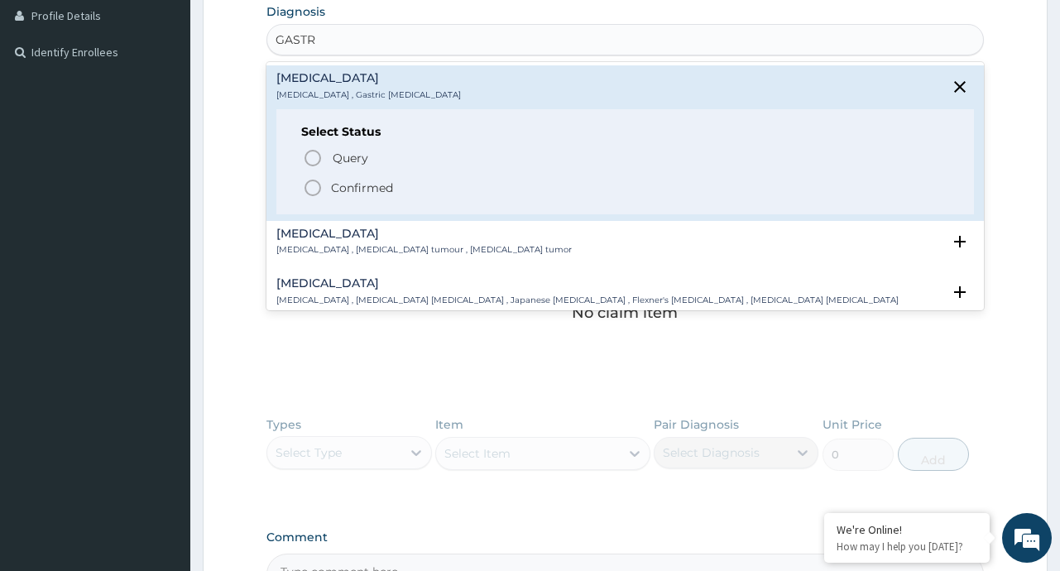
click at [349, 190] on p "Confirmed" at bounding box center [362, 188] width 62 height 17
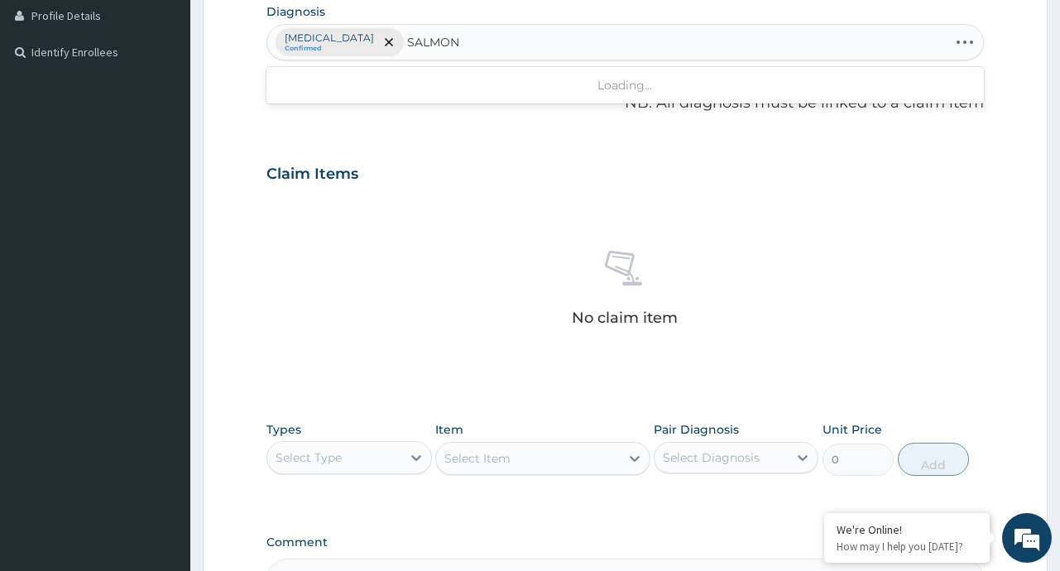
type input "SALMONE"
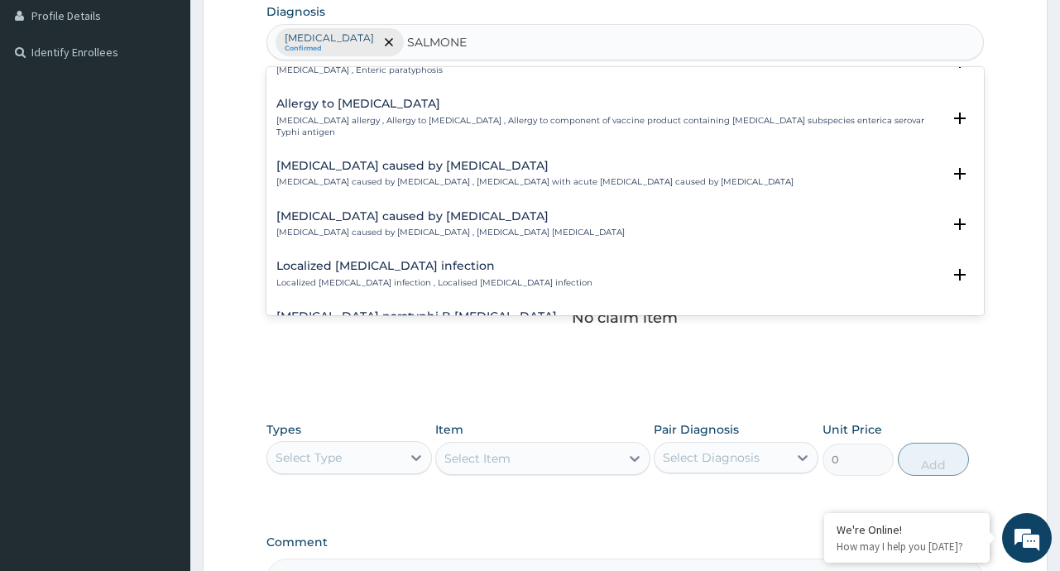
scroll to position [0, 0]
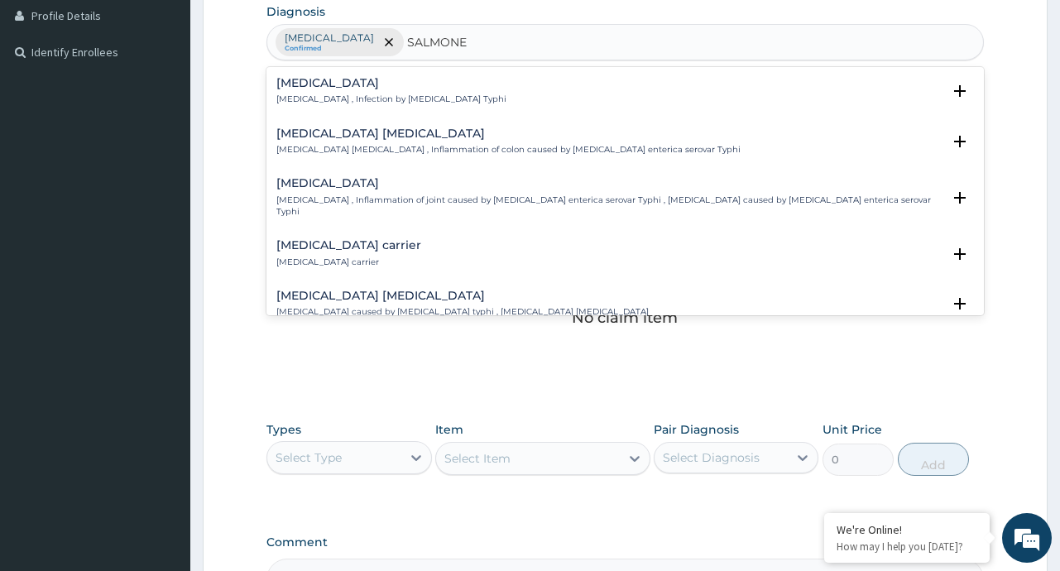
click at [387, 84] on h4 "[MEDICAL_DATA]" at bounding box center [391, 83] width 230 height 12
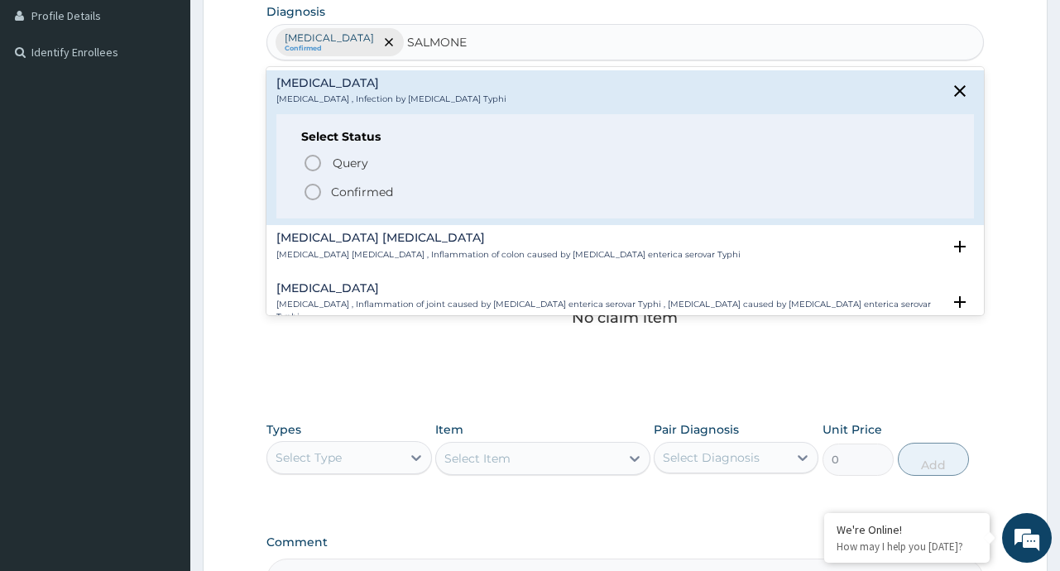
click at [341, 196] on p "Confirmed" at bounding box center [362, 192] width 62 height 17
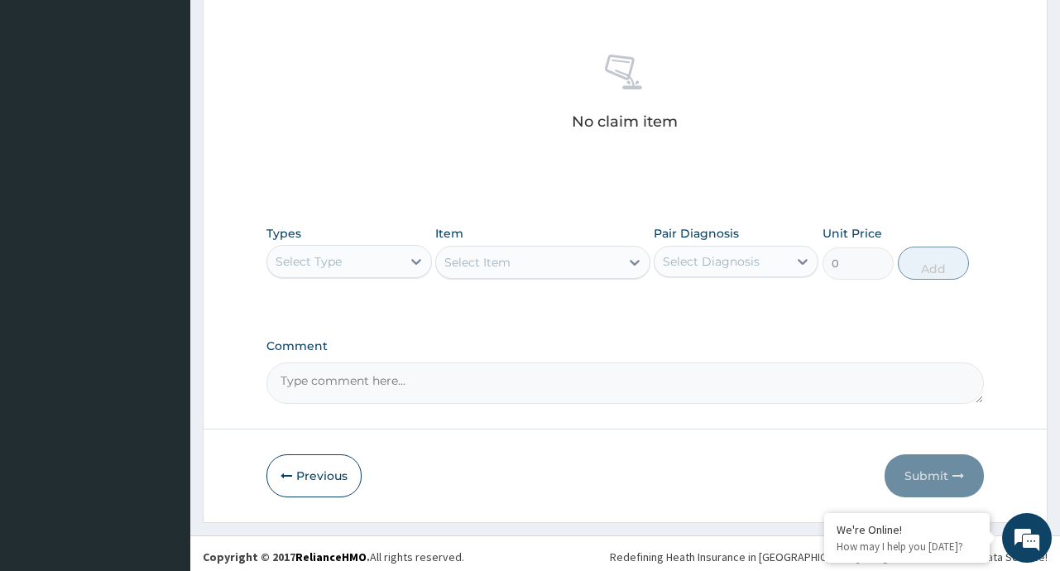
scroll to position [622, 0]
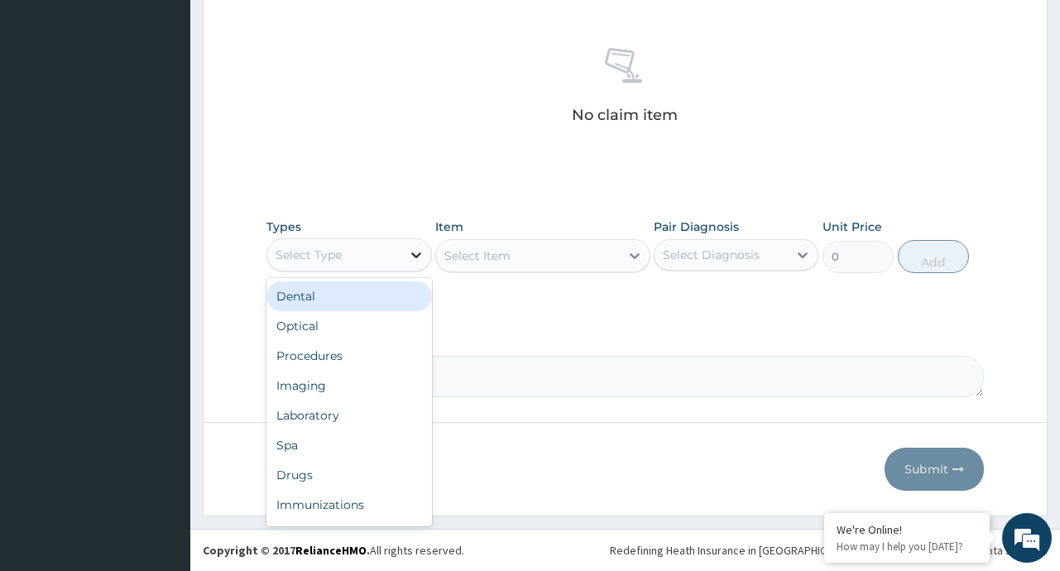
click at [412, 255] on icon at bounding box center [416, 255] width 17 height 17
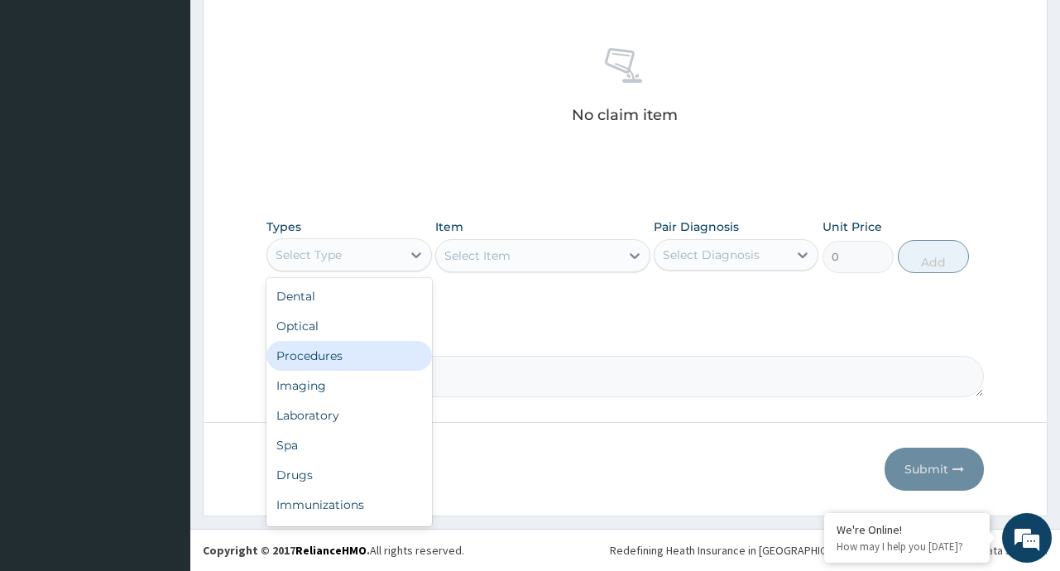
click at [314, 358] on div "Procedures" at bounding box center [348, 356] width 165 height 30
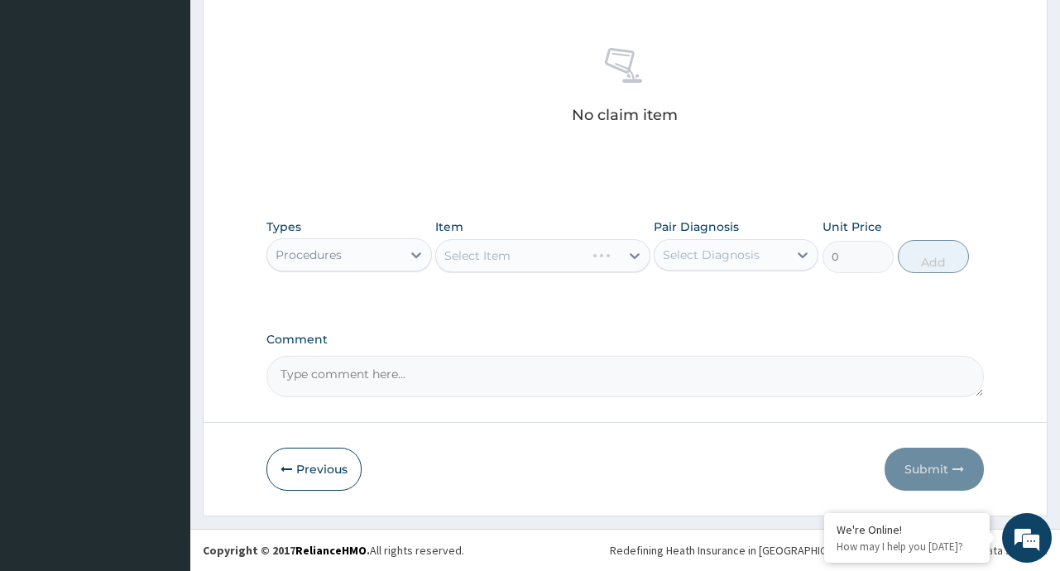
click at [639, 253] on div "Select Item" at bounding box center [542, 255] width 215 height 33
click at [633, 256] on icon at bounding box center [635, 256] width 10 height 6
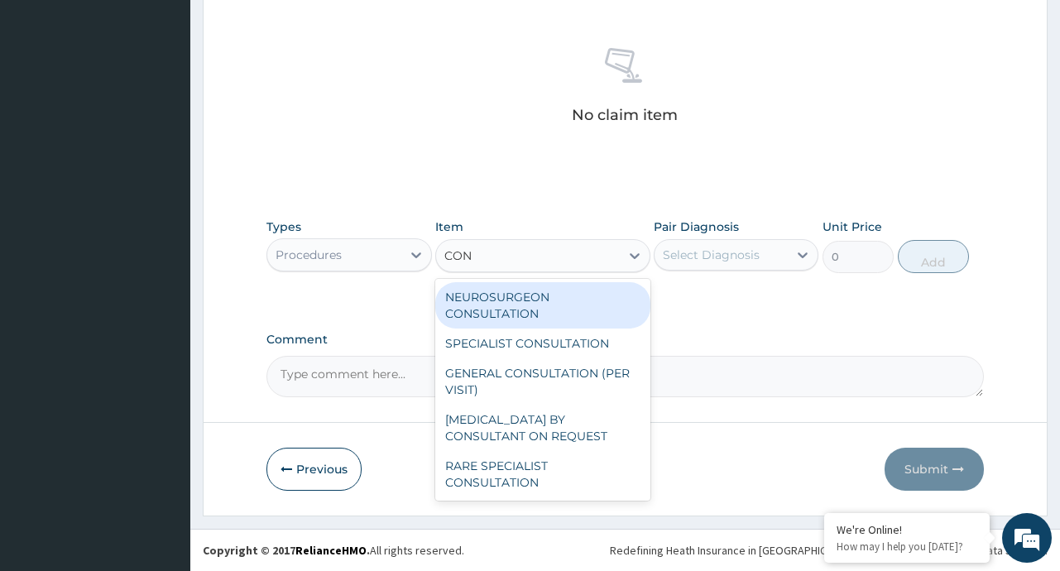
type input "CONS"
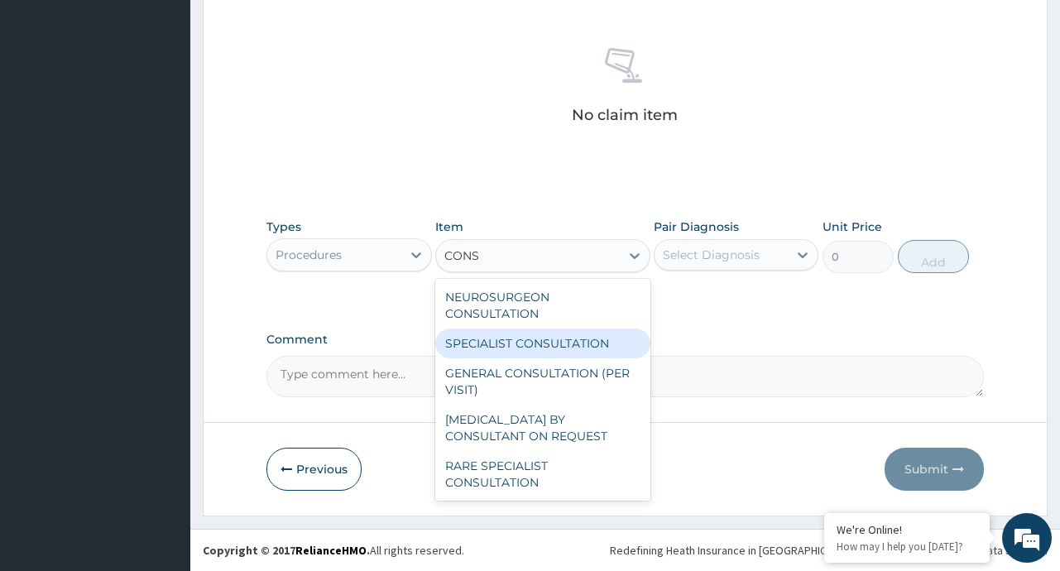
click at [587, 341] on div "SPECIALIST CONSULTATION" at bounding box center [542, 343] width 215 height 30
type input "10000"
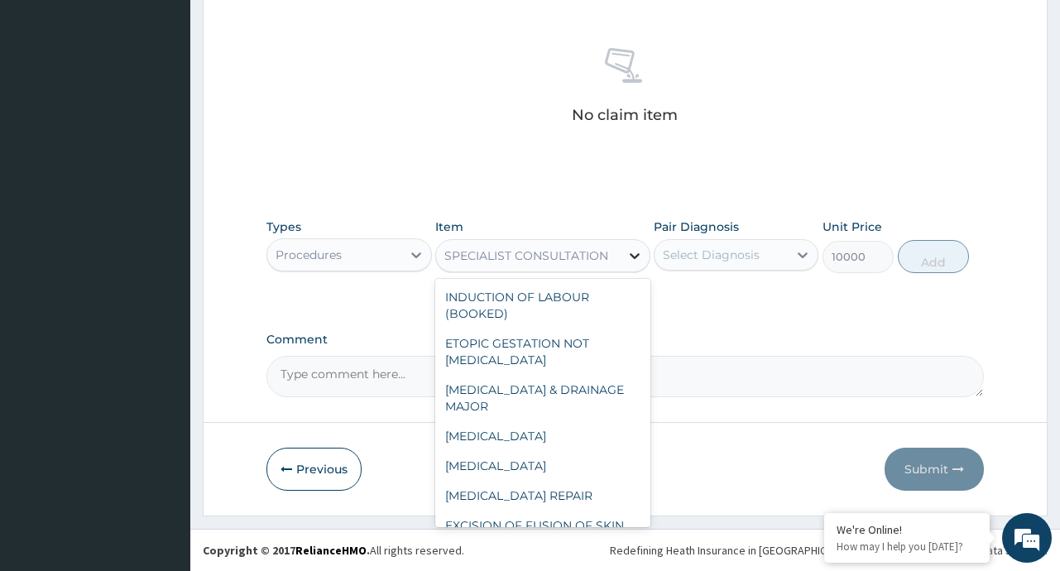
click at [636, 251] on icon at bounding box center [634, 255] width 17 height 17
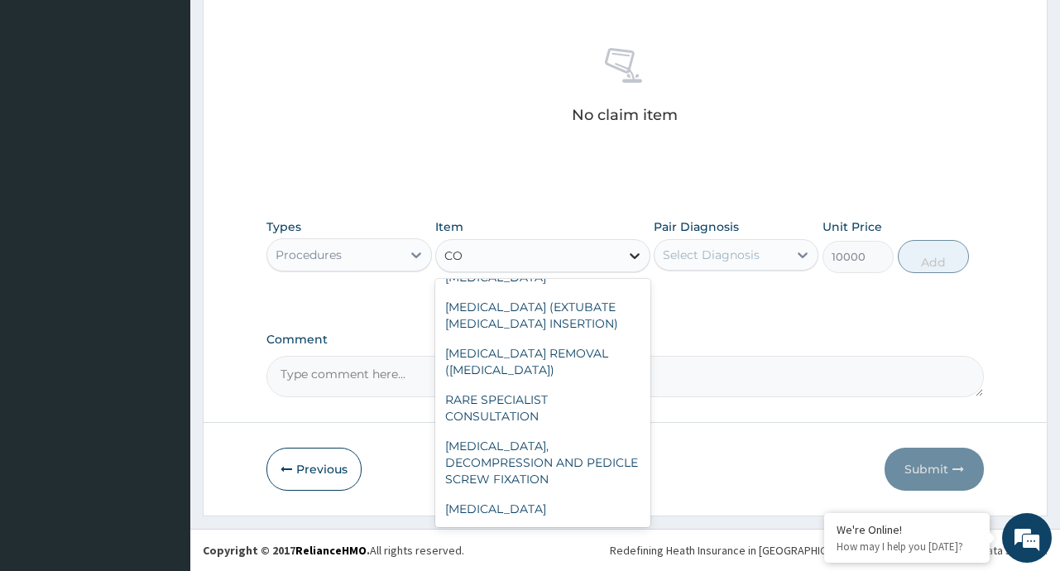
scroll to position [0, 0]
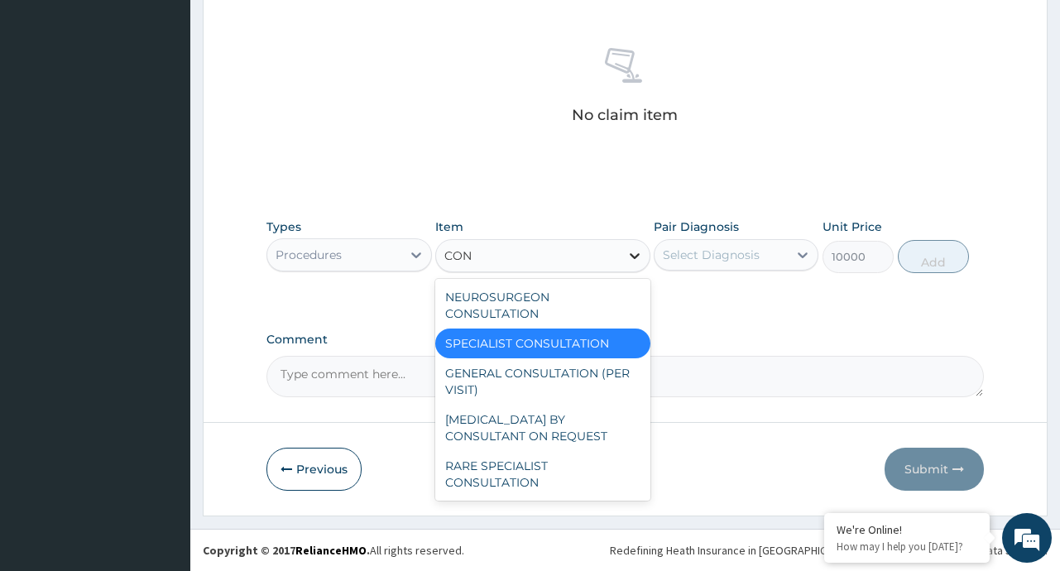
type input "CONS"
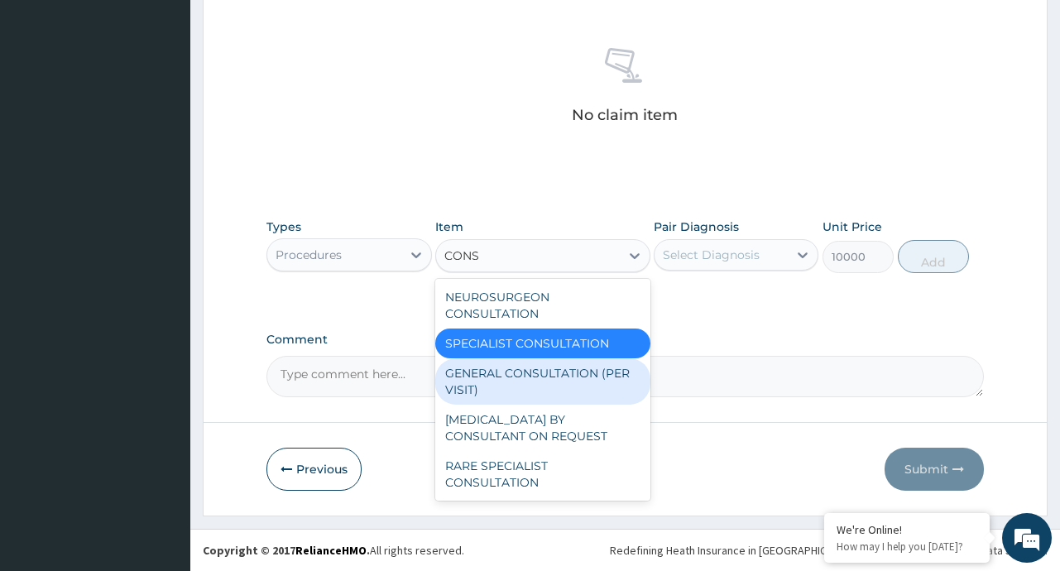
click at [560, 380] on div "GENERAL CONSULTATION (PER VISIT)" at bounding box center [542, 381] width 215 height 46
type input "2000"
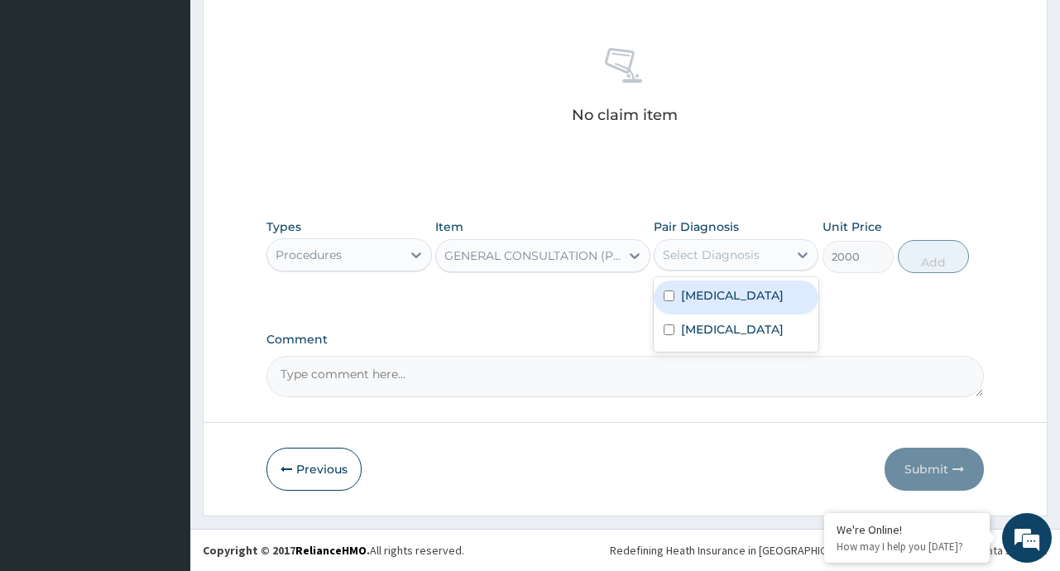
click at [773, 252] on div "Select Diagnosis" at bounding box center [720, 255] width 133 height 26
click at [725, 302] on label "[MEDICAL_DATA]" at bounding box center [732, 295] width 103 height 17
checkbox input "true"
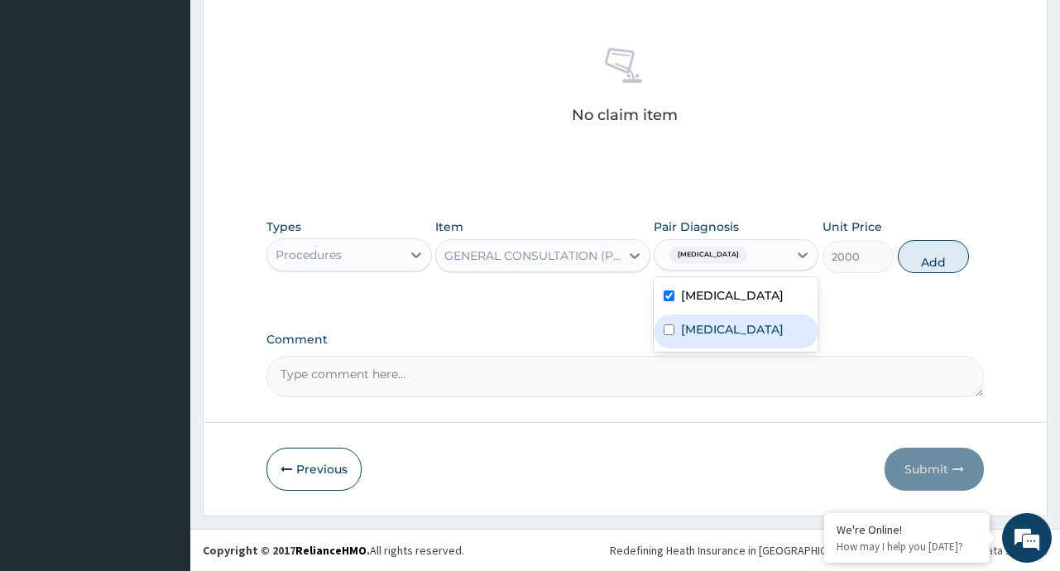
click at [735, 344] on div "[MEDICAL_DATA]" at bounding box center [736, 331] width 165 height 34
checkbox input "true"
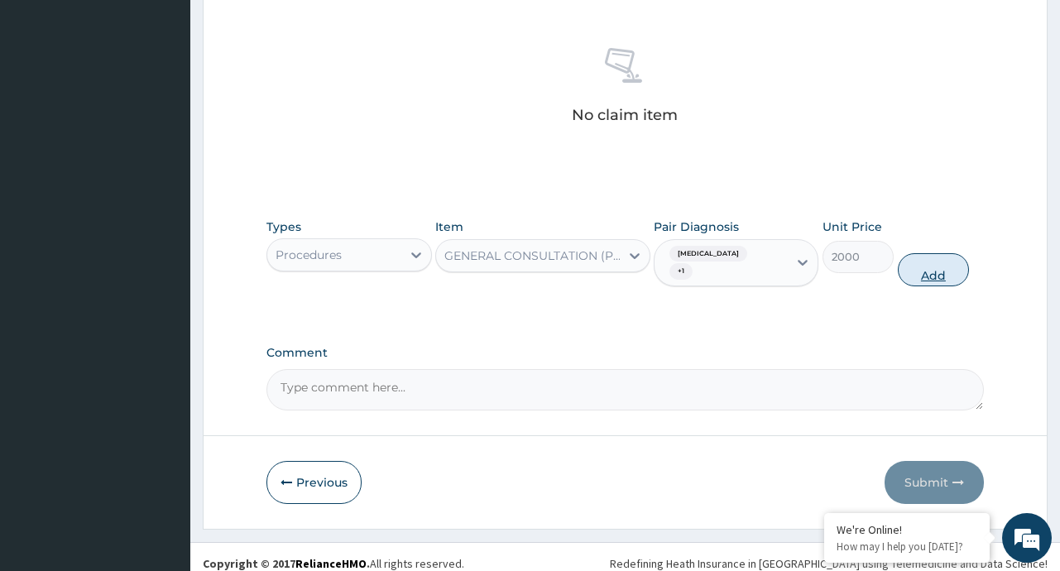
click at [946, 264] on button "Add" at bounding box center [934, 269] width 72 height 33
type input "0"
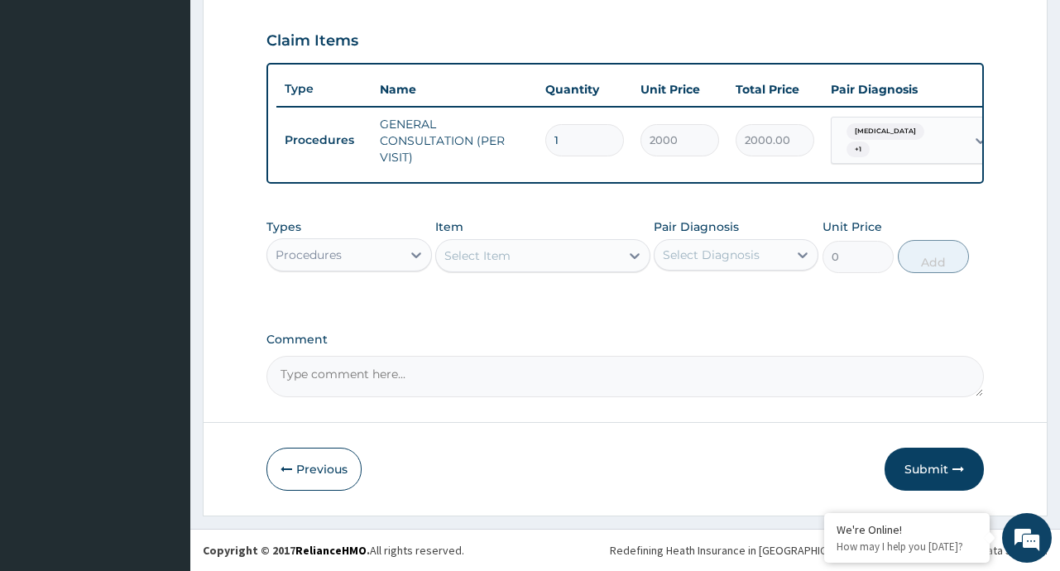
scroll to position [565, 0]
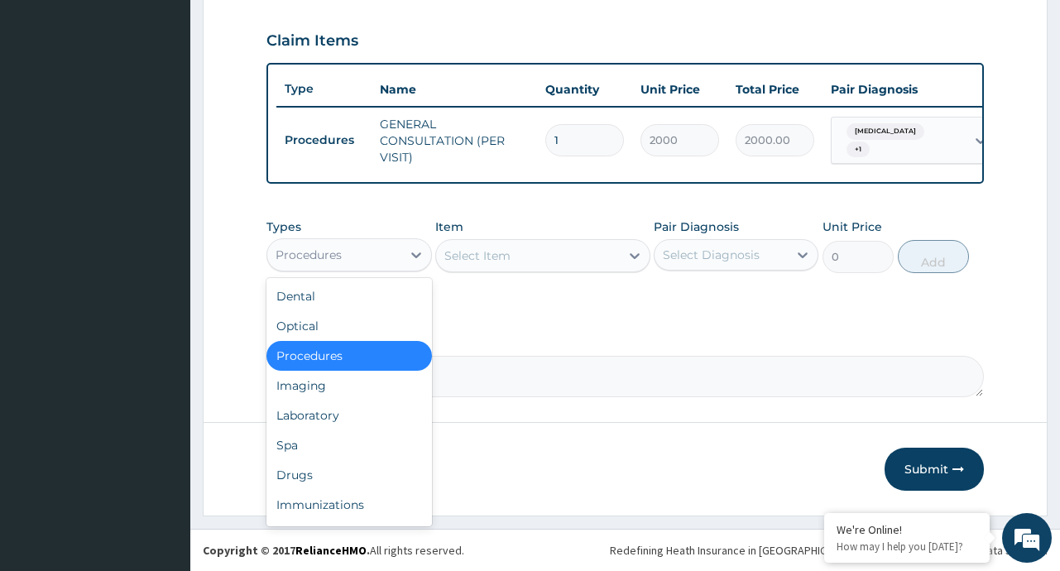
click at [398, 253] on div "Procedures" at bounding box center [333, 255] width 133 height 26
click at [299, 471] on div "Drugs" at bounding box center [348, 475] width 165 height 30
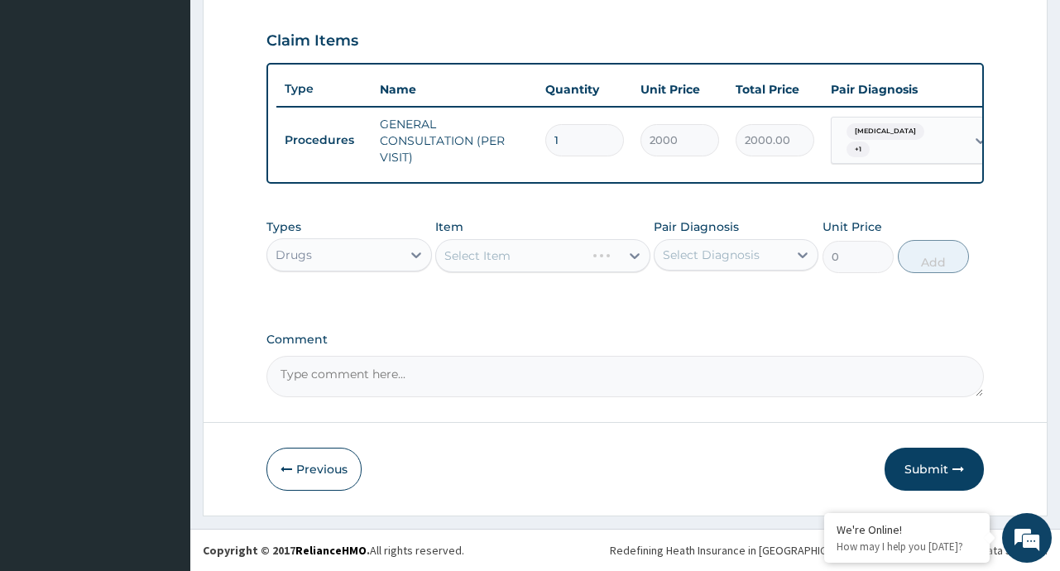
click at [619, 261] on div "Select Item" at bounding box center [542, 255] width 215 height 33
click at [633, 253] on div "Select Item" at bounding box center [542, 255] width 215 height 33
click at [635, 254] on icon at bounding box center [634, 255] width 17 height 17
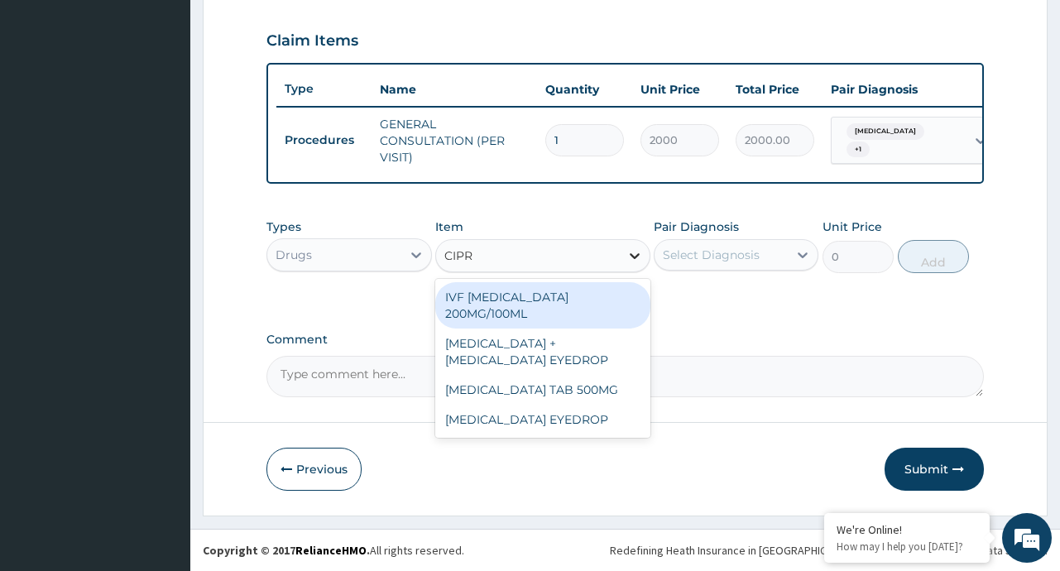
type input "[MEDICAL_DATA]"
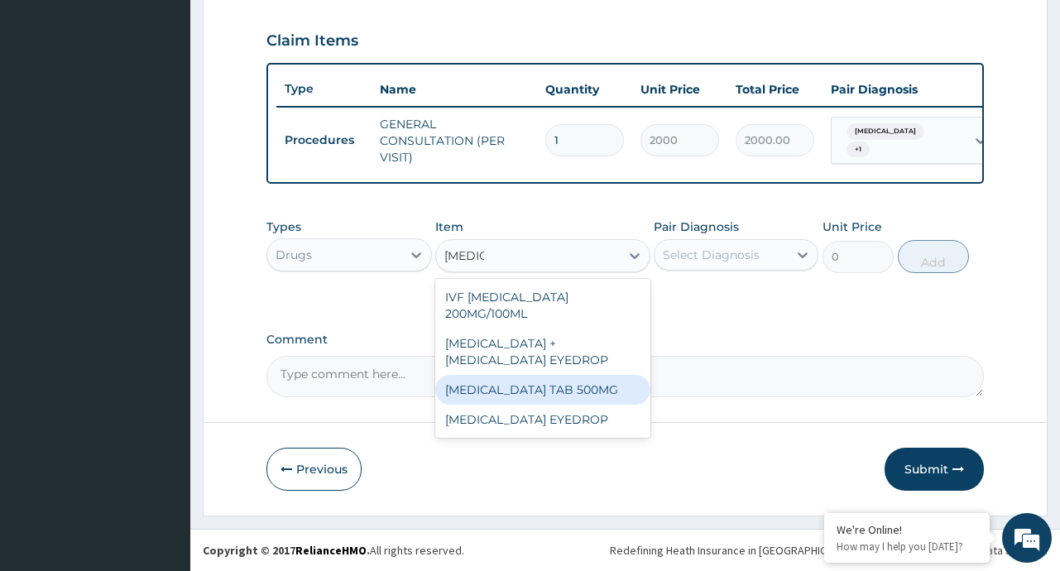
click at [600, 388] on div "[MEDICAL_DATA] TAB 500MG" at bounding box center [542, 390] width 215 height 30
type input "50"
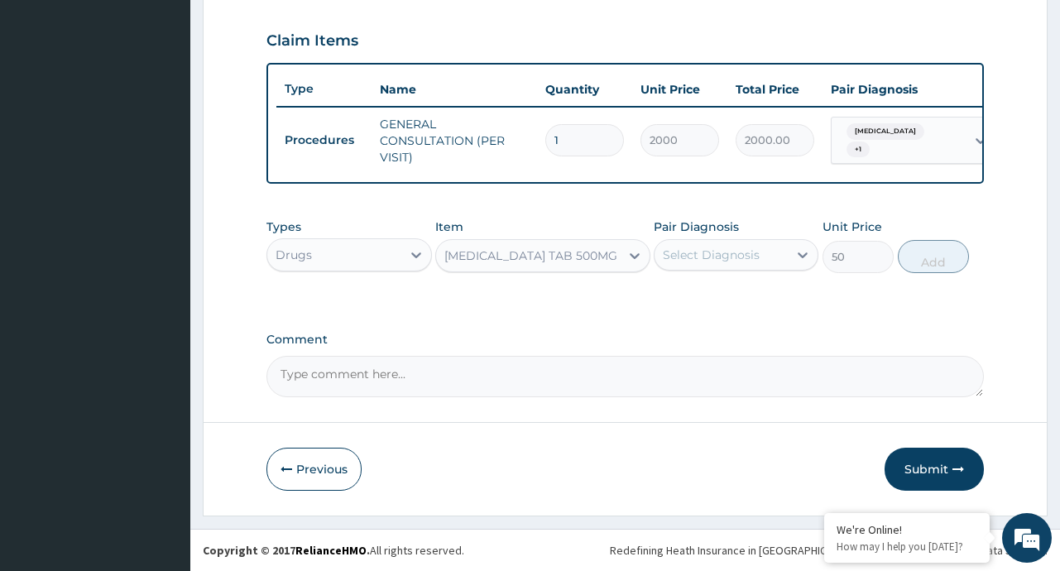
click at [762, 260] on div "Select Diagnosis" at bounding box center [720, 255] width 133 height 26
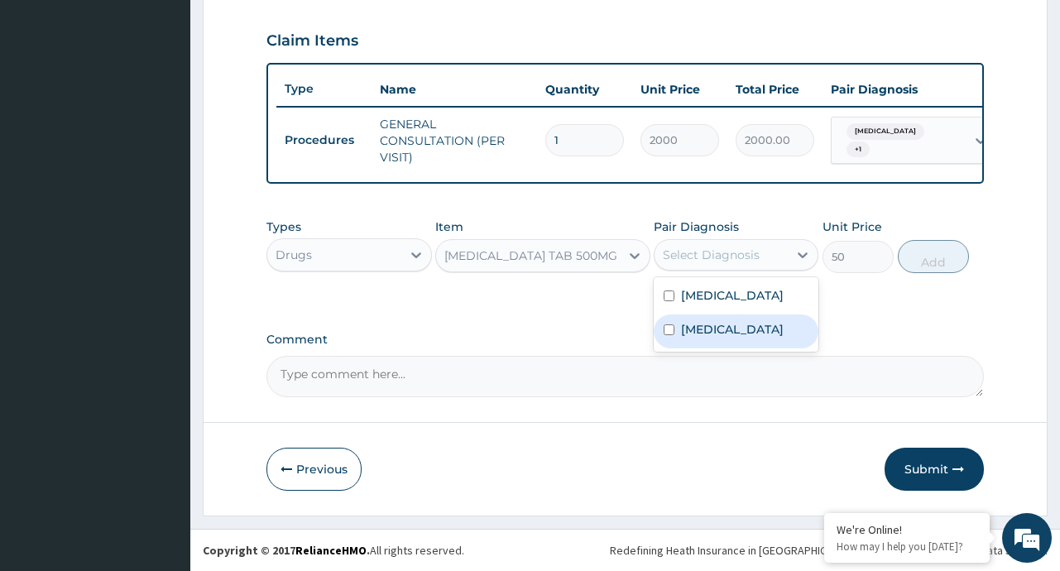
click at [721, 329] on label "[MEDICAL_DATA]" at bounding box center [732, 329] width 103 height 17
checkbox input "true"
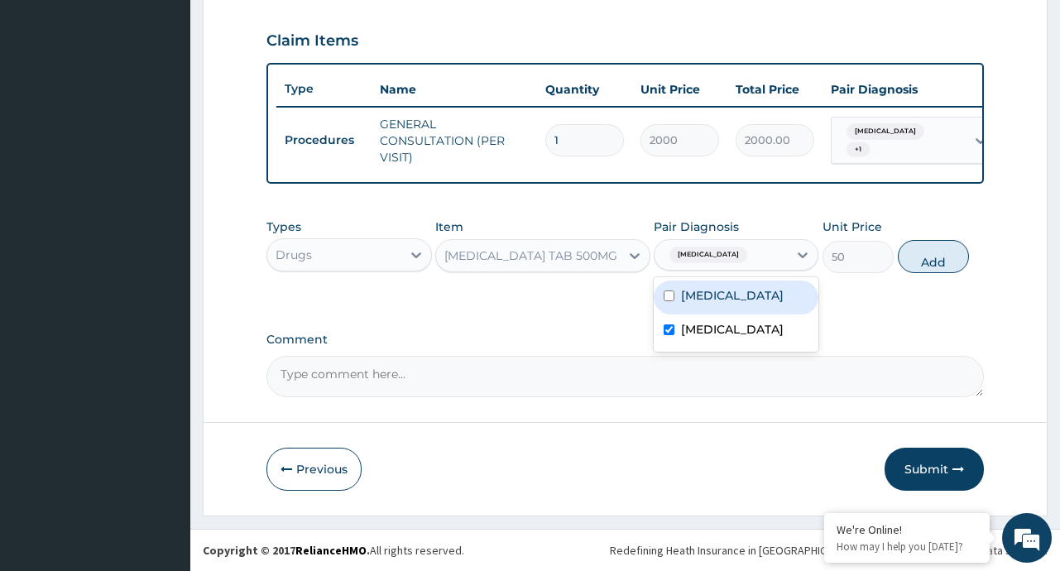
click at [717, 278] on div "[MEDICAL_DATA] [MEDICAL_DATA]" at bounding box center [736, 314] width 165 height 74
click at [931, 261] on button "Add" at bounding box center [934, 256] width 72 height 33
type input "0"
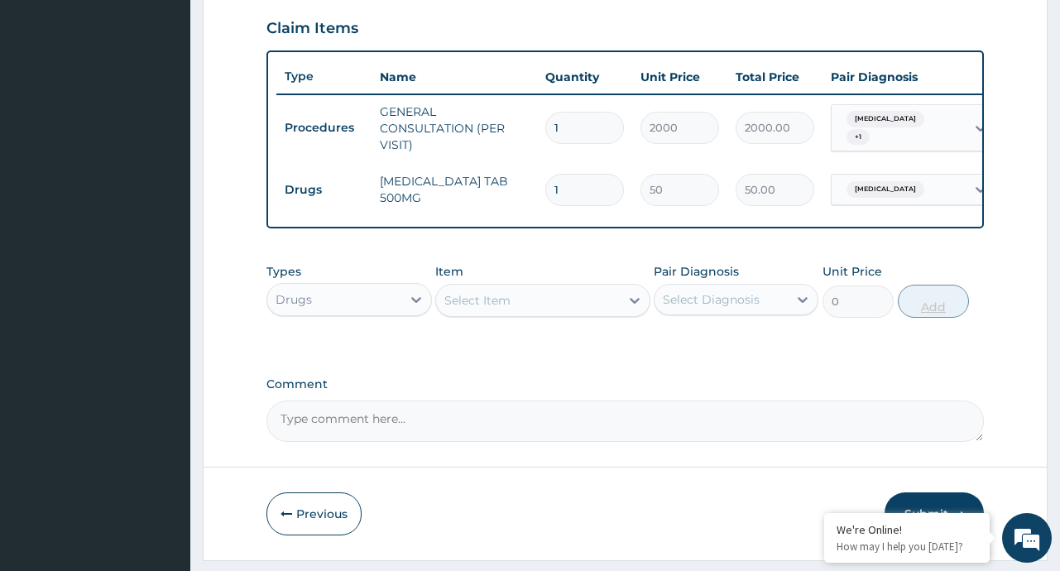
type input "10"
type input "500.00"
type input "10"
click at [612, 314] on div "Select Item" at bounding box center [528, 300] width 184 height 26
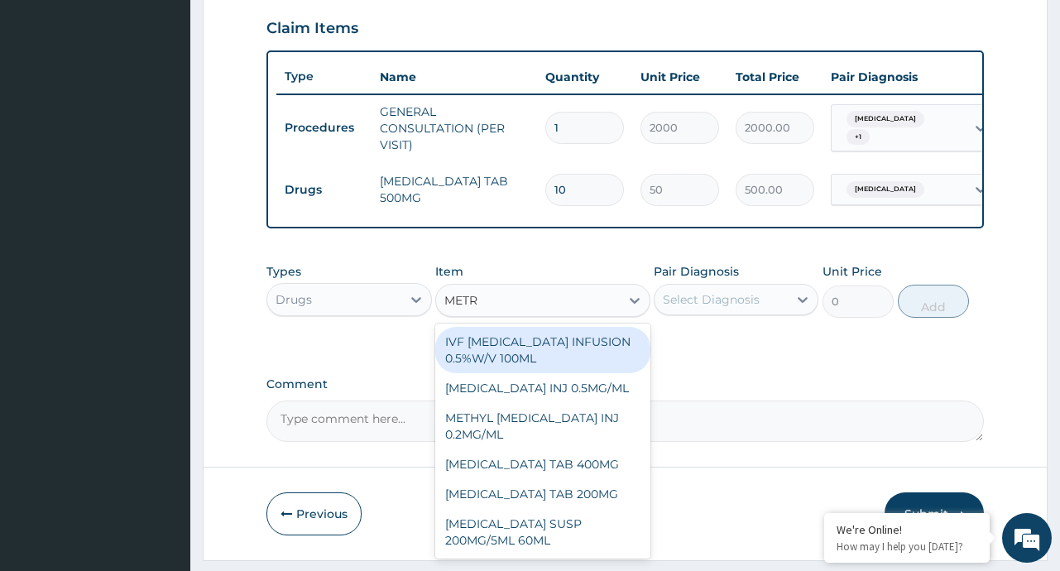
type input "METRO"
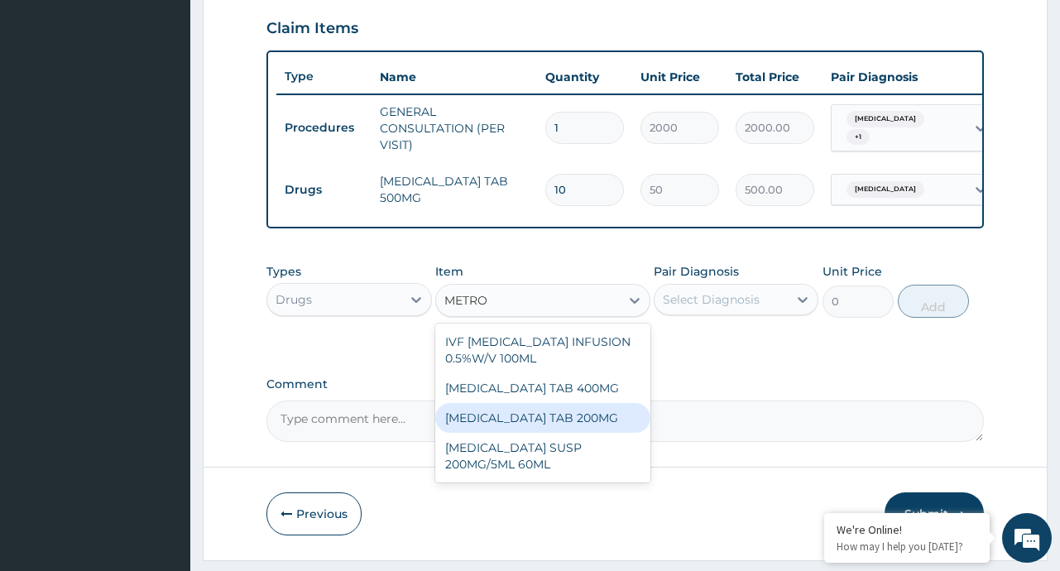
click at [540, 419] on div "[MEDICAL_DATA] TAB 200MG" at bounding box center [542, 418] width 215 height 30
type input "10"
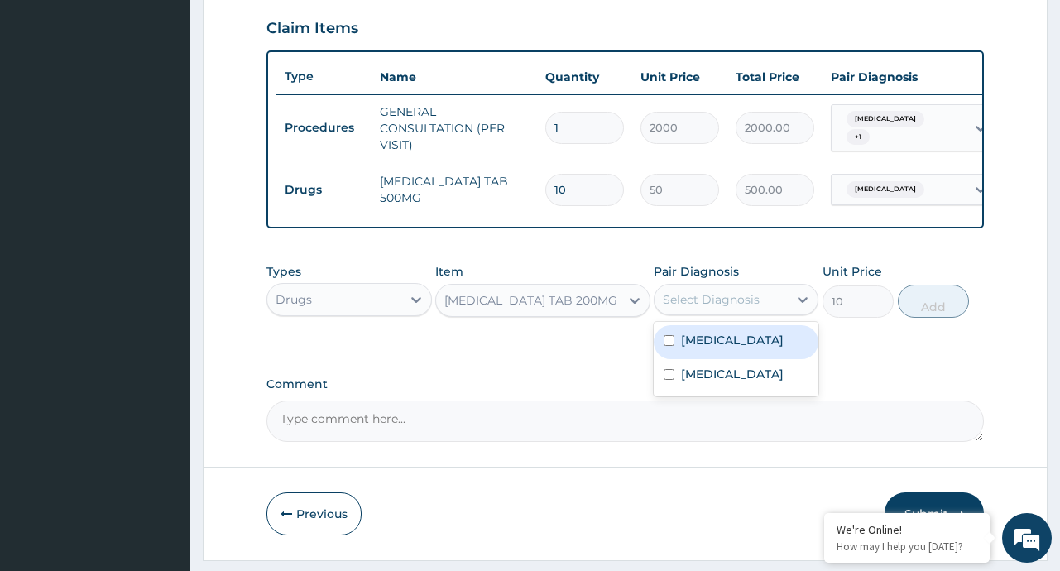
click at [777, 313] on div "Select Diagnosis" at bounding box center [720, 299] width 133 height 26
click at [731, 359] on div "[MEDICAL_DATA]" at bounding box center [736, 342] width 165 height 34
checkbox input "true"
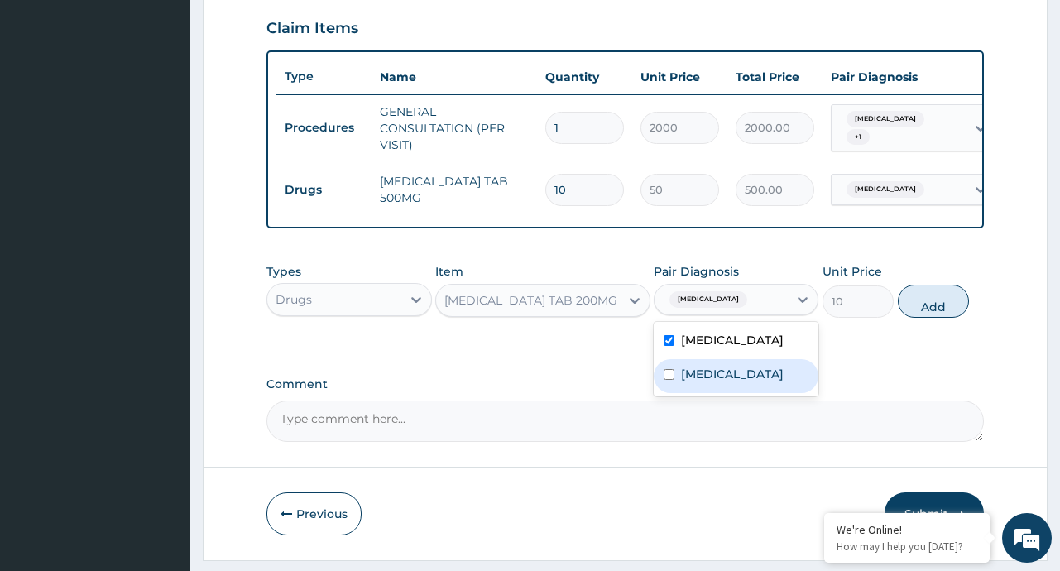
click at [720, 393] on div "[MEDICAL_DATA]" at bounding box center [736, 376] width 165 height 34
checkbox input "true"
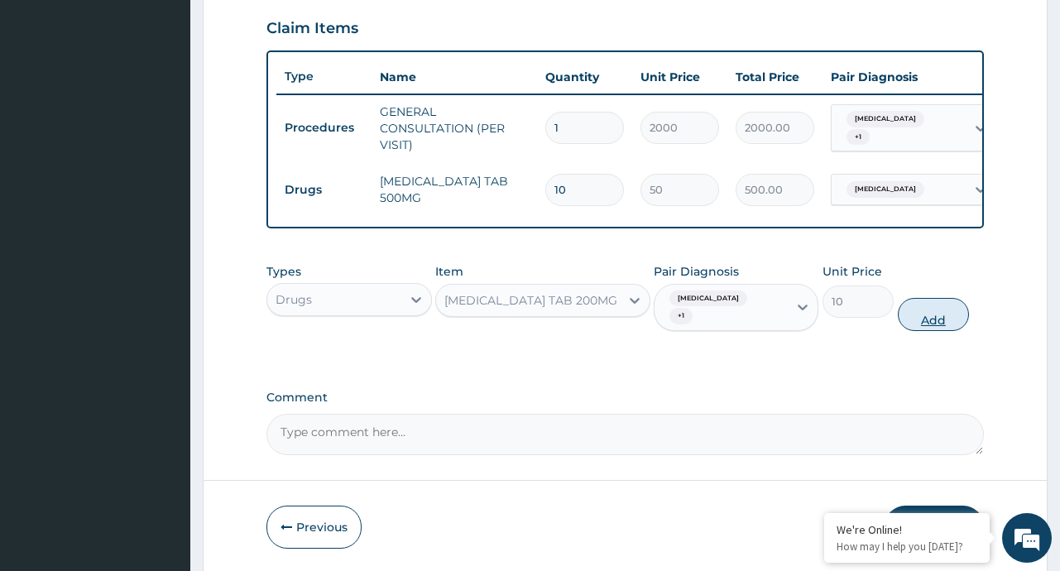
click at [927, 320] on button "Add" at bounding box center [934, 314] width 72 height 33
type input "0"
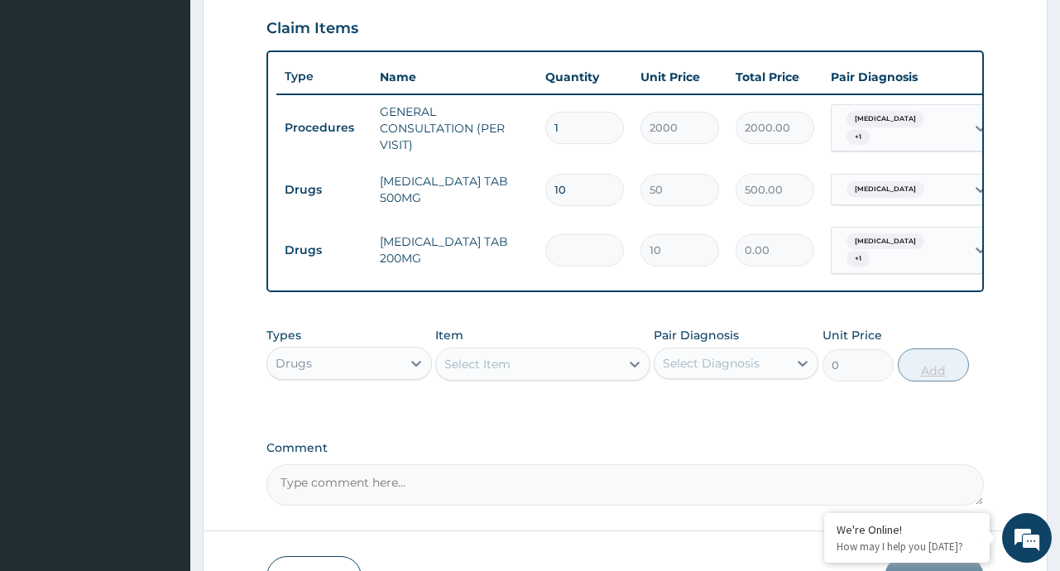
type input "0.00"
type input "3"
type input "30.00"
type input "30"
type input "300.00"
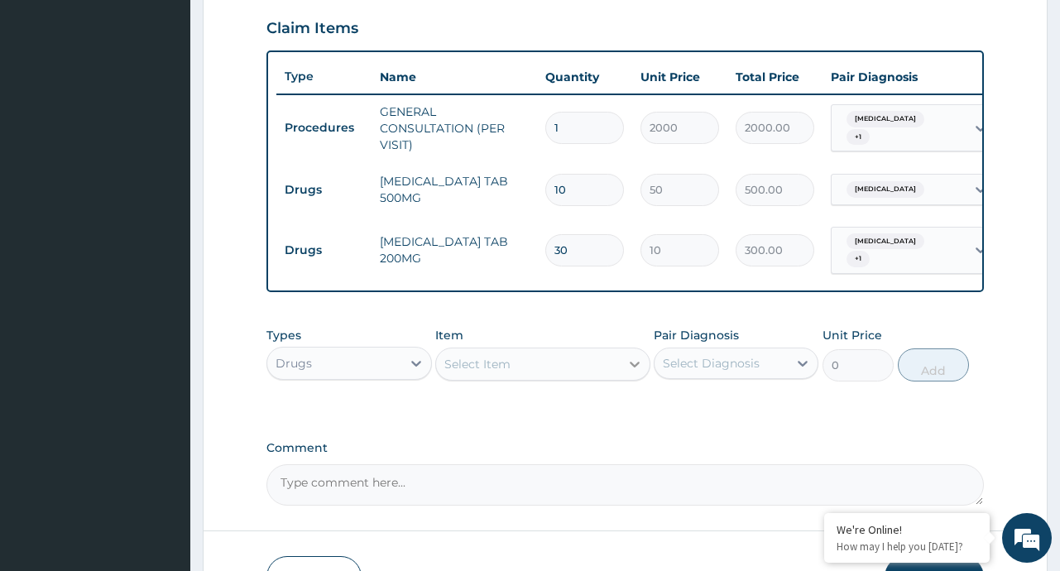
type input "30"
click at [633, 367] on icon at bounding box center [635, 365] width 10 height 6
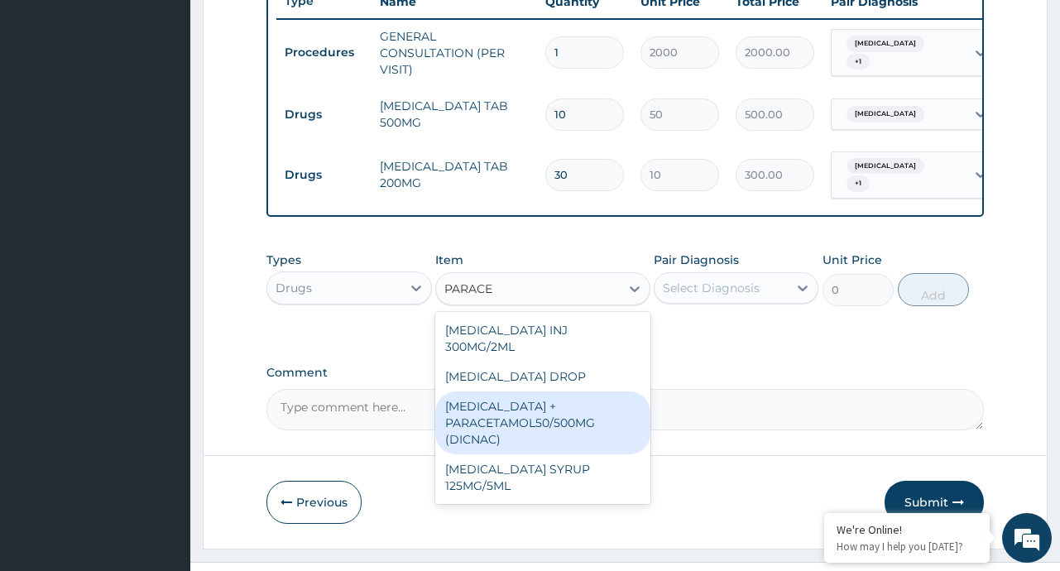
scroll to position [679, 0]
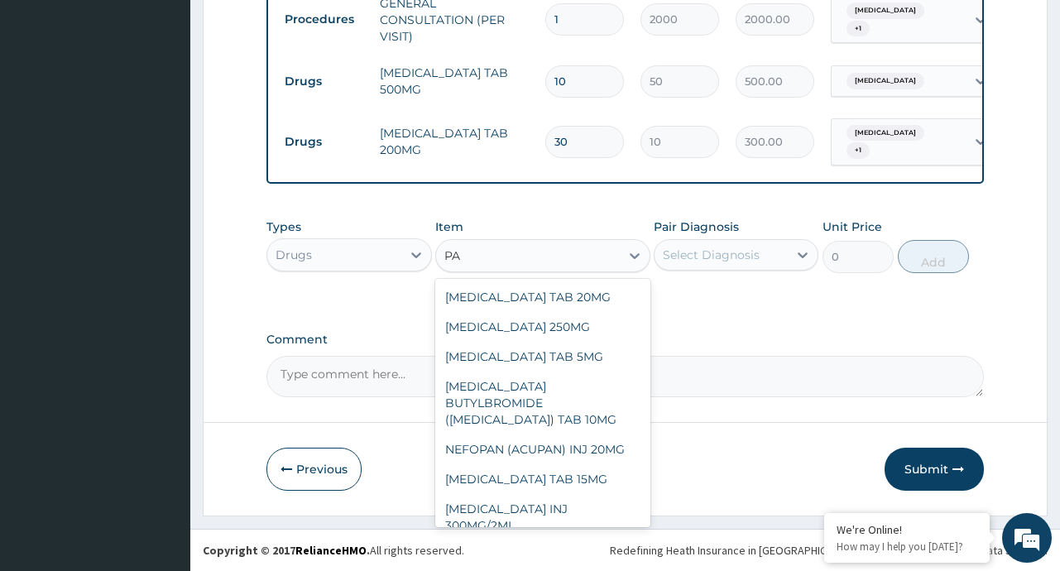
type input "P"
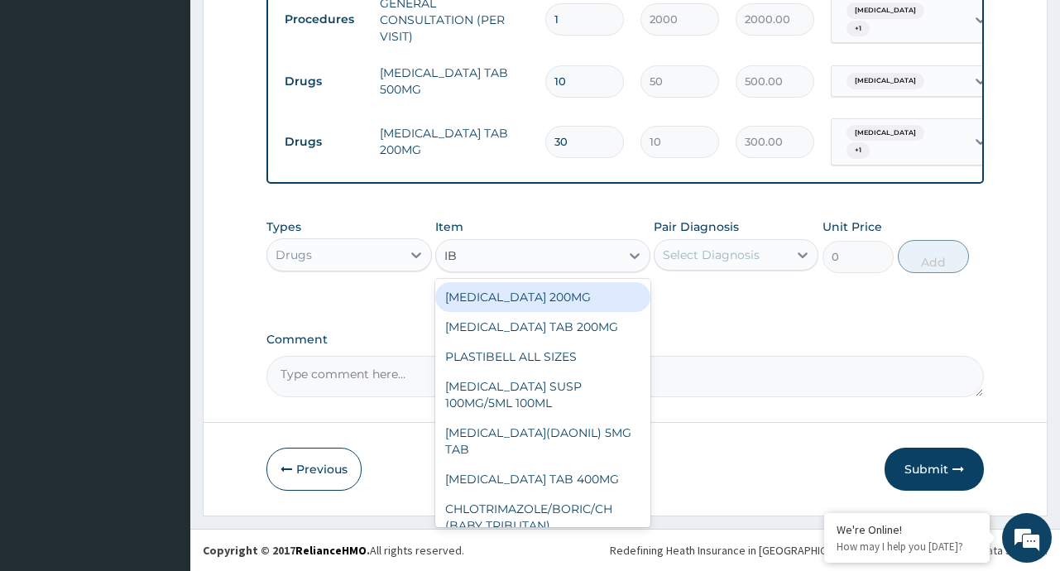
type input "IBU"
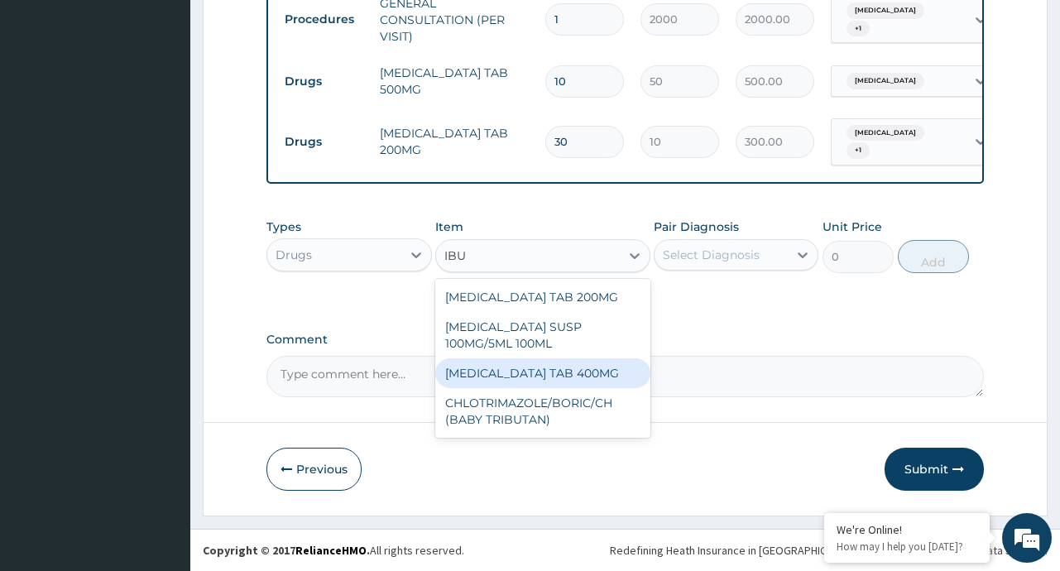
click at [539, 377] on div "IBUPROFEN TAB 400MG" at bounding box center [542, 373] width 215 height 30
type input "20"
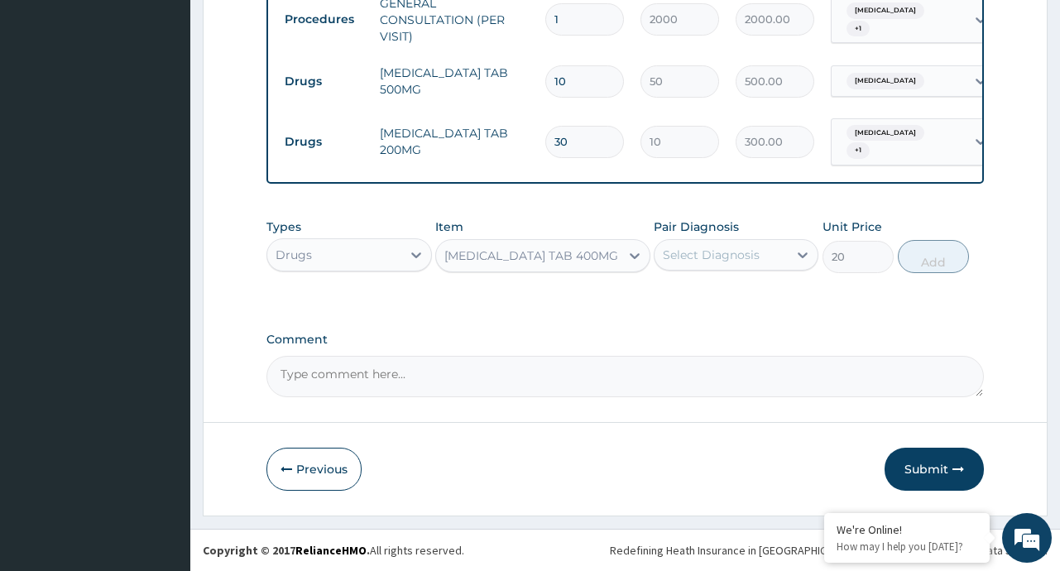
click at [753, 258] on div "Select Diagnosis" at bounding box center [711, 255] width 97 height 17
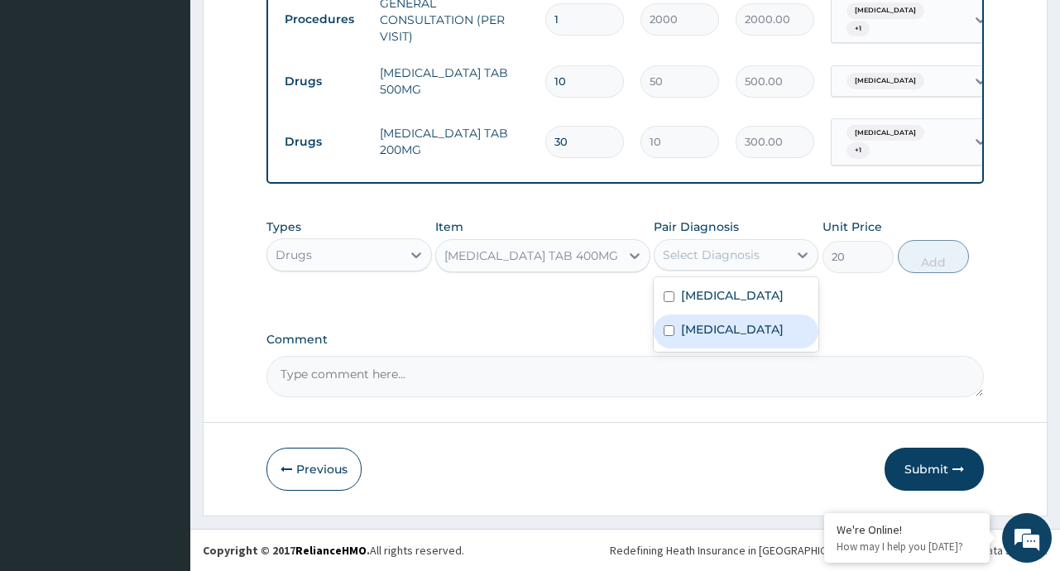
drag, startPoint x: 731, startPoint y: 302, endPoint x: 730, endPoint y: 342, distance: 39.7
click at [730, 342] on div "Gastritis Typhoid fever" at bounding box center [736, 314] width 165 height 74
click at [730, 342] on div "Typhoid fever" at bounding box center [736, 331] width 165 height 34
checkbox input "true"
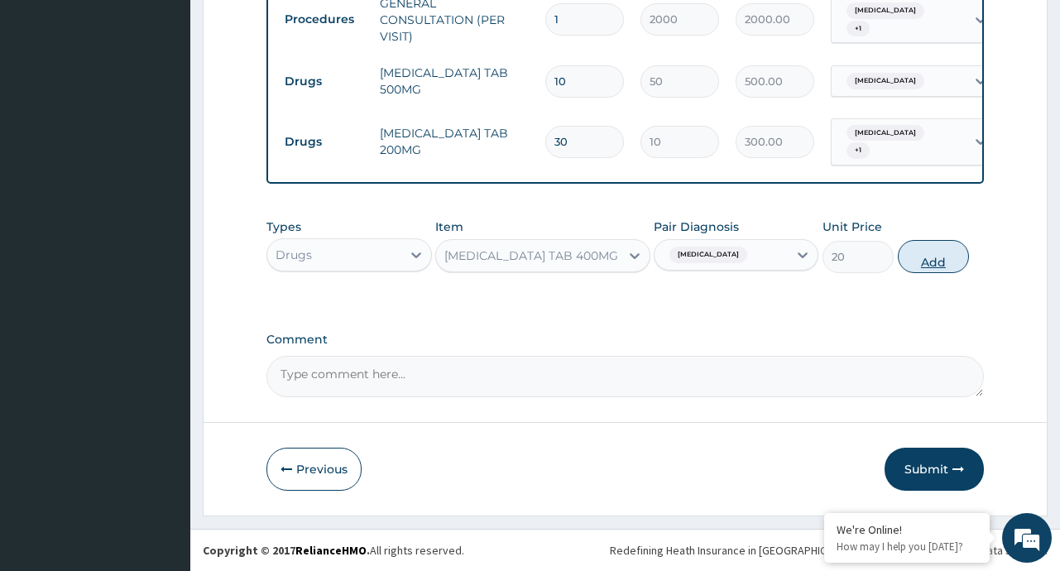
click at [935, 250] on button "Add" at bounding box center [934, 256] width 72 height 33
type input "0"
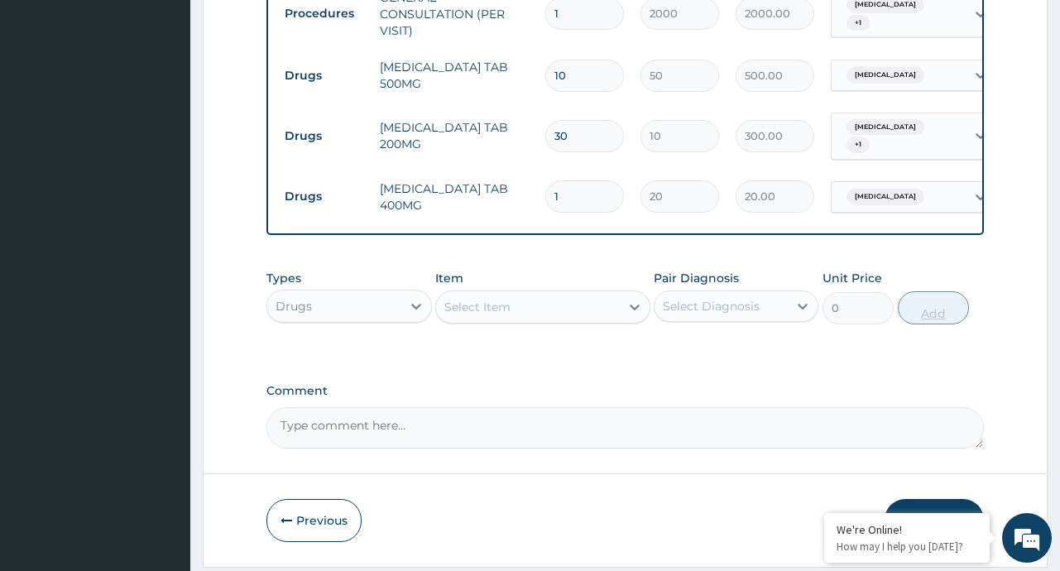
type input "0.00"
type input "6"
type input "120.00"
type input "6"
click at [624, 316] on div at bounding box center [635, 307] width 30 height 30
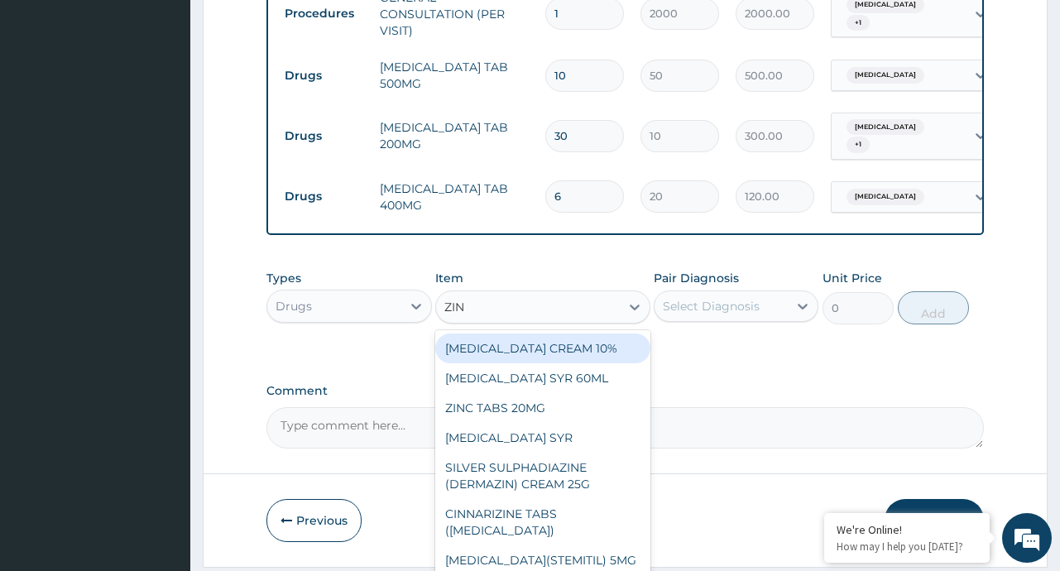
type input "ZINC"
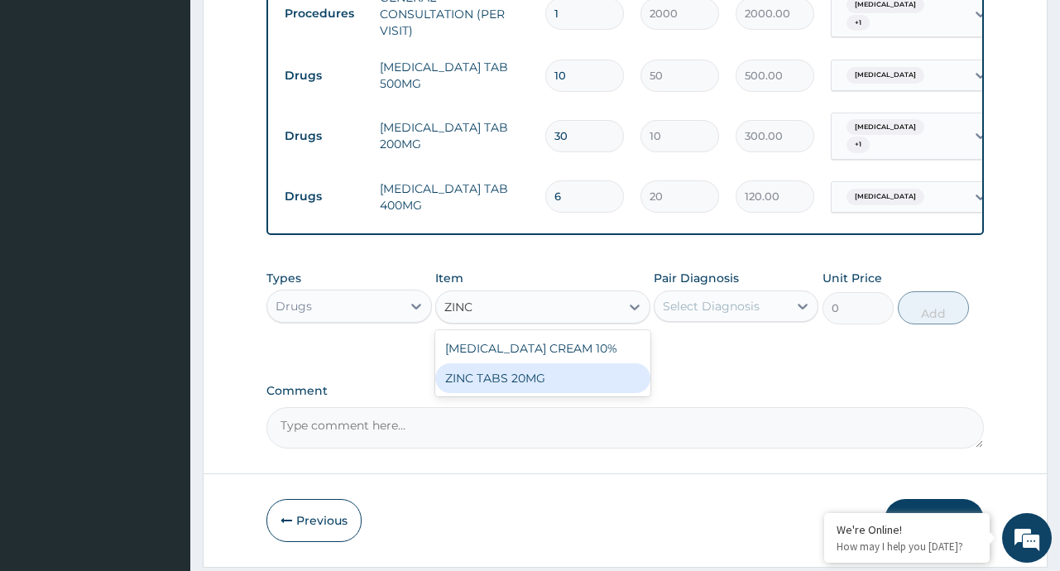
click at [527, 386] on div "ZINC TABS 20MG" at bounding box center [542, 378] width 215 height 30
type input "20"
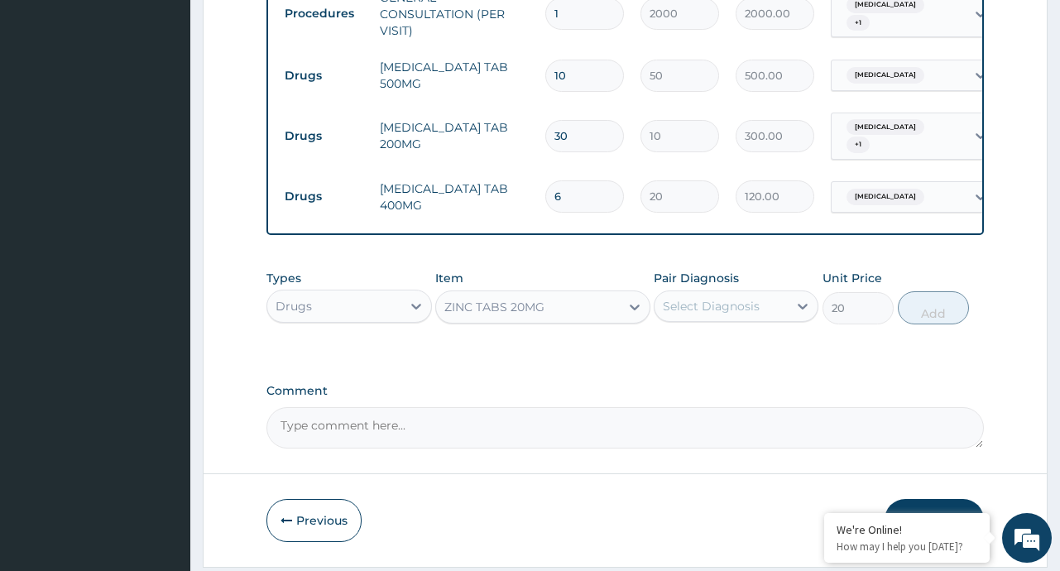
click at [786, 314] on div "Select Diagnosis" at bounding box center [720, 306] width 133 height 26
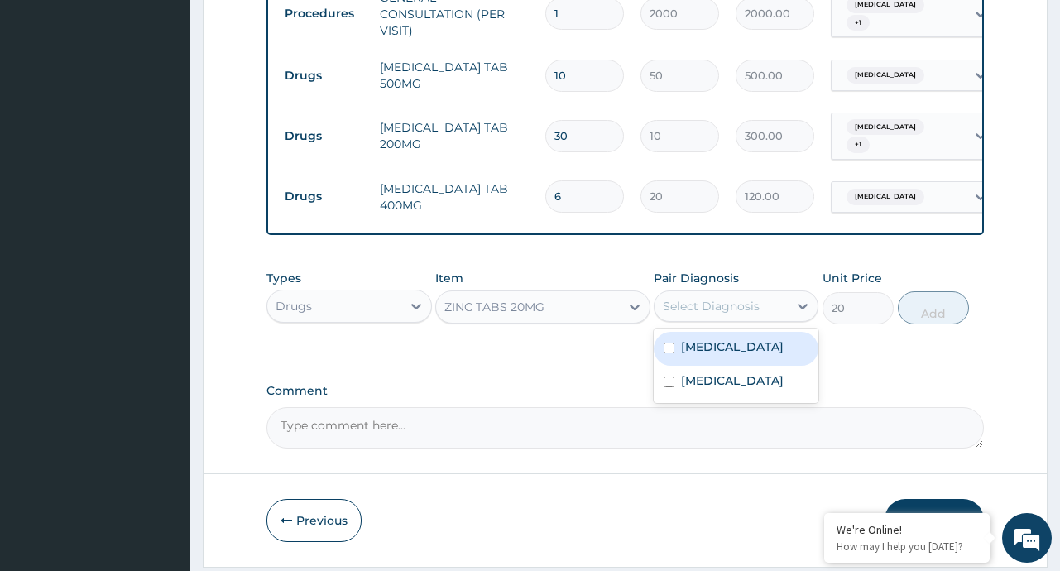
click at [750, 352] on div "Gastritis" at bounding box center [736, 349] width 165 height 34
checkbox input "true"
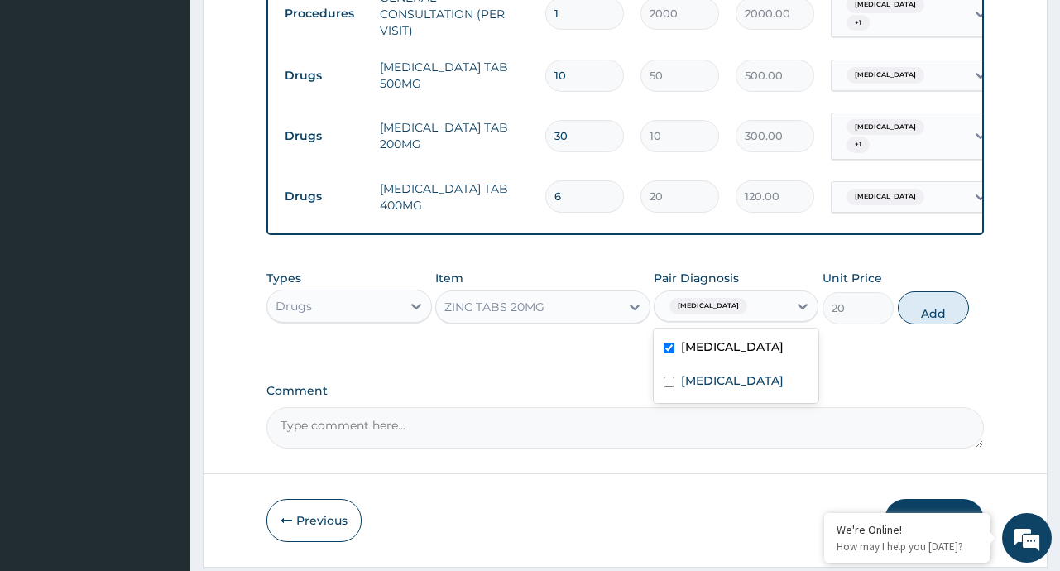
click at [934, 320] on button "Add" at bounding box center [934, 307] width 72 height 33
type input "0"
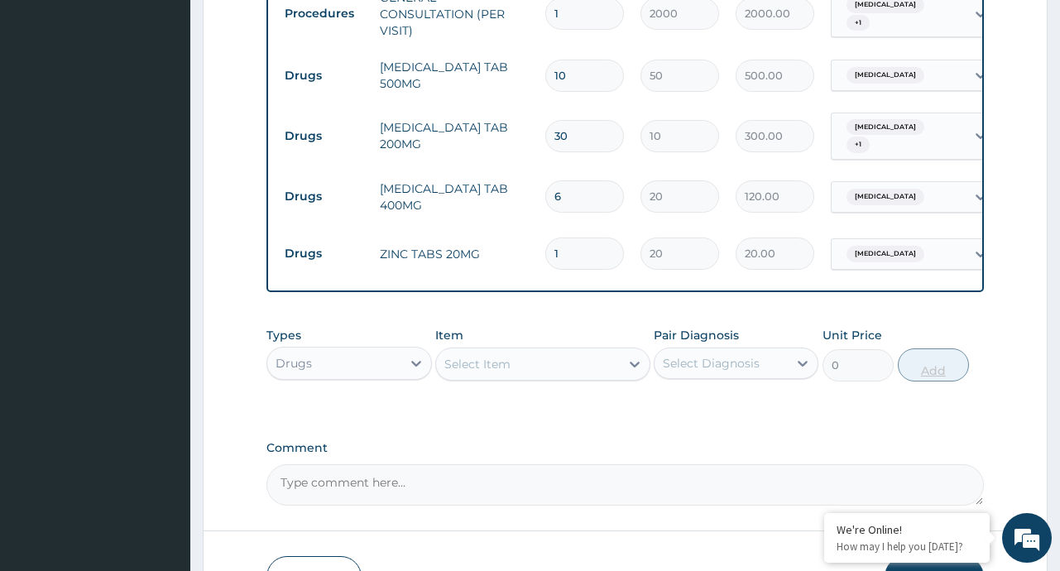
type input "0.00"
type input "5"
type input "100.00"
type input "5"
click at [635, 369] on icon at bounding box center [634, 364] width 17 height 17
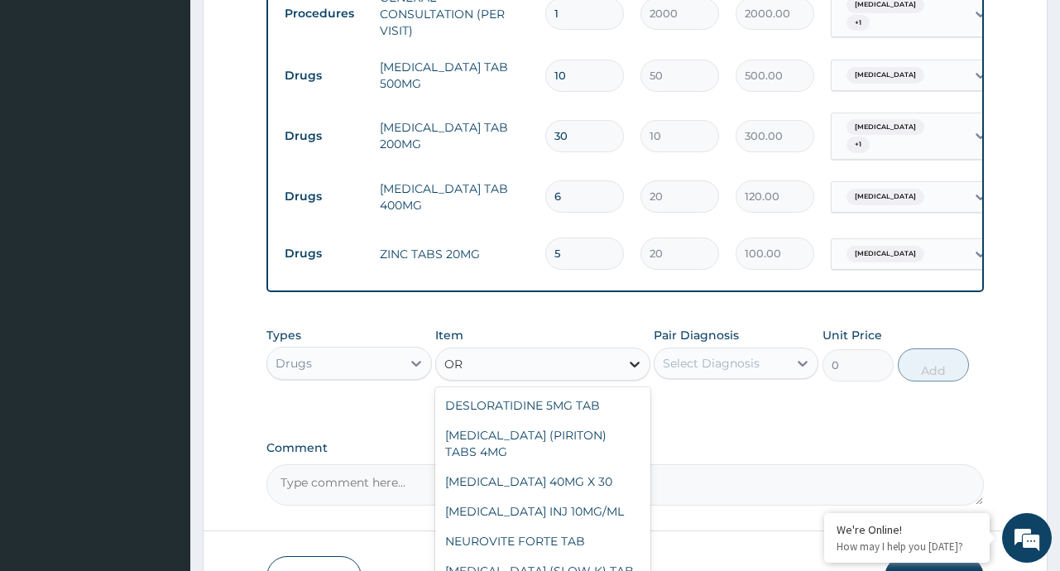
type input "ORS"
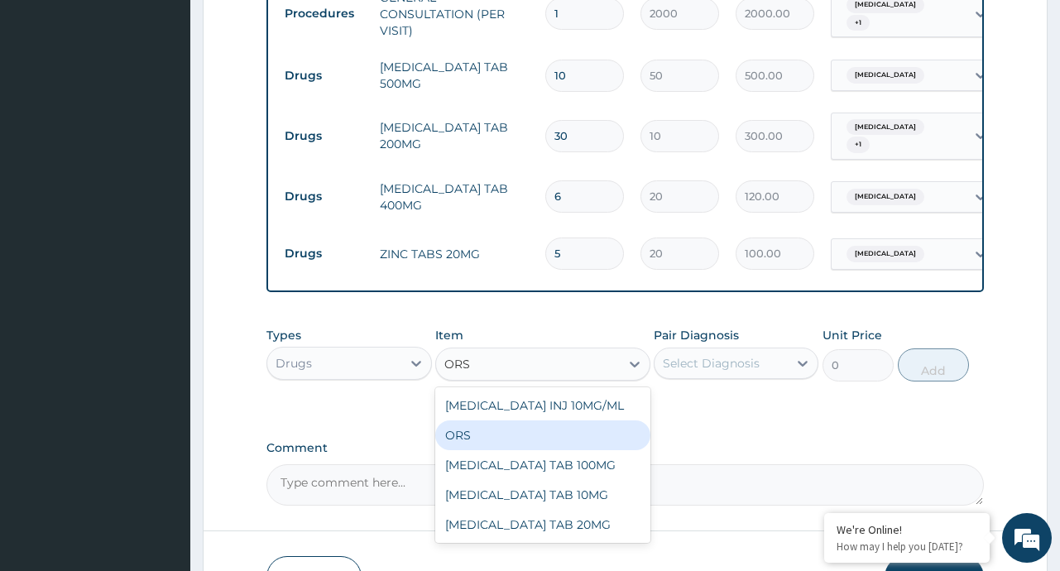
click at [553, 448] on div "ORS" at bounding box center [542, 435] width 215 height 30
type input "120"
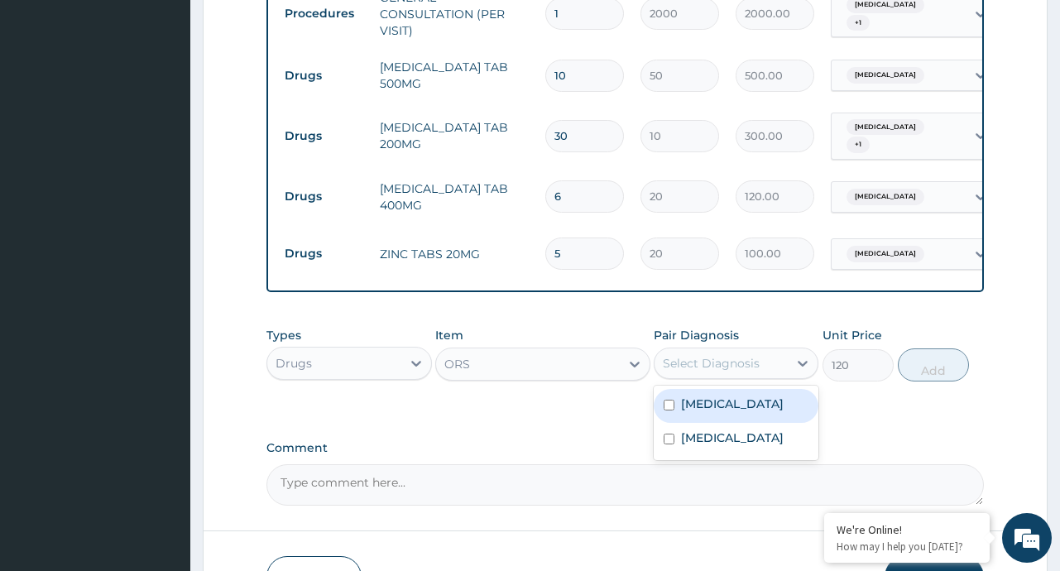
click at [755, 371] on div "Select Diagnosis" at bounding box center [711, 363] width 97 height 17
click at [731, 412] on div "Gastritis" at bounding box center [736, 406] width 165 height 34
checkbox input "true"
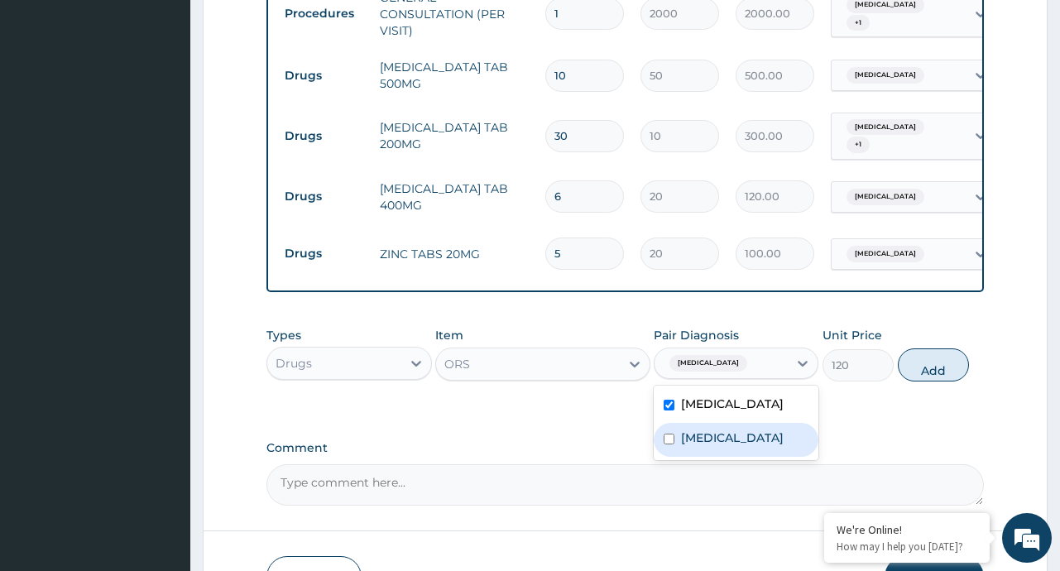
click at [718, 445] on label "Typhoid fever" at bounding box center [732, 437] width 103 height 17
checkbox input "true"
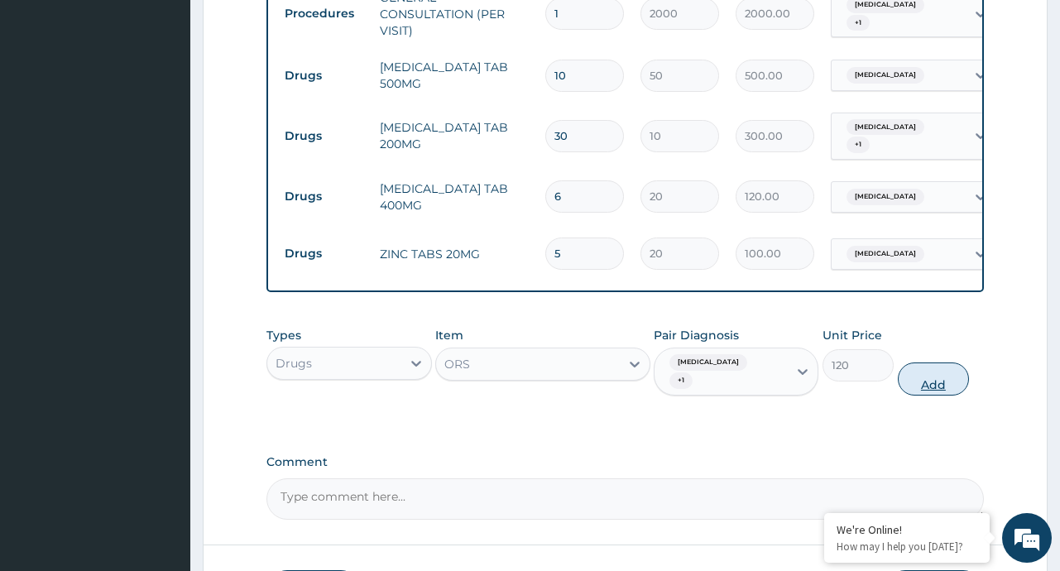
click at [922, 363] on button "Add" at bounding box center [934, 378] width 72 height 33
type input "0"
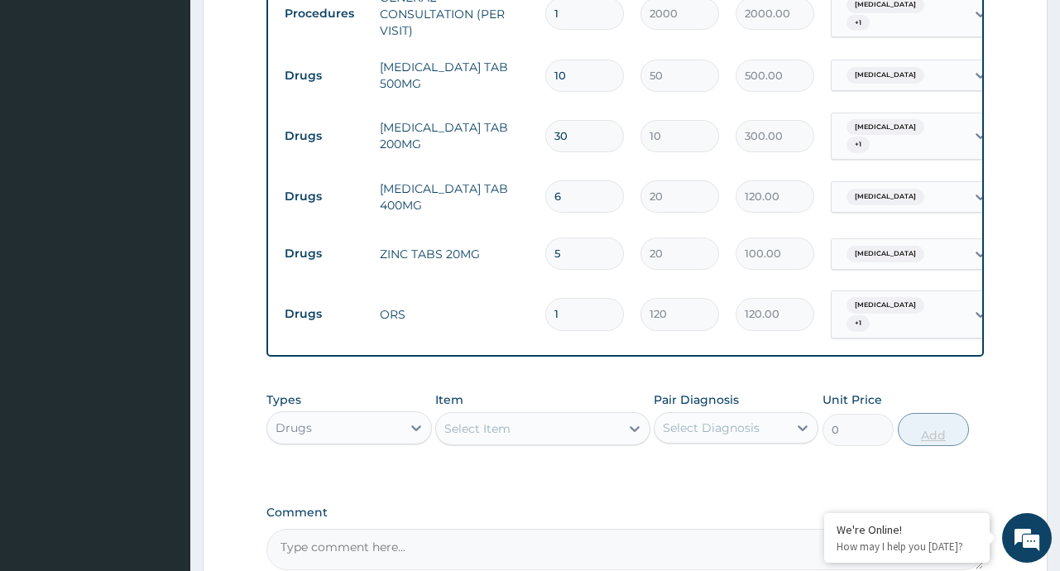
type input "0.00"
type input "3"
type input "360.00"
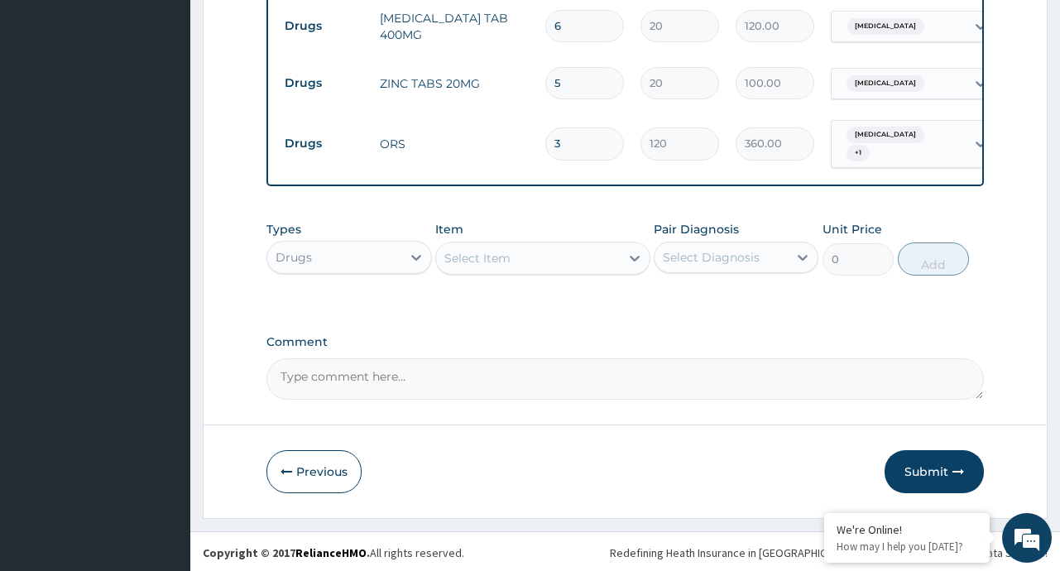
scroll to position [850, 0]
type input "3"
click at [913, 472] on button "Submit" at bounding box center [933, 470] width 99 height 43
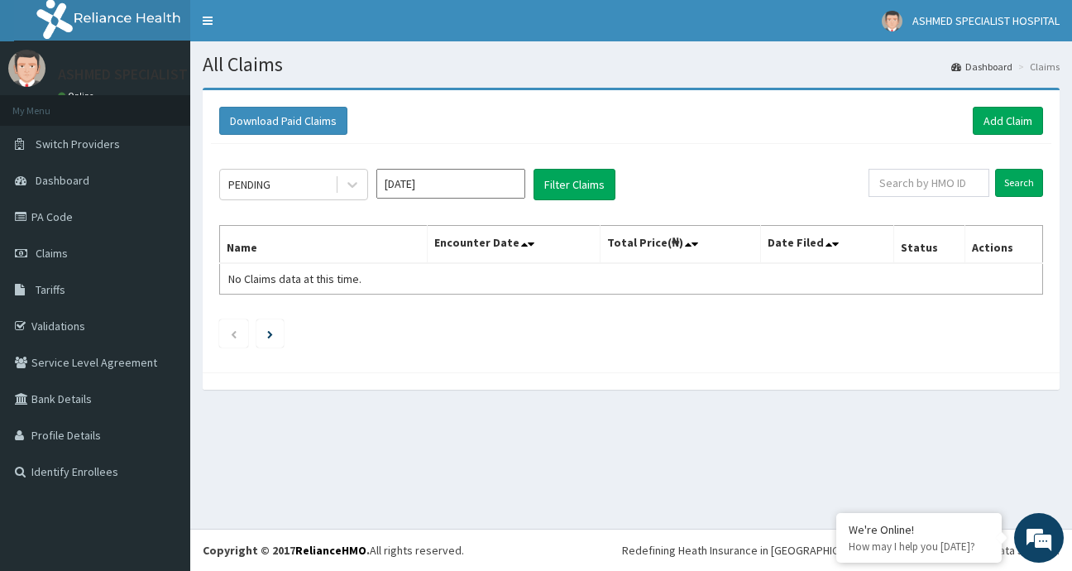
click at [501, 184] on input "[DATE]" at bounding box center [450, 184] width 149 height 30
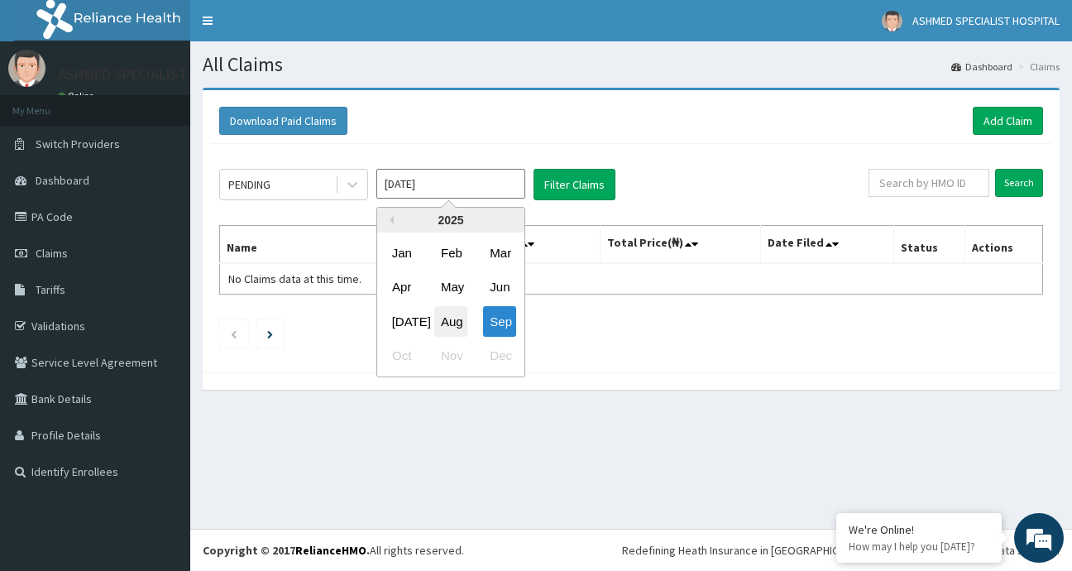
click at [446, 320] on div "Aug" at bounding box center [450, 321] width 33 height 31
type input "Aug 2025"
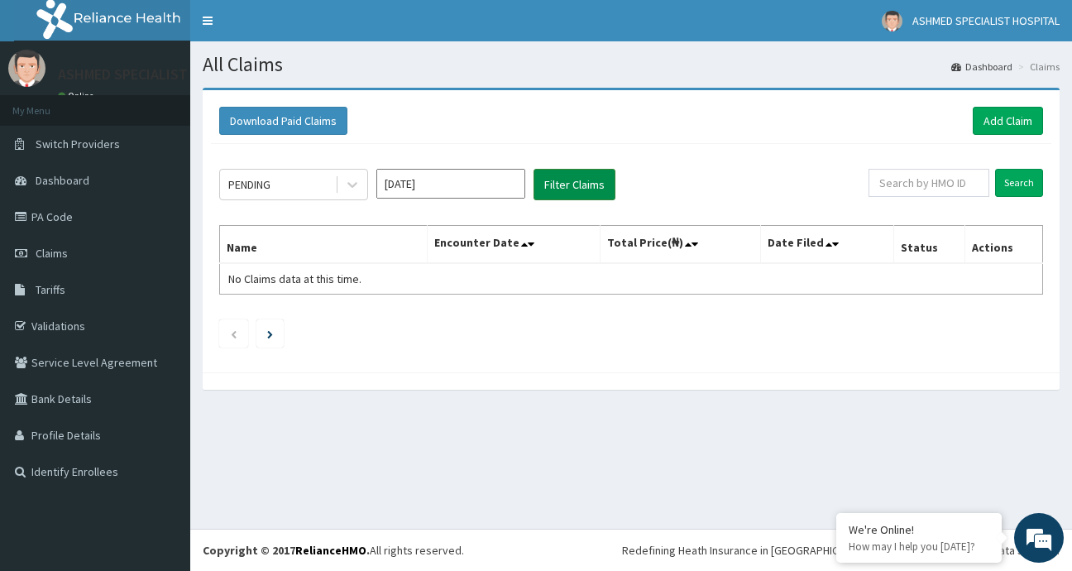
click at [563, 192] on button "Filter Claims" at bounding box center [575, 184] width 82 height 31
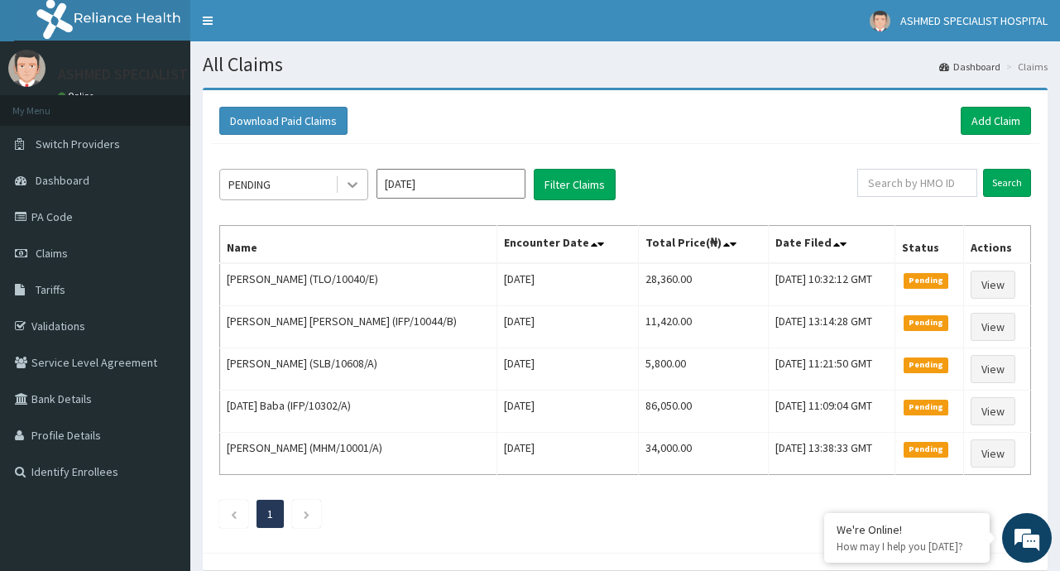
click at [350, 186] on icon at bounding box center [352, 184] width 17 height 17
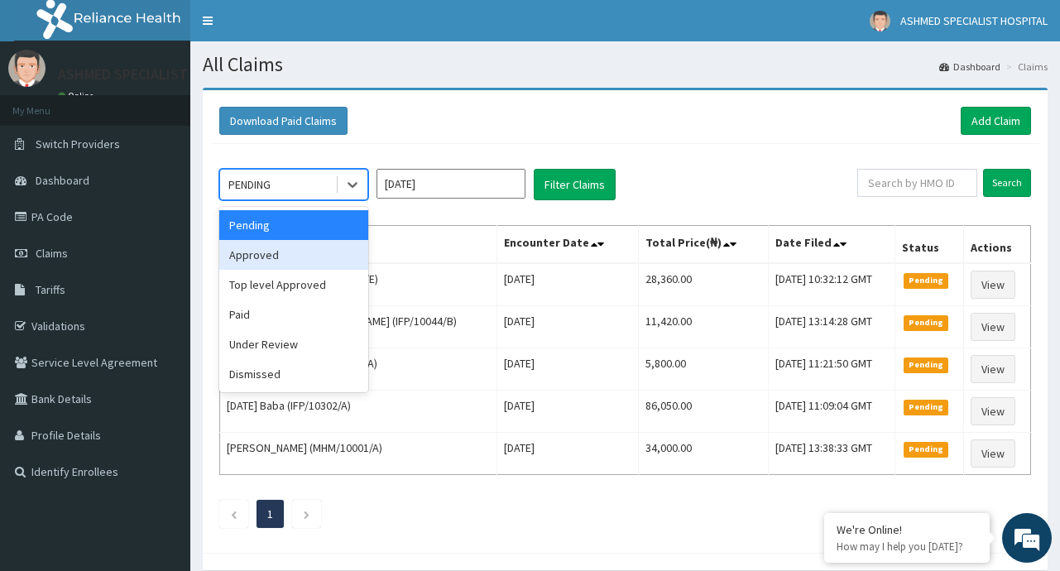
click at [252, 261] on div "Approved" at bounding box center [293, 255] width 149 height 30
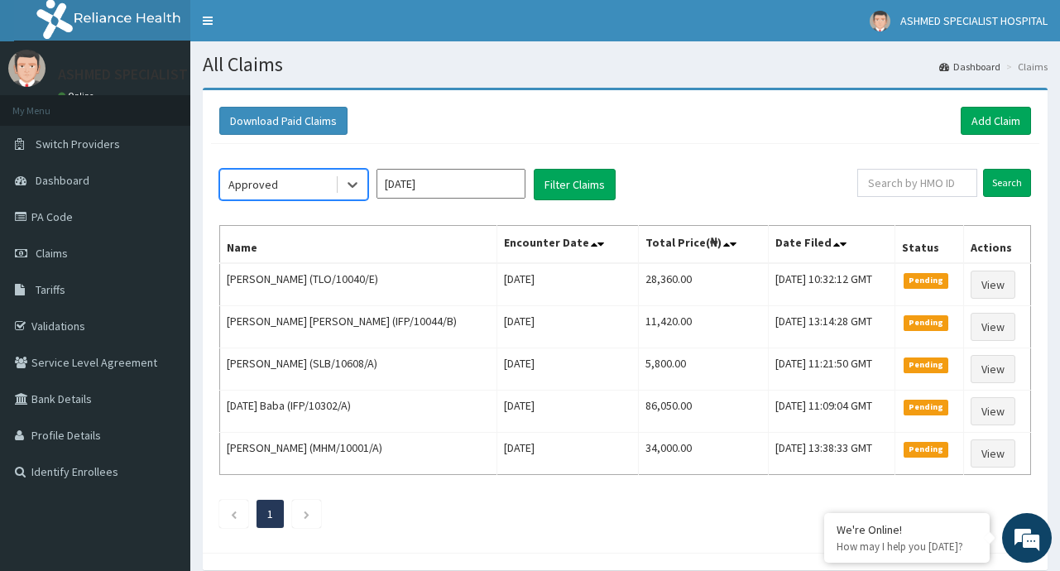
click at [586, 168] on div "option Approved, selected. Select is focused ,type to refine list, press Down t…" at bounding box center [625, 344] width 828 height 400
click at [987, 122] on link "Add Claim" at bounding box center [996, 121] width 70 height 28
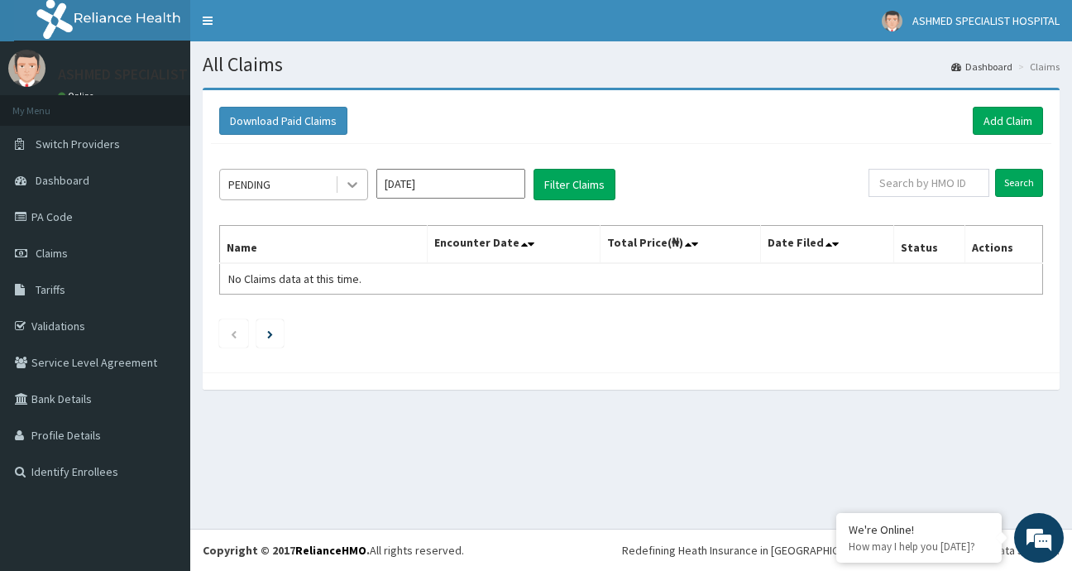
click at [355, 176] on icon at bounding box center [352, 184] width 17 height 17
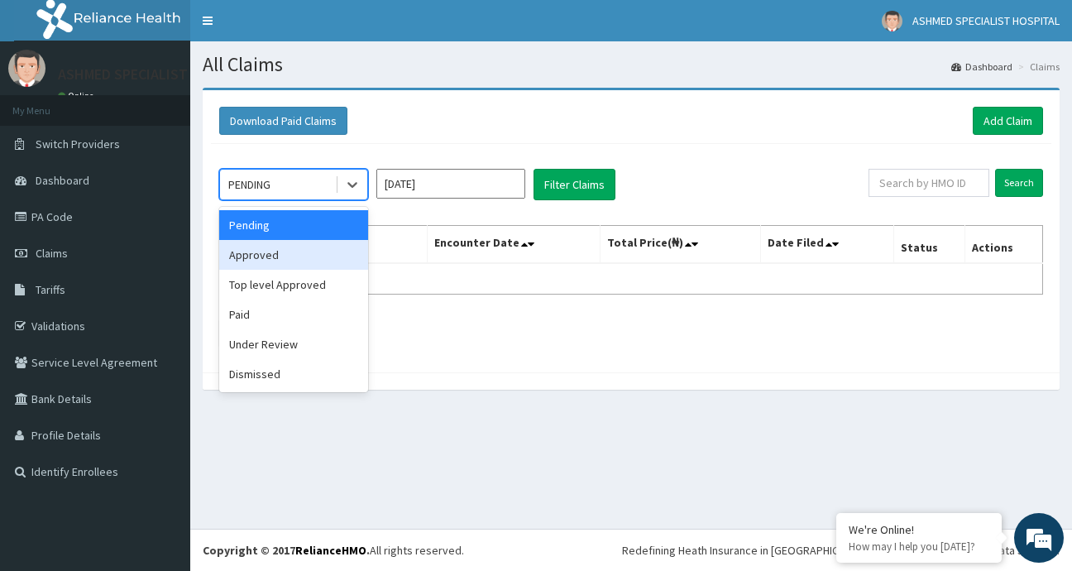
click at [282, 255] on div "Approved" at bounding box center [293, 255] width 149 height 30
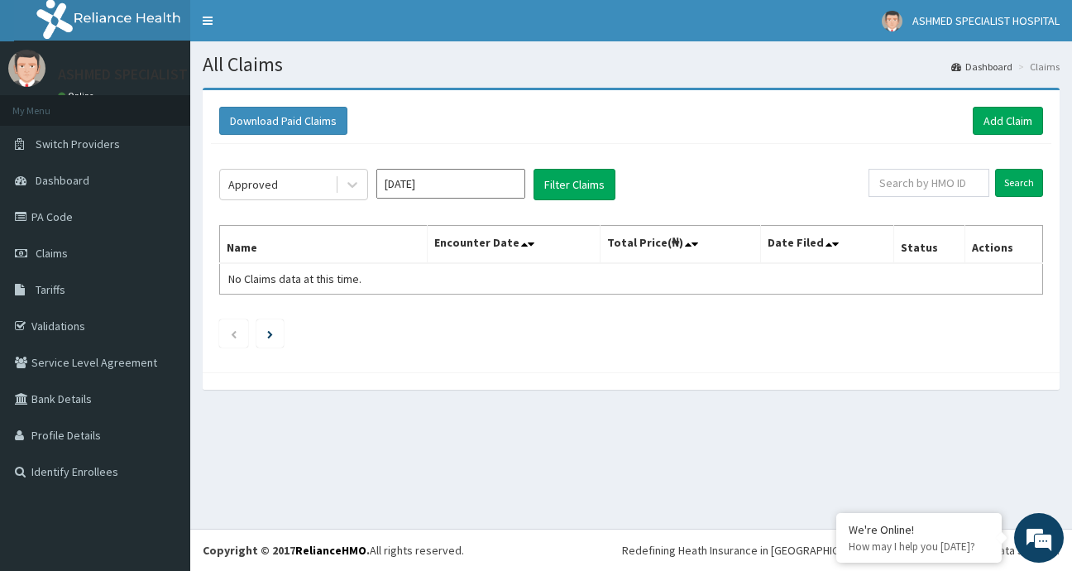
click at [563, 201] on div "Approved [DATE] Filter Claims Search Name Encounter Date Total Price(₦) Date Fi…" at bounding box center [631, 254] width 841 height 220
click at [564, 190] on button "Filter Claims" at bounding box center [575, 184] width 82 height 31
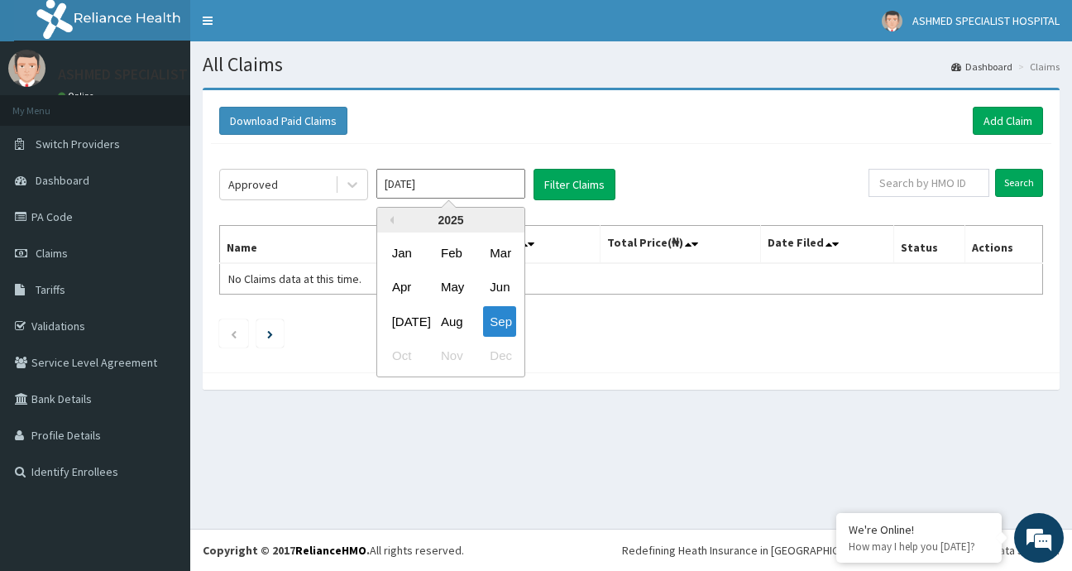
click at [451, 185] on input "[DATE]" at bounding box center [450, 184] width 149 height 30
click at [460, 313] on div "Aug" at bounding box center [450, 321] width 33 height 31
type input "[DATE]"
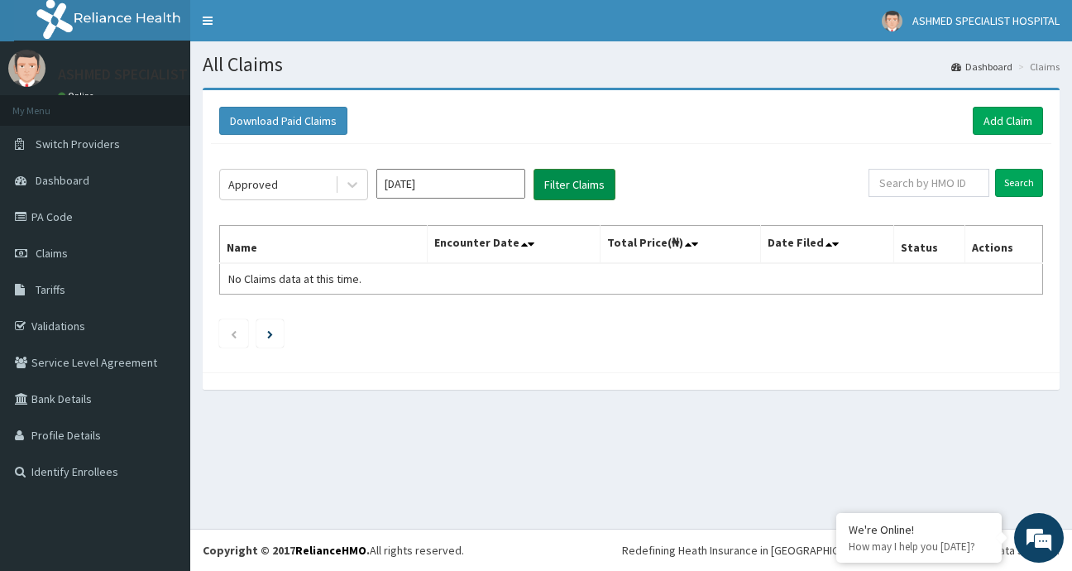
click at [560, 176] on button "Filter Claims" at bounding box center [575, 184] width 82 height 31
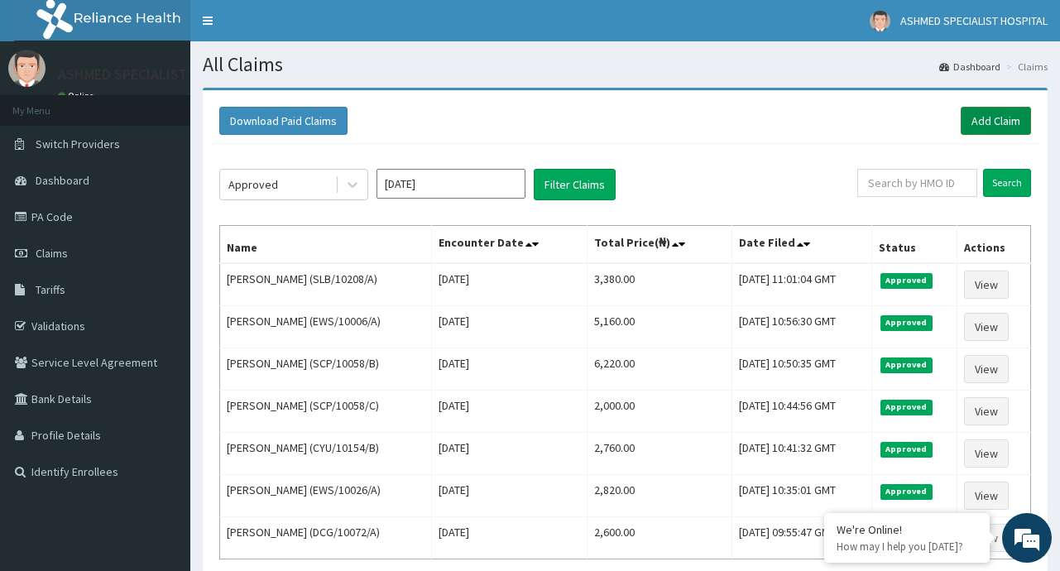
click at [989, 117] on link "Add Claim" at bounding box center [996, 121] width 70 height 28
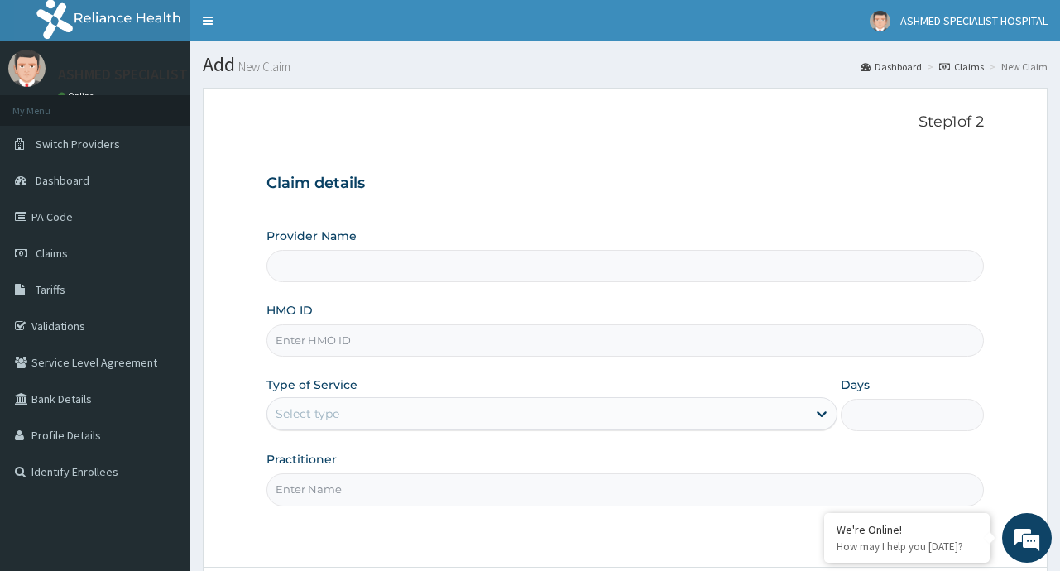
type input "ASHMED SPECIALIST HOSPITAL"
click at [339, 339] on input "HMO ID" at bounding box center [624, 340] width 716 height 32
type input "NFO/10013/A"
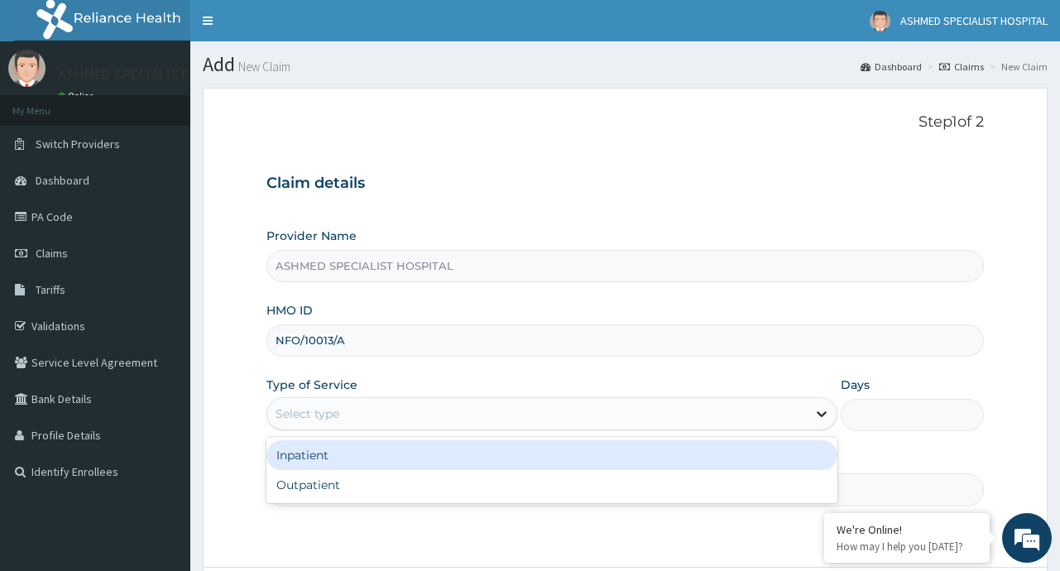
click at [812, 410] on div at bounding box center [822, 414] width 30 height 30
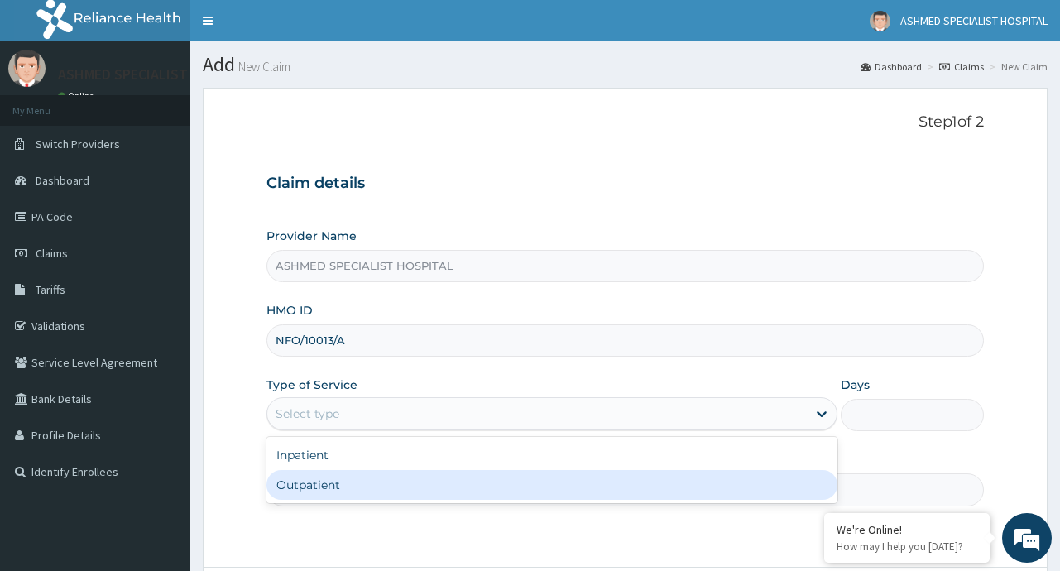
click at [490, 484] on div "Outpatient" at bounding box center [551, 485] width 571 height 30
type input "1"
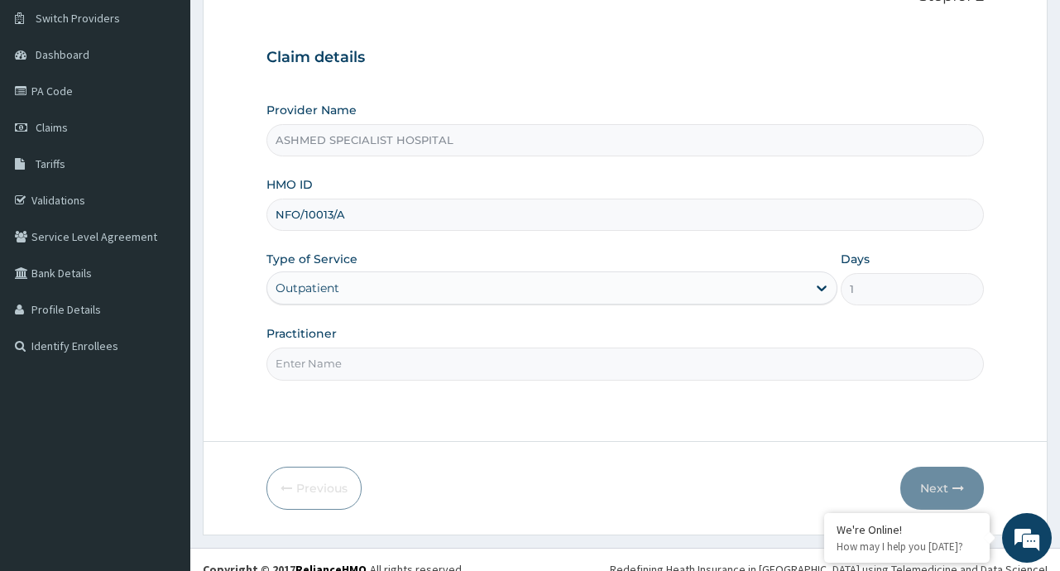
scroll to position [131, 0]
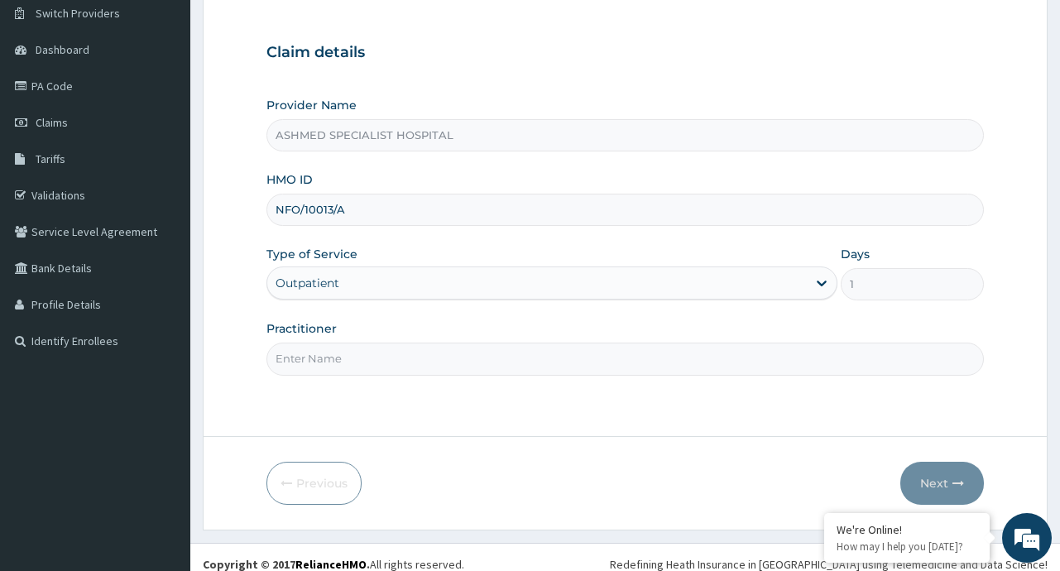
click at [424, 356] on input "Practitioner" at bounding box center [624, 359] width 716 height 32
type input "[PERSON_NAME]"
click at [940, 484] on button "Next" at bounding box center [942, 483] width 84 height 43
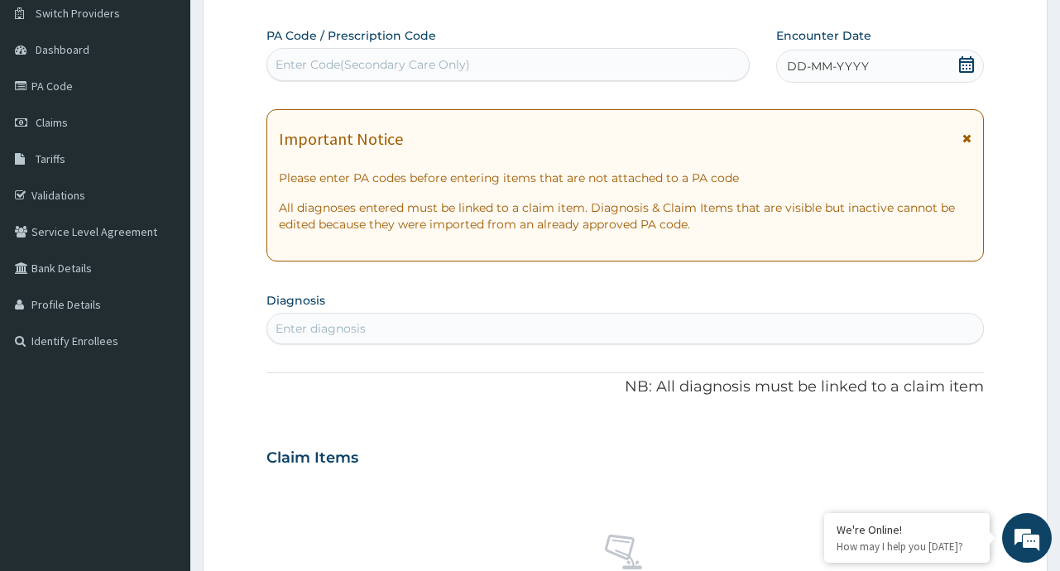
click at [966, 63] on icon at bounding box center [966, 64] width 17 height 17
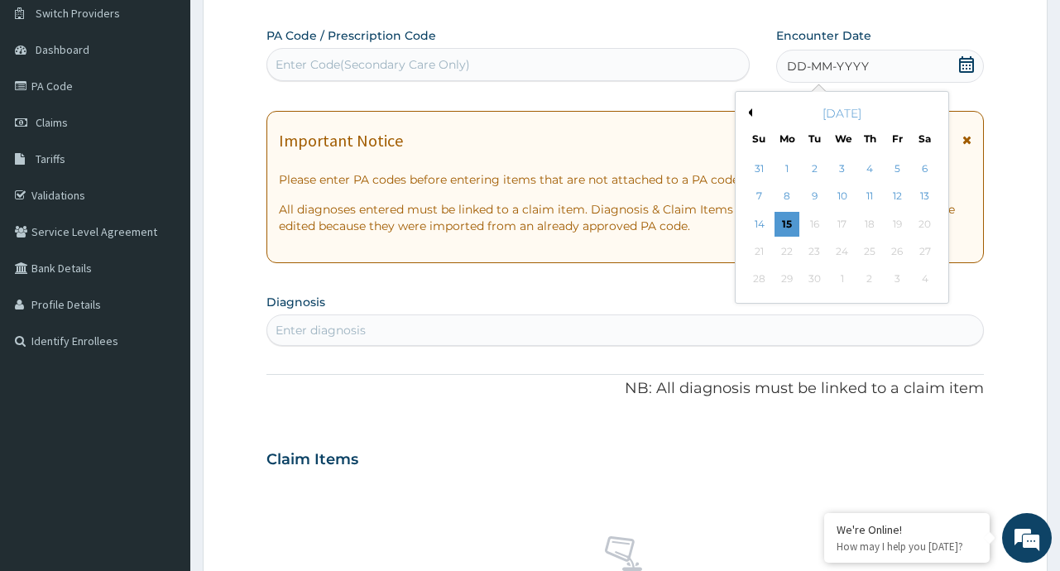
click at [751, 108] on div "[DATE]" at bounding box center [841, 113] width 199 height 17
click at [747, 110] on button "Previous Month" at bounding box center [748, 112] width 8 height 8
click at [845, 196] on div "6" at bounding box center [842, 196] width 25 height 25
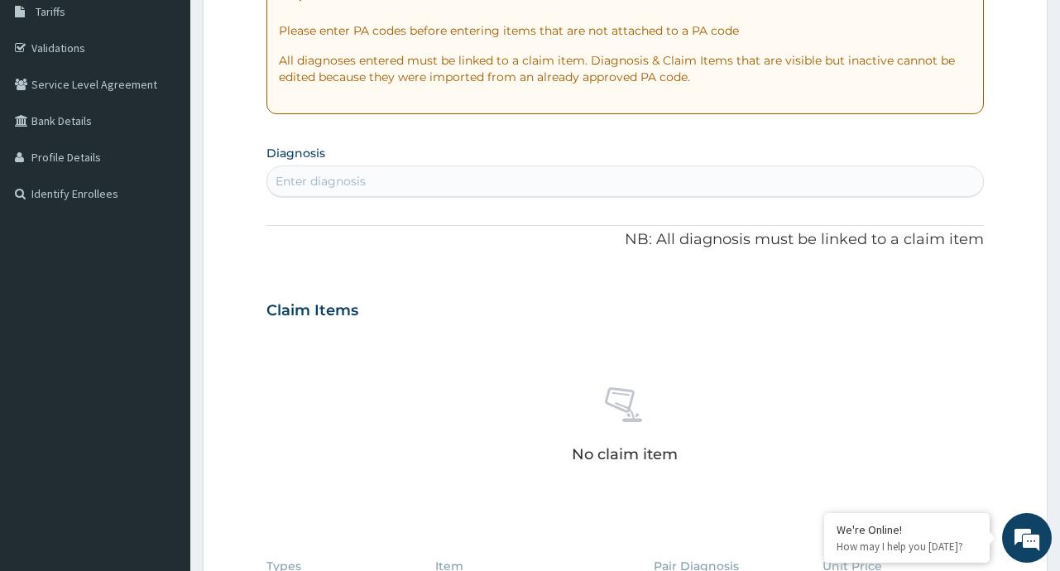
scroll to position [283, 0]
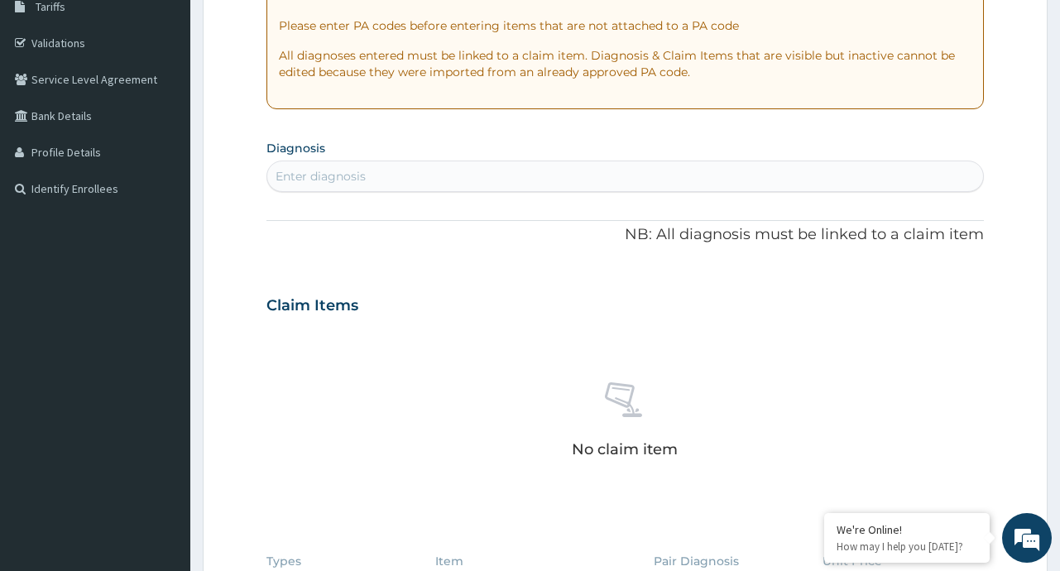
click at [363, 175] on div "Enter diagnosis" at bounding box center [320, 176] width 90 height 17
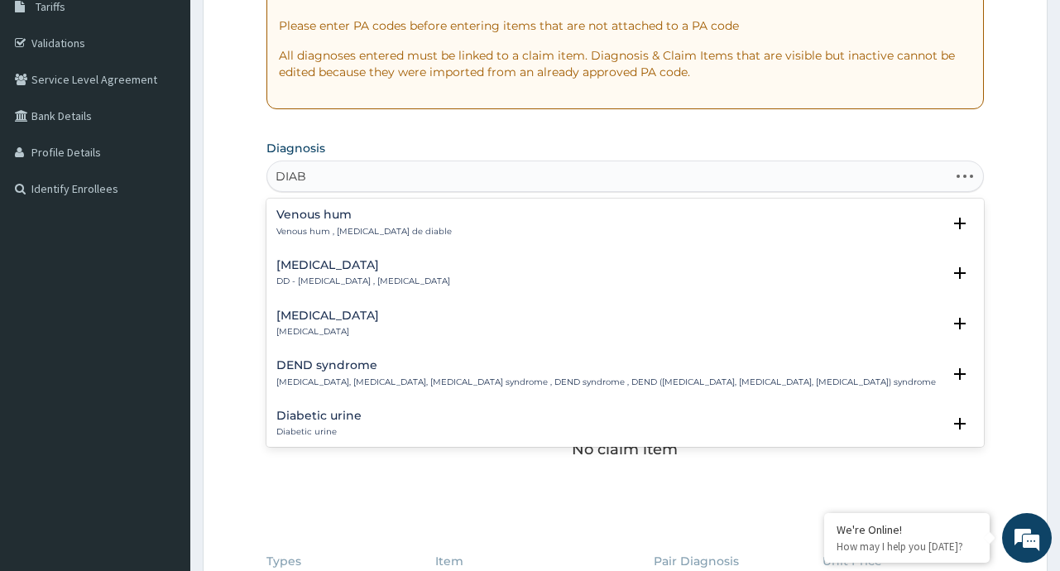
type input "DIABE"
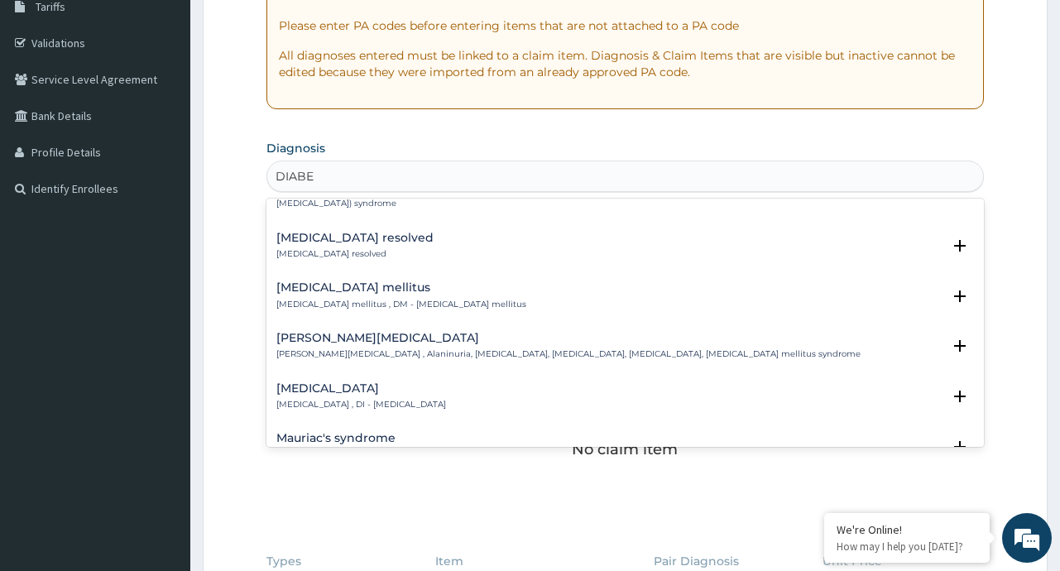
scroll to position [310, 0]
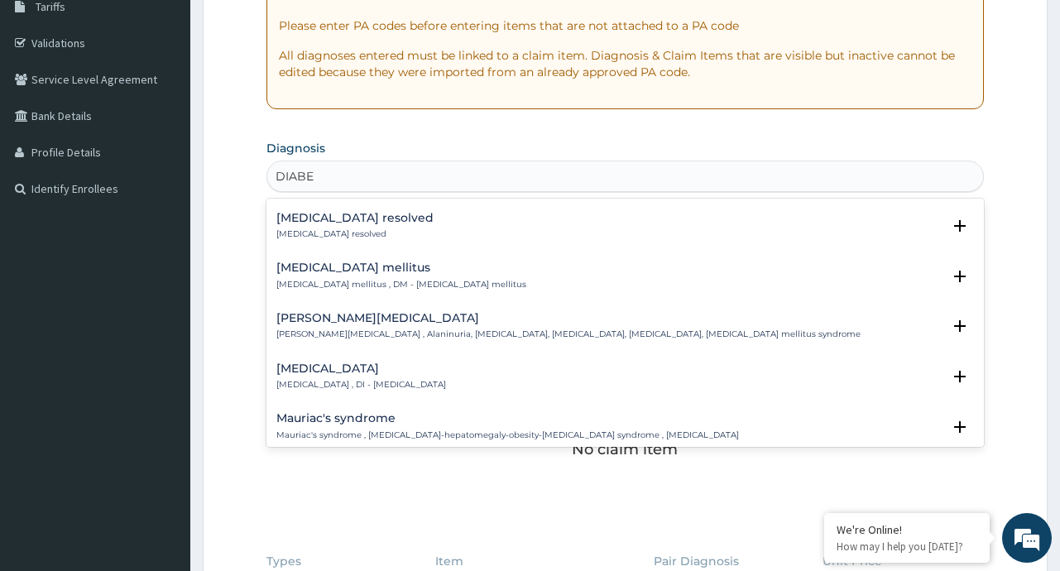
click at [346, 268] on h4 "[MEDICAL_DATA] mellitus" at bounding box center [401, 267] width 250 height 12
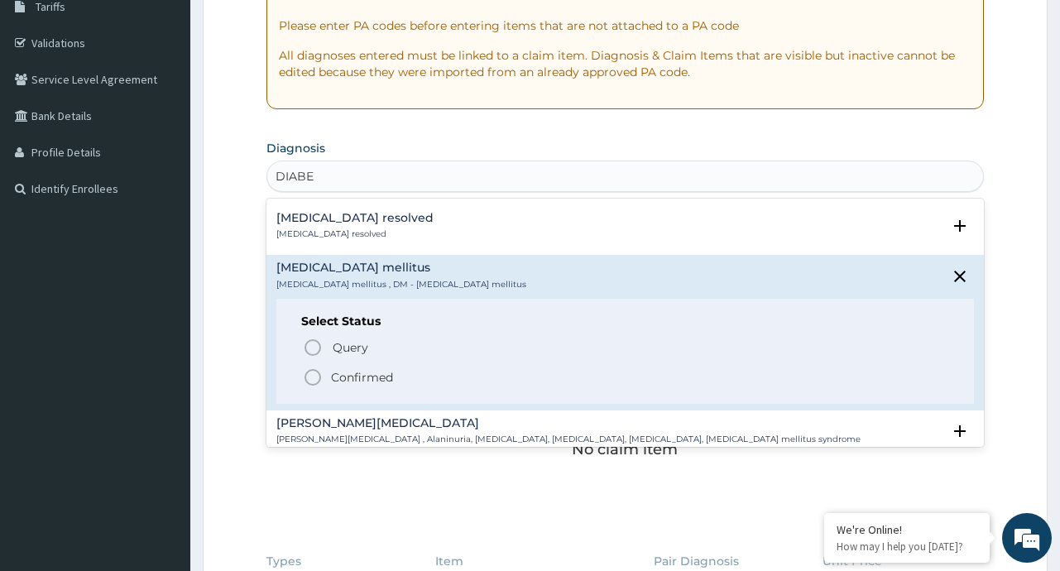
click at [348, 377] on p "Confirmed" at bounding box center [362, 377] width 62 height 17
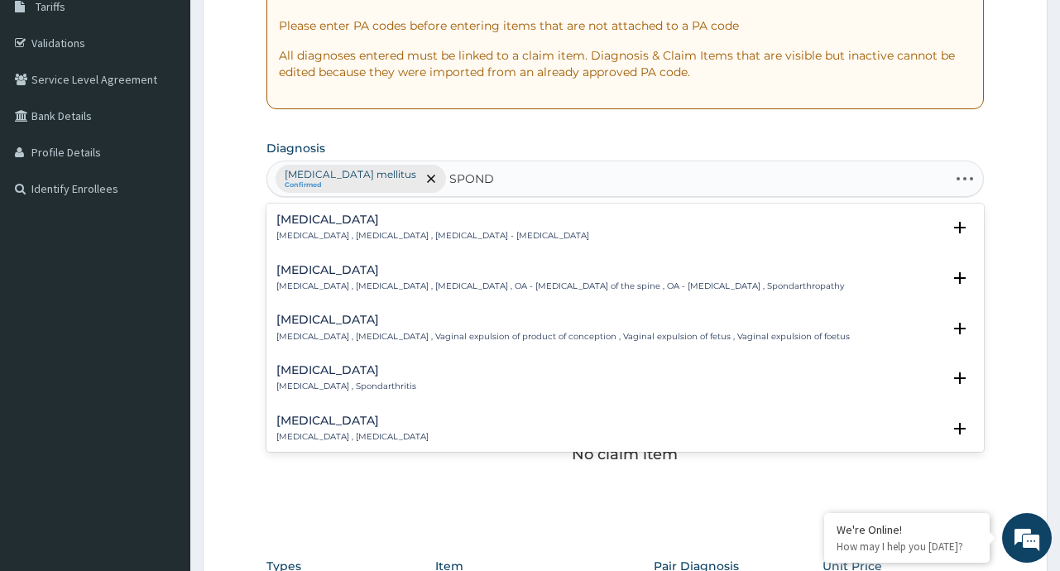
type input "SPONDY"
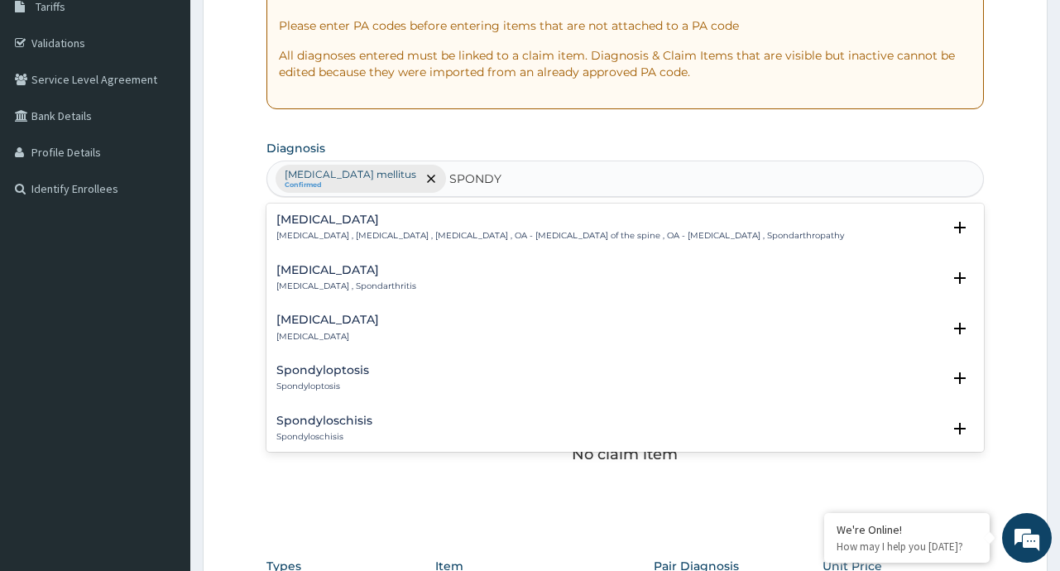
click at [347, 225] on h4 "[MEDICAL_DATA]" at bounding box center [560, 219] width 568 height 12
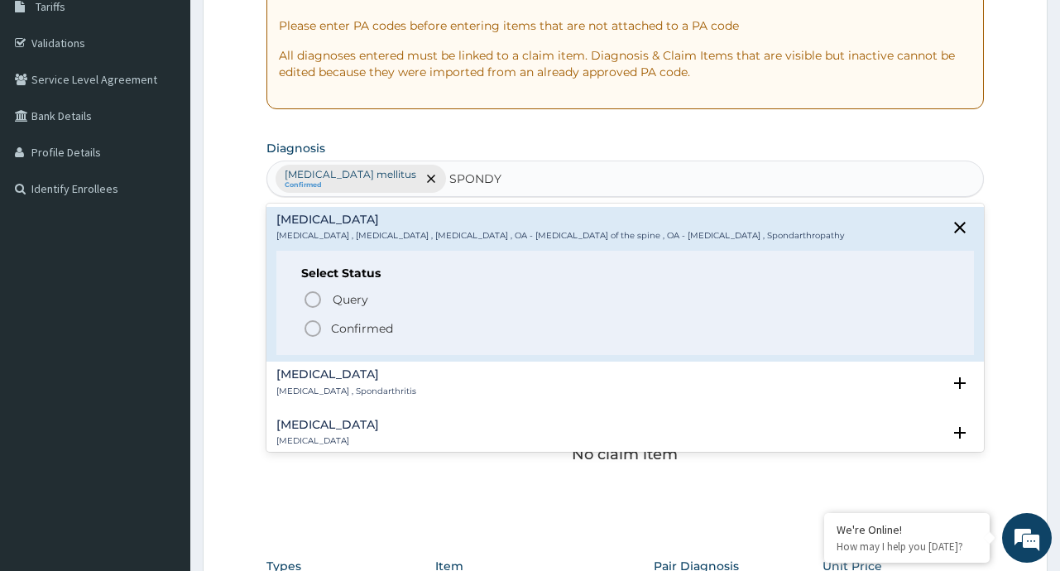
click at [355, 330] on p "Confirmed" at bounding box center [362, 328] width 62 height 17
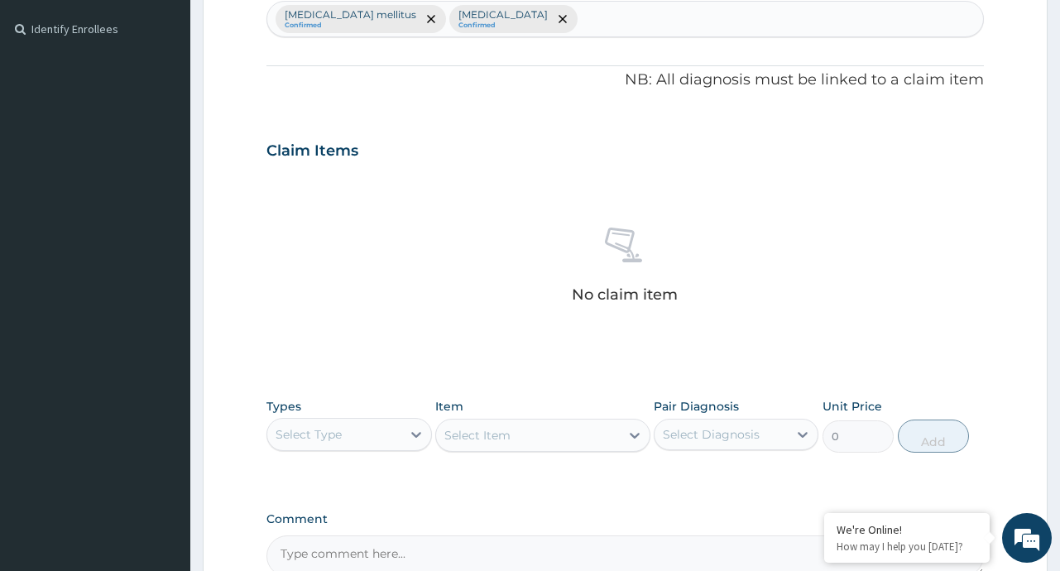
scroll to position [563, 0]
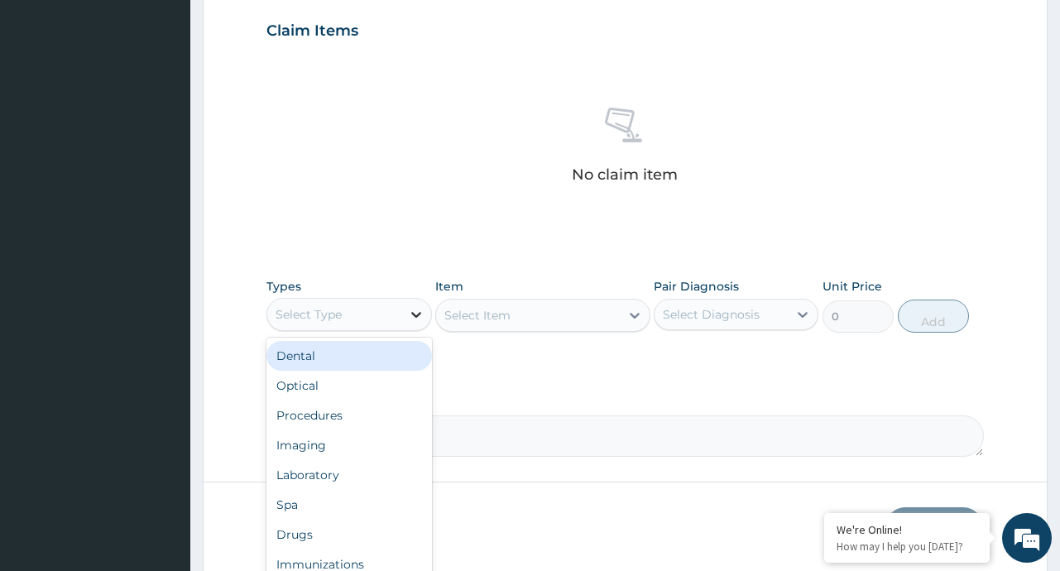
click at [411, 310] on icon at bounding box center [416, 314] width 17 height 17
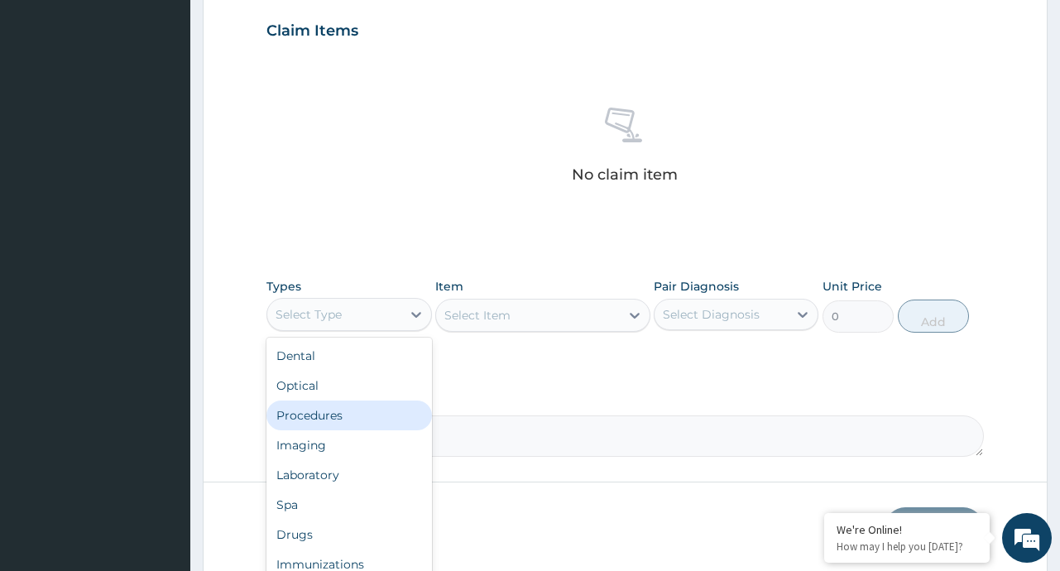
click at [312, 411] on div "Procedures" at bounding box center [348, 415] width 165 height 30
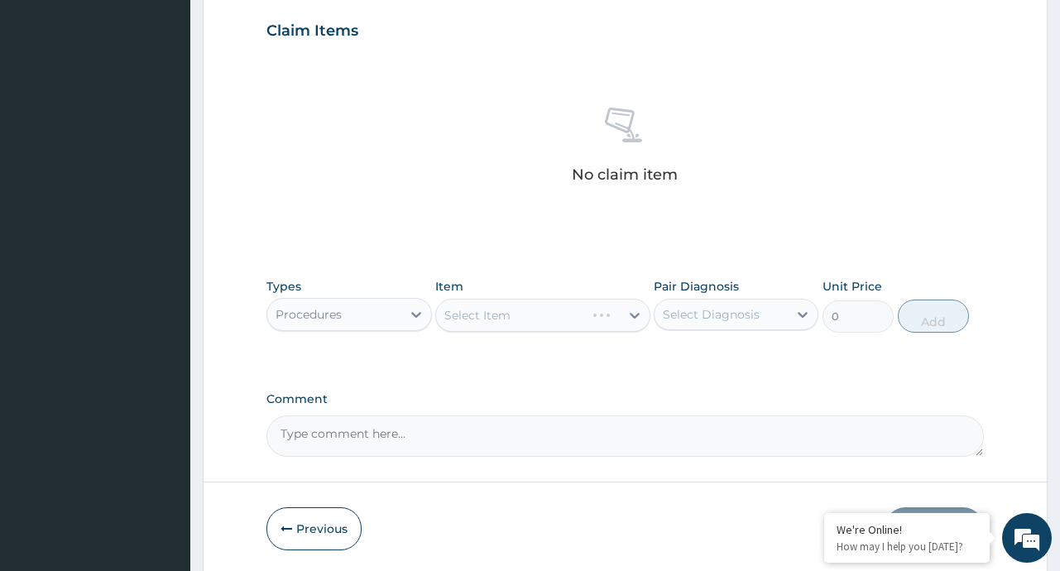
click at [635, 312] on div "Select Item" at bounding box center [542, 315] width 215 height 33
click at [634, 309] on div "Select Item" at bounding box center [542, 315] width 215 height 33
click at [630, 316] on div "Select Item" at bounding box center [542, 315] width 215 height 33
click at [633, 314] on icon at bounding box center [634, 315] width 17 height 17
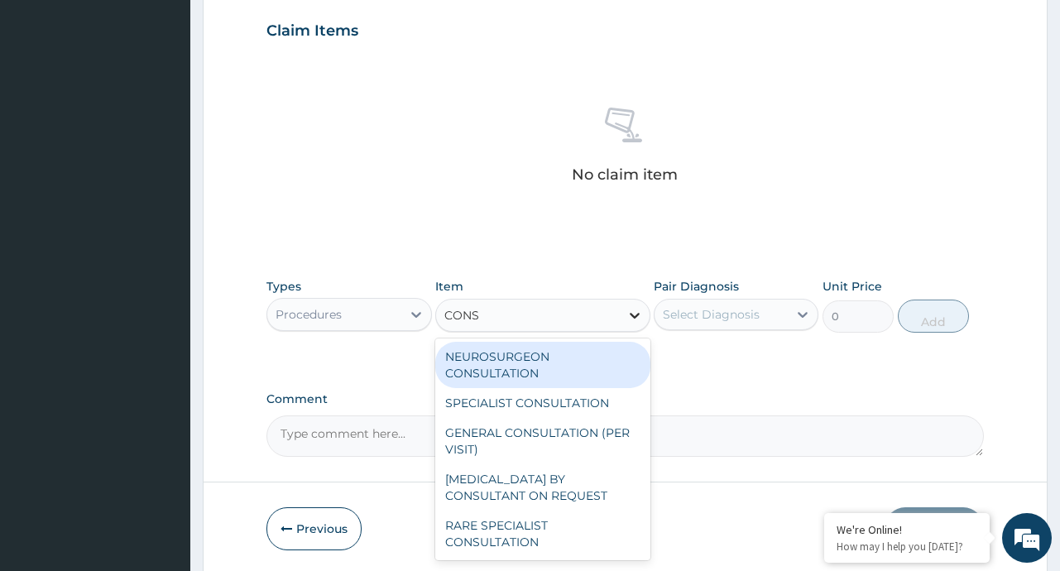
type input "CONSU"
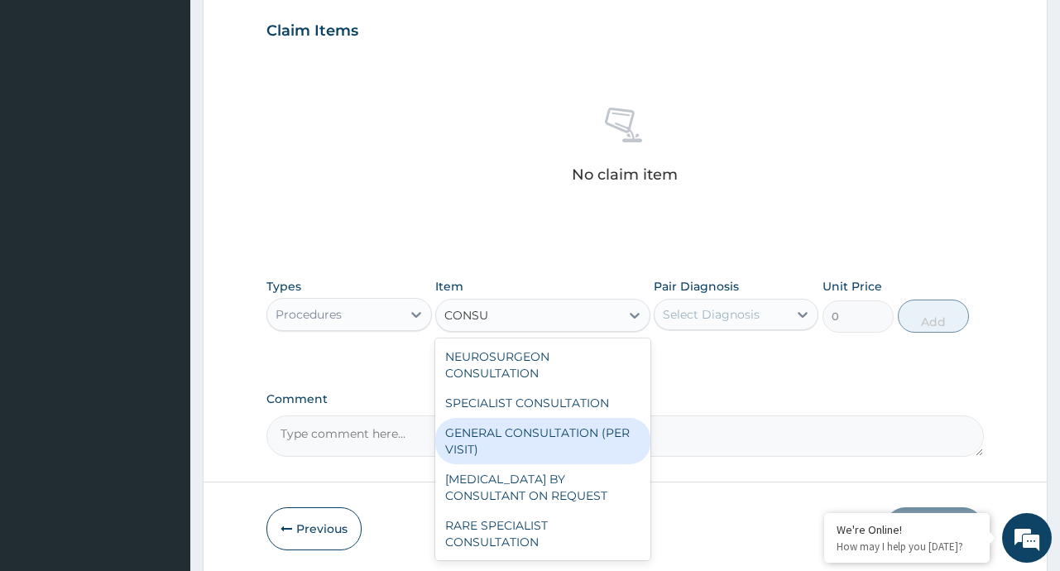
click at [540, 441] on div "GENERAL CONSULTATION (PER VISIT)" at bounding box center [542, 441] width 215 height 46
type input "2000"
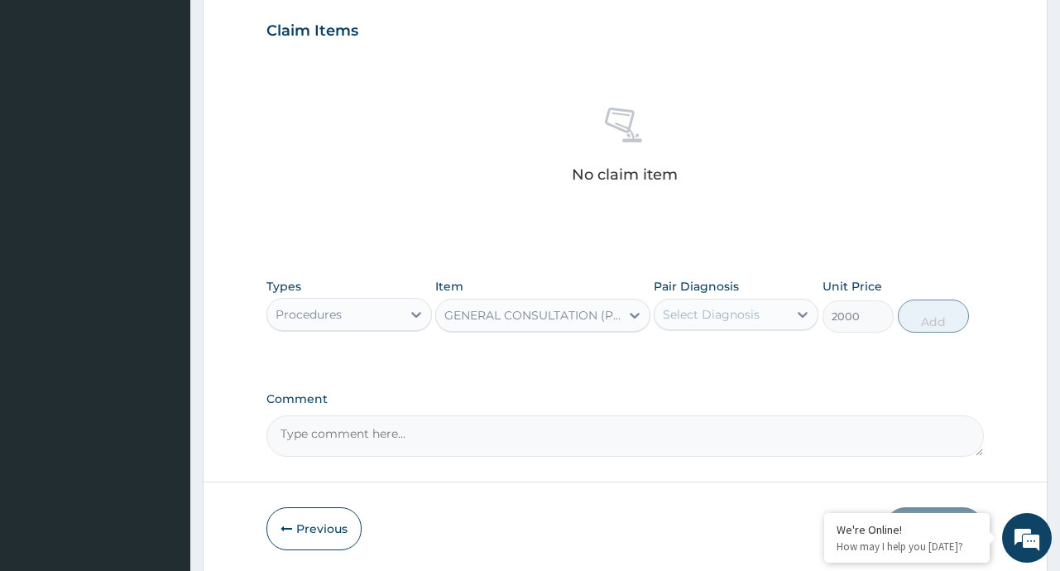
drag, startPoint x: 774, startPoint y: 295, endPoint x: 768, endPoint y: 309, distance: 15.2
click at [774, 298] on div "Pair Diagnosis Select Diagnosis" at bounding box center [736, 305] width 165 height 55
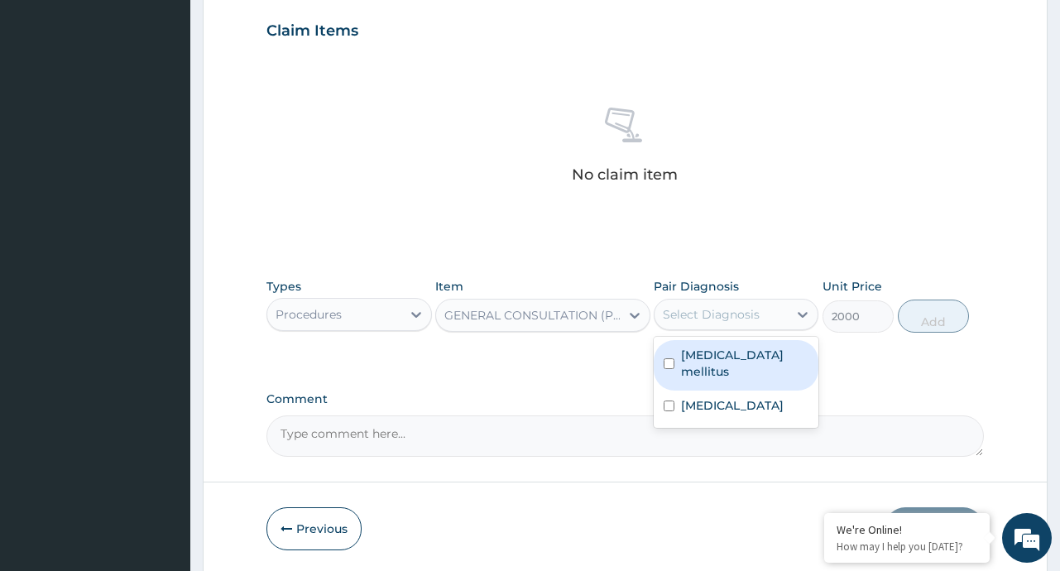
click at [759, 313] on div "Select Diagnosis" at bounding box center [720, 314] width 133 height 26
click at [726, 352] on label "[MEDICAL_DATA] mellitus" at bounding box center [744, 363] width 127 height 33
checkbox input "true"
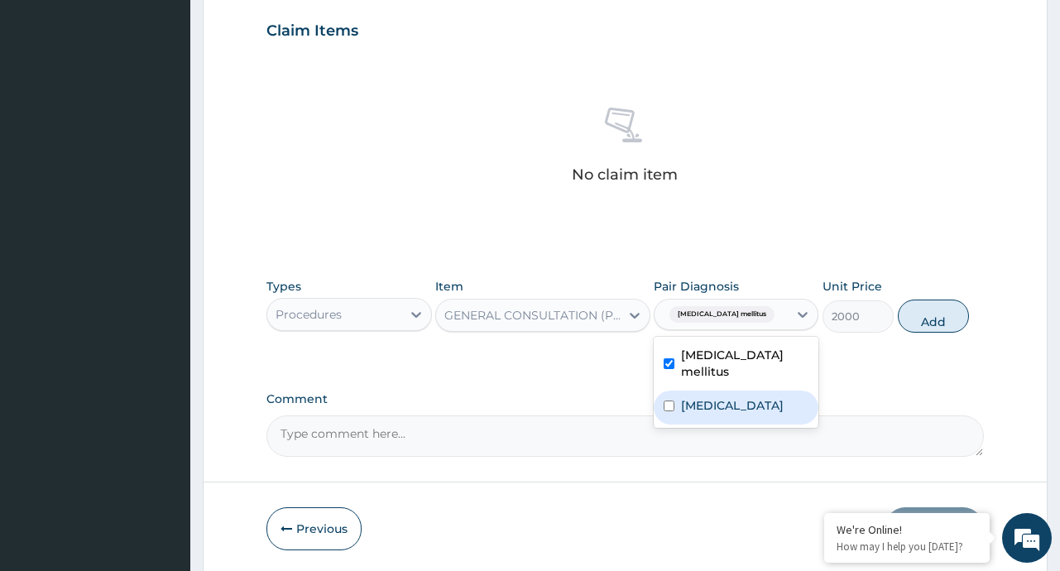
click at [712, 397] on label "[MEDICAL_DATA]" at bounding box center [732, 405] width 103 height 17
checkbox input "true"
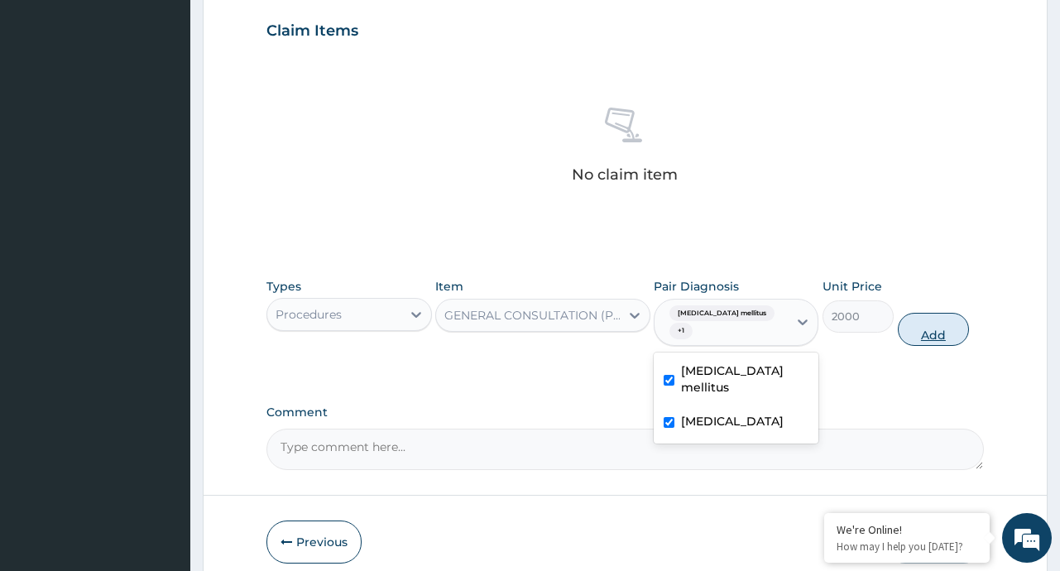
click at [938, 320] on button "Add" at bounding box center [934, 329] width 72 height 33
type input "0"
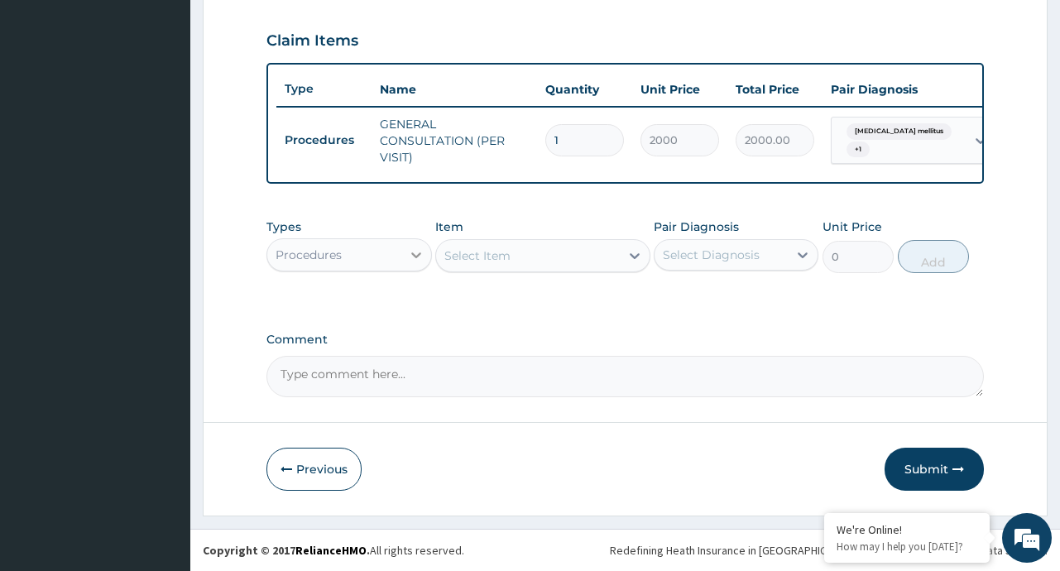
click at [424, 257] on div at bounding box center [416, 255] width 30 height 30
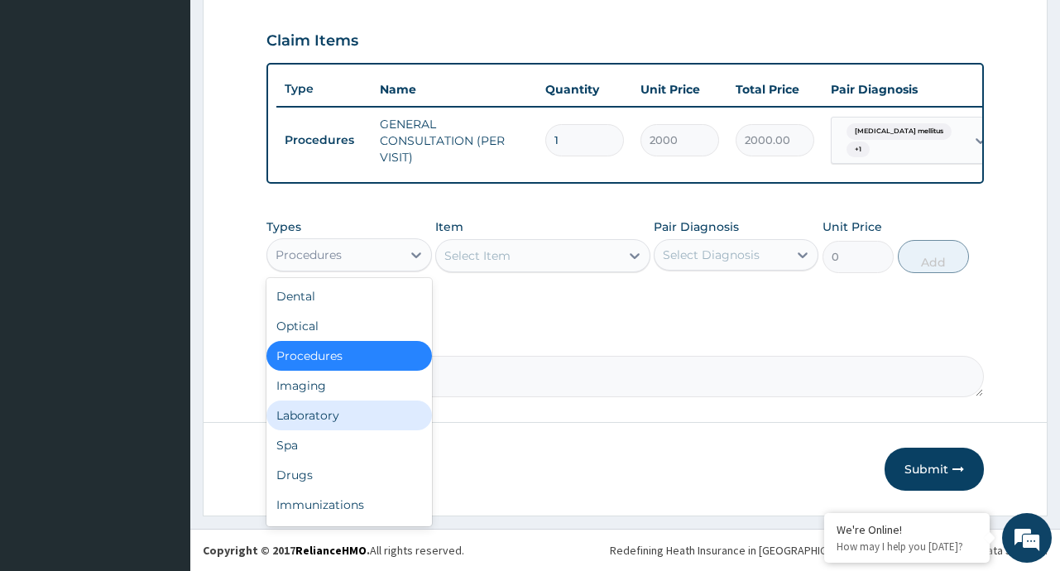
click at [357, 421] on div "Laboratory" at bounding box center [348, 415] width 165 height 30
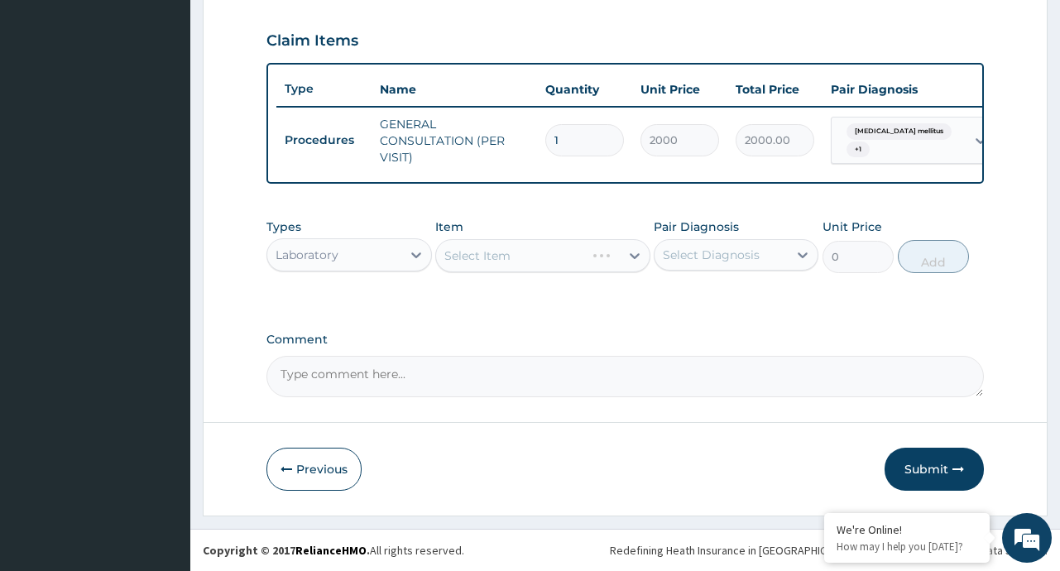
click at [630, 257] on div "Select Item" at bounding box center [542, 255] width 215 height 33
click at [635, 259] on icon at bounding box center [635, 256] width 10 height 6
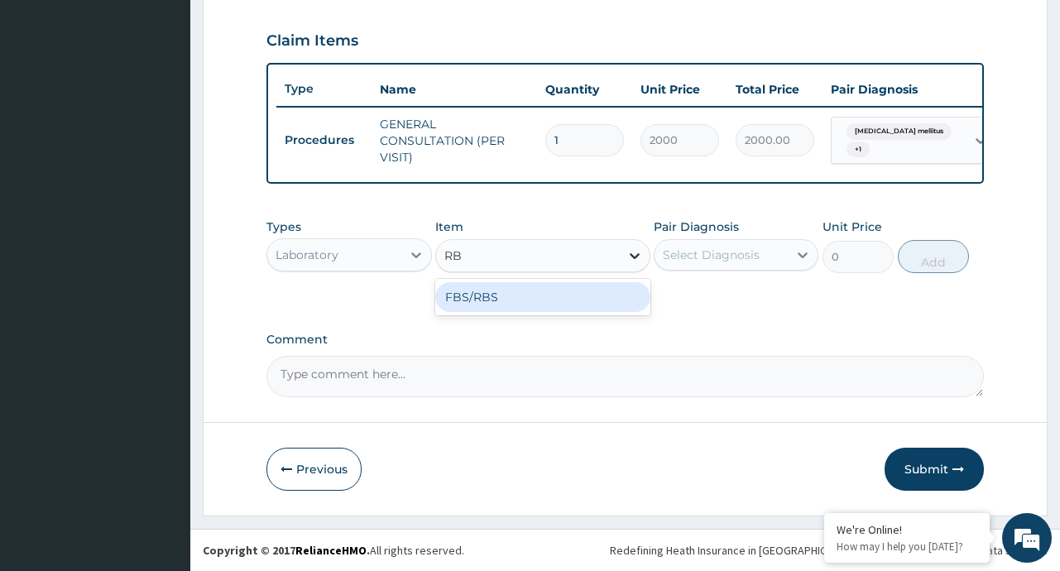
type input "RBS"
click at [573, 308] on div "FBS/RBS" at bounding box center [542, 297] width 215 height 30
type input "1000"
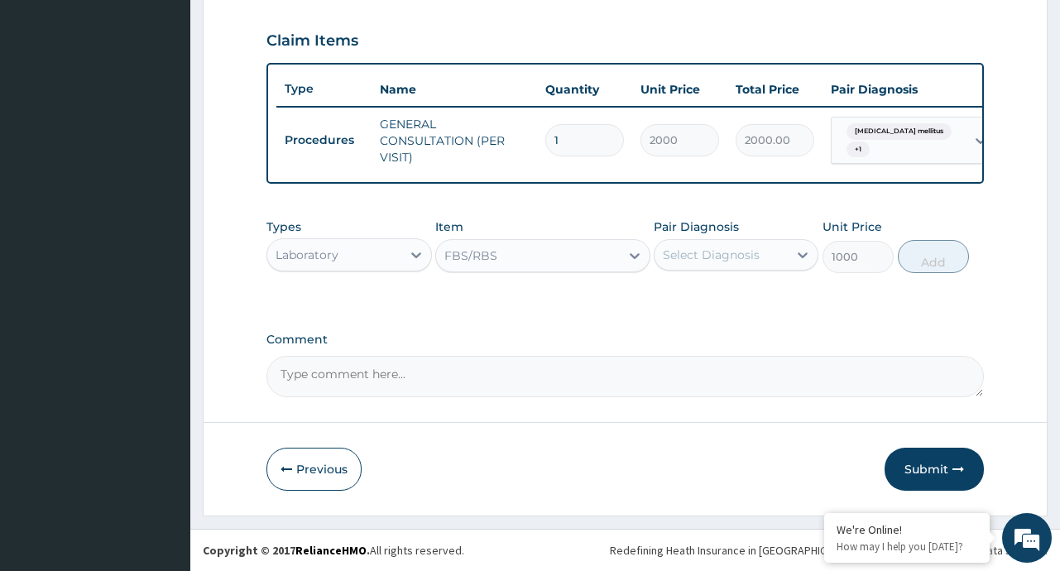
click at [755, 245] on div "Select Diagnosis" at bounding box center [720, 255] width 133 height 26
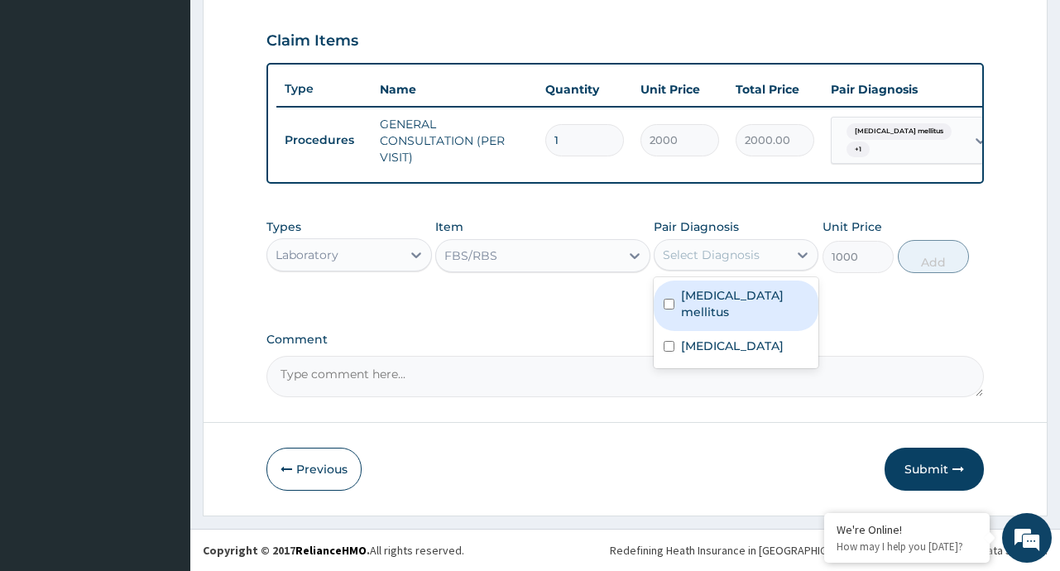
click at [736, 303] on label "[MEDICAL_DATA] mellitus" at bounding box center [744, 303] width 127 height 33
checkbox input "true"
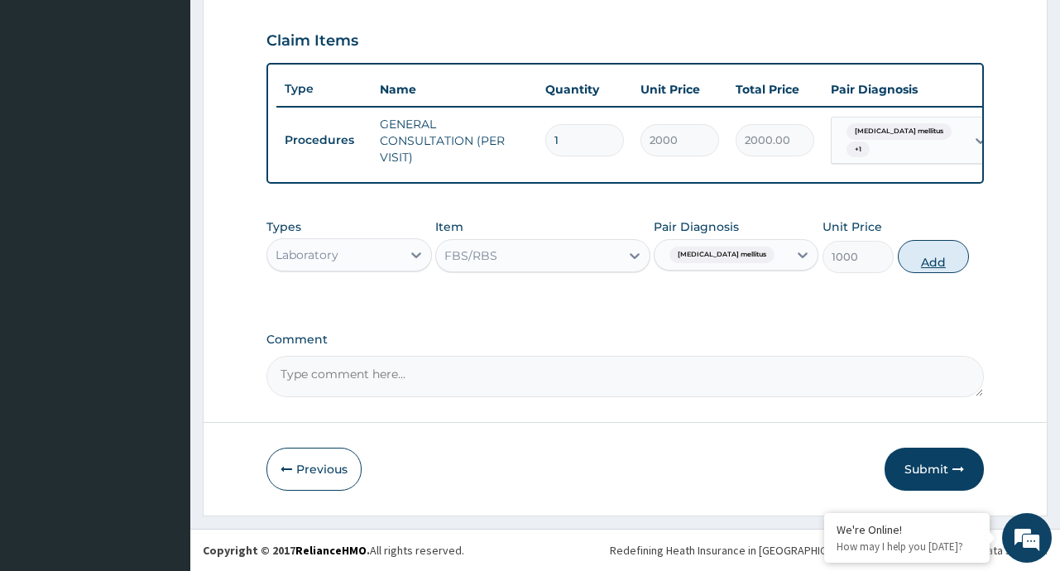
click at [933, 262] on button "Add" at bounding box center [934, 256] width 72 height 33
type input "0"
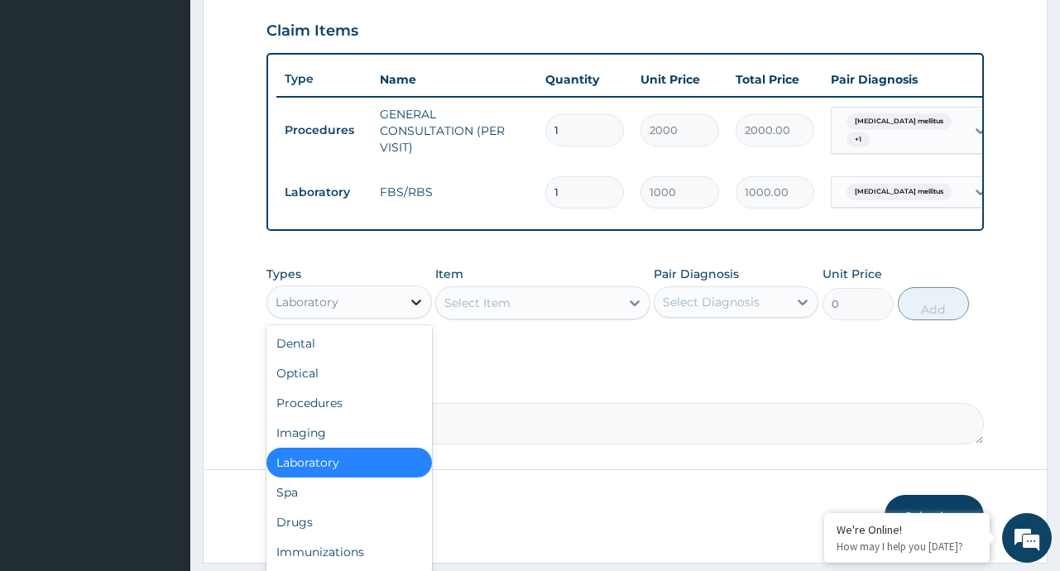
click at [411, 310] on icon at bounding box center [416, 302] width 17 height 17
click at [303, 533] on div "Drugs" at bounding box center [348, 522] width 165 height 30
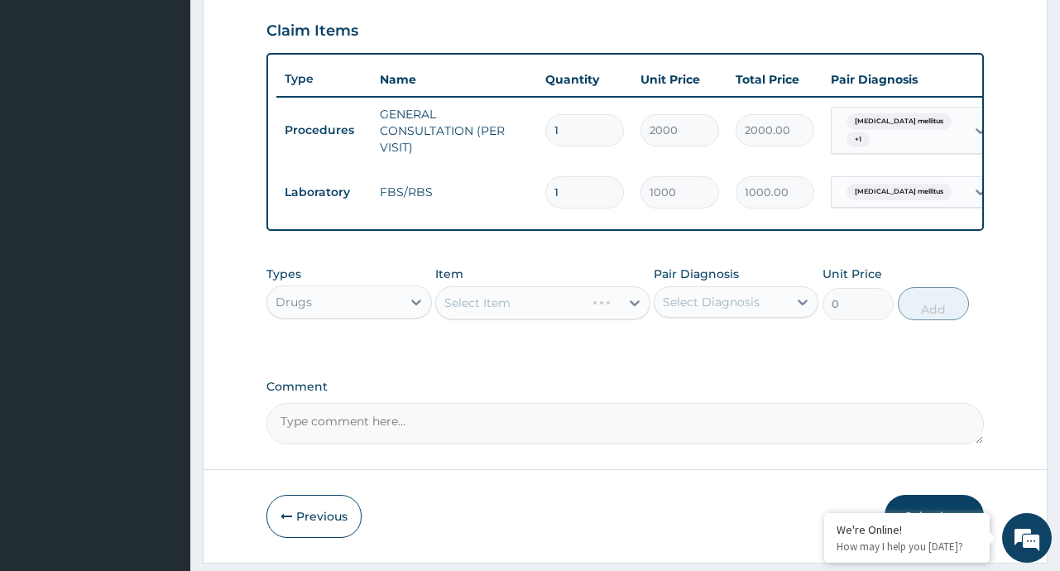
click at [632, 314] on div "Select Item" at bounding box center [542, 302] width 215 height 33
click at [635, 313] on div "Select Item" at bounding box center [542, 302] width 215 height 33
click at [631, 314] on div "Select Item" at bounding box center [542, 302] width 215 height 33
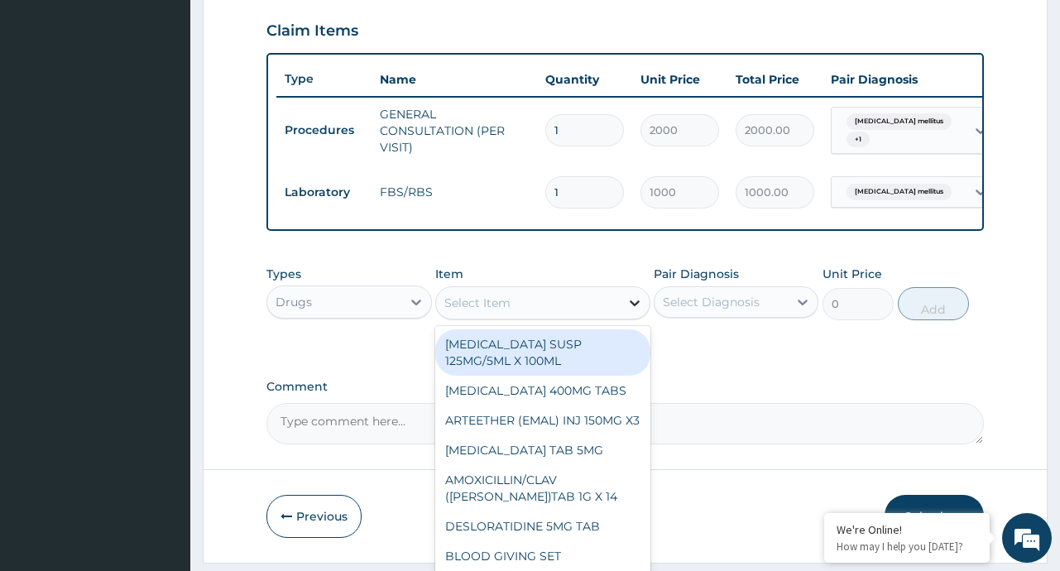
click at [633, 306] on icon at bounding box center [635, 303] width 10 height 6
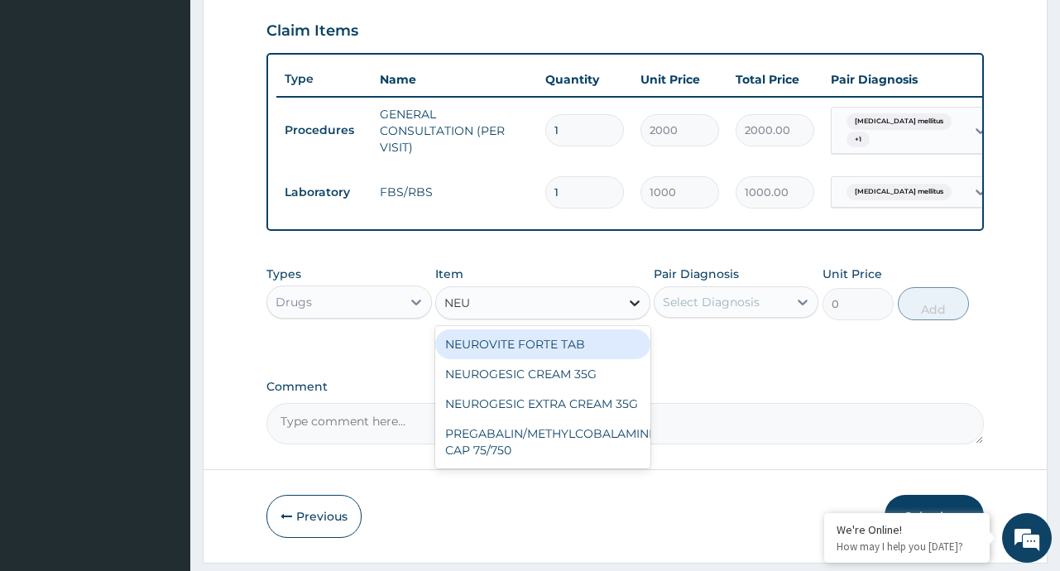
type input "NEUR"
click at [562, 357] on div "NEUROVITE FORTE TAB" at bounding box center [542, 344] width 215 height 30
type input "120"
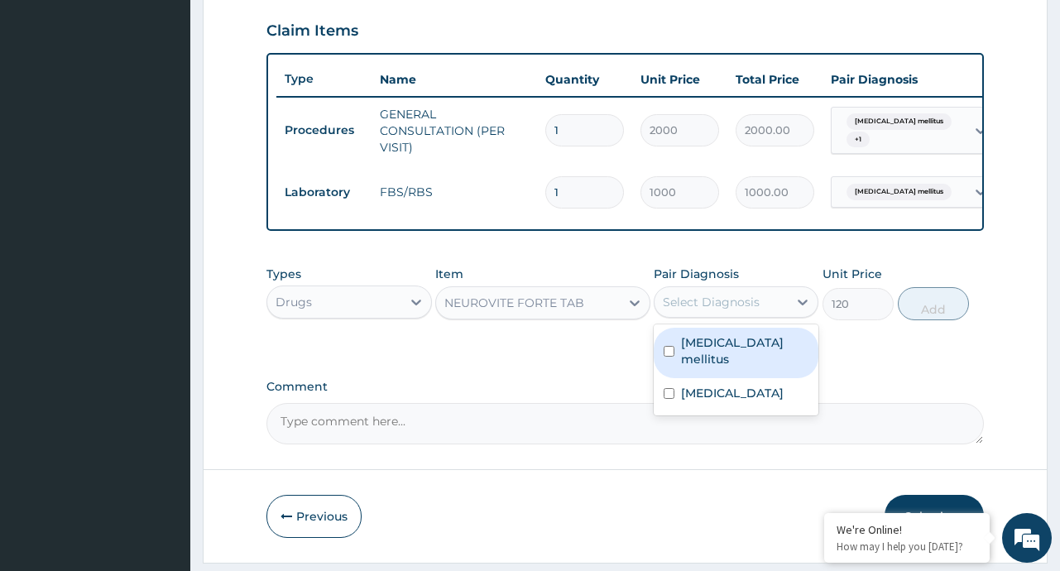
click at [765, 313] on div "Select Diagnosis" at bounding box center [720, 302] width 133 height 26
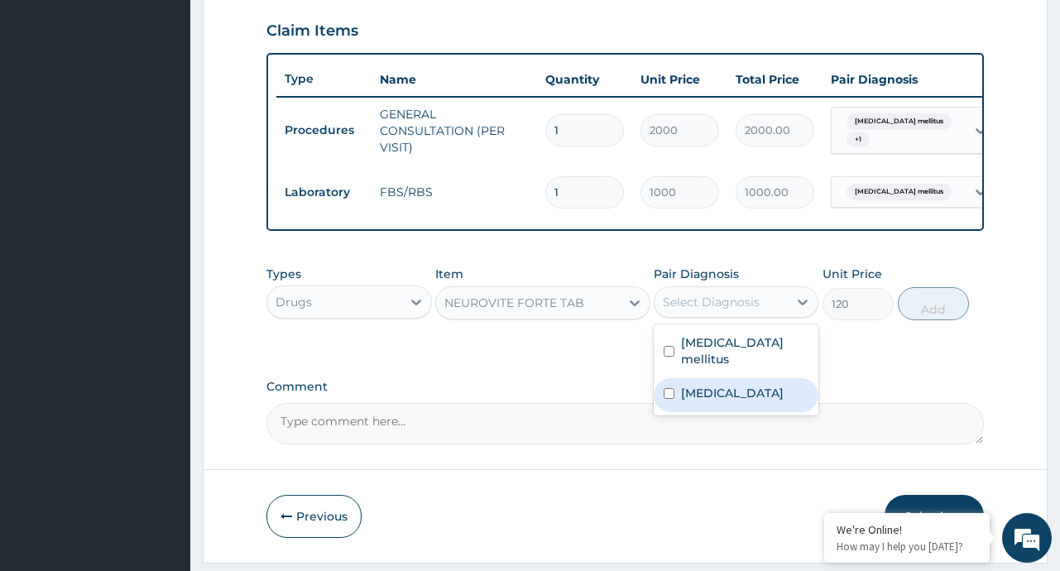
click at [713, 385] on label "[MEDICAL_DATA]" at bounding box center [732, 393] width 103 height 17
checkbox input "true"
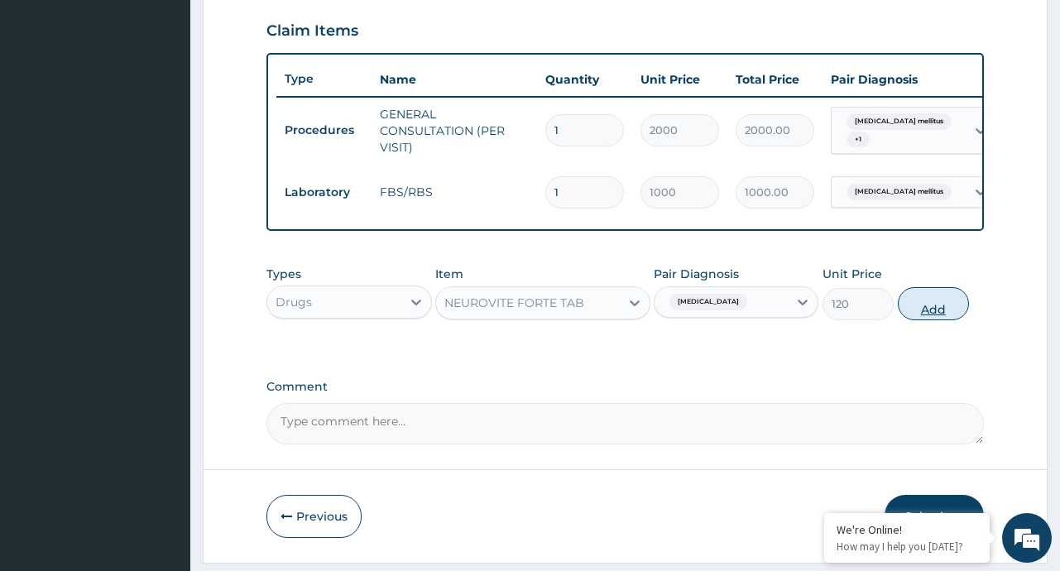
click at [919, 319] on button "Add" at bounding box center [934, 303] width 72 height 33
type input "0"
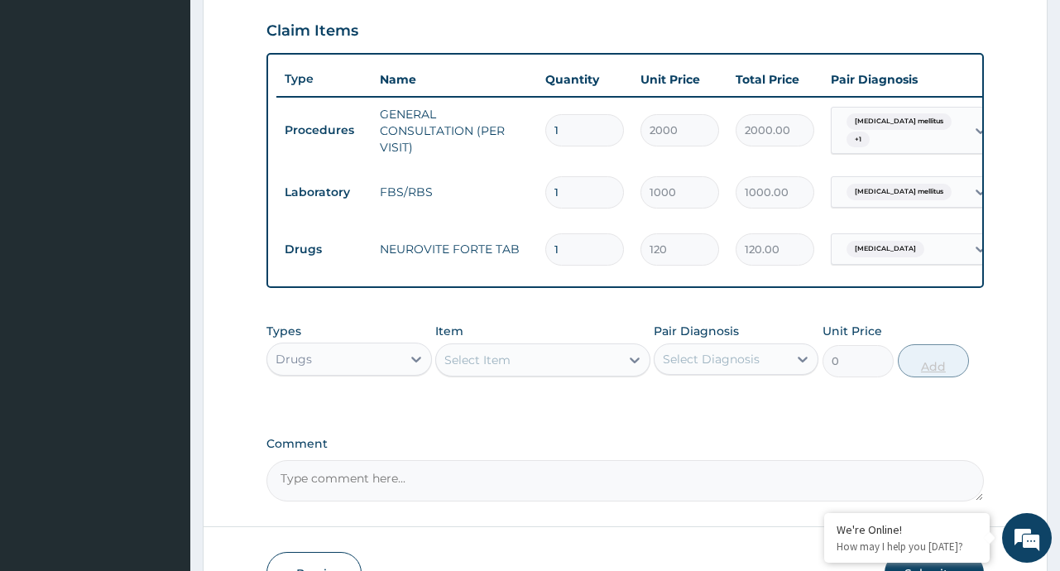
type input "14"
type input "1680.00"
type input "14"
click at [626, 368] on icon at bounding box center [634, 360] width 17 height 17
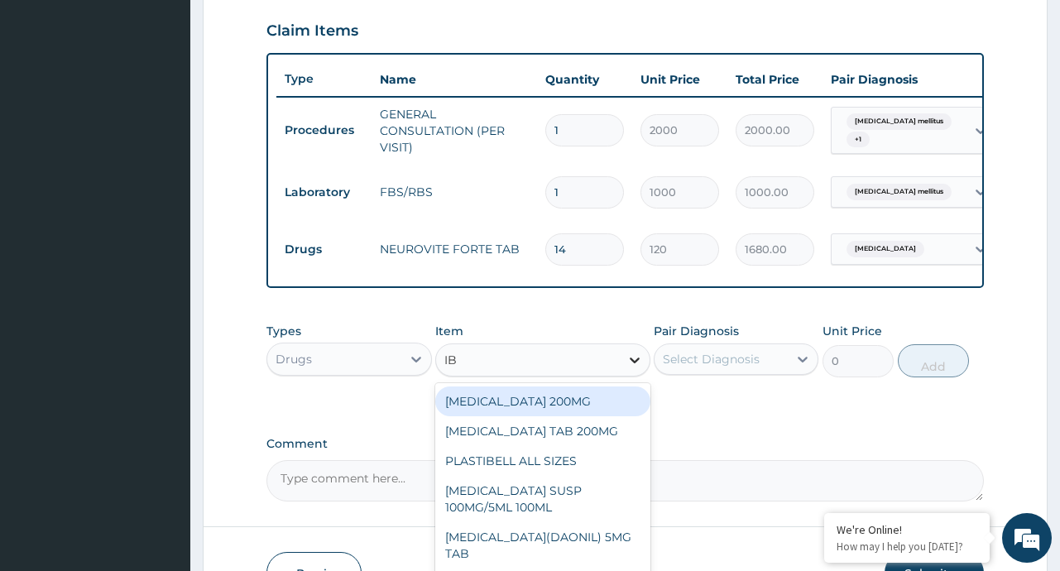
type input "IBU"
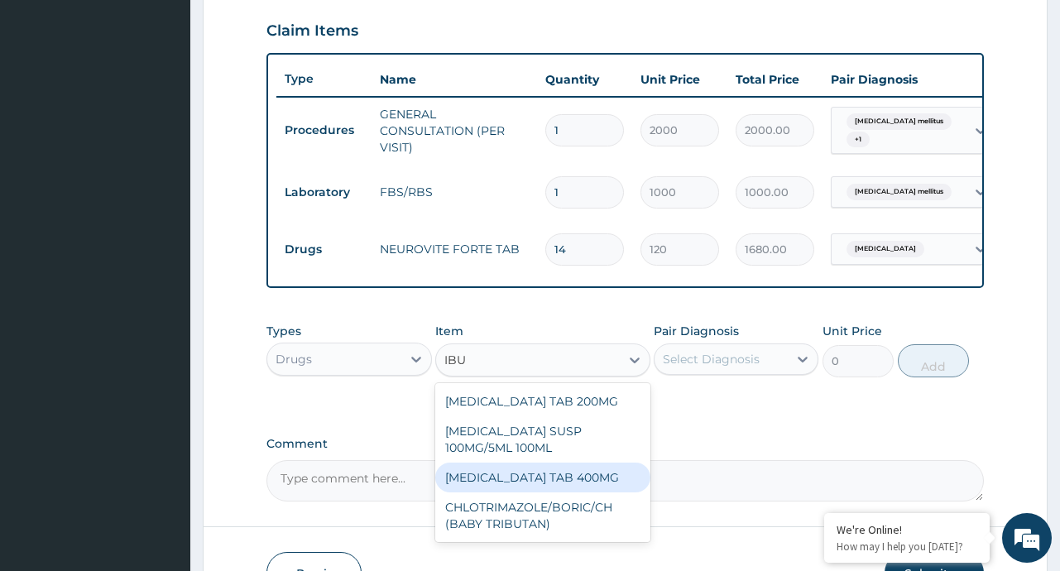
click at [563, 488] on div "[MEDICAL_DATA] TAB 400MG" at bounding box center [542, 477] width 215 height 30
type input "20"
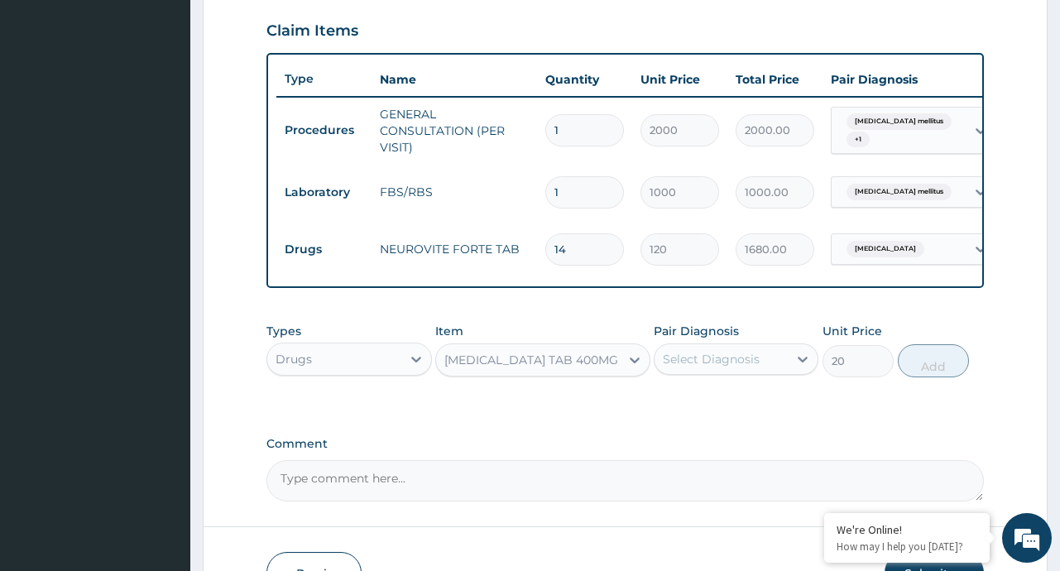
click at [783, 372] on div "Select Diagnosis" at bounding box center [720, 359] width 133 height 26
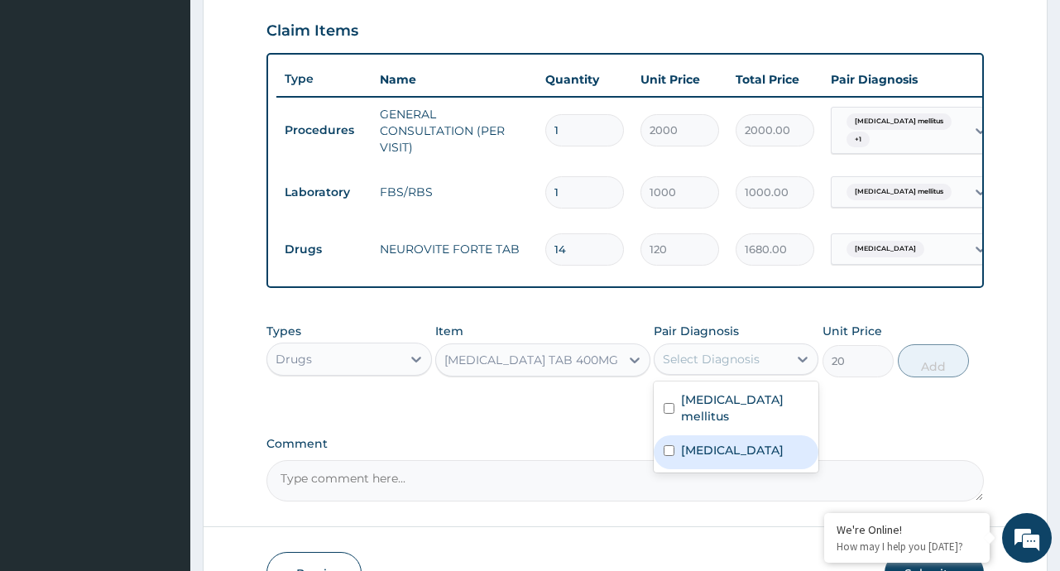
click at [716, 442] on label "[MEDICAL_DATA]" at bounding box center [732, 450] width 103 height 17
checkbox input "true"
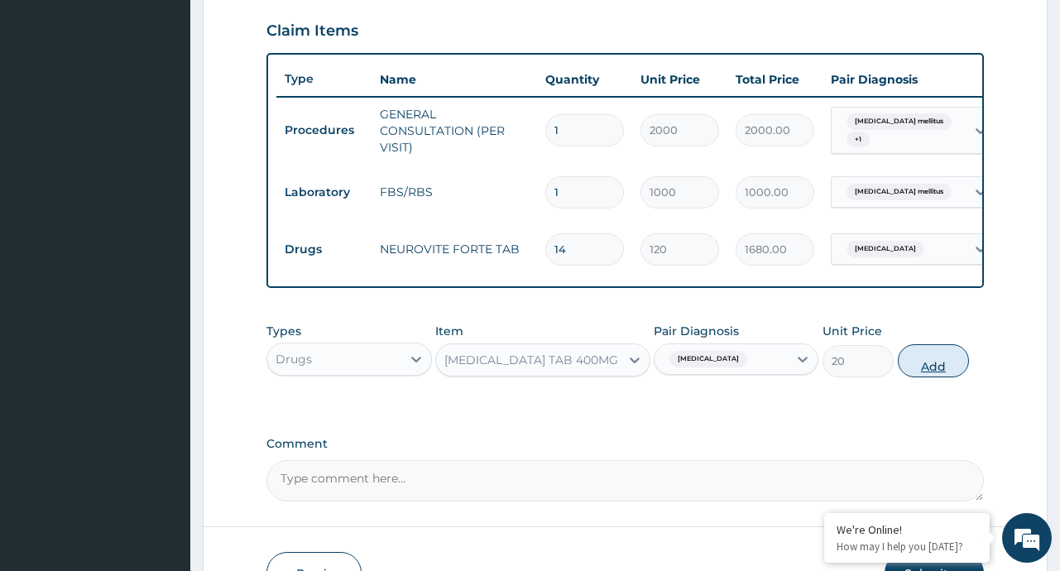
click at [930, 377] on button "Add" at bounding box center [934, 360] width 72 height 33
type input "0"
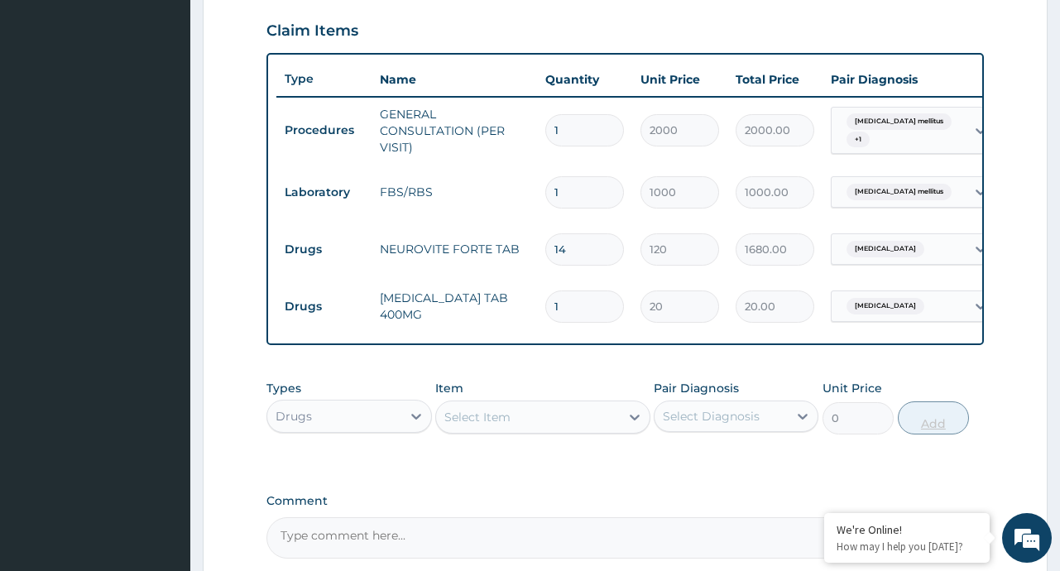
type input "10"
type input "200.00"
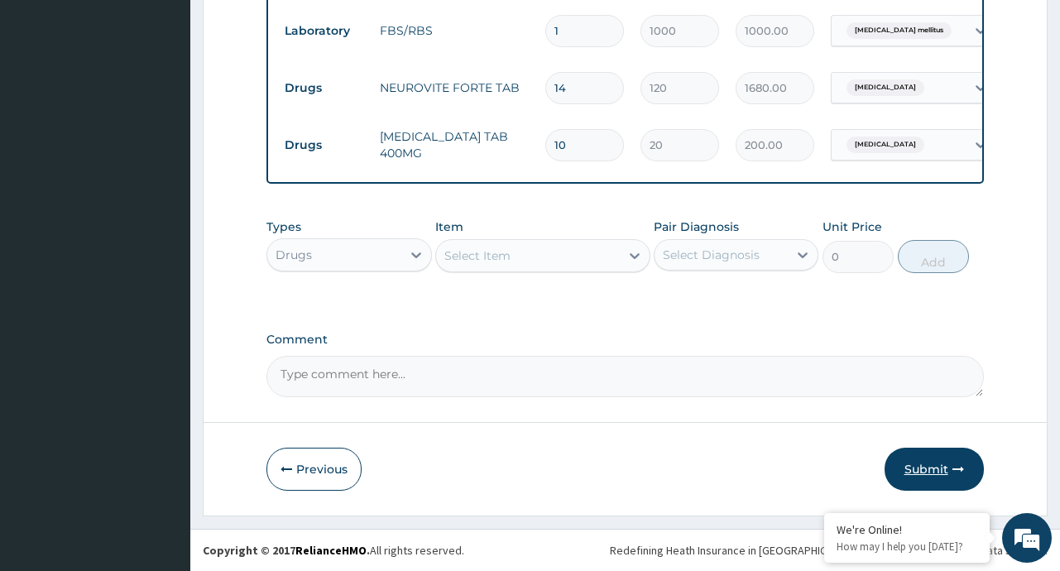
type input "10"
click at [922, 467] on button "Submit" at bounding box center [933, 469] width 99 height 43
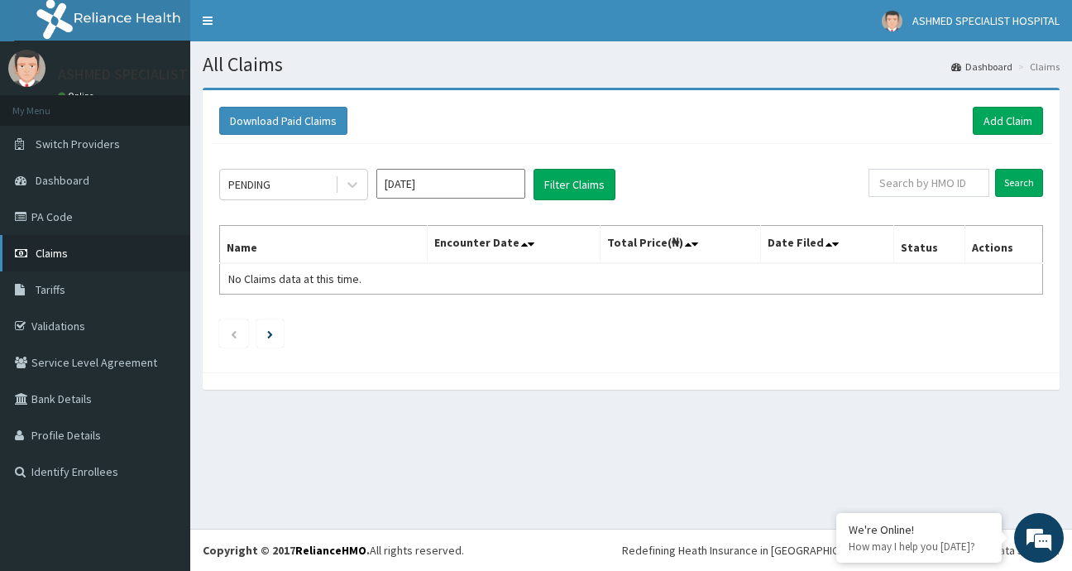
click at [51, 252] on span "Claims" at bounding box center [52, 253] width 32 height 15
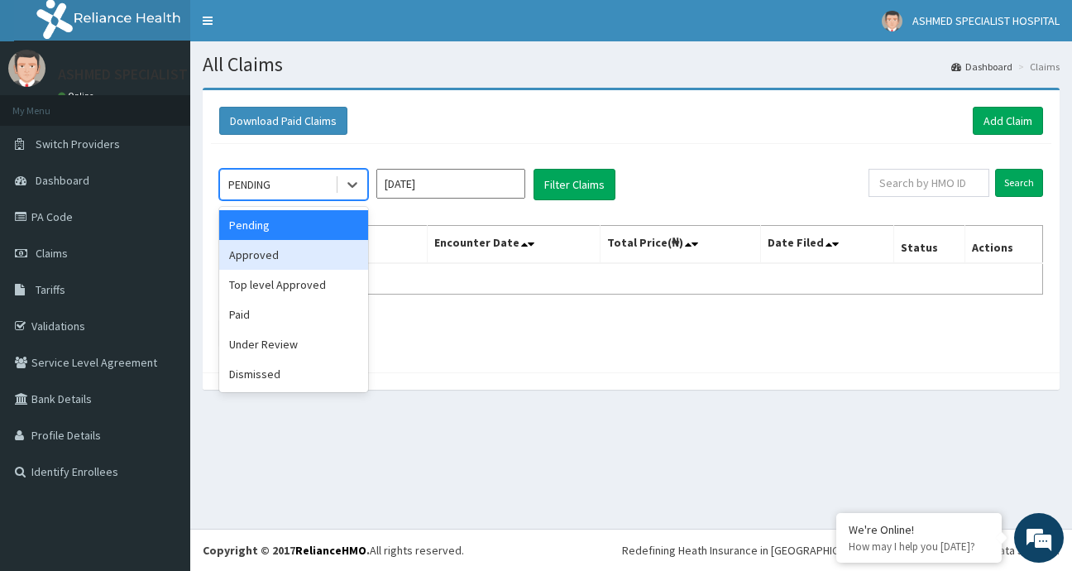
click at [272, 254] on div "Approved" at bounding box center [293, 255] width 149 height 30
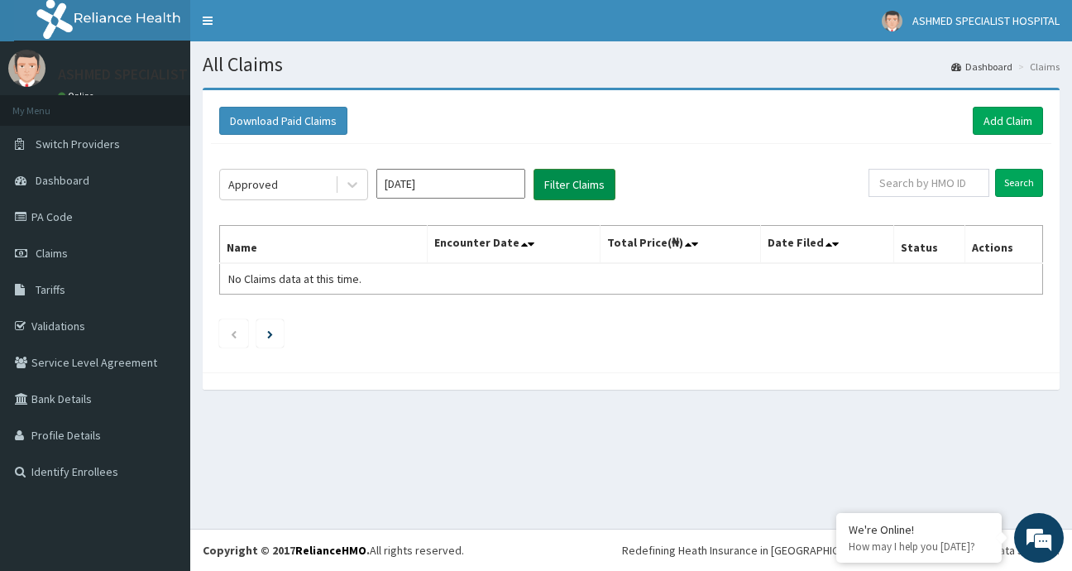
click at [562, 182] on button "Filter Claims" at bounding box center [575, 184] width 82 height 31
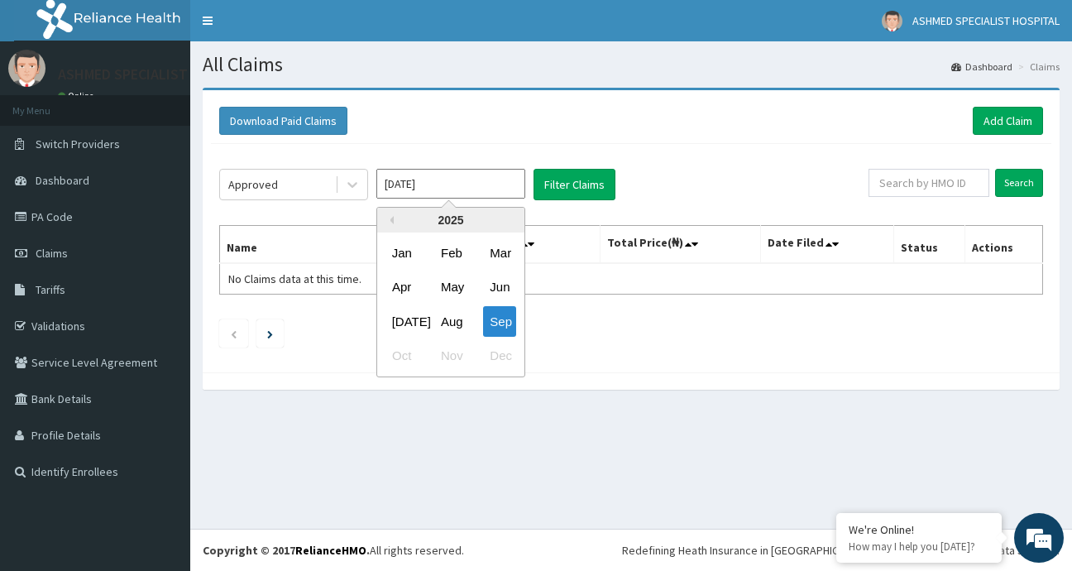
click at [448, 180] on input "Sep 2025" at bounding box center [450, 184] width 149 height 30
click at [454, 319] on div "Aug" at bounding box center [450, 321] width 33 height 31
type input "Aug 2025"
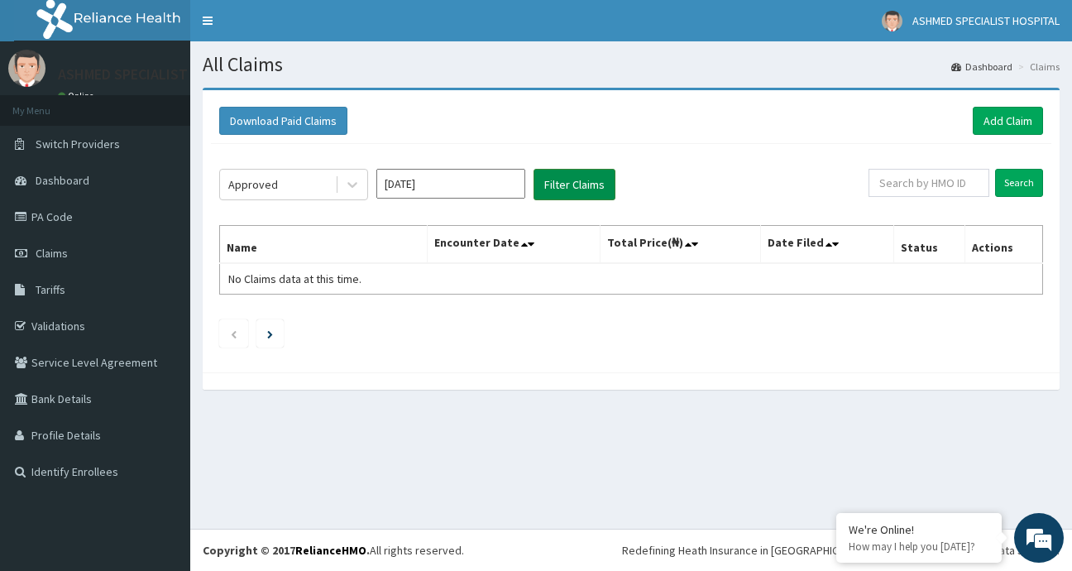
click at [581, 181] on button "Filter Claims" at bounding box center [575, 184] width 82 height 31
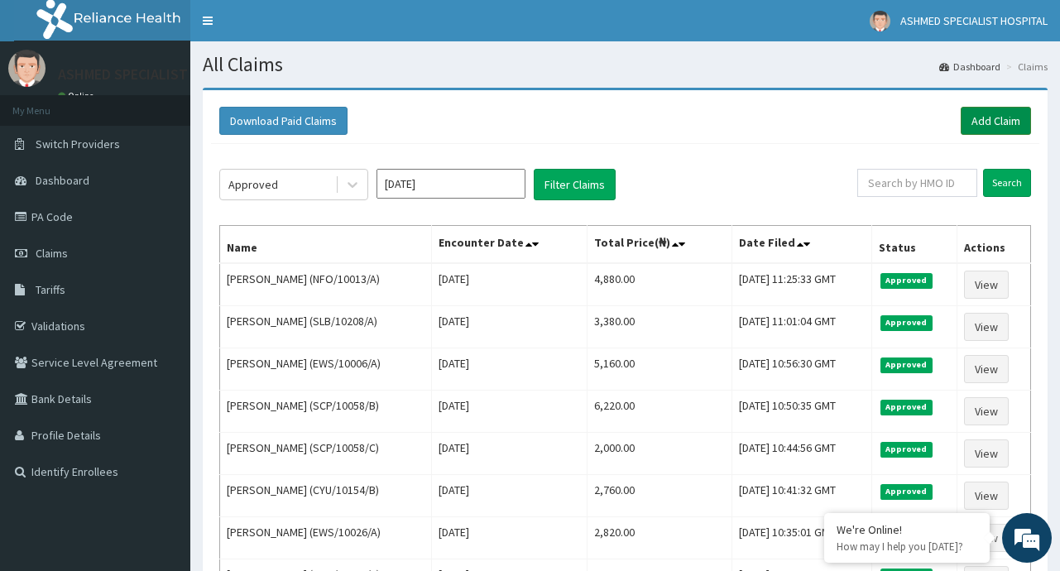
click at [979, 114] on link "Add Claim" at bounding box center [996, 121] width 70 height 28
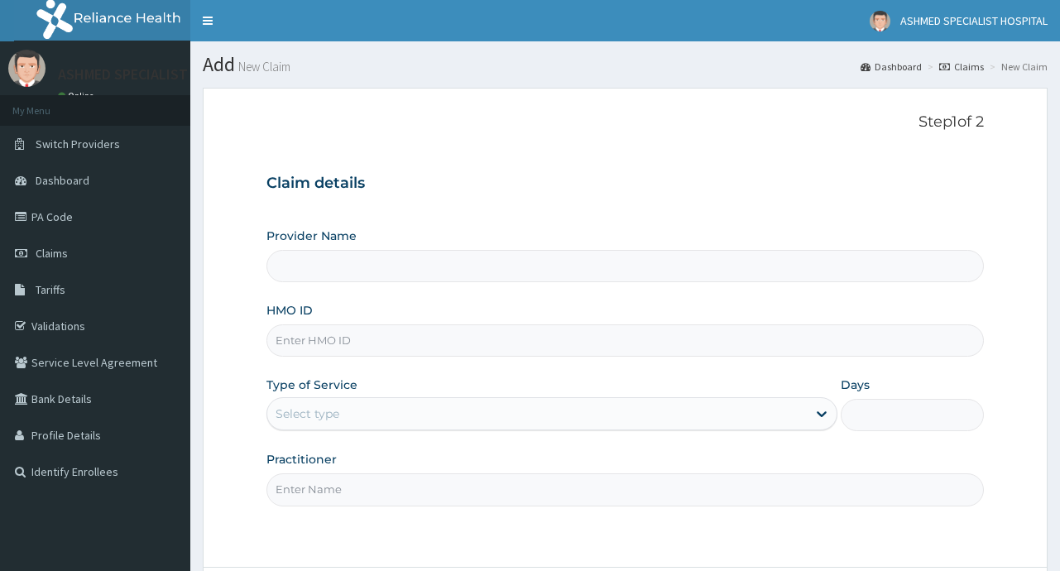
click at [310, 345] on input "HMO ID" at bounding box center [624, 340] width 716 height 32
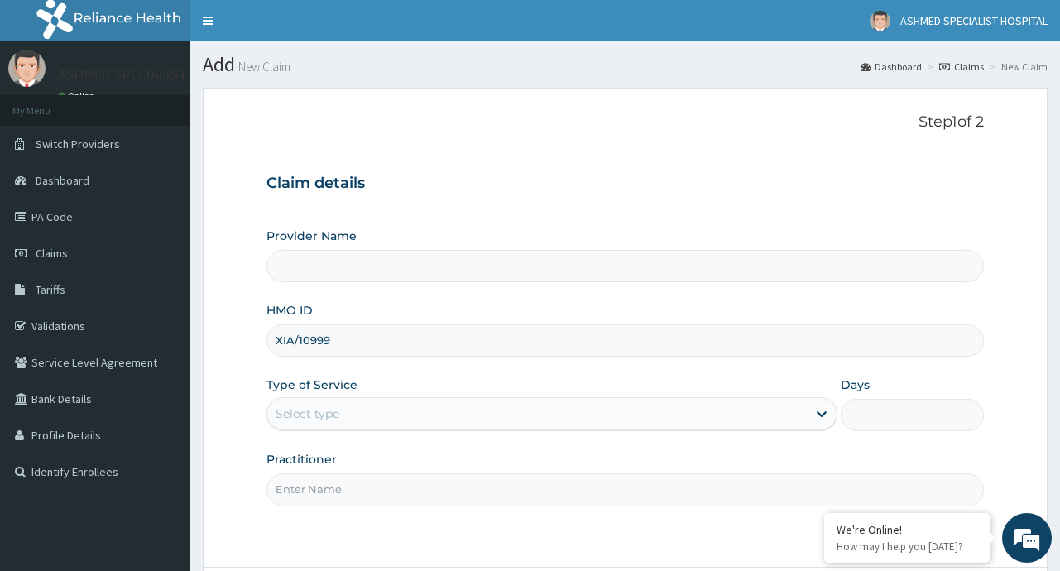
type input "XIA/10999/A"
click at [817, 416] on icon at bounding box center [821, 413] width 17 height 17
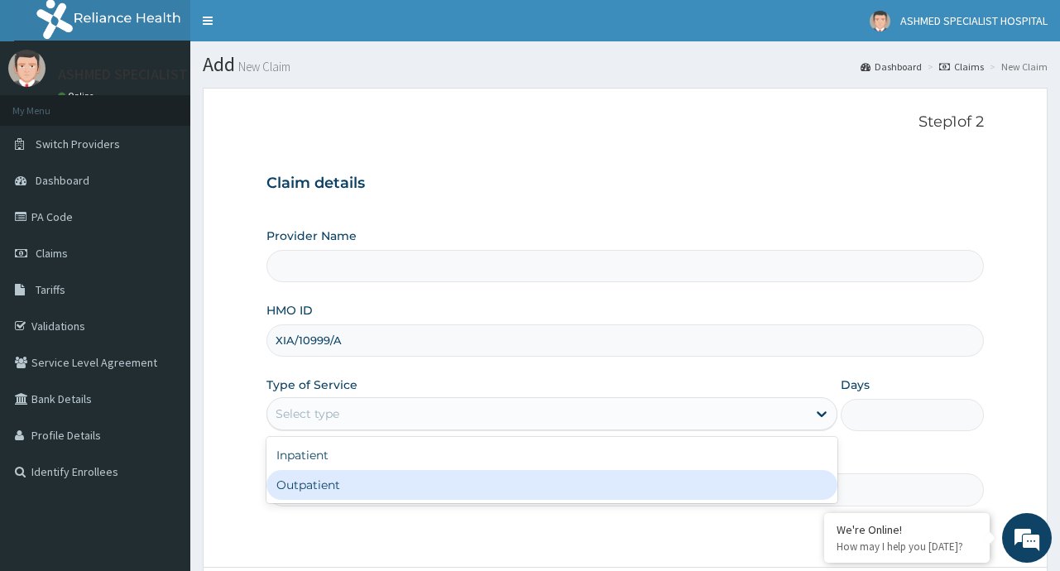
click at [513, 491] on div "Outpatient" at bounding box center [551, 485] width 571 height 30
type input "1"
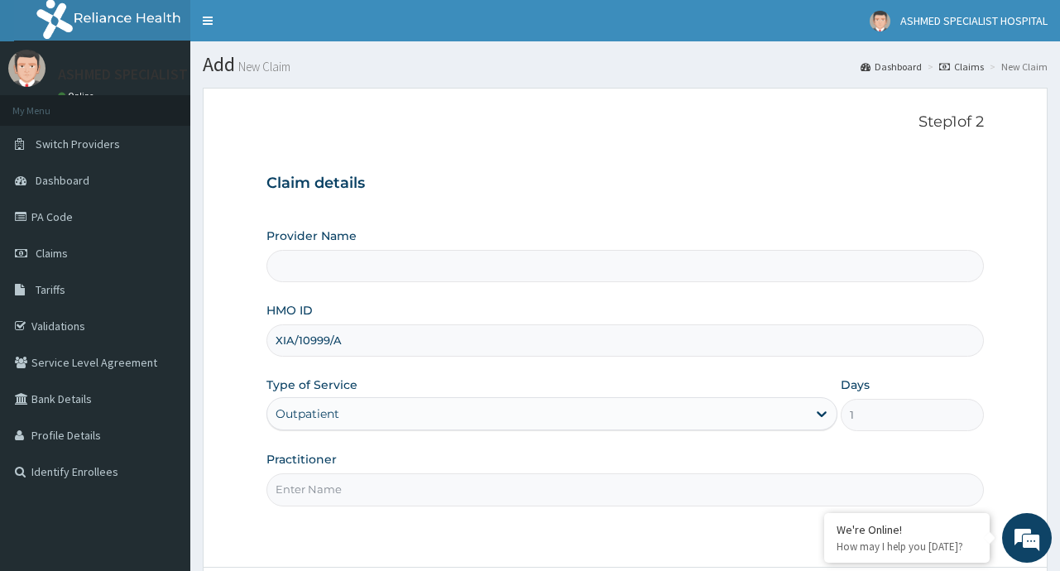
click at [482, 495] on input "Practitioner" at bounding box center [624, 489] width 716 height 32
type input "[PERSON_NAME]"
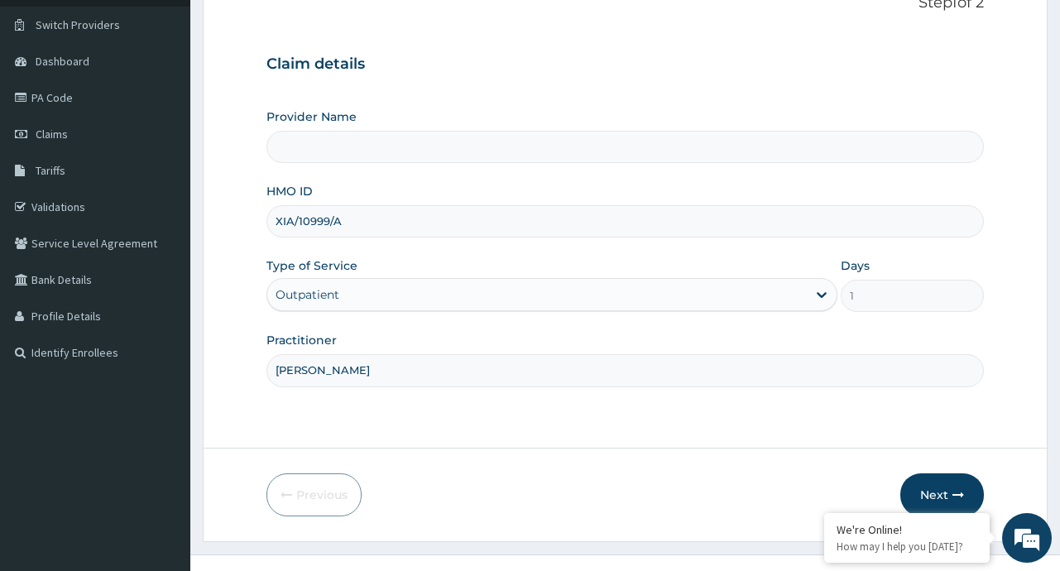
scroll to position [145, 0]
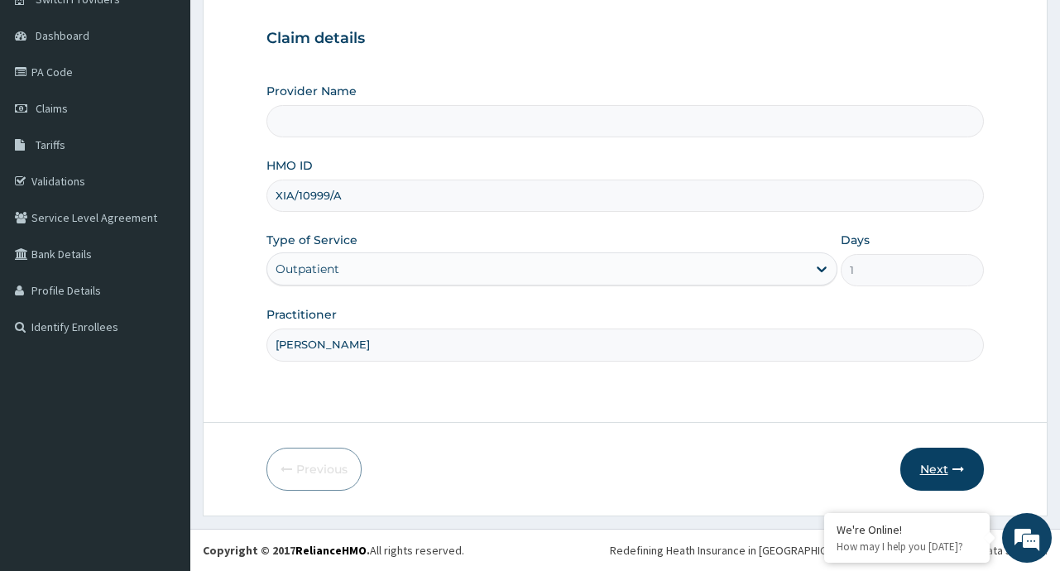
click at [941, 466] on button "Next" at bounding box center [942, 469] width 84 height 43
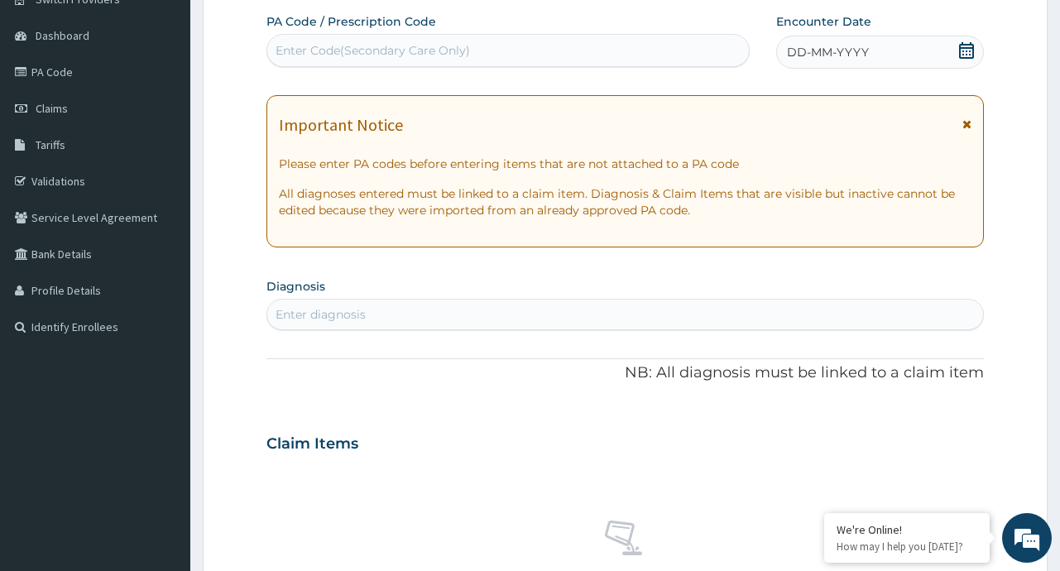
click at [968, 49] on icon at bounding box center [966, 50] width 17 height 17
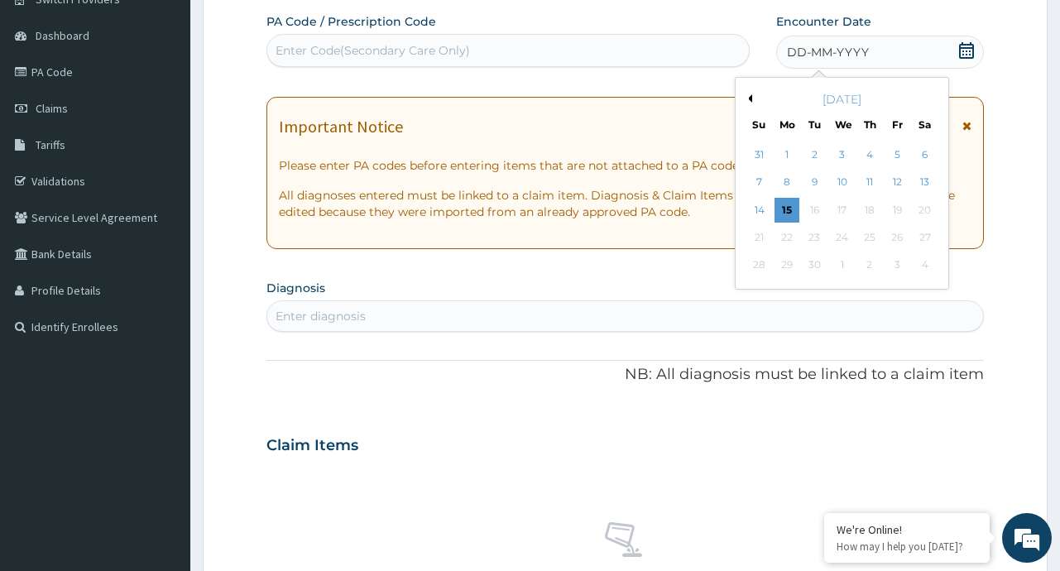
click at [747, 93] on div "[DATE]" at bounding box center [841, 99] width 199 height 17
click at [750, 95] on button "Previous Month" at bounding box center [748, 98] width 8 height 8
click at [837, 186] on div "6" at bounding box center [842, 182] width 25 height 25
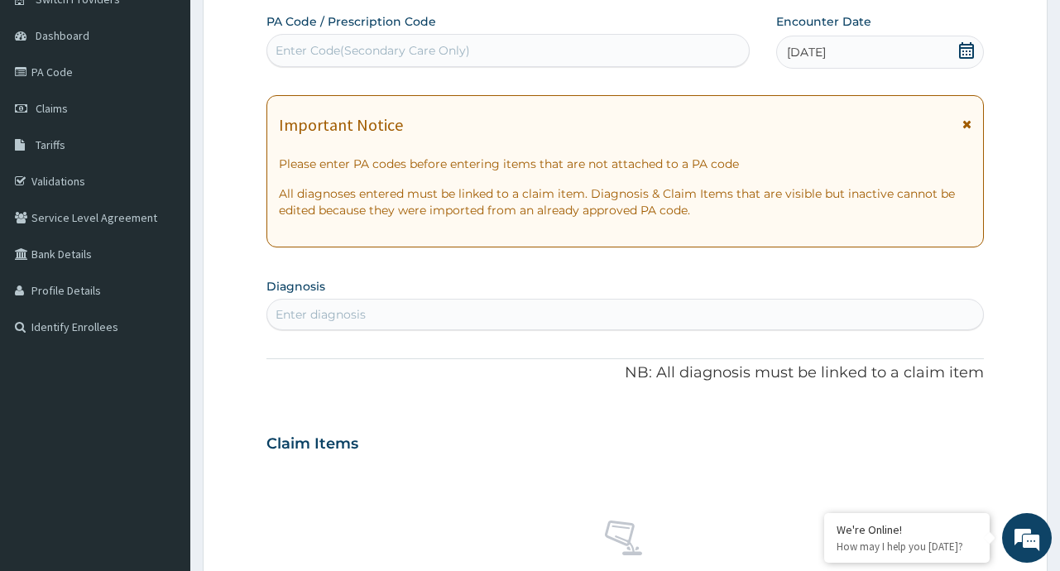
click at [467, 321] on div "Enter diagnosis" at bounding box center [624, 314] width 715 height 26
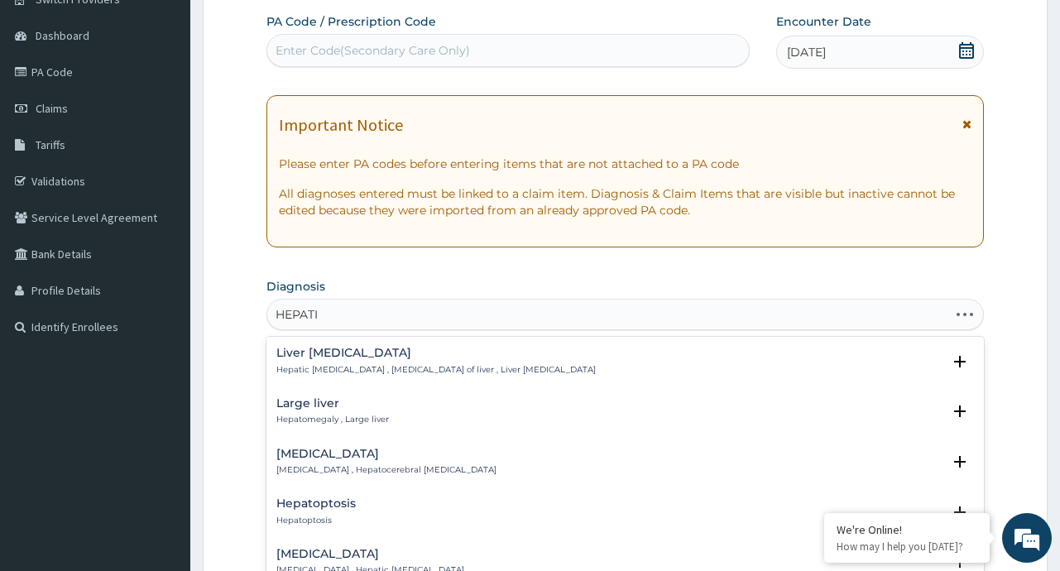
type input "HEPATIT"
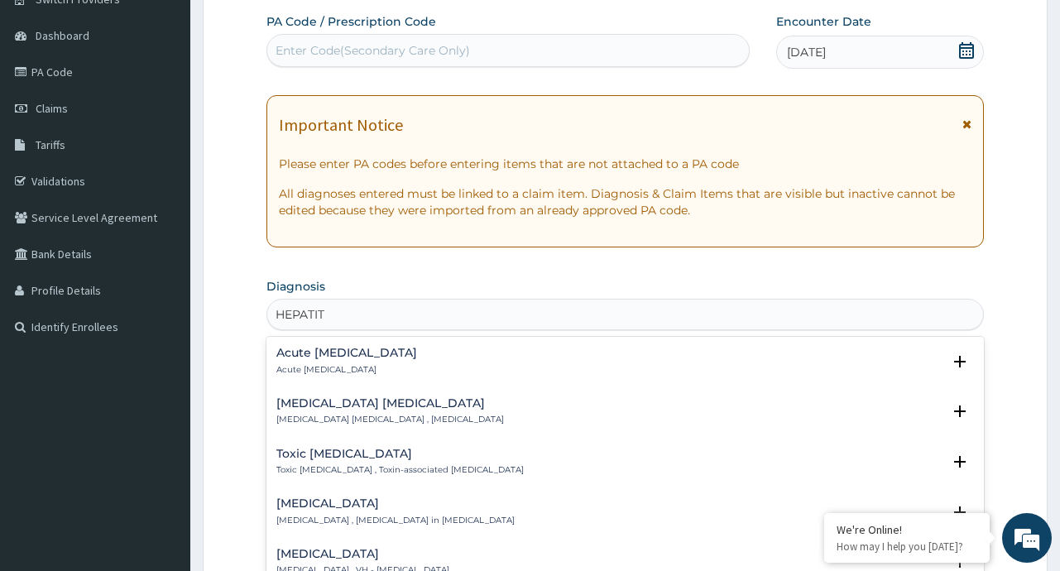
click at [314, 354] on h4 "Acute hepatitis" at bounding box center [346, 353] width 141 height 12
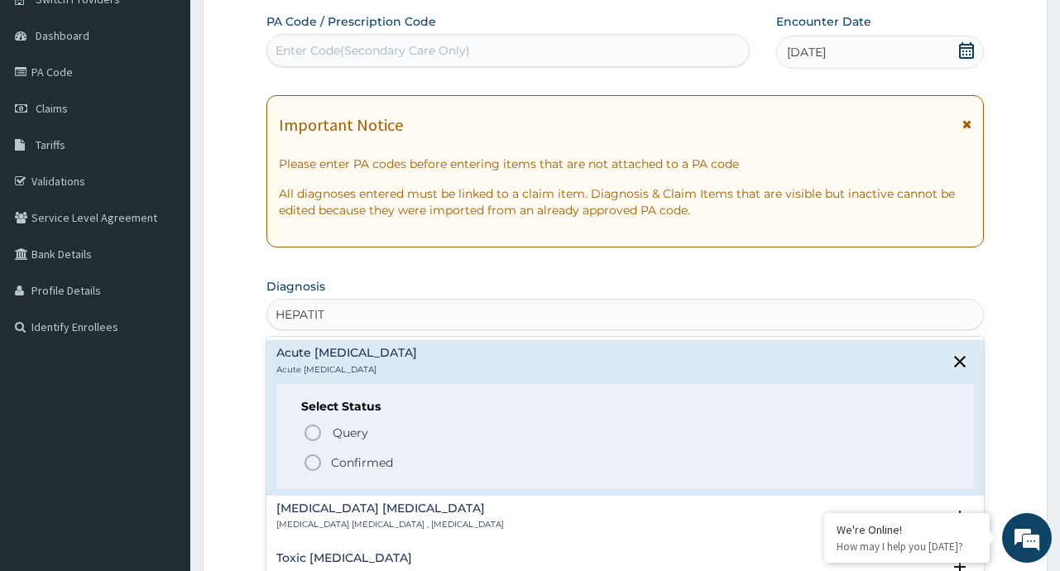
click at [371, 462] on p "Confirmed" at bounding box center [362, 462] width 62 height 17
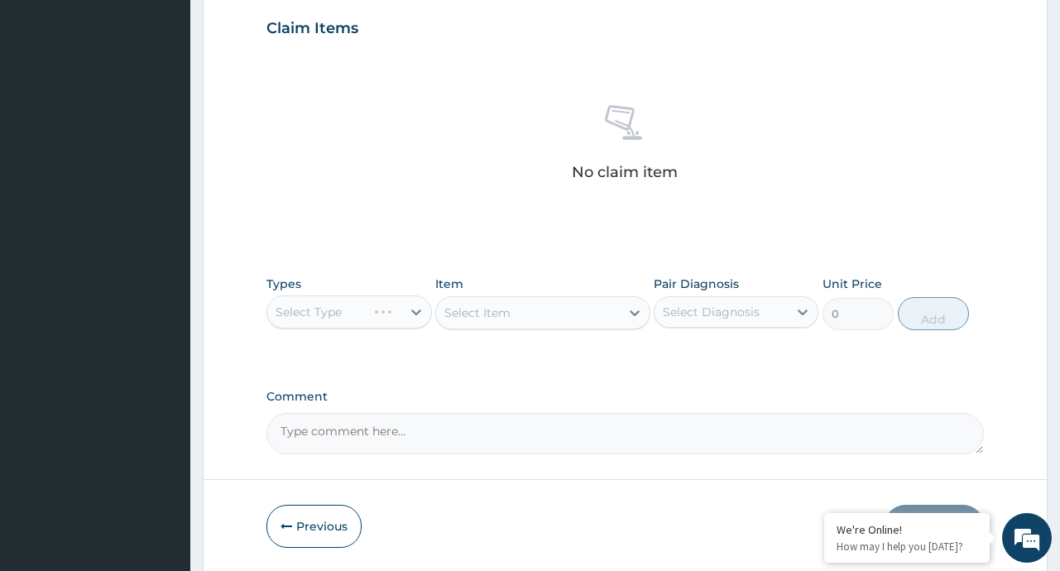
scroll to position [569, 0]
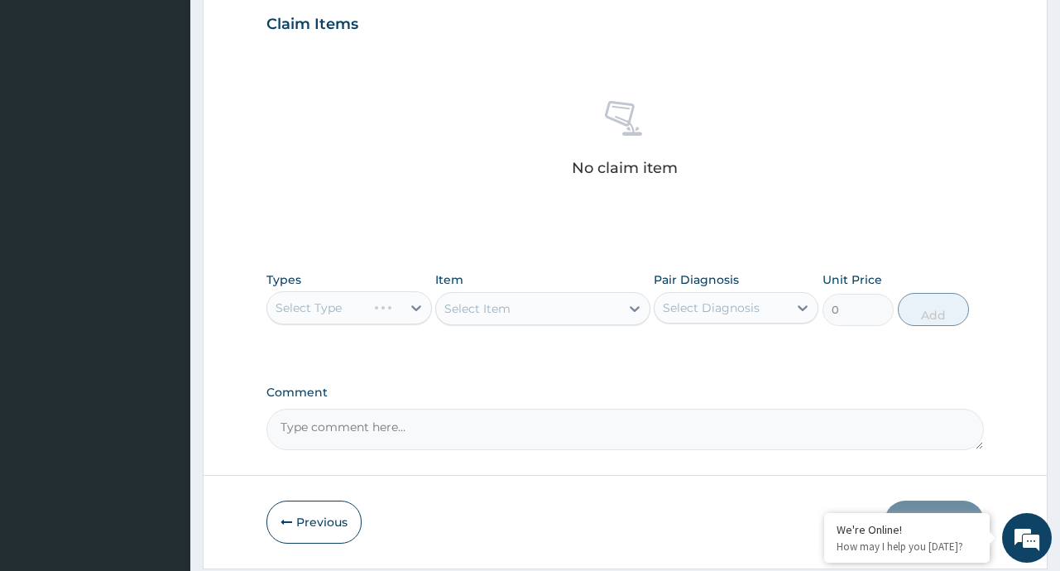
click at [410, 307] on div "Select Type" at bounding box center [348, 307] width 165 height 33
click at [416, 307] on div "Select Type" at bounding box center [348, 307] width 165 height 33
click at [413, 310] on div "Select Type" at bounding box center [348, 307] width 165 height 33
click at [411, 307] on div "Select Type" at bounding box center [348, 307] width 165 height 33
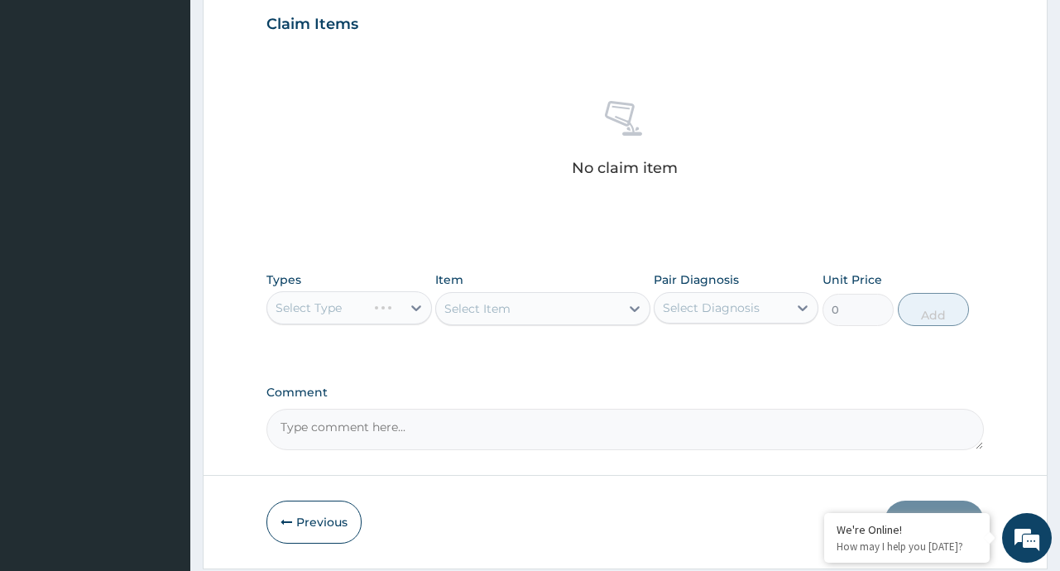
click at [421, 305] on div "Select Type" at bounding box center [348, 307] width 165 height 33
click at [414, 307] on div "Select Type" at bounding box center [348, 307] width 165 height 33
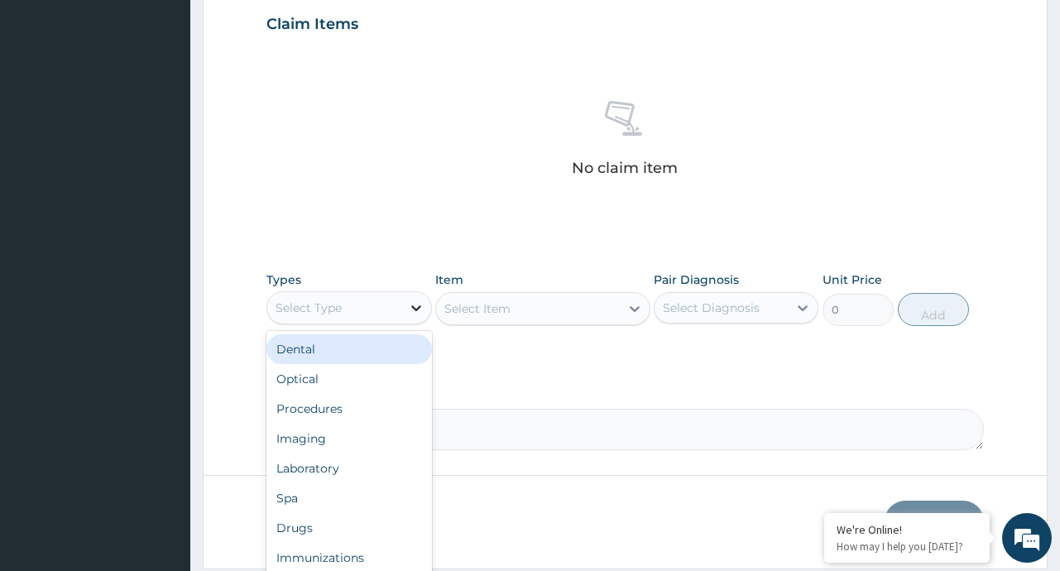
click at [415, 308] on icon at bounding box center [416, 307] width 17 height 17
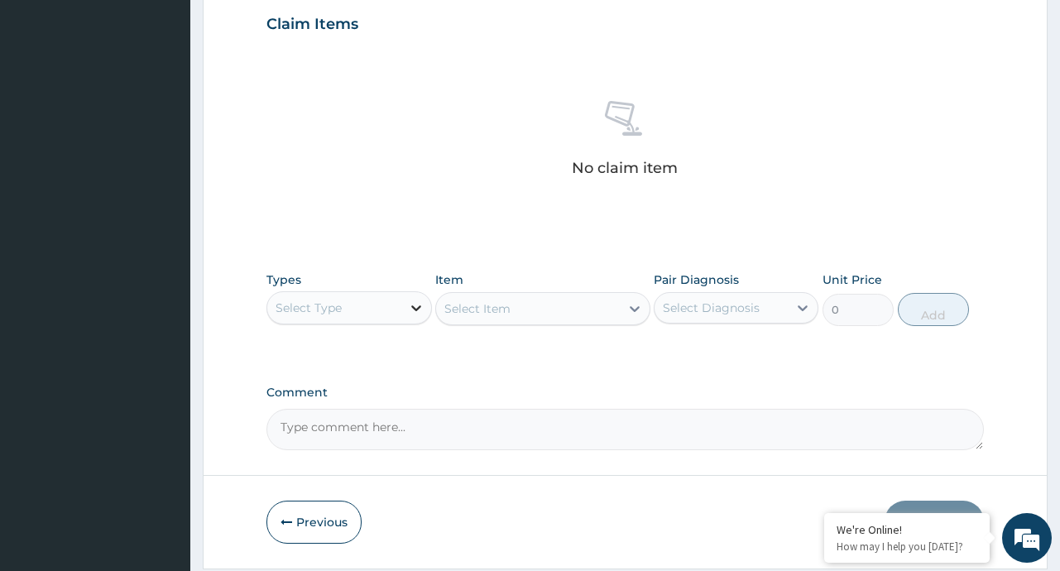
click at [415, 308] on icon at bounding box center [416, 307] width 17 height 17
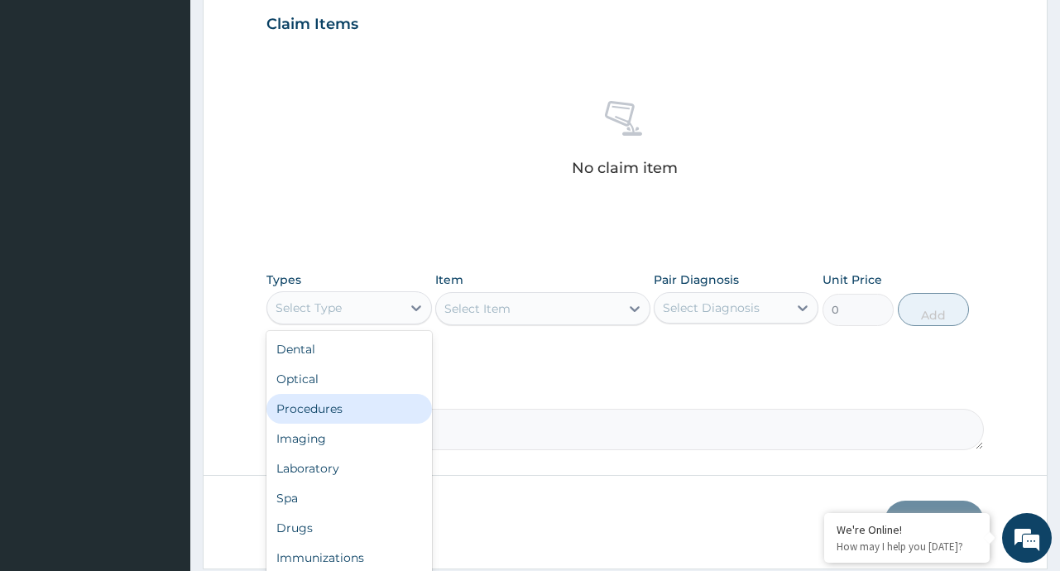
click at [331, 400] on div "Procedures" at bounding box center [348, 409] width 165 height 30
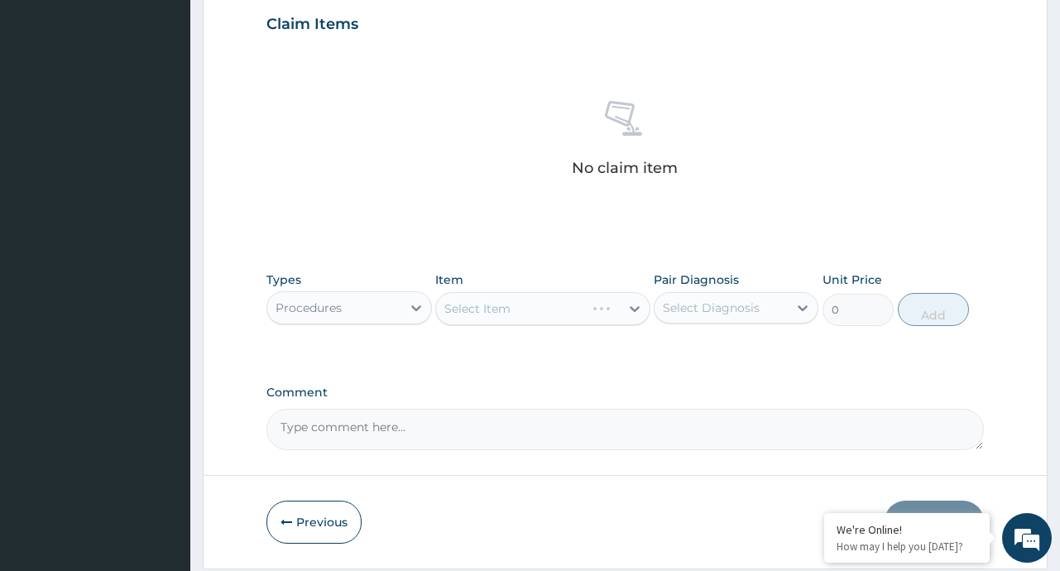
click at [632, 310] on div "Select Item" at bounding box center [542, 308] width 215 height 33
click at [634, 306] on div "Select Item" at bounding box center [542, 308] width 215 height 33
click at [634, 304] on icon at bounding box center [634, 308] width 17 height 17
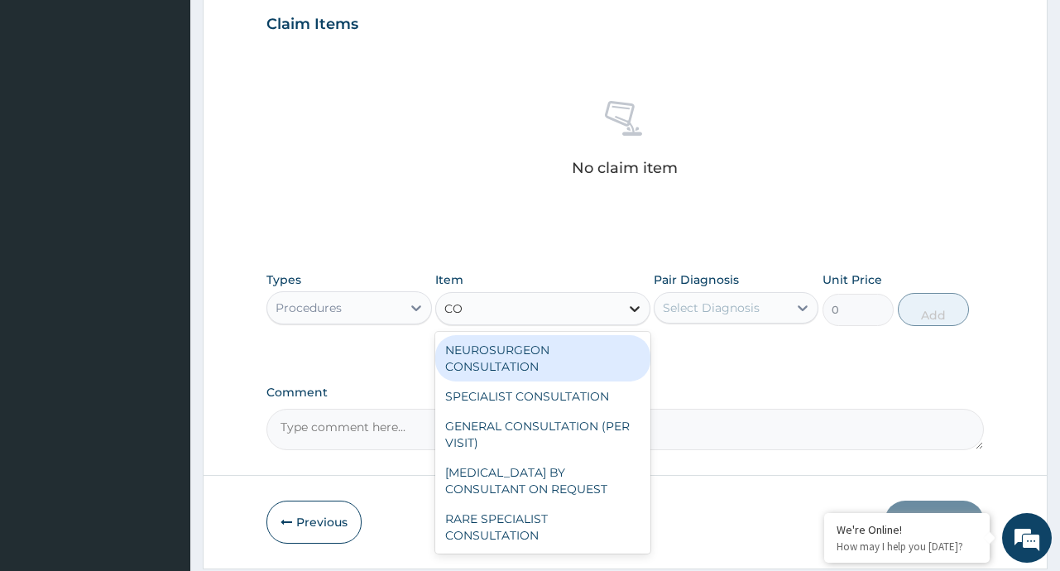
type input "CON"
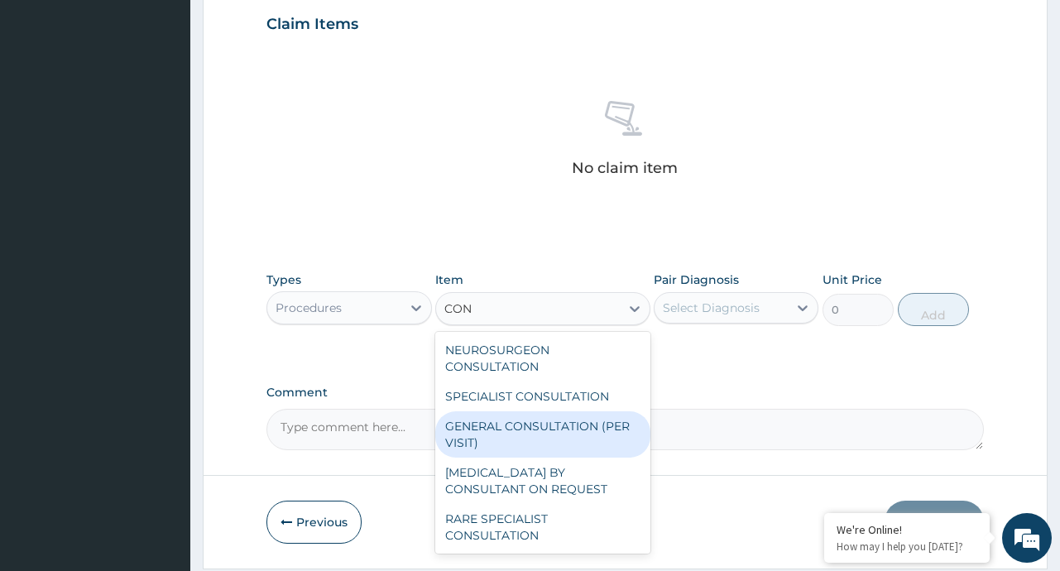
click at [500, 436] on div "GENERAL CONSULTATION (PER VISIT)" at bounding box center [542, 434] width 215 height 46
type input "2000"
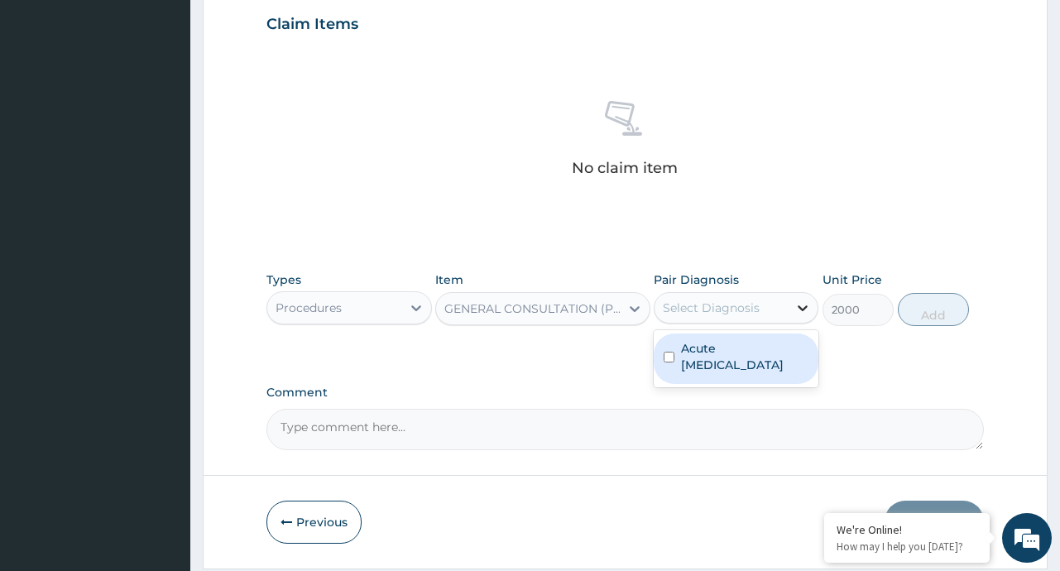
click at [789, 305] on div at bounding box center [803, 308] width 30 height 30
click at [725, 352] on label "Acute hepatitis" at bounding box center [744, 356] width 127 height 33
checkbox input "true"
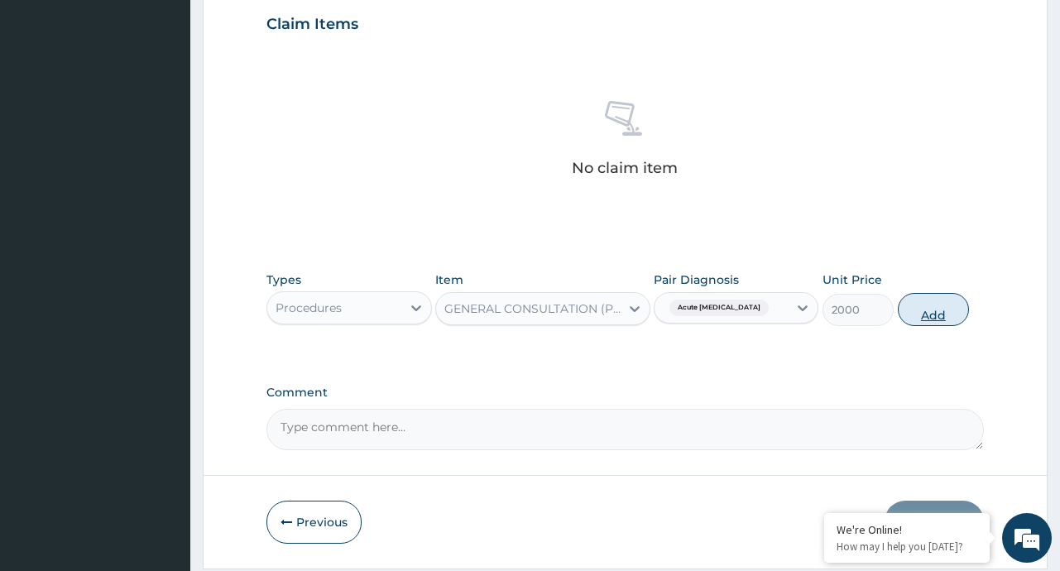
click at [937, 324] on button "Add" at bounding box center [934, 309] width 72 height 33
type input "0"
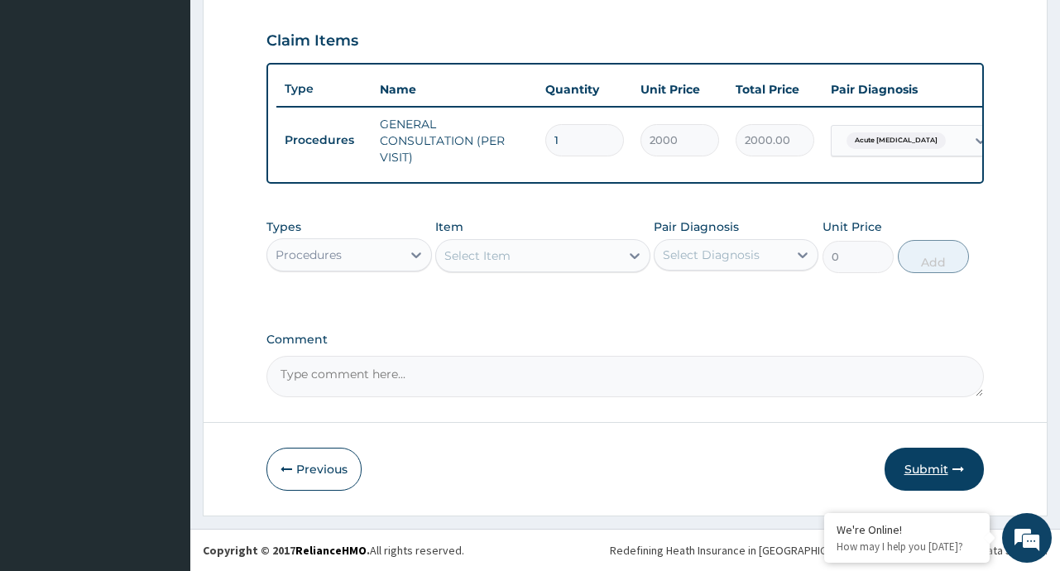
click at [922, 468] on button "Submit" at bounding box center [933, 469] width 99 height 43
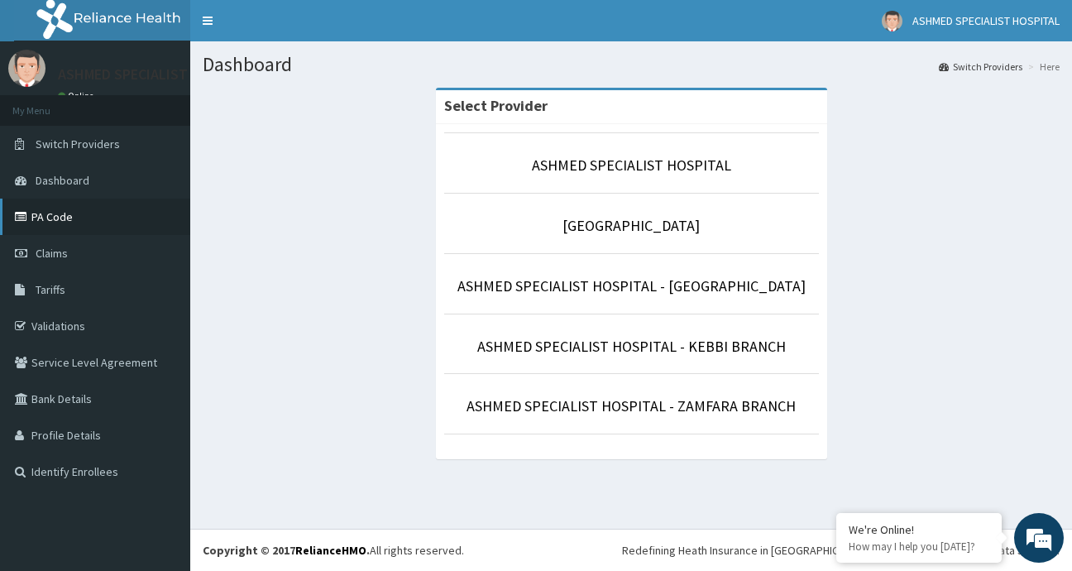
click at [79, 218] on link "PA Code" at bounding box center [95, 217] width 190 height 36
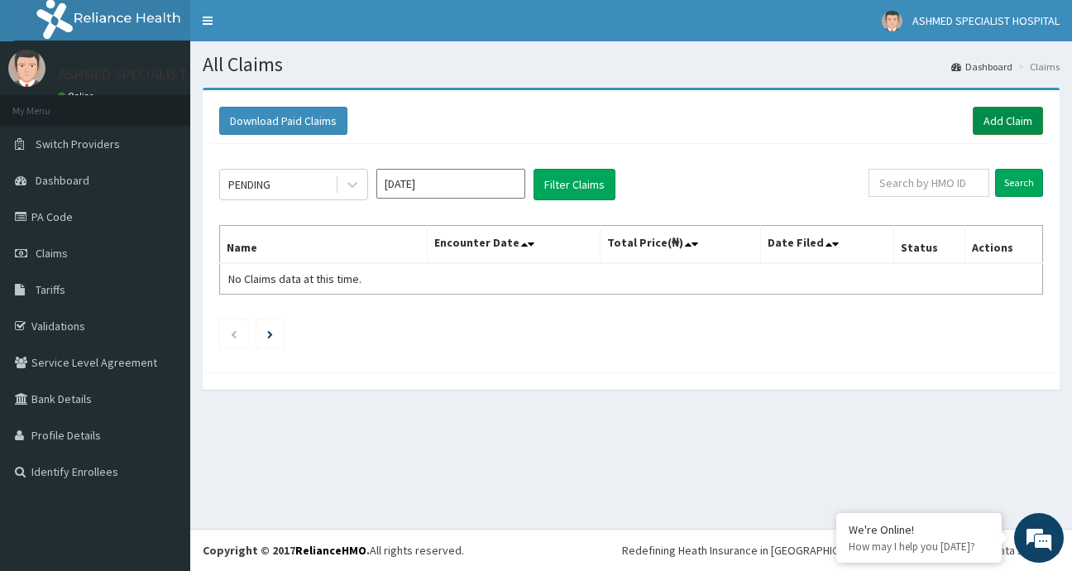
click at [985, 120] on link "Add Claim" at bounding box center [1008, 121] width 70 height 28
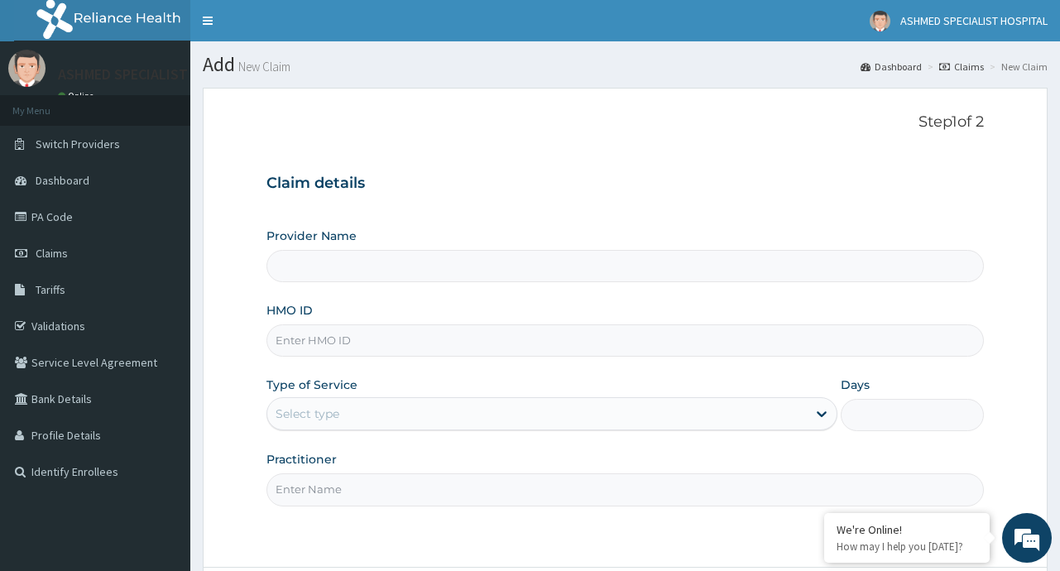
type input "ASHMED SPECIALIST HOSPITAL"
click at [337, 343] on input "HMO ID" at bounding box center [624, 340] width 716 height 32
type input "NFO/10013/B"
click at [807, 419] on div at bounding box center [822, 414] width 30 height 30
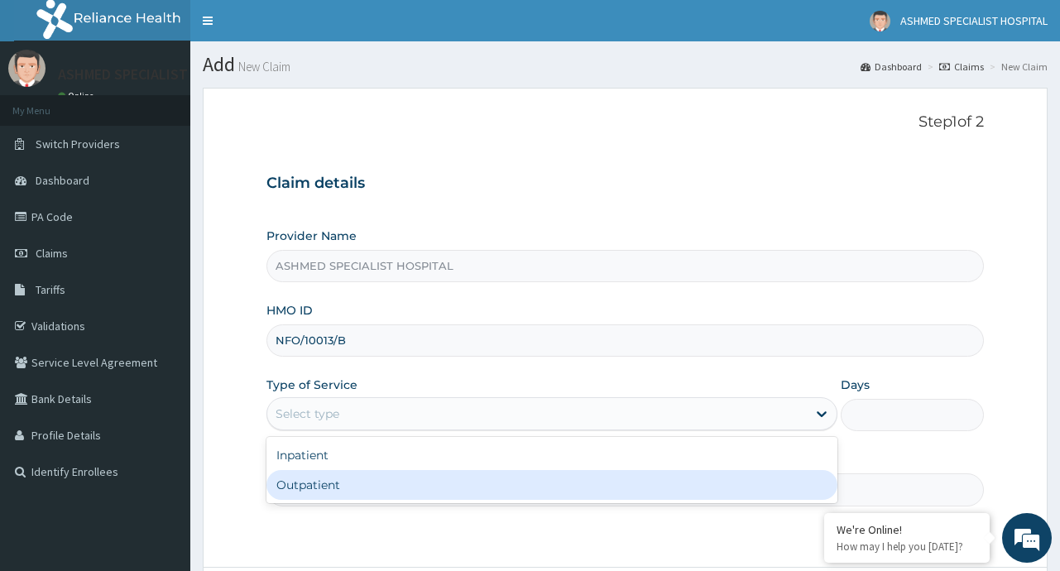
click at [434, 479] on div "Outpatient" at bounding box center [551, 485] width 571 height 30
type input "1"
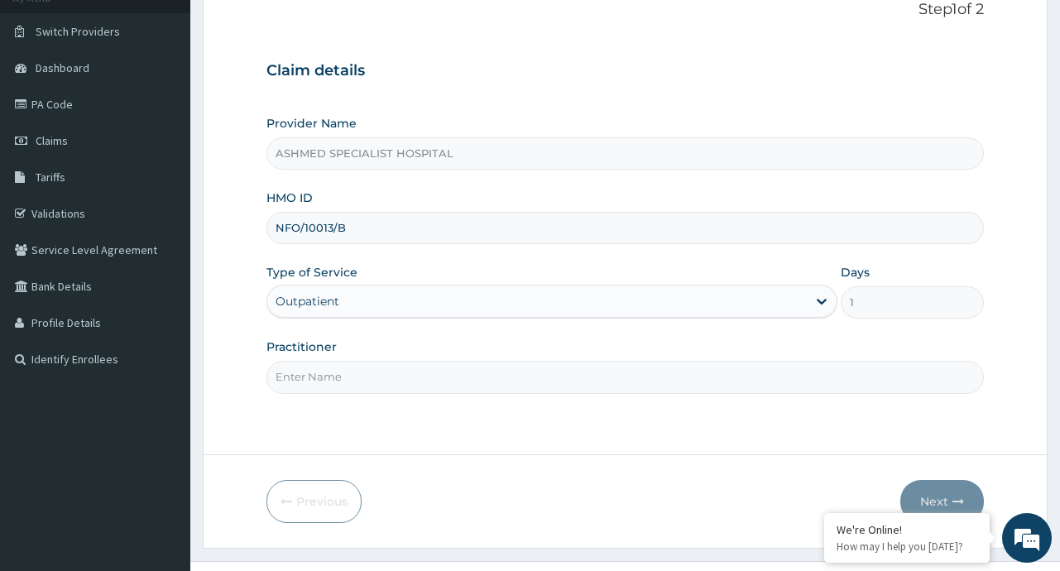
scroll to position [116, 0]
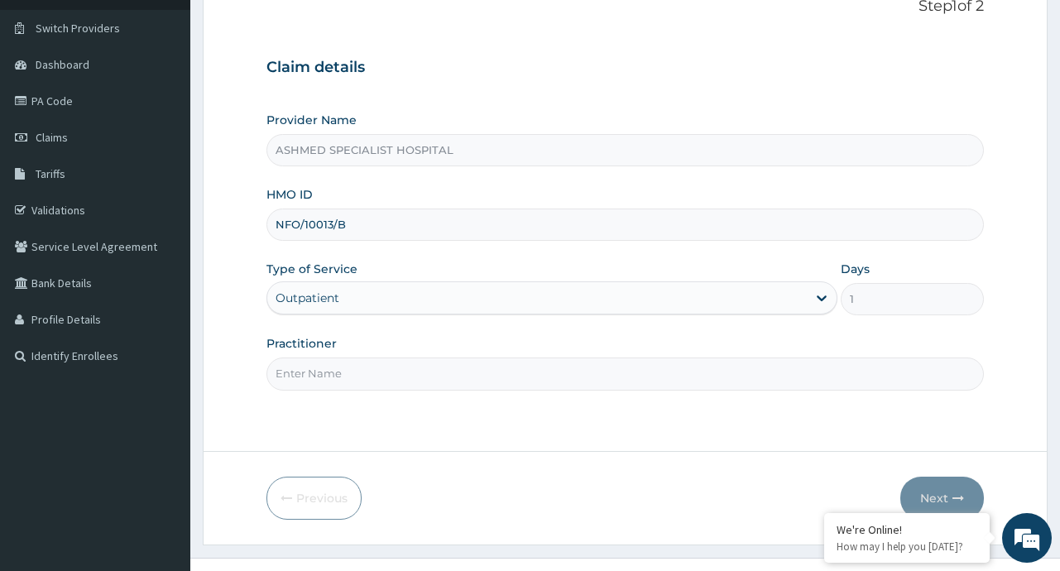
click at [344, 376] on input "Practitioner" at bounding box center [624, 373] width 716 height 32
type input "[PERSON_NAME]"
click at [951, 490] on button "Next" at bounding box center [942, 498] width 84 height 43
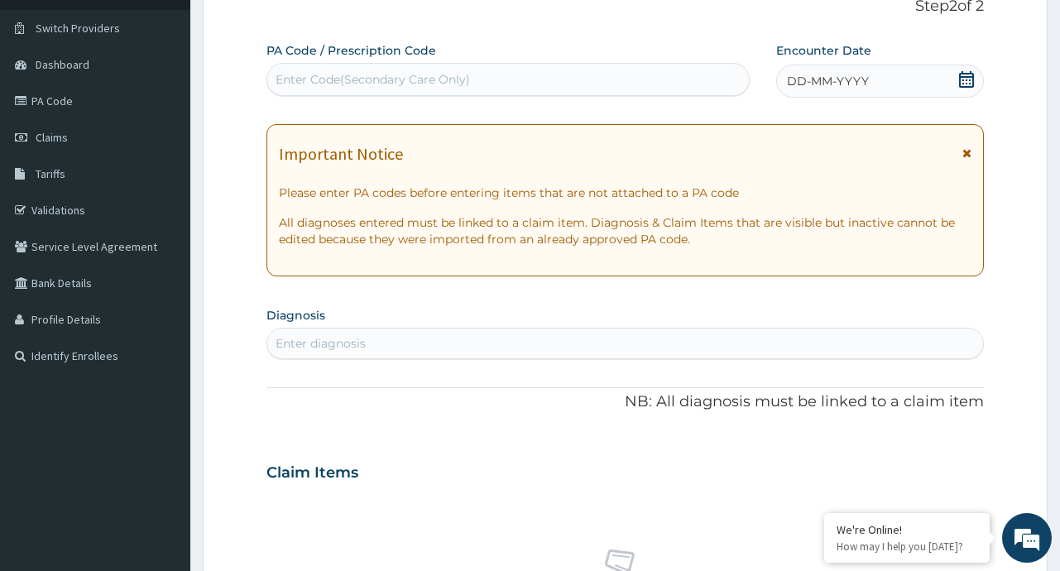
click at [525, 67] on div "Enter Code(Secondary Care Only)" at bounding box center [507, 79] width 481 height 26
paste input "PA/436C00"
type input "PA/436C00"
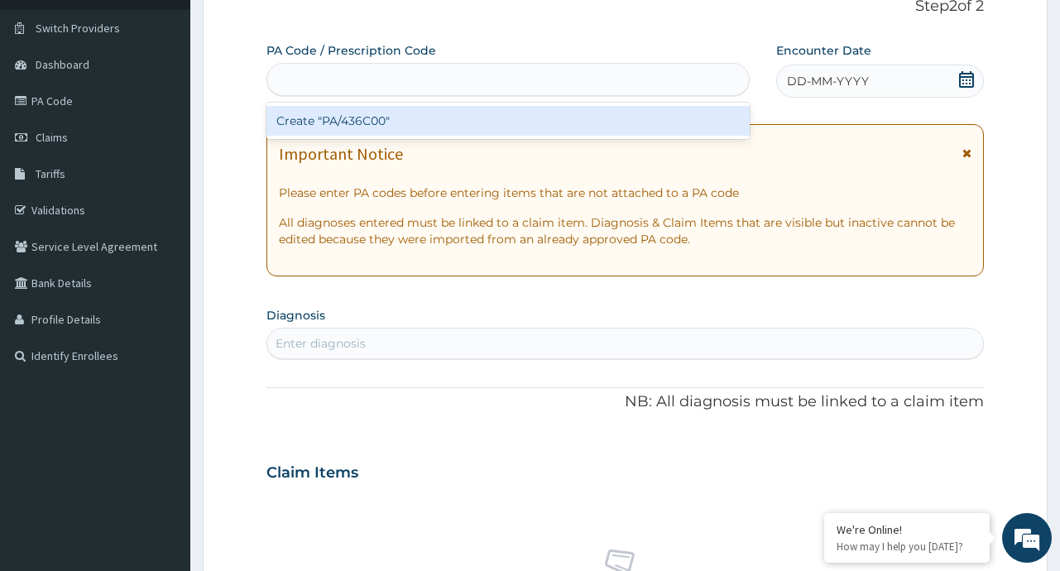
click at [525, 67] on div "PA/436C00" at bounding box center [507, 79] width 481 height 26
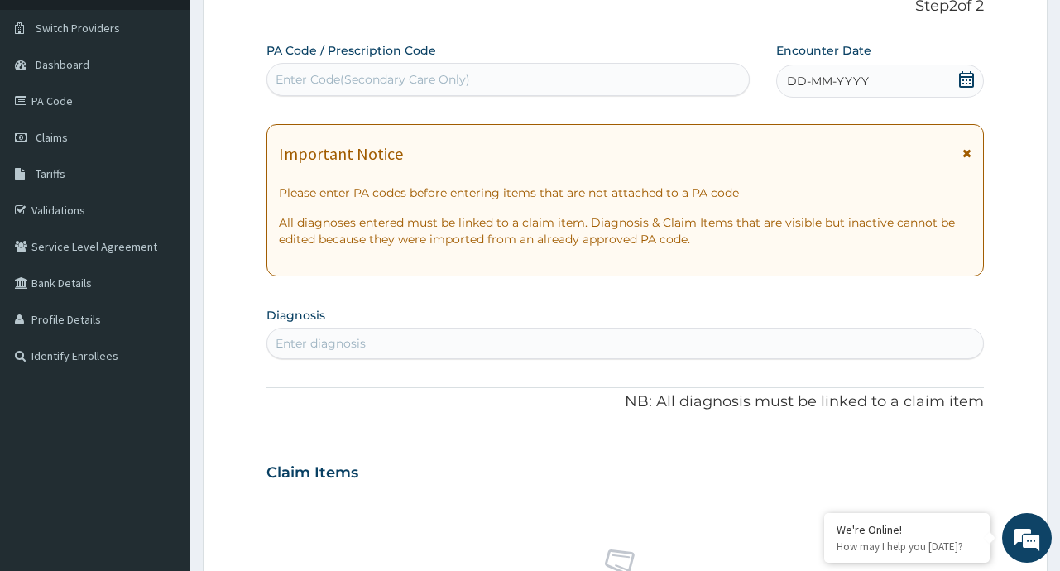
click at [492, 69] on div "Enter Code(Secondary Care Only)" at bounding box center [507, 79] width 481 height 26
paste input "PA/436C00"
type input "PA/436C00"
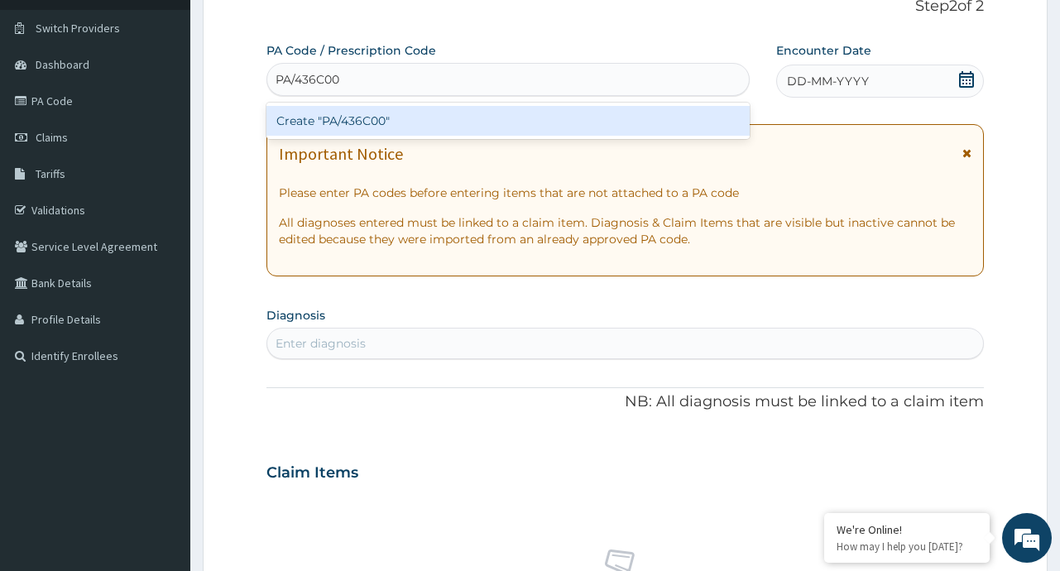
click at [427, 113] on div "Create "PA/436C00"" at bounding box center [507, 121] width 483 height 30
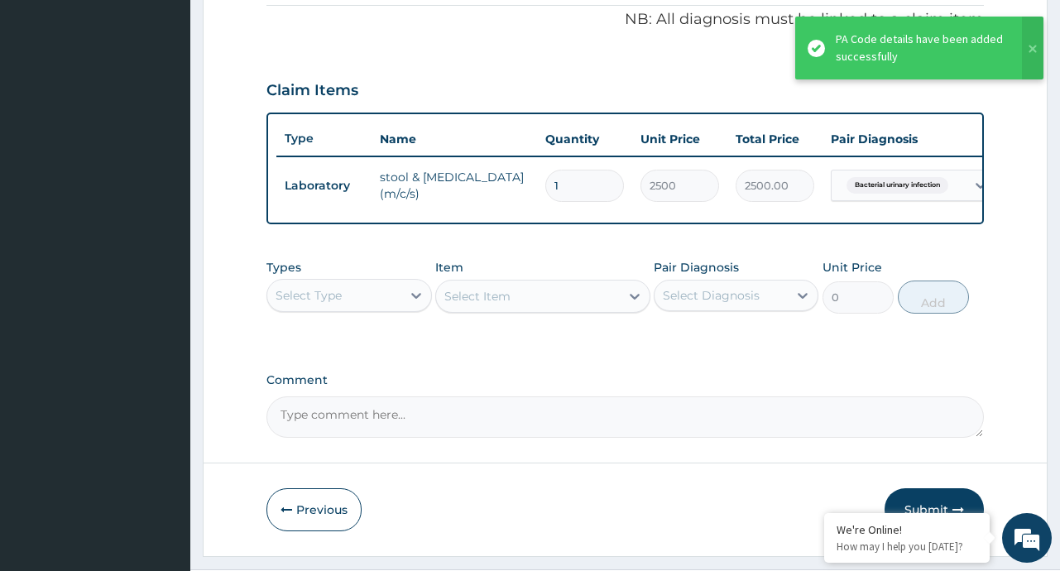
scroll to position [519, 0]
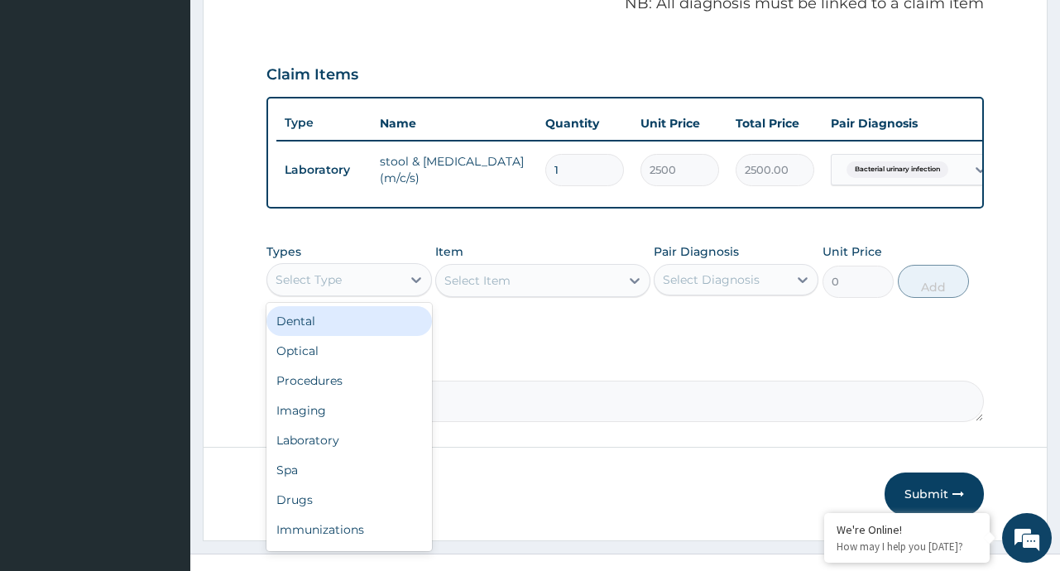
click at [399, 285] on div "Select Type" at bounding box center [333, 279] width 133 height 26
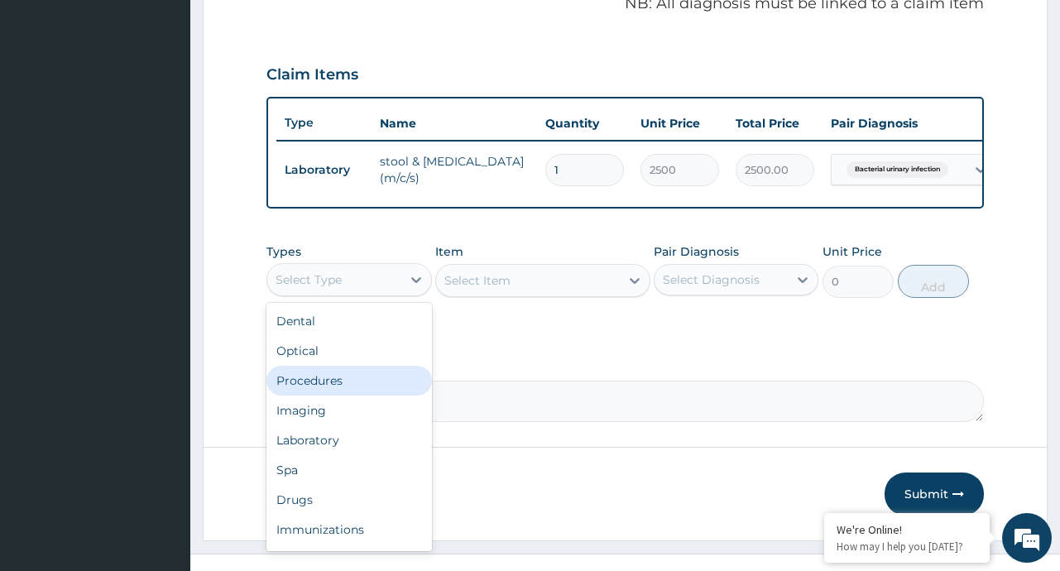
click at [316, 393] on div "Procedures" at bounding box center [348, 381] width 165 height 30
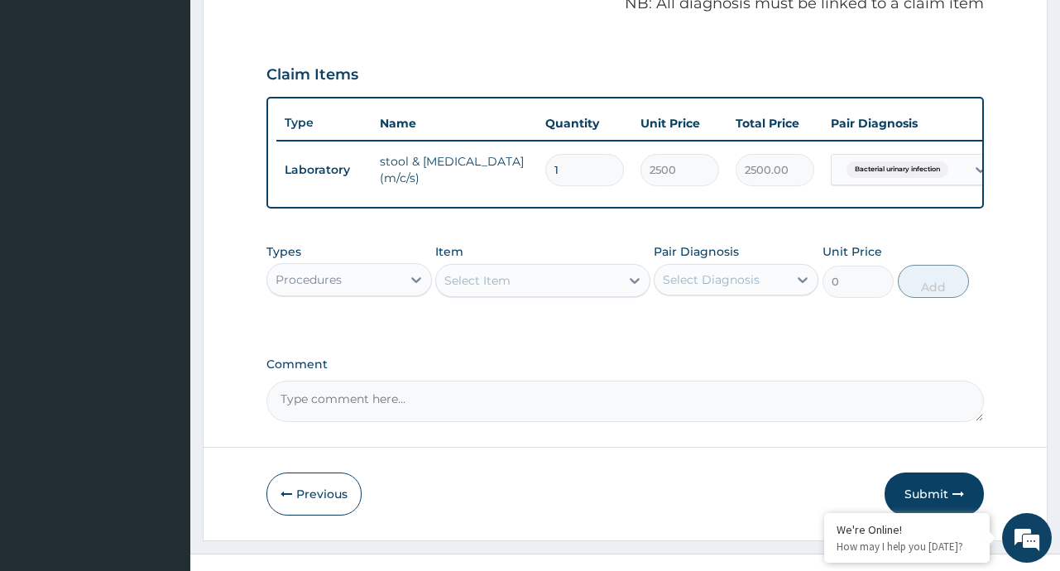
click at [614, 286] on div "Select Item" at bounding box center [528, 280] width 184 height 26
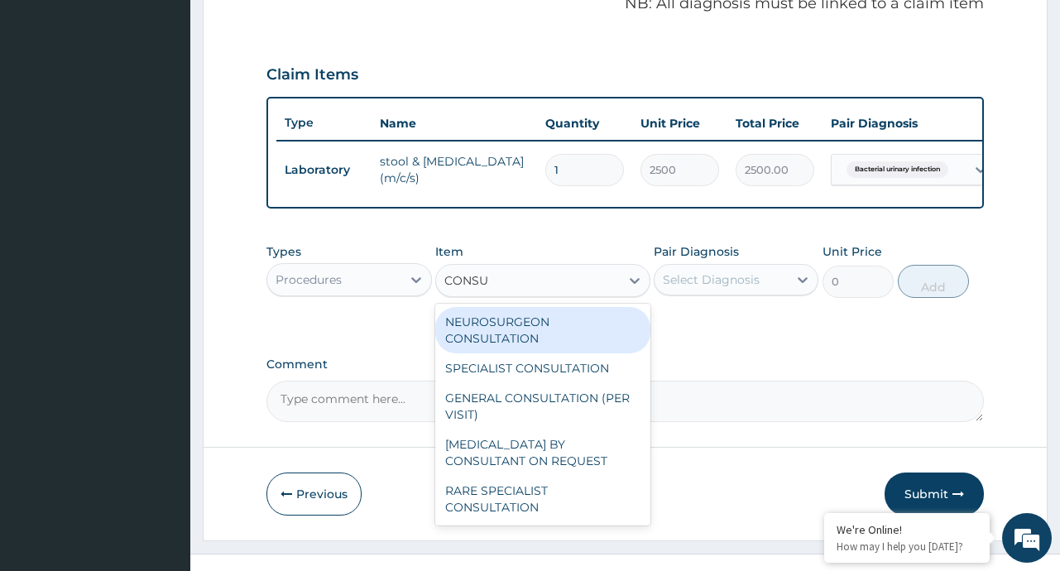
type input "CONSUL"
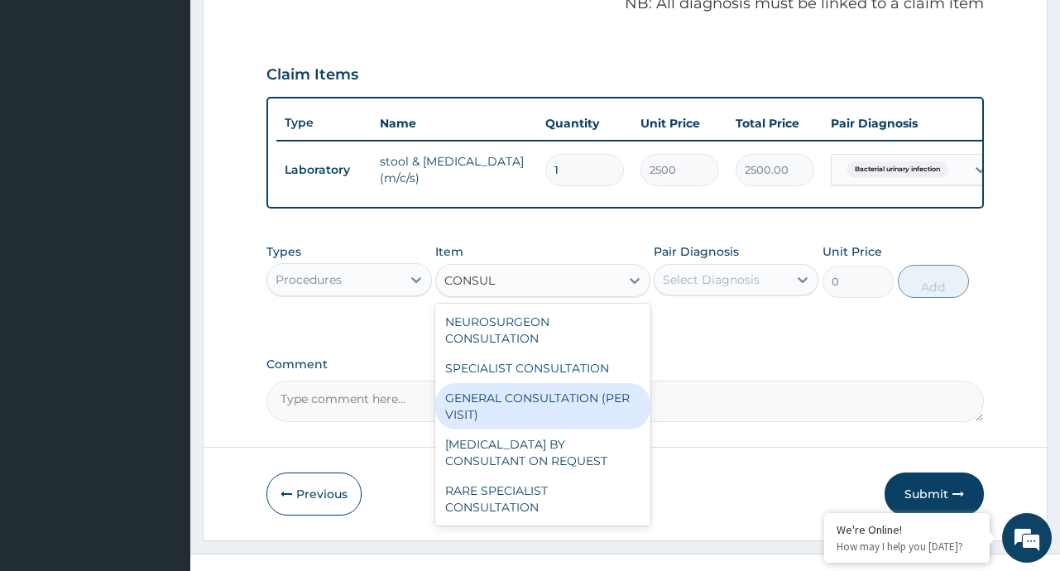
click at [530, 404] on div "GENERAL CONSULTATION (PER VISIT)" at bounding box center [542, 406] width 215 height 46
type input "2000"
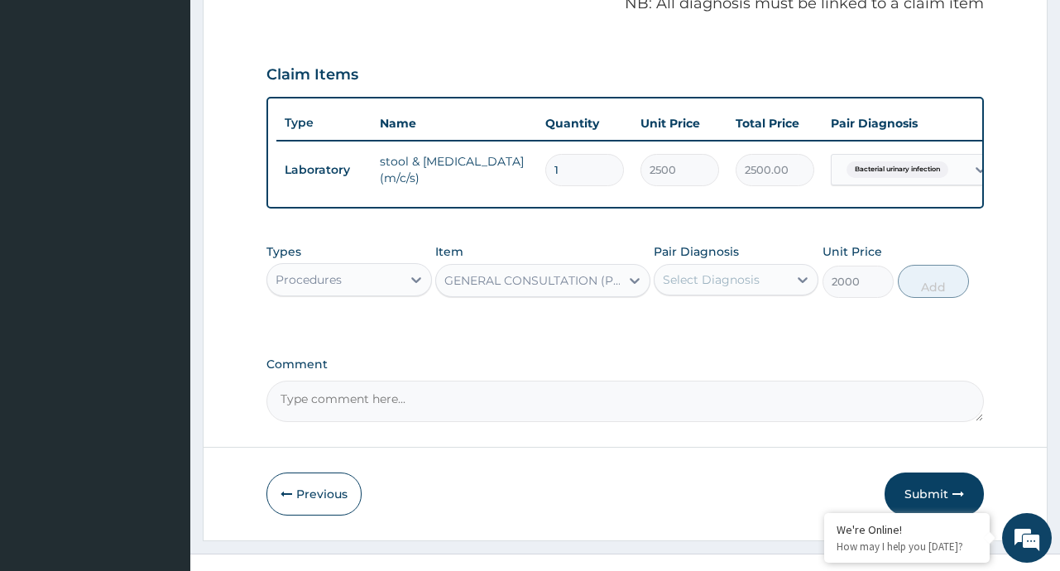
click at [761, 293] on div "Select Diagnosis" at bounding box center [720, 279] width 133 height 26
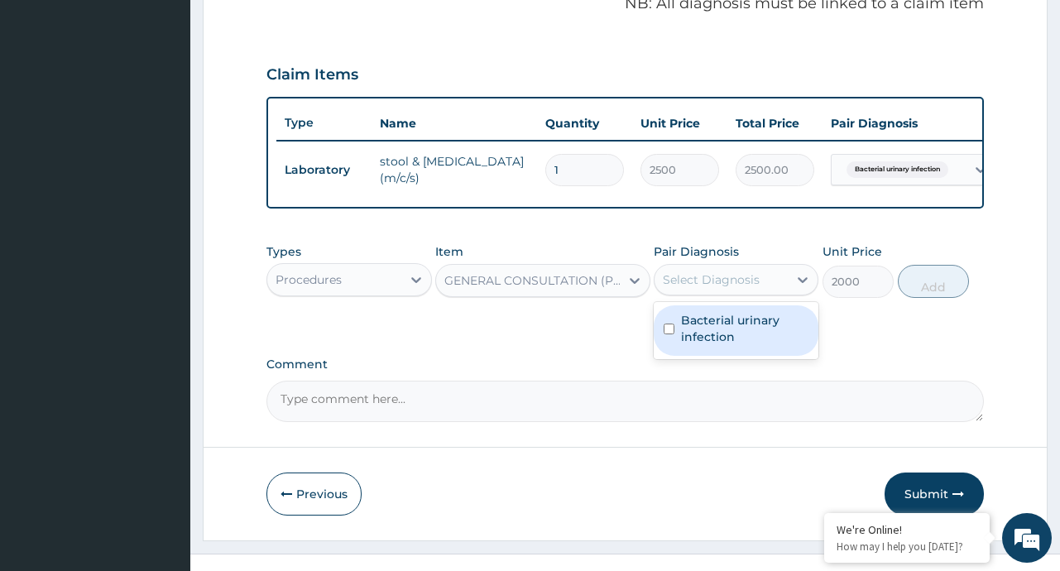
click at [712, 335] on label "Bacterial urinary infection" at bounding box center [744, 328] width 127 height 33
checkbox input "true"
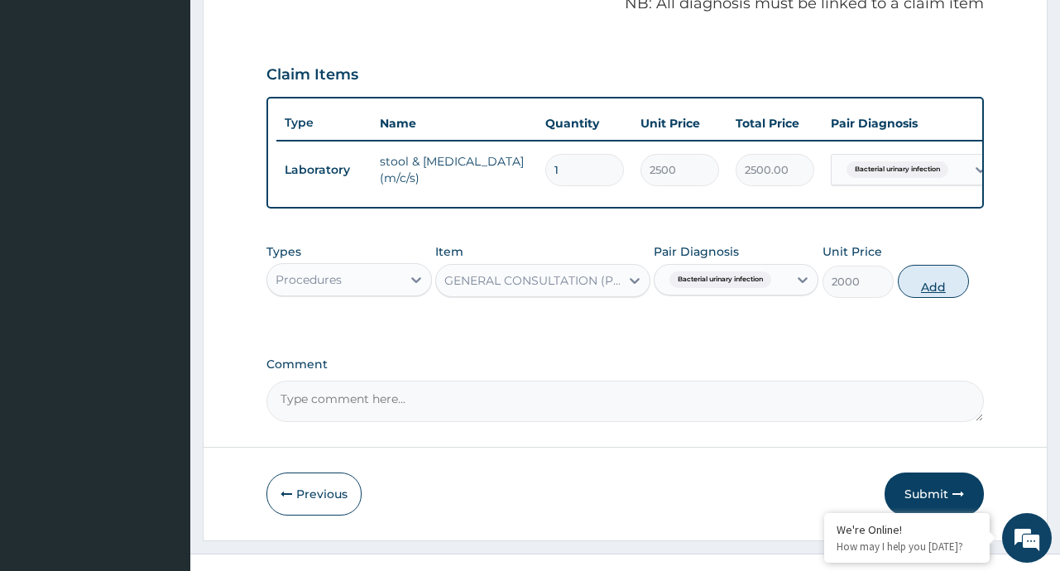
click at [921, 298] on button "Add" at bounding box center [934, 281] width 72 height 33
type input "0"
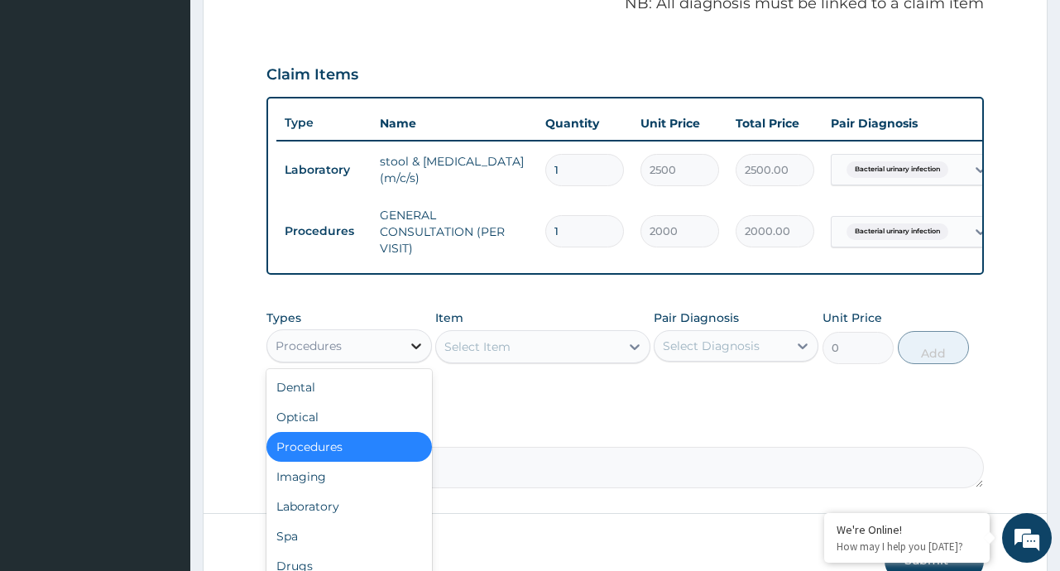
click at [423, 354] on icon at bounding box center [416, 346] width 17 height 17
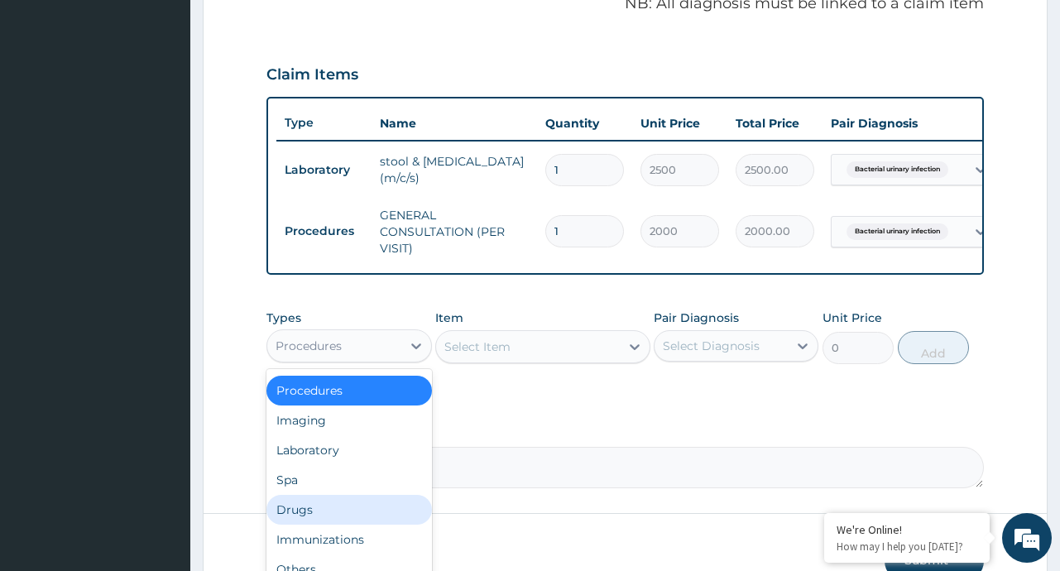
click at [299, 525] on div "Drugs" at bounding box center [348, 510] width 165 height 30
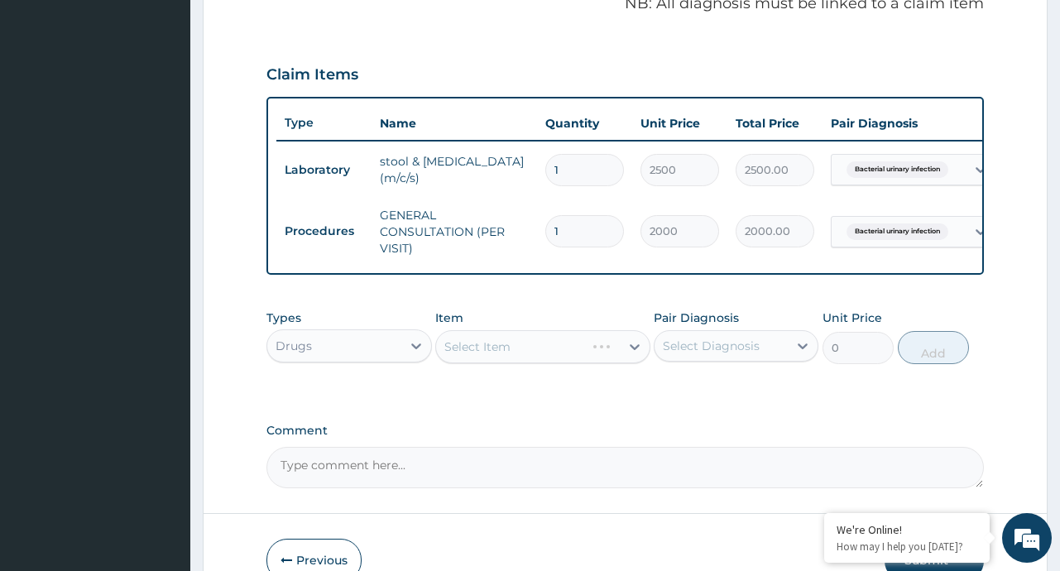
click at [625, 363] on div "Select Item" at bounding box center [542, 346] width 215 height 33
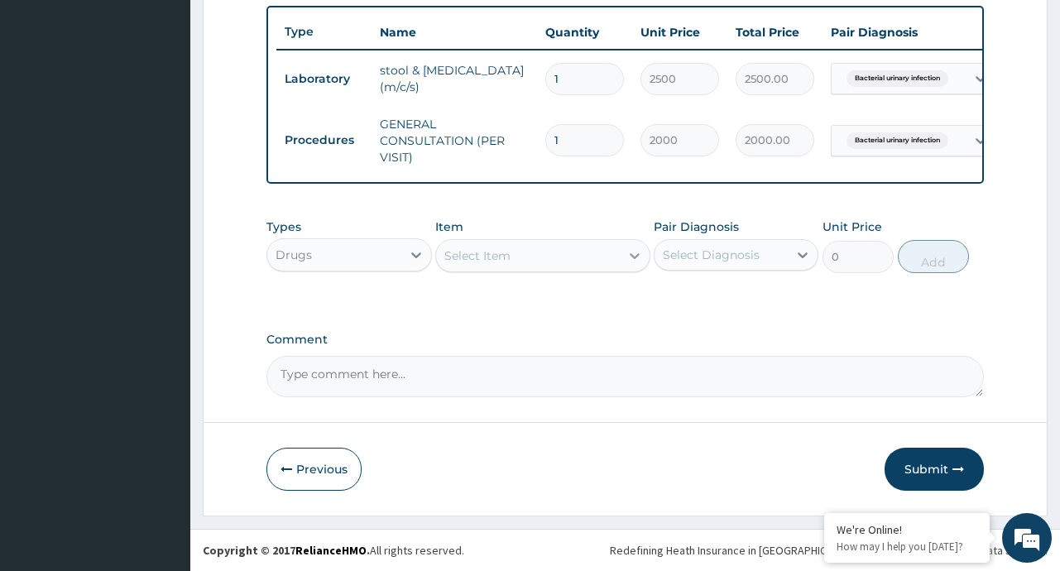
click at [635, 258] on icon at bounding box center [635, 256] width 10 height 6
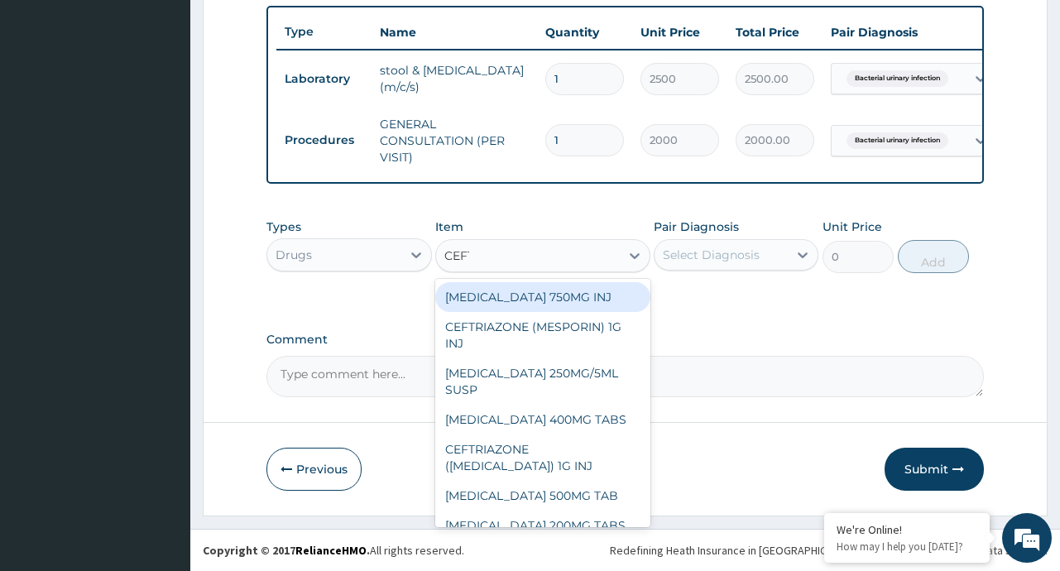
type input "CEFTR"
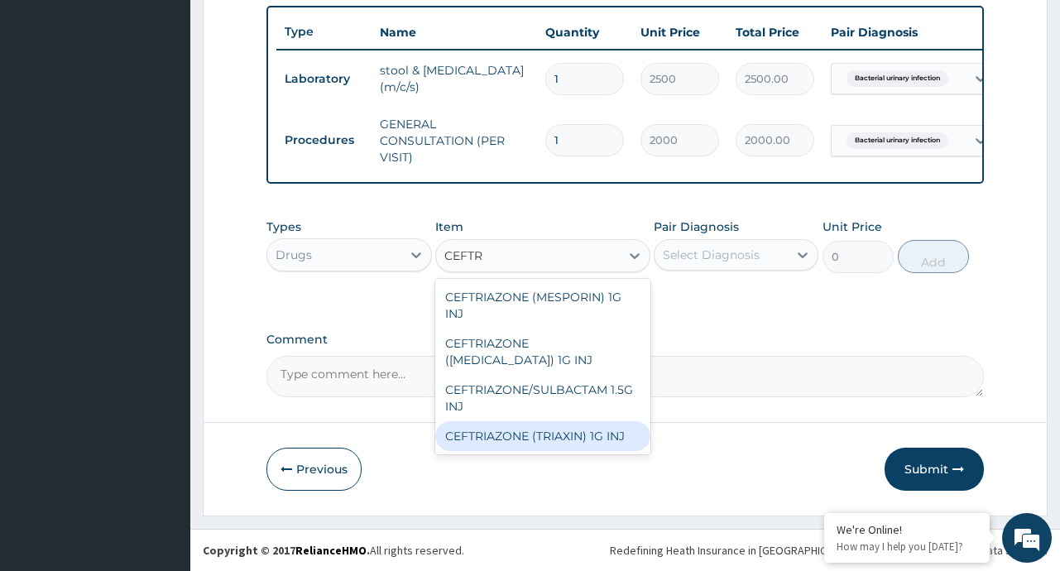
click at [570, 443] on div "CEFTRIAZONE (TRIAXIN) 1G INJ" at bounding box center [542, 436] width 215 height 30
type input "1000"
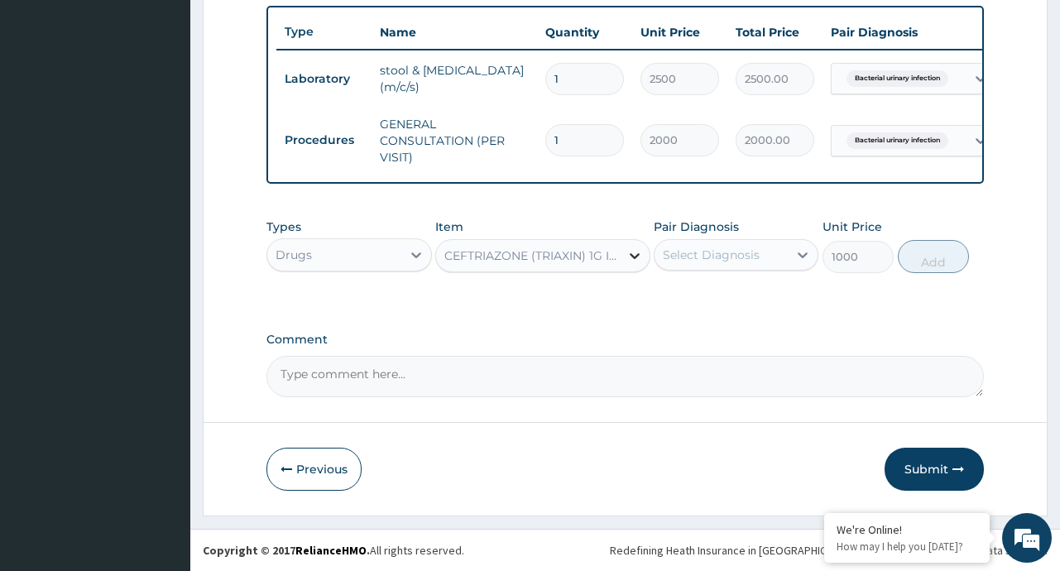
click at [638, 256] on icon at bounding box center [634, 255] width 17 height 17
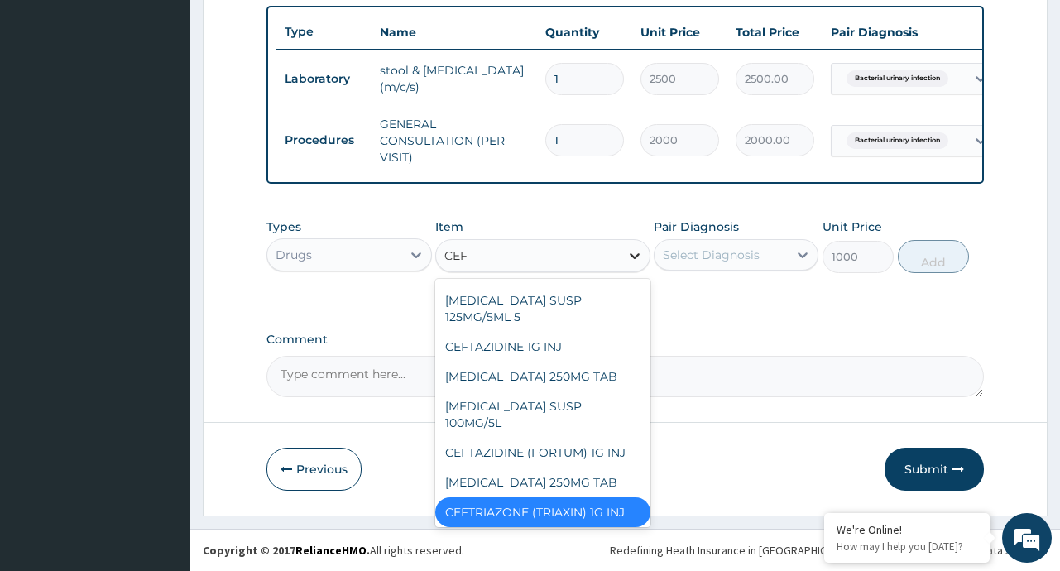
scroll to position [0, 0]
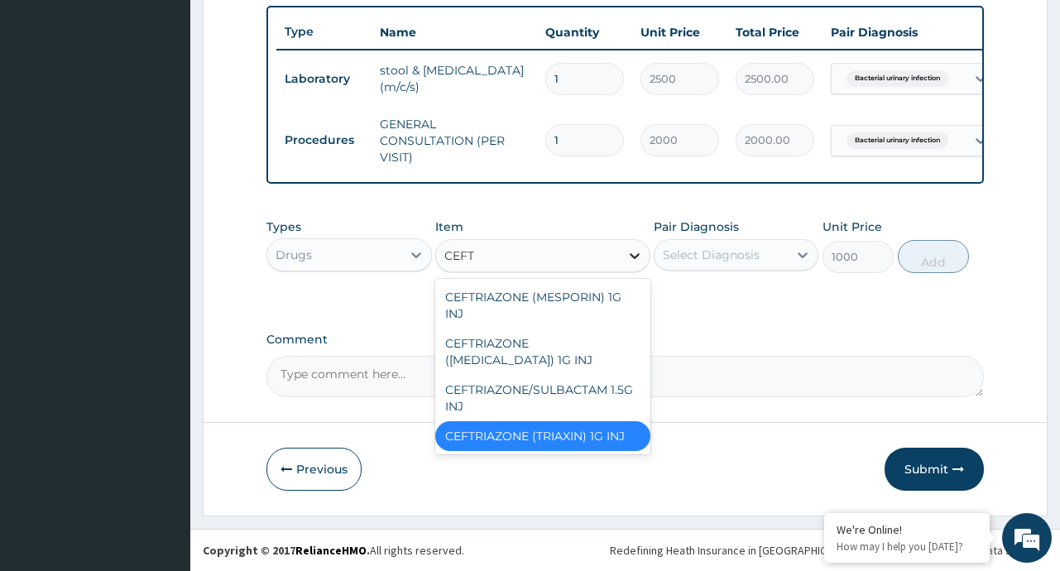
type input "CEFTR"
click at [587, 426] on div "CEFTRIAZONE (TRIAXIN) 1G INJ" at bounding box center [542, 436] width 215 height 30
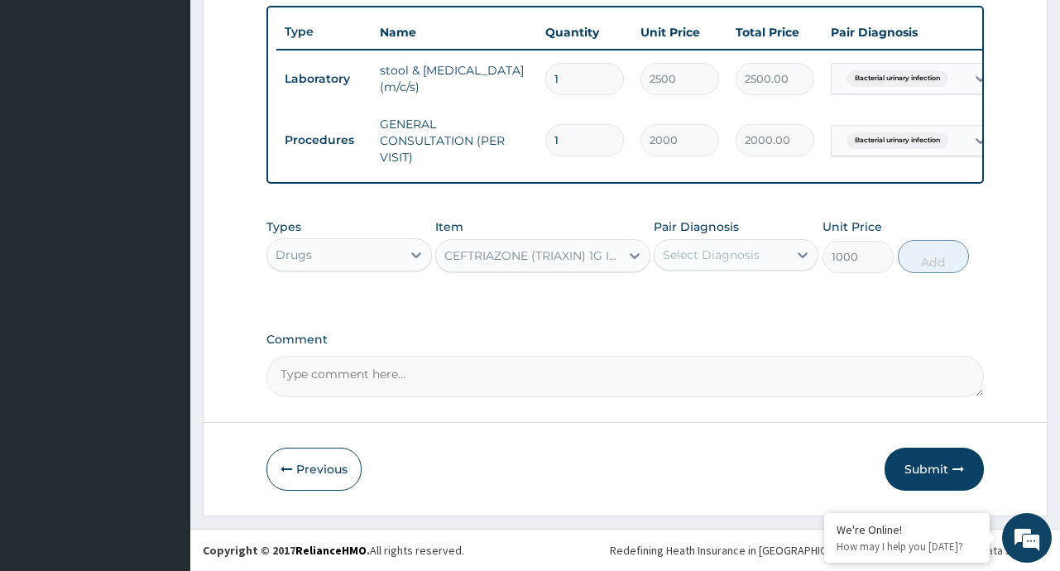
click at [745, 256] on div "Select Diagnosis" at bounding box center [711, 255] width 97 height 17
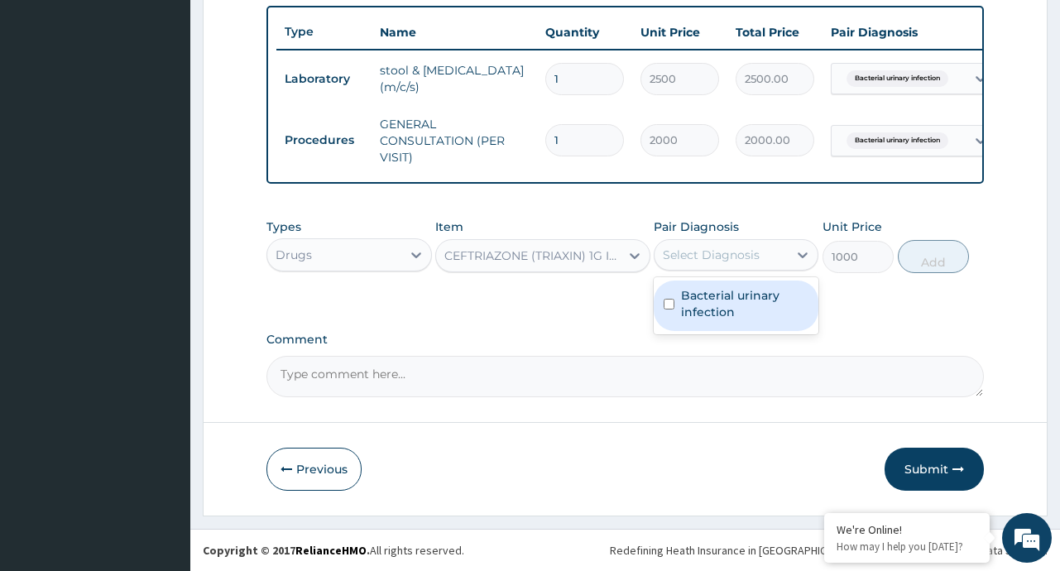
click at [705, 313] on label "Bacterial urinary infection" at bounding box center [744, 303] width 127 height 33
checkbox input "true"
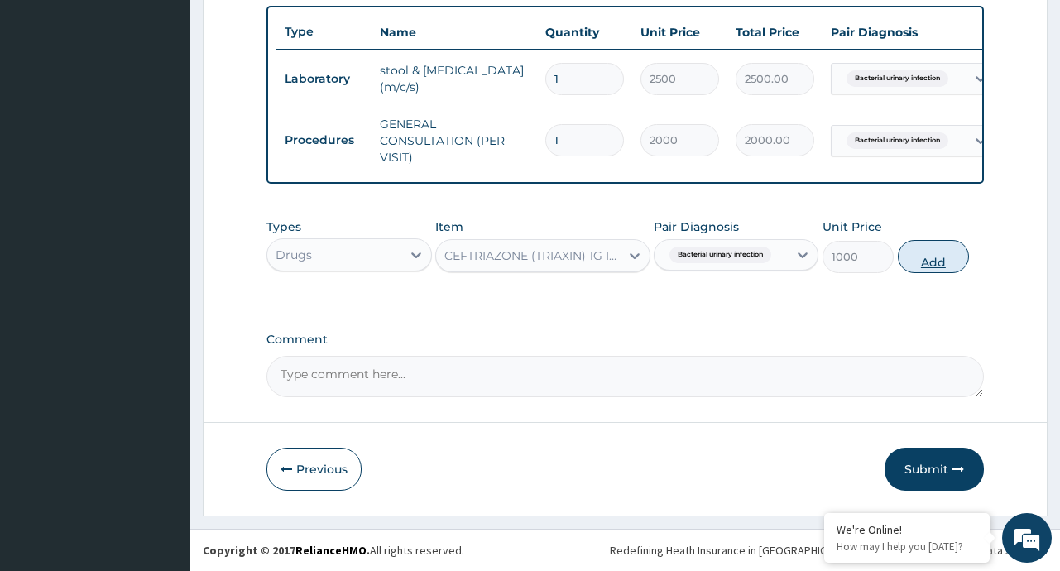
click at [949, 251] on button "Add" at bounding box center [934, 256] width 72 height 33
type input "0"
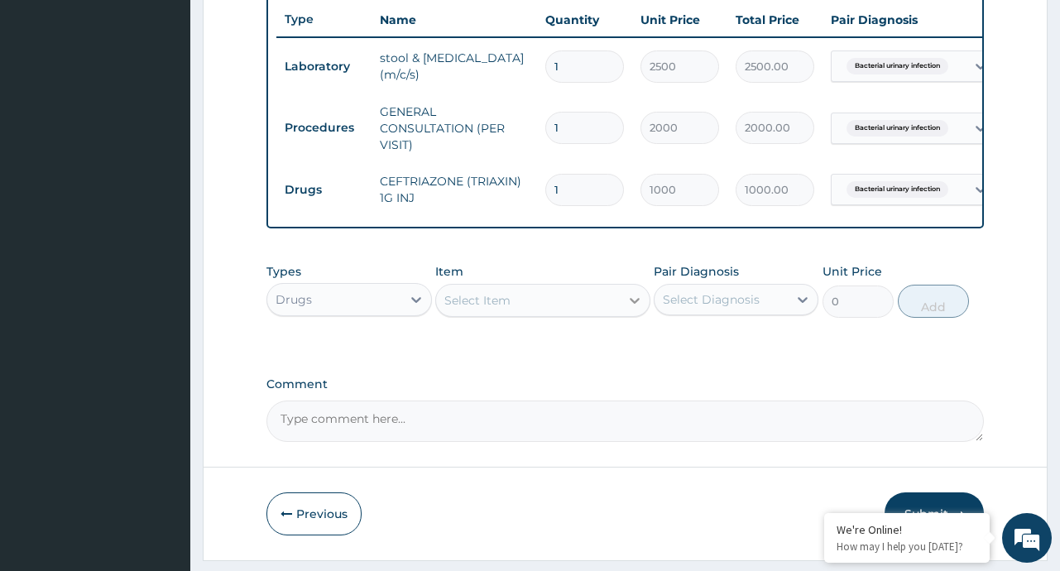
click at [631, 309] on icon at bounding box center [634, 300] width 17 height 17
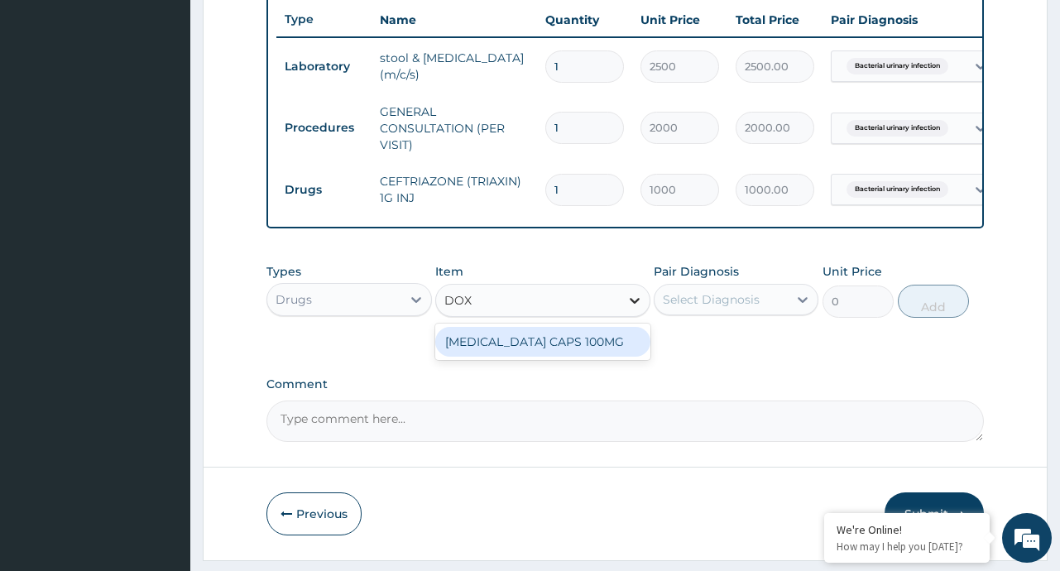
type input "DOXY"
click at [597, 341] on div "[MEDICAL_DATA] CAPS 100MG" at bounding box center [542, 342] width 215 height 30
type input "40"
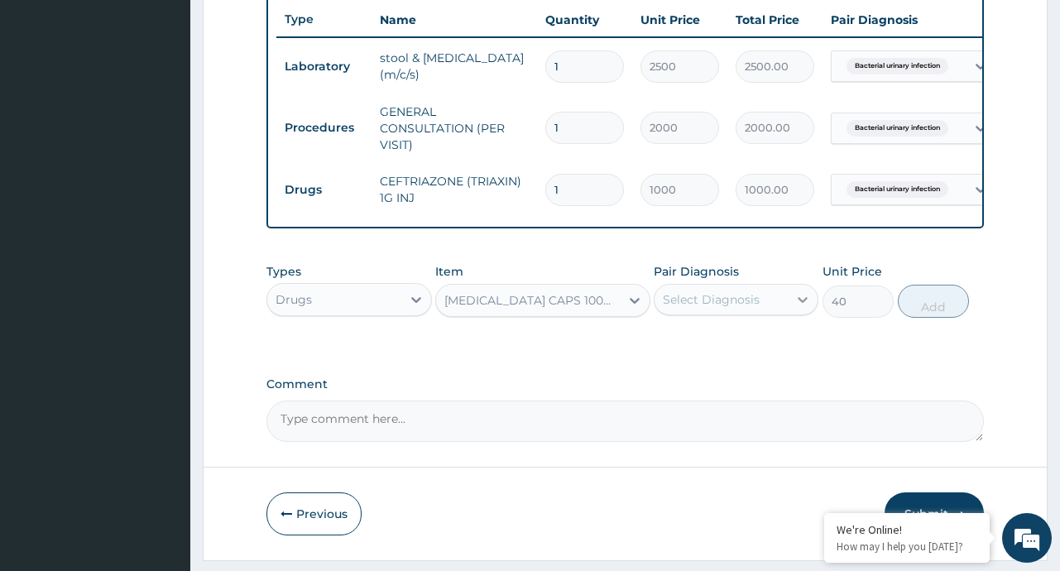
click at [793, 311] on div at bounding box center [803, 300] width 30 height 30
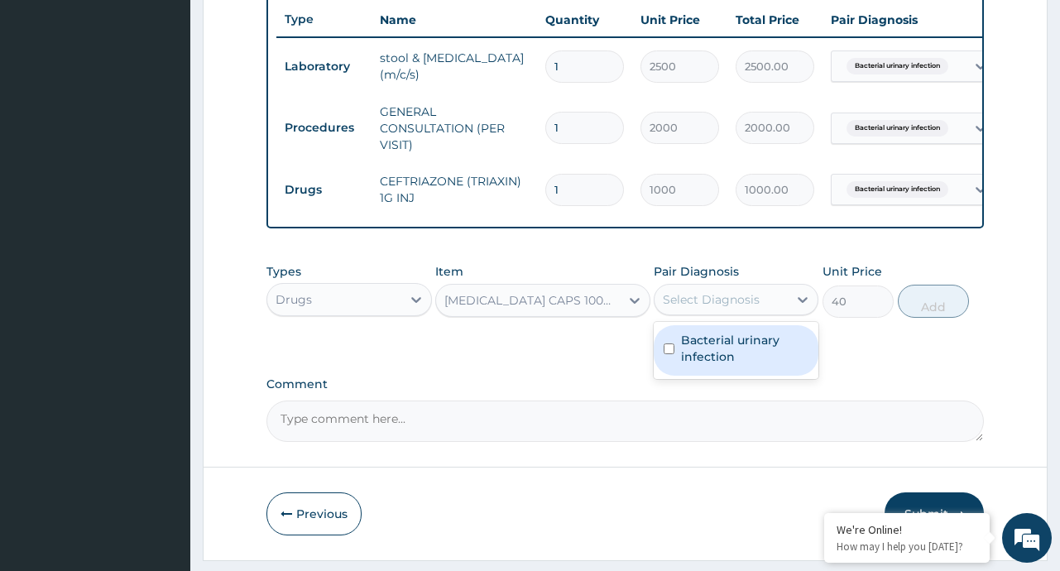
click at [731, 356] on label "Bacterial urinary infection" at bounding box center [744, 348] width 127 height 33
checkbox input "true"
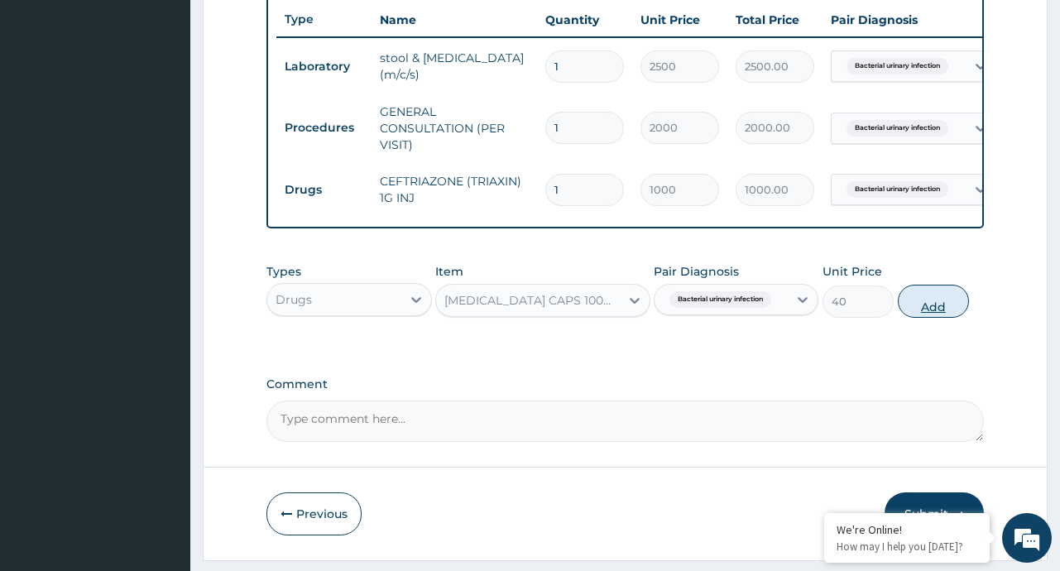
click at [917, 314] on button "Add" at bounding box center [934, 301] width 72 height 33
type input "0"
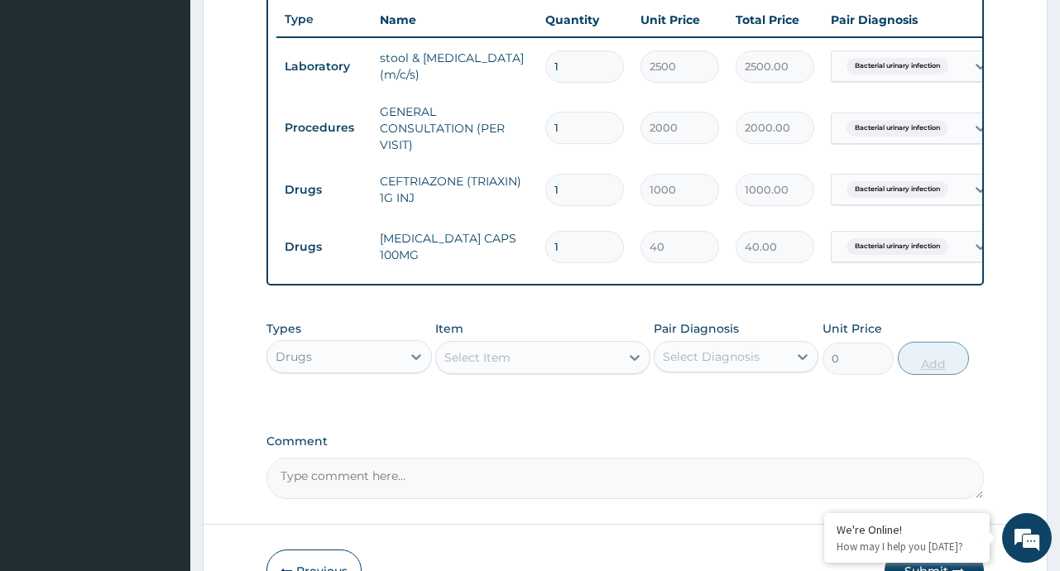
type input "0.00"
type input "2"
type input "80.00"
type input "28"
type input "1120.00"
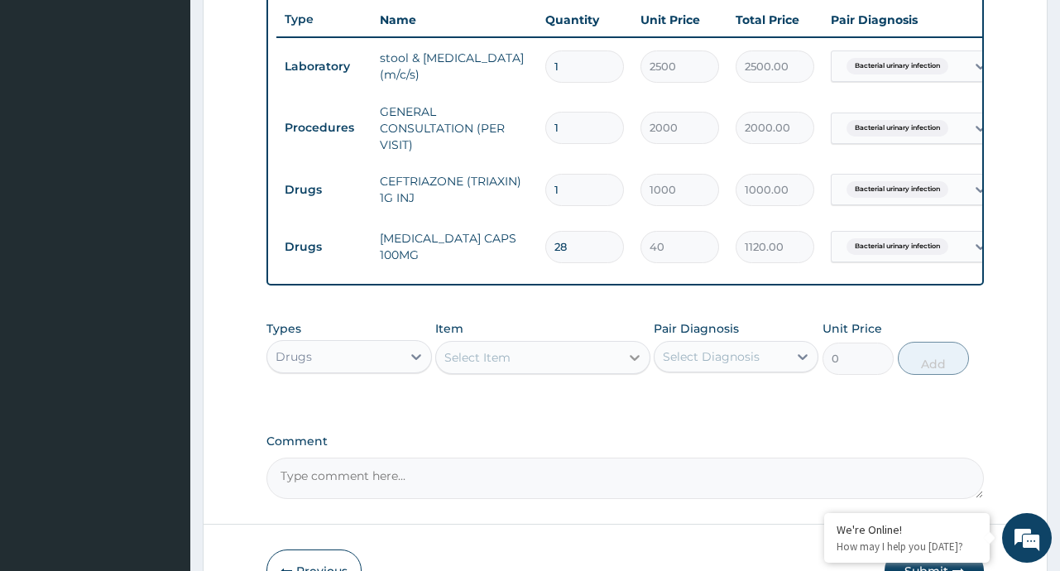
type input "28"
click at [621, 371] on div at bounding box center [635, 358] width 30 height 30
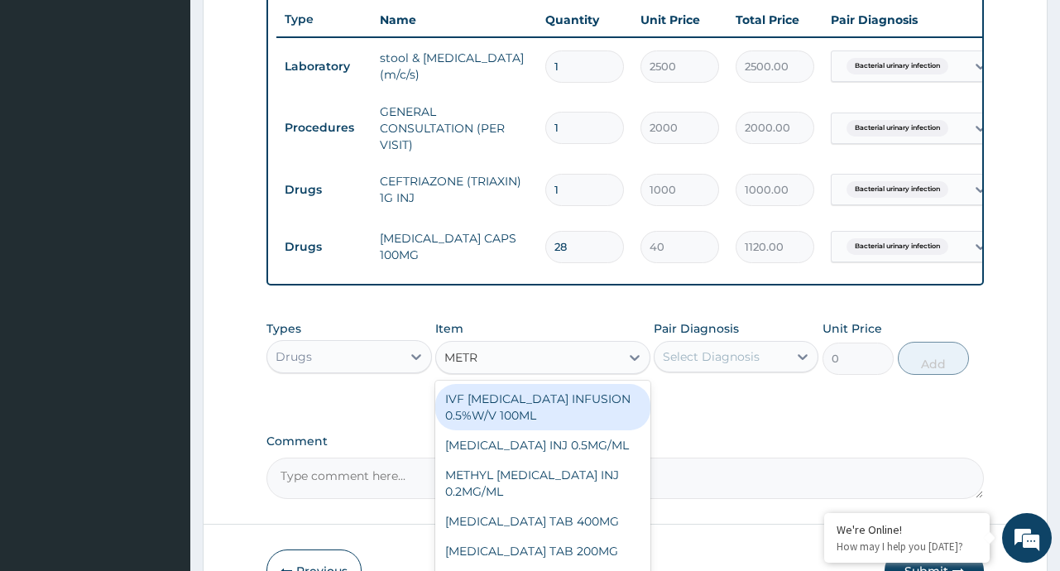
type input "METRO"
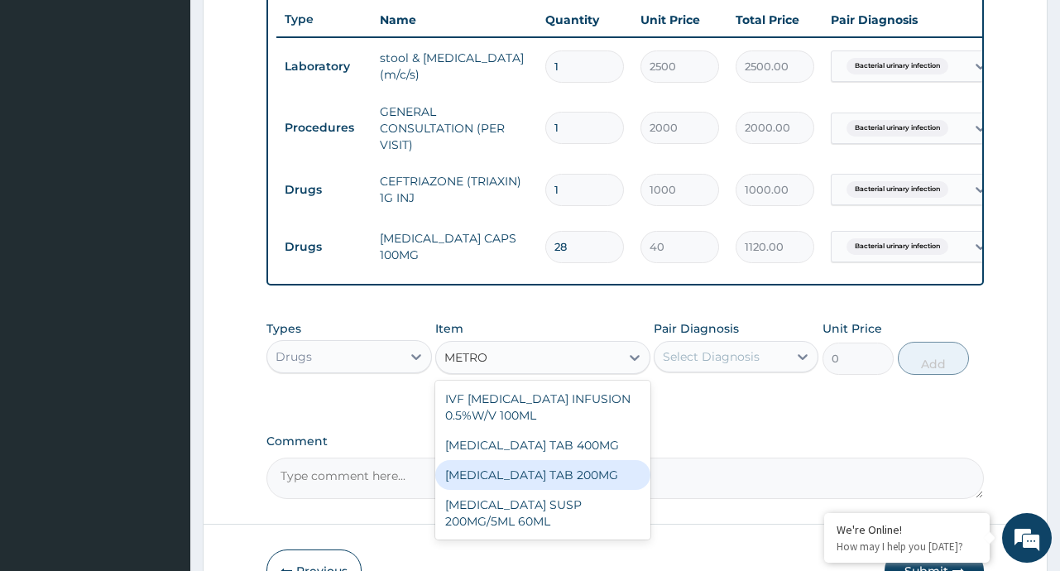
click at [587, 481] on div "METRONIDAZOLE TAB 200MG" at bounding box center [542, 475] width 215 height 30
type input "10"
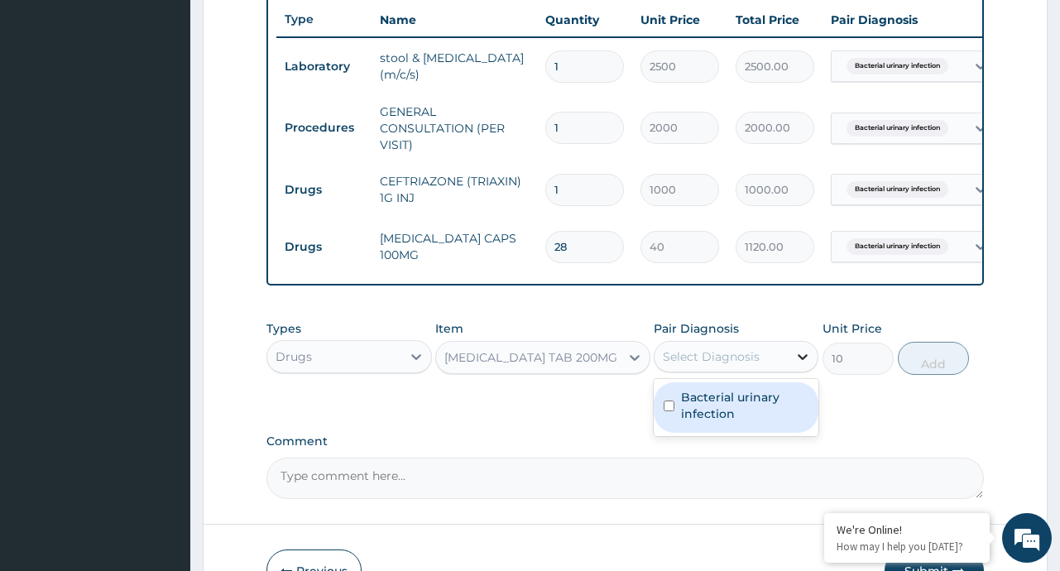
click at [796, 365] on icon at bounding box center [802, 356] width 17 height 17
click at [731, 411] on label "Bacterial urinary infection" at bounding box center [744, 405] width 127 height 33
checkbox input "true"
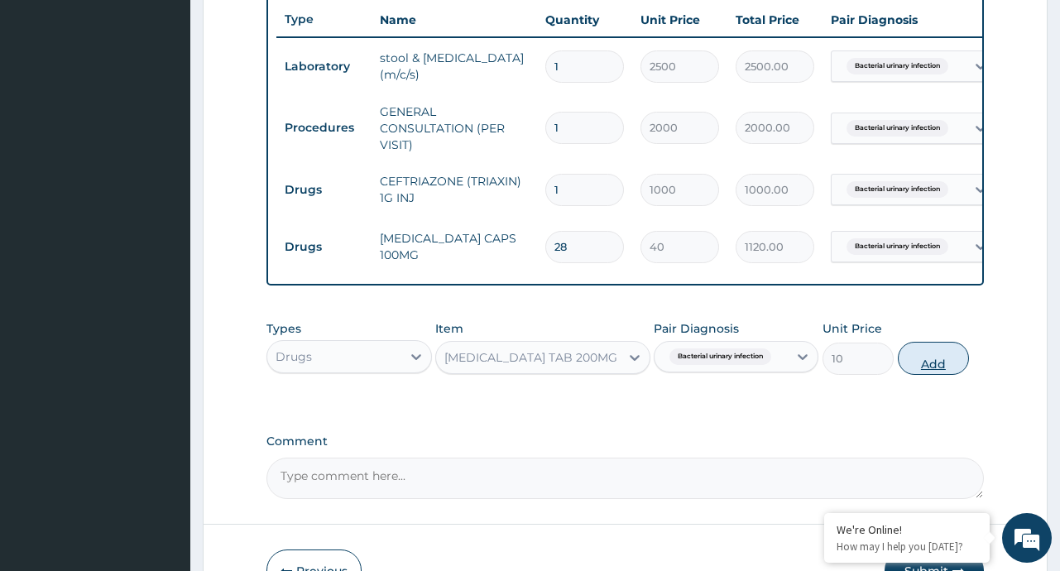
click at [938, 372] on button "Add" at bounding box center [934, 358] width 72 height 33
type input "0"
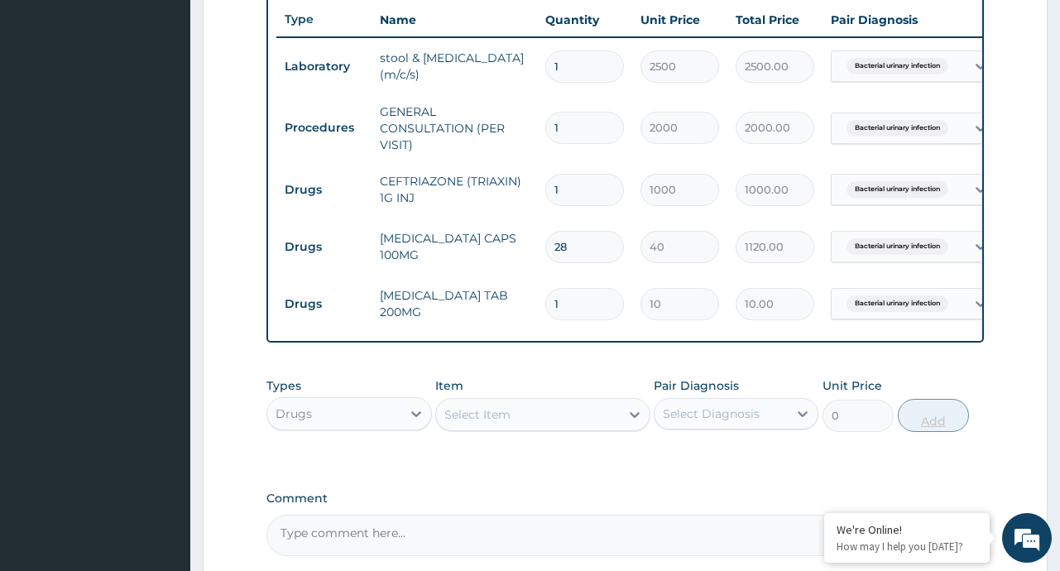
type input "0.00"
type input "6"
type input "60.00"
type input "60"
type input "600.00"
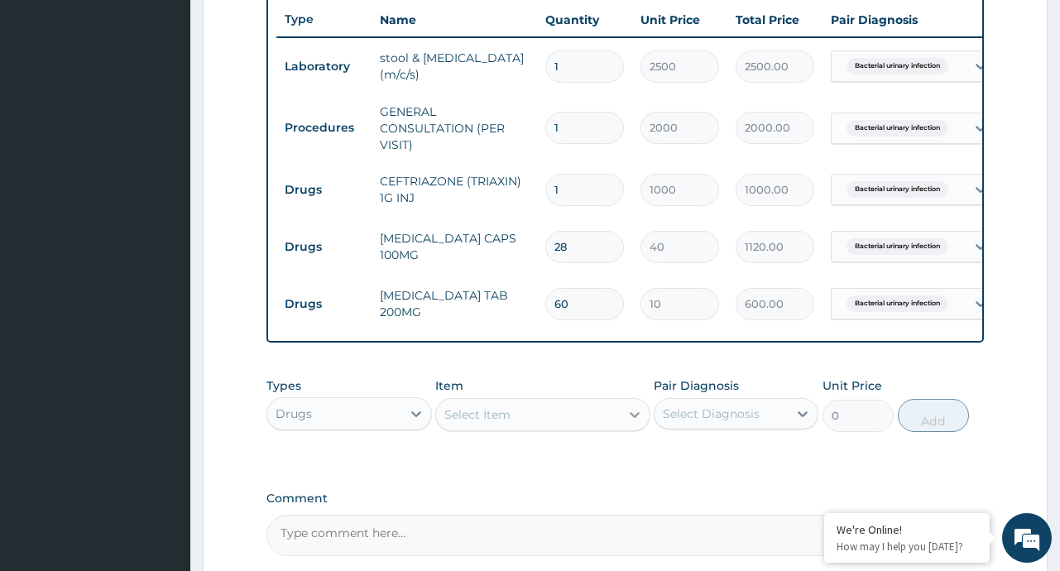
type input "60"
click at [627, 423] on icon at bounding box center [634, 414] width 17 height 17
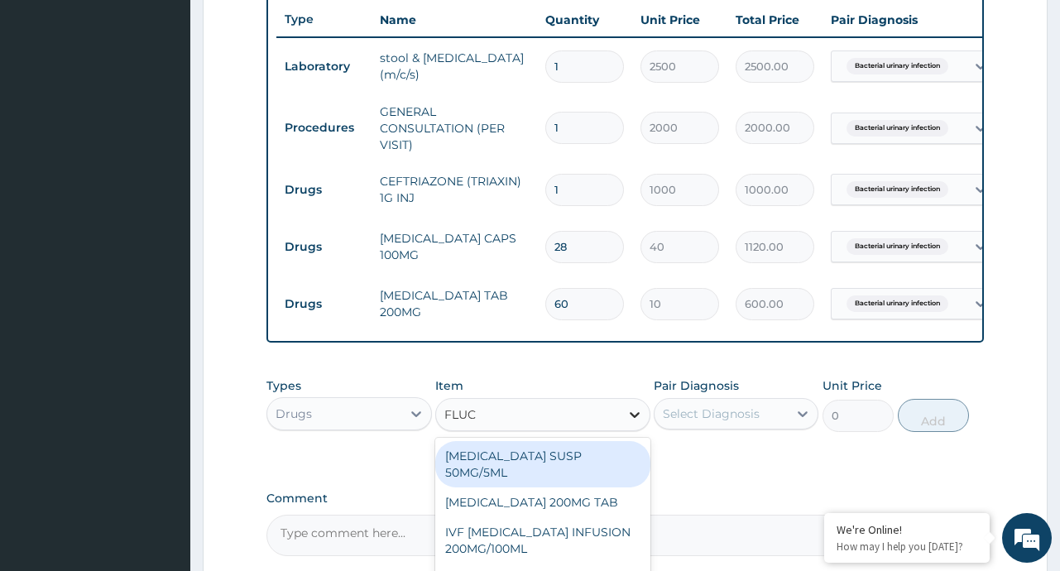
type input "FLUCO"
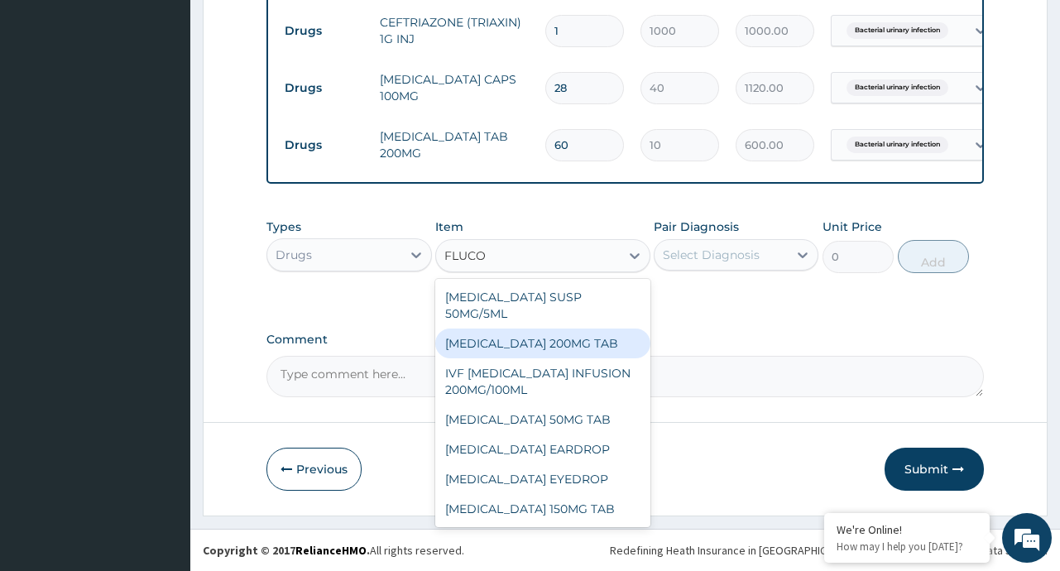
scroll to position [793, 0]
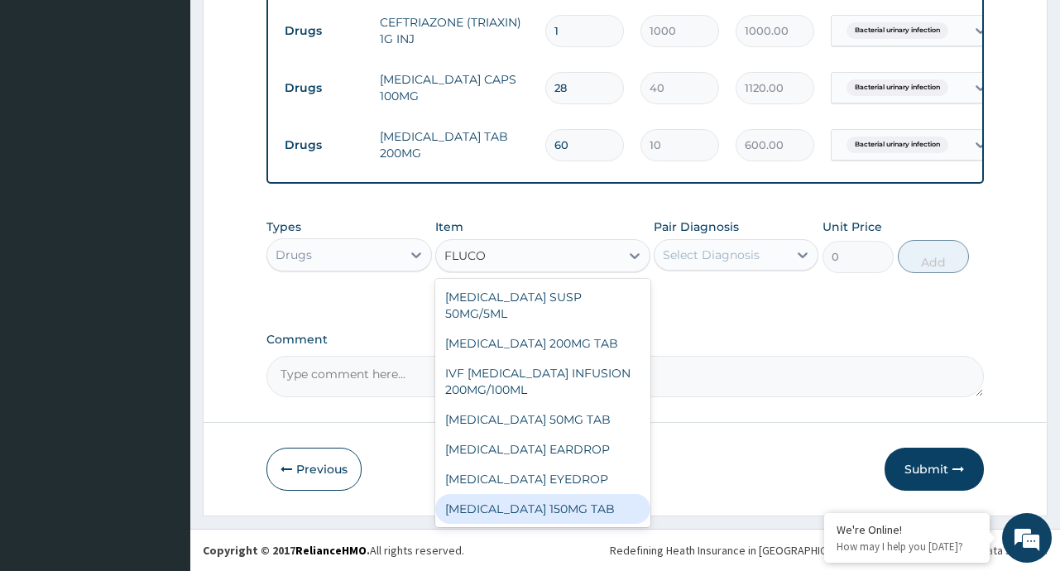
click at [592, 494] on div "FLUCONAZOLE 150MG TAB" at bounding box center [542, 509] width 215 height 30
type input "100"
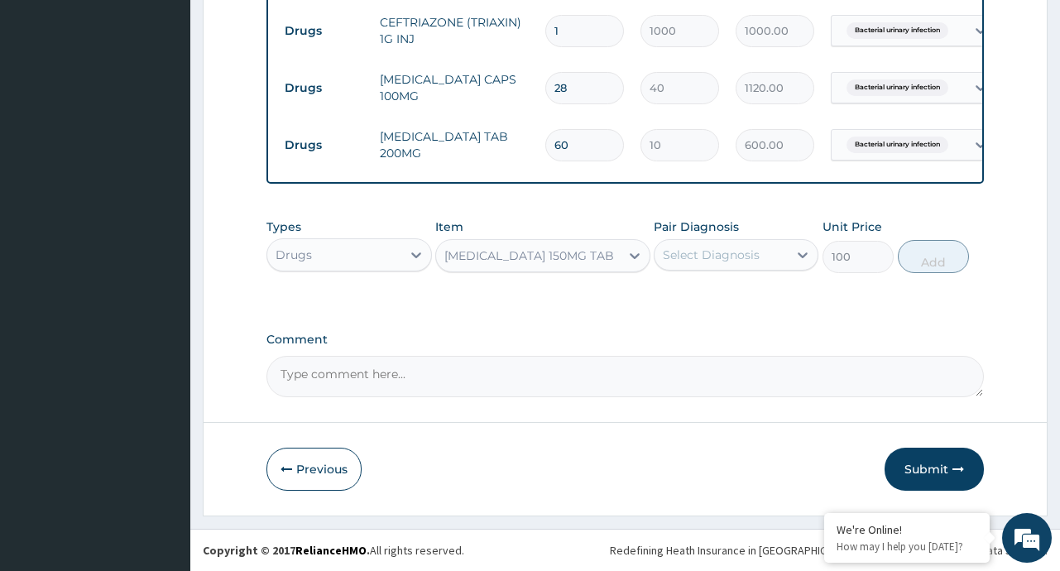
click at [784, 249] on div "Select Diagnosis" at bounding box center [720, 255] width 133 height 26
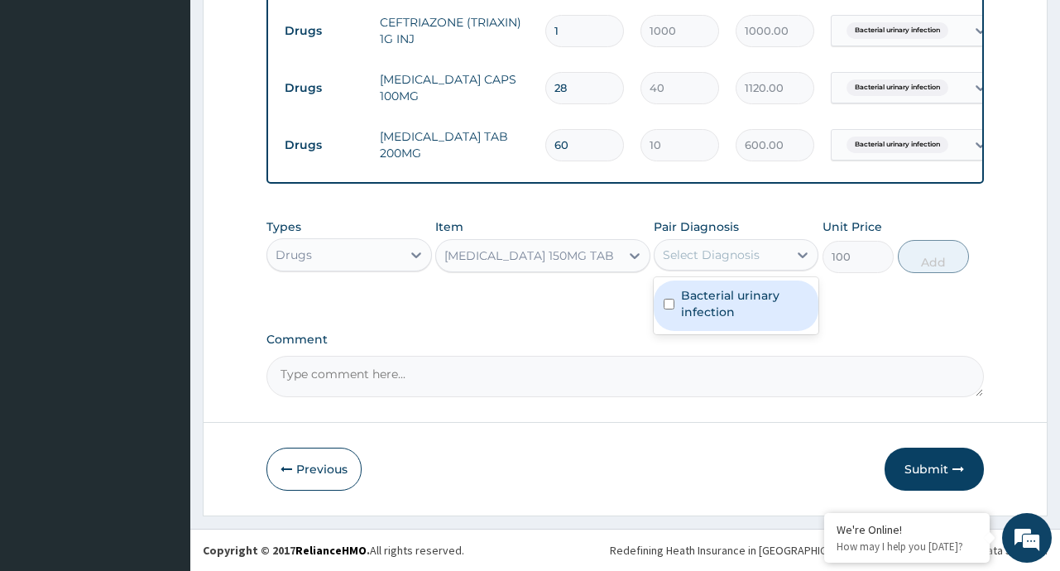
click at [737, 297] on label "Bacterial urinary infection" at bounding box center [744, 303] width 127 height 33
checkbox input "true"
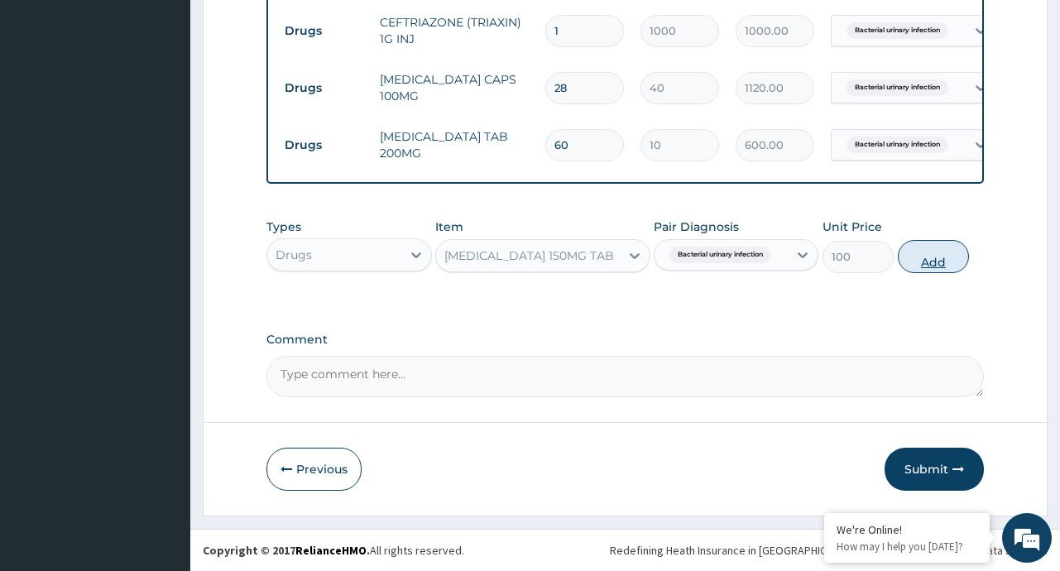
click at [927, 260] on button "Add" at bounding box center [934, 256] width 72 height 33
type input "0"
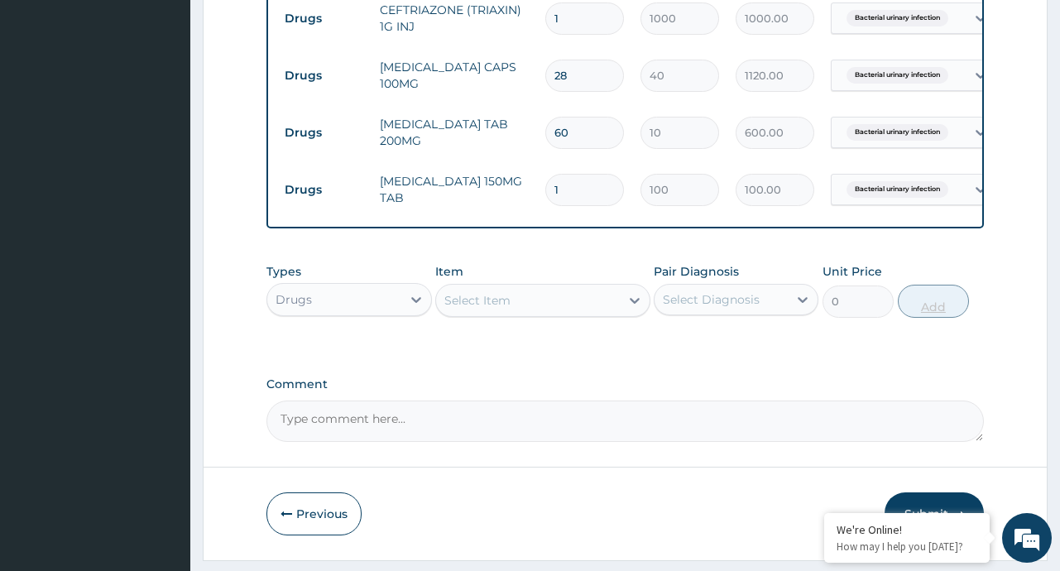
type input "14"
type input "1400.00"
type input "14"
click at [633, 309] on icon at bounding box center [634, 300] width 17 height 17
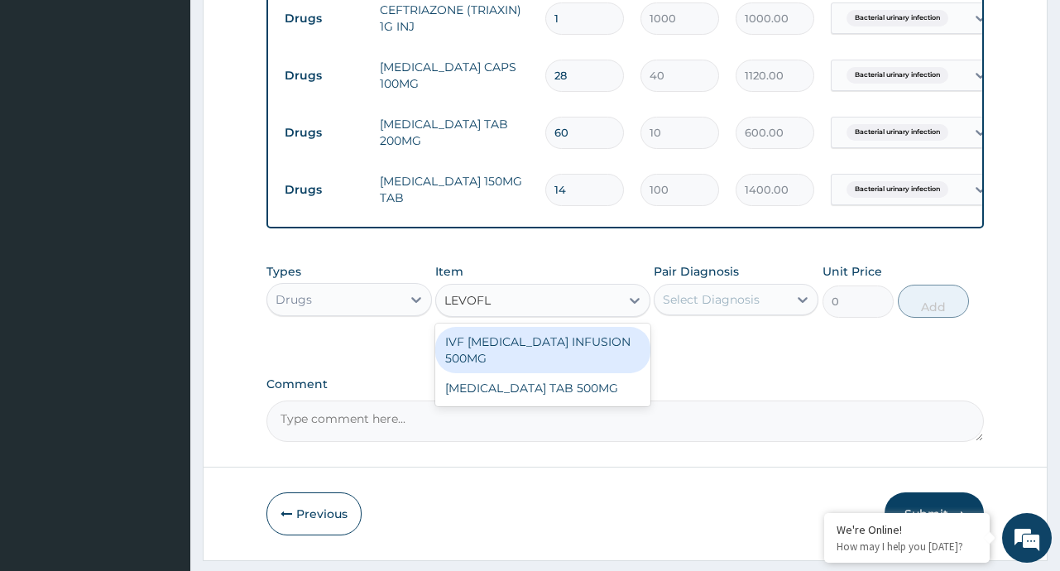
type input "LEVOFLO"
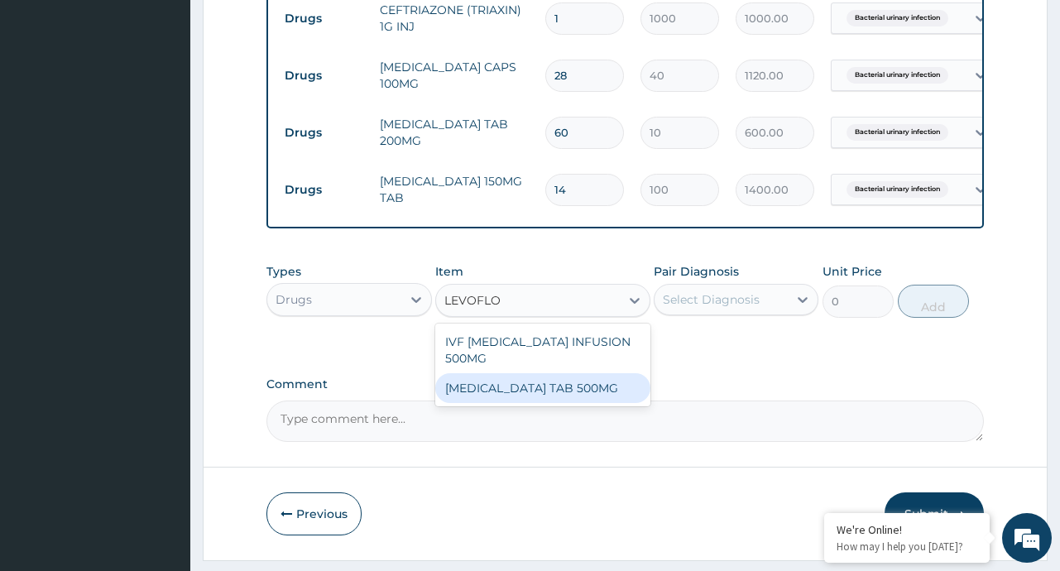
click at [536, 400] on div "LEVOFLOXACIN TAB 500MG" at bounding box center [542, 388] width 215 height 30
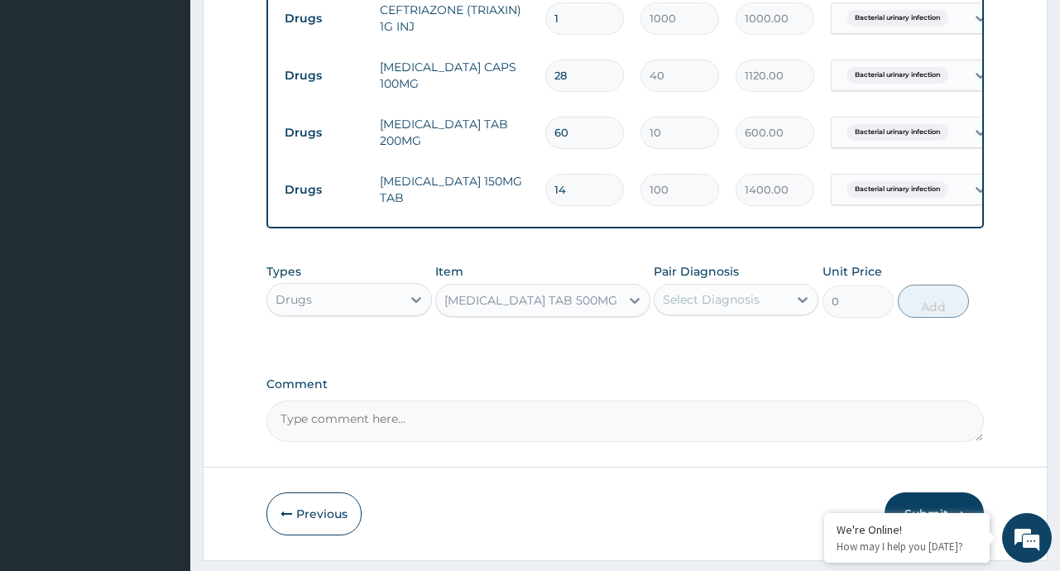
type input "80"
click at [778, 304] on div "Select Diagnosis" at bounding box center [720, 299] width 133 height 26
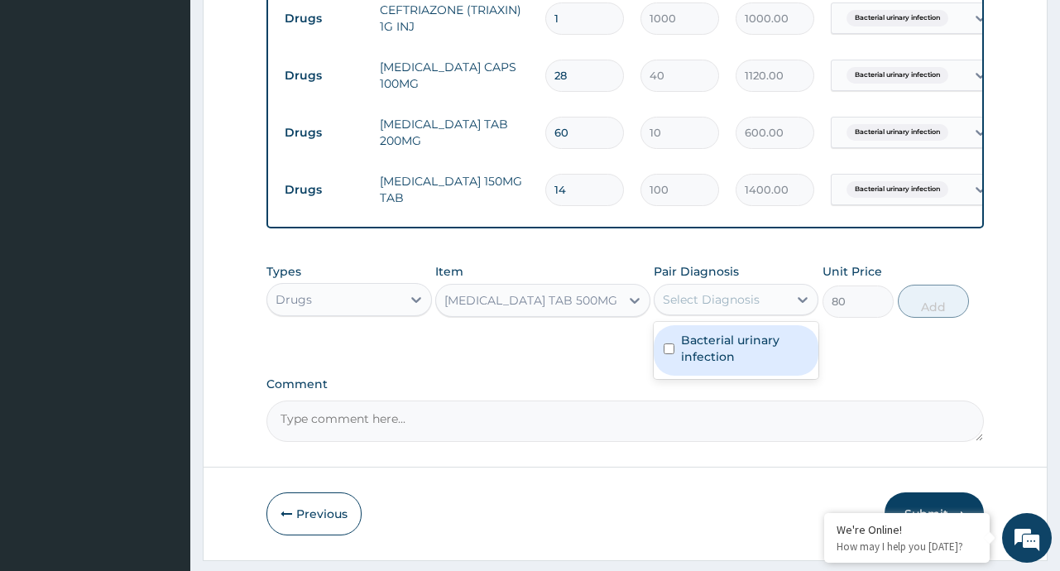
click at [726, 358] on label "Bacterial urinary infection" at bounding box center [744, 348] width 127 height 33
checkbox input "true"
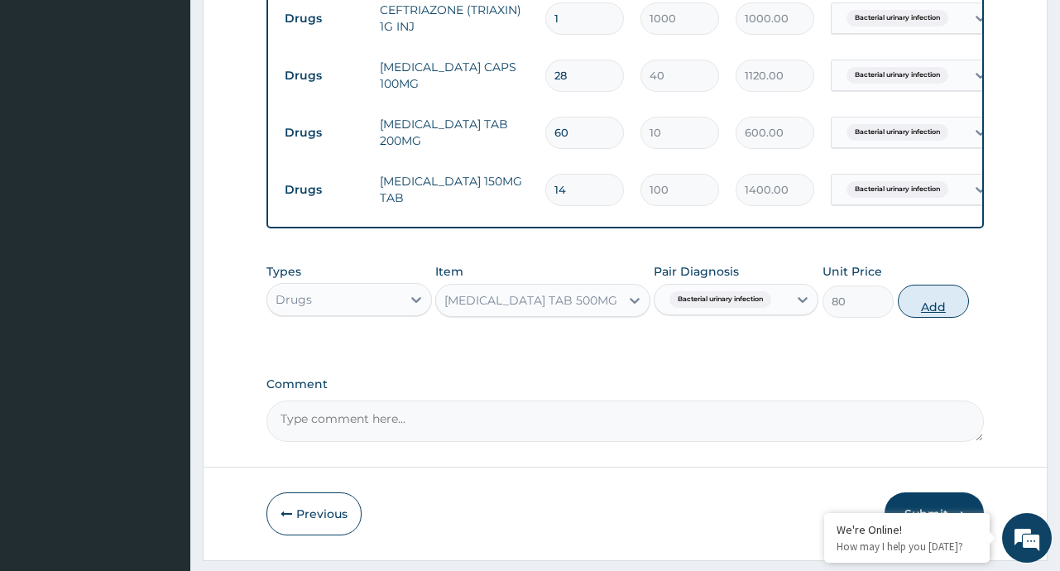
click at [935, 318] on button "Add" at bounding box center [934, 301] width 72 height 33
type input "0"
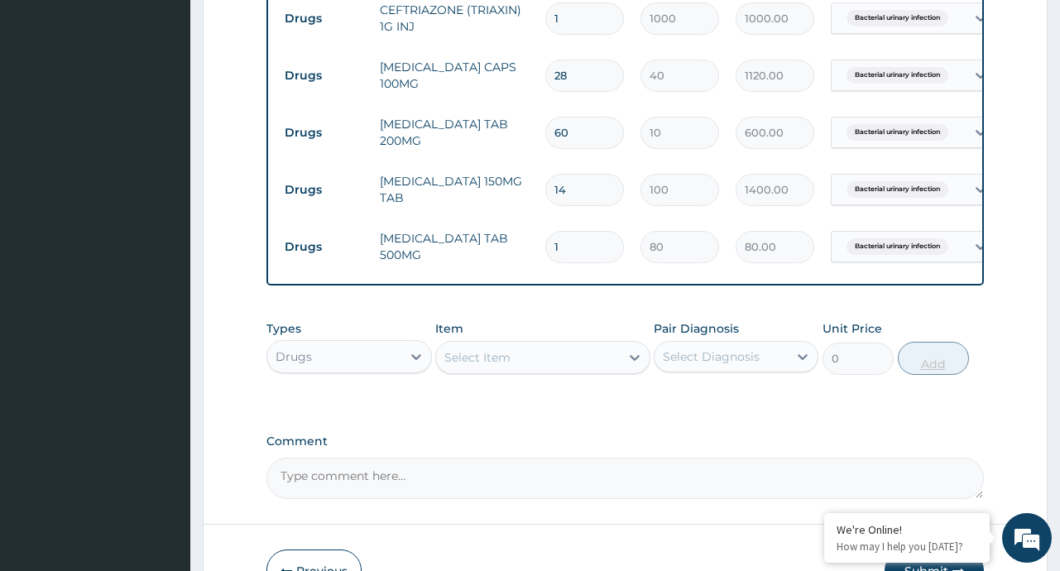
type input "0.00"
type input "2"
type input "160.00"
type input "28"
type input "2240.00"
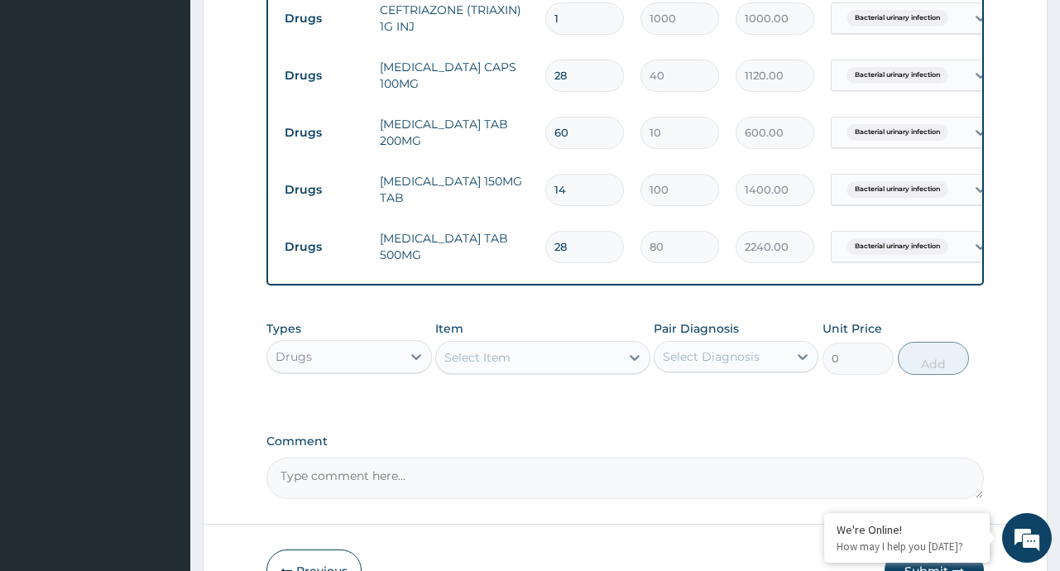
scroll to position [908, 0]
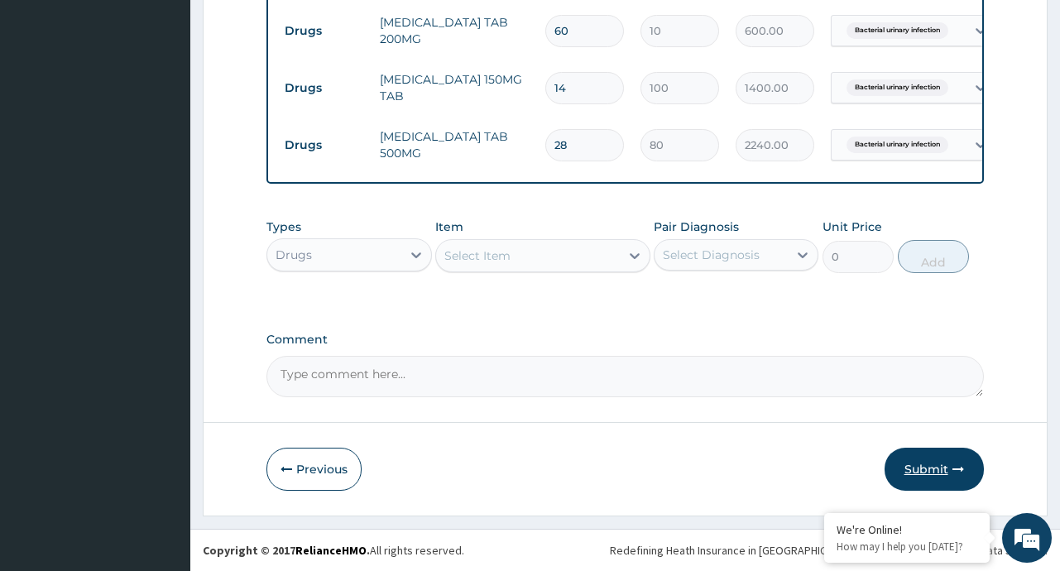
type input "28"
click at [930, 472] on button "Submit" at bounding box center [933, 469] width 99 height 43
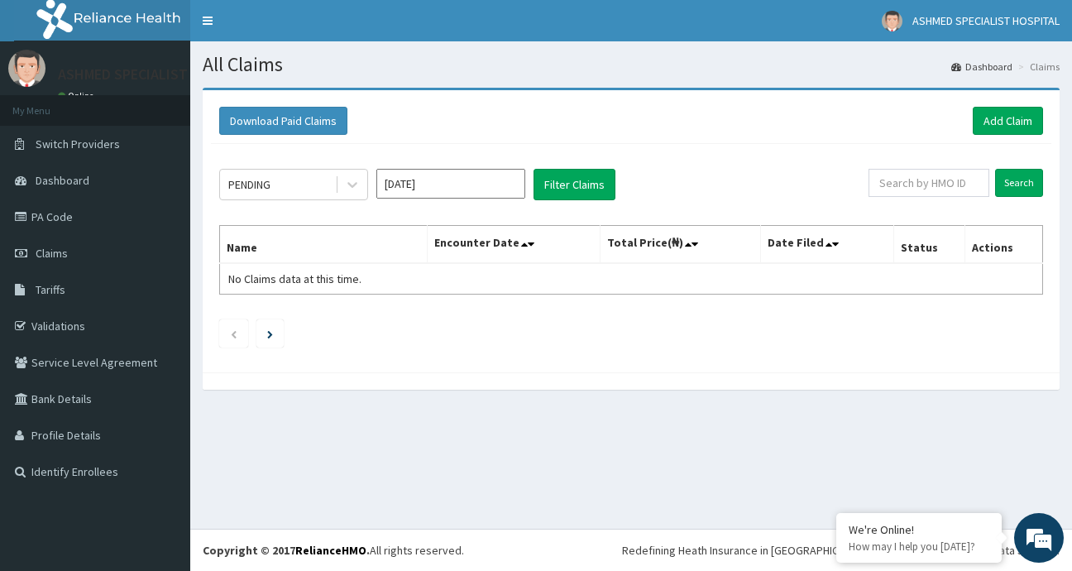
click at [500, 190] on input "[DATE]" at bounding box center [450, 184] width 149 height 30
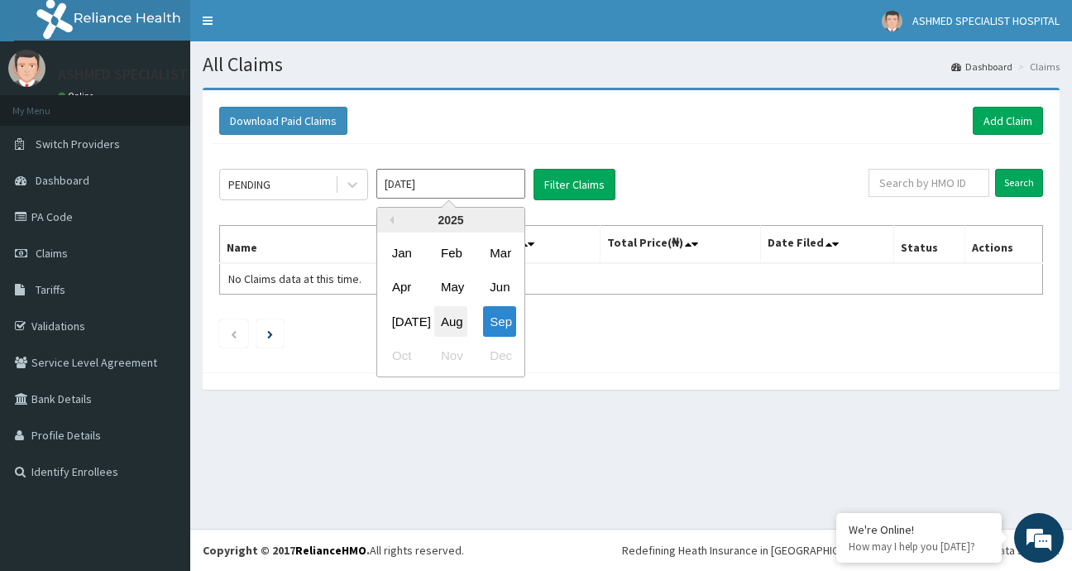
click at [449, 320] on div "Aug" at bounding box center [450, 321] width 33 height 31
type input "[DATE]"
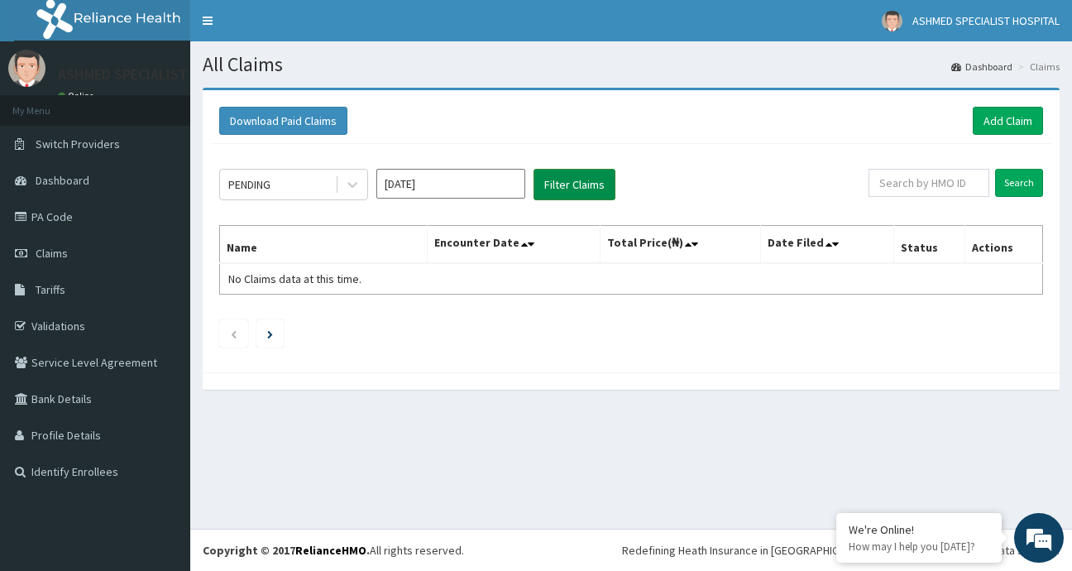
click at [572, 182] on button "Filter Claims" at bounding box center [575, 184] width 82 height 31
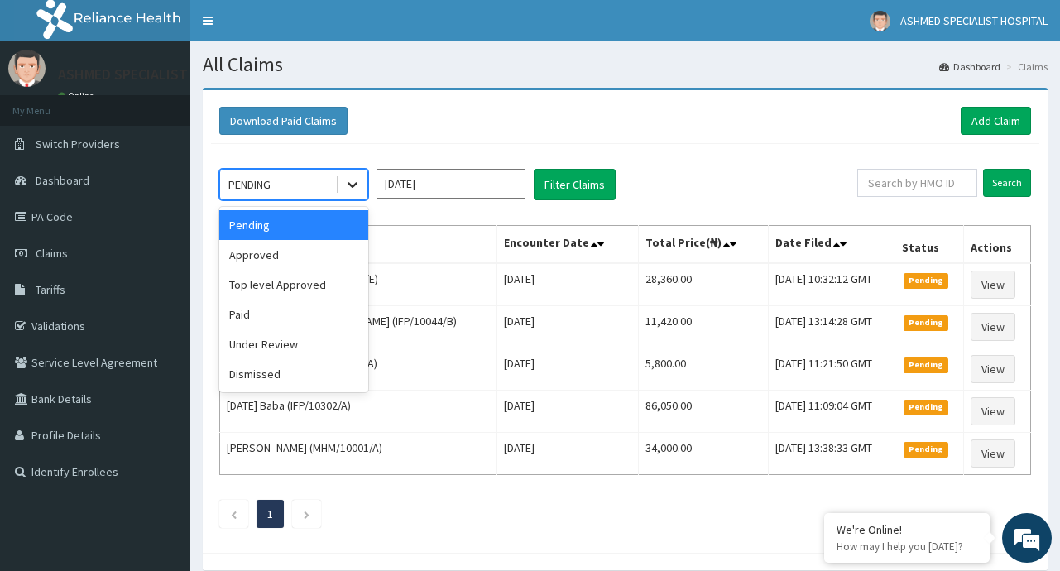
click at [351, 189] on icon at bounding box center [352, 184] width 17 height 17
click at [260, 255] on div "Approved" at bounding box center [293, 255] width 149 height 30
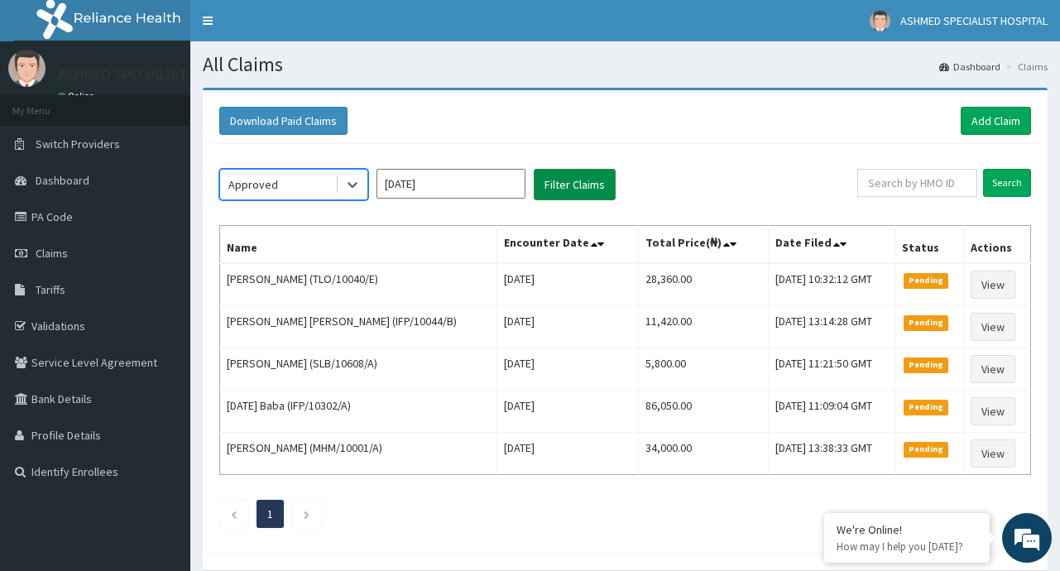
click at [578, 175] on button "Filter Claims" at bounding box center [575, 184] width 82 height 31
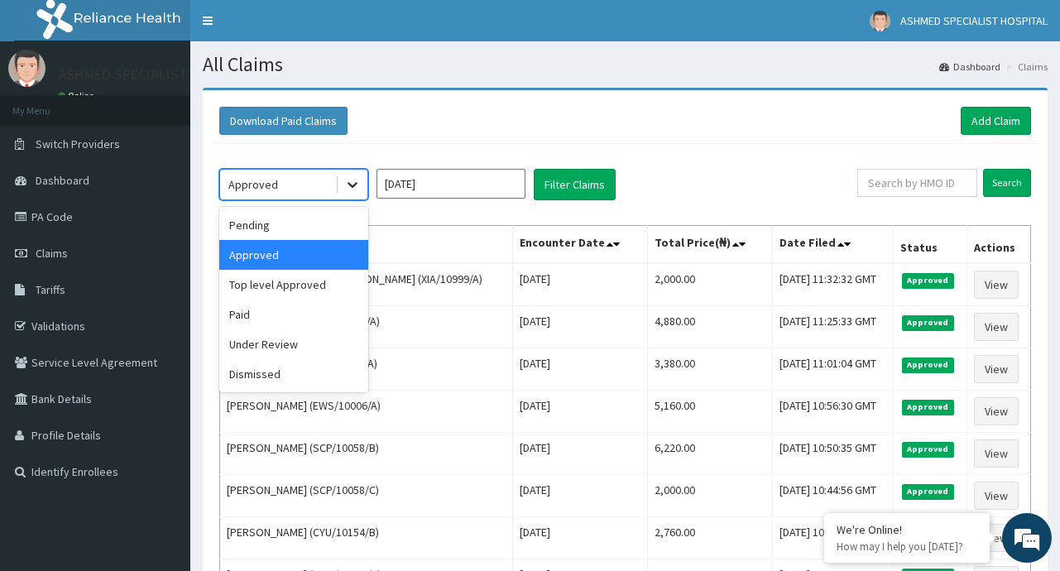
click at [362, 187] on div at bounding box center [353, 185] width 30 height 30
click at [275, 347] on div "Under Review" at bounding box center [293, 344] width 149 height 30
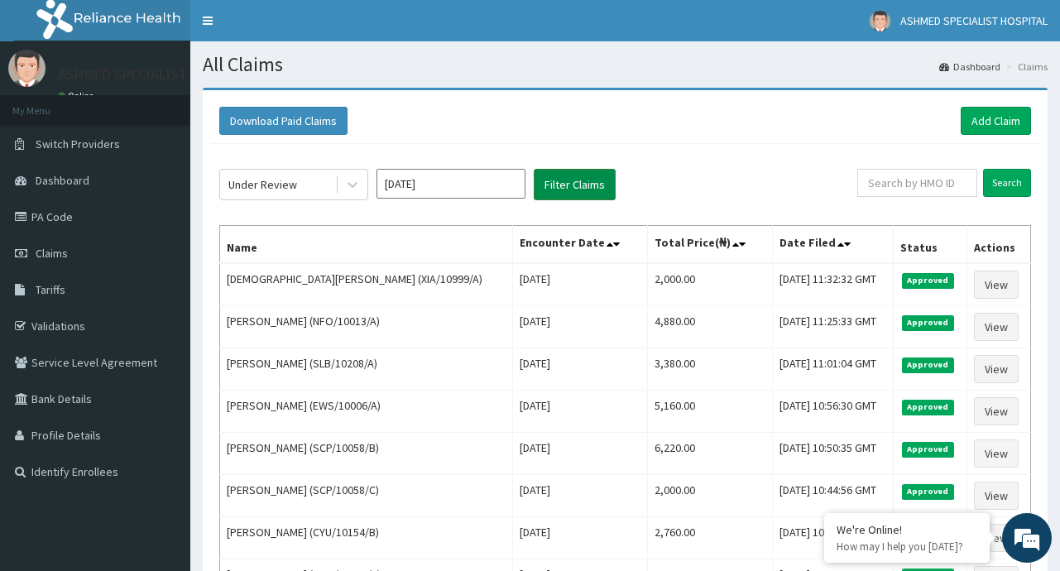
click at [571, 185] on button "Filter Claims" at bounding box center [575, 184] width 82 height 31
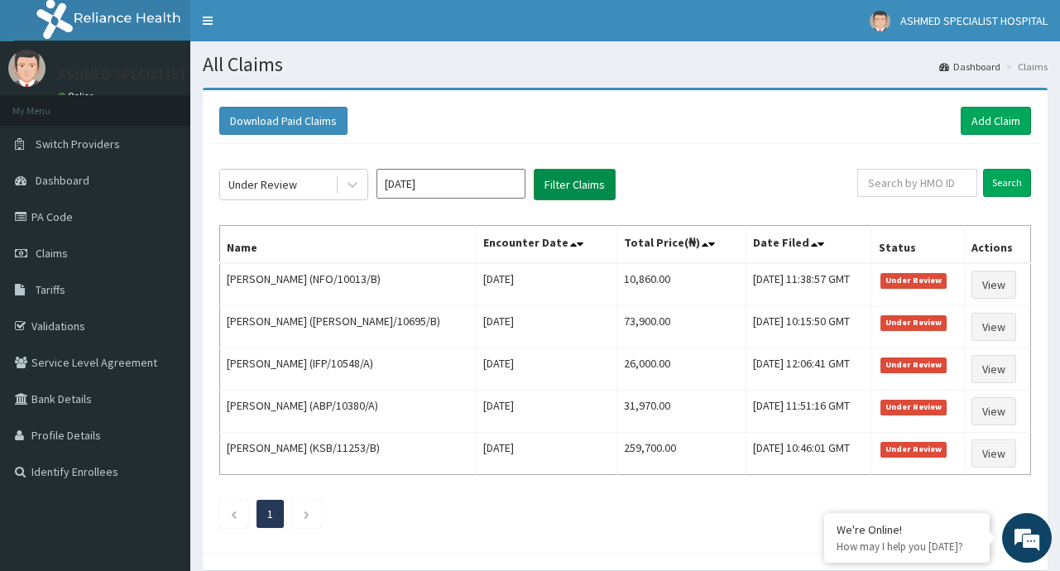
click at [582, 182] on button "Filter Claims" at bounding box center [575, 184] width 82 height 31
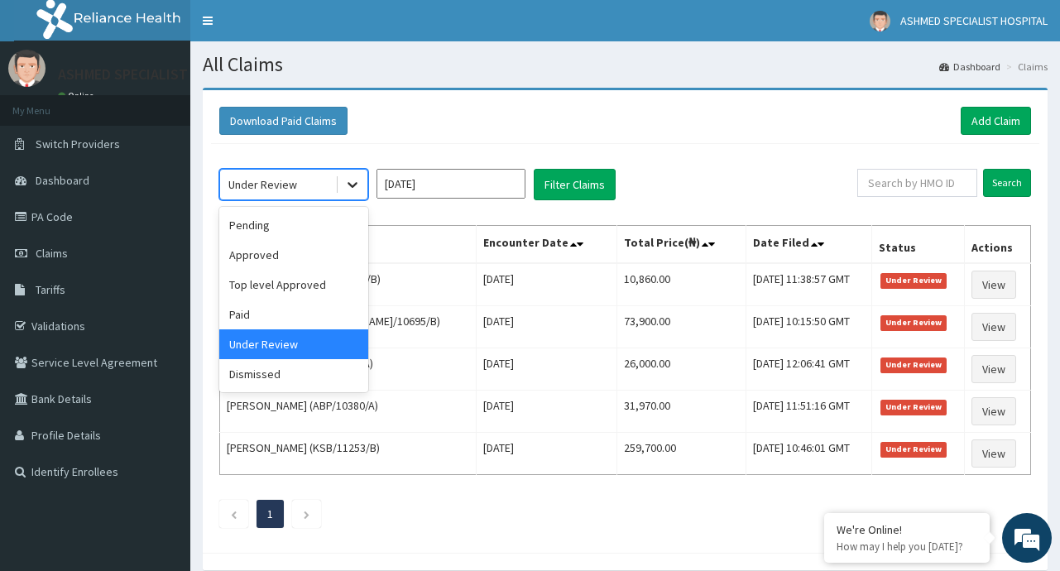
click at [346, 181] on icon at bounding box center [352, 184] width 17 height 17
click at [261, 254] on div "Approved" at bounding box center [293, 255] width 149 height 30
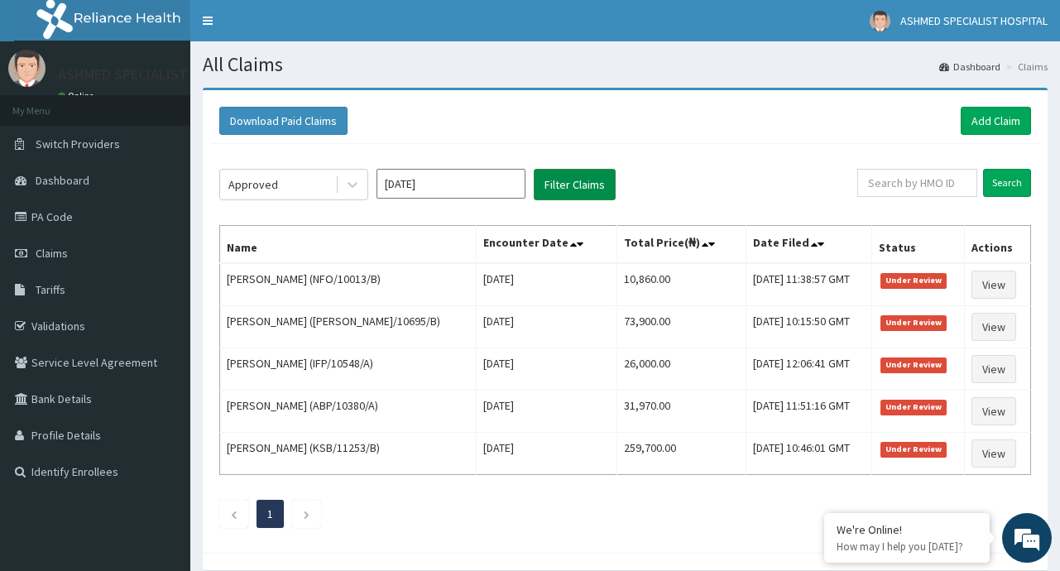
click at [576, 170] on button "Filter Claims" at bounding box center [575, 184] width 82 height 31
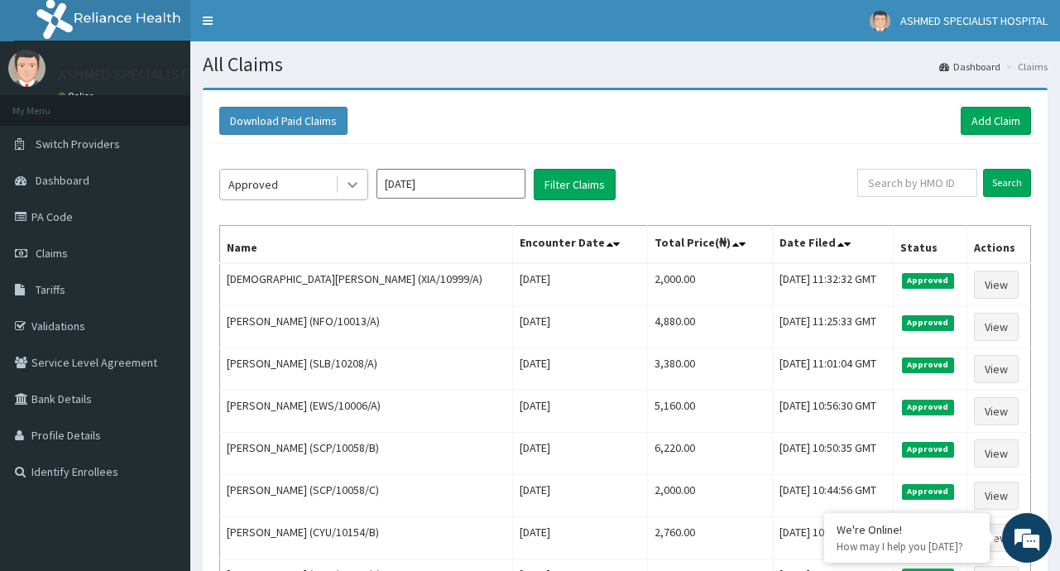
click at [349, 183] on icon at bounding box center [352, 186] width 10 height 6
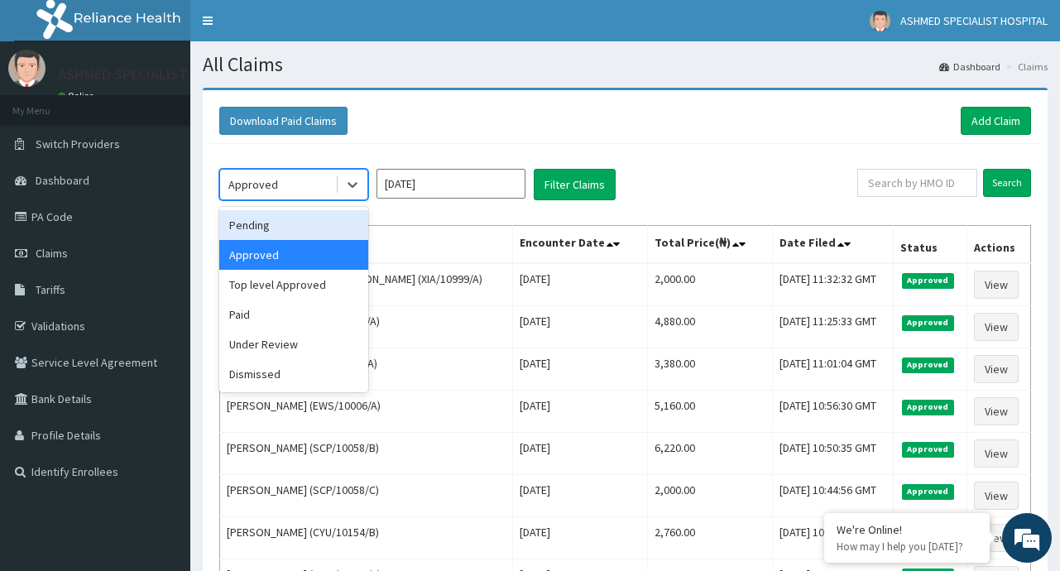
click at [270, 228] on div "Pending" at bounding box center [293, 225] width 149 height 30
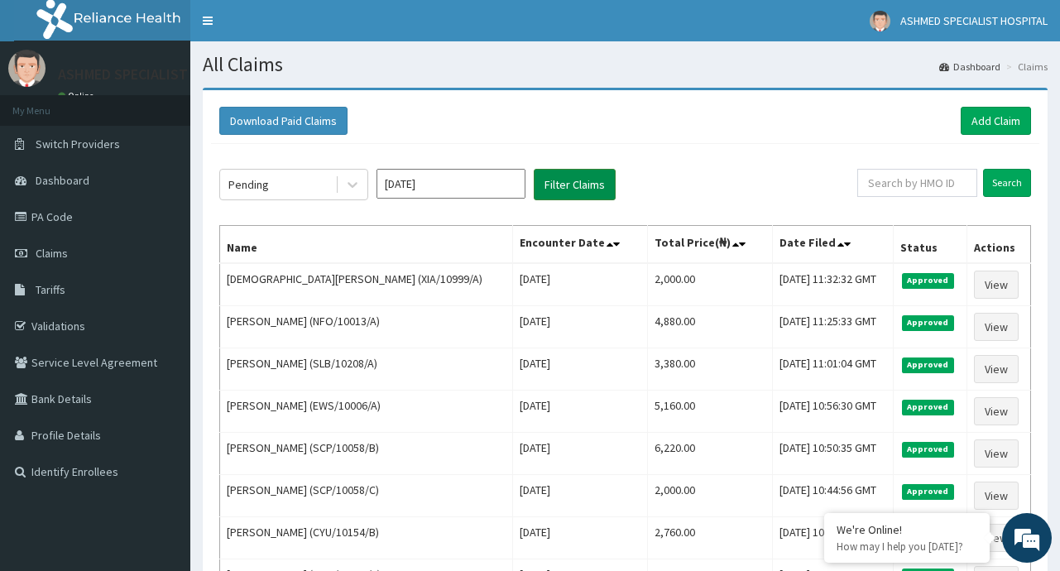
click at [590, 181] on button "Filter Claims" at bounding box center [575, 184] width 82 height 31
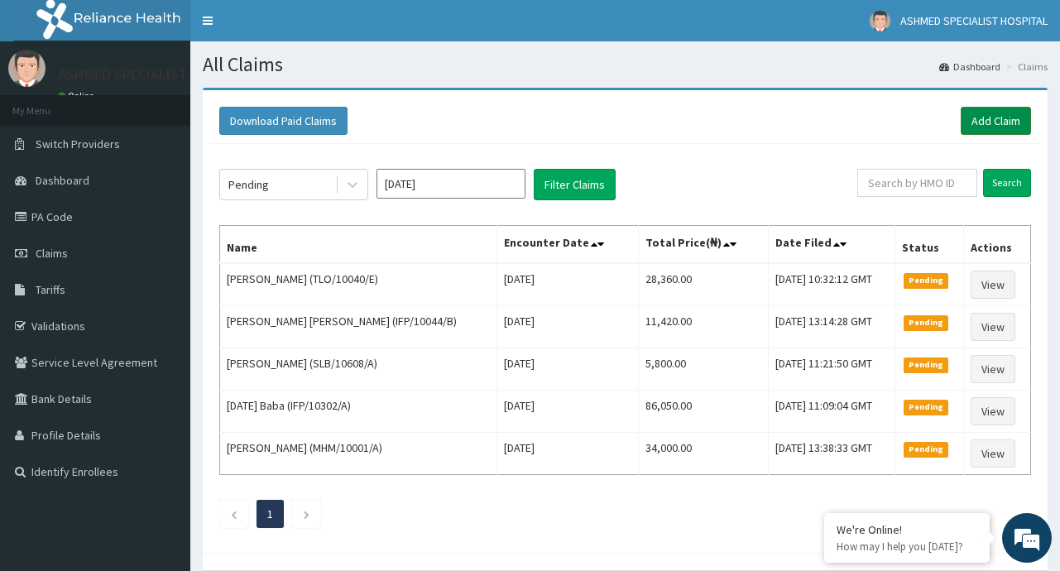
click at [970, 125] on link "Add Claim" at bounding box center [996, 121] width 70 height 28
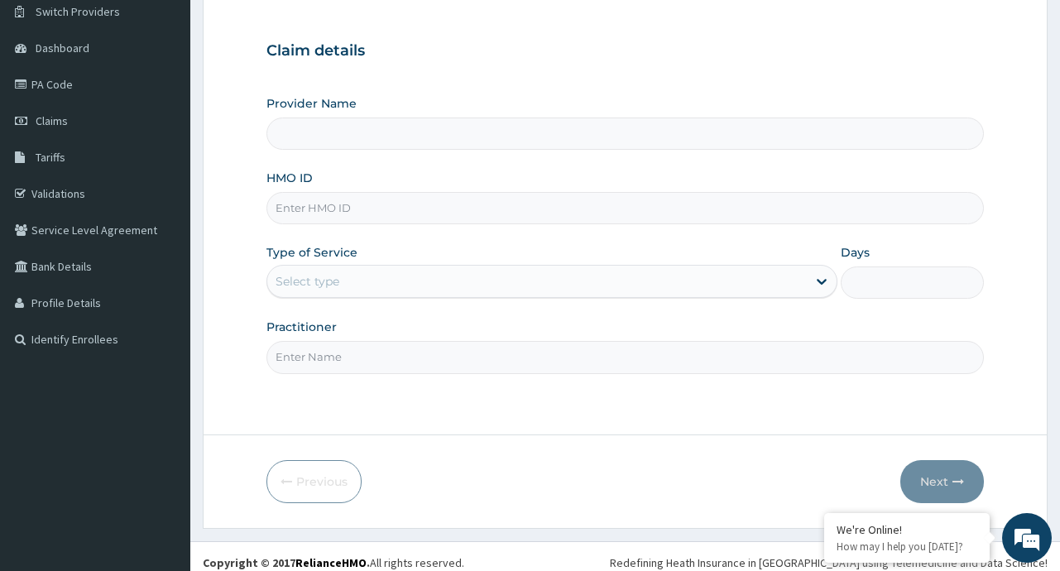
scroll to position [145, 0]
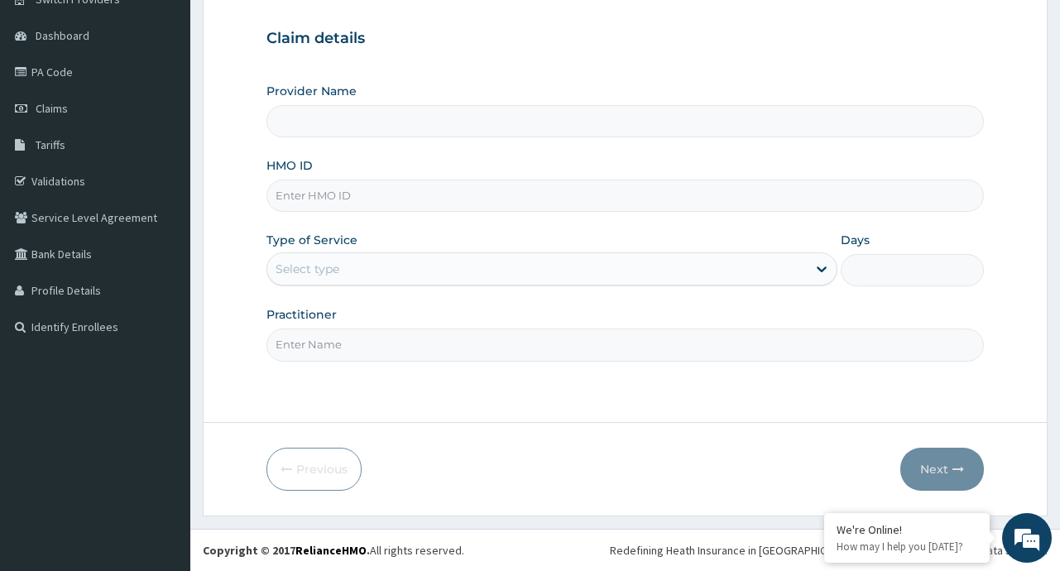
type input "ASHMED SPECIALIST HOSPITAL"
click at [352, 208] on input "HMO ID" at bounding box center [624, 196] width 716 height 32
type input "SLB/10208/B"
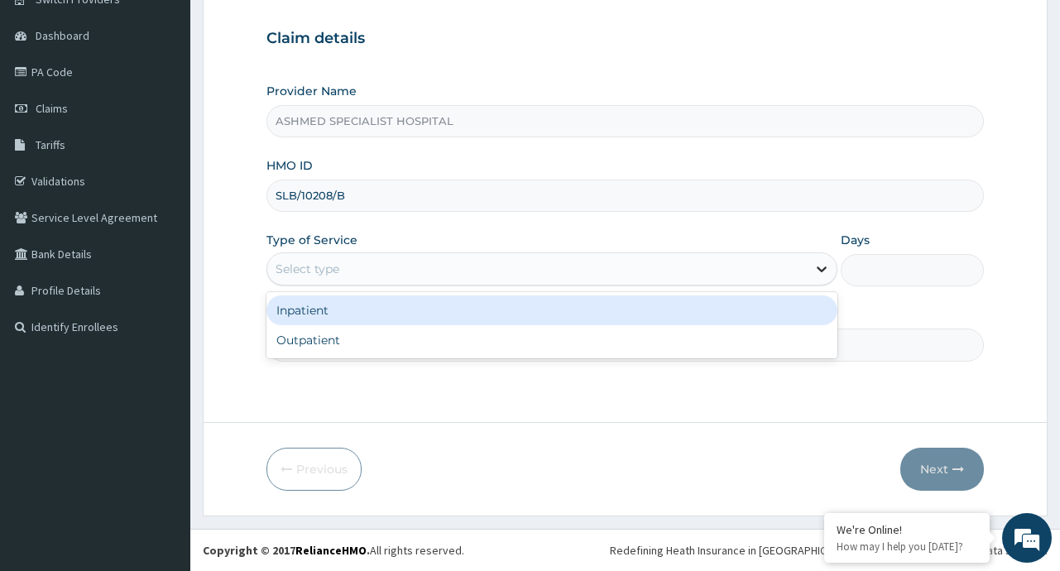
click at [822, 275] on icon at bounding box center [821, 269] width 17 height 17
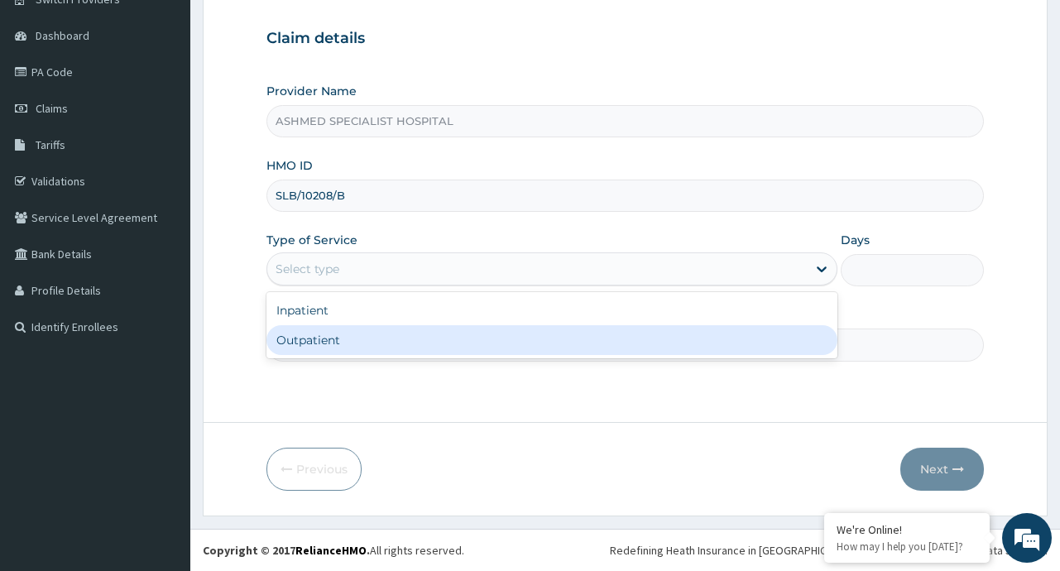
click at [551, 335] on div "Outpatient" at bounding box center [551, 340] width 571 height 30
type input "1"
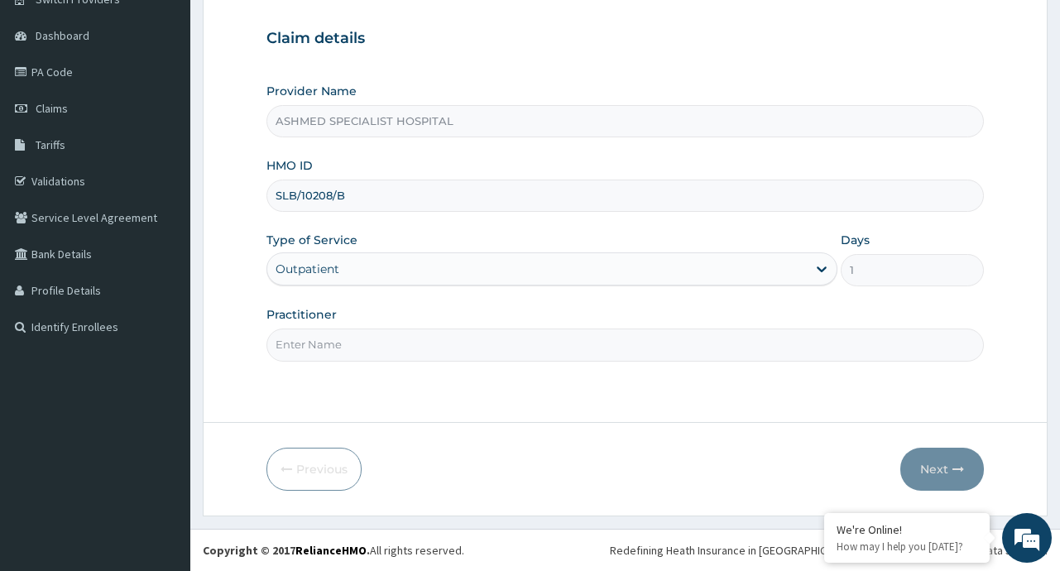
click at [356, 351] on input "Practitioner" at bounding box center [624, 344] width 716 height 32
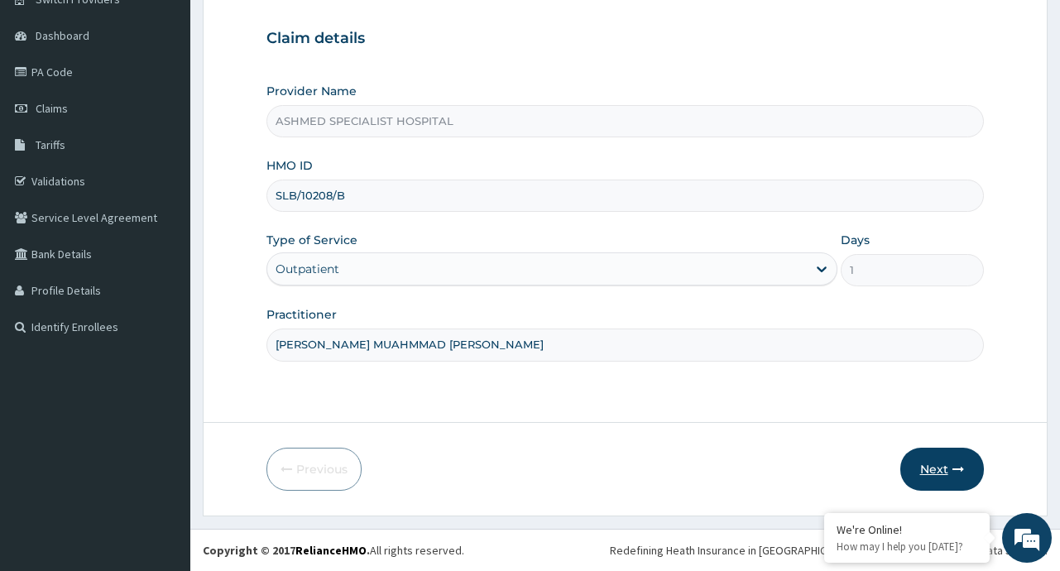
type input "[PERSON_NAME] MUAHMMAD [PERSON_NAME]"
click at [957, 467] on icon "button" at bounding box center [958, 469] width 12 height 12
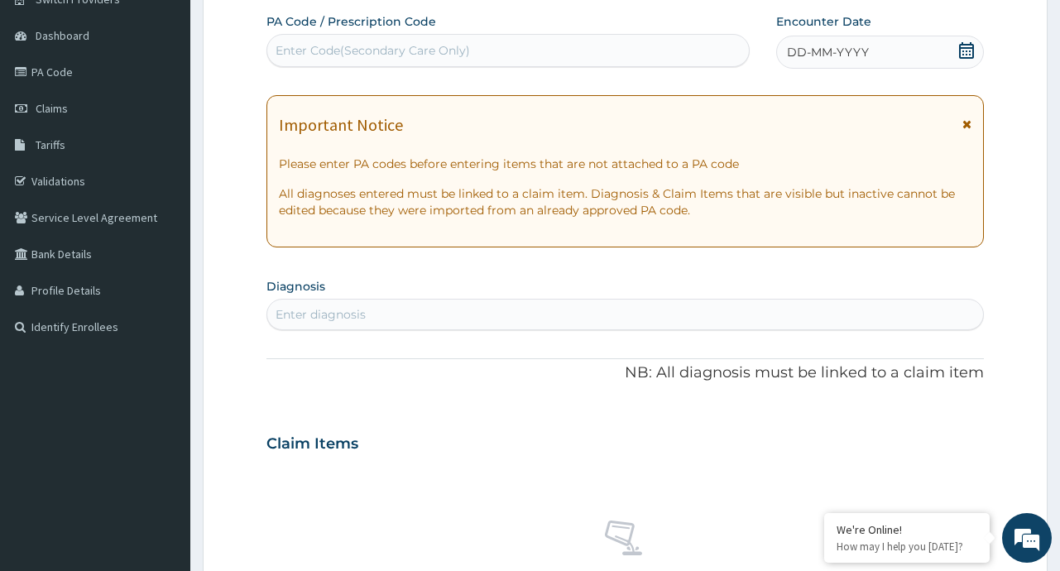
click at [963, 49] on icon at bounding box center [966, 50] width 17 height 17
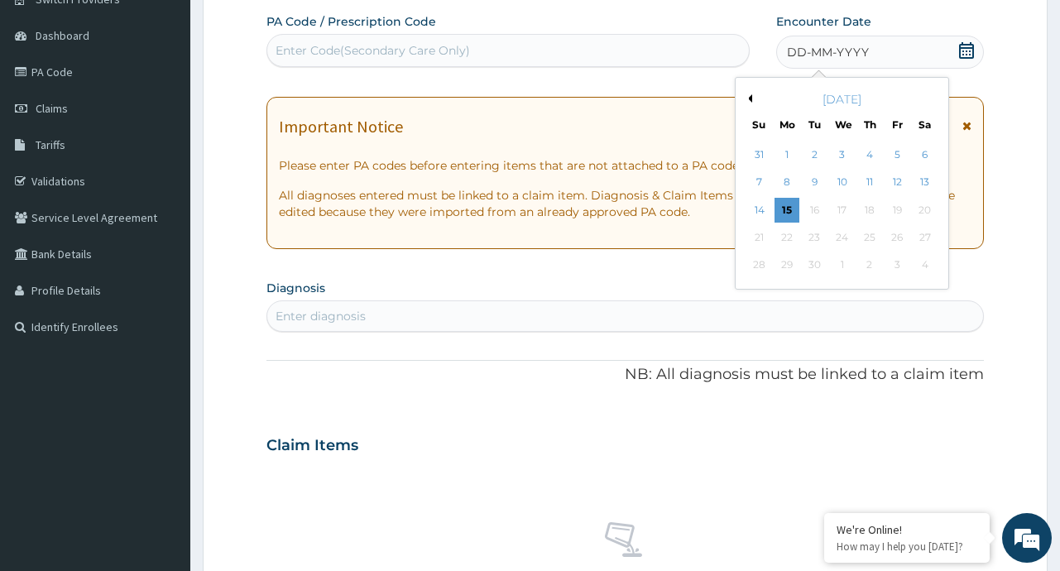
click at [748, 93] on div "[DATE]" at bounding box center [841, 99] width 199 height 17
click at [750, 97] on button "Previous Month" at bounding box center [748, 98] width 8 height 8
click at [862, 179] on div "7" at bounding box center [869, 182] width 25 height 25
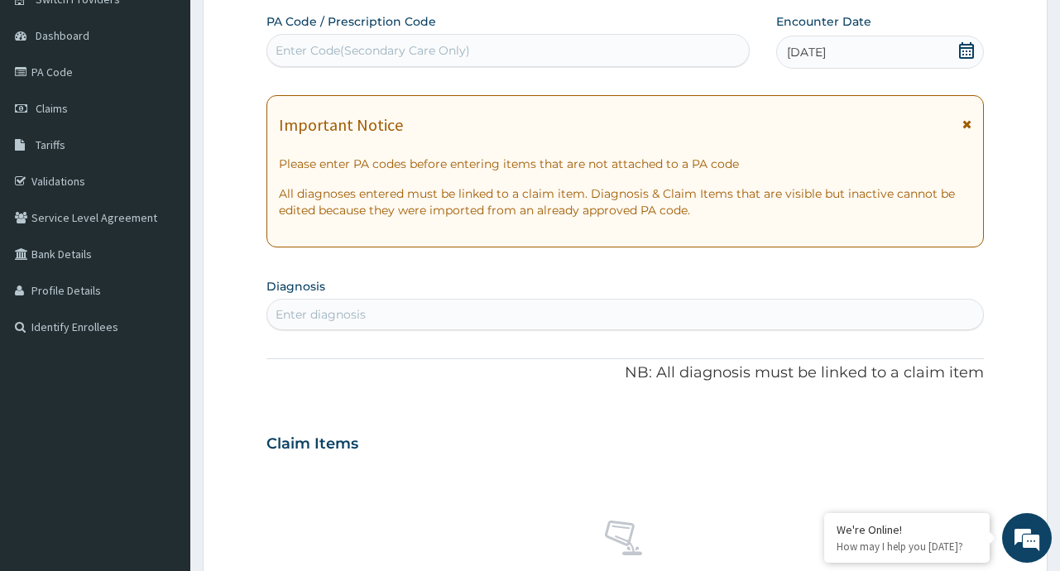
click at [457, 46] on div "Enter Code(Secondary Care Only)" at bounding box center [372, 50] width 194 height 17
paste input "PA/E2905E"
type input "PA/E2905E"
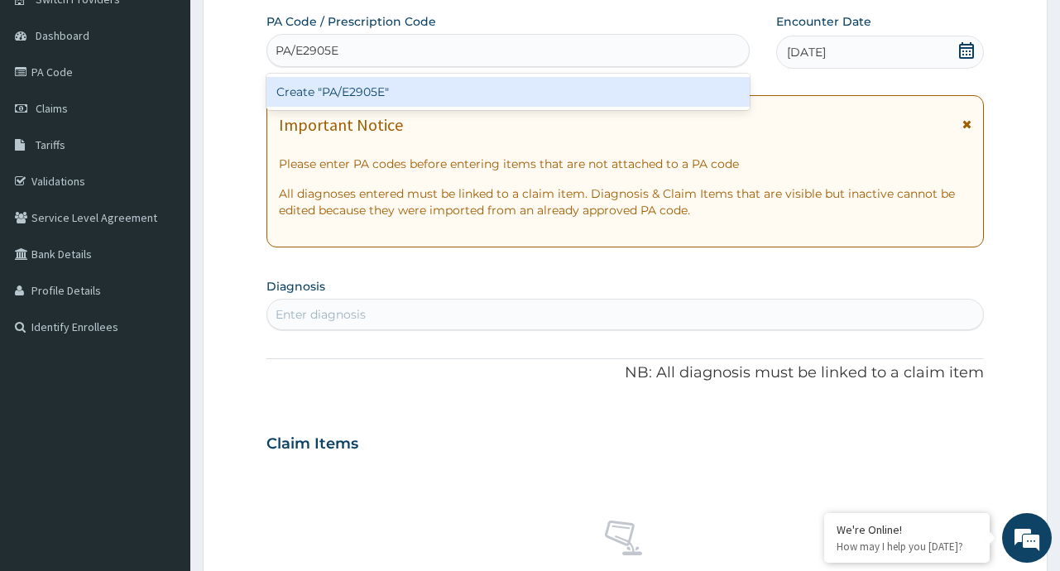
click at [368, 82] on div "Create "PA/E2905E"" at bounding box center [507, 92] width 483 height 30
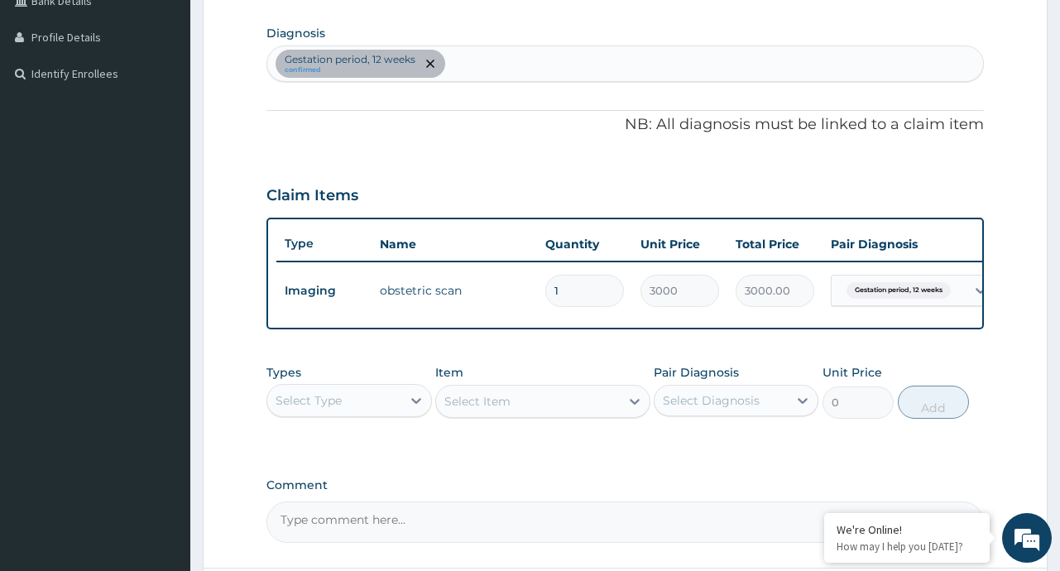
scroll to position [405, 0]
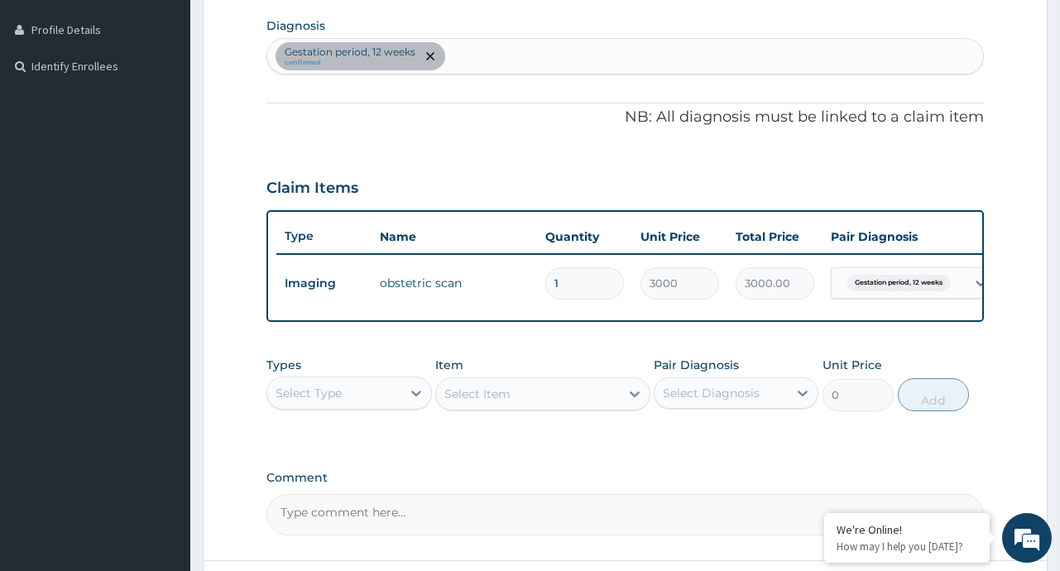
click at [479, 57] on div "Gestation period, 12 weeks confirmed" at bounding box center [624, 56] width 715 height 35
click at [502, 50] on div "Gestation period, 12 weeks confirmed" at bounding box center [624, 56] width 715 height 35
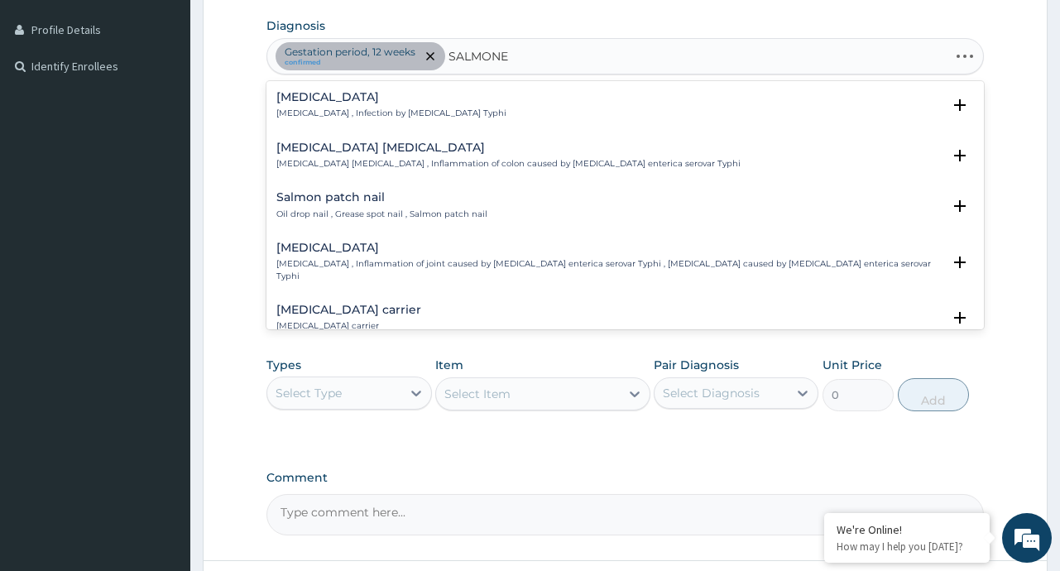
type input "SALMONEL"
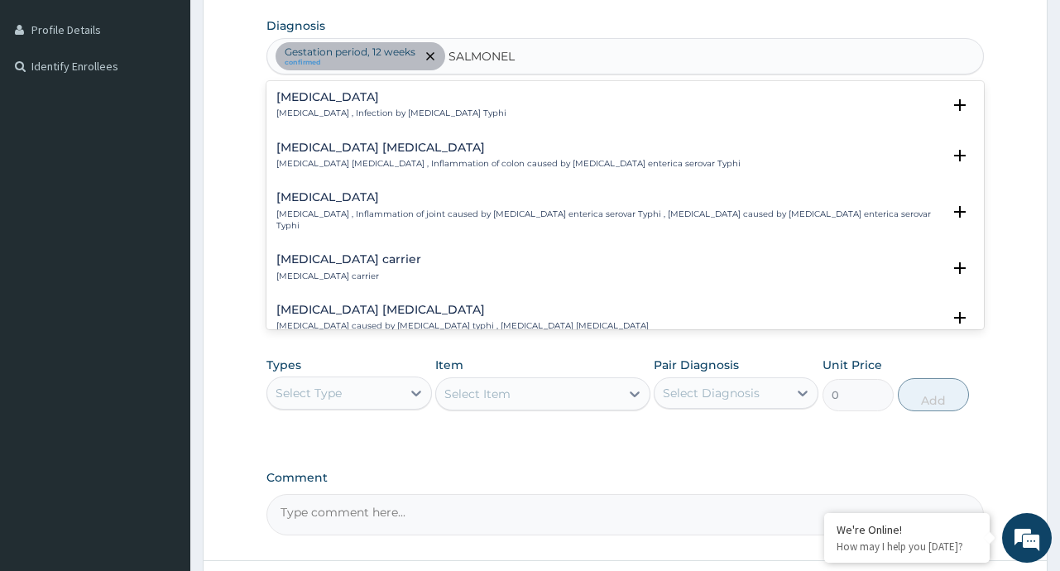
click at [340, 116] on p "[MEDICAL_DATA] , Infection by [MEDICAL_DATA] Typhi" at bounding box center [391, 114] width 230 height 12
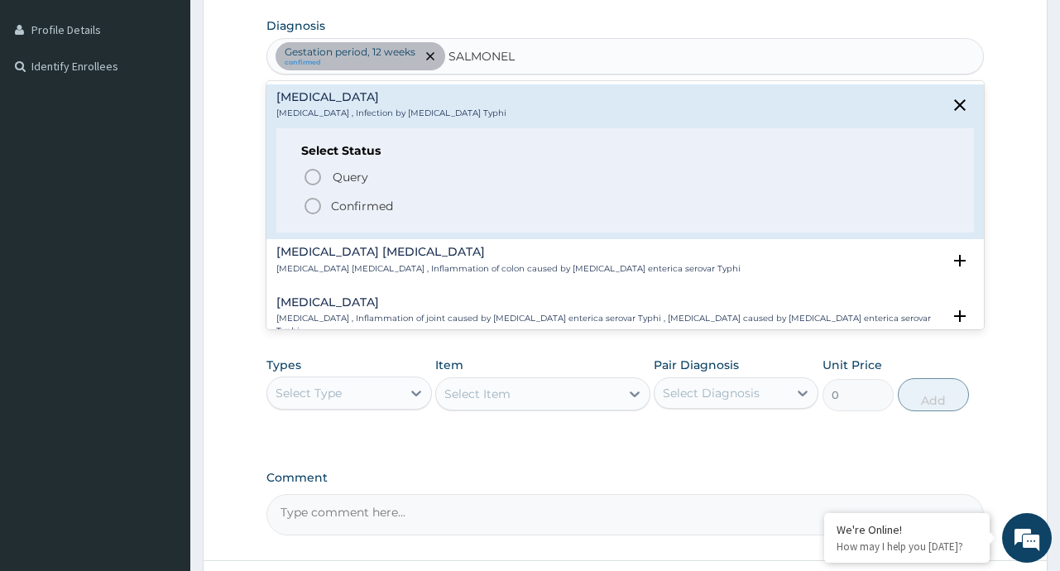
click at [360, 205] on p "Confirmed" at bounding box center [362, 206] width 62 height 17
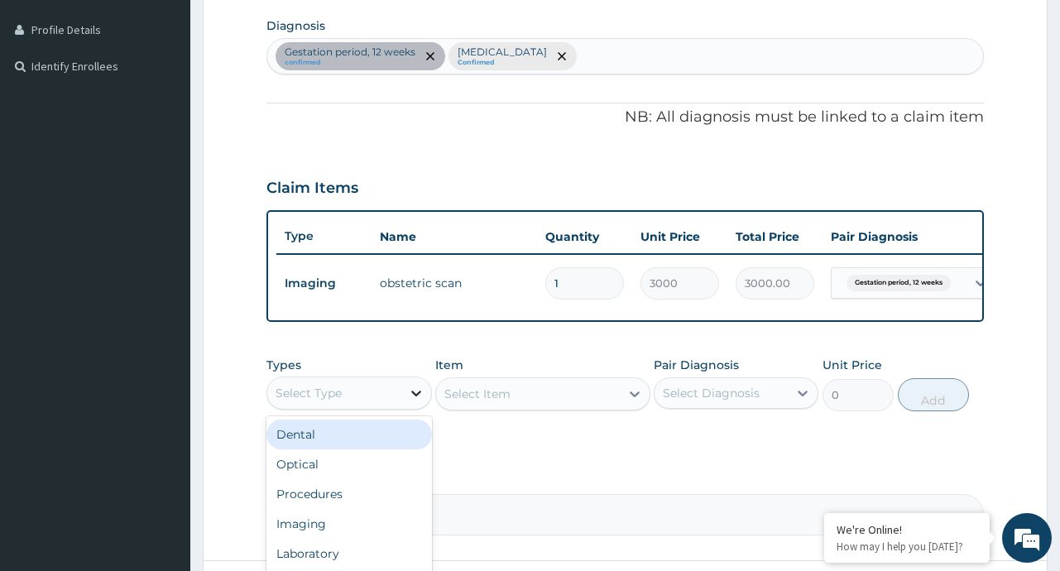
click at [409, 401] on icon at bounding box center [416, 393] width 17 height 17
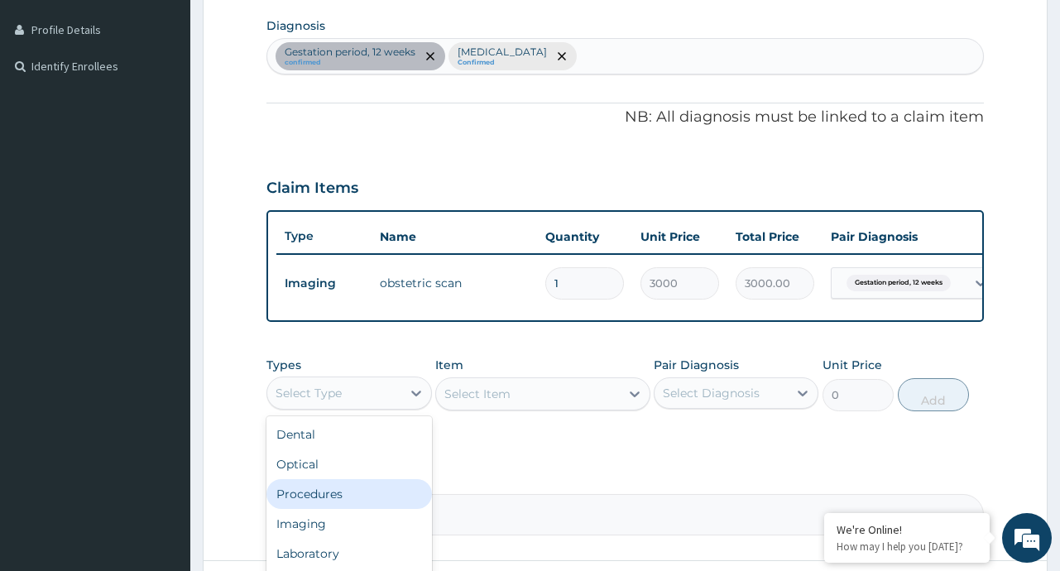
click at [334, 505] on div "Procedures" at bounding box center [348, 494] width 165 height 30
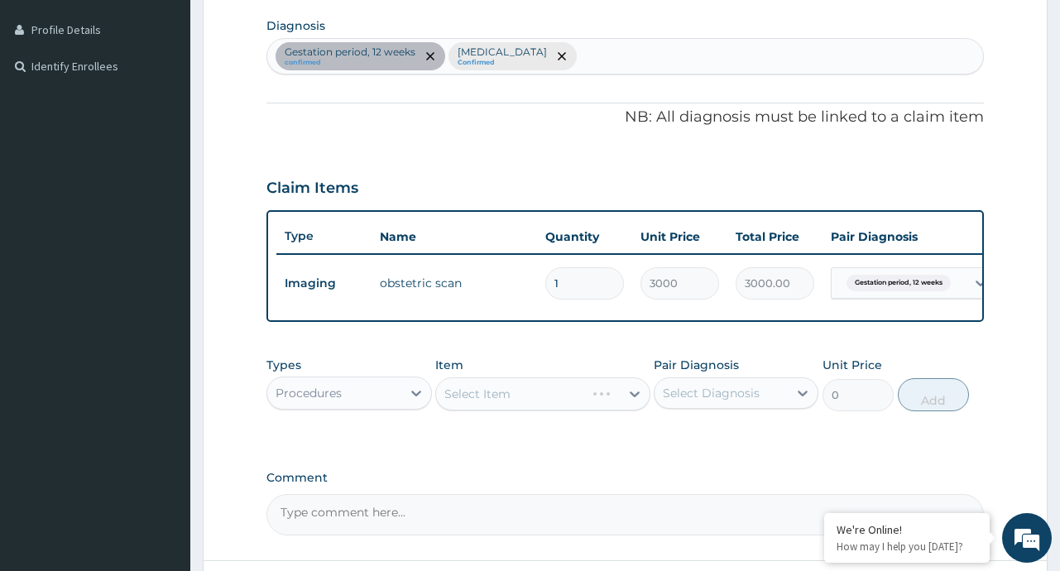
click at [633, 405] on div "Select Item" at bounding box center [542, 393] width 215 height 33
click at [630, 405] on div "Select Item" at bounding box center [542, 393] width 215 height 33
click at [630, 407] on div "Select Item" at bounding box center [542, 393] width 215 height 33
click at [635, 404] on div "Select Item" at bounding box center [542, 393] width 215 height 33
click at [630, 407] on div "Select Item" at bounding box center [542, 393] width 215 height 33
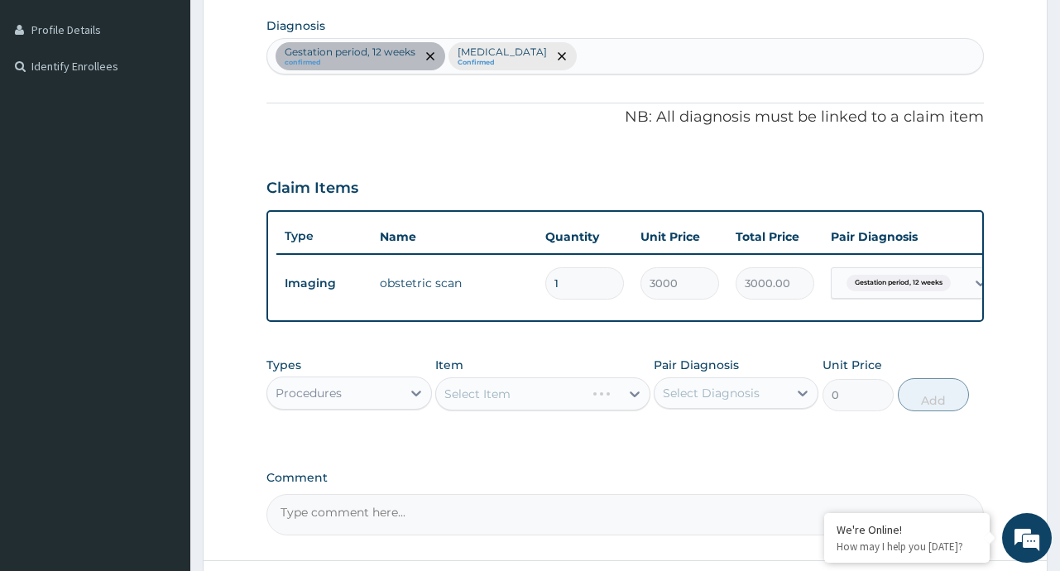
click at [630, 404] on div "Select Item" at bounding box center [542, 393] width 215 height 33
click at [636, 406] on div "Select Item" at bounding box center [542, 393] width 215 height 33
